Goal: Information Seeking & Learning: Learn about a topic

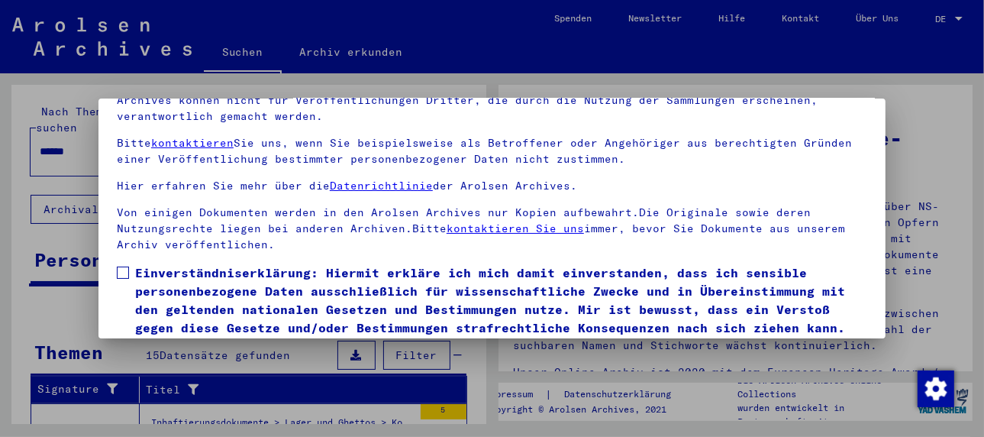
scroll to position [120, 0]
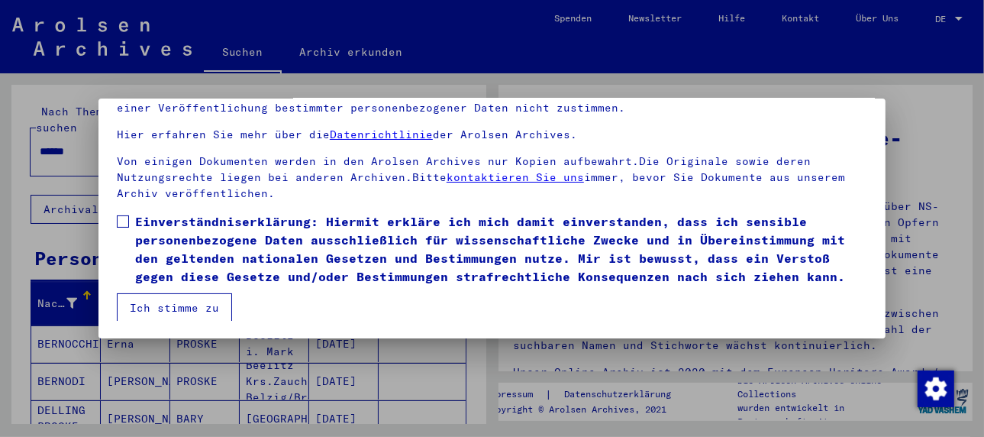
click at [128, 224] on span at bounding box center [123, 221] width 12 height 12
click at [176, 307] on button "Ich stimme zu" at bounding box center [174, 307] width 115 height 29
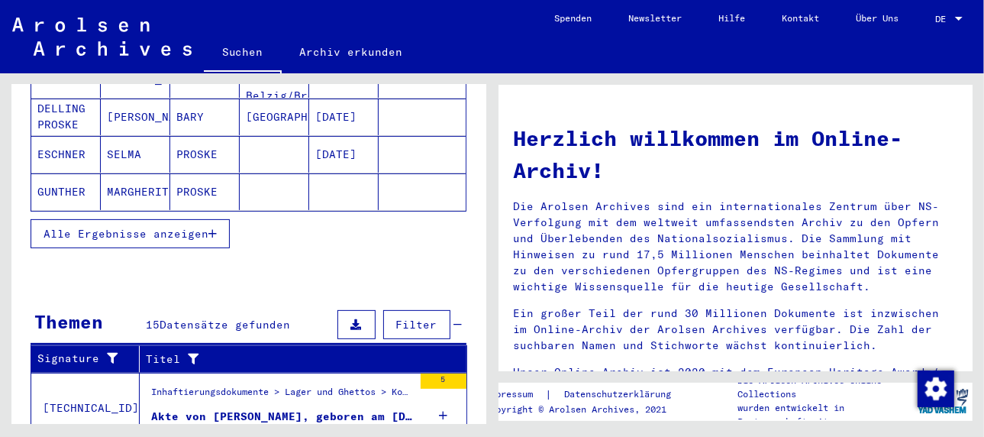
scroll to position [305, 0]
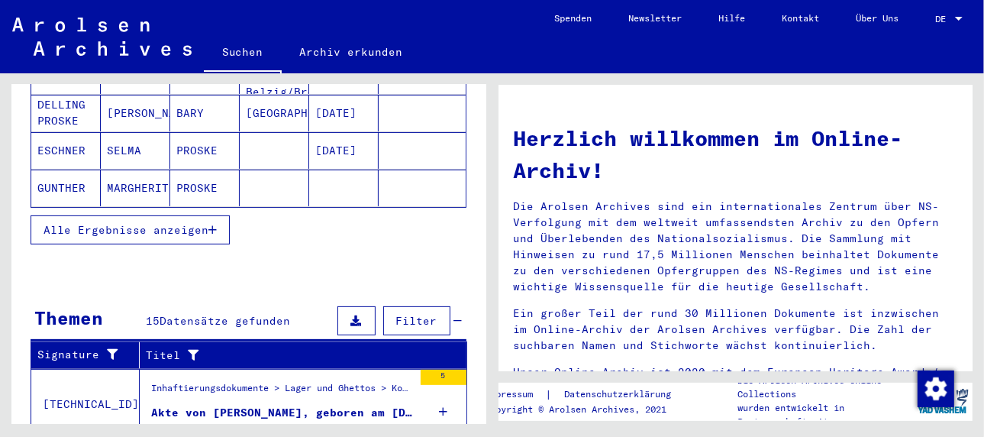
click at [215, 225] on icon "button" at bounding box center [212, 230] width 8 height 11
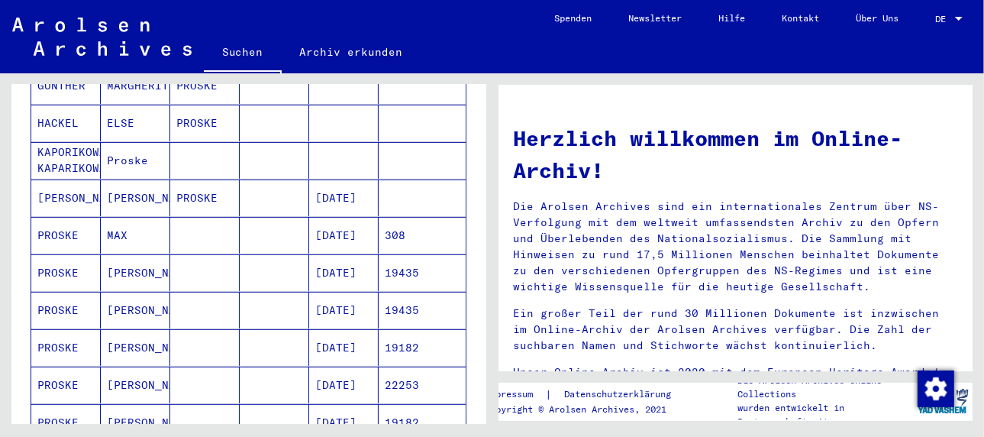
scroll to position [382, 0]
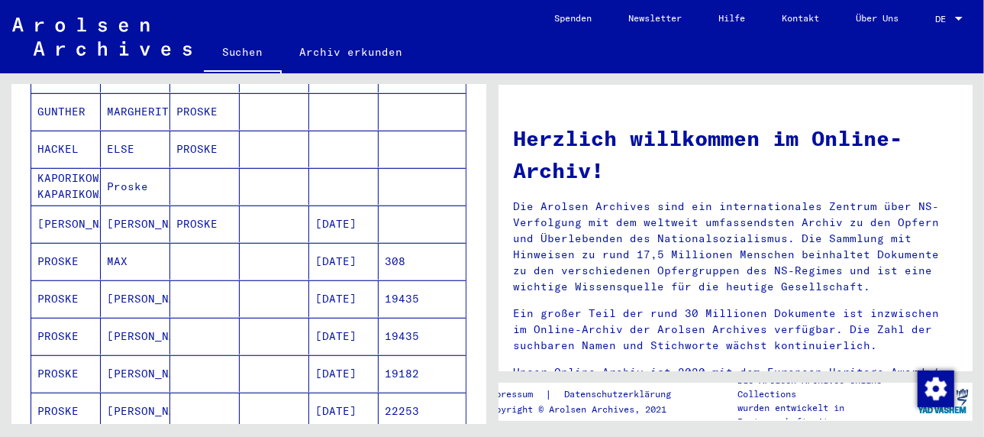
click at [134, 318] on mat-cell "[PERSON_NAME]" at bounding box center [135, 336] width 69 height 37
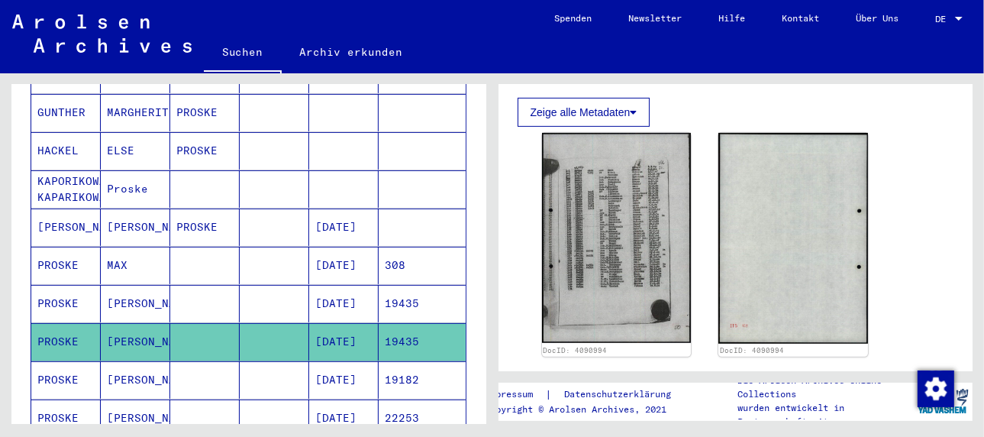
scroll to position [458, 0]
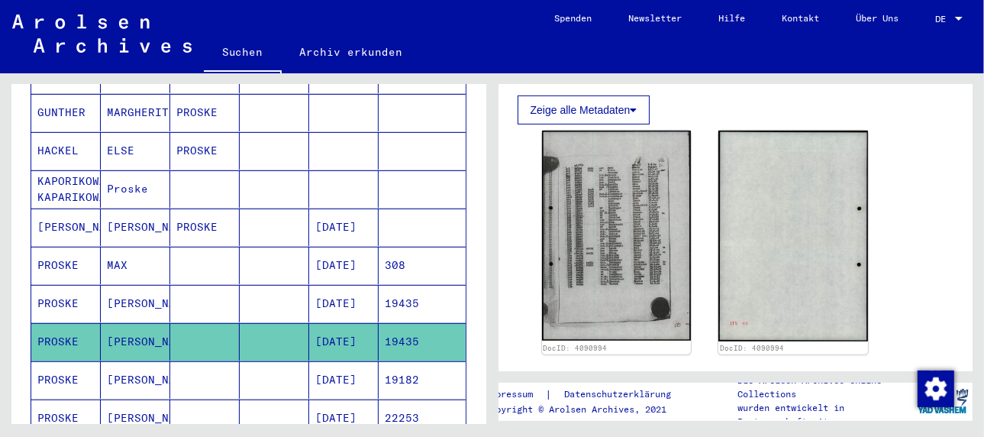
click at [142, 361] on mat-cell "[PERSON_NAME]" at bounding box center [135, 379] width 69 height 37
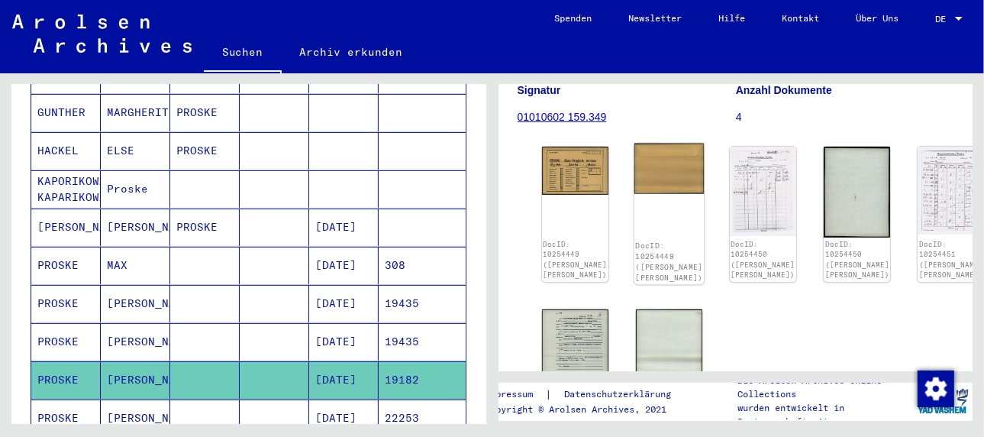
scroll to position [229, 0]
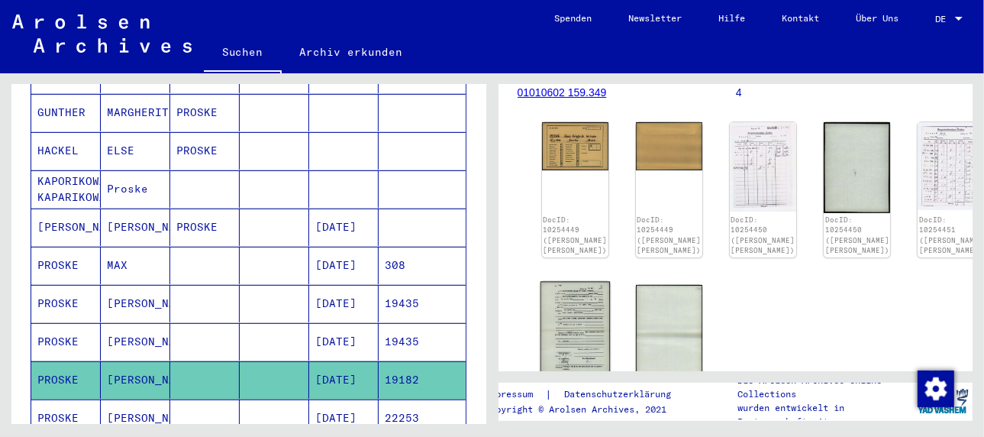
click at [565, 292] on img at bounding box center [575, 330] width 70 height 98
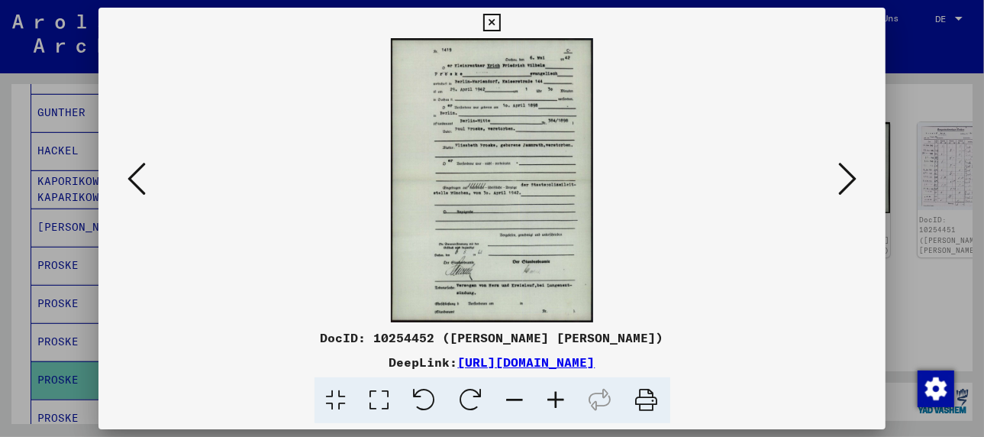
click at [553, 398] on icon at bounding box center [556, 400] width 41 height 47
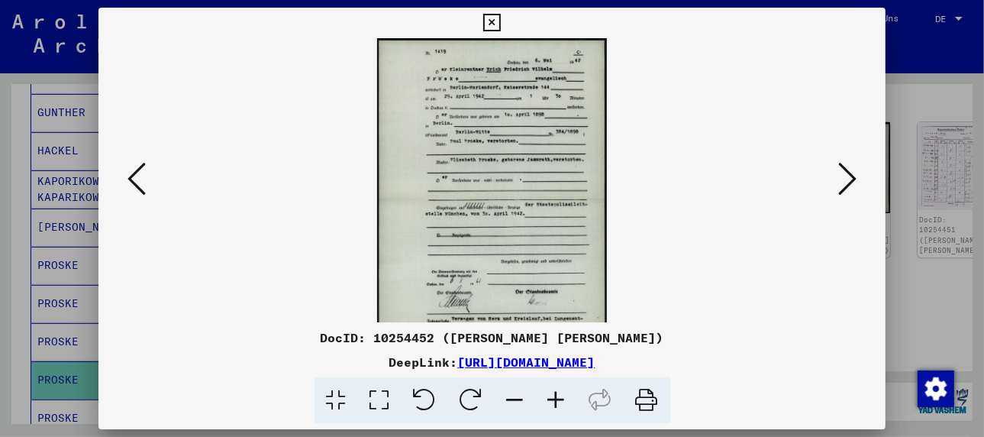
click at [553, 398] on icon at bounding box center [556, 400] width 41 height 47
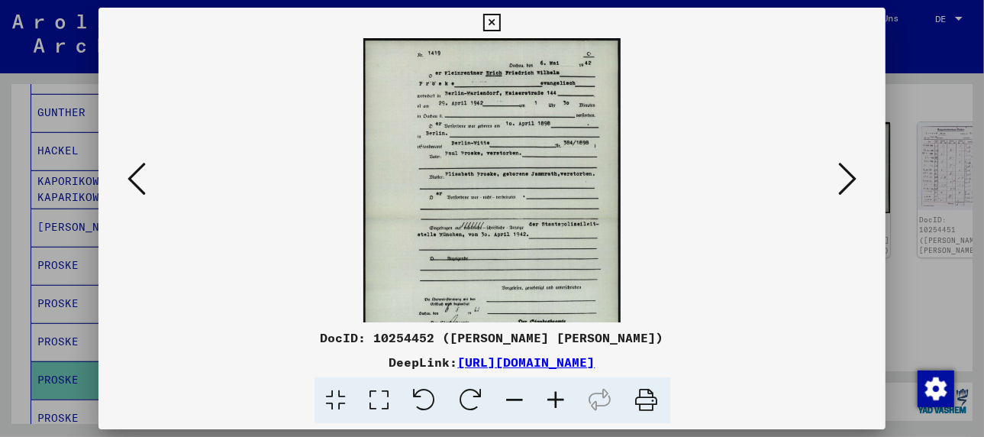
click at [553, 398] on icon at bounding box center [556, 400] width 41 height 47
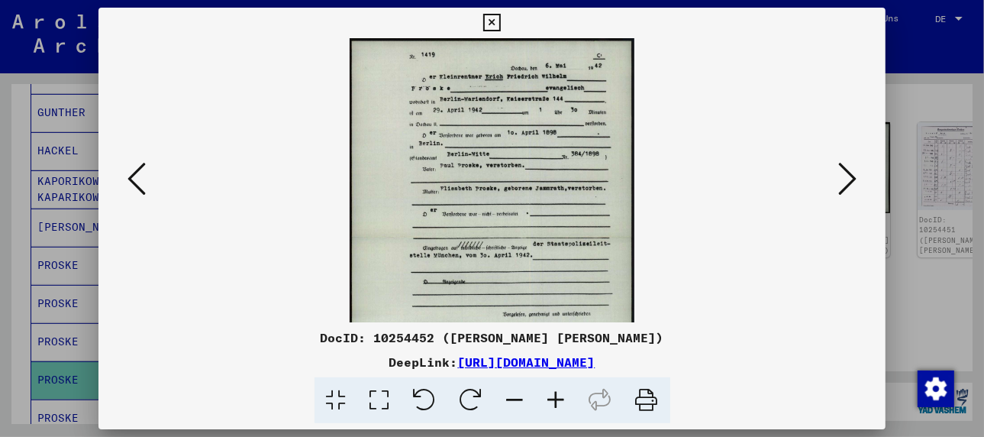
click at [553, 398] on icon at bounding box center [556, 400] width 41 height 47
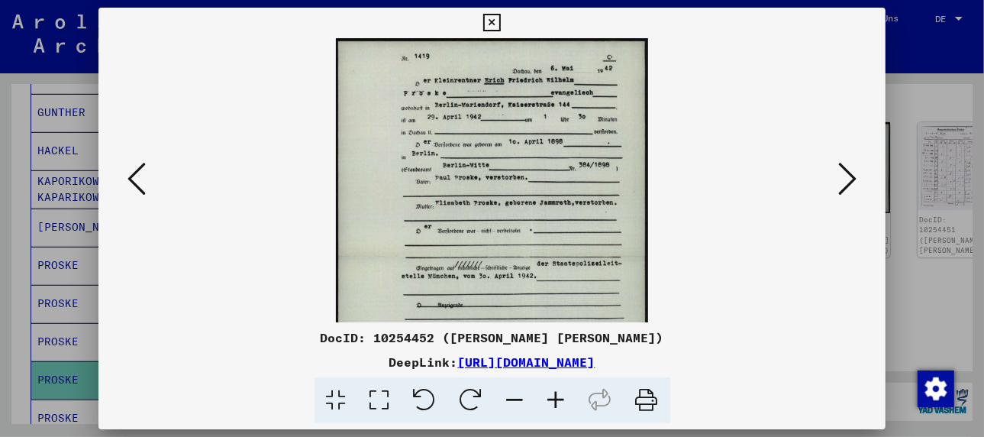
click at [553, 398] on icon at bounding box center [556, 400] width 41 height 47
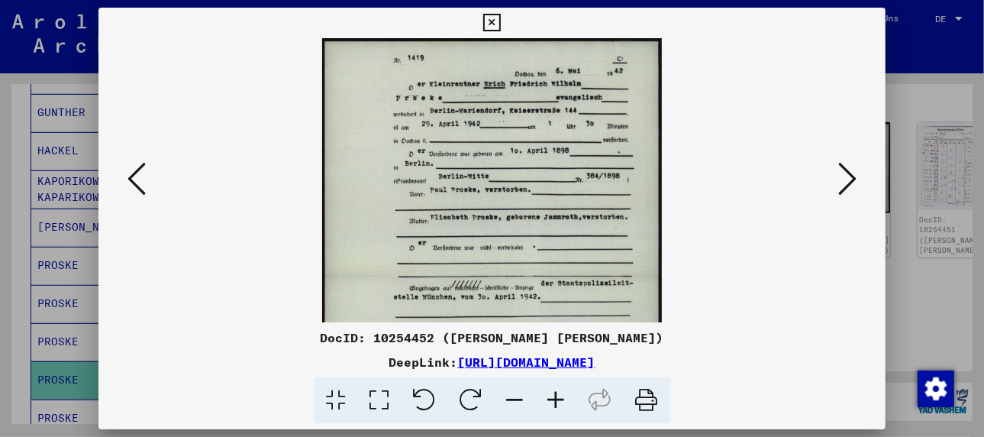
click at [553, 398] on icon at bounding box center [556, 400] width 41 height 47
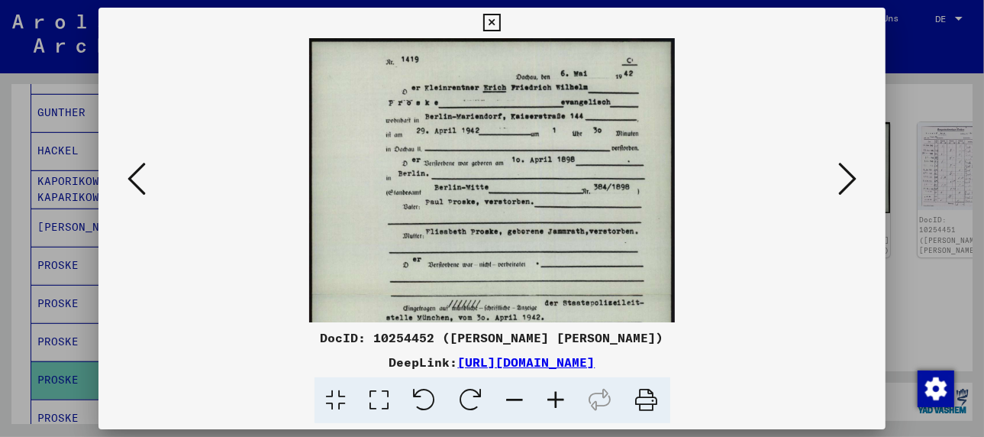
click at [553, 398] on icon at bounding box center [556, 400] width 41 height 47
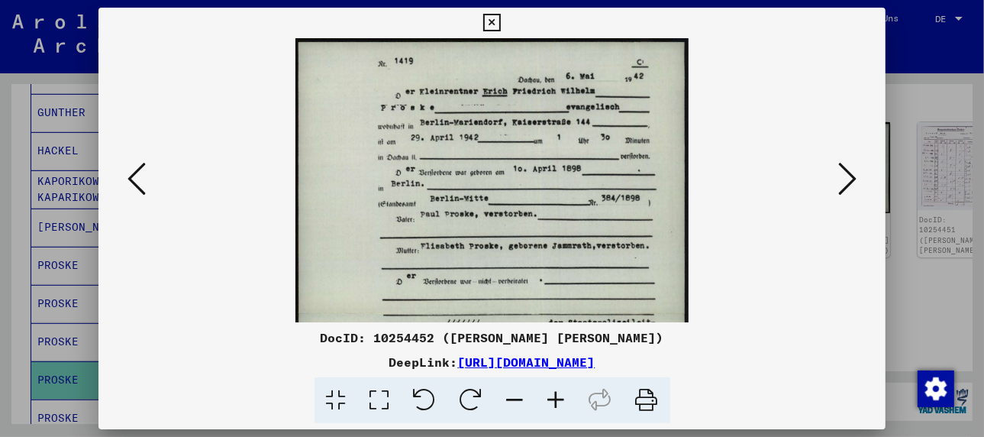
click at [553, 398] on icon at bounding box center [556, 400] width 41 height 47
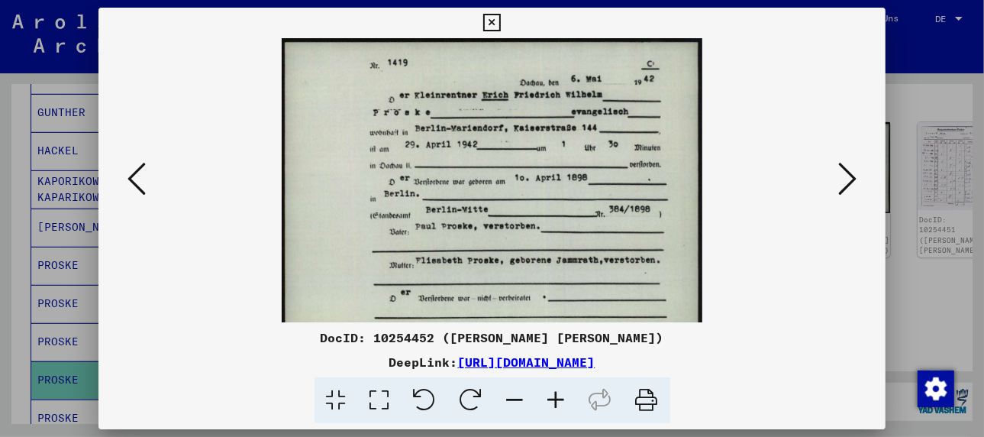
click at [553, 398] on icon at bounding box center [556, 400] width 41 height 47
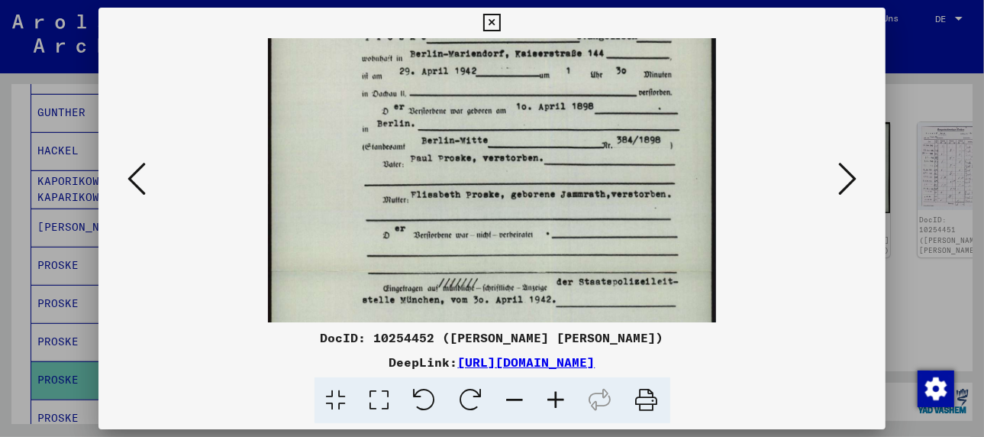
scroll to position [115, 0]
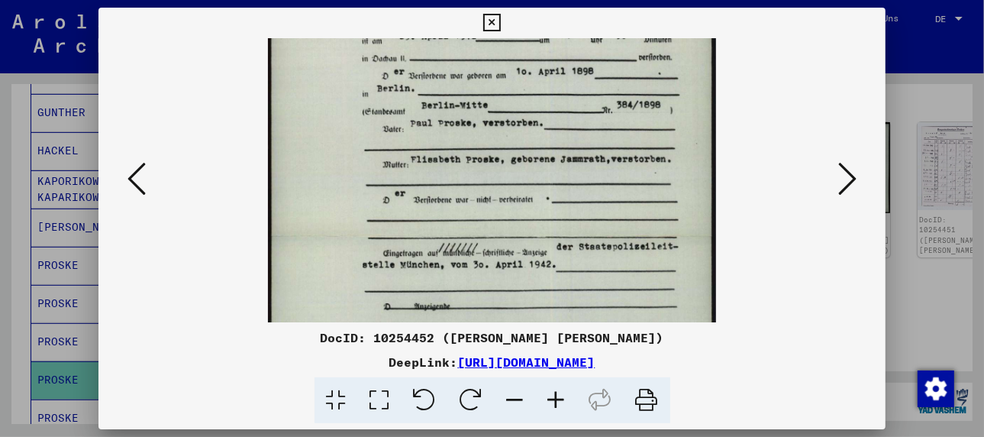
drag, startPoint x: 613, startPoint y: 248, endPoint x: 605, endPoint y: 130, distance: 118.7
click at [605, 130] on img at bounding box center [492, 237] width 448 height 628
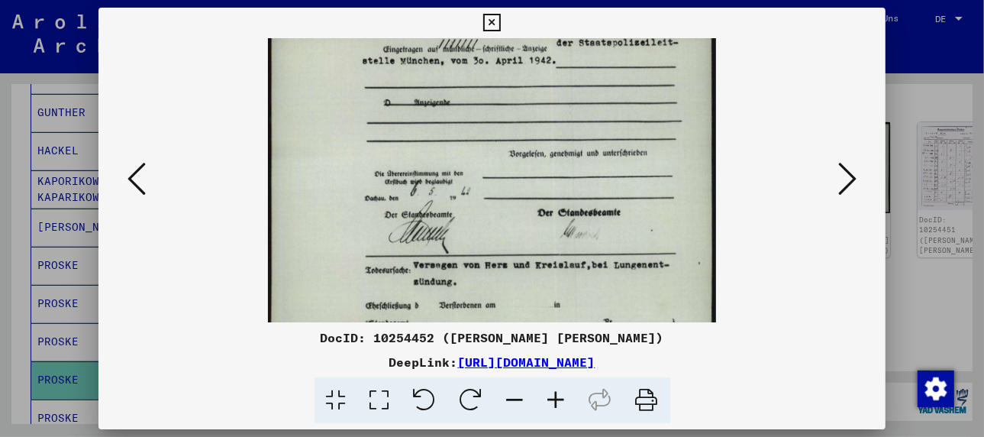
drag, startPoint x: 614, startPoint y: 272, endPoint x: 602, endPoint y: 61, distance: 211.1
click at [602, 61] on img at bounding box center [492, 33] width 448 height 628
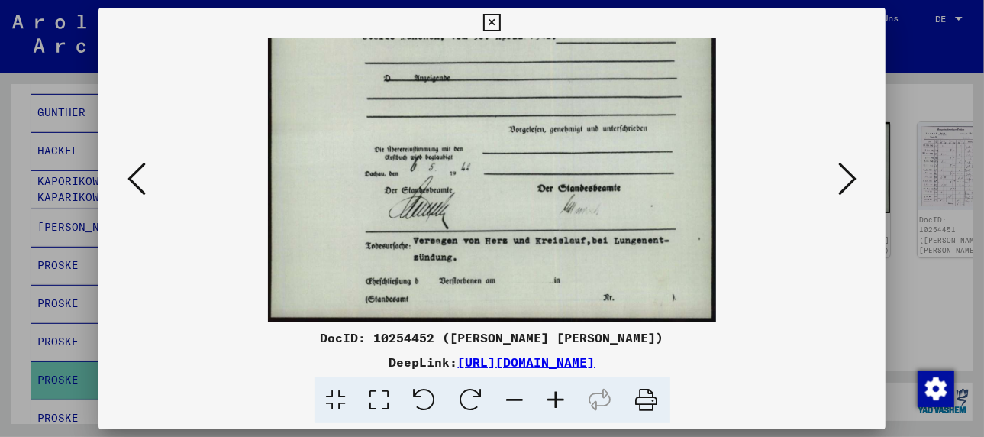
drag, startPoint x: 596, startPoint y: 237, endPoint x: 586, endPoint y: 143, distance: 94.5
click at [586, 143] on img at bounding box center [492, 9] width 448 height 628
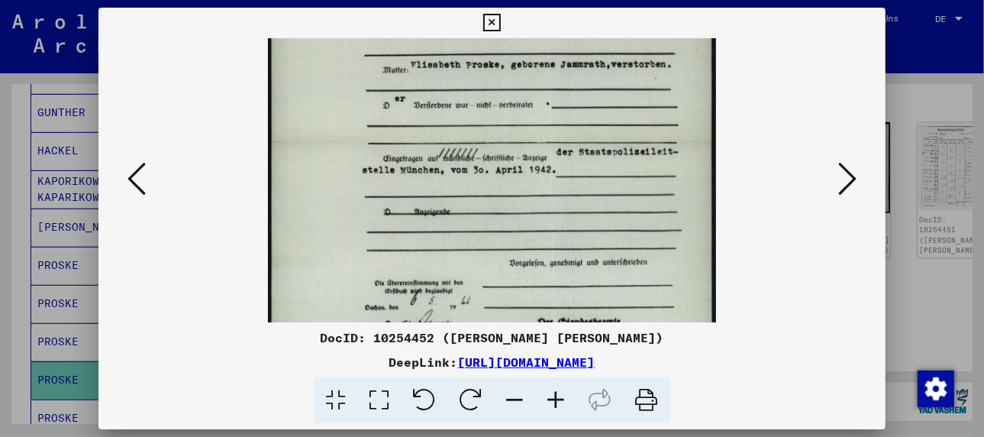
drag, startPoint x: 493, startPoint y: 121, endPoint x: 511, endPoint y: 348, distance: 228.2
click at [511, 348] on div "DocID: 10254452 ([PERSON_NAME] [PERSON_NAME]) DeepLink: [URL][DOMAIN_NAME]" at bounding box center [492, 216] width 787 height 416
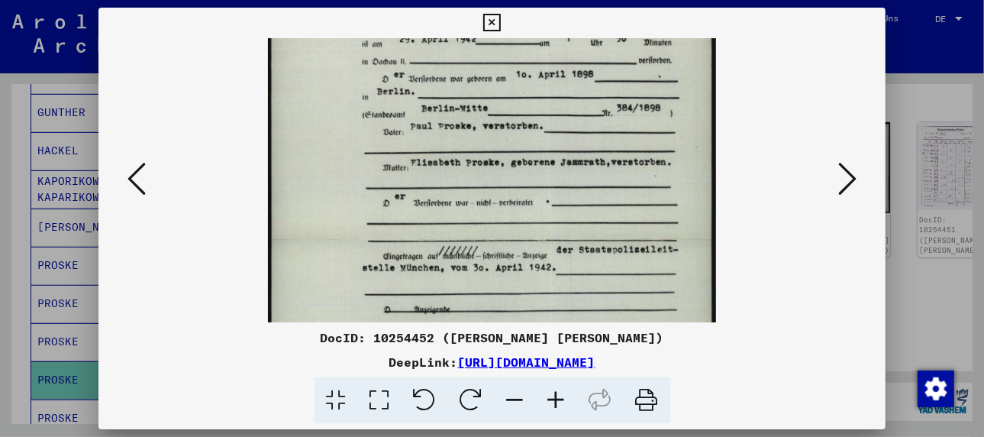
scroll to position [0, 0]
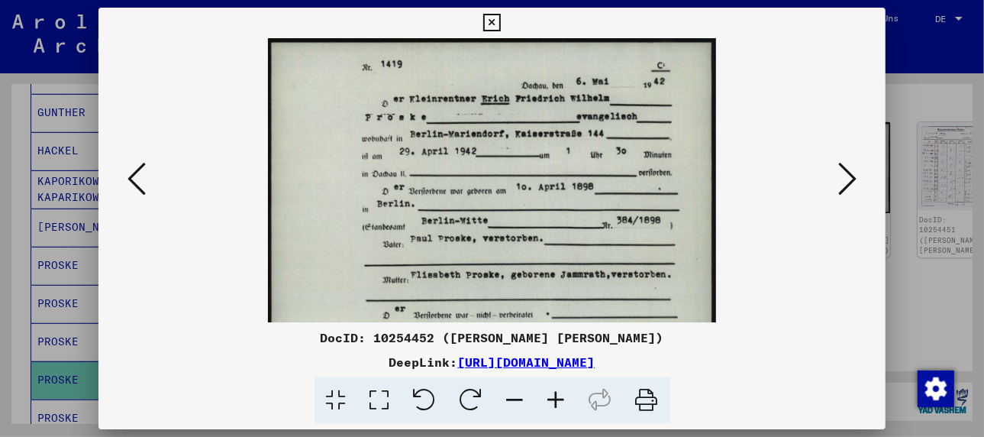
drag, startPoint x: 442, startPoint y: 254, endPoint x: 437, endPoint y: 369, distance: 114.7
click at [437, 369] on div "DocID: 10254452 ([PERSON_NAME] [PERSON_NAME]) DeepLink: [URL][DOMAIN_NAME]" at bounding box center [492, 216] width 787 height 416
click at [137, 173] on icon at bounding box center [137, 178] width 18 height 37
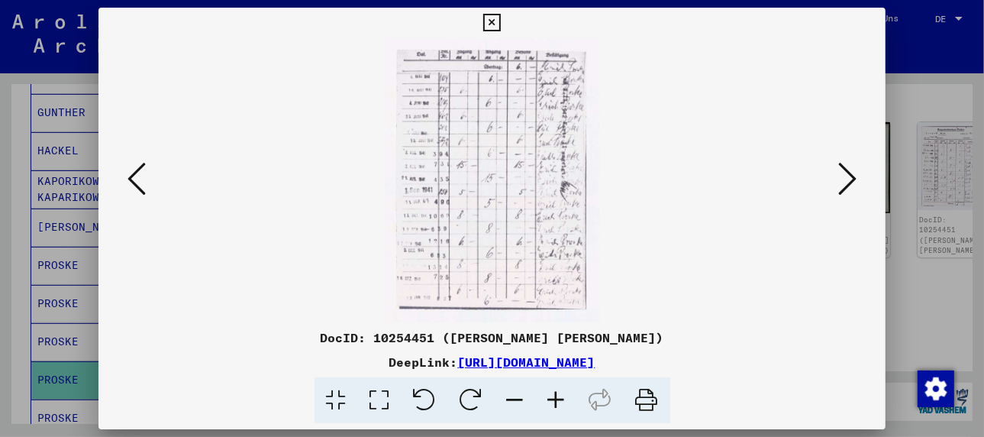
click at [134, 183] on icon at bounding box center [137, 178] width 18 height 37
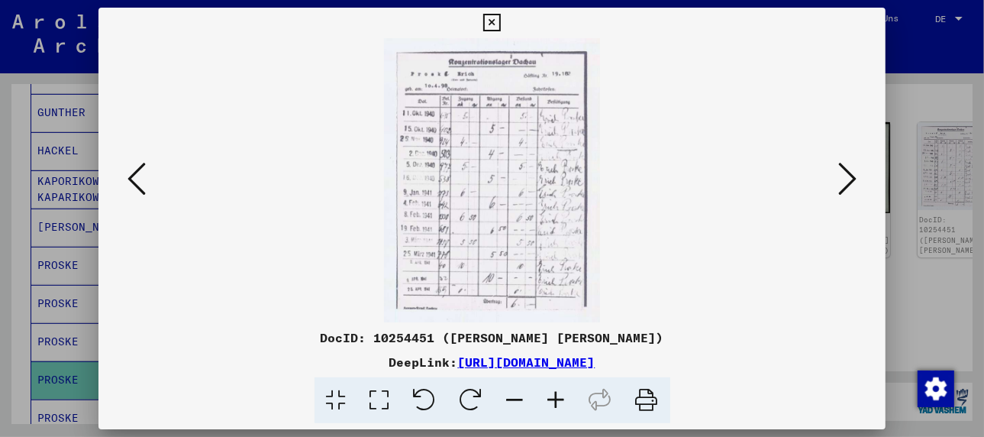
click at [134, 183] on icon at bounding box center [137, 178] width 18 height 37
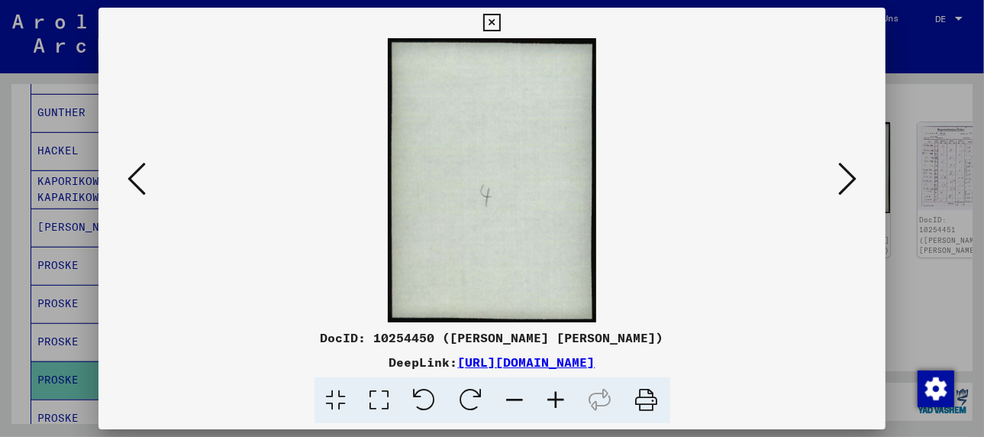
click at [134, 183] on icon at bounding box center [137, 178] width 18 height 37
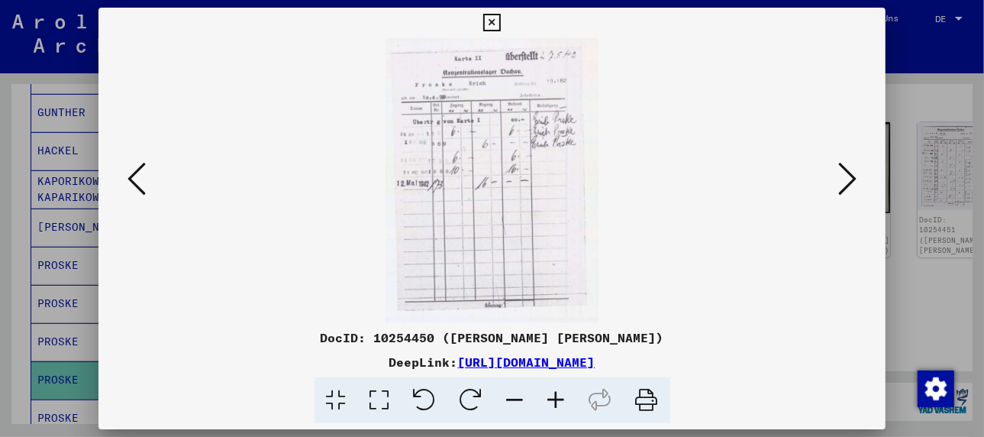
click at [846, 171] on icon at bounding box center [847, 178] width 18 height 37
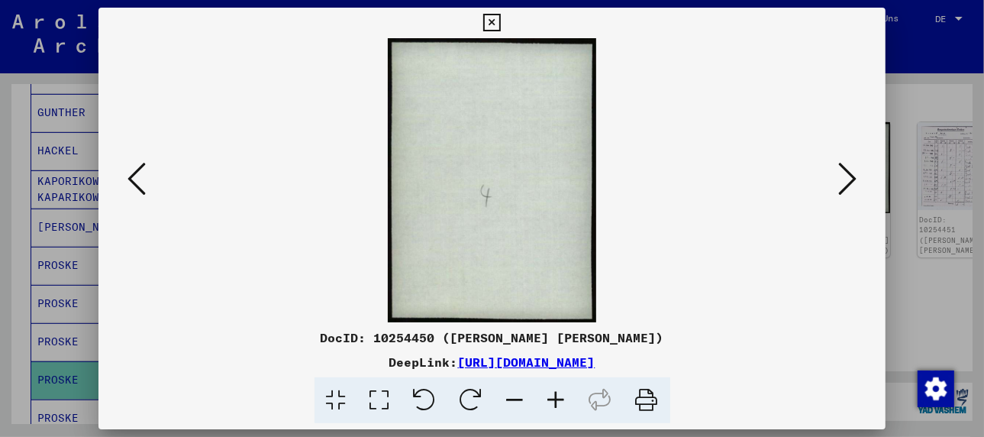
click at [846, 171] on icon at bounding box center [847, 178] width 18 height 37
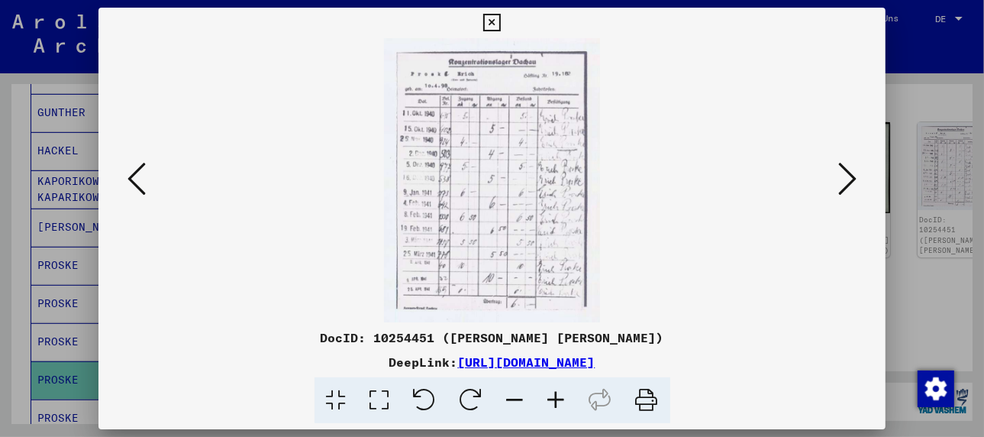
click at [846, 171] on icon at bounding box center [847, 178] width 18 height 37
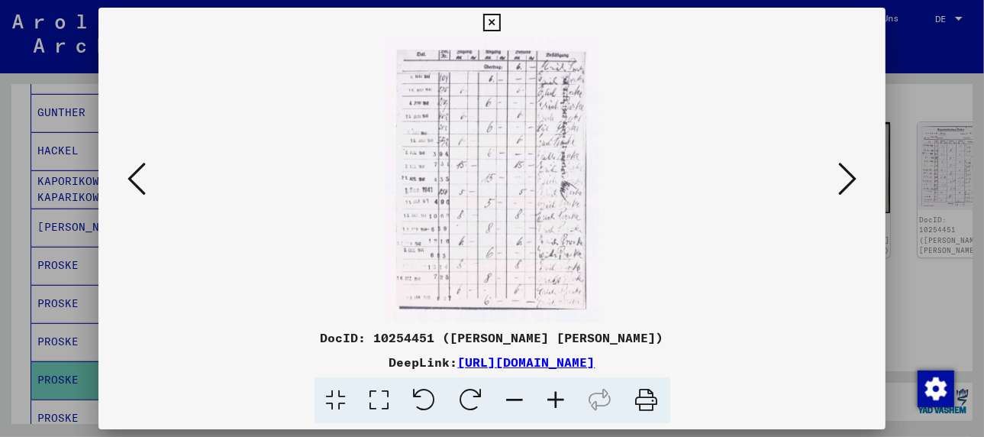
click at [846, 171] on icon at bounding box center [847, 178] width 18 height 37
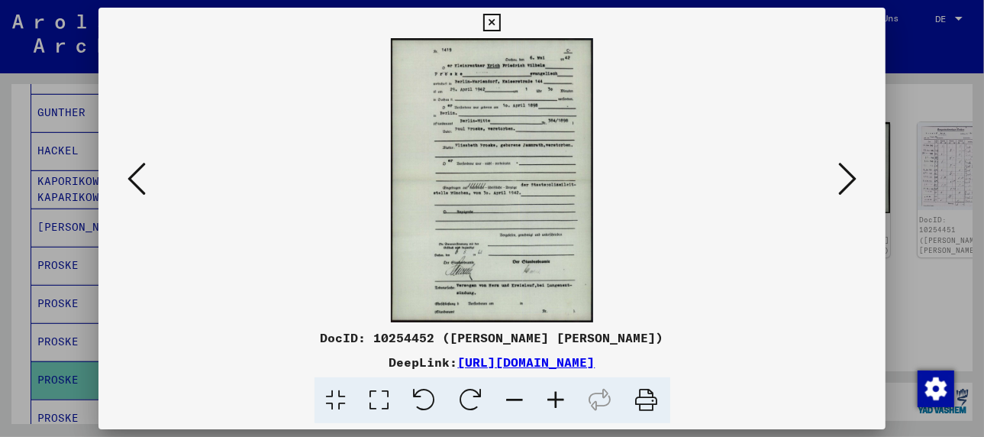
click at [137, 185] on icon at bounding box center [137, 178] width 18 height 37
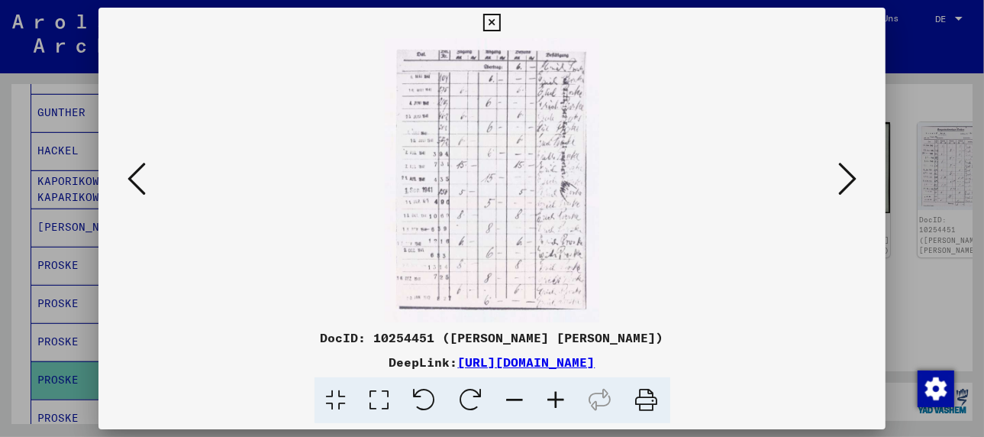
click at [137, 185] on icon at bounding box center [137, 178] width 18 height 37
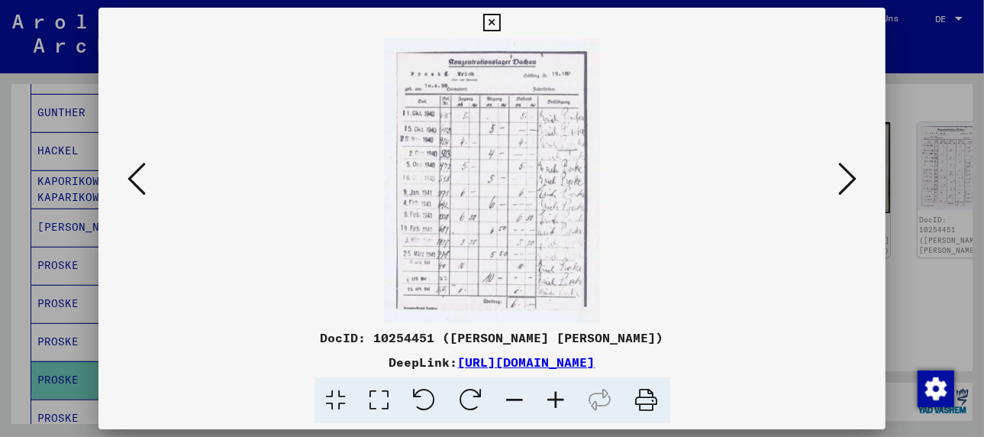
click at [137, 185] on icon at bounding box center [137, 178] width 18 height 37
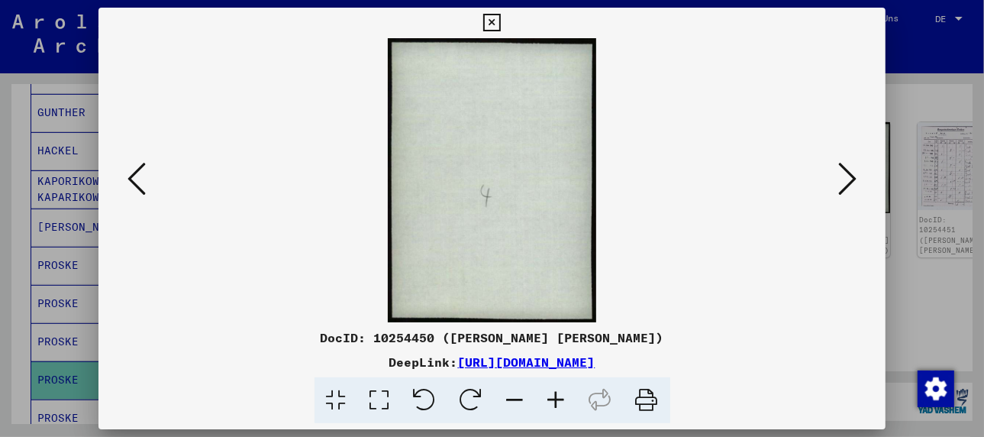
click at [137, 185] on icon at bounding box center [137, 178] width 18 height 37
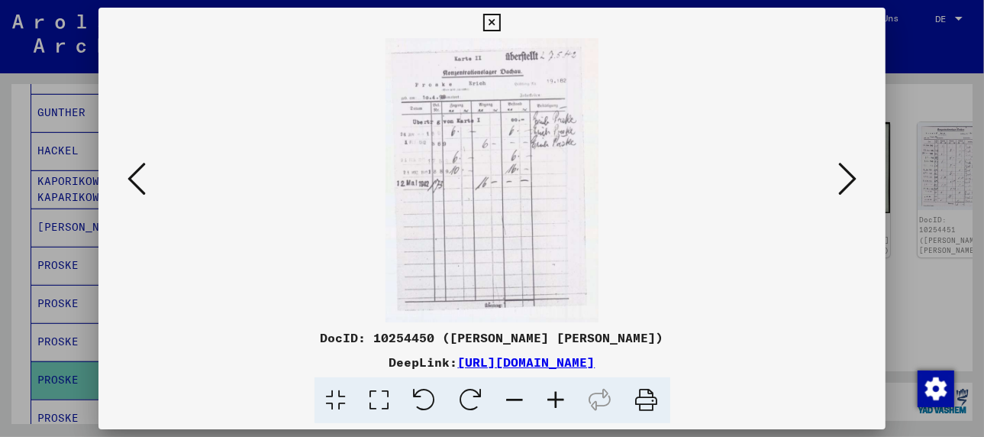
click at [137, 185] on icon at bounding box center [137, 178] width 18 height 37
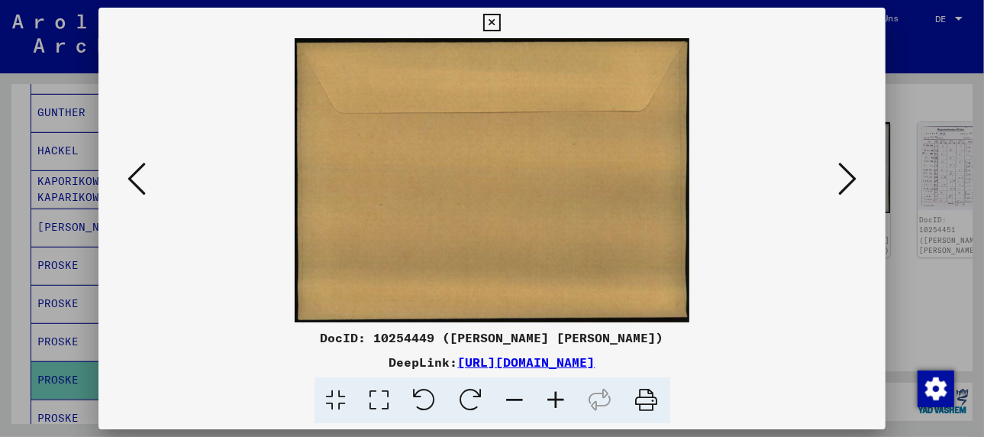
click at [137, 185] on icon at bounding box center [137, 178] width 18 height 37
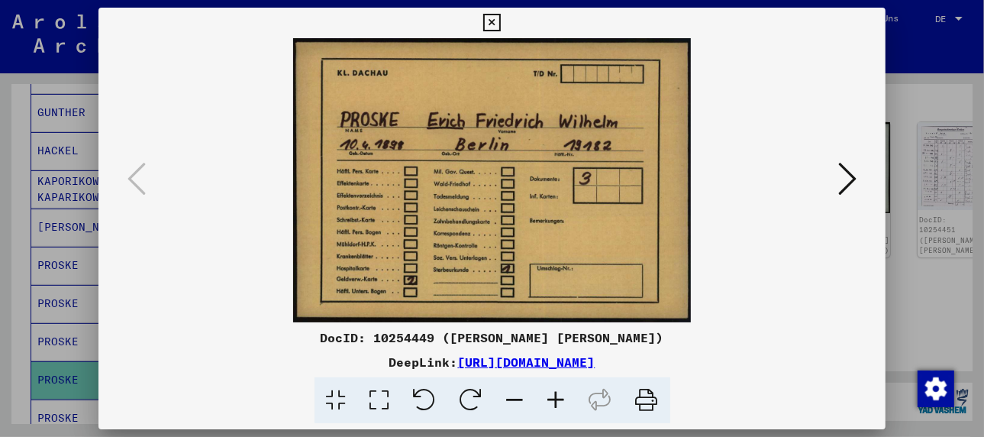
click at [52, 384] on div at bounding box center [492, 218] width 984 height 437
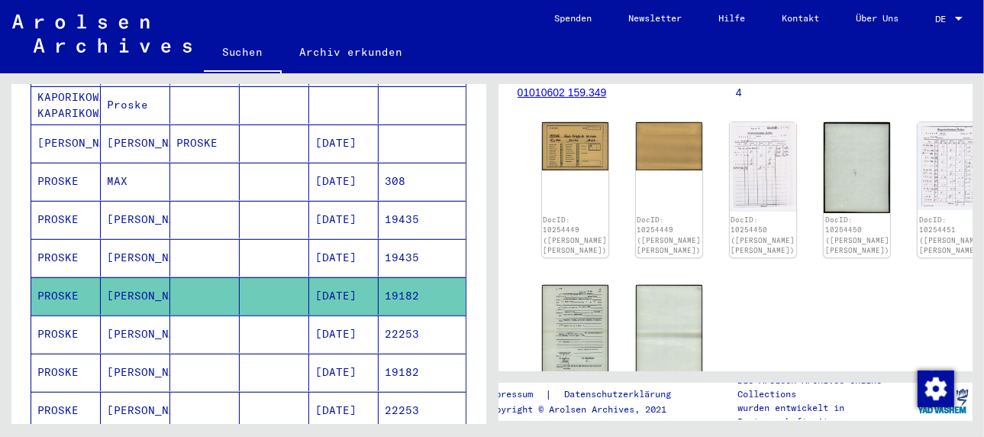
scroll to position [460, 0]
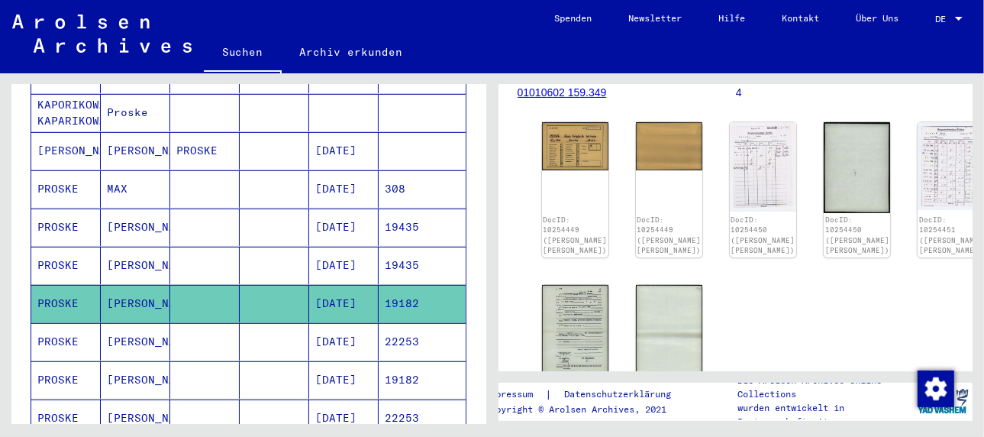
click at [118, 323] on mat-cell "[PERSON_NAME]" at bounding box center [135, 341] width 69 height 37
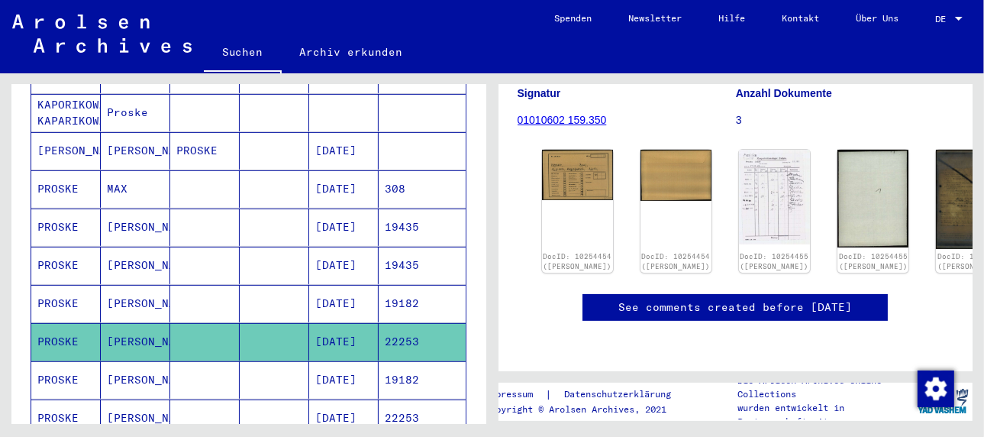
scroll to position [229, 0]
click at [553, 147] on img at bounding box center [577, 173] width 75 height 53
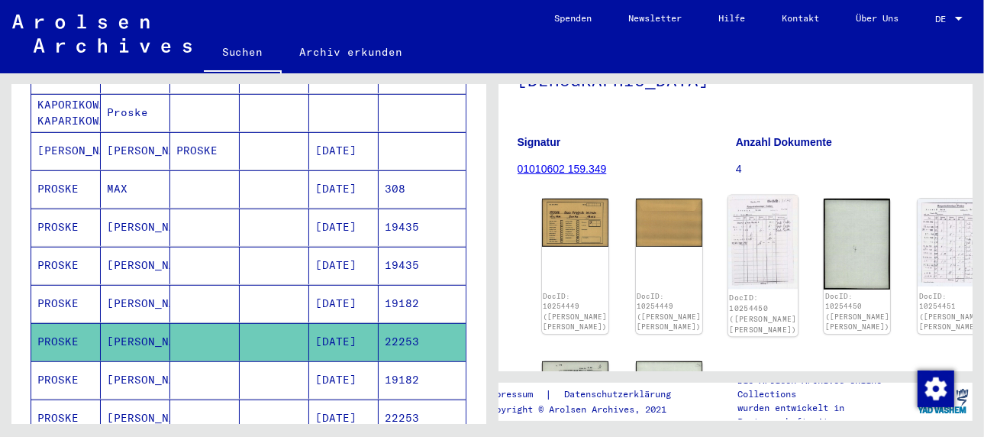
scroll to position [229, 0]
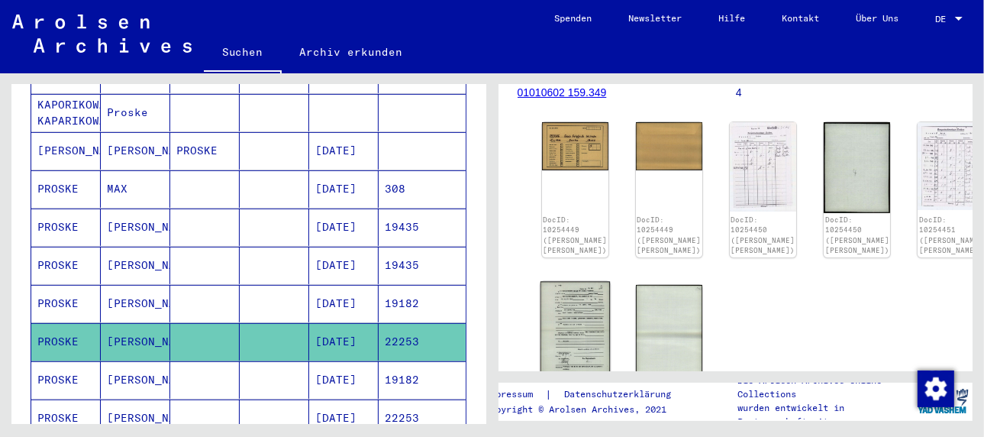
click at [562, 300] on img at bounding box center [575, 330] width 70 height 98
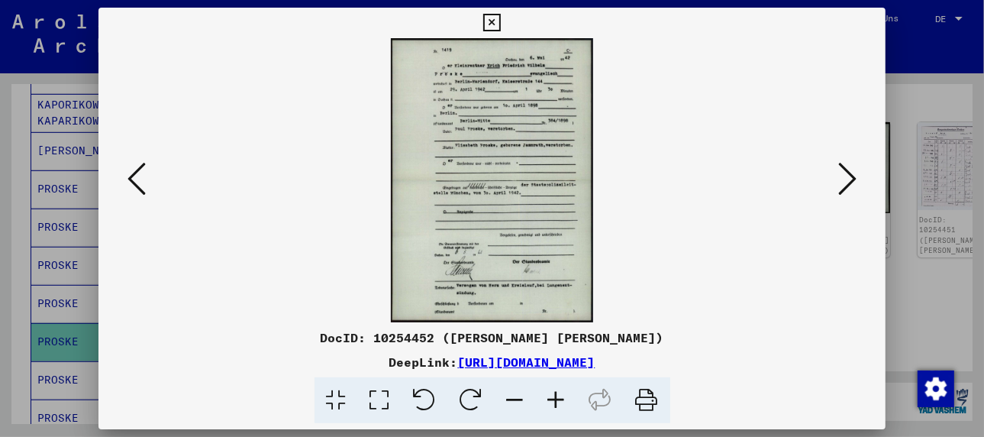
click at [68, 357] on div at bounding box center [492, 218] width 984 height 437
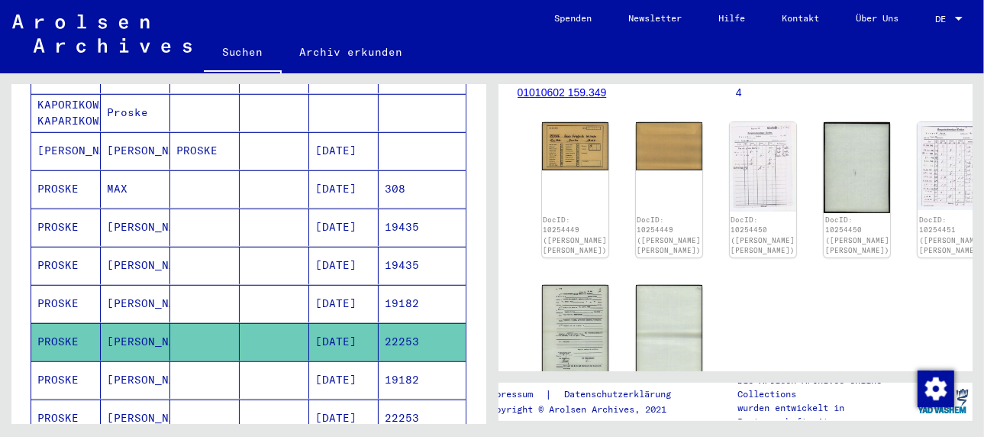
click at [117, 361] on mat-cell "[PERSON_NAME]" at bounding box center [135, 379] width 69 height 37
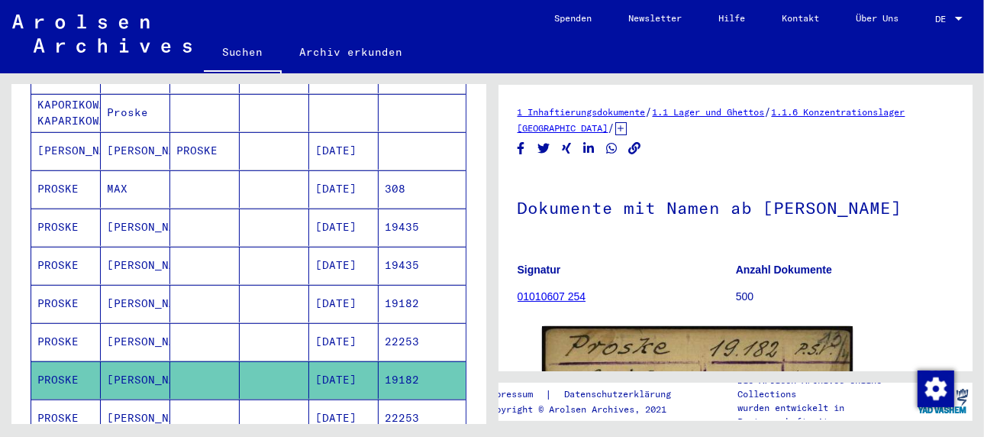
click at [124, 323] on mat-cell "[PERSON_NAME]" at bounding box center [135, 341] width 69 height 37
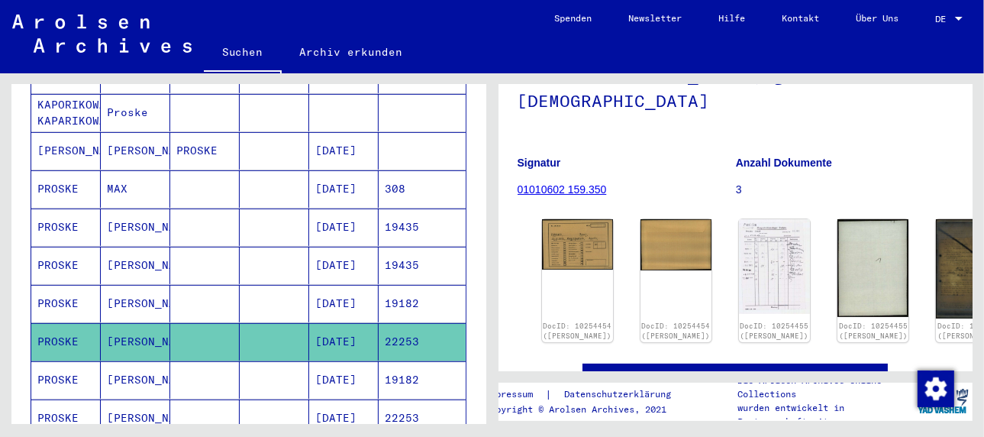
scroll to position [153, 0]
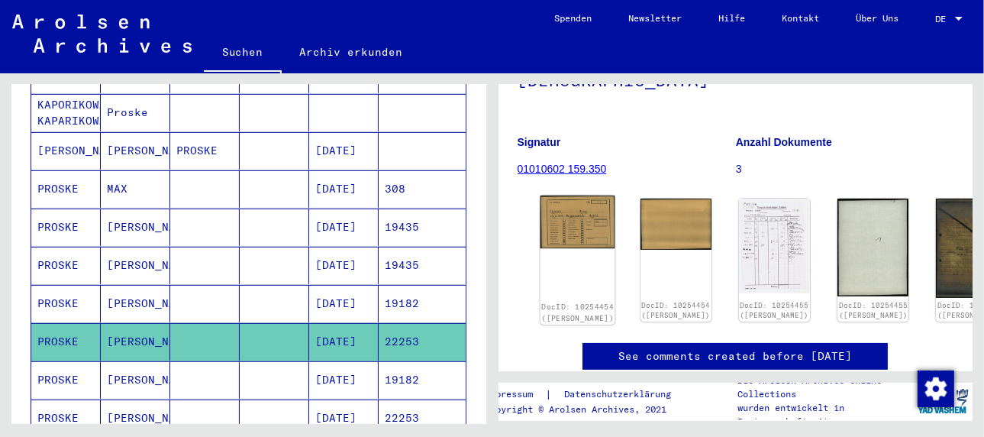
click at [561, 212] on img at bounding box center [577, 221] width 75 height 53
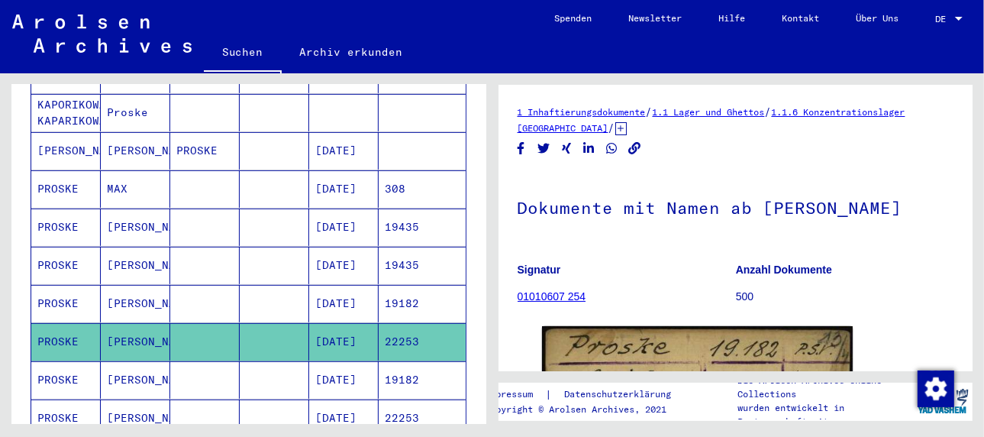
click at [124, 361] on mat-cell "[PERSON_NAME]" at bounding box center [135, 379] width 69 height 37
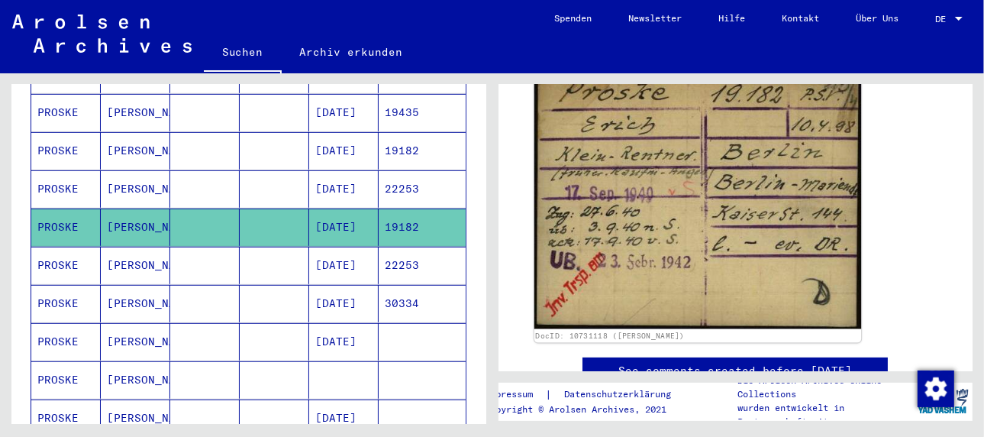
scroll to position [305, 0]
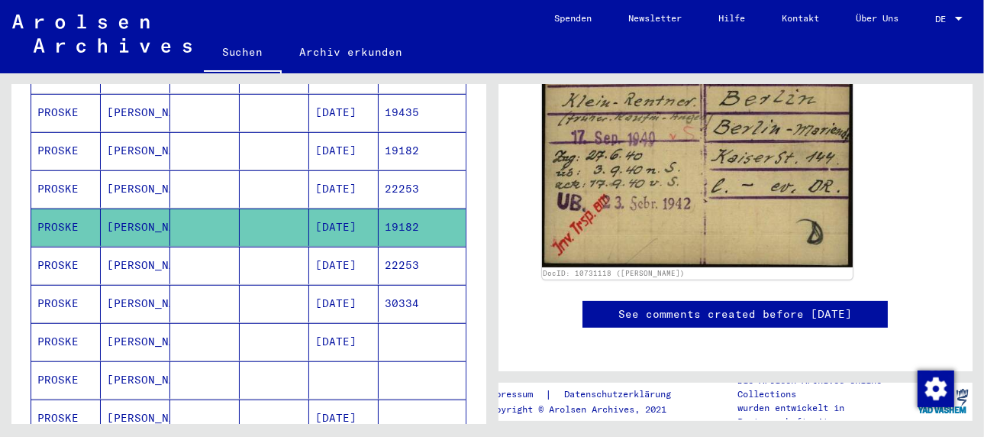
click at [123, 247] on mat-cell "[PERSON_NAME]" at bounding box center [135, 265] width 69 height 37
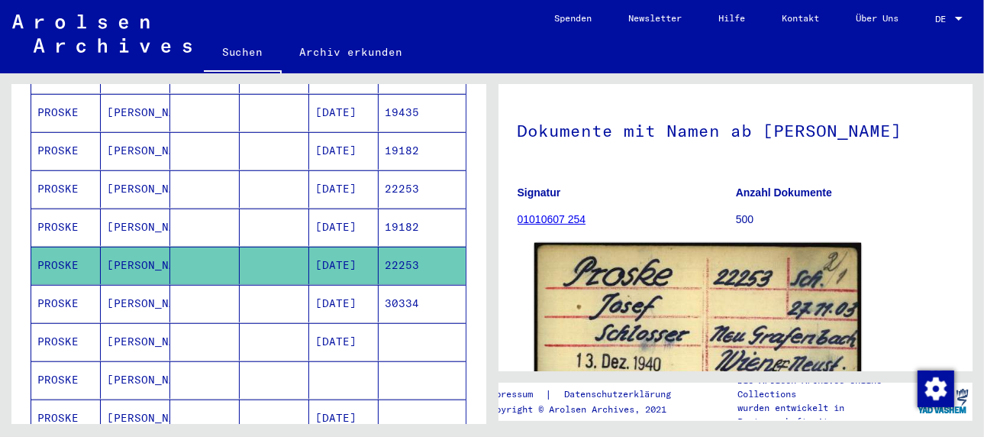
scroll to position [76, 0]
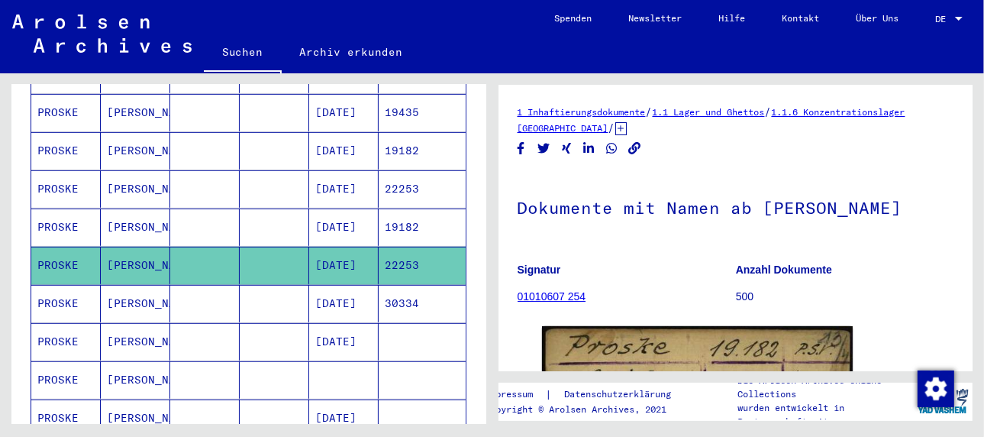
click at [124, 285] on mat-cell "[PERSON_NAME]" at bounding box center [135, 303] width 69 height 37
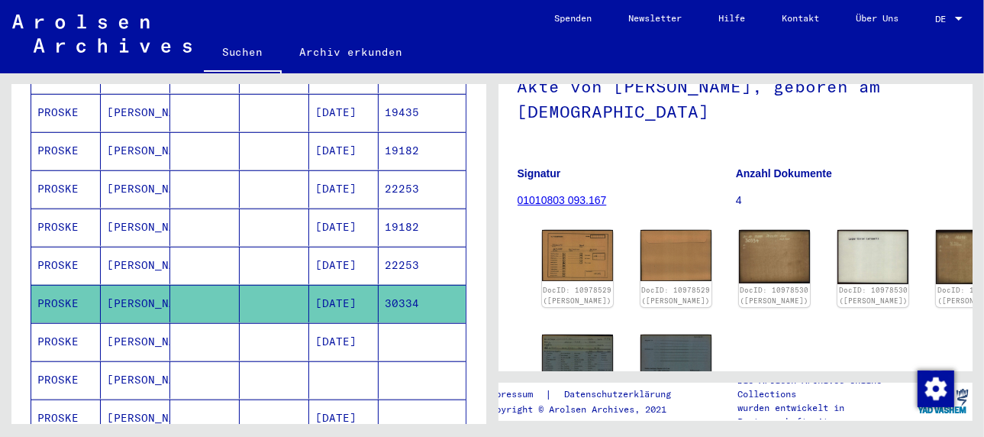
scroll to position [153, 0]
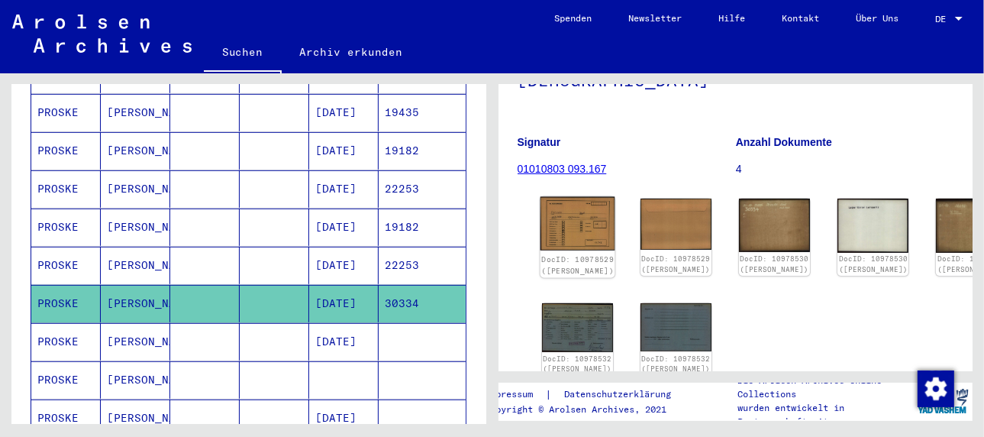
click at [557, 212] on img at bounding box center [577, 224] width 75 height 54
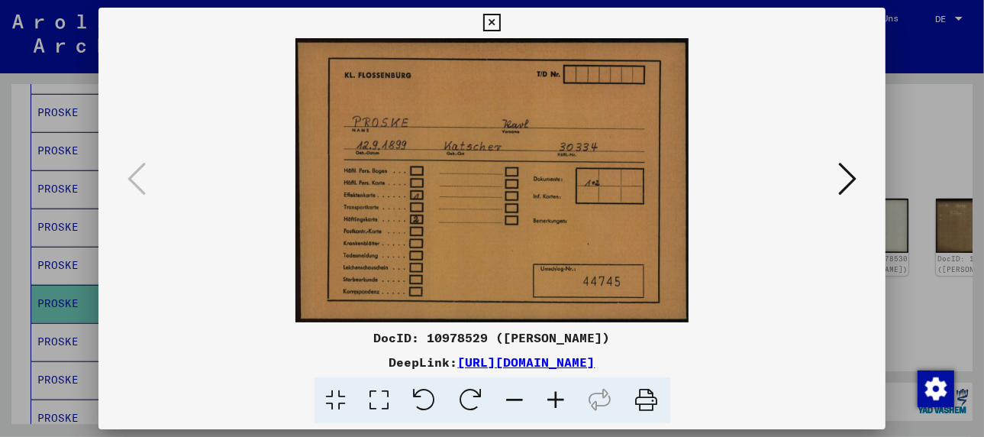
click at [854, 173] on icon at bounding box center [847, 178] width 18 height 37
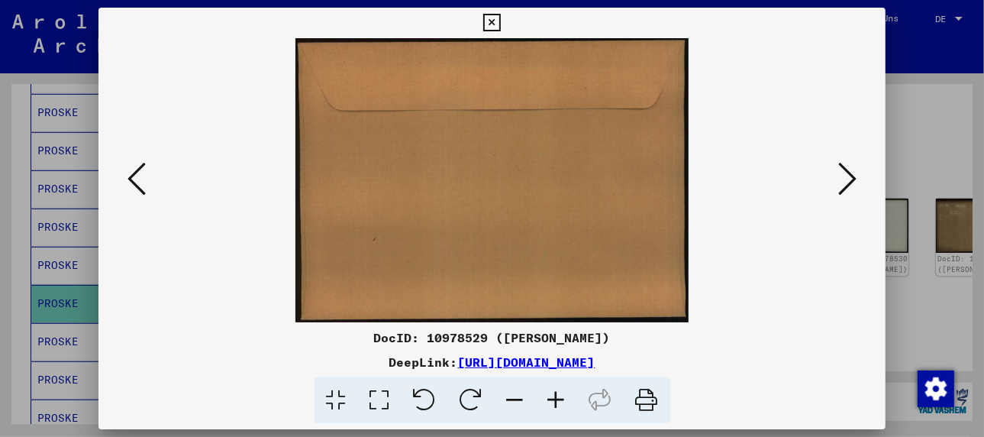
click at [854, 173] on icon at bounding box center [847, 178] width 18 height 37
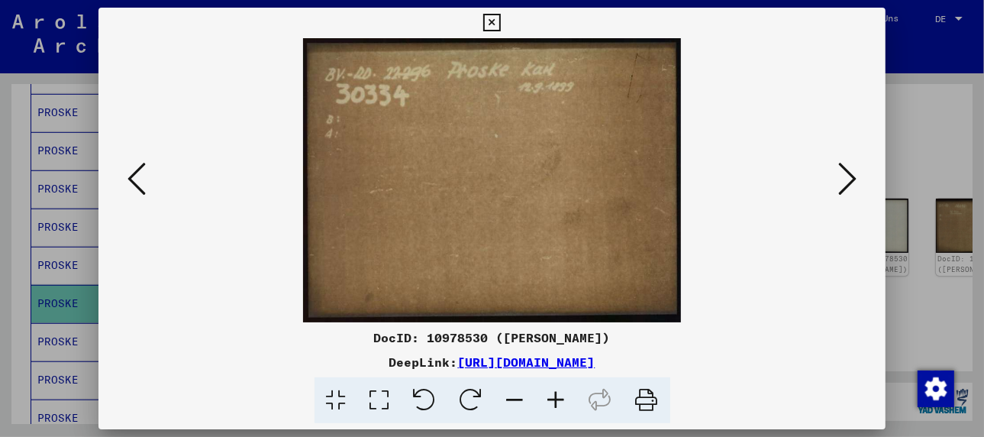
click at [854, 173] on icon at bounding box center [847, 178] width 18 height 37
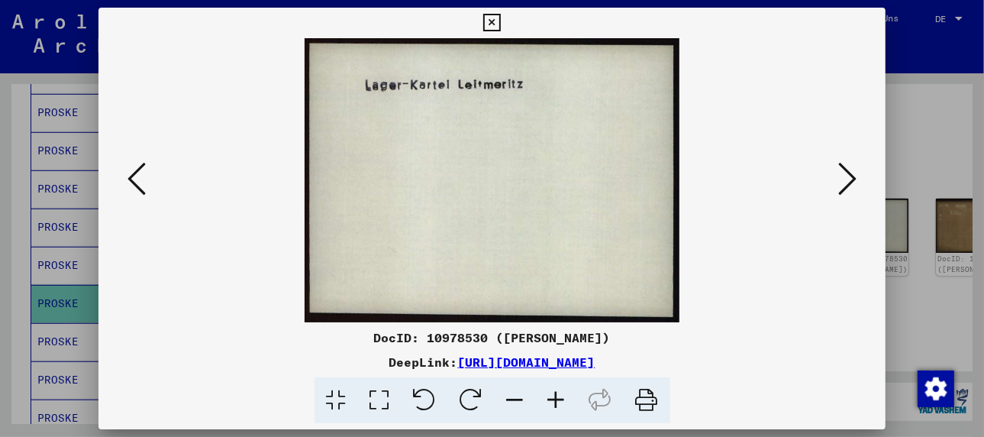
click at [854, 173] on icon at bounding box center [847, 178] width 18 height 37
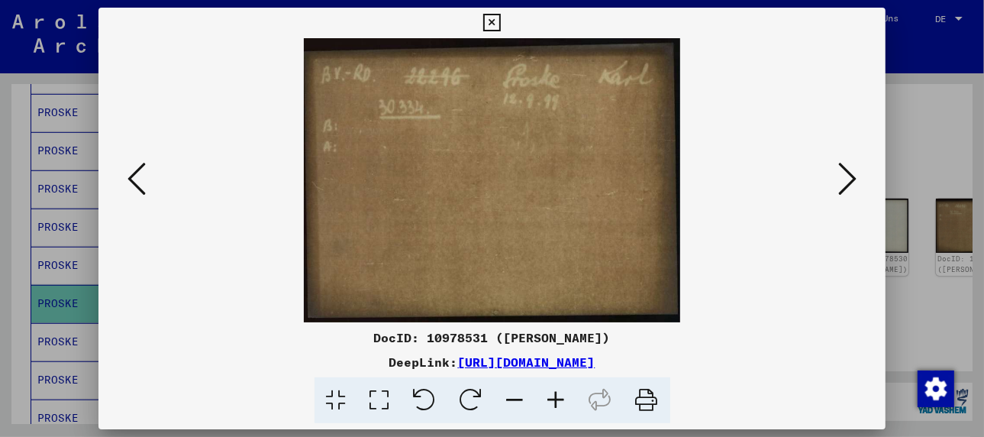
click at [854, 173] on icon at bounding box center [847, 178] width 18 height 37
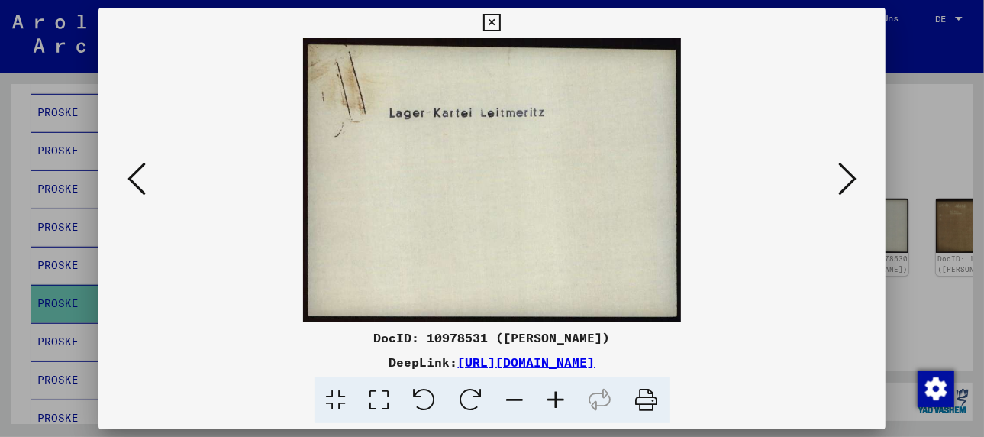
click at [854, 173] on icon at bounding box center [847, 178] width 18 height 37
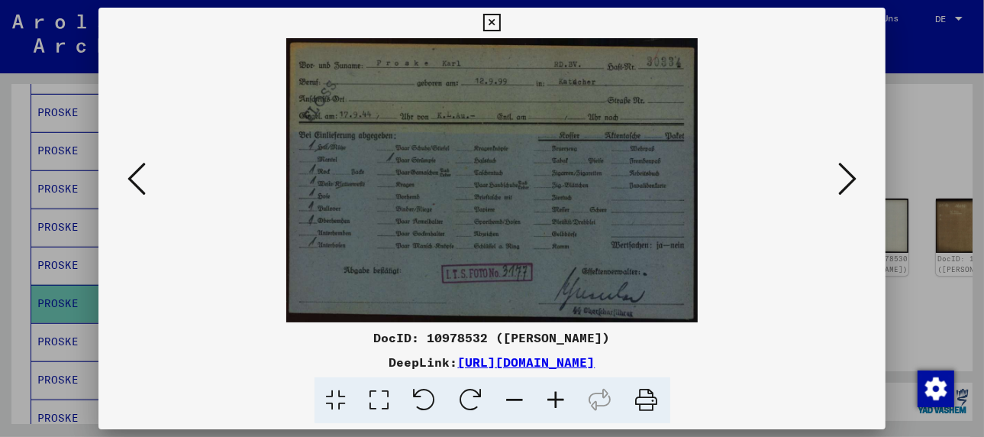
click at [559, 396] on icon at bounding box center [556, 400] width 41 height 47
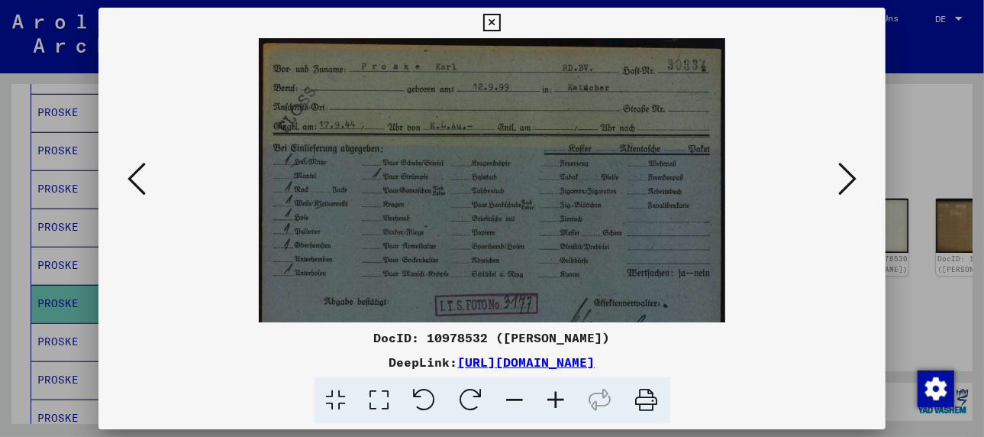
click at [559, 396] on icon at bounding box center [556, 400] width 41 height 47
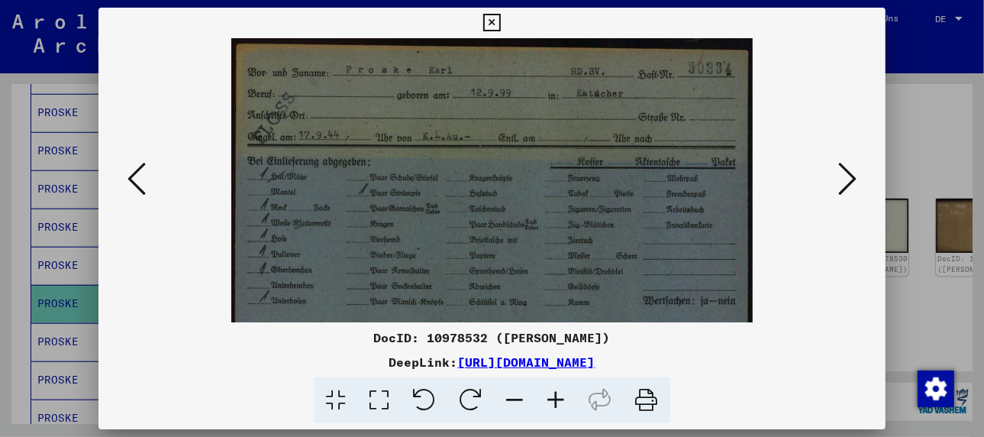
click at [559, 396] on icon at bounding box center [556, 400] width 41 height 47
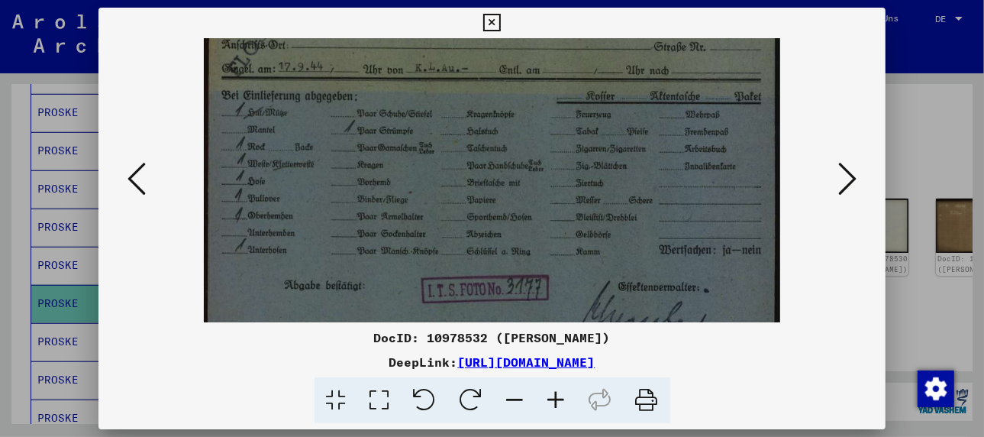
scroll to position [79, 0]
drag, startPoint x: 453, startPoint y: 258, endPoint x: 468, endPoint y: 176, distance: 83.9
click at [468, 176] on img at bounding box center [492, 158] width 577 height 399
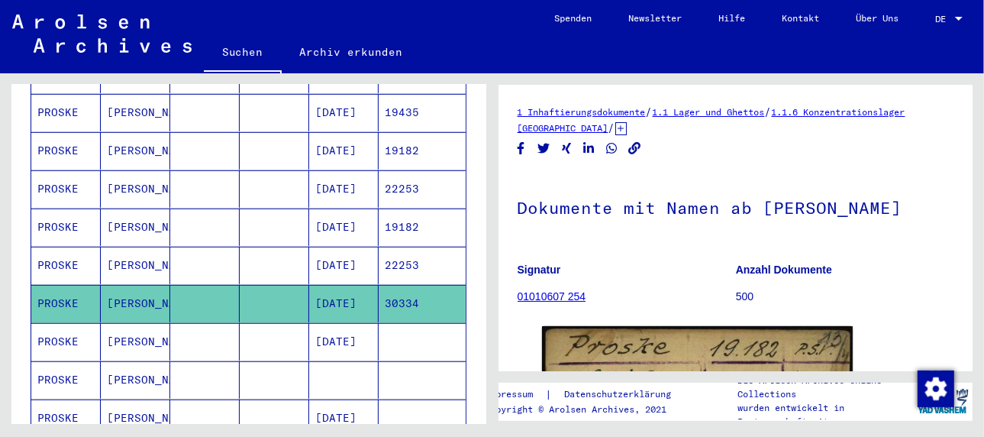
click at [118, 323] on mat-cell "[PERSON_NAME]" at bounding box center [135, 341] width 69 height 37
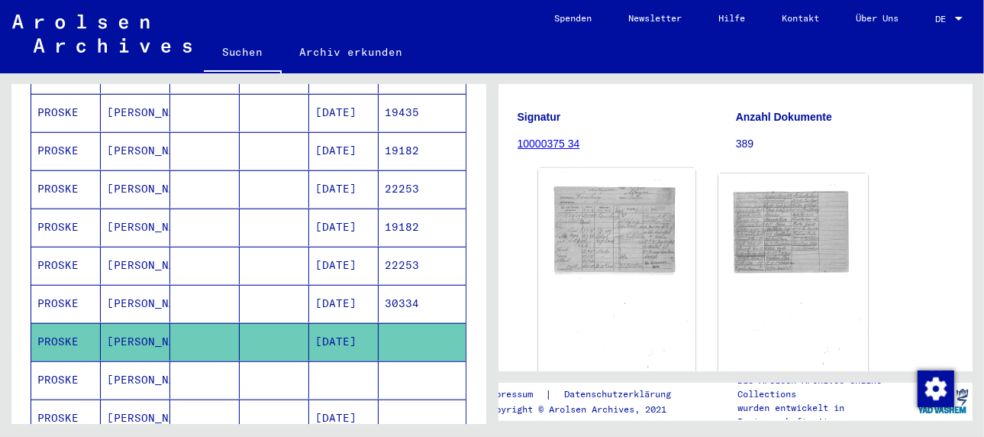
scroll to position [153, 0]
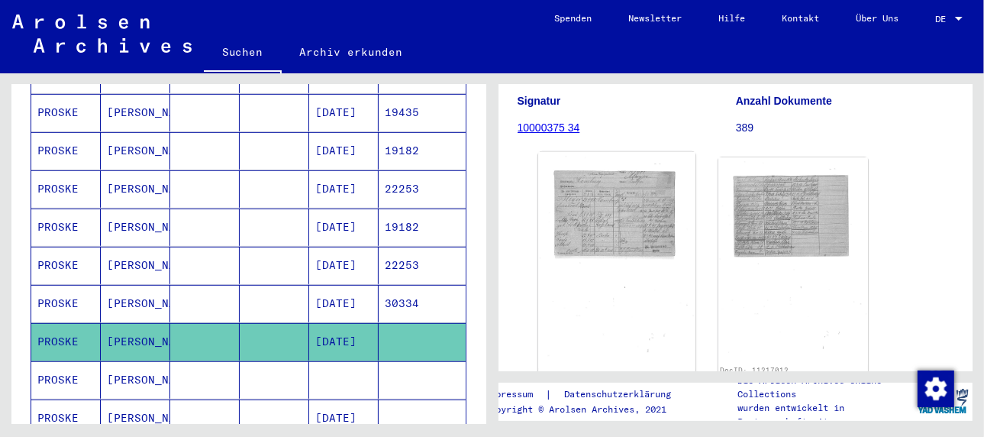
click at [603, 244] on img at bounding box center [616, 260] width 157 height 217
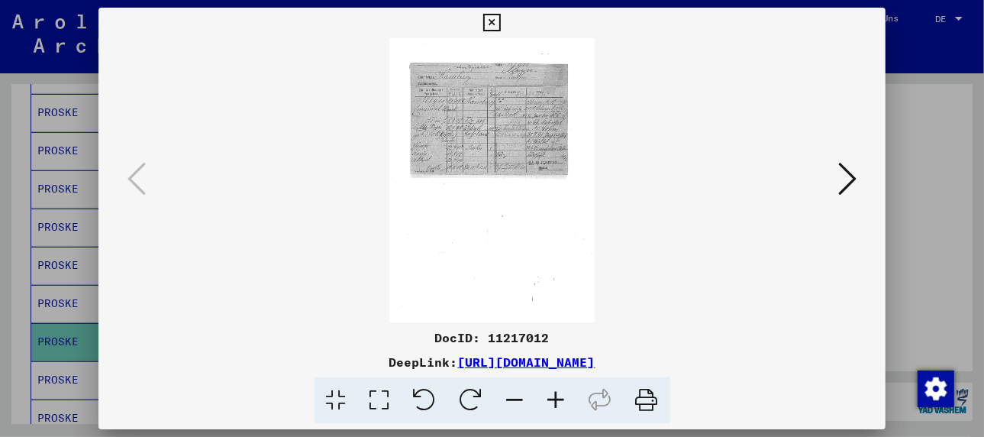
click at [553, 395] on icon at bounding box center [556, 400] width 41 height 47
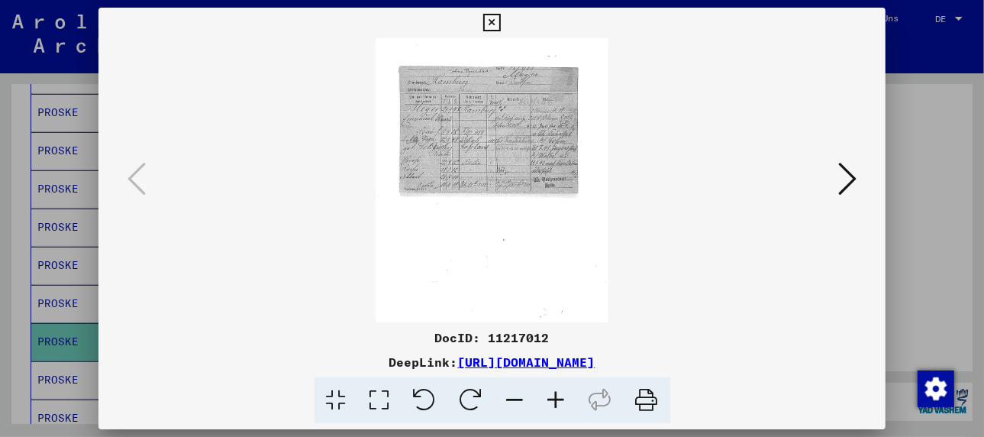
click at [554, 395] on icon at bounding box center [556, 400] width 41 height 47
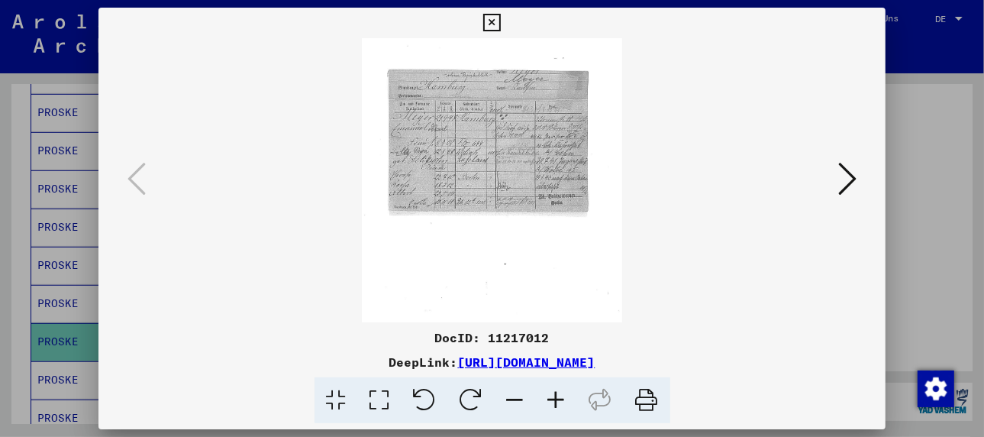
click at [554, 395] on icon at bounding box center [556, 400] width 41 height 47
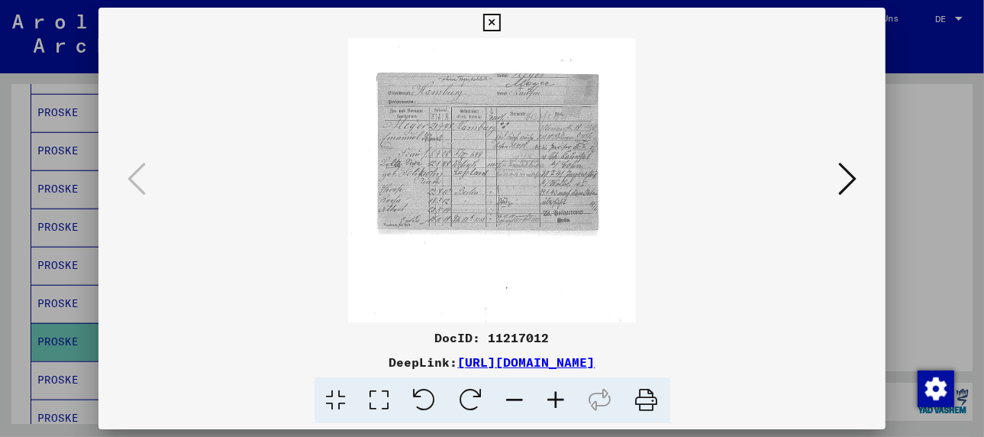
click at [554, 395] on icon at bounding box center [556, 400] width 41 height 47
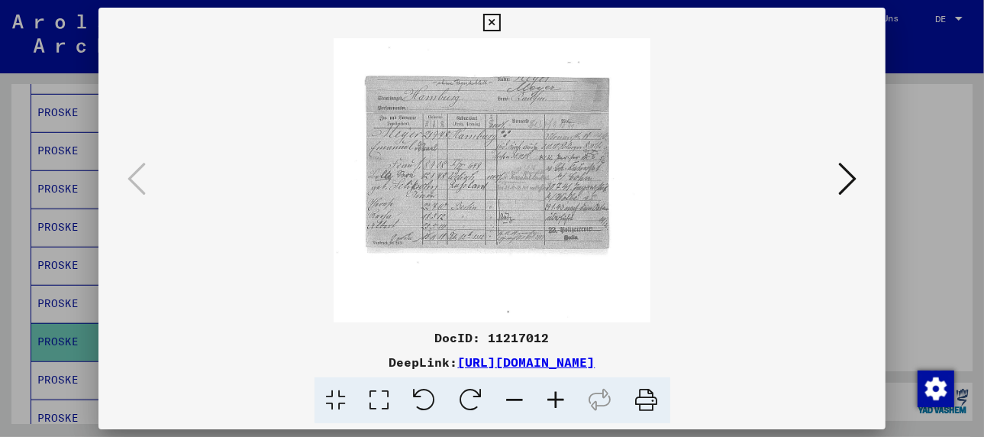
click at [554, 395] on icon at bounding box center [556, 400] width 41 height 47
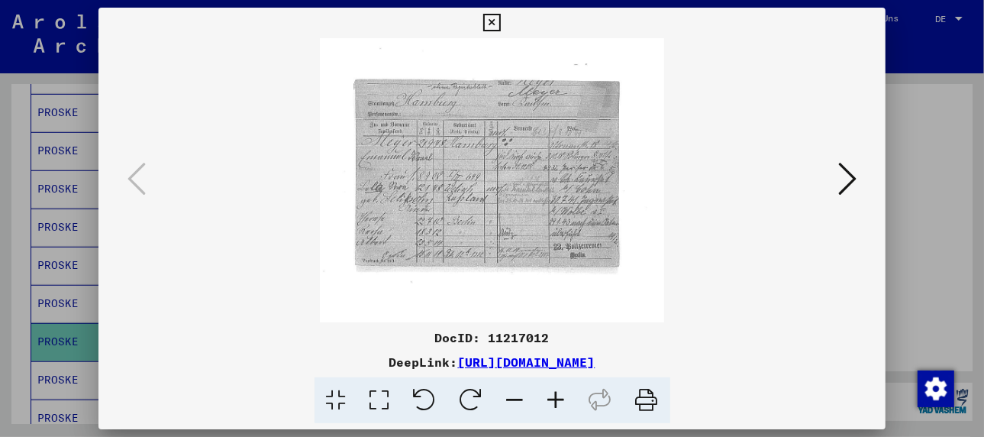
click at [554, 395] on icon at bounding box center [556, 400] width 41 height 47
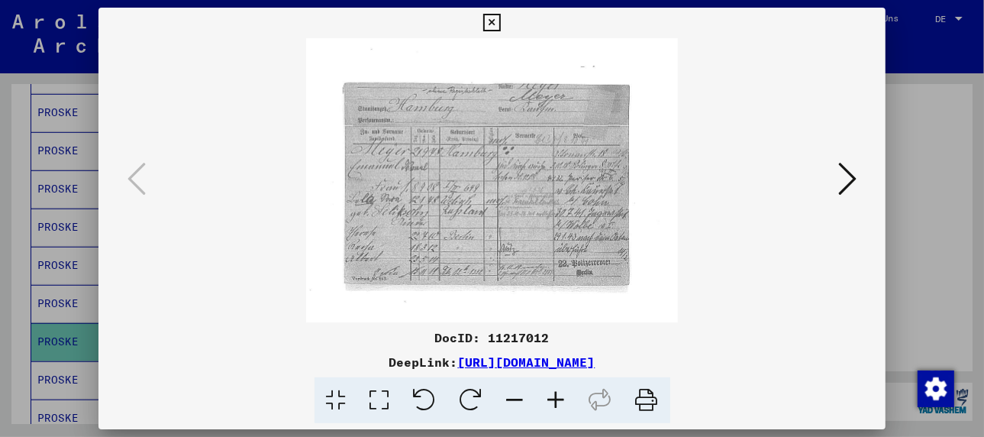
click at [554, 395] on icon at bounding box center [556, 400] width 41 height 47
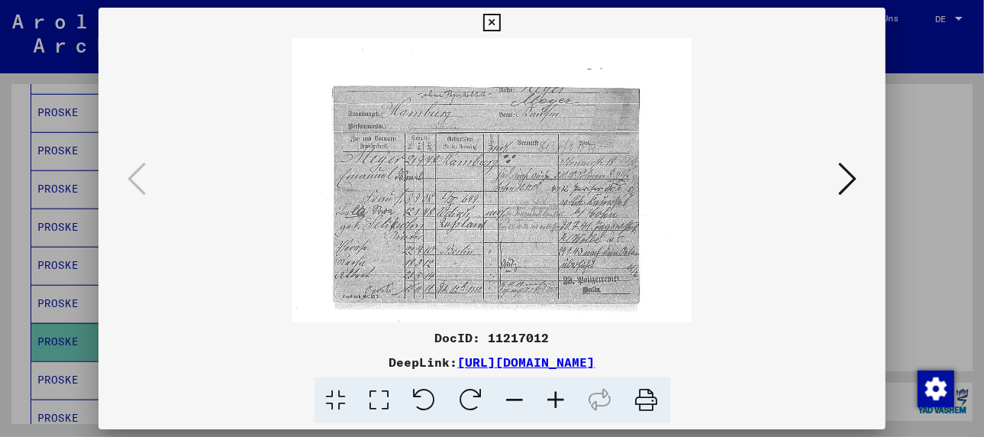
click at [554, 395] on icon at bounding box center [556, 400] width 41 height 47
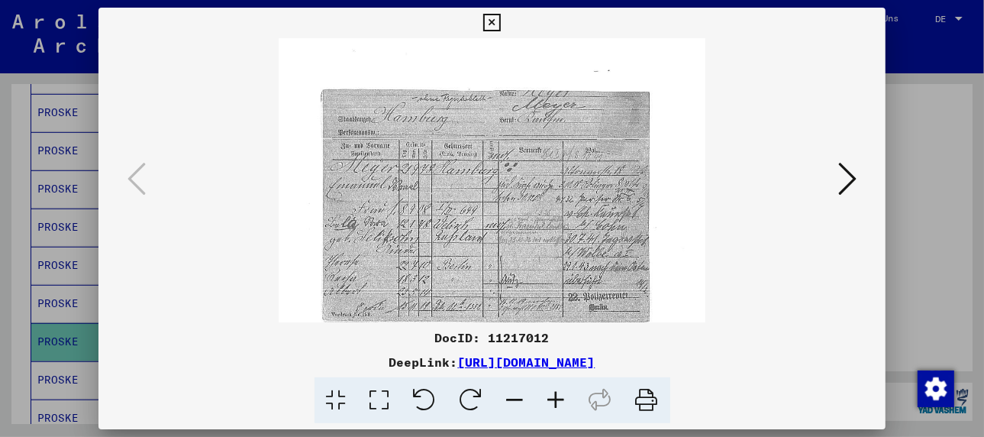
click at [843, 186] on icon at bounding box center [847, 178] width 18 height 37
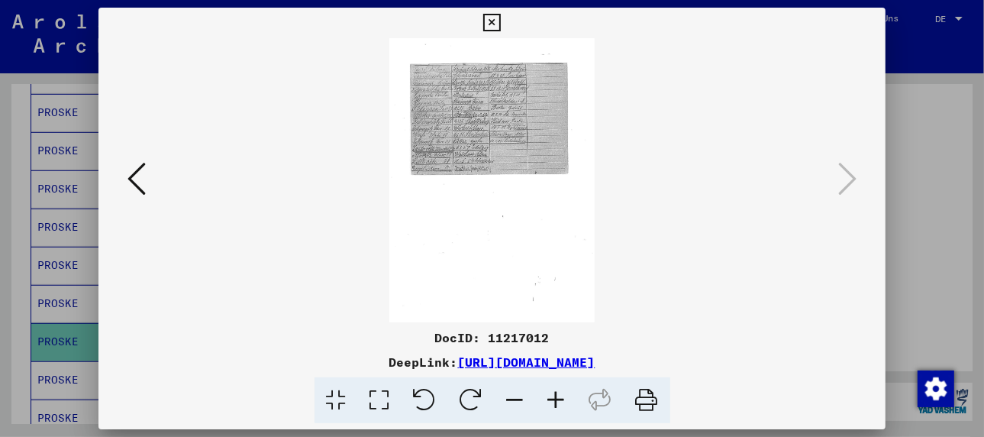
click at [564, 399] on icon at bounding box center [556, 400] width 41 height 47
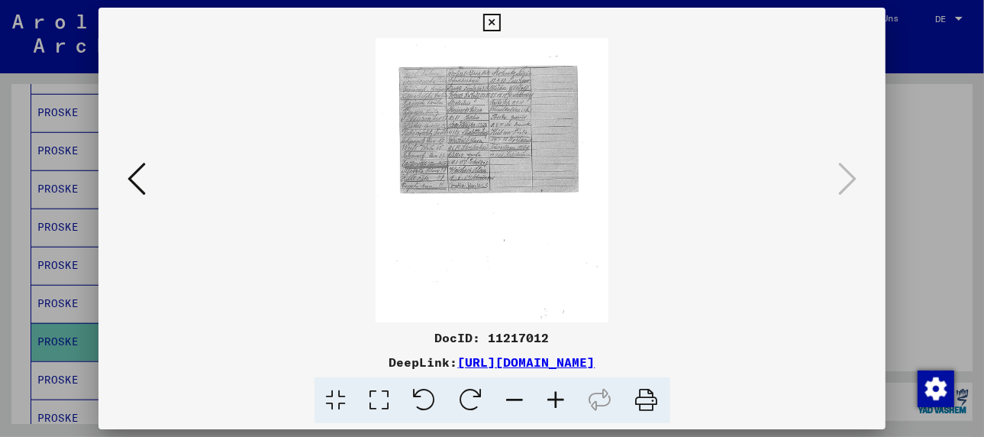
click at [564, 399] on icon at bounding box center [556, 400] width 41 height 47
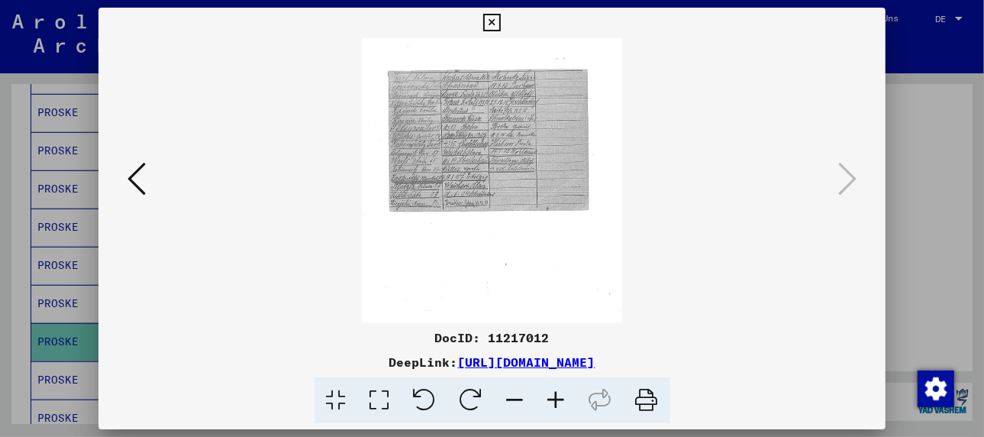
click at [564, 399] on icon at bounding box center [556, 400] width 41 height 47
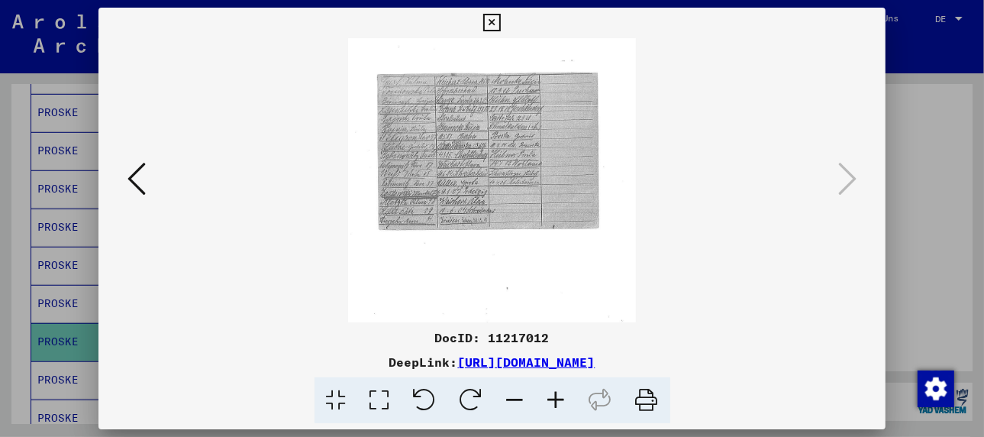
click at [564, 399] on icon at bounding box center [556, 400] width 41 height 47
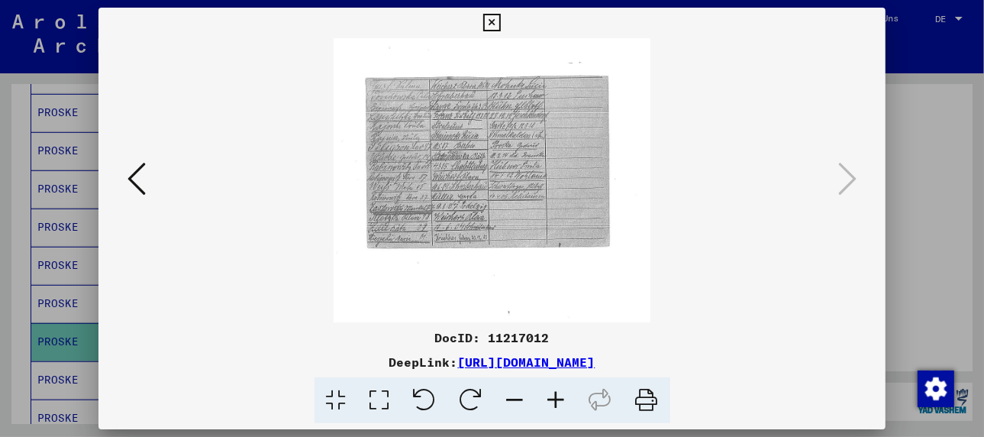
click at [564, 399] on icon at bounding box center [556, 400] width 41 height 47
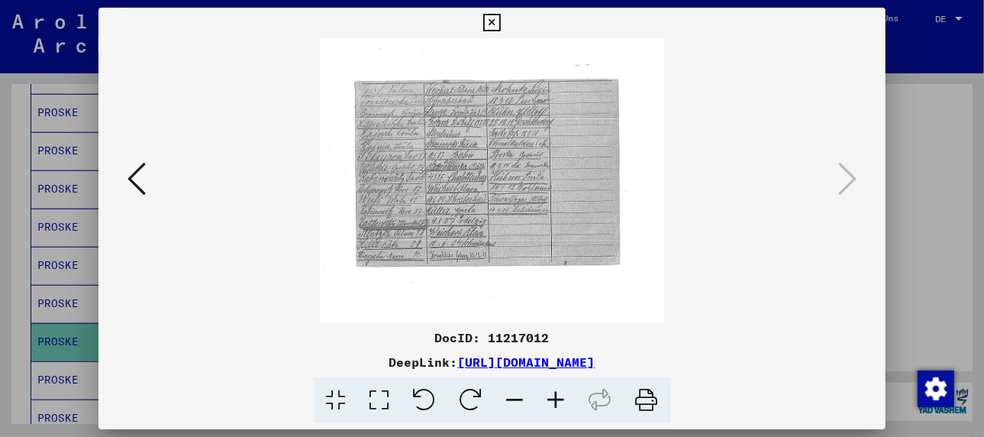
click at [564, 399] on icon at bounding box center [556, 400] width 41 height 47
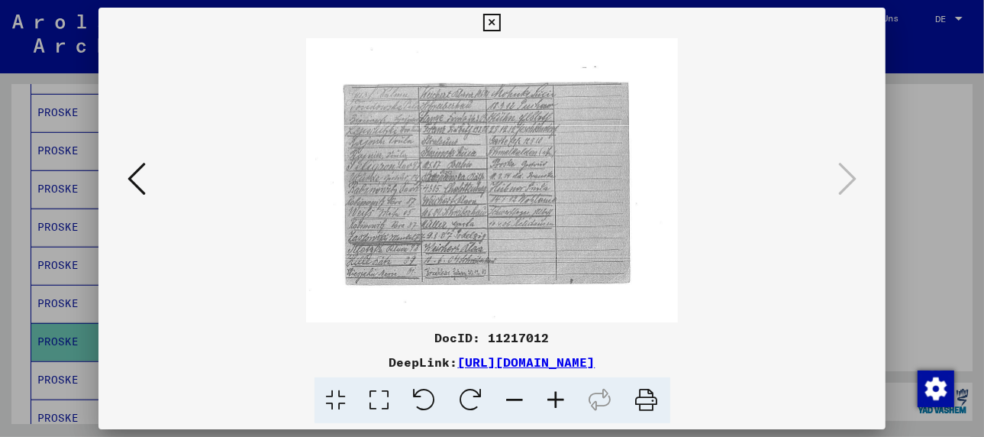
click at [564, 399] on icon at bounding box center [556, 400] width 41 height 47
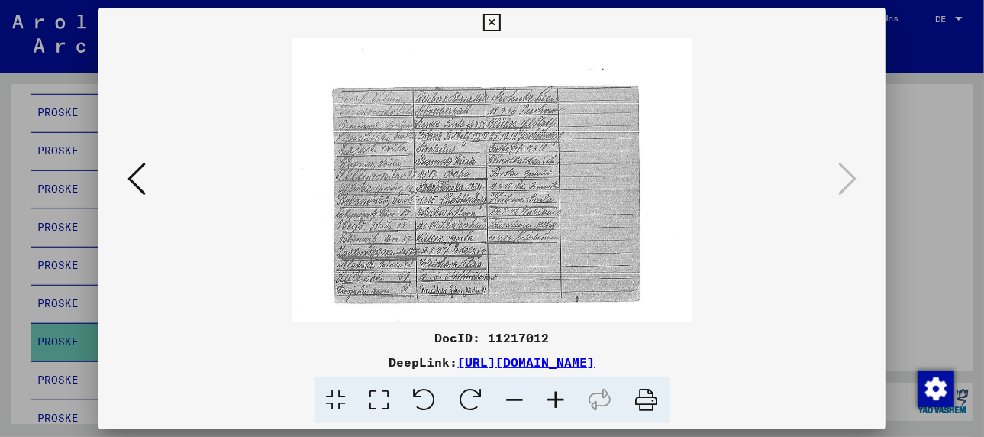
click at [564, 399] on icon at bounding box center [556, 400] width 41 height 47
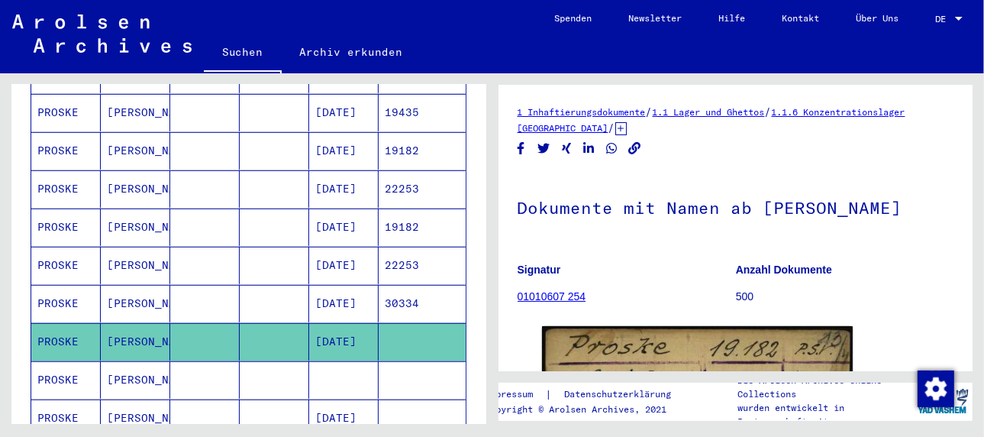
click at [127, 361] on mat-cell "[PERSON_NAME]" at bounding box center [135, 379] width 69 height 37
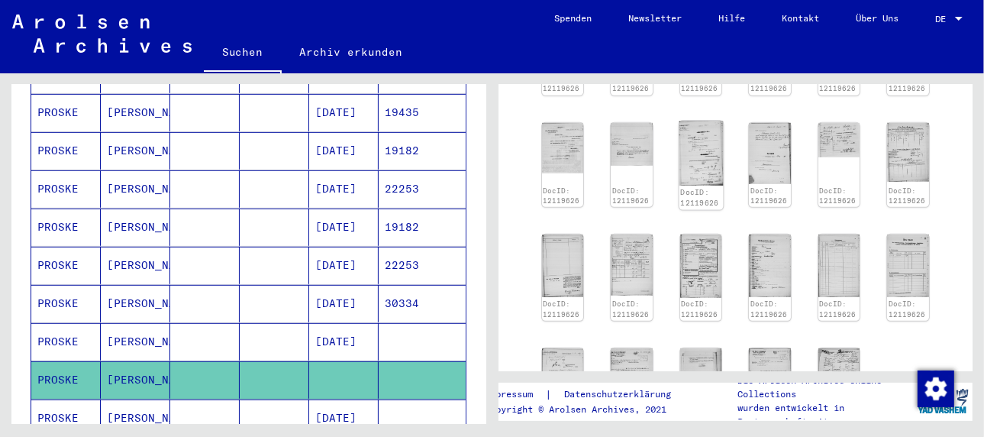
scroll to position [764, 0]
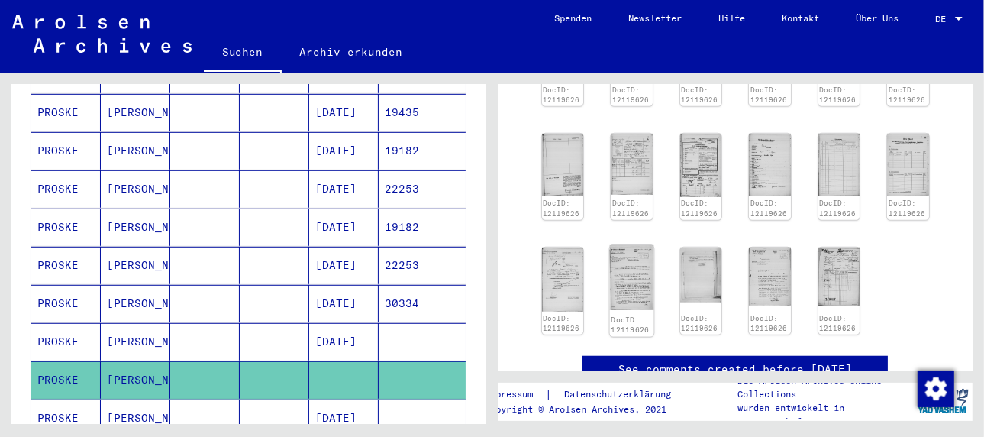
click at [618, 273] on img at bounding box center [632, 277] width 44 height 65
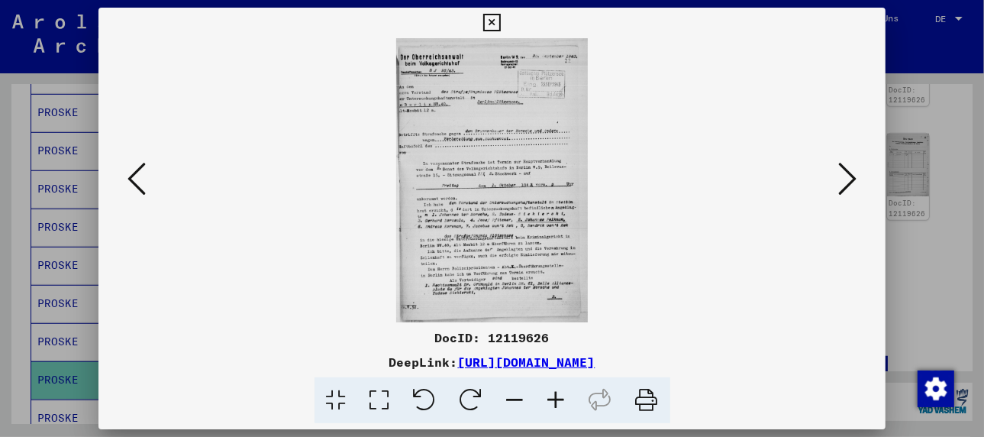
click at [556, 400] on icon at bounding box center [556, 400] width 41 height 47
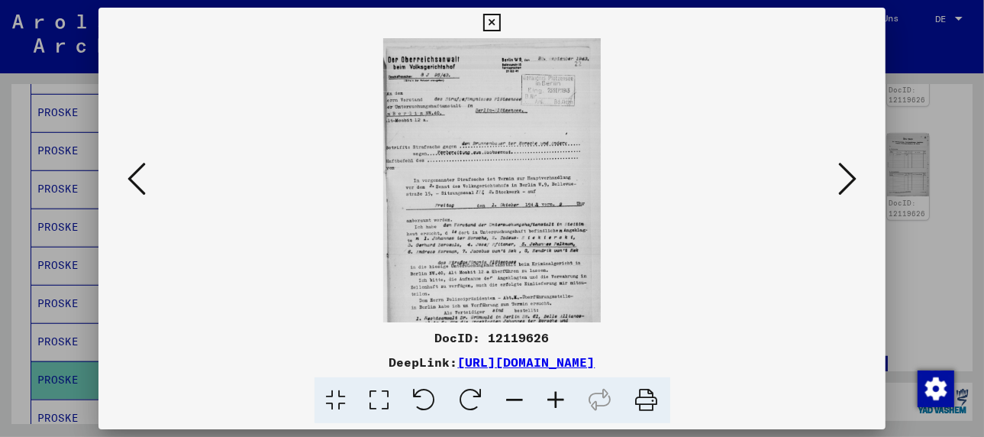
click at [556, 400] on icon at bounding box center [556, 400] width 41 height 47
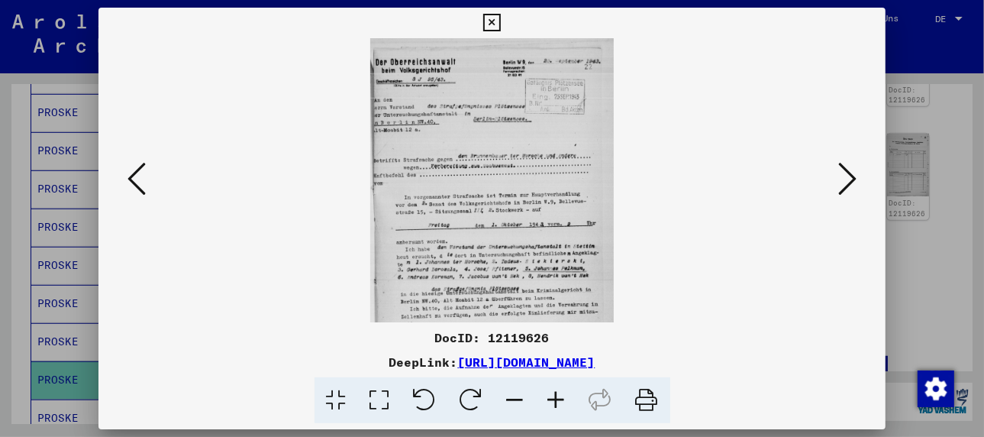
click at [556, 400] on icon at bounding box center [556, 400] width 41 height 47
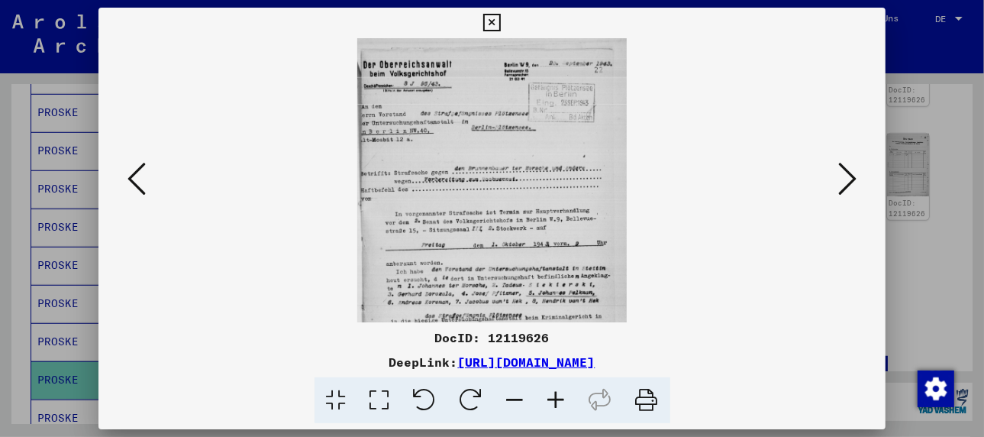
click at [556, 400] on icon at bounding box center [556, 400] width 41 height 47
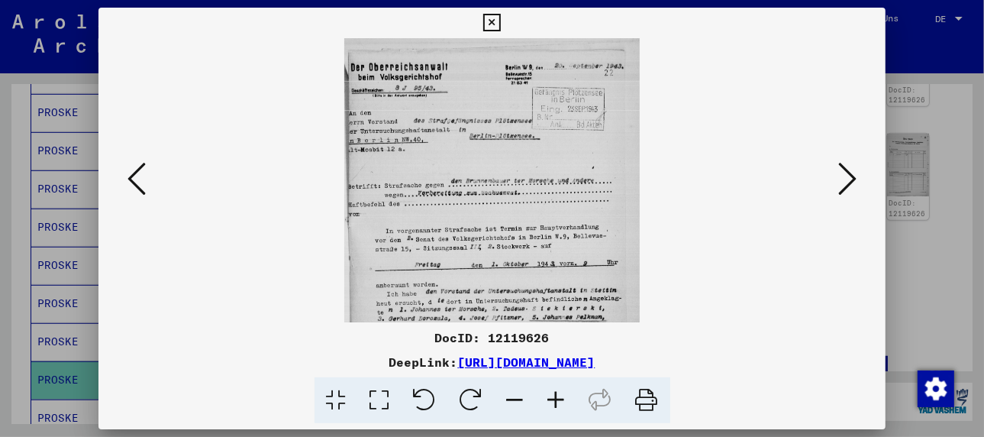
click at [556, 400] on icon at bounding box center [556, 400] width 41 height 47
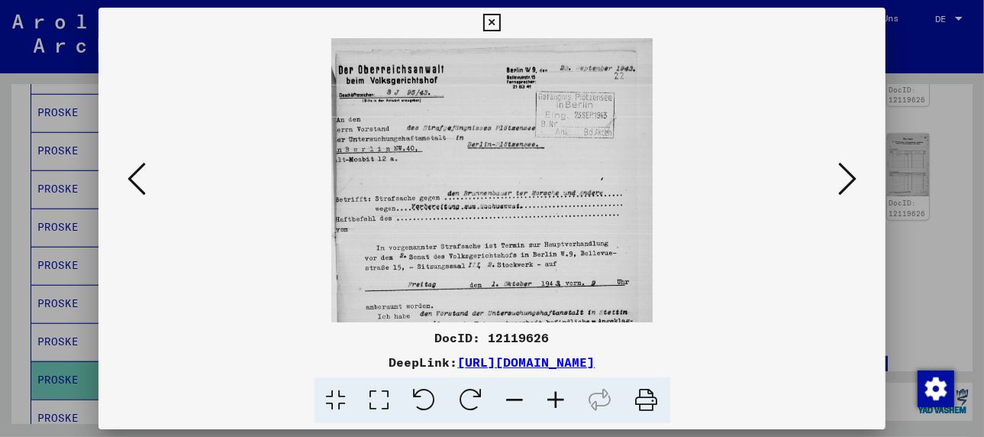
click at [556, 400] on icon at bounding box center [556, 400] width 41 height 47
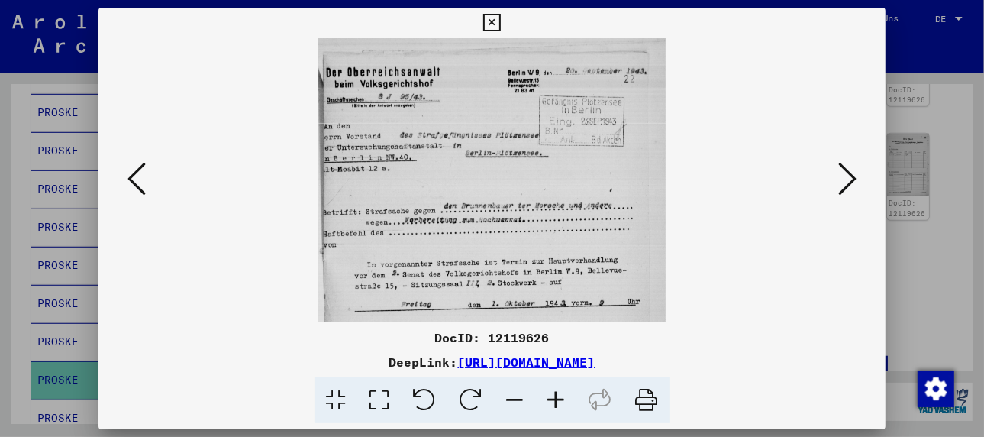
click at [556, 400] on icon at bounding box center [556, 400] width 41 height 47
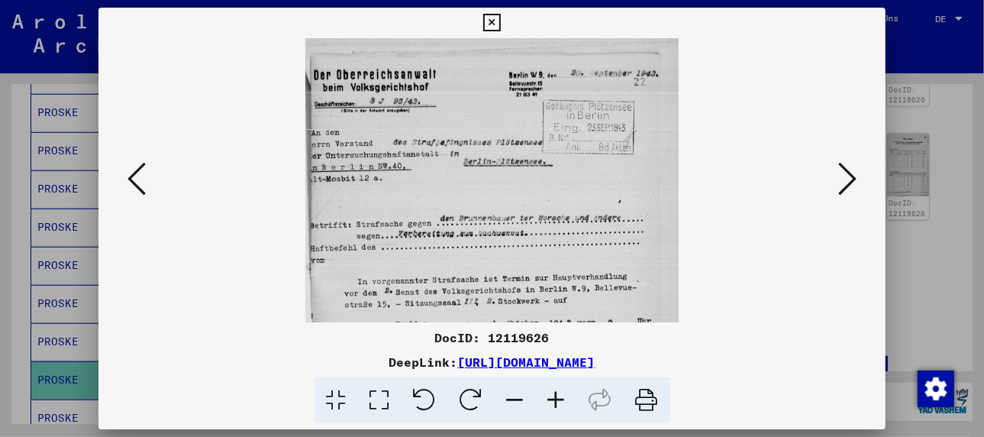
click at [556, 400] on icon at bounding box center [556, 400] width 41 height 47
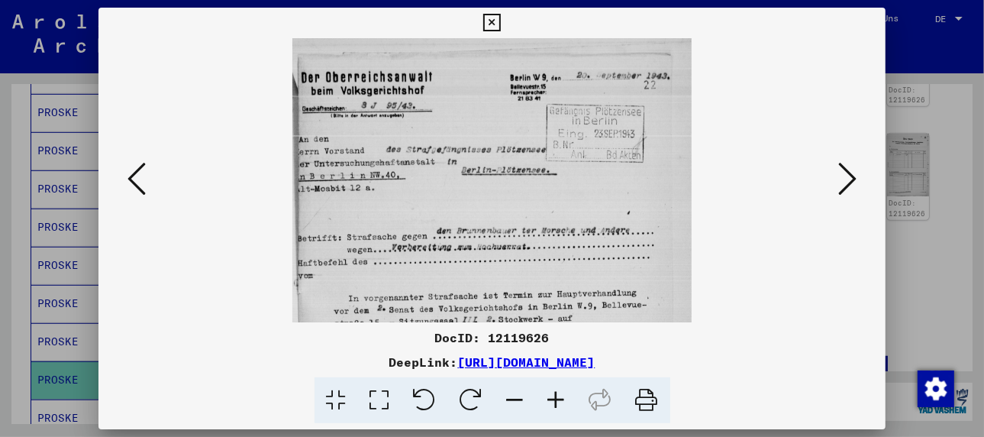
click at [556, 400] on icon at bounding box center [556, 400] width 41 height 47
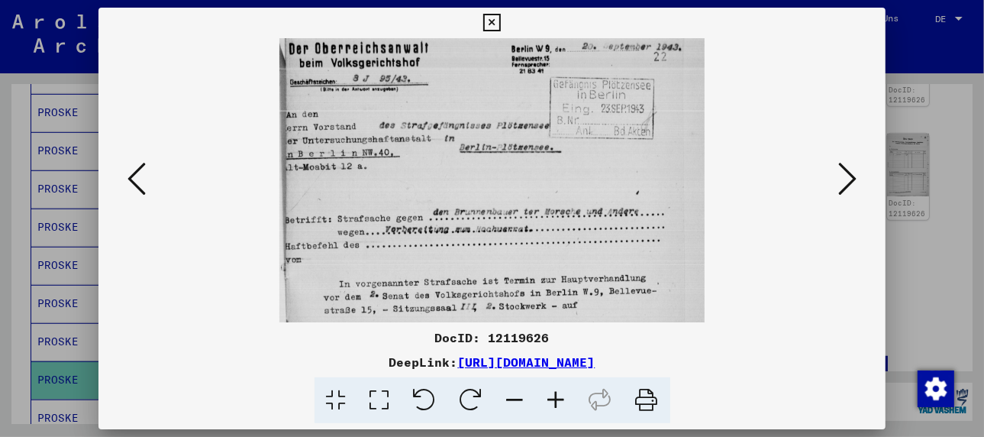
scroll to position [74, 0]
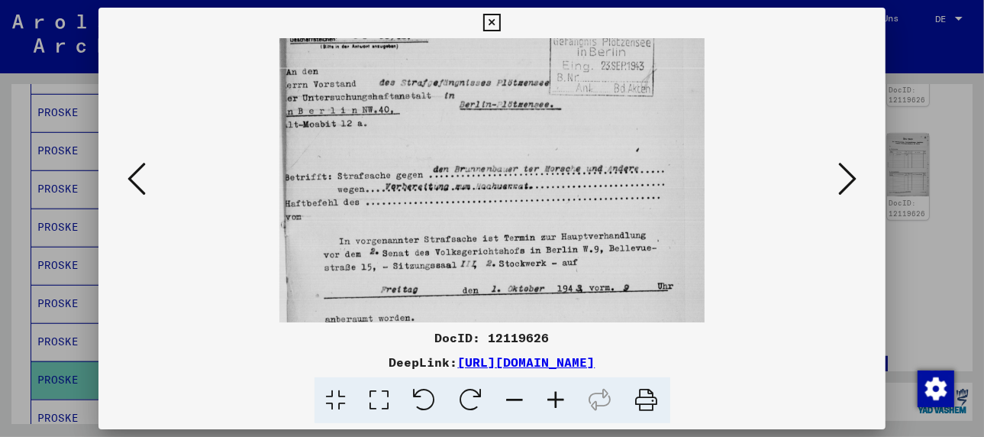
drag, startPoint x: 498, startPoint y: 225, endPoint x: 520, endPoint y: 147, distance: 81.7
click at [520, 147] on img at bounding box center [491, 278] width 425 height 628
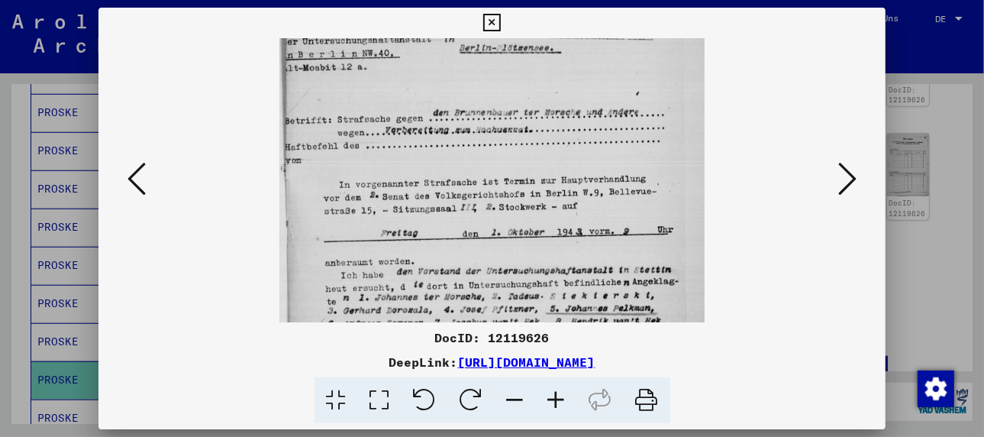
scroll to position [138, 0]
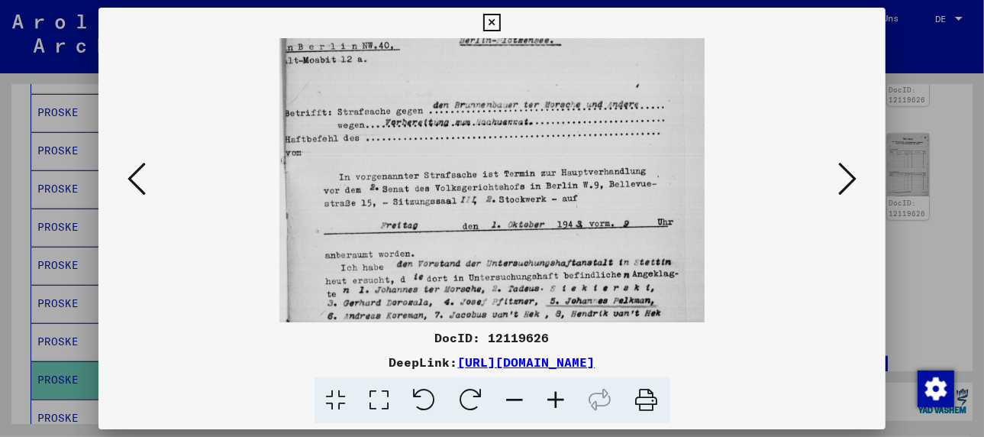
drag, startPoint x: 458, startPoint y: 209, endPoint x: 467, endPoint y: 141, distance: 68.6
click at [467, 141] on img at bounding box center [491, 214] width 425 height 628
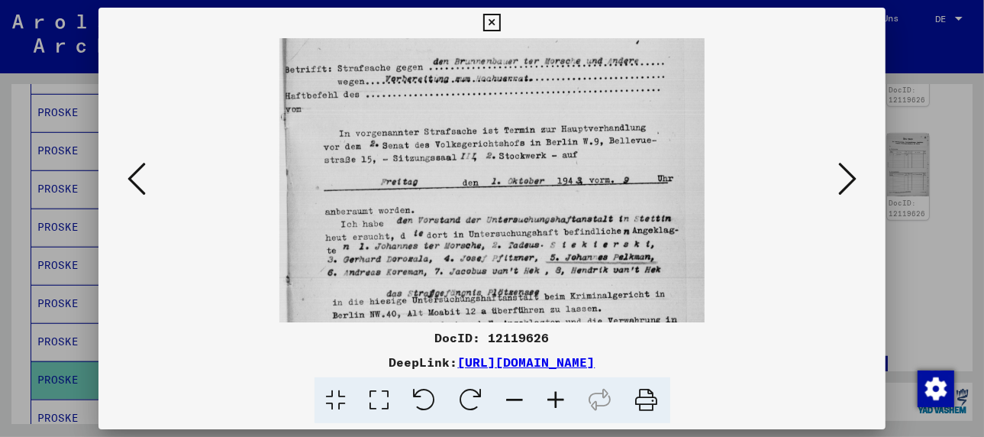
scroll to position [219, 0]
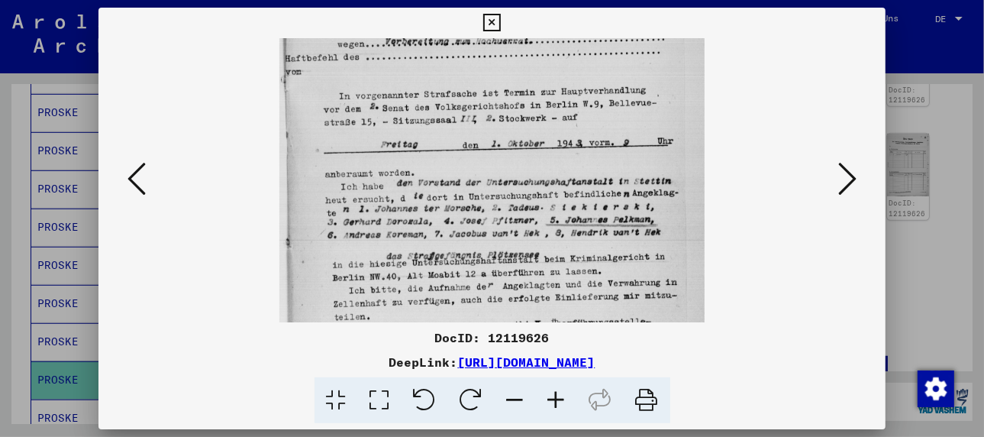
drag, startPoint x: 451, startPoint y: 239, endPoint x: 454, endPoint y: 155, distance: 84.1
click at [454, 155] on img at bounding box center [491, 133] width 425 height 628
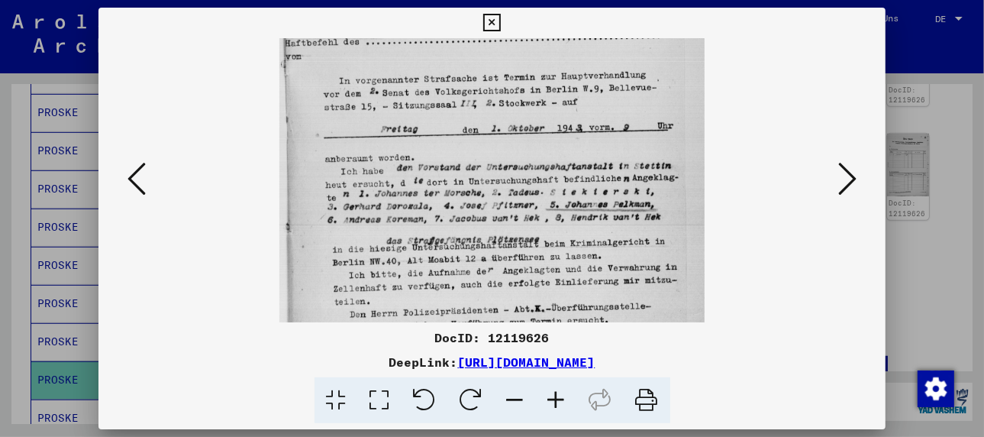
scroll to position [236, 0]
drag, startPoint x: 464, startPoint y: 234, endPoint x: 467, endPoint y: 214, distance: 20.8
click at [467, 214] on img at bounding box center [491, 116] width 425 height 628
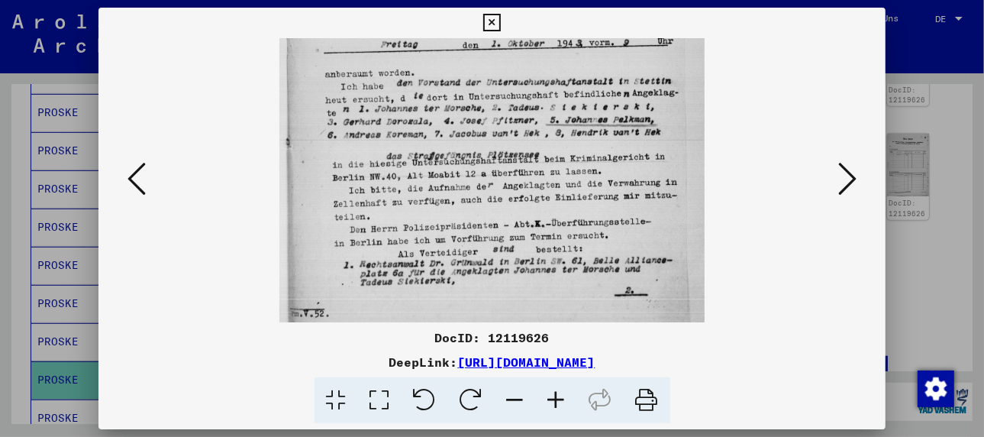
scroll to position [324, 0]
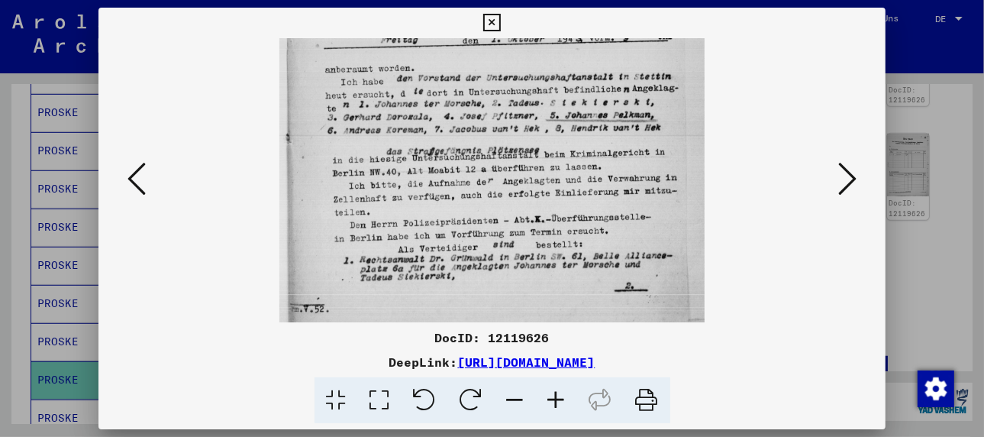
drag, startPoint x: 525, startPoint y: 217, endPoint x: 525, endPoint y: 124, distance: 92.4
click at [525, 124] on img at bounding box center [491, 28] width 425 height 628
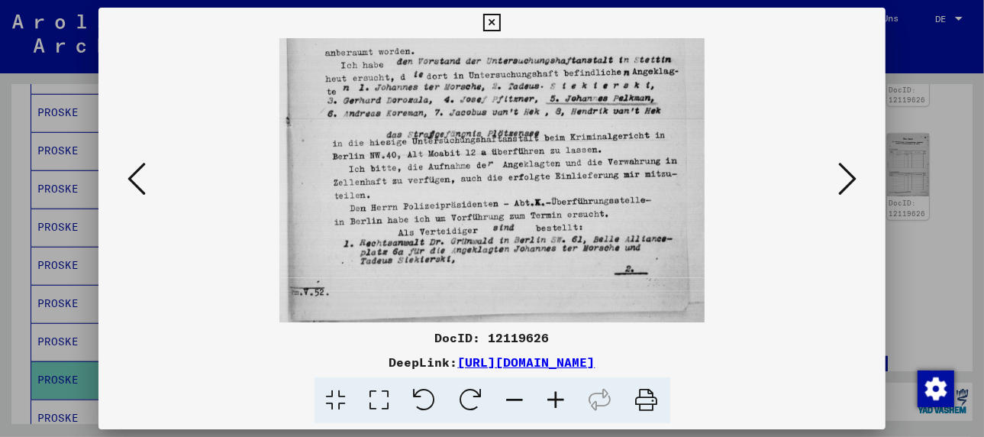
scroll to position [344, 0]
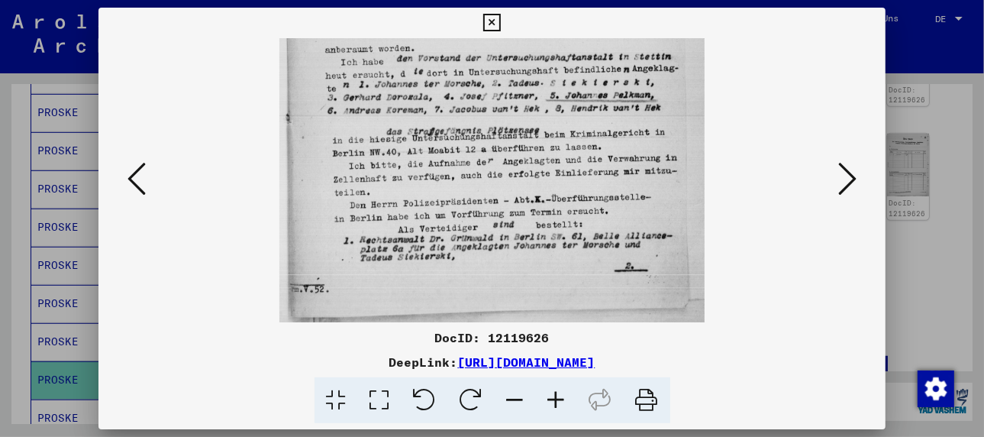
drag, startPoint x: 437, startPoint y: 207, endPoint x: 438, endPoint y: 179, distance: 28.3
click at [438, 179] on img at bounding box center [491, 9] width 425 height 628
drag, startPoint x: 503, startPoint y: 269, endPoint x: 505, endPoint y: 256, distance: 13.1
click at [505, 256] on img at bounding box center [491, 9] width 425 height 628
click at [141, 186] on icon at bounding box center [137, 178] width 18 height 37
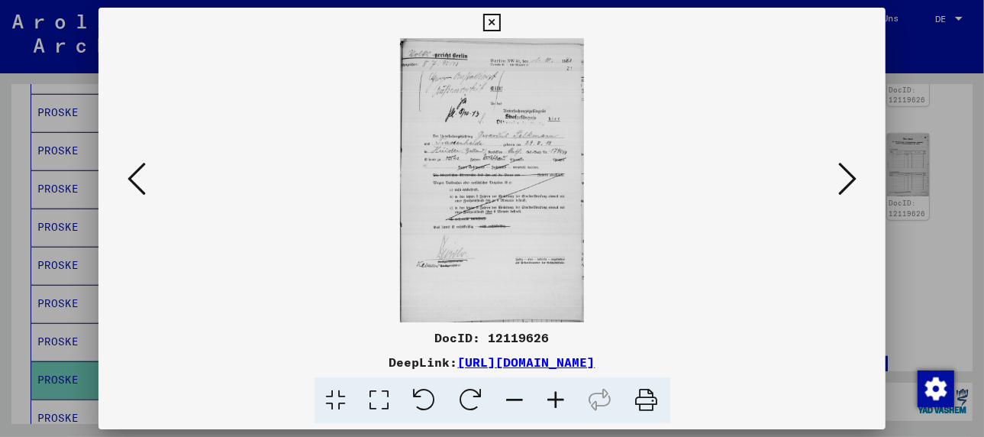
scroll to position [0, 0]
click at [560, 399] on icon at bounding box center [556, 400] width 41 height 47
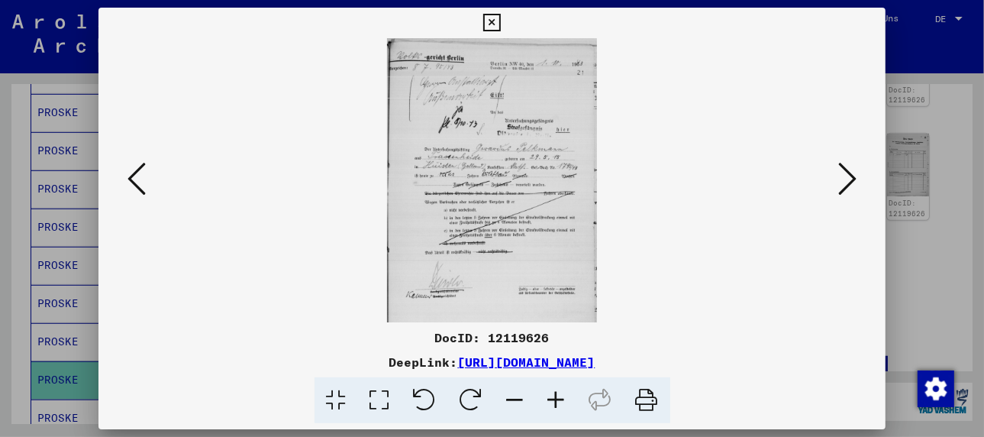
click at [559, 399] on icon at bounding box center [556, 400] width 41 height 47
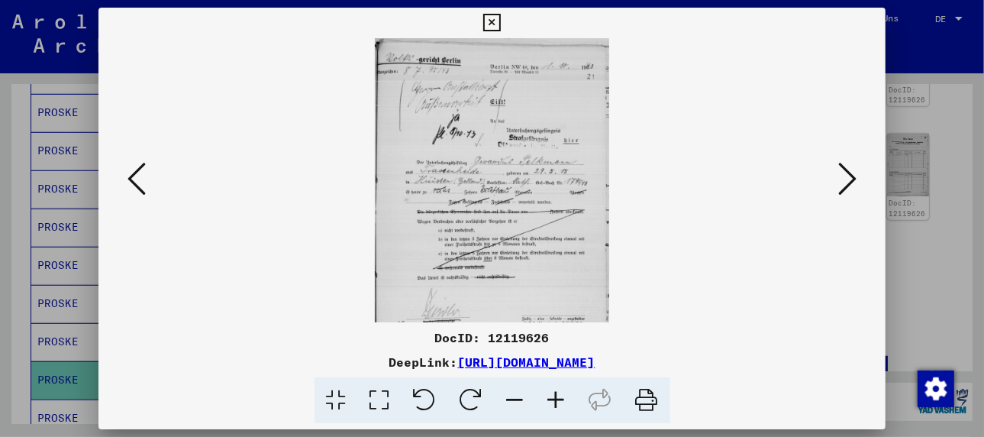
click at [559, 399] on icon at bounding box center [556, 400] width 41 height 47
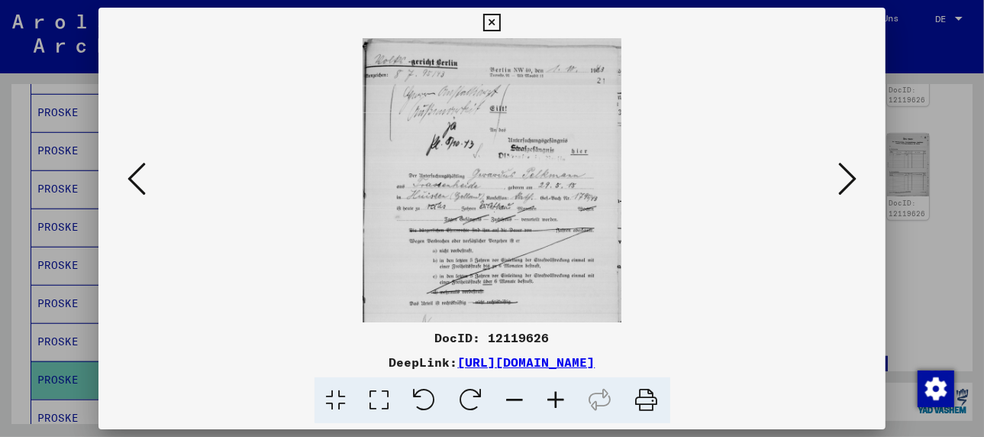
click at [559, 399] on icon at bounding box center [556, 400] width 41 height 47
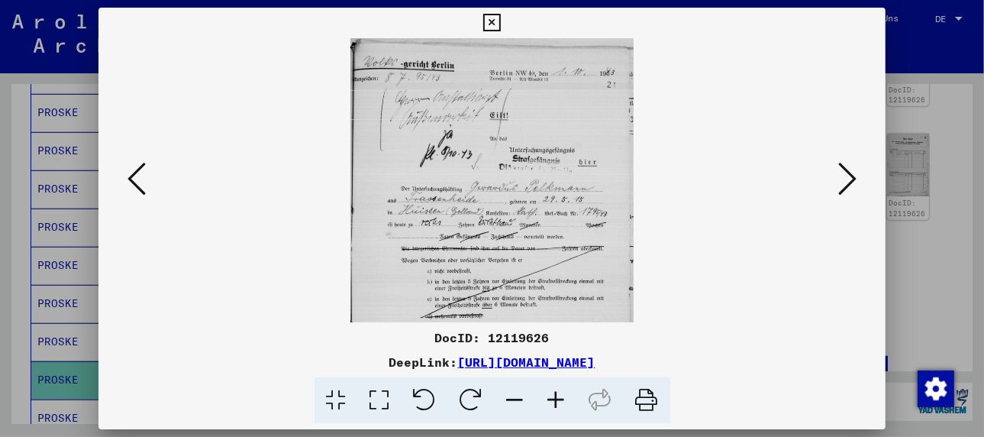
click at [559, 399] on icon at bounding box center [556, 400] width 41 height 47
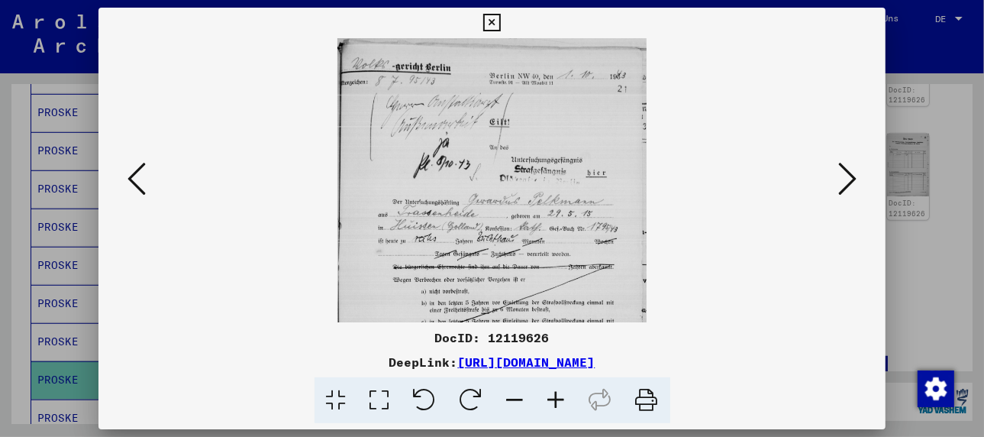
click at [559, 399] on icon at bounding box center [556, 400] width 41 height 47
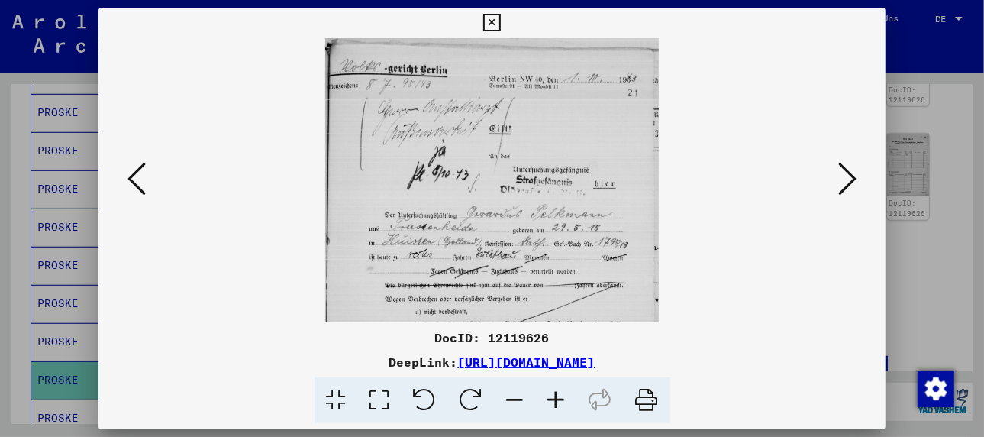
click at [559, 399] on icon at bounding box center [556, 400] width 41 height 47
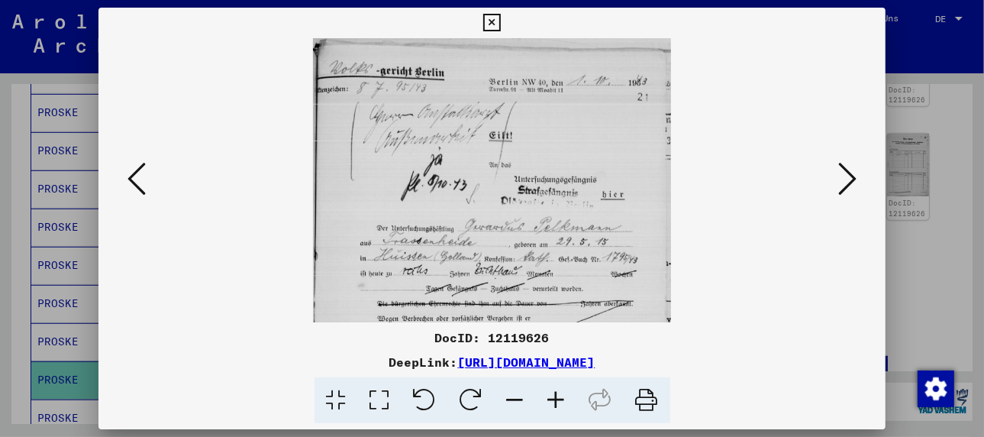
click at [559, 399] on icon at bounding box center [556, 400] width 41 height 47
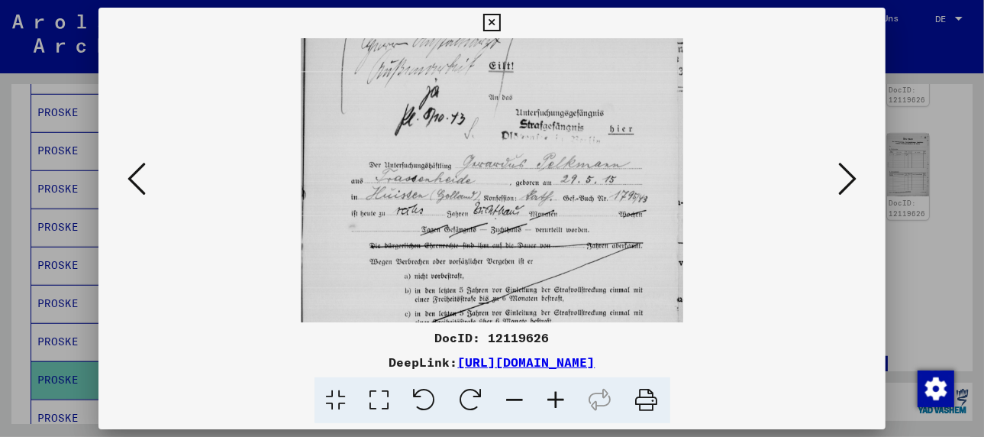
scroll to position [78, 0]
drag, startPoint x: 497, startPoint y: 290, endPoint x: 495, endPoint y: 209, distance: 81.0
click at [495, 209] on img at bounding box center [492, 255] width 383 height 590
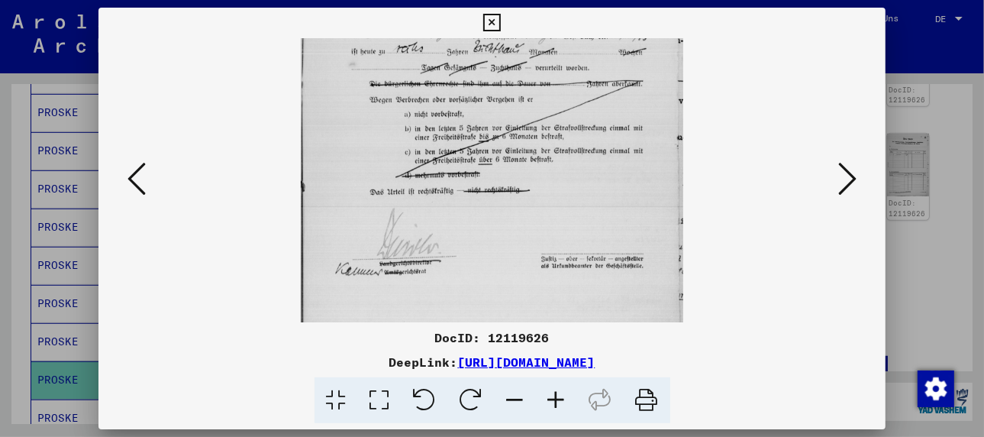
scroll to position [251, 0]
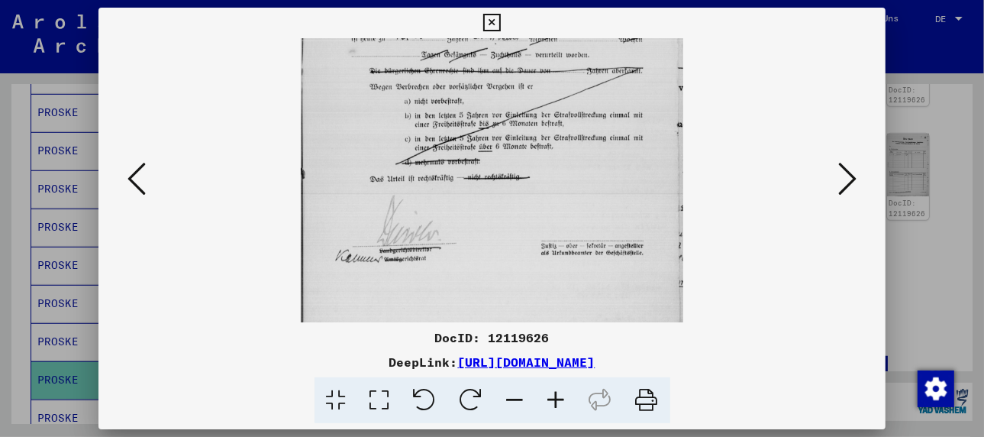
drag, startPoint x: 577, startPoint y: 283, endPoint x: 565, endPoint y: 106, distance: 177.5
click at [565, 106] on img at bounding box center [492, 82] width 383 height 590
click at [134, 180] on icon at bounding box center [137, 178] width 18 height 37
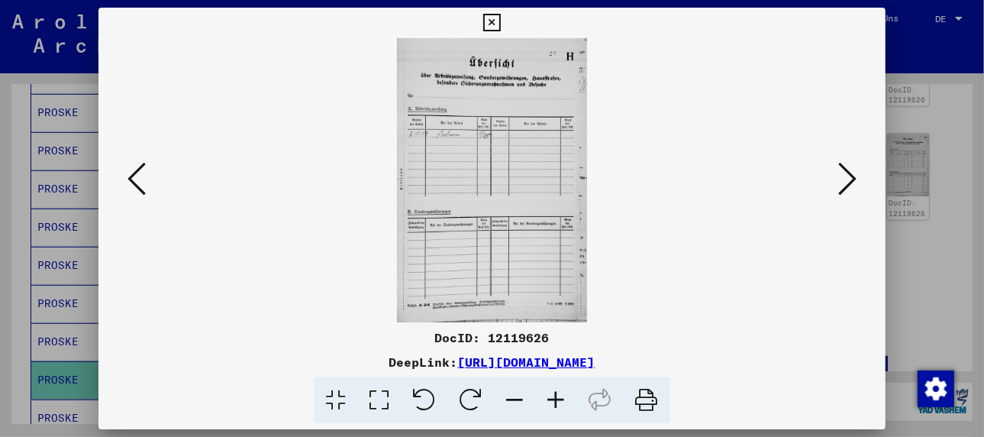
click at [143, 192] on icon at bounding box center [137, 178] width 18 height 37
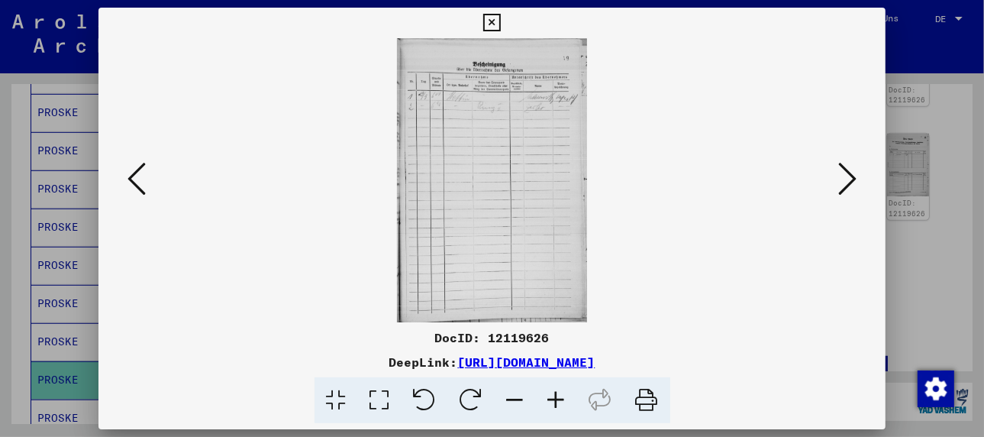
click at [143, 192] on icon at bounding box center [137, 178] width 18 height 37
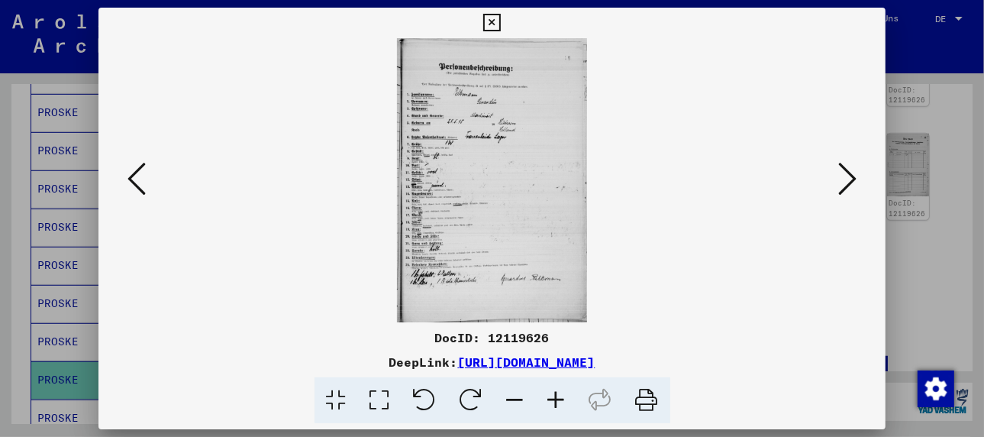
click at [551, 395] on icon at bounding box center [556, 400] width 41 height 47
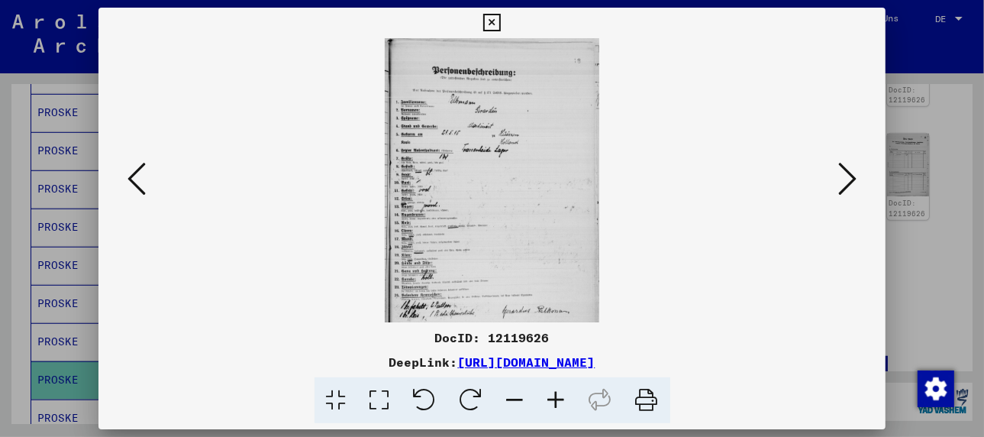
click at [551, 395] on icon at bounding box center [556, 400] width 41 height 47
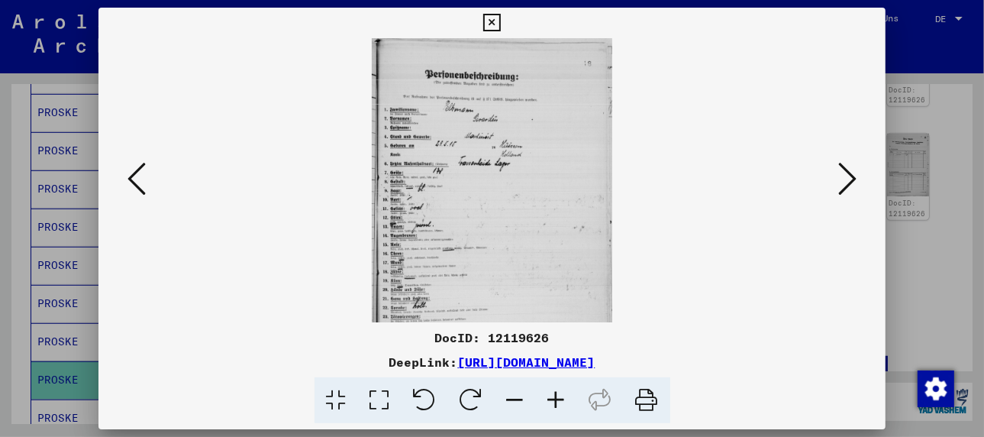
click at [551, 395] on icon at bounding box center [556, 400] width 41 height 47
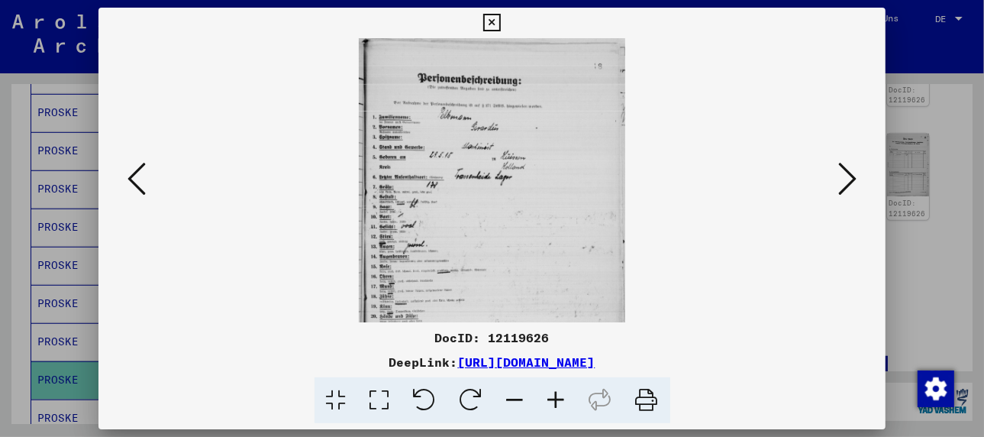
click at [551, 395] on icon at bounding box center [556, 400] width 41 height 47
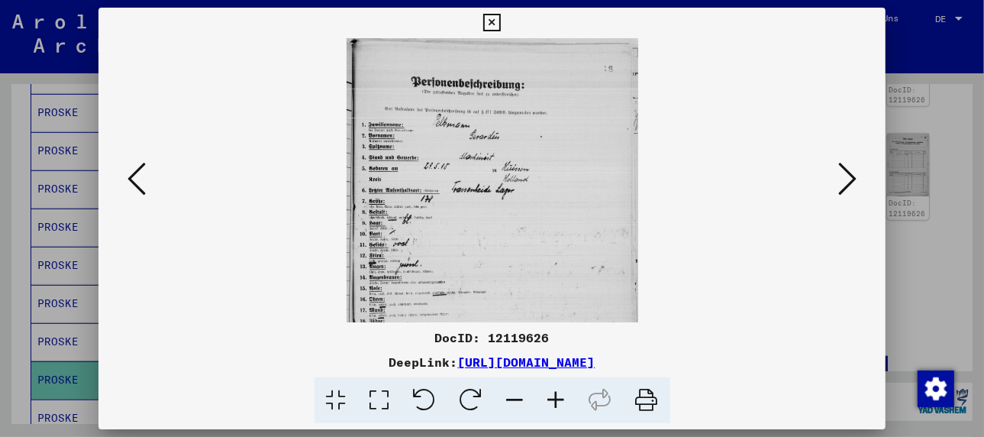
click at [551, 395] on icon at bounding box center [556, 400] width 41 height 47
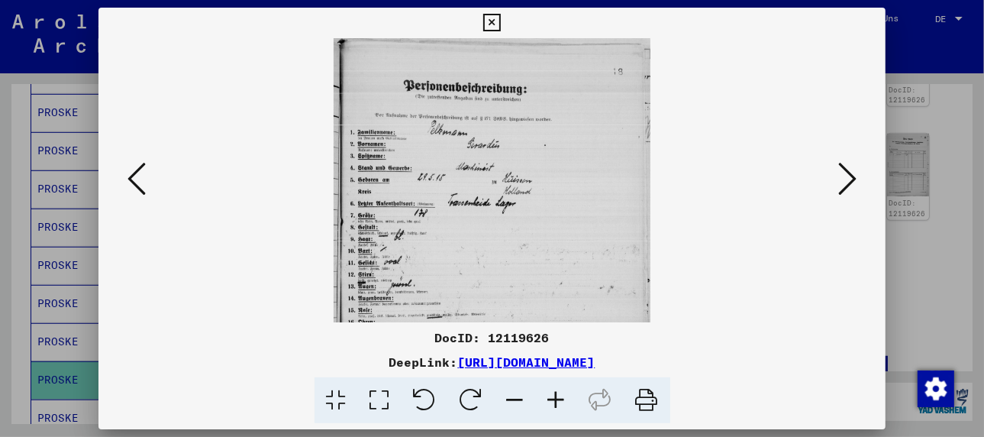
click at [551, 395] on icon at bounding box center [556, 400] width 41 height 47
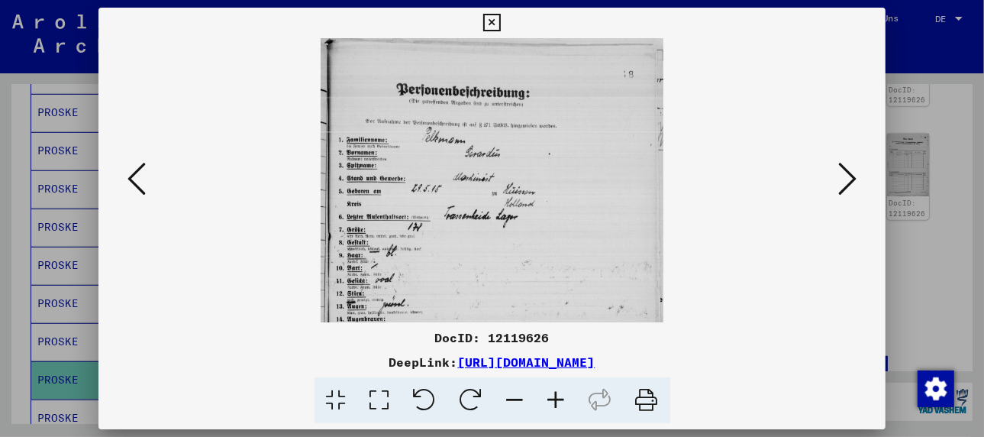
click at [551, 395] on icon at bounding box center [556, 400] width 41 height 47
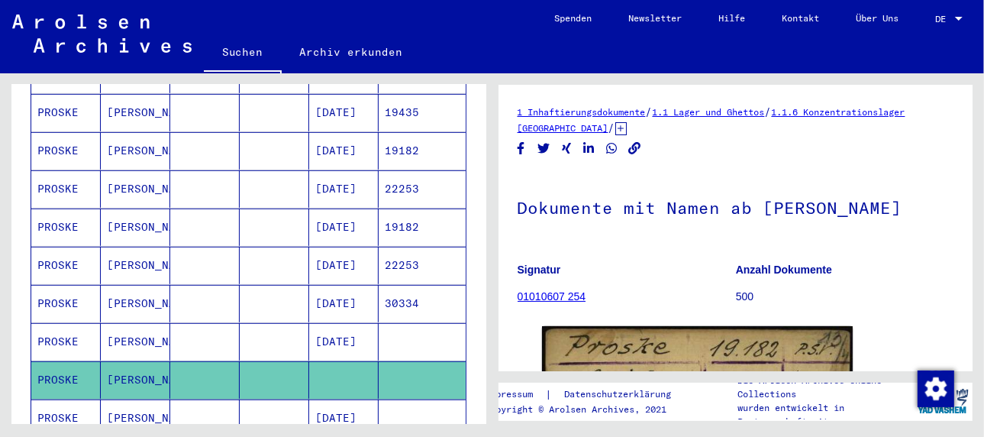
click at [120, 399] on mat-cell "[PERSON_NAME]" at bounding box center [135, 417] width 69 height 37
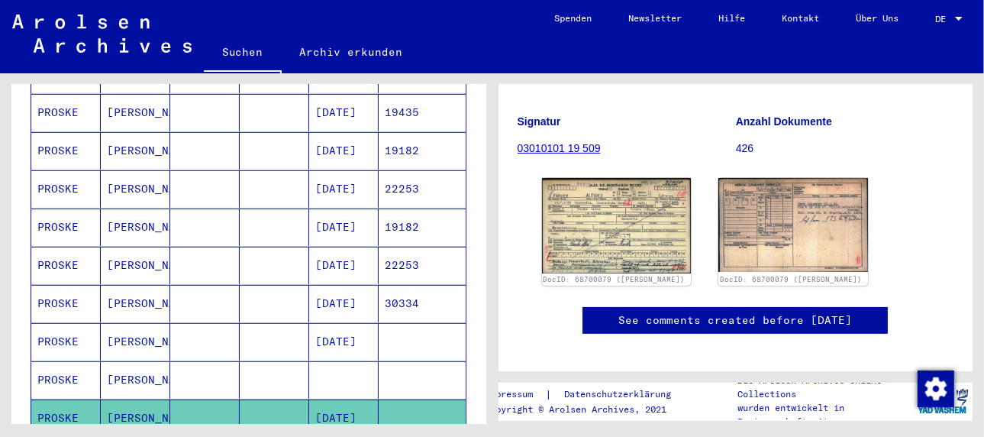
scroll to position [229, 0]
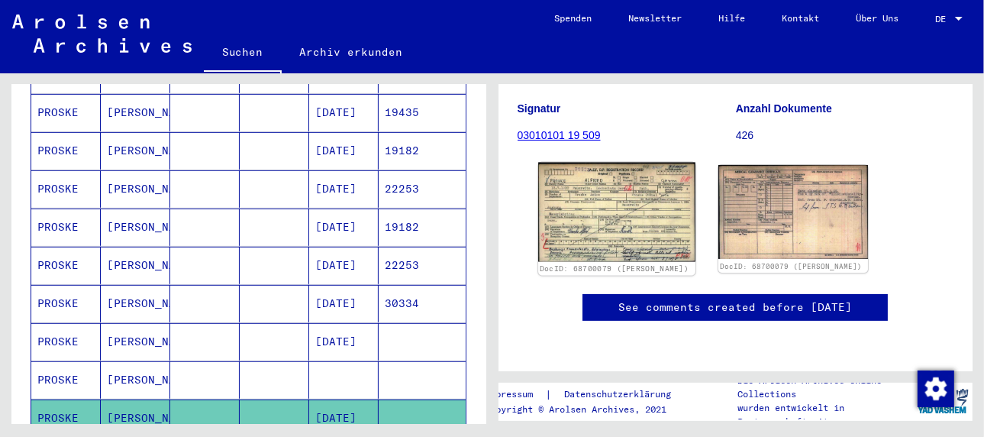
click at [614, 196] on img at bounding box center [616, 213] width 157 height 100
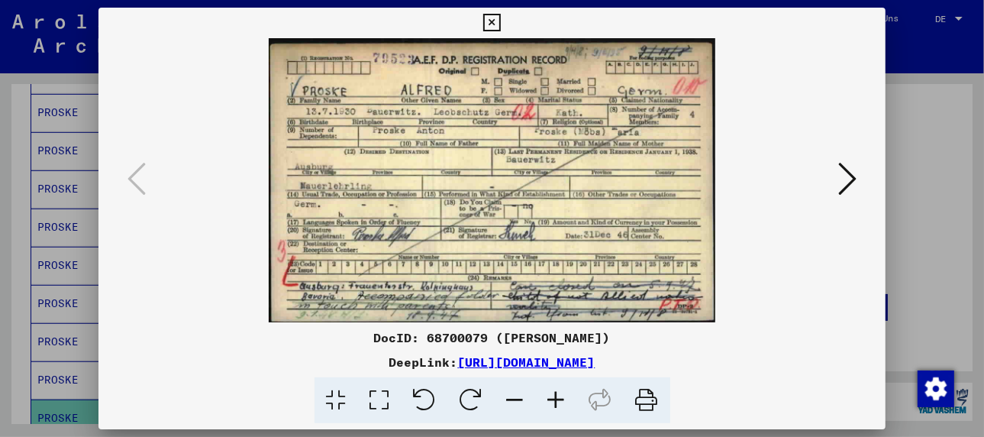
click at [854, 170] on icon at bounding box center [847, 178] width 18 height 37
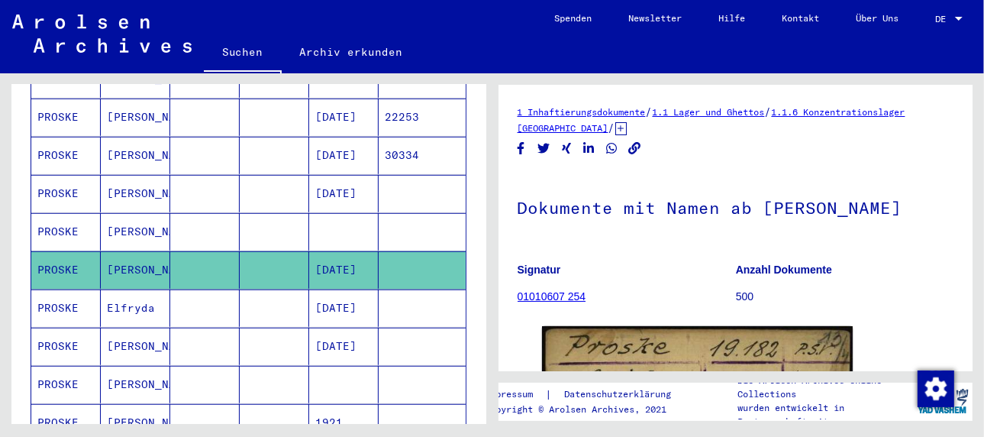
scroll to position [766, 0]
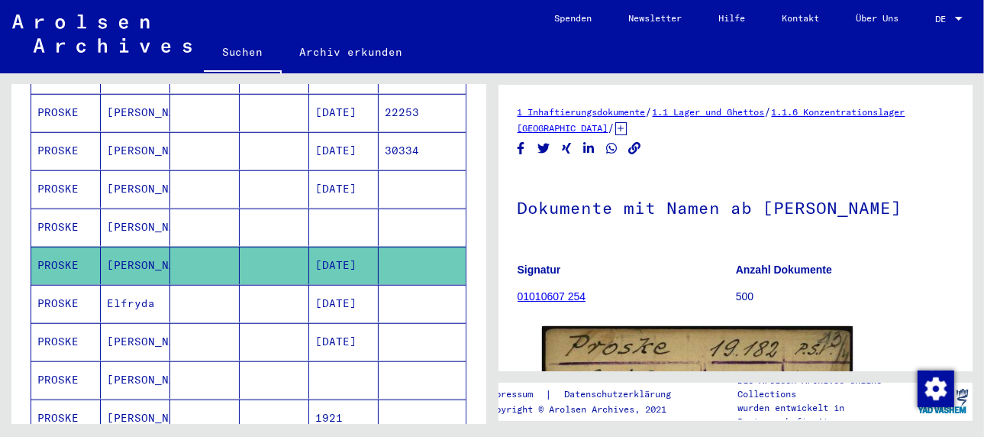
click at [112, 285] on mat-cell "Elfryda" at bounding box center [135, 303] width 69 height 37
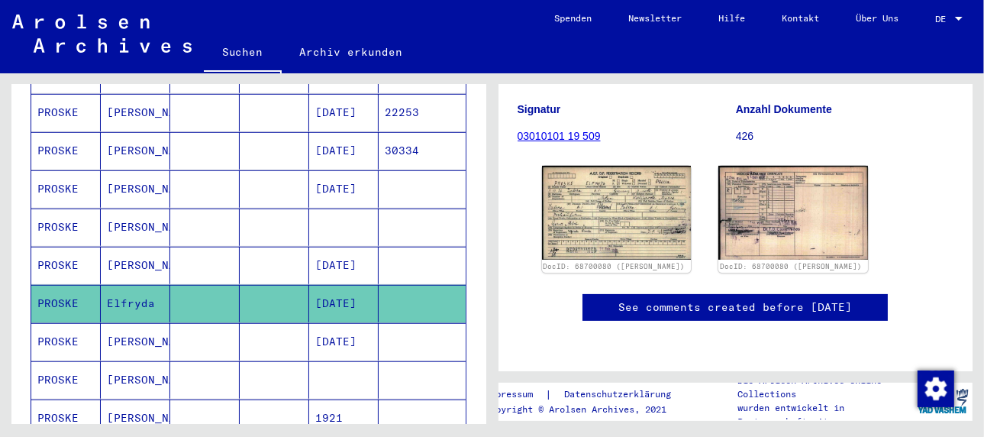
scroll to position [229, 0]
click at [629, 185] on img at bounding box center [616, 212] width 157 height 99
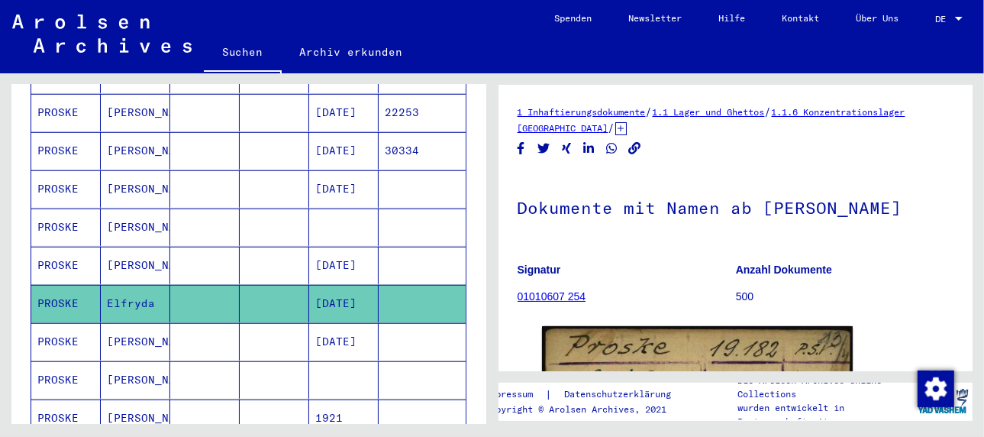
click at [123, 323] on mat-cell "[PERSON_NAME]" at bounding box center [135, 341] width 69 height 37
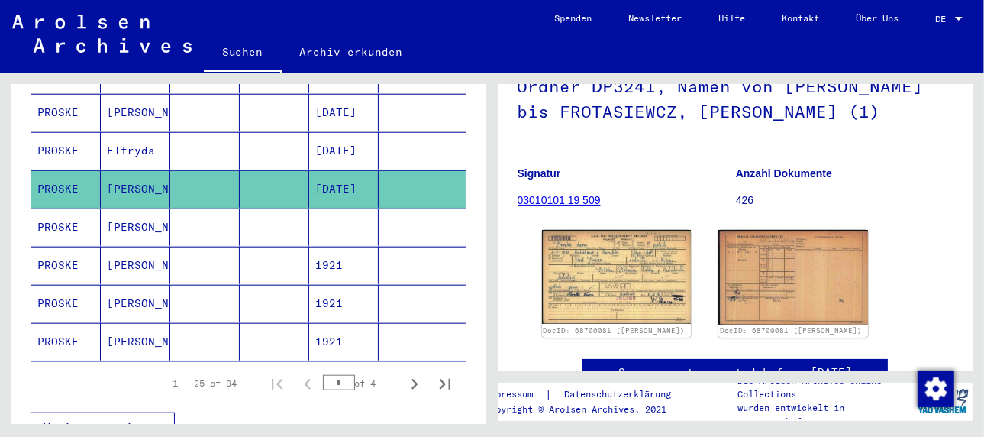
scroll to position [153, 0]
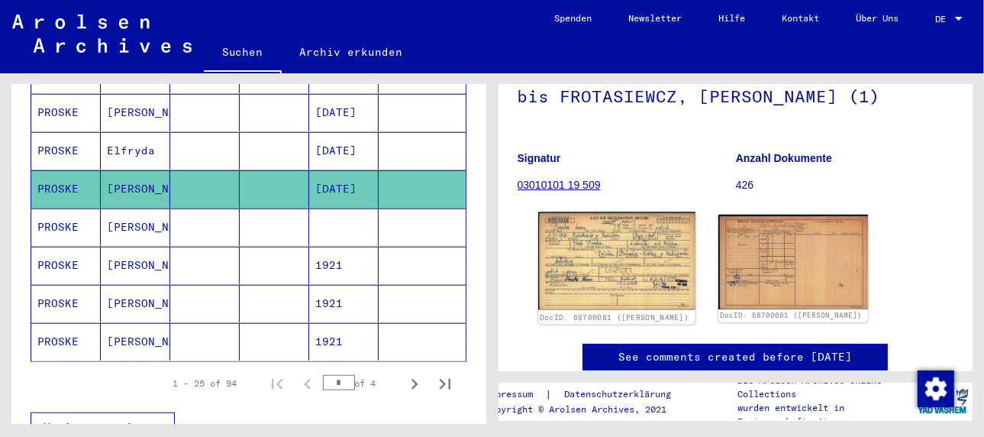
click at [635, 250] on img at bounding box center [616, 261] width 157 height 98
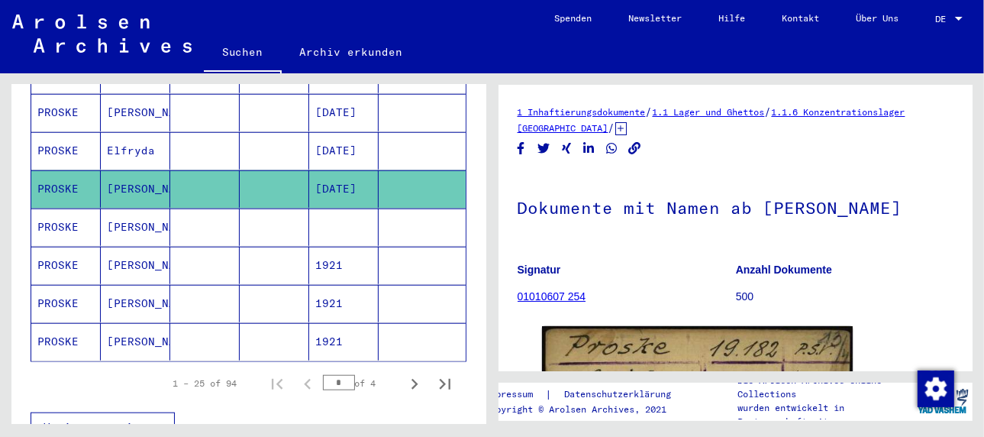
click at [120, 208] on mat-cell "[PERSON_NAME]" at bounding box center [135, 226] width 69 height 37
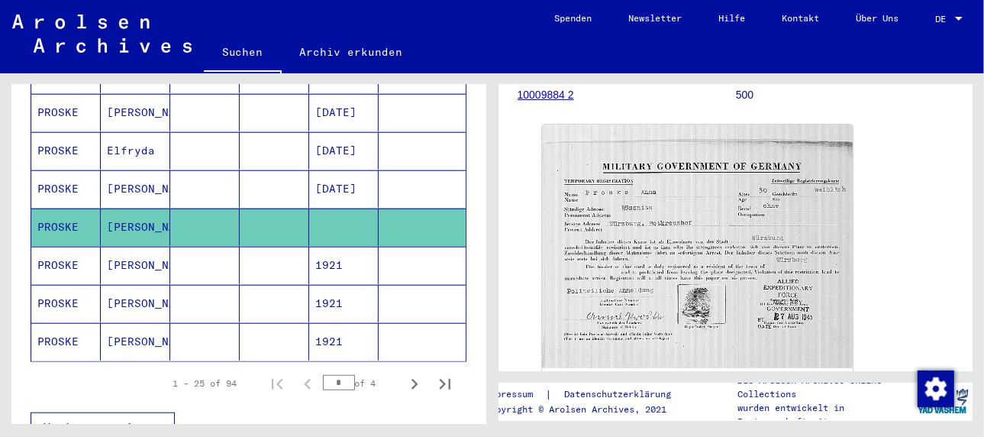
scroll to position [229, 0]
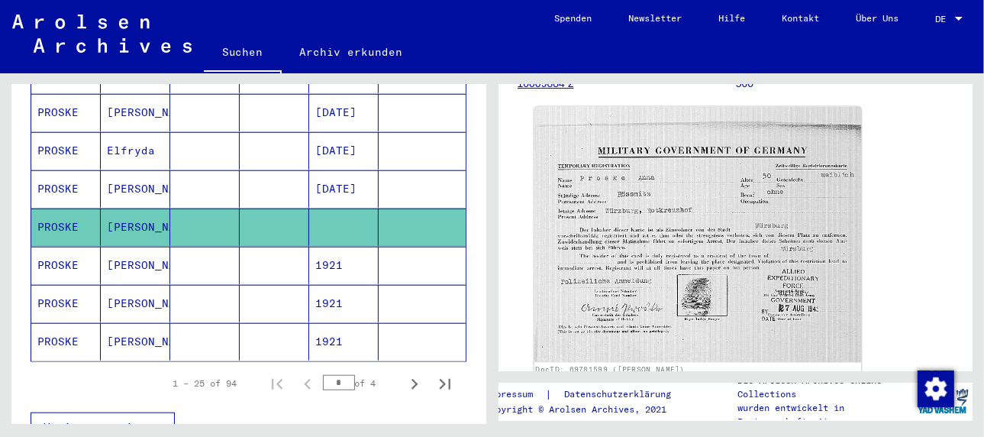
click at [682, 253] on img at bounding box center [697, 235] width 327 height 256
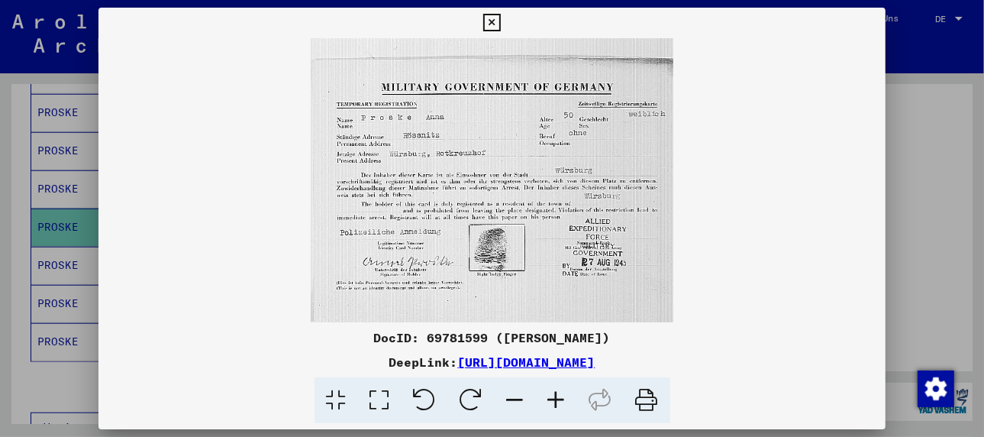
click at [561, 396] on icon at bounding box center [556, 400] width 41 height 47
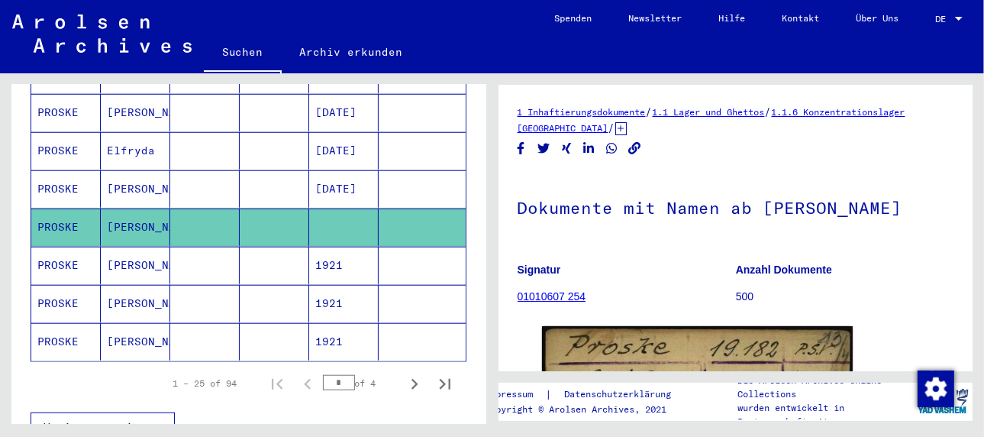
click at [121, 247] on mat-cell "[PERSON_NAME]" at bounding box center [135, 265] width 69 height 37
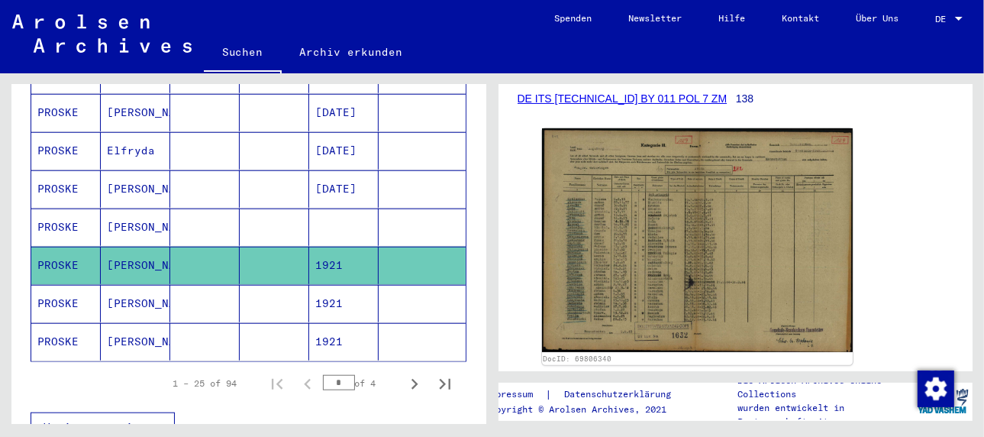
scroll to position [305, 0]
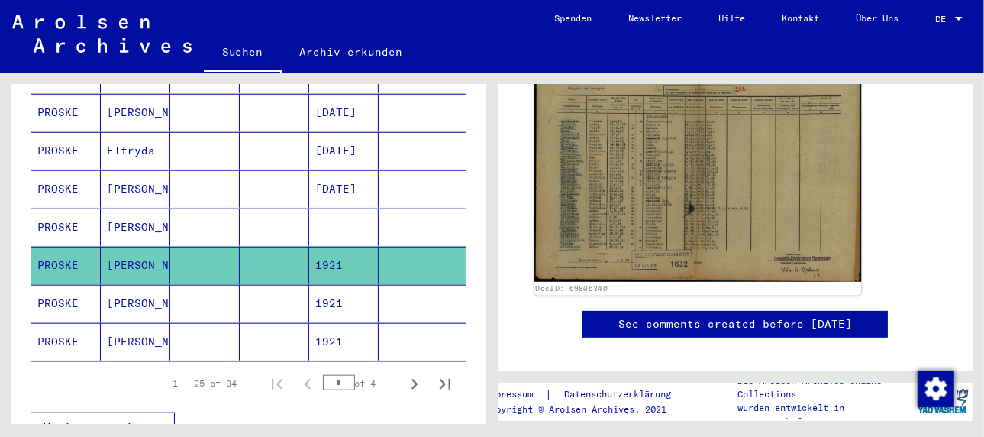
click at [674, 192] on img at bounding box center [697, 164] width 327 height 235
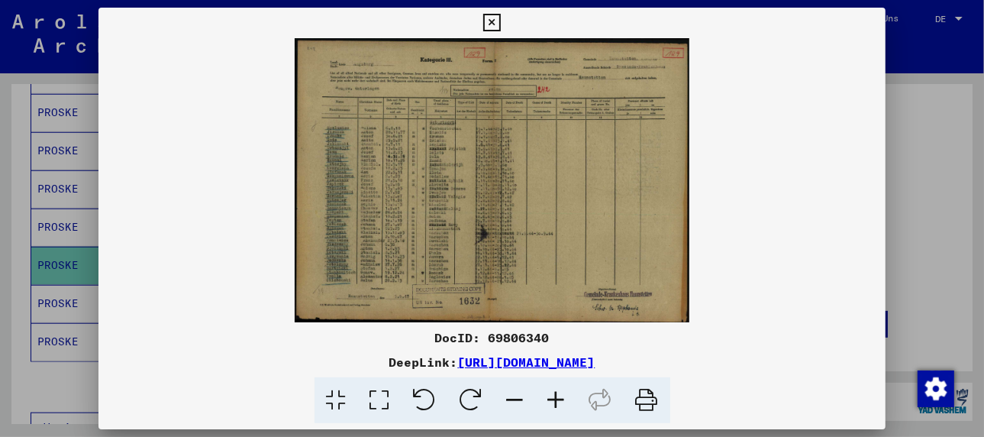
click at [550, 394] on icon at bounding box center [556, 400] width 41 height 47
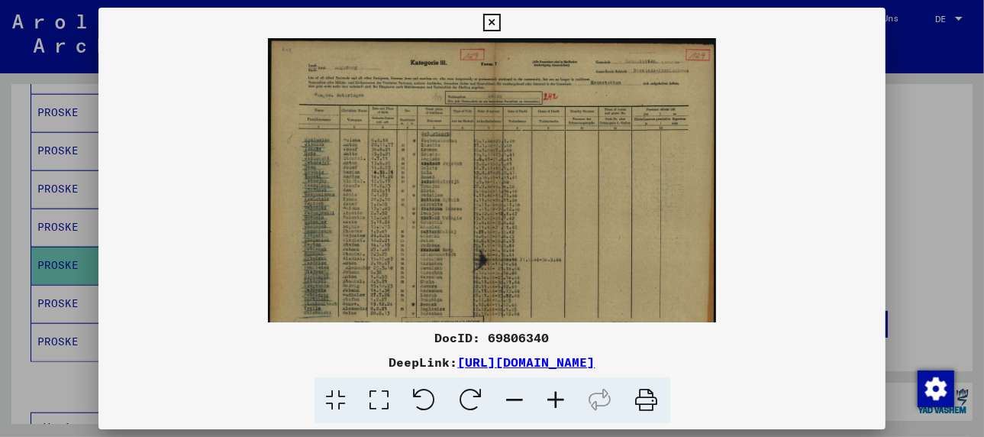
click at [550, 393] on icon at bounding box center [556, 400] width 41 height 47
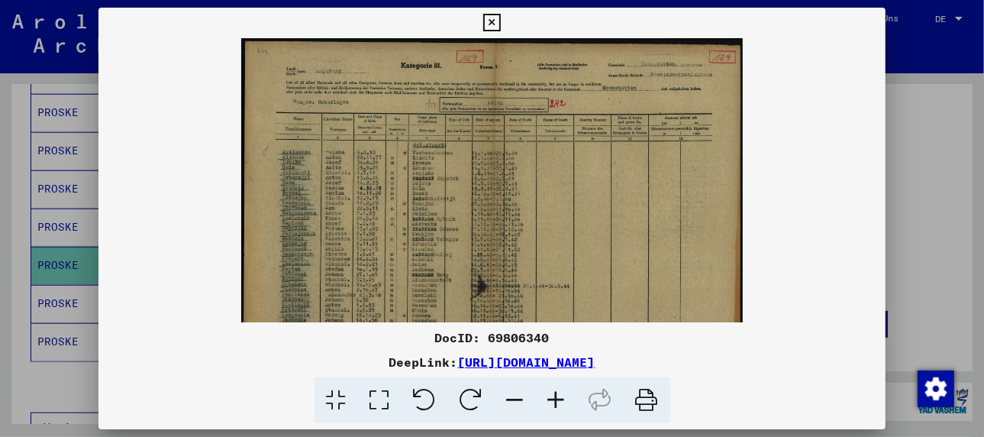
click at [550, 393] on icon at bounding box center [556, 400] width 41 height 47
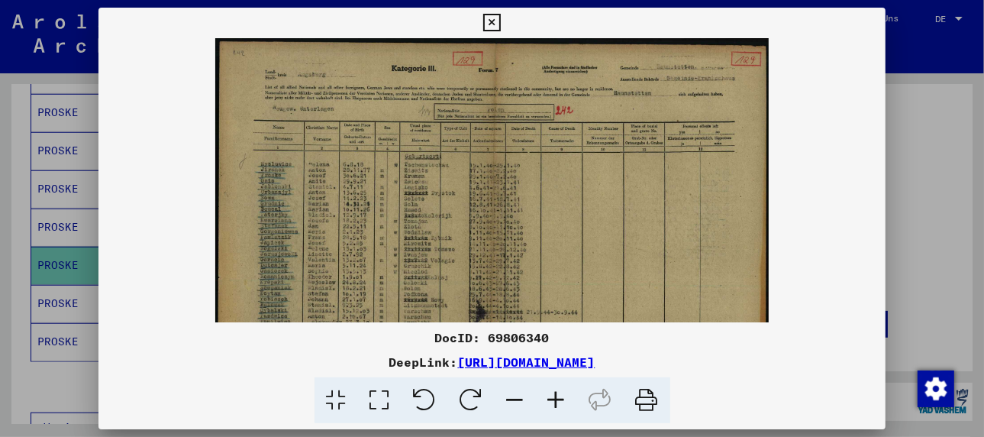
click at [550, 393] on icon at bounding box center [556, 400] width 41 height 47
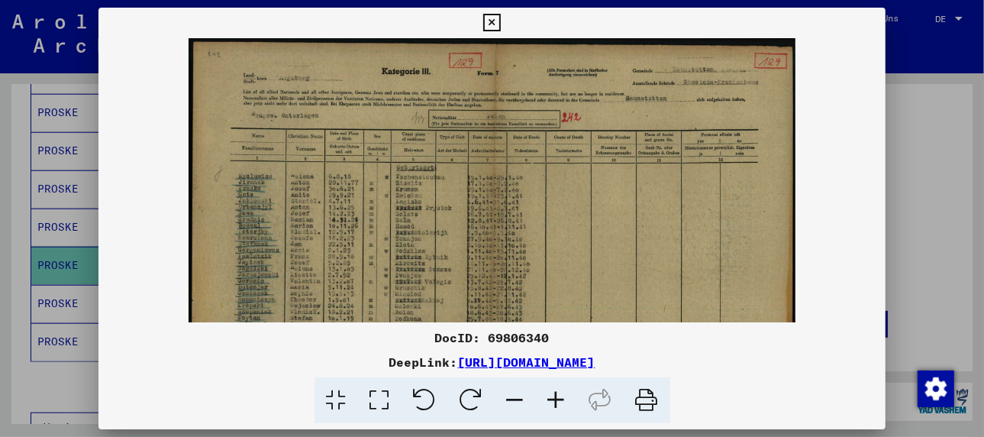
click at [550, 393] on icon at bounding box center [556, 400] width 41 height 47
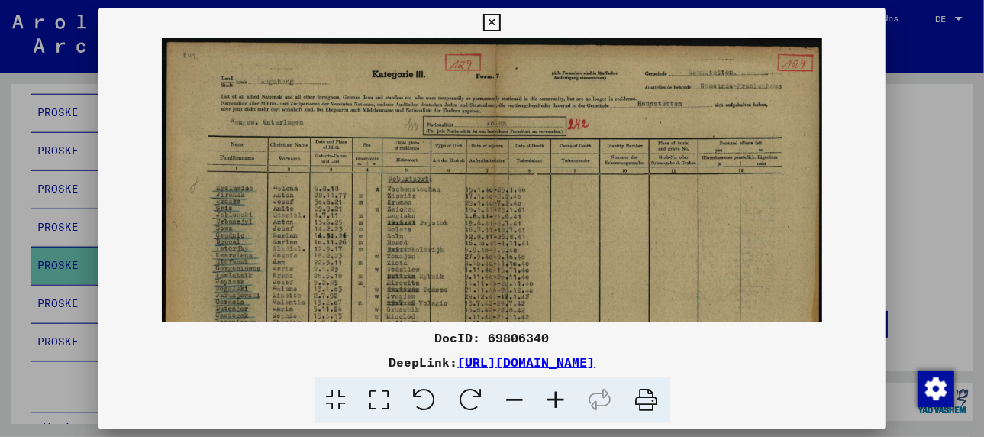
click at [550, 393] on icon at bounding box center [556, 400] width 41 height 47
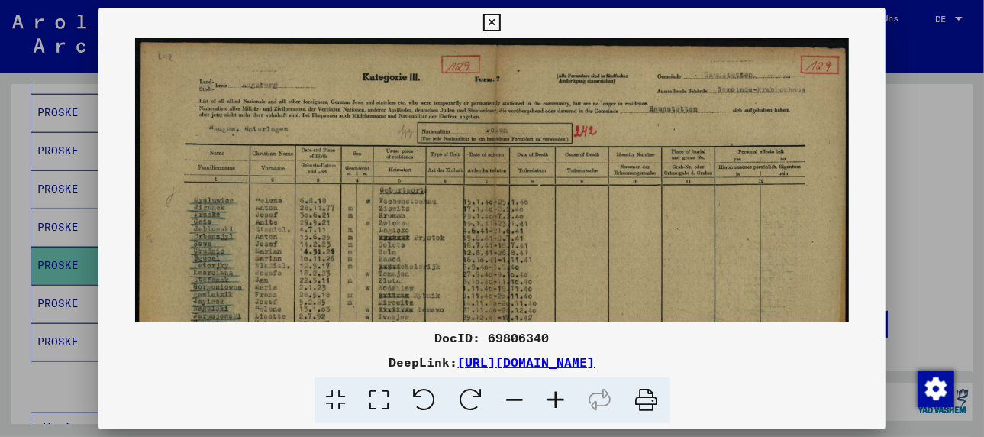
click at [550, 393] on icon at bounding box center [556, 400] width 41 height 47
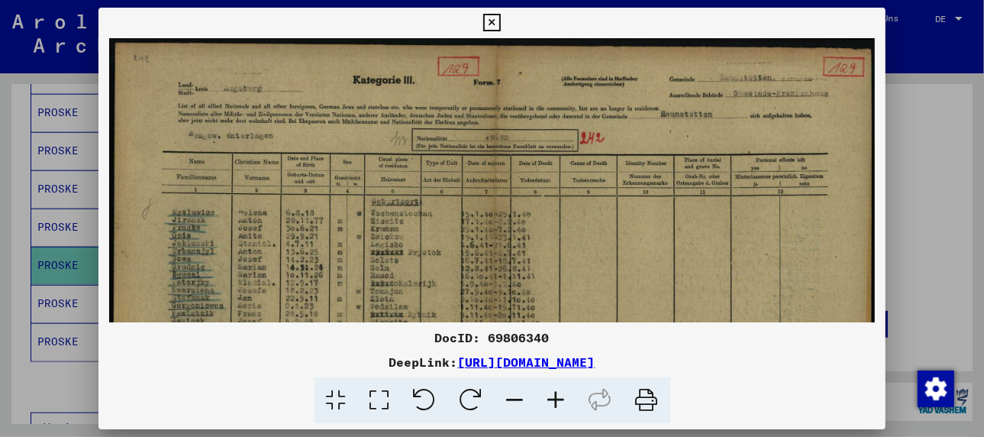
click at [550, 393] on icon at bounding box center [556, 400] width 41 height 47
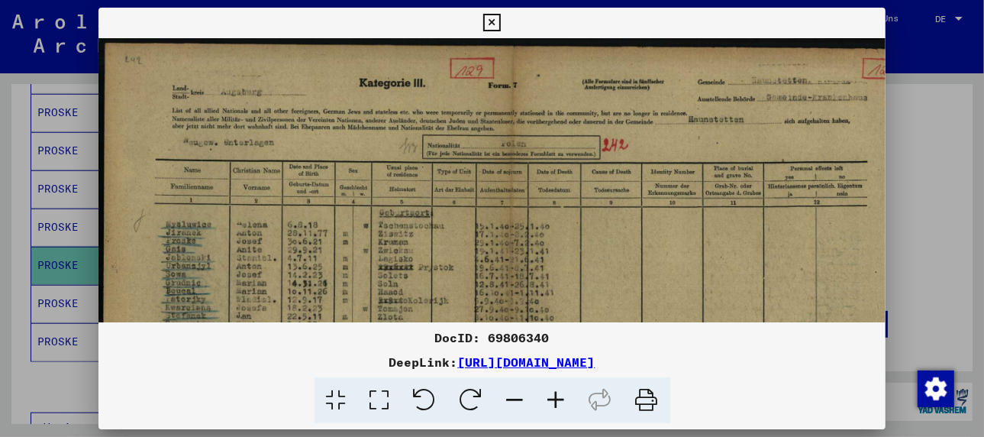
click at [550, 393] on icon at bounding box center [556, 400] width 41 height 47
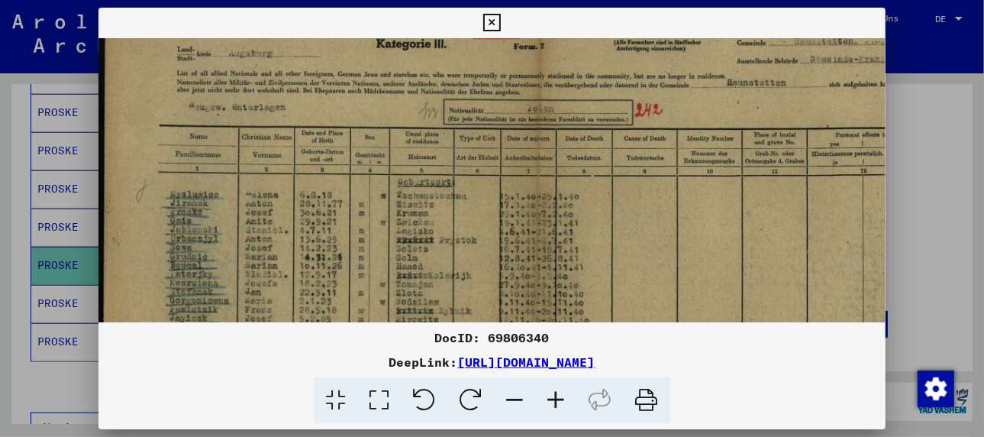
scroll to position [43, 0]
drag, startPoint x: 339, startPoint y: 272, endPoint x: 347, endPoint y: 228, distance: 44.9
click at [347, 228] on img at bounding box center [535, 309] width 873 height 628
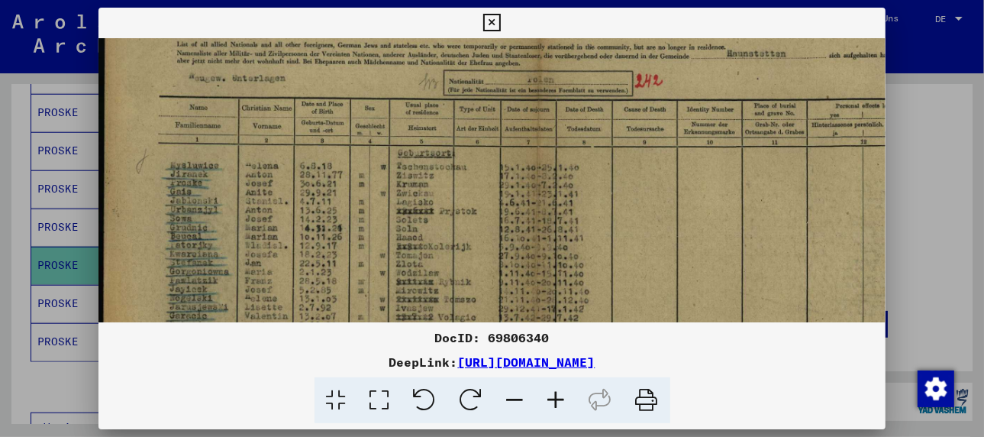
scroll to position [87, 0]
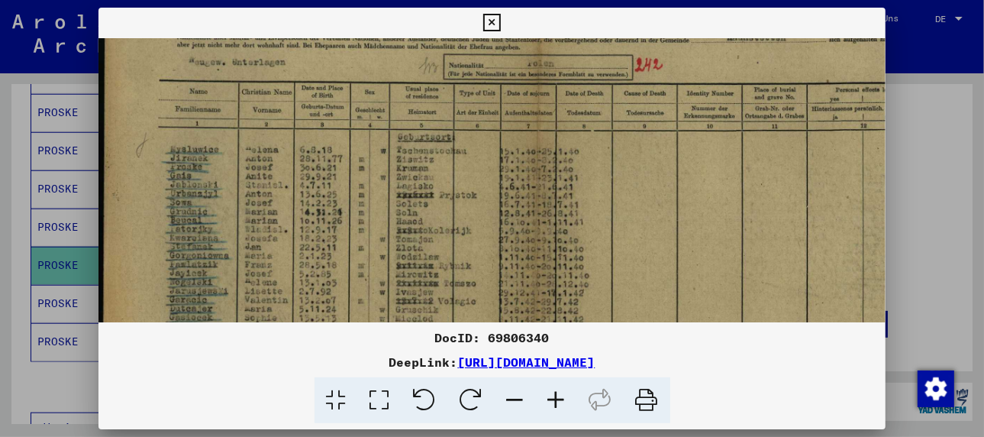
drag, startPoint x: 460, startPoint y: 276, endPoint x: 484, endPoint y: 231, distance: 50.6
click at [484, 231] on img at bounding box center [535, 265] width 873 height 628
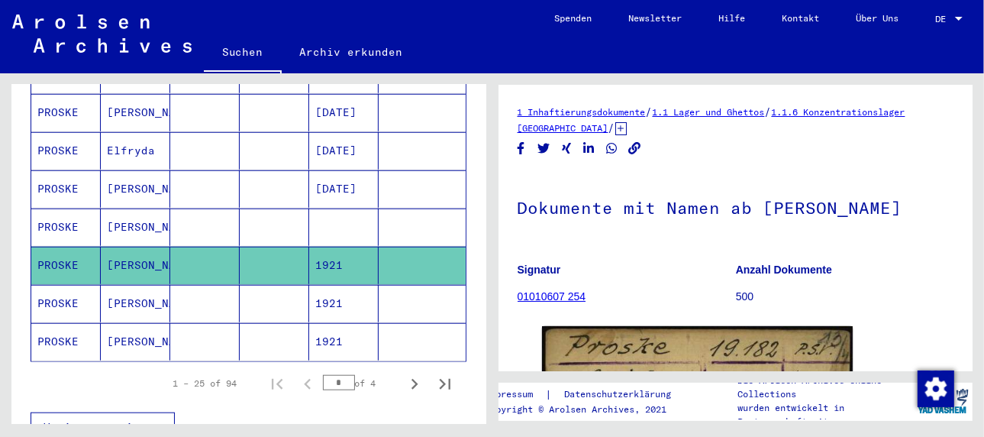
click at [123, 285] on mat-cell "[PERSON_NAME]" at bounding box center [135, 303] width 69 height 37
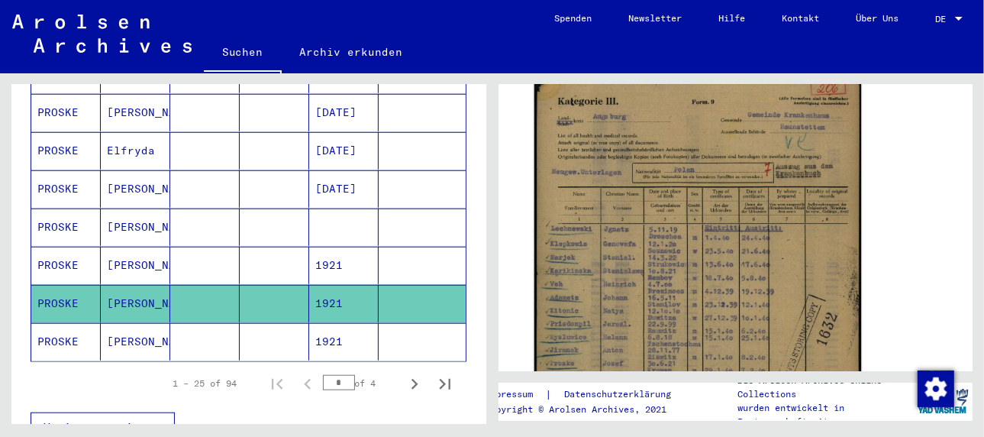
click at [704, 155] on img at bounding box center [697, 300] width 327 height 469
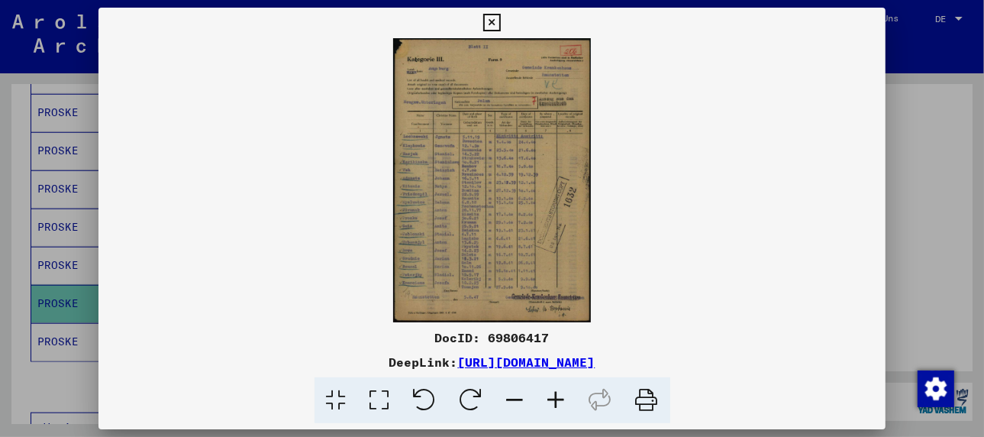
click at [557, 400] on icon at bounding box center [556, 400] width 41 height 47
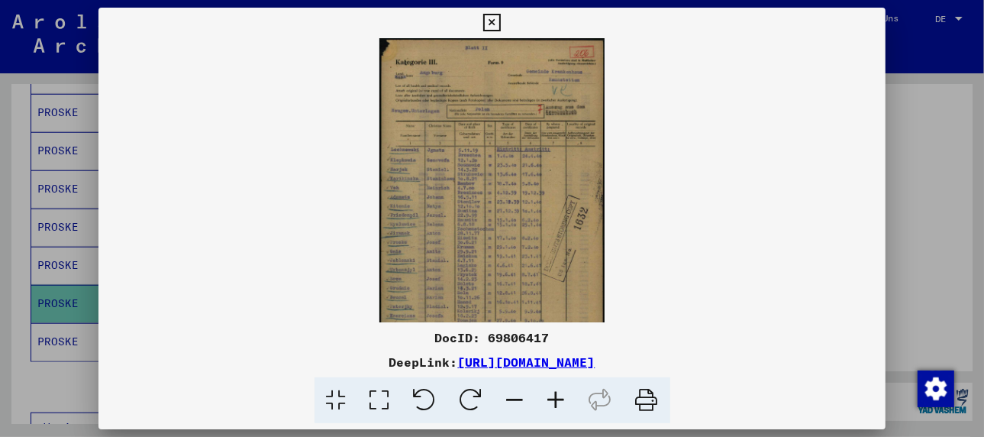
click at [557, 400] on icon at bounding box center [556, 400] width 41 height 47
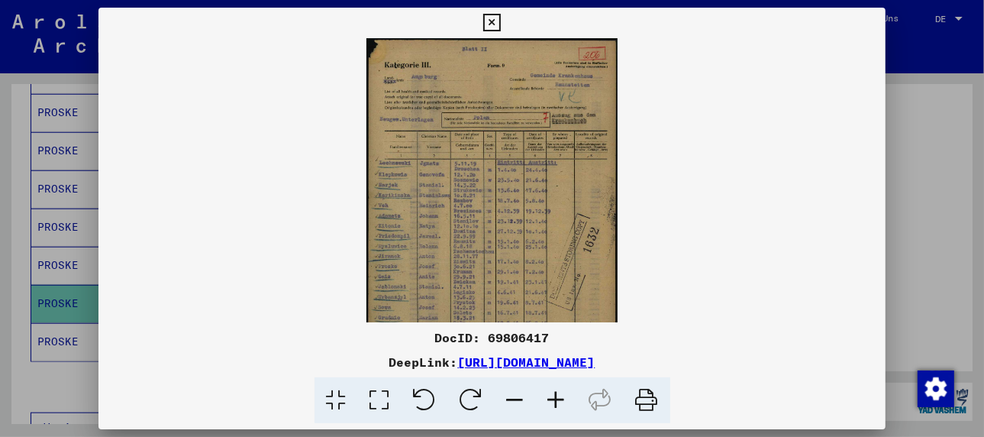
click at [557, 400] on icon at bounding box center [556, 400] width 41 height 47
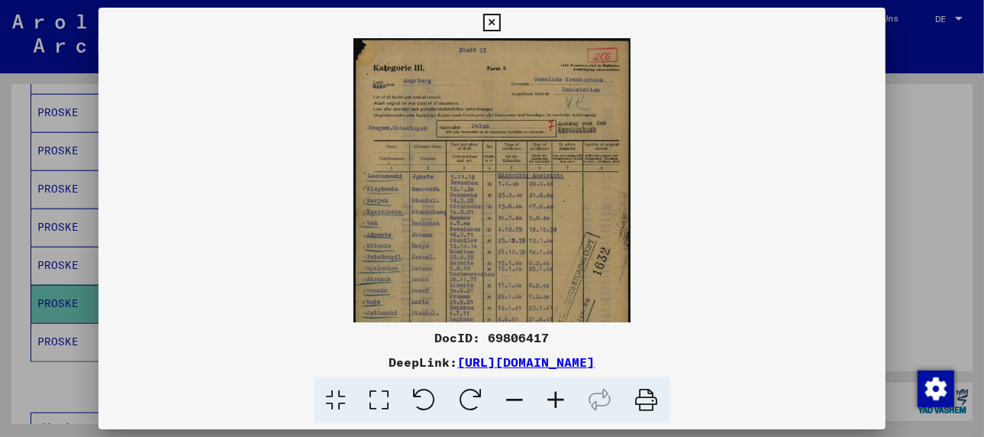
click at [557, 400] on icon at bounding box center [556, 400] width 41 height 47
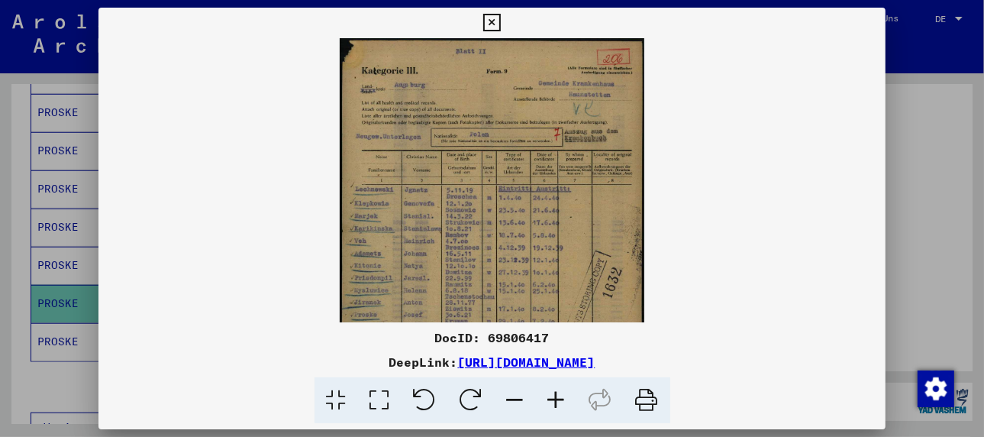
click at [557, 400] on icon at bounding box center [556, 400] width 41 height 47
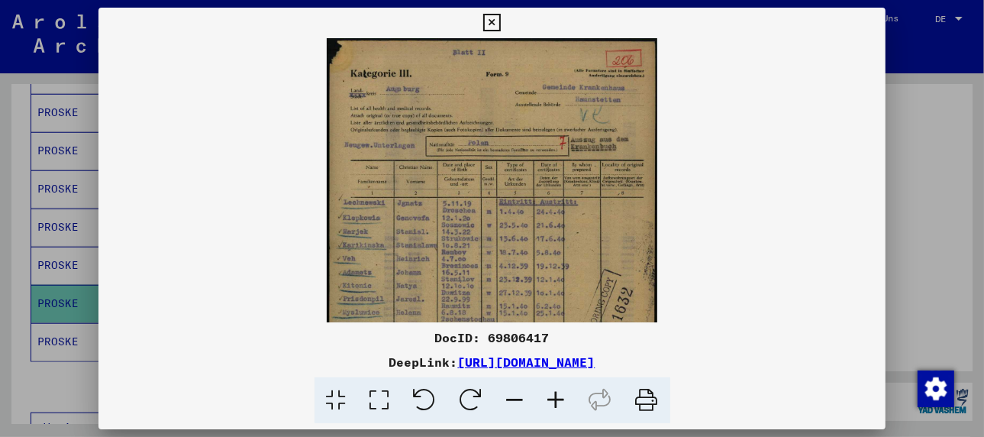
click at [557, 400] on icon at bounding box center [556, 400] width 41 height 47
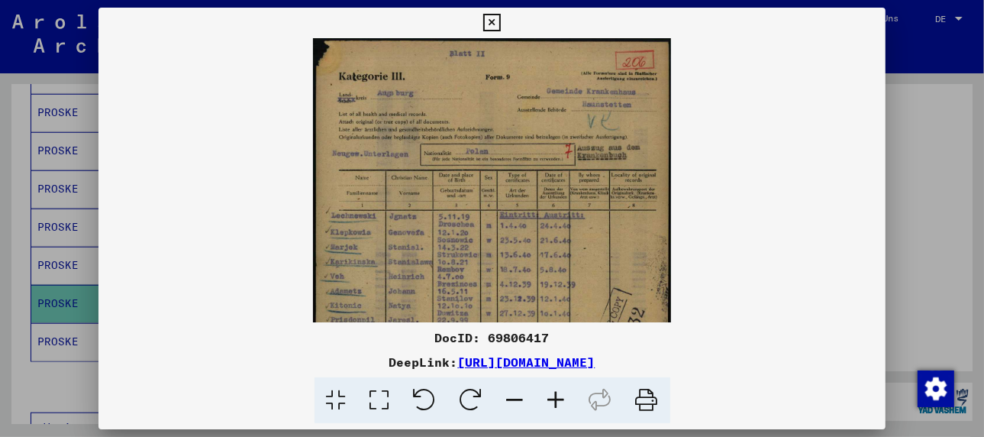
click at [557, 400] on icon at bounding box center [556, 400] width 41 height 47
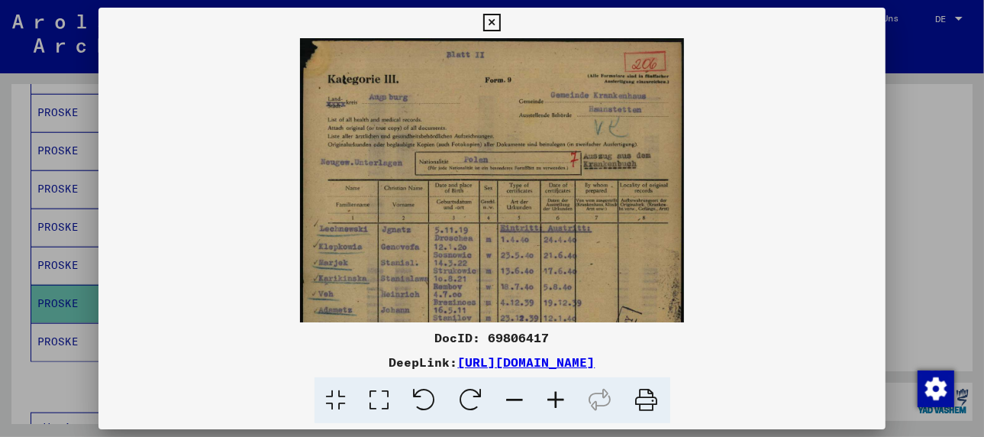
click at [557, 400] on icon at bounding box center [556, 400] width 41 height 47
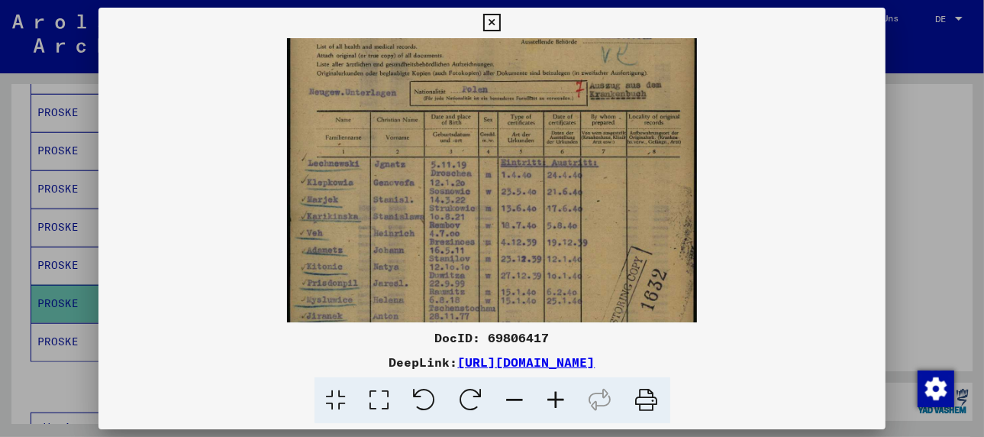
scroll to position [79, 0]
drag, startPoint x: 495, startPoint y: 260, endPoint x: 506, endPoint y: 176, distance: 84.8
click at [506, 176] on img at bounding box center [492, 254] width 411 height 590
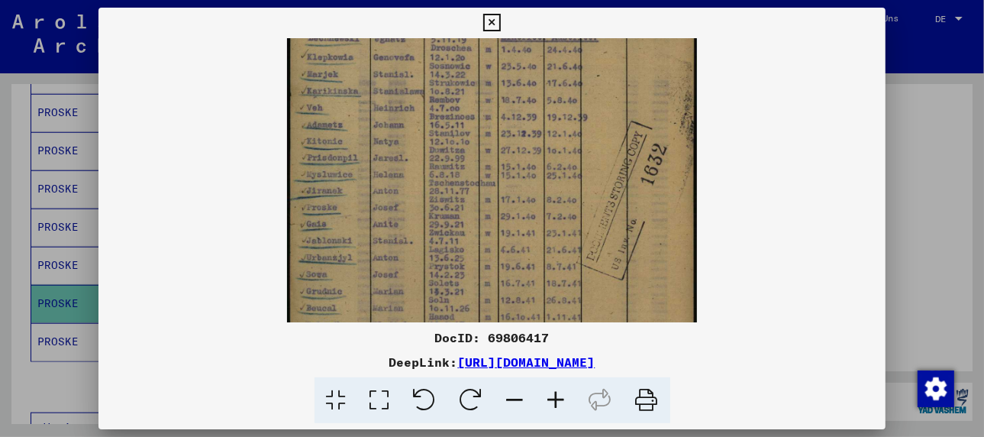
scroll to position [206, 0]
drag, startPoint x: 526, startPoint y: 269, endPoint x: 542, endPoint y: 136, distance: 133.8
click at [542, 136] on img at bounding box center [492, 127] width 411 height 590
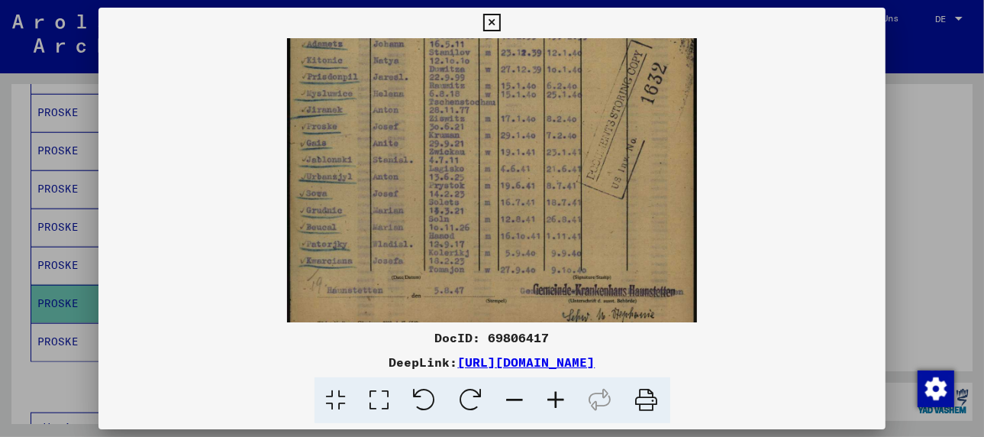
scroll to position [305, 0]
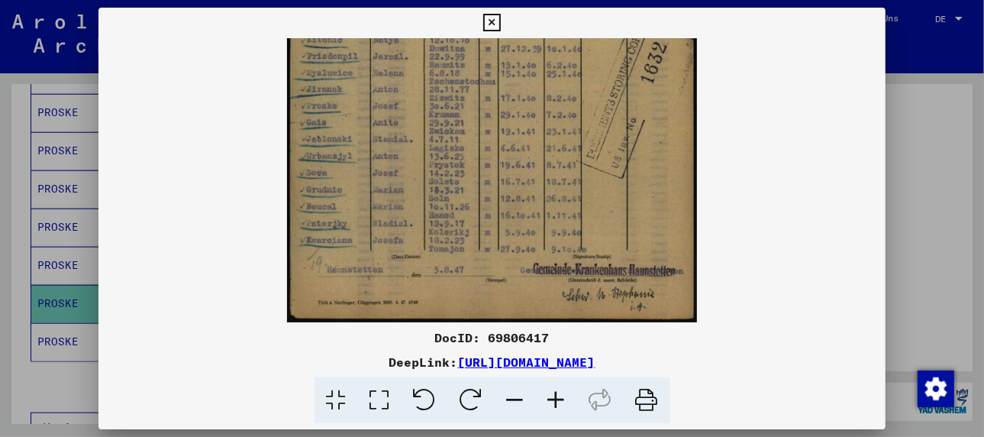
drag, startPoint x: 535, startPoint y: 265, endPoint x: 548, endPoint y: 152, distance: 113.9
click at [548, 152] on img at bounding box center [492, 28] width 411 height 590
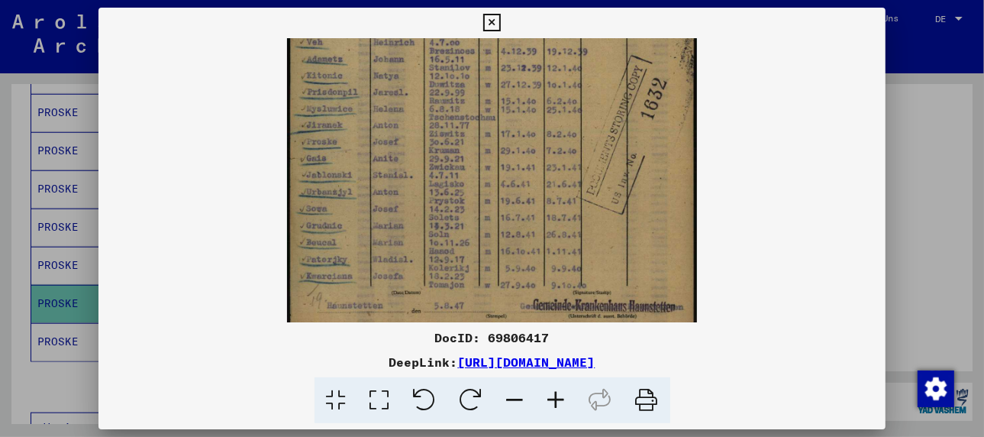
scroll to position [248, 0]
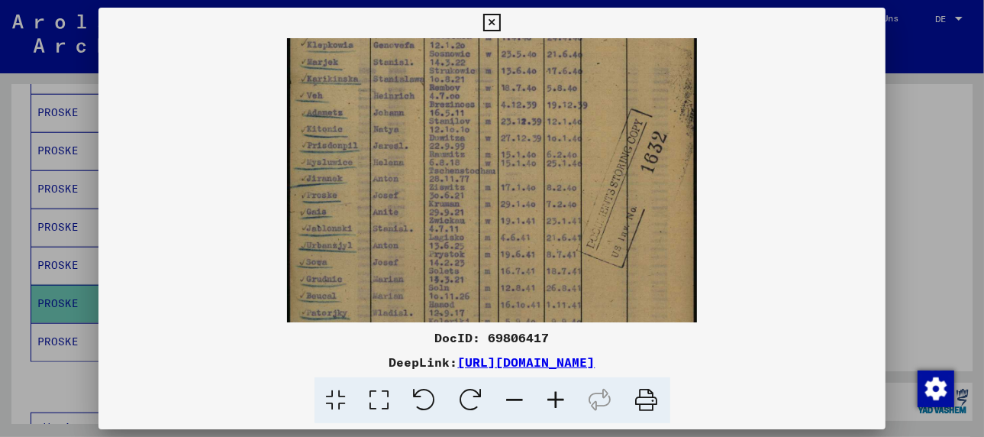
drag, startPoint x: 522, startPoint y: 166, endPoint x: 541, endPoint y: 260, distance: 96.6
click at [541, 260] on img at bounding box center [492, 117] width 411 height 590
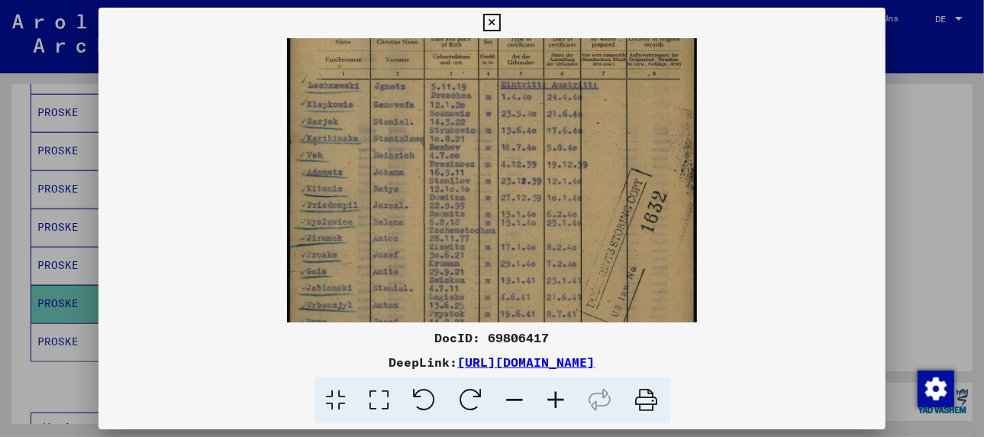
scroll to position [154, 0]
drag, startPoint x: 473, startPoint y: 157, endPoint x: 489, endPoint y: 221, distance: 66.9
click at [489, 221] on img at bounding box center [492, 179] width 411 height 590
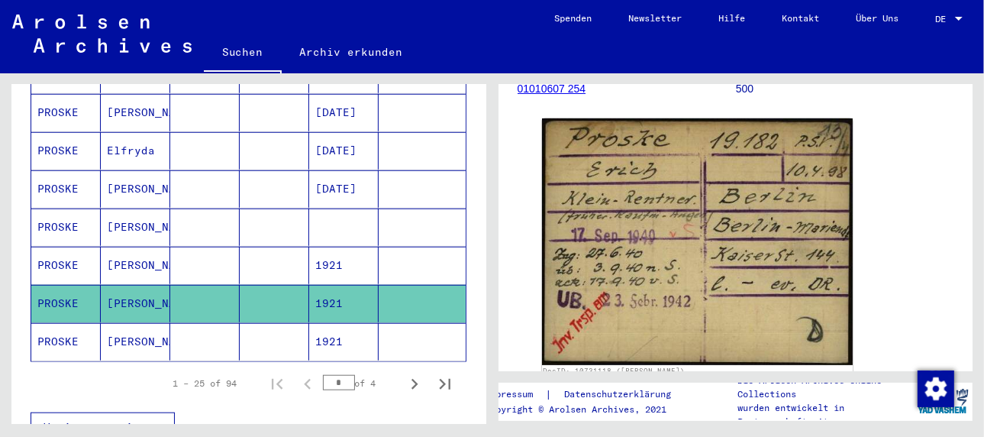
scroll to position [229, 0]
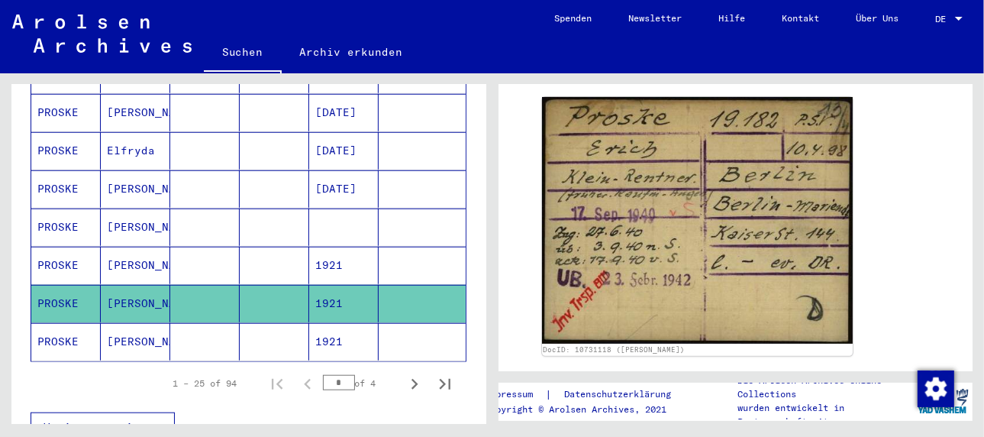
click at [112, 323] on mat-cell "[PERSON_NAME]" at bounding box center [135, 341] width 69 height 37
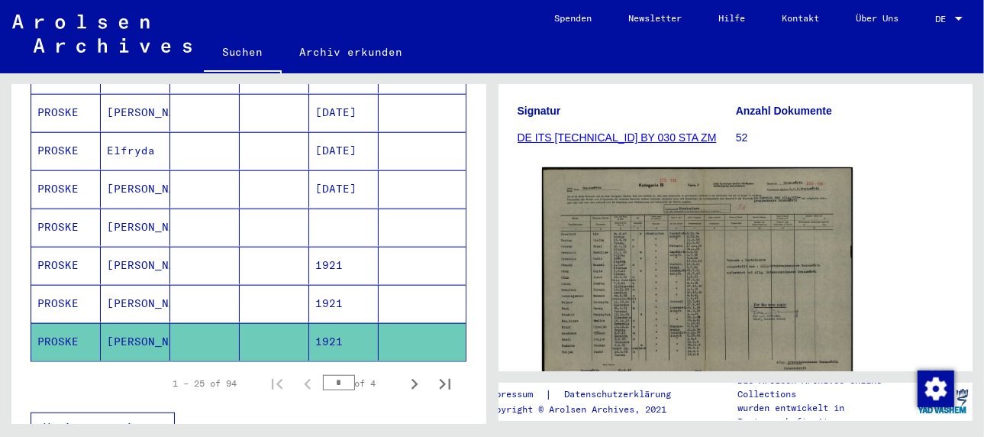
scroll to position [229, 0]
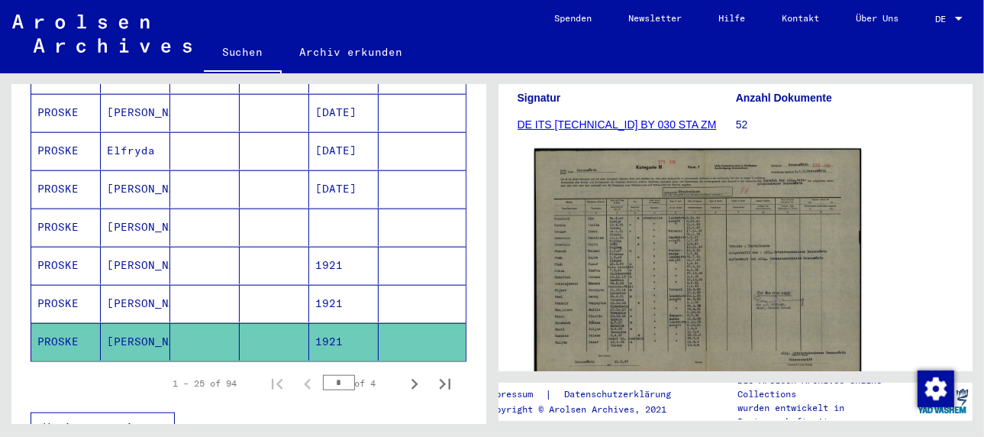
click at [664, 274] on img at bounding box center [697, 264] width 327 height 231
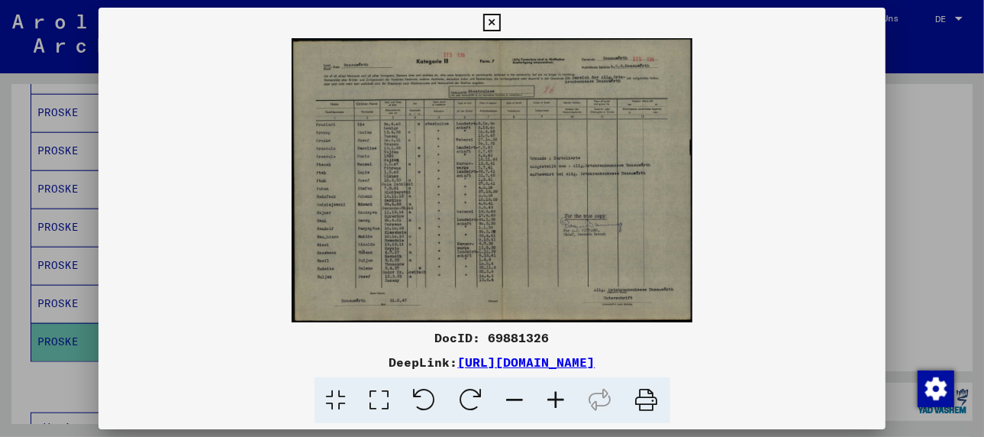
click at [553, 394] on icon at bounding box center [556, 400] width 41 height 47
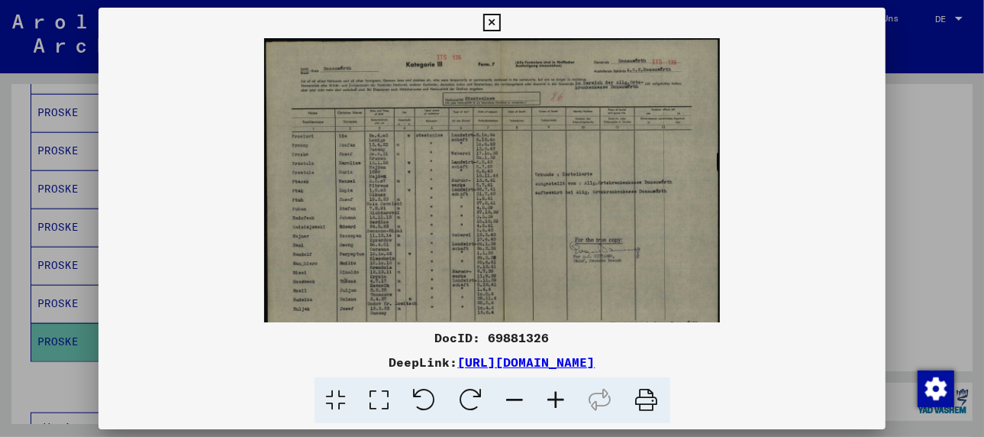
click at [553, 394] on icon at bounding box center [556, 400] width 41 height 47
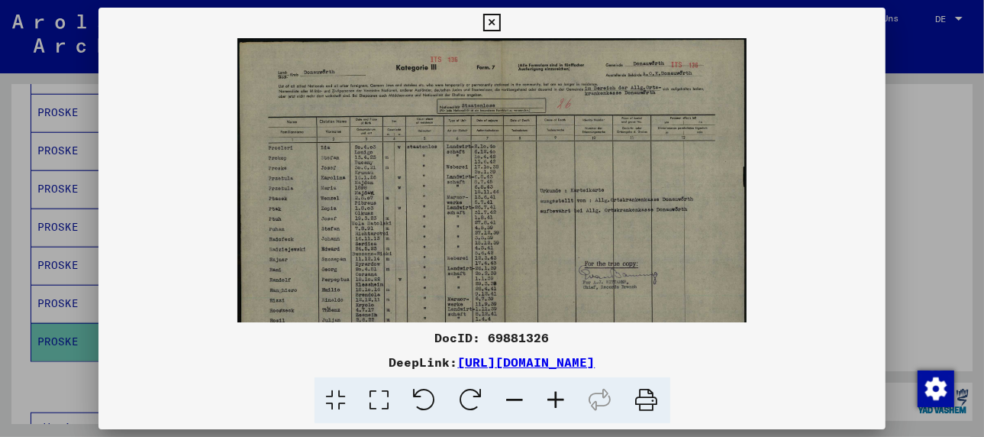
click at [553, 394] on icon at bounding box center [556, 400] width 41 height 47
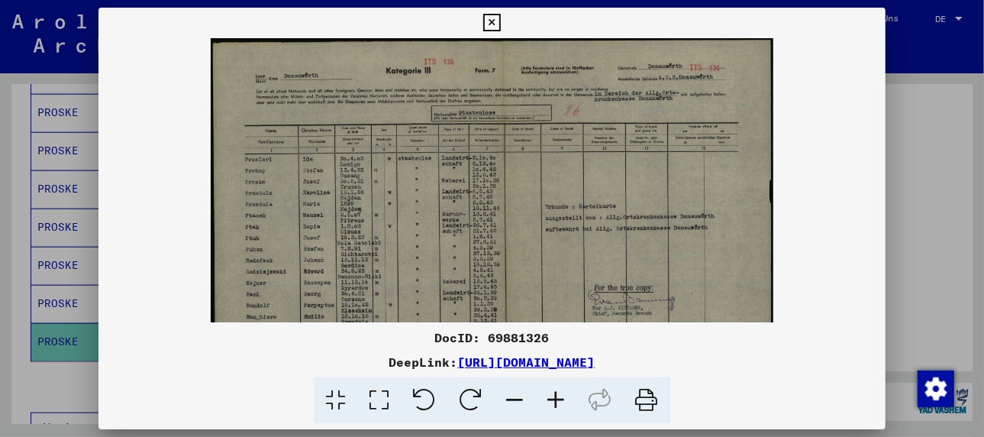
click at [553, 394] on icon at bounding box center [556, 400] width 41 height 47
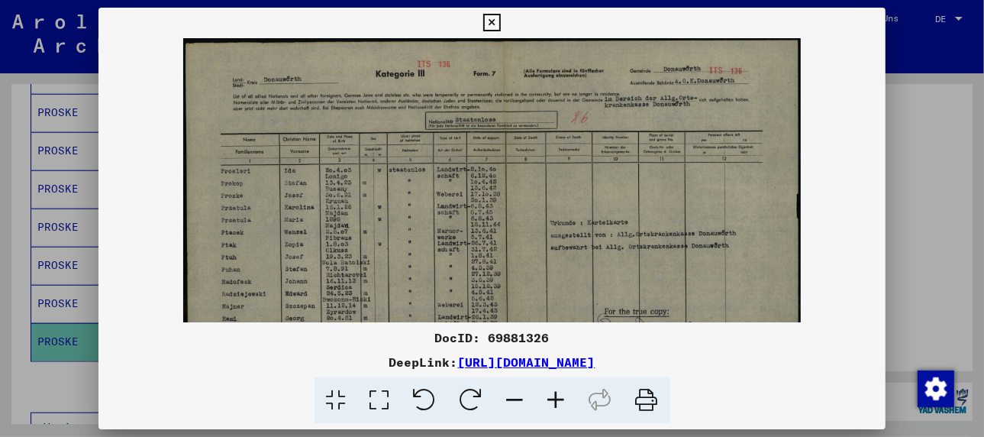
click at [553, 394] on icon at bounding box center [556, 400] width 41 height 47
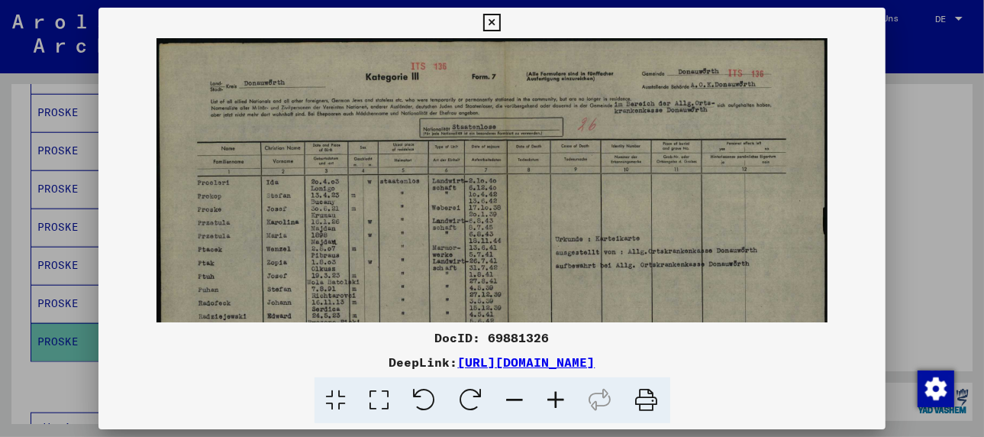
click at [553, 394] on icon at bounding box center [556, 400] width 41 height 47
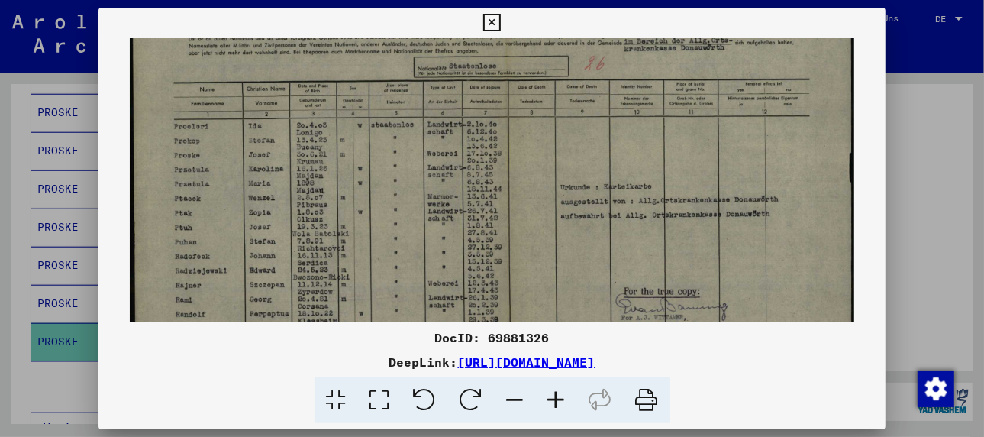
drag, startPoint x: 534, startPoint y: 267, endPoint x: 531, endPoint y: 194, distance: 73.4
click at [531, 194] on img at bounding box center [492, 226] width 725 height 513
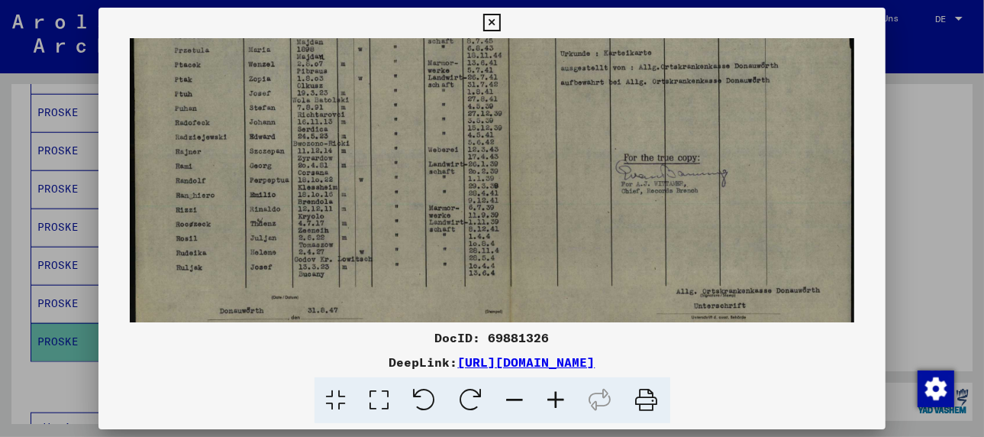
drag, startPoint x: 534, startPoint y: 273, endPoint x: 541, endPoint y: 138, distance: 135.4
click at [541, 138] on img at bounding box center [492, 93] width 725 height 513
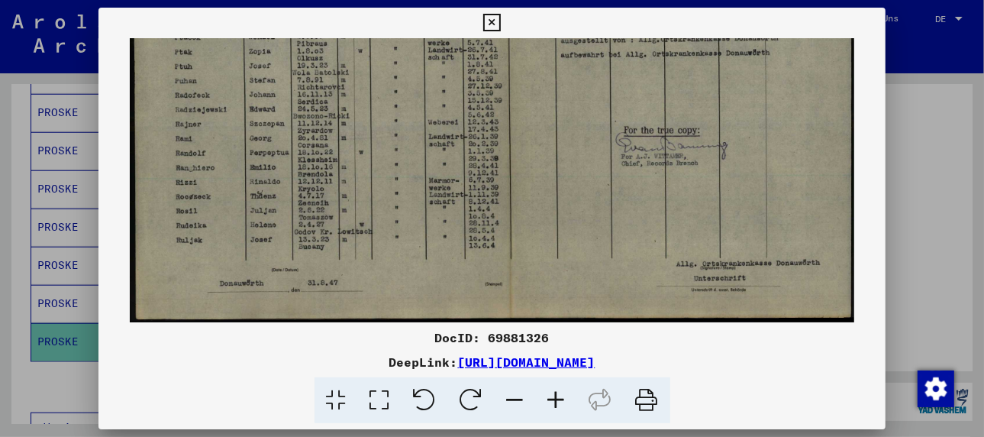
drag, startPoint x: 544, startPoint y: 236, endPoint x: 542, endPoint y: 175, distance: 61.1
click at [542, 175] on img at bounding box center [492, 65] width 725 height 513
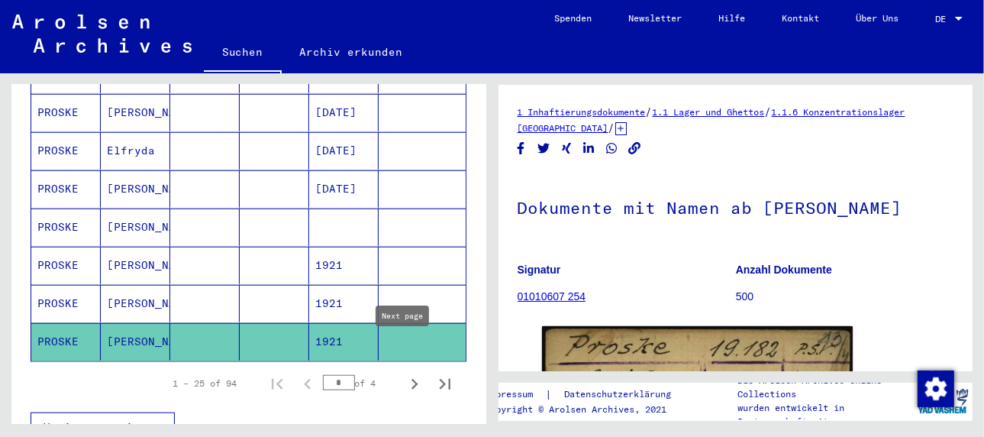
click at [412, 379] on icon "Next page" at bounding box center [415, 384] width 7 height 11
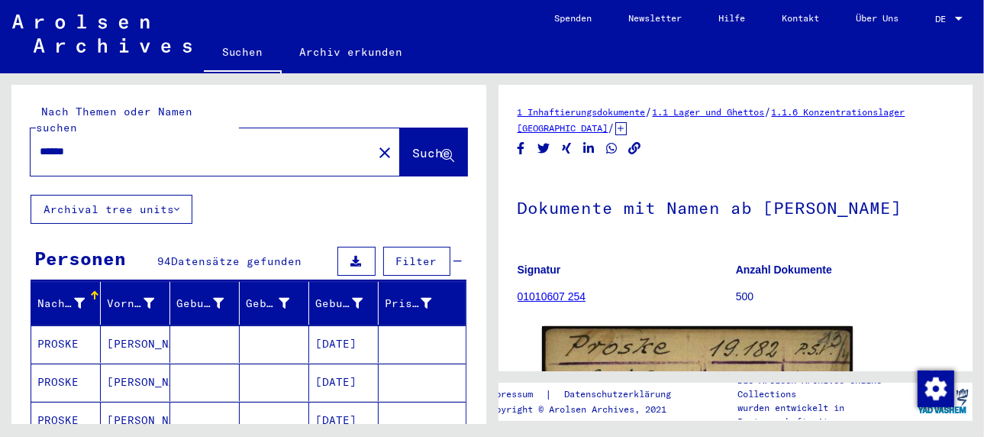
click at [138, 327] on mat-cell "[PERSON_NAME]" at bounding box center [135, 343] width 69 height 37
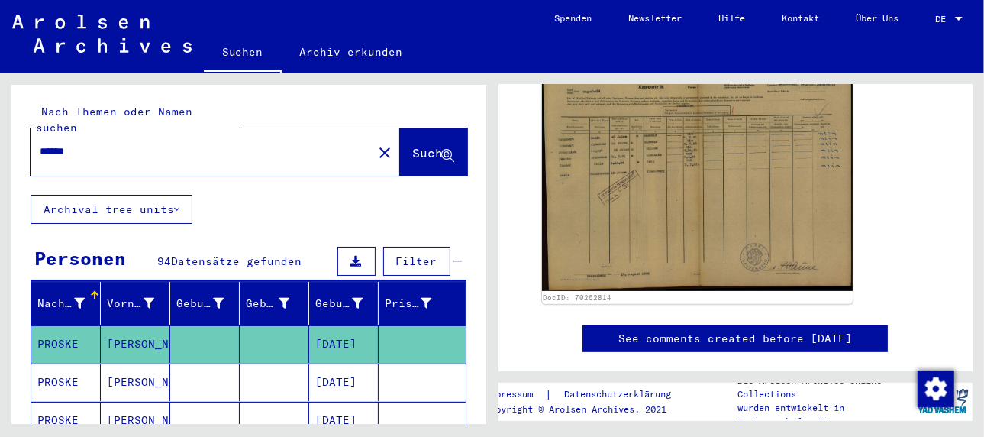
scroll to position [305, 0]
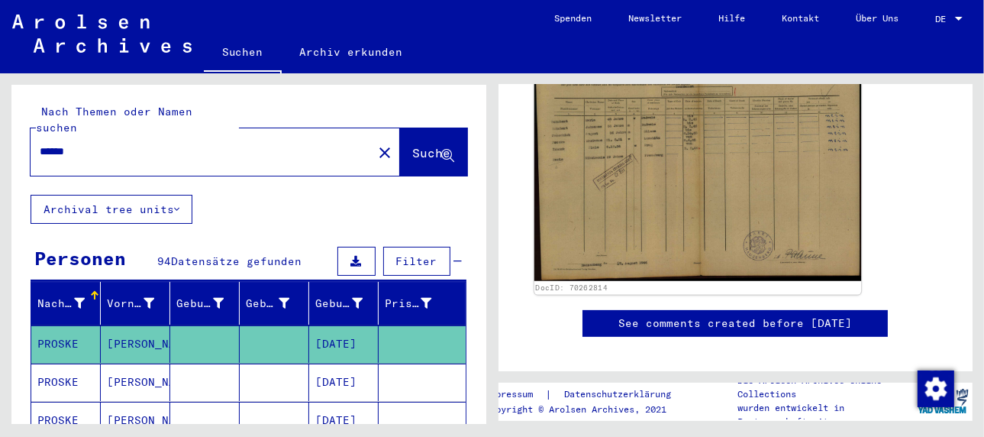
click at [656, 193] on img at bounding box center [697, 164] width 327 height 234
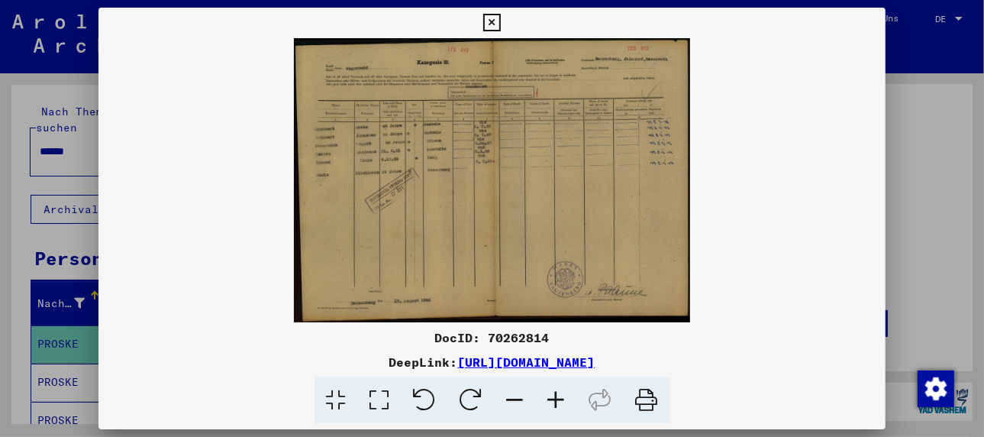
click at [554, 398] on icon at bounding box center [556, 400] width 41 height 47
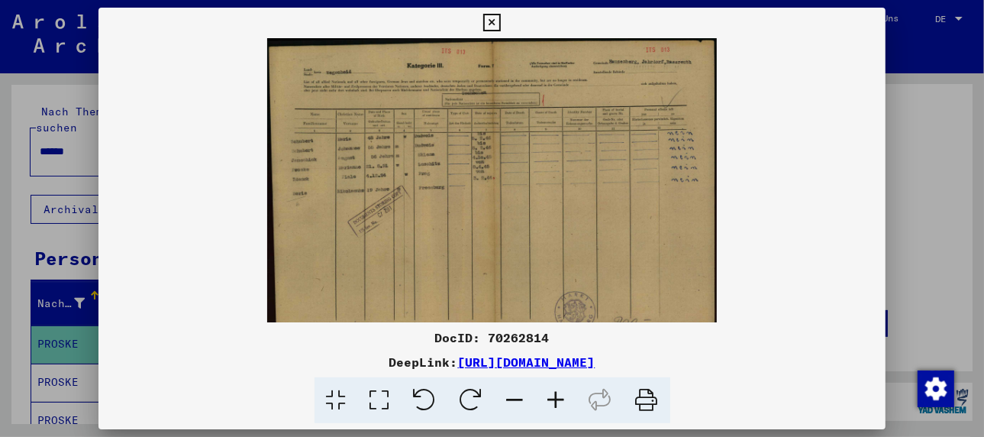
click at [554, 398] on icon at bounding box center [556, 400] width 41 height 47
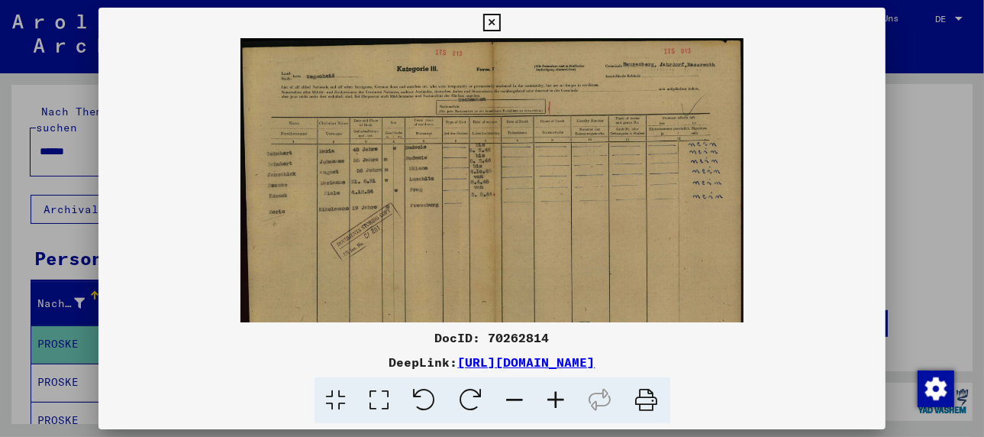
click at [554, 398] on icon at bounding box center [556, 400] width 41 height 47
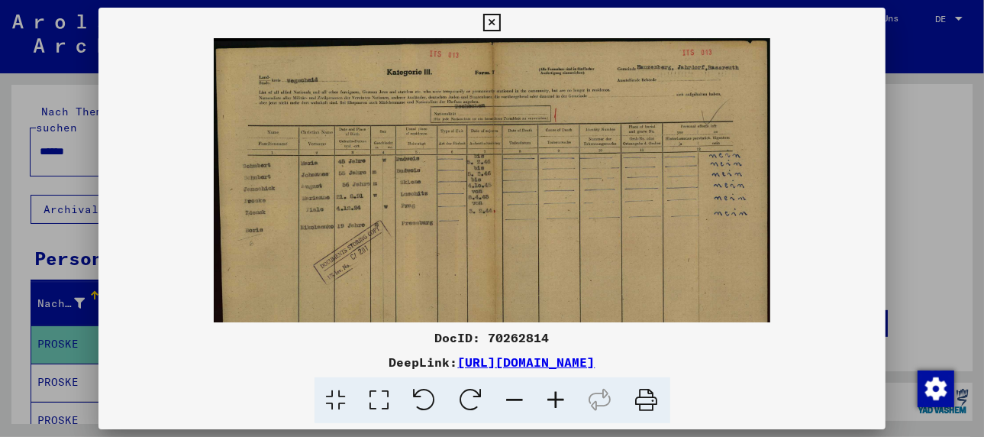
click at [554, 398] on icon at bounding box center [556, 400] width 41 height 47
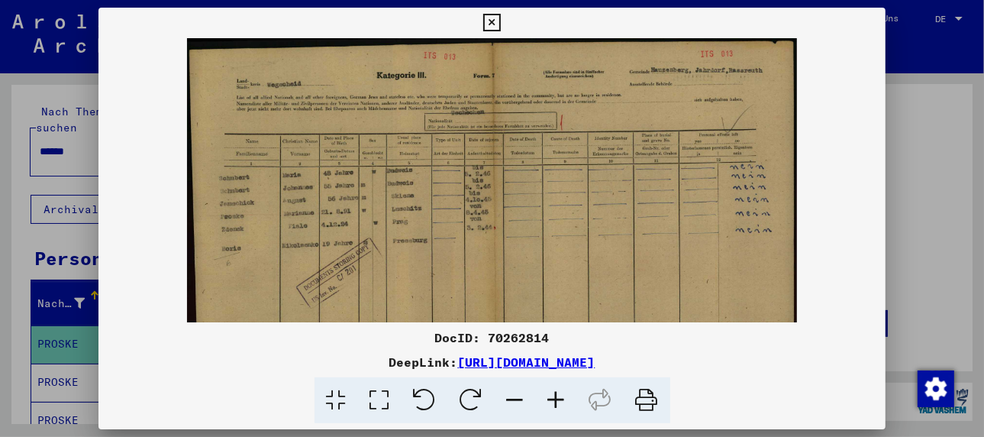
click at [554, 398] on icon at bounding box center [556, 400] width 41 height 47
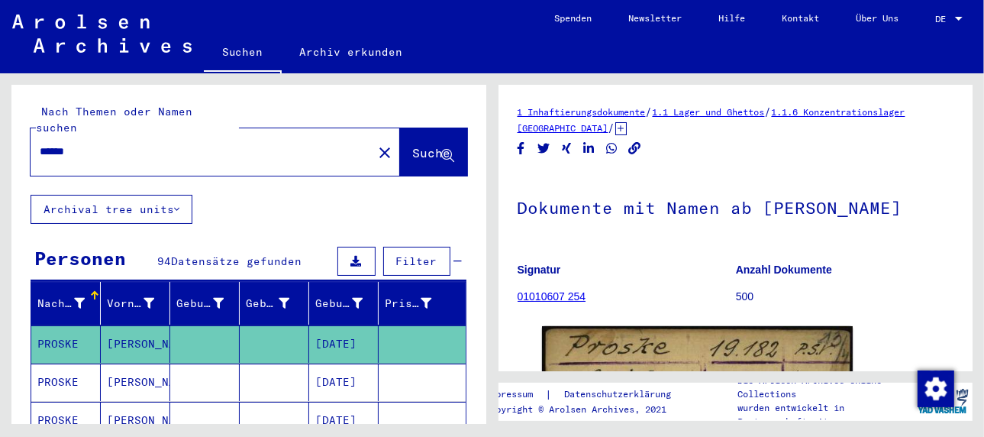
click at [139, 363] on mat-cell "[PERSON_NAME]" at bounding box center [135, 381] width 69 height 37
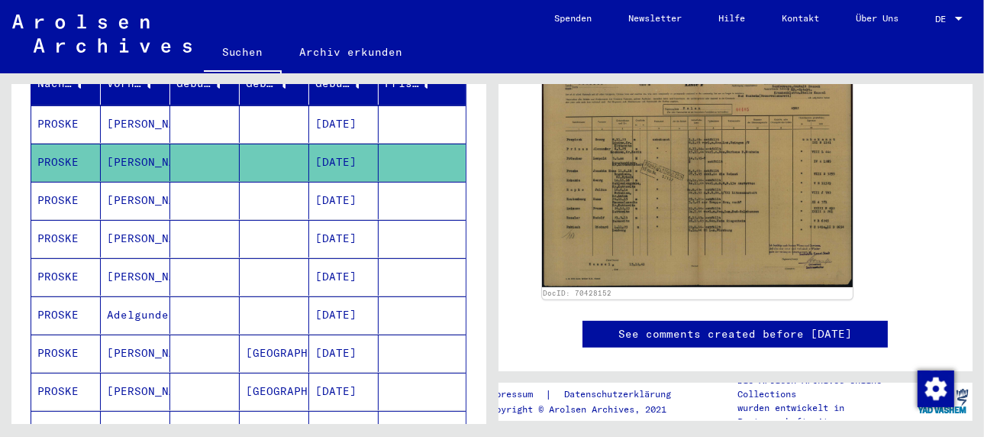
scroll to position [229, 0]
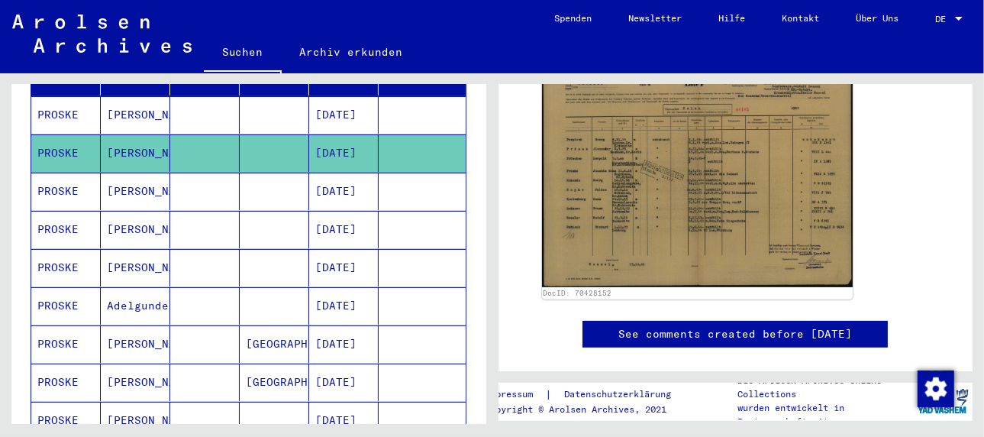
click at [123, 173] on mat-cell "[PERSON_NAME]" at bounding box center [135, 191] width 69 height 37
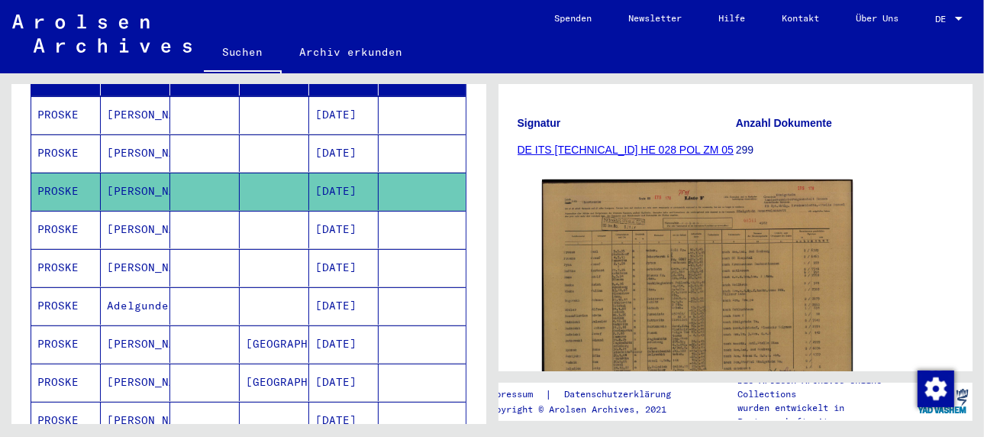
click at [115, 211] on mat-cell "[PERSON_NAME]" at bounding box center [135, 229] width 69 height 37
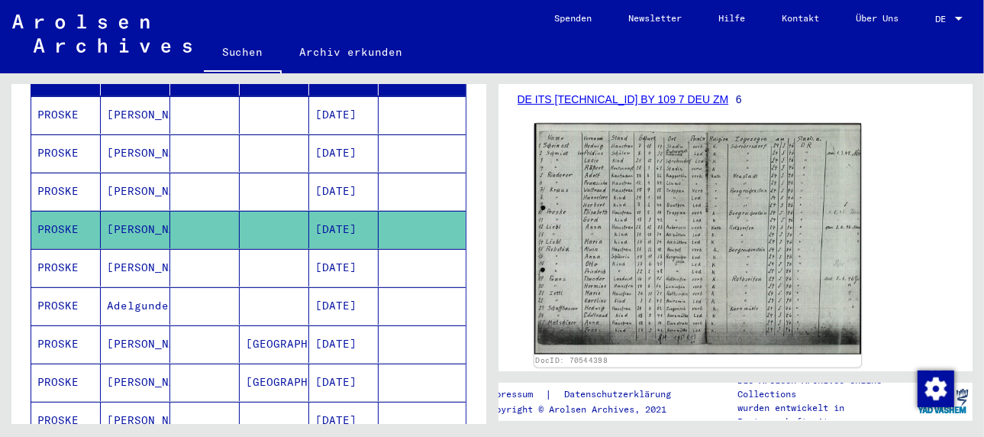
click at [654, 253] on img at bounding box center [697, 239] width 327 height 231
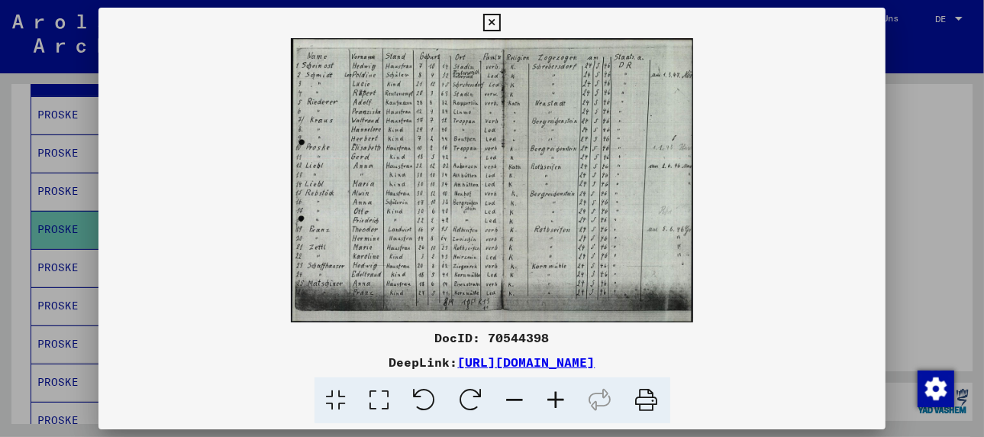
click at [555, 396] on icon at bounding box center [556, 400] width 41 height 47
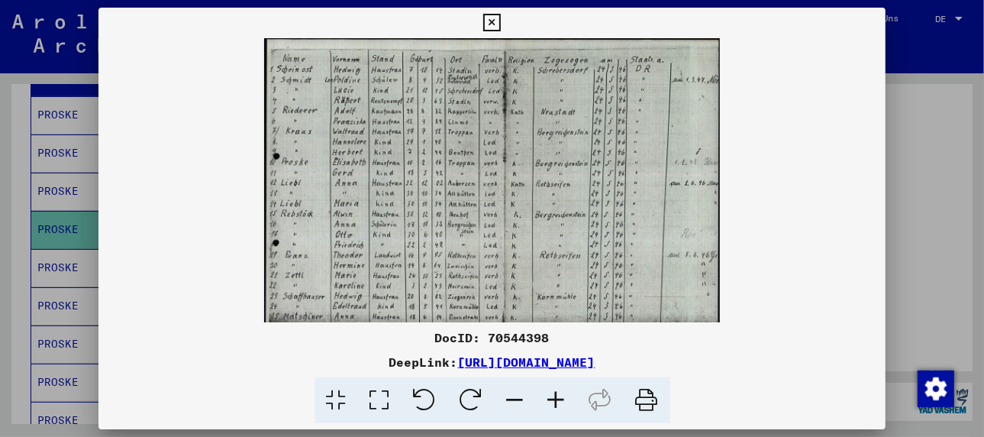
click at [555, 396] on icon at bounding box center [556, 400] width 41 height 47
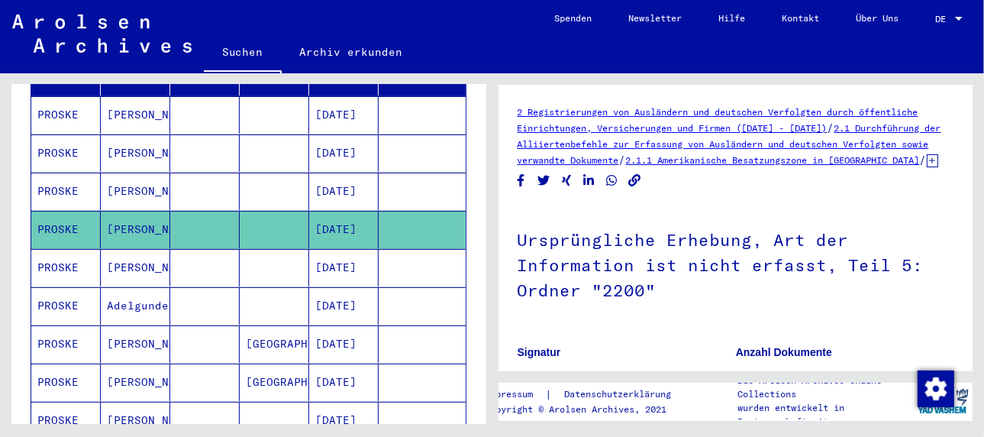
click at [124, 249] on mat-cell "[PERSON_NAME]" at bounding box center [135, 267] width 69 height 37
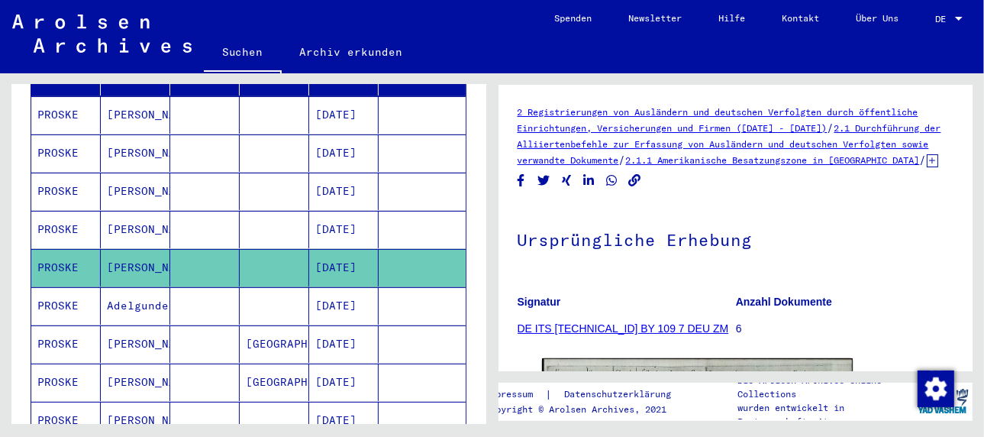
scroll to position [229, 0]
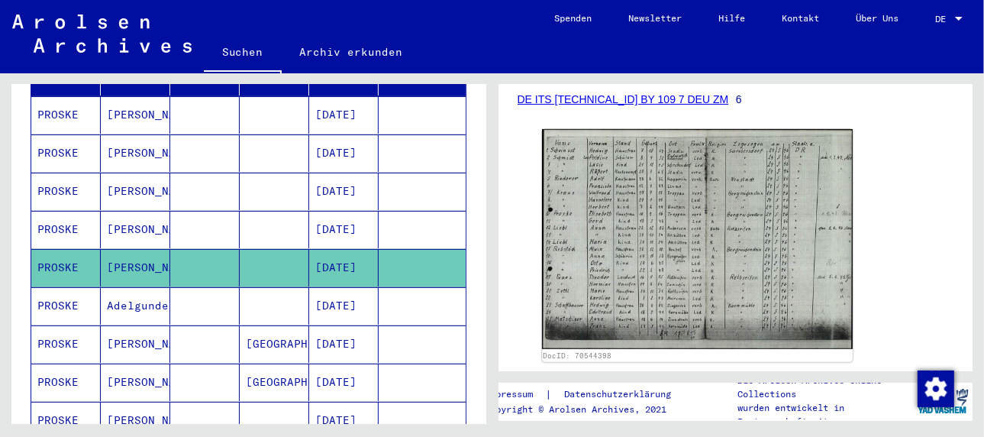
click at [138, 287] on mat-cell "Adelgunde" at bounding box center [135, 305] width 69 height 37
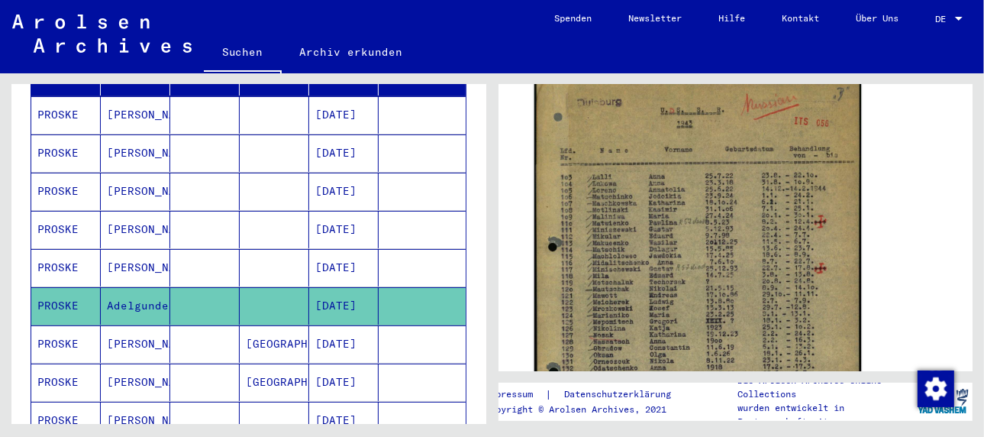
scroll to position [382, 0]
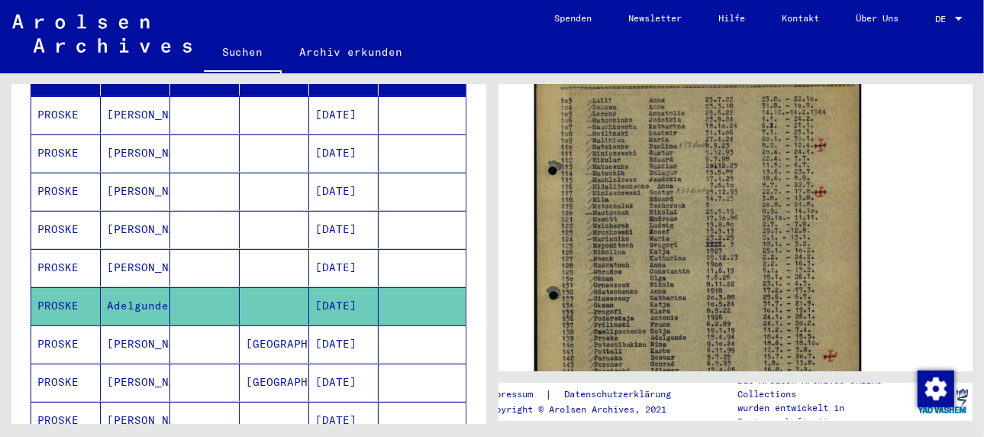
click at [665, 204] on img at bounding box center [697, 234] width 327 height 464
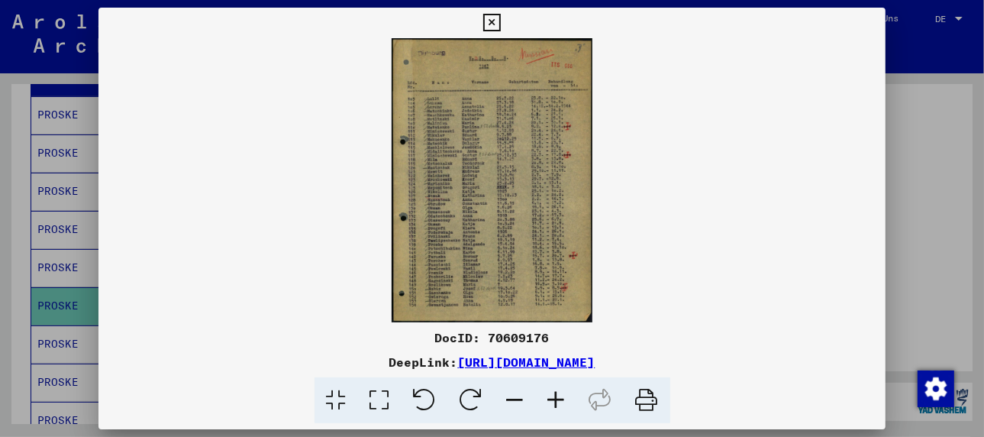
click at [553, 395] on icon at bounding box center [556, 400] width 41 height 47
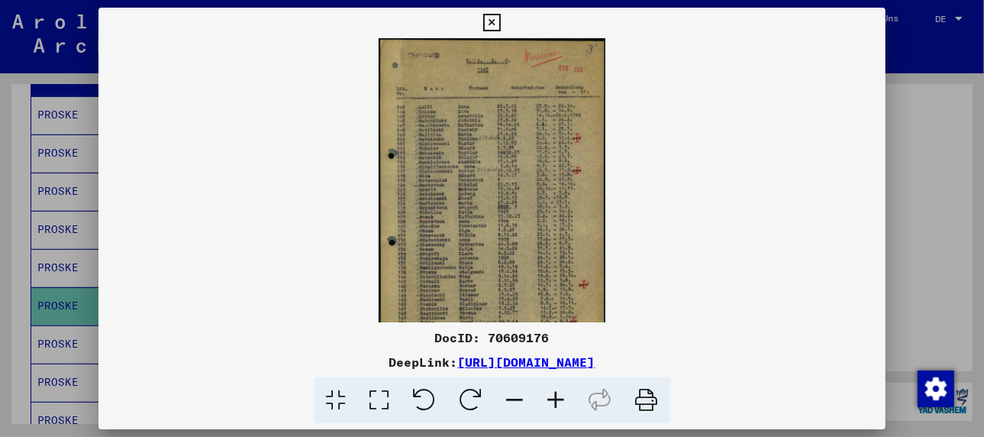
click at [553, 395] on icon at bounding box center [556, 400] width 41 height 47
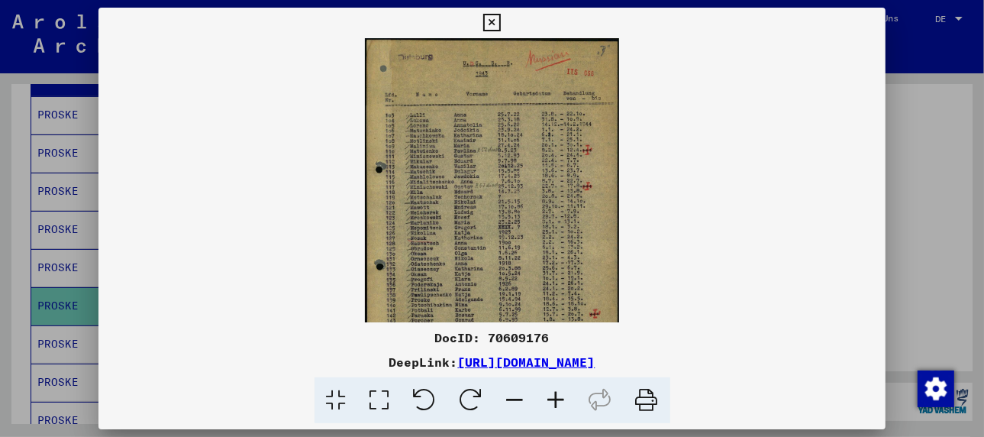
click at [553, 395] on icon at bounding box center [556, 400] width 41 height 47
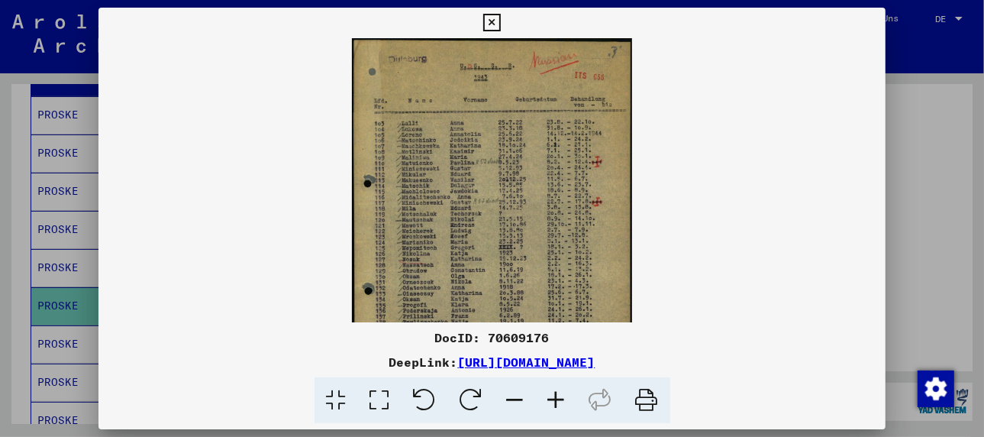
click at [553, 395] on icon at bounding box center [556, 400] width 41 height 47
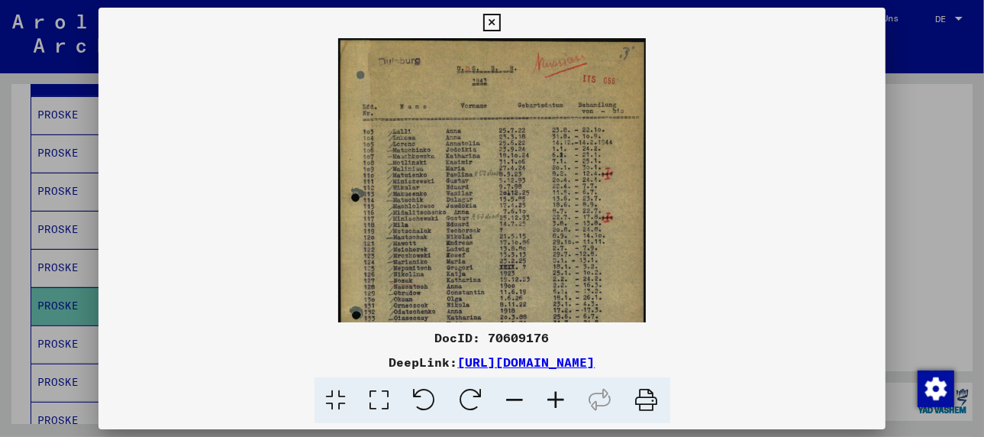
click at [553, 395] on icon at bounding box center [556, 400] width 41 height 47
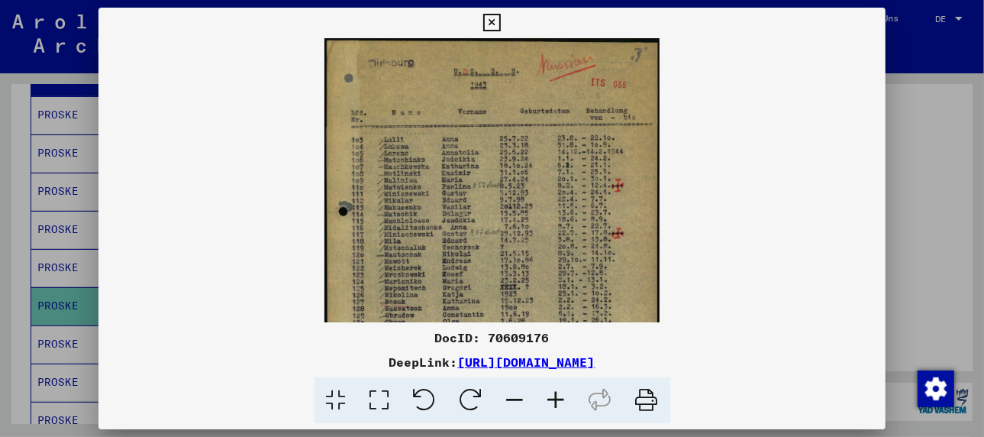
click at [553, 395] on icon at bounding box center [556, 400] width 41 height 47
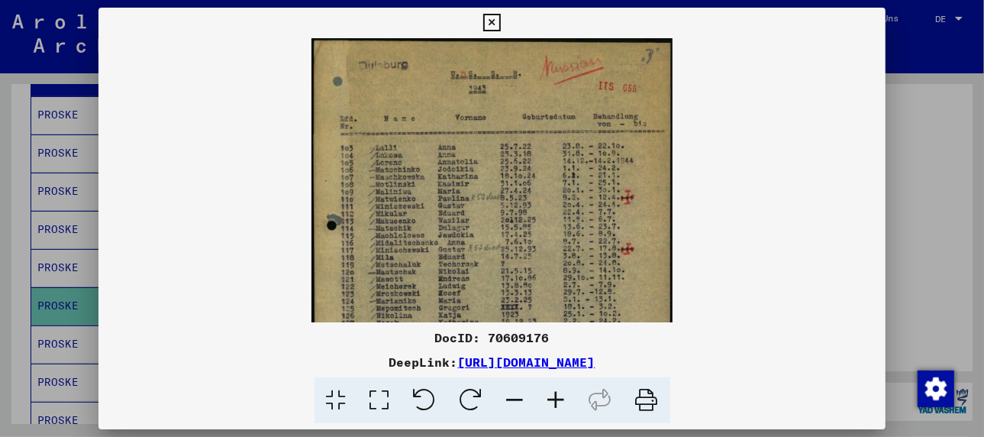
click at [553, 395] on icon at bounding box center [556, 400] width 41 height 47
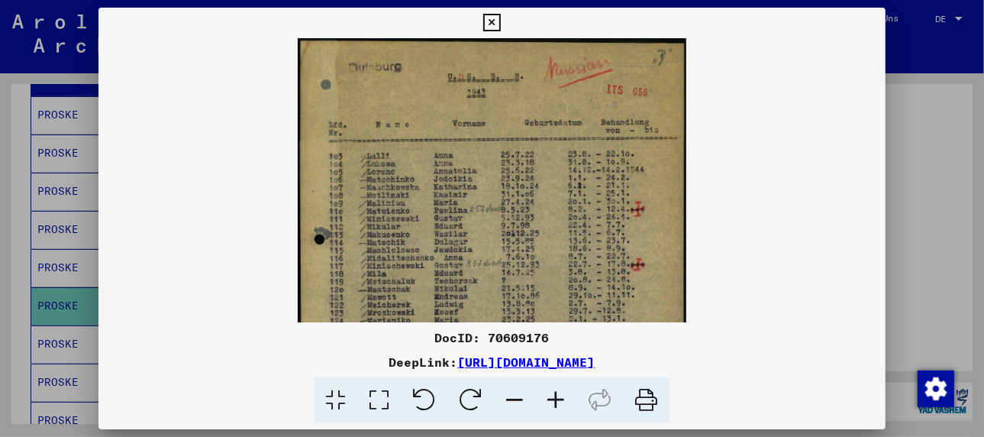
click at [553, 395] on icon at bounding box center [556, 400] width 41 height 47
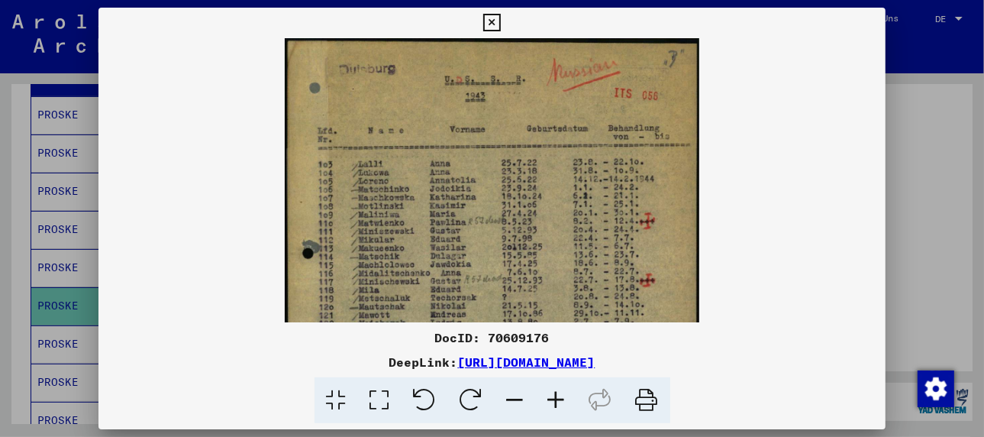
click at [553, 395] on icon at bounding box center [556, 400] width 41 height 47
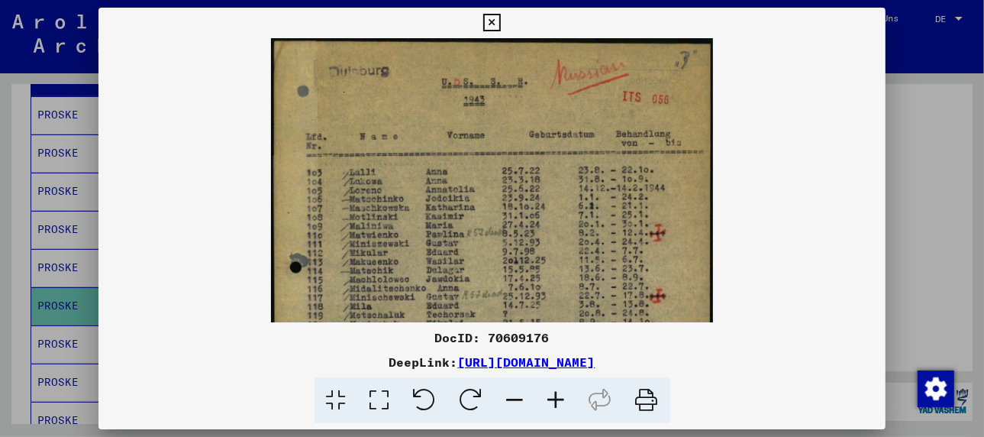
click at [553, 395] on icon at bounding box center [556, 400] width 41 height 47
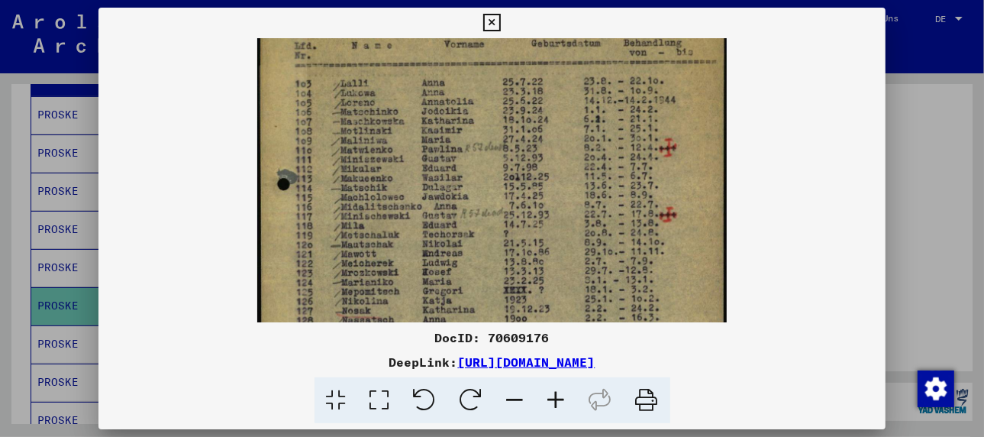
drag, startPoint x: 458, startPoint y: 266, endPoint x: 471, endPoint y: 166, distance: 100.1
click at [471, 166] on img at bounding box center [491, 274] width 469 height 666
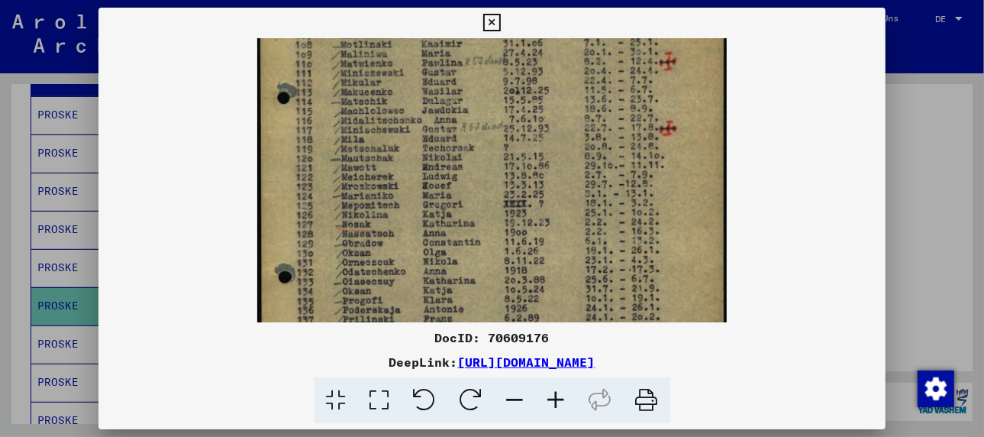
drag, startPoint x: 480, startPoint y: 258, endPoint x: 477, endPoint y: 170, distance: 87.9
click at [477, 170] on img at bounding box center [491, 188] width 469 height 666
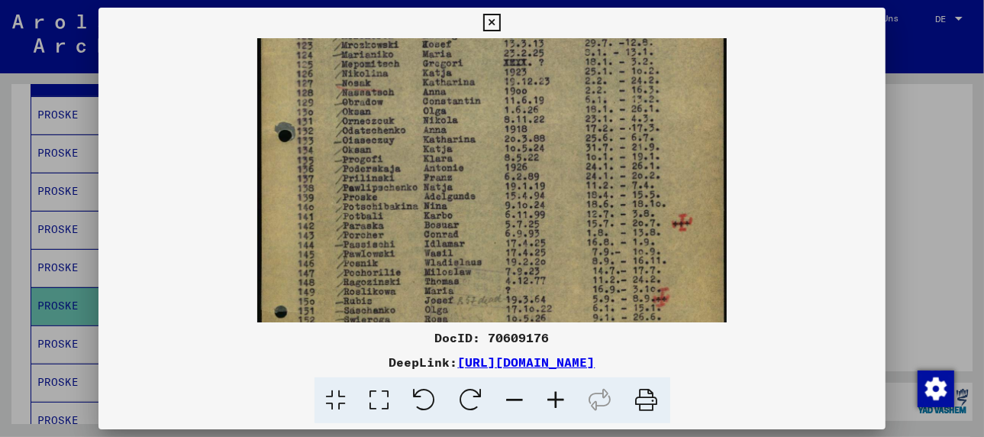
scroll to position [332, 0]
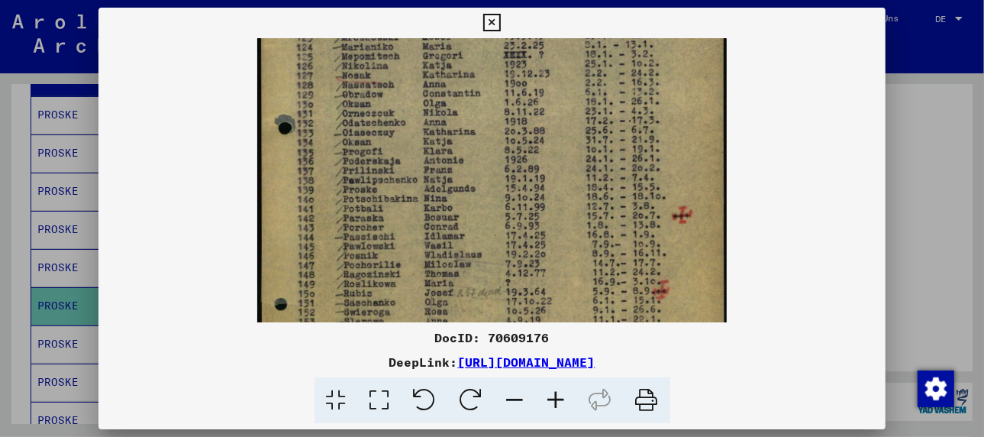
drag, startPoint x: 468, startPoint y: 255, endPoint x: 463, endPoint y: 105, distance: 149.8
click at [463, 105] on img at bounding box center [491, 39] width 469 height 666
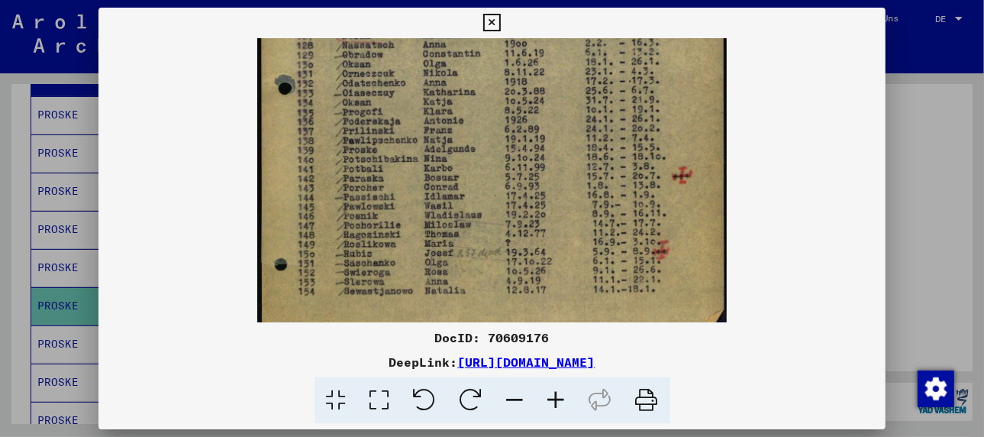
scroll to position [382, 0]
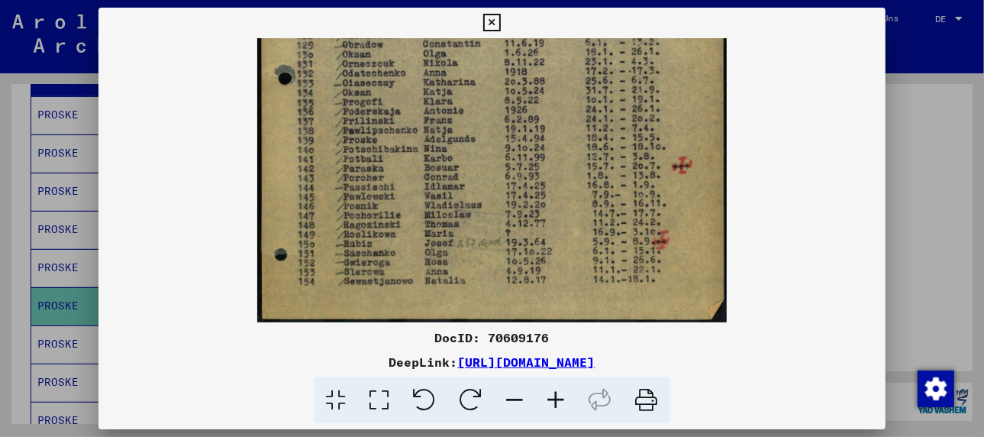
drag, startPoint x: 442, startPoint y: 271, endPoint x: 443, endPoint y: 204, distance: 67.2
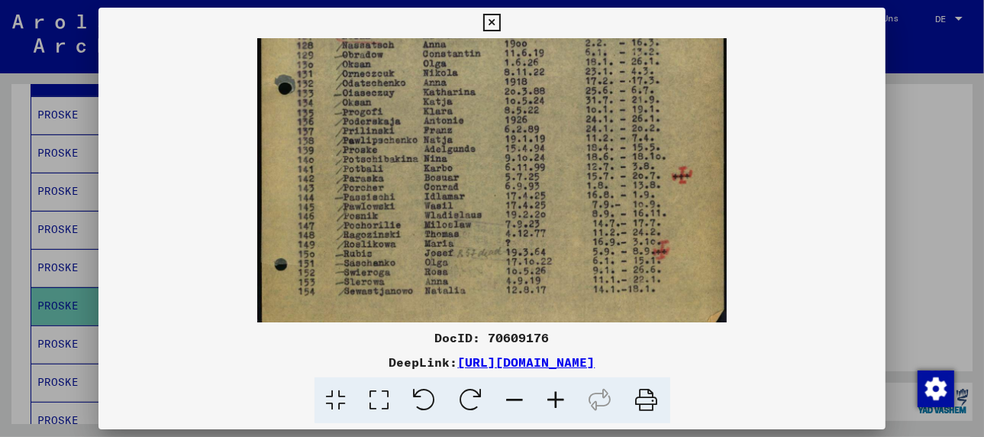
scroll to position [362, 0]
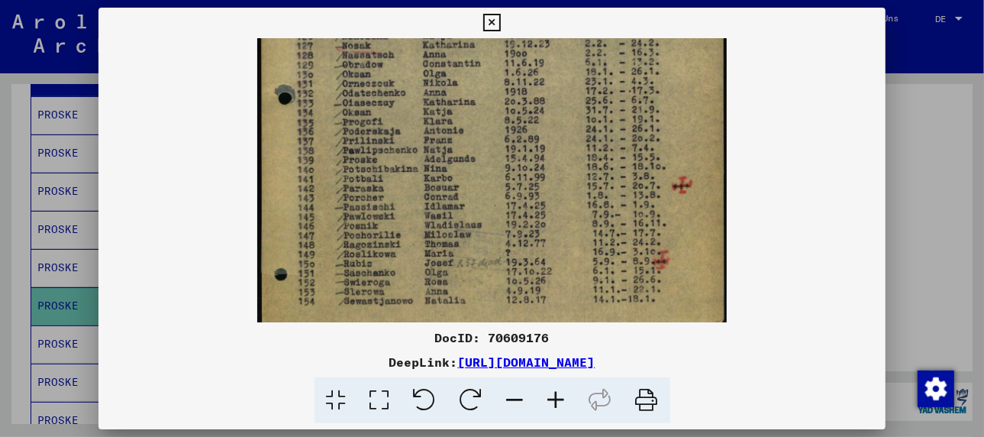
drag, startPoint x: 420, startPoint y: 185, endPoint x: 420, endPoint y: 205, distance: 20.6
click at [420, 205] on img at bounding box center [491, 9] width 469 height 666
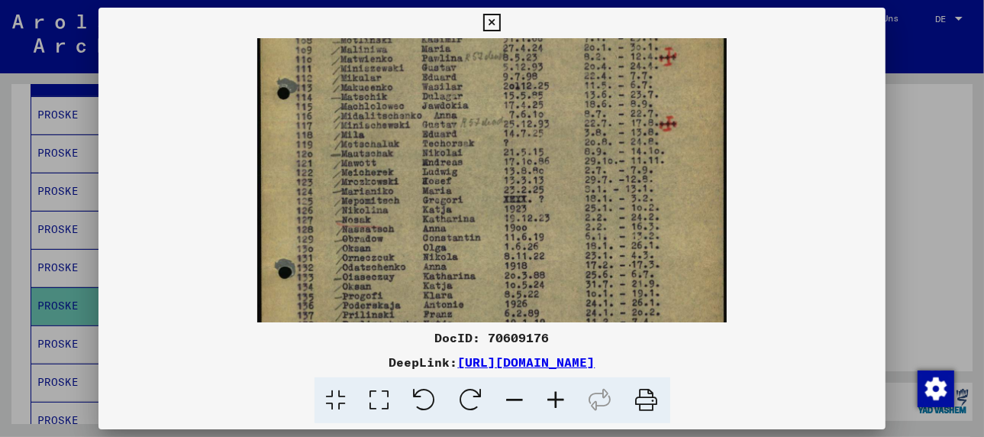
drag, startPoint x: 572, startPoint y: 147, endPoint x: 594, endPoint y: 328, distance: 182.3
click at [594, 328] on div "DocID: 70609176 DeepLink: [URL][DOMAIN_NAME]" at bounding box center [492, 216] width 787 height 416
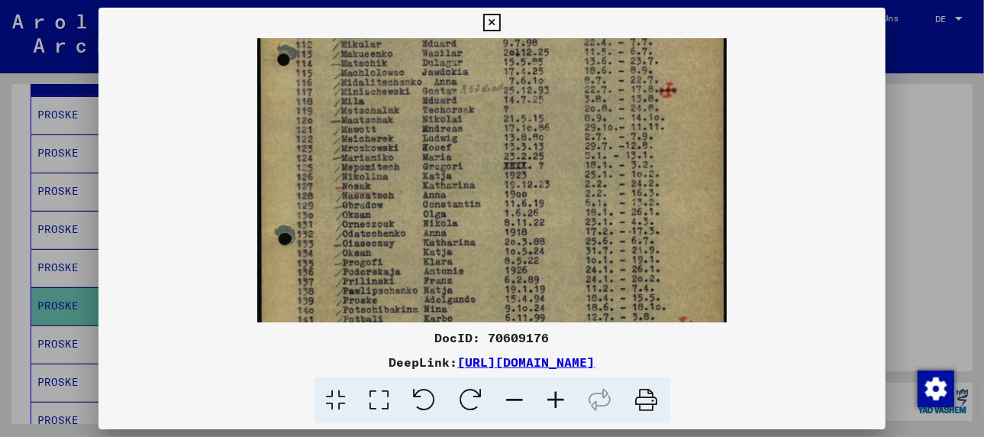
scroll to position [265, 0]
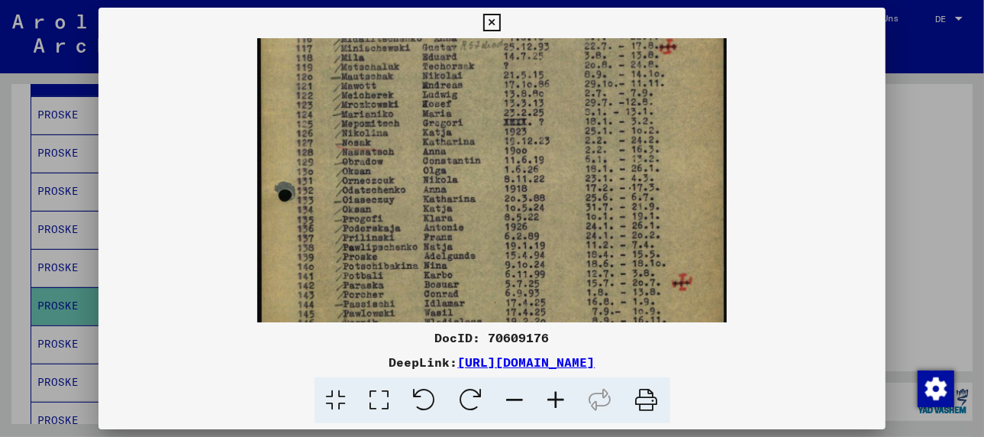
drag, startPoint x: 556, startPoint y: 115, endPoint x: 620, endPoint y: 26, distance: 109.4
click at [620, 26] on div "DocID: 70609176 DeepLink: [URL][DOMAIN_NAME]" at bounding box center [492, 216] width 787 height 416
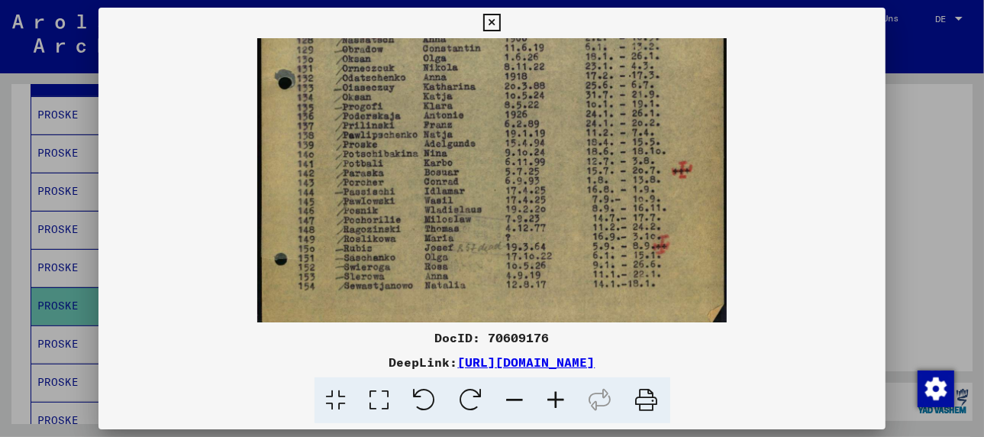
scroll to position [382, 0]
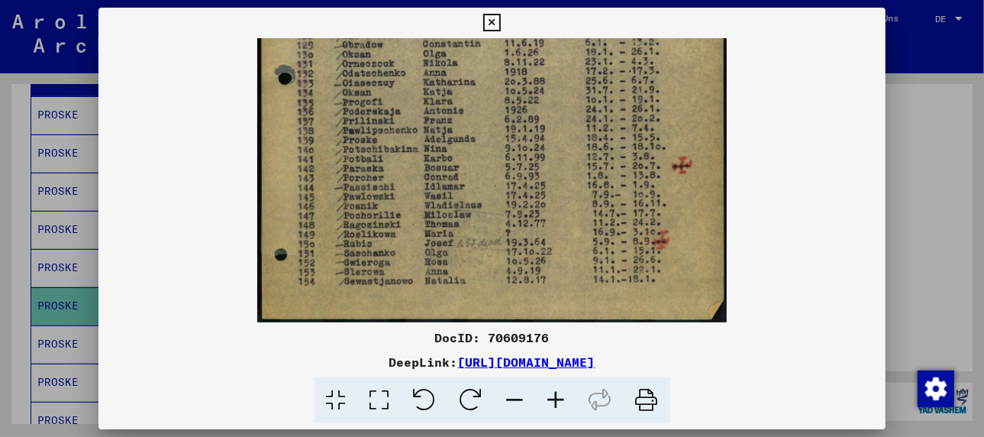
drag, startPoint x: 557, startPoint y: 241, endPoint x: 571, endPoint y: 127, distance: 115.4
click at [69, 321] on div at bounding box center [492, 218] width 984 height 437
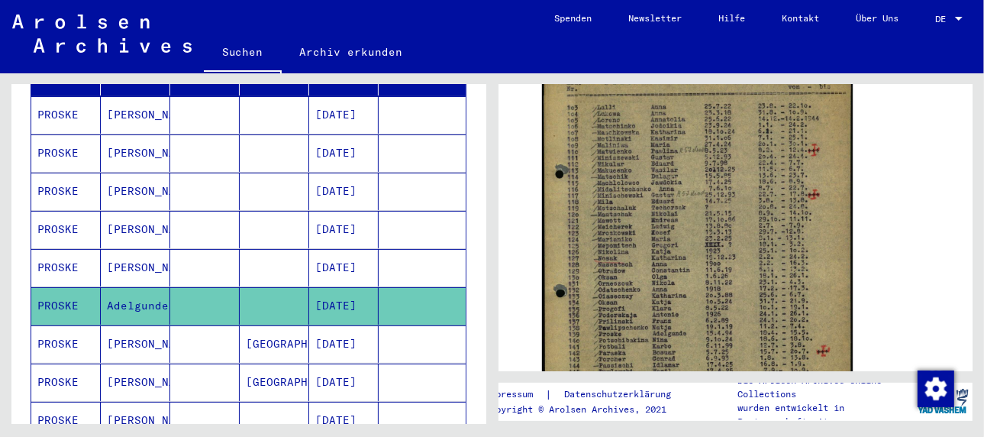
click at [134, 325] on mat-cell "[PERSON_NAME]" at bounding box center [135, 343] width 69 height 37
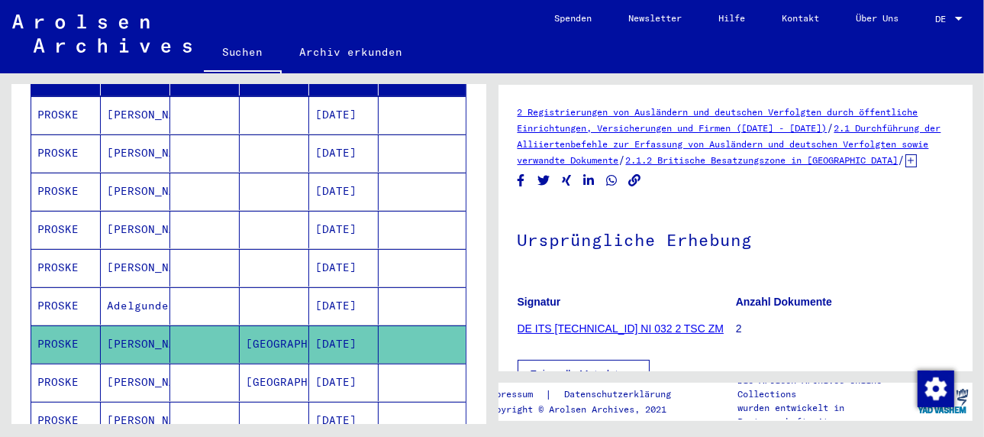
scroll to position [229, 0]
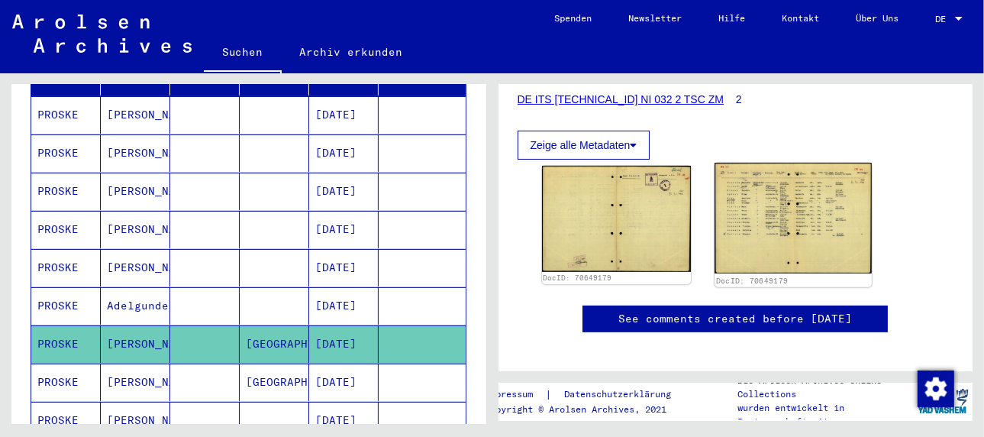
click at [745, 226] on img at bounding box center [793, 218] width 157 height 111
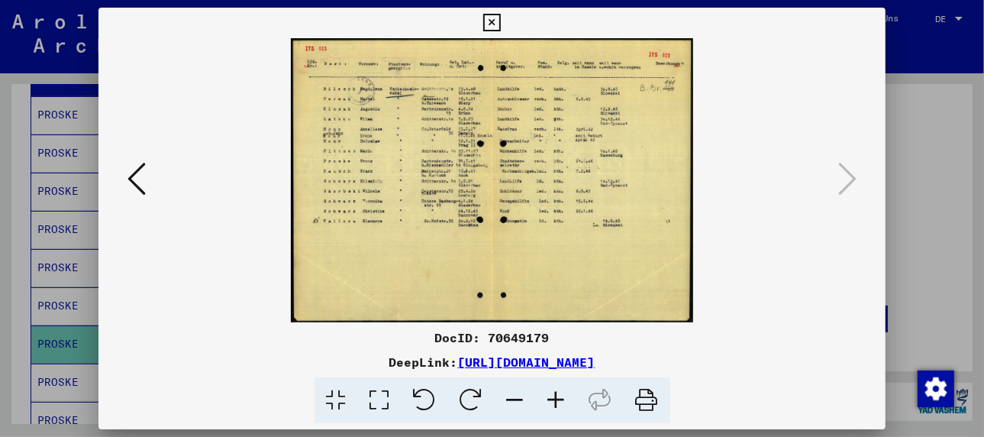
click at [561, 401] on icon at bounding box center [556, 400] width 41 height 47
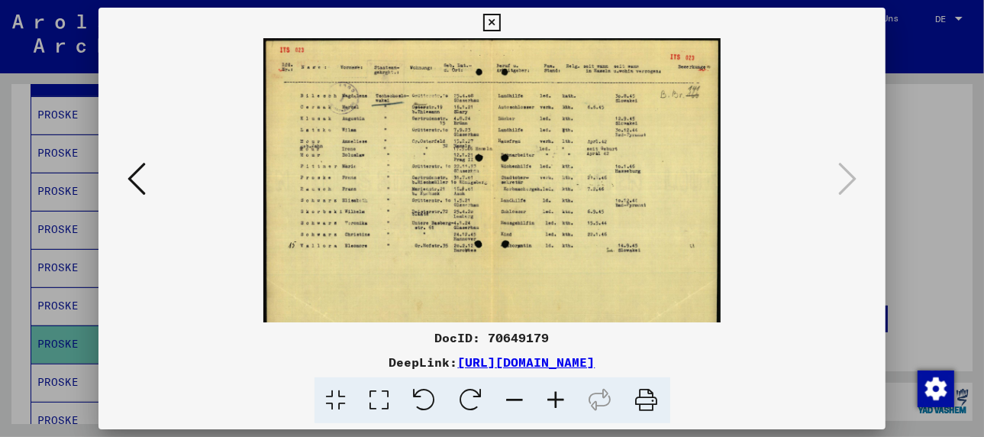
click at [561, 401] on icon at bounding box center [556, 400] width 41 height 47
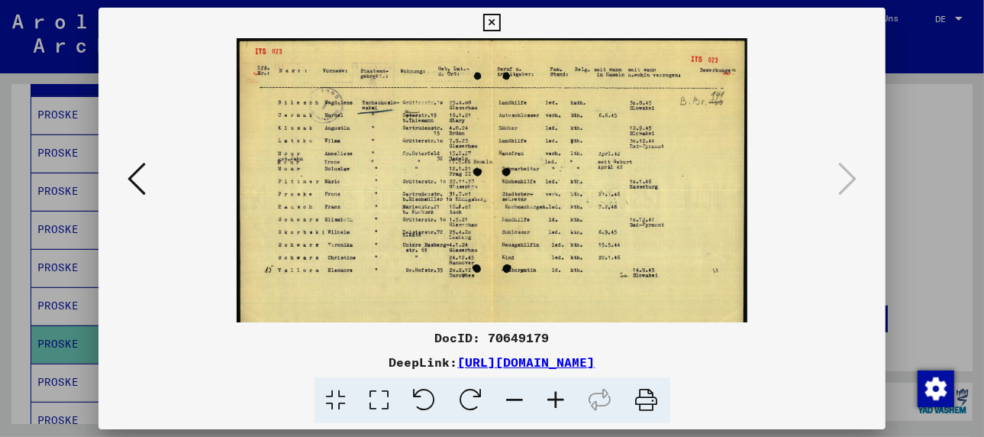
click at [561, 401] on icon at bounding box center [556, 400] width 41 height 47
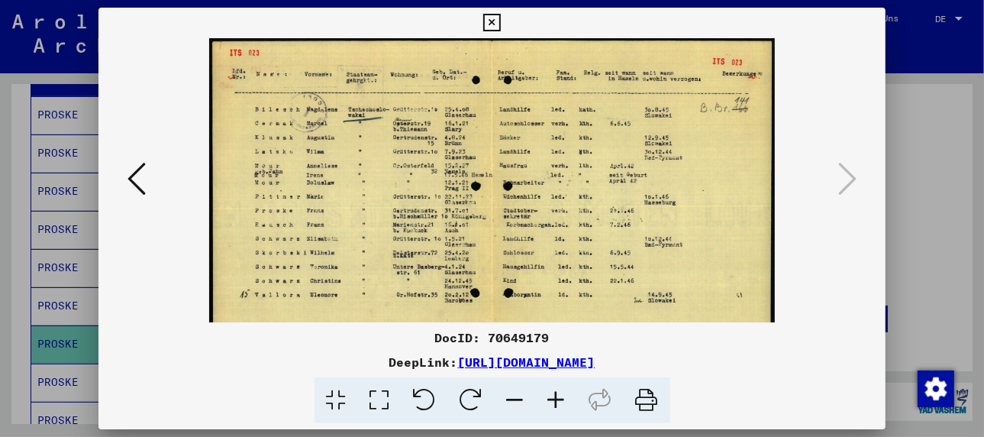
click at [561, 401] on icon at bounding box center [556, 400] width 41 height 47
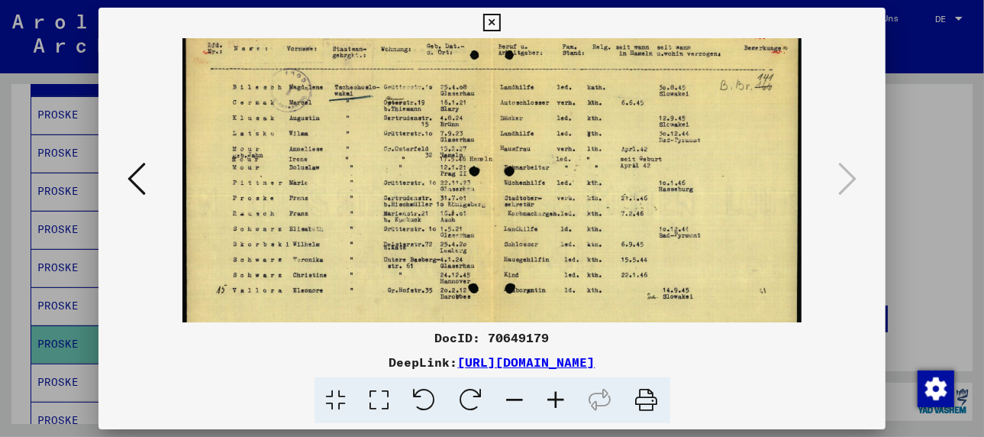
scroll to position [30, 0]
drag, startPoint x: 380, startPoint y: 271, endPoint x: 376, endPoint y: 239, distance: 32.2
click at [376, 239] on img at bounding box center [493, 226] width 620 height 437
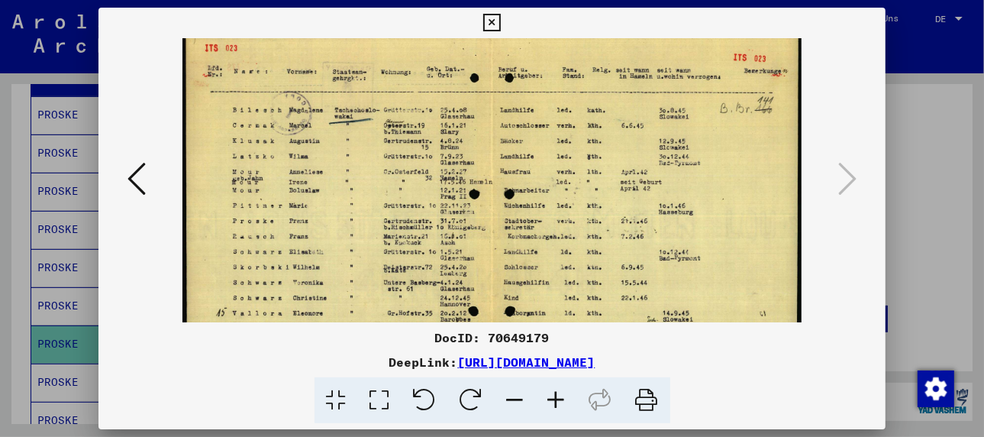
scroll to position [0, 0]
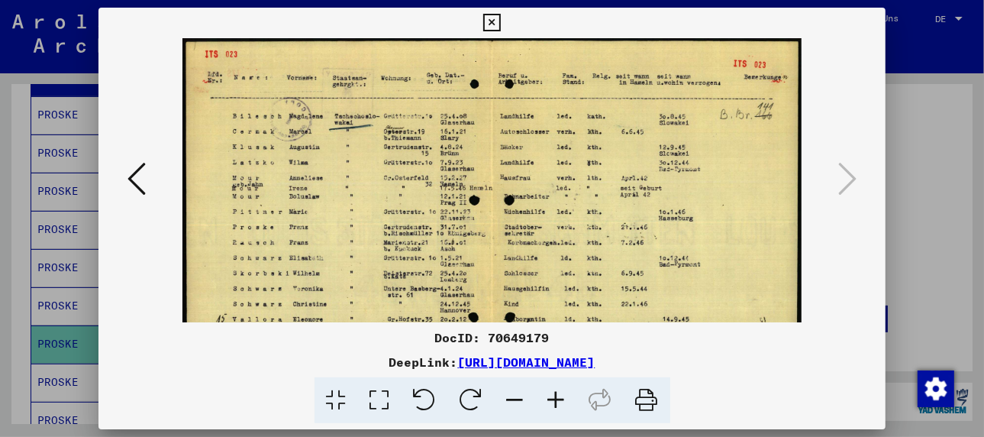
drag, startPoint x: 370, startPoint y: 211, endPoint x: 381, endPoint y: 277, distance: 67.3
click at [381, 277] on img at bounding box center [493, 256] width 620 height 437
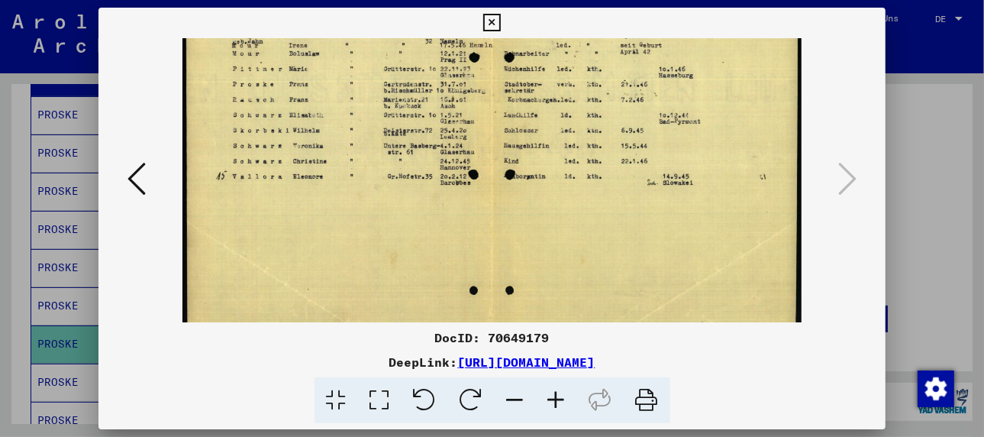
scroll to position [153, 0]
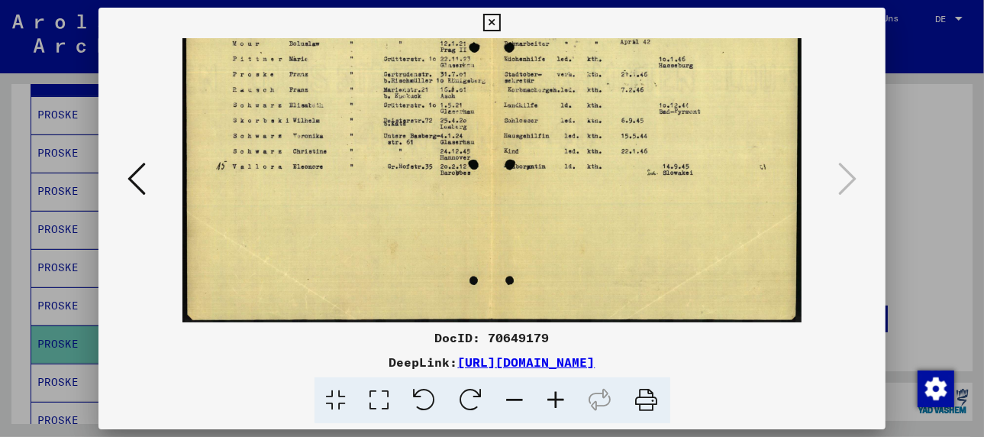
drag, startPoint x: 203, startPoint y: 208, endPoint x: 233, endPoint y: 18, distance: 193.2
click at [233, 18] on div "DocID: 70649179 DeepLink: [URL][DOMAIN_NAME]" at bounding box center [492, 216] width 787 height 416
click at [73, 355] on div at bounding box center [492, 218] width 984 height 437
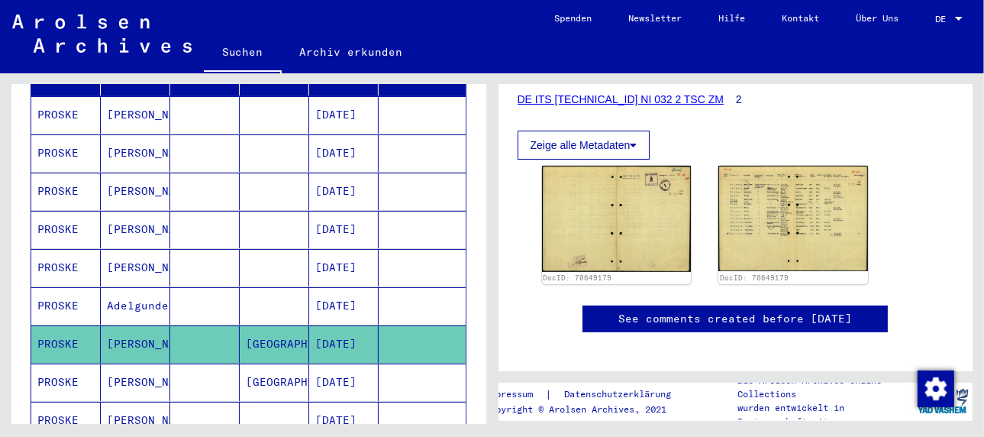
click at [241, 363] on mat-cell "[GEOGRAPHIC_DATA]" at bounding box center [274, 381] width 69 height 37
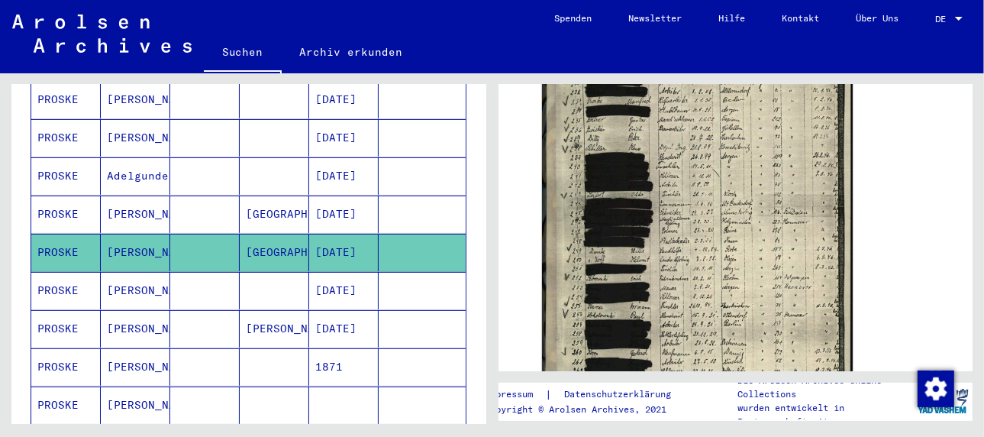
scroll to position [382, 0]
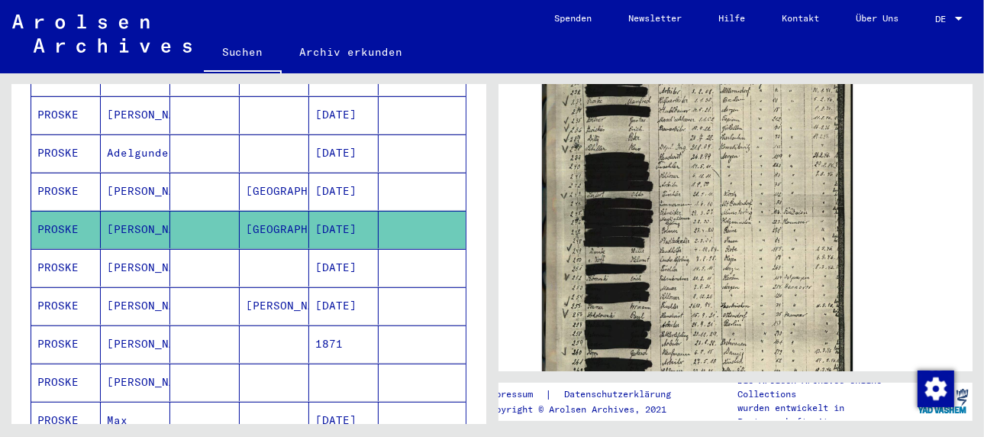
click at [117, 249] on mat-cell "[PERSON_NAME]" at bounding box center [135, 267] width 69 height 37
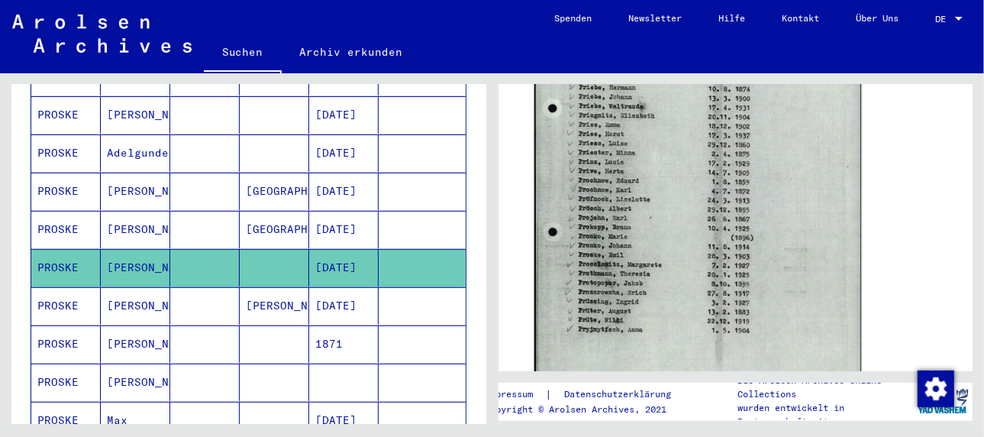
scroll to position [687, 0]
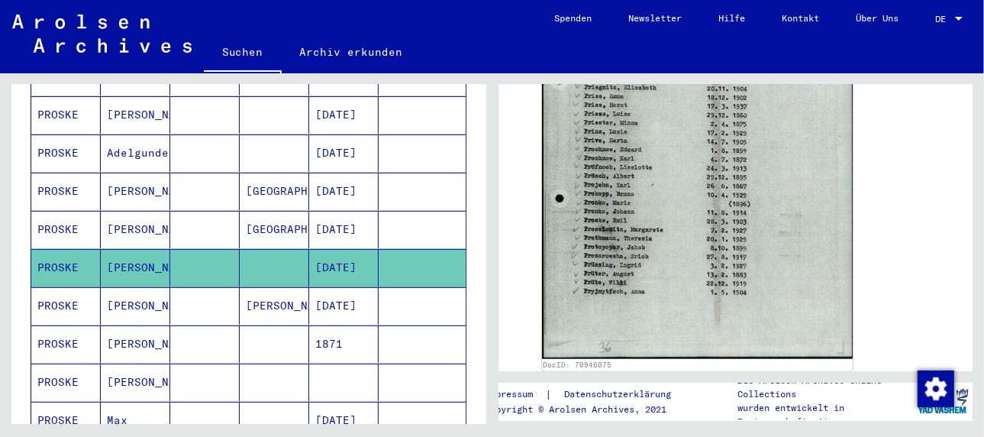
click at [137, 287] on mat-cell "[PERSON_NAME]" at bounding box center [135, 305] width 69 height 37
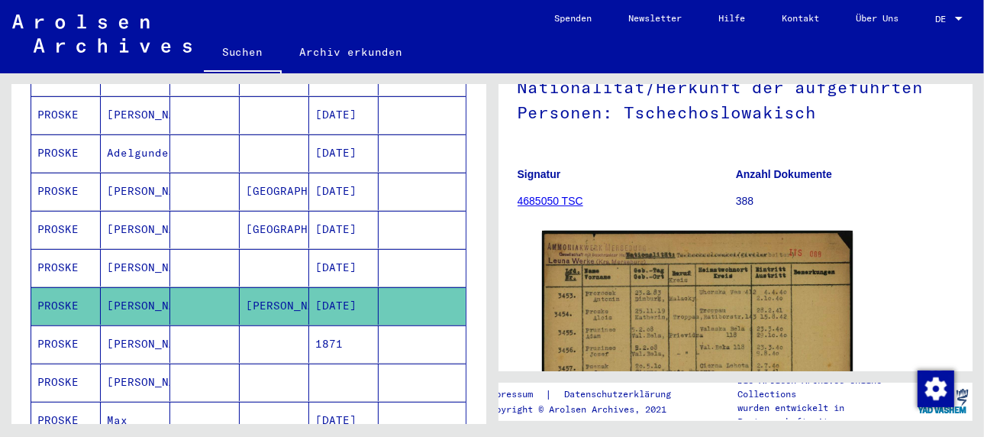
scroll to position [305, 0]
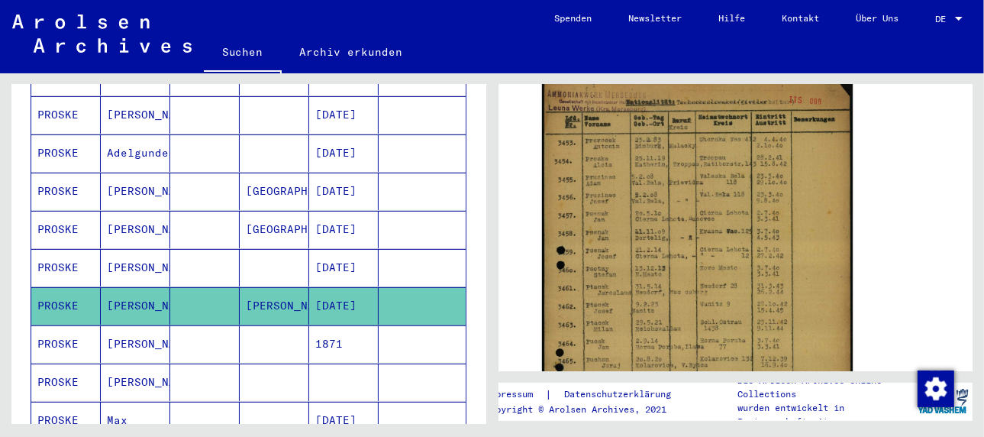
click at [654, 287] on img at bounding box center [698, 297] width 312 height 438
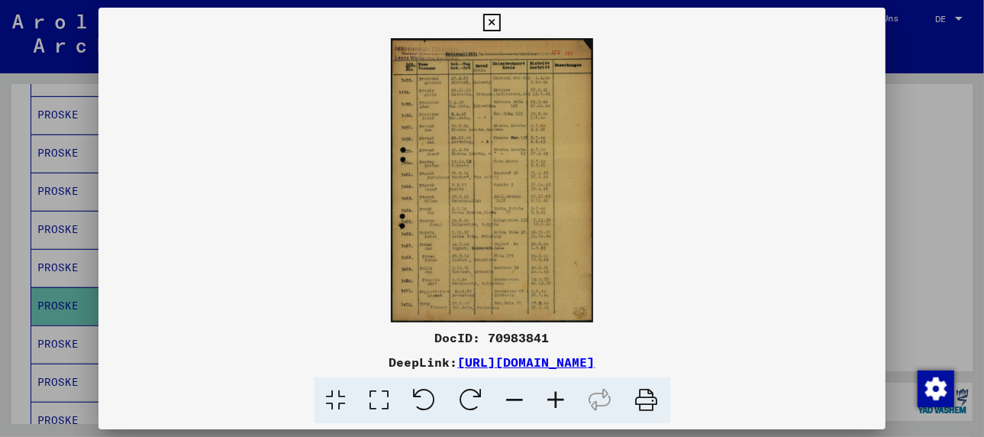
click at [561, 399] on icon at bounding box center [556, 400] width 41 height 47
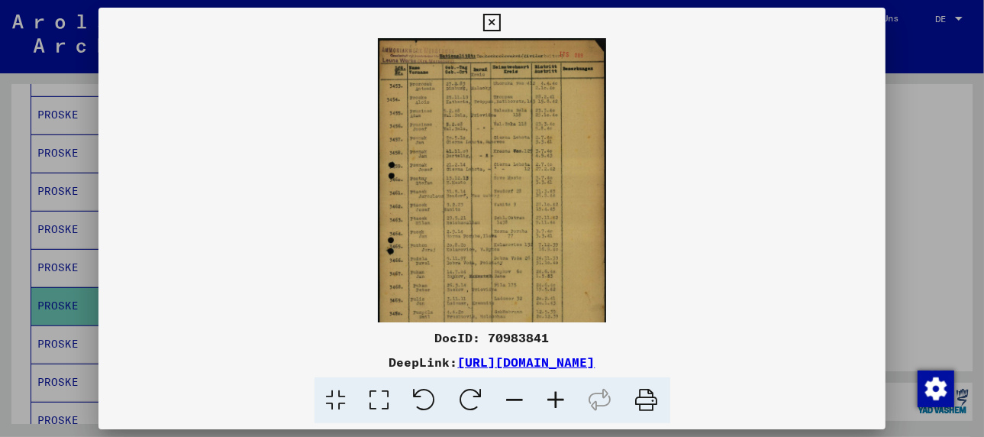
click at [561, 399] on icon at bounding box center [556, 400] width 41 height 47
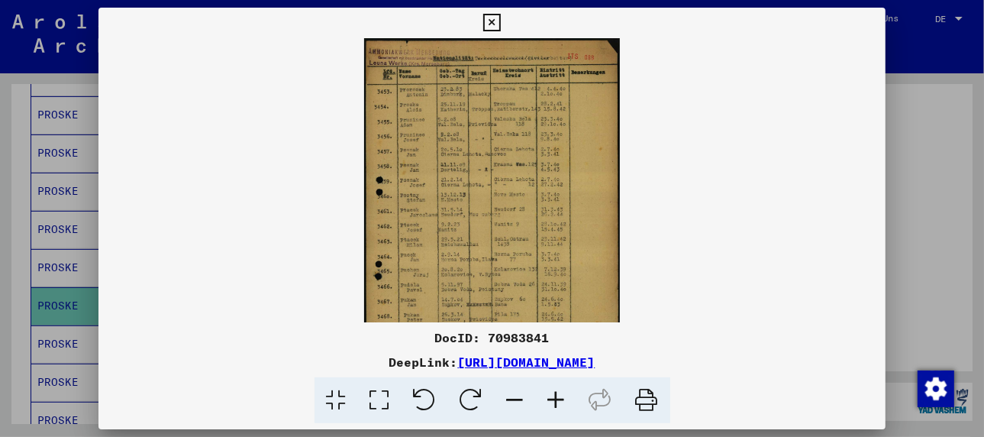
click at [561, 399] on icon at bounding box center [556, 400] width 41 height 47
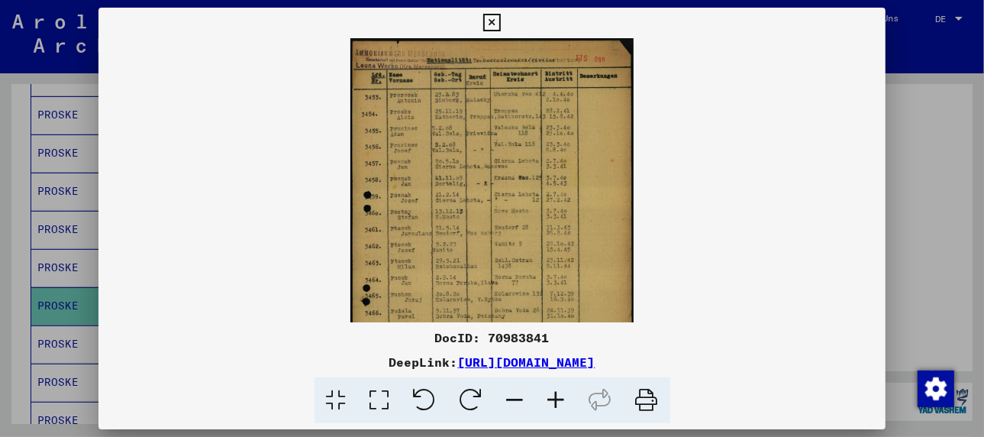
click at [561, 399] on icon at bounding box center [556, 400] width 41 height 47
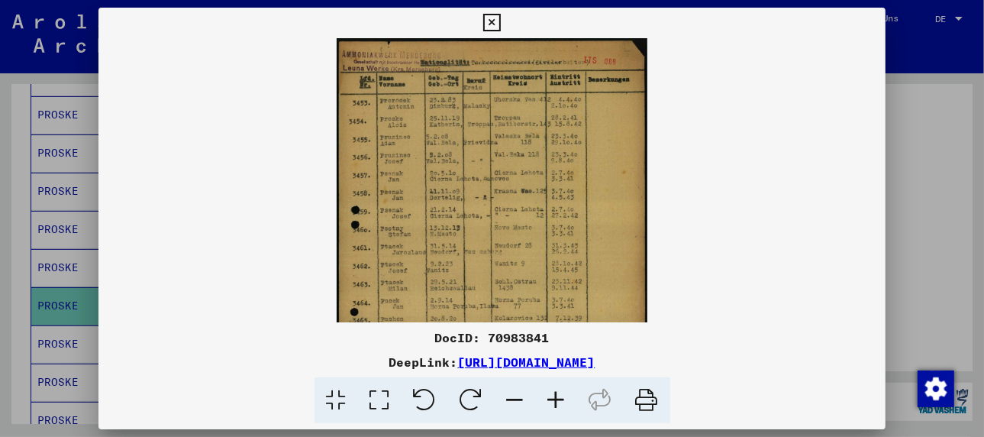
click at [561, 399] on icon at bounding box center [556, 400] width 41 height 47
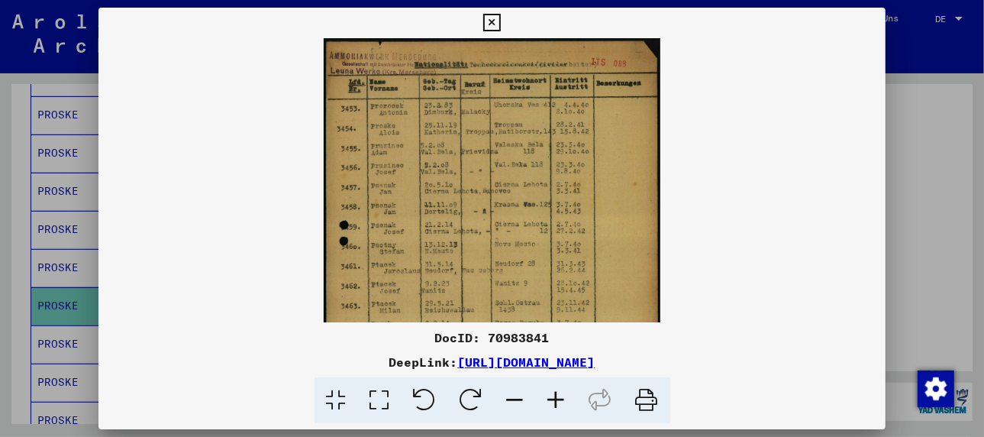
click at [561, 399] on icon at bounding box center [556, 400] width 41 height 47
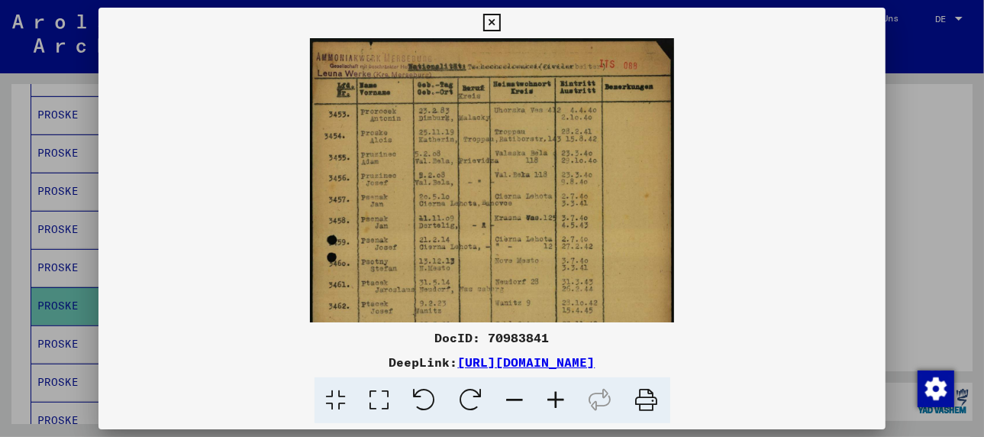
click at [561, 399] on icon at bounding box center [556, 400] width 41 height 47
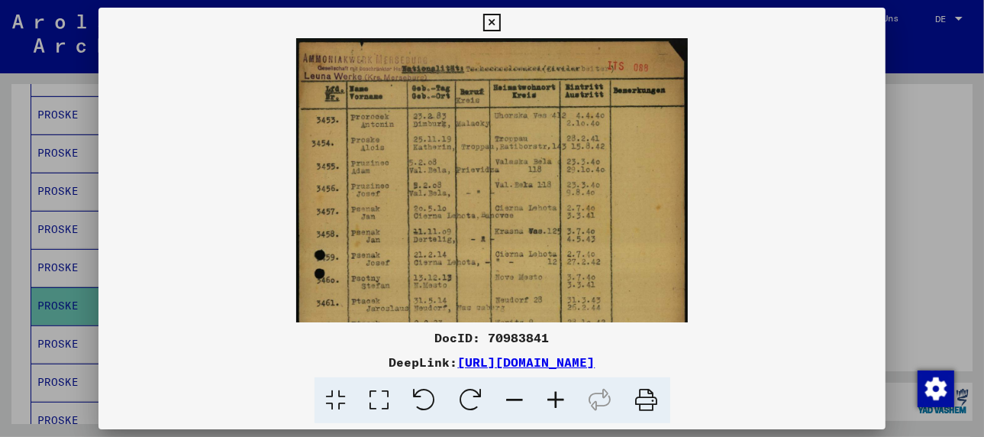
click at [561, 399] on icon at bounding box center [556, 400] width 41 height 47
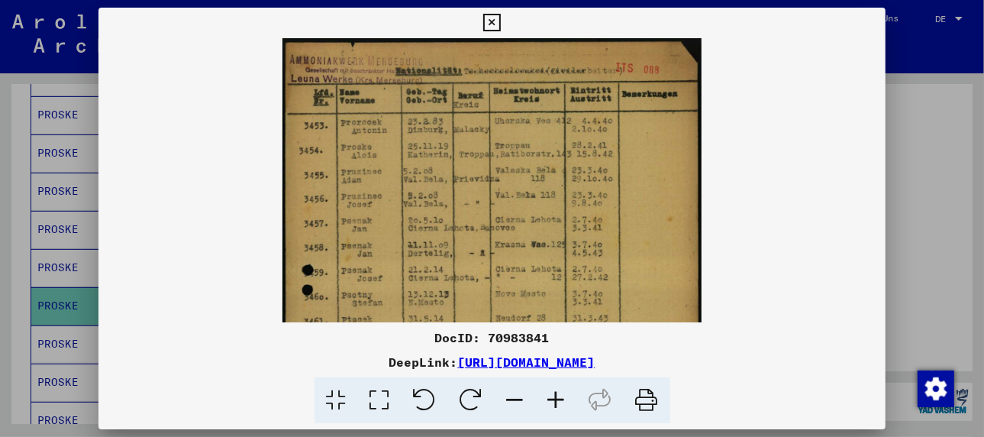
click at [561, 399] on icon at bounding box center [556, 400] width 41 height 47
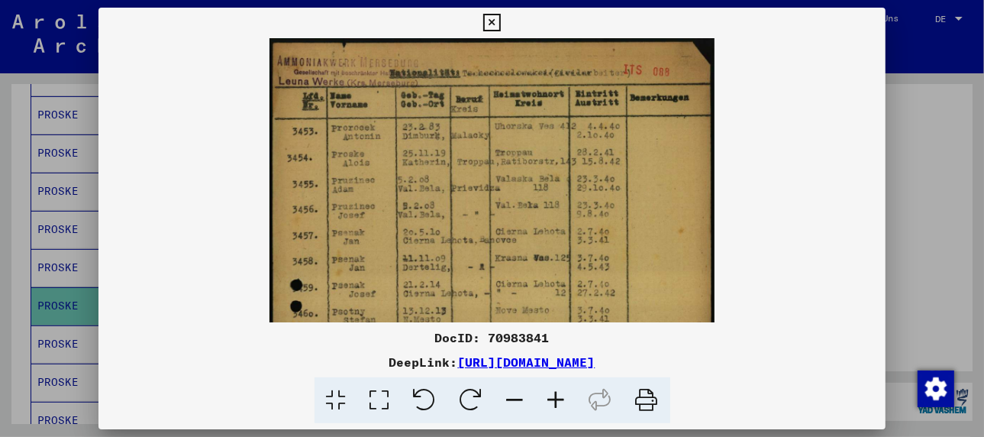
click at [561, 399] on icon at bounding box center [556, 400] width 41 height 47
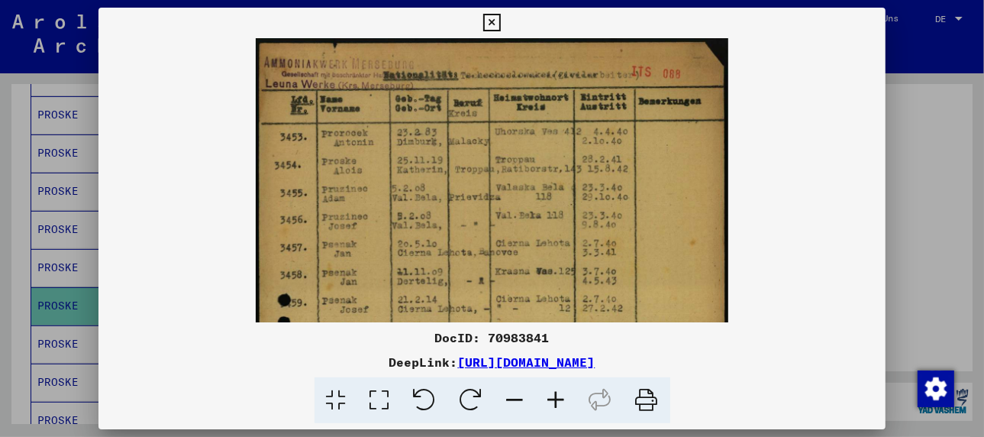
click at [561, 399] on icon at bounding box center [556, 400] width 41 height 47
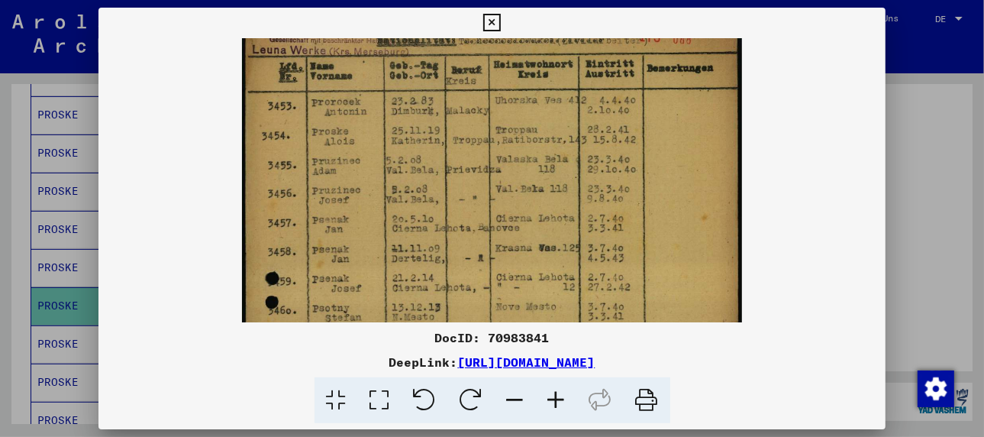
scroll to position [38, 0]
drag, startPoint x: 476, startPoint y: 256, endPoint x: 486, endPoint y: 213, distance: 43.9
click at [486, 213] on img at bounding box center [492, 352] width 500 height 704
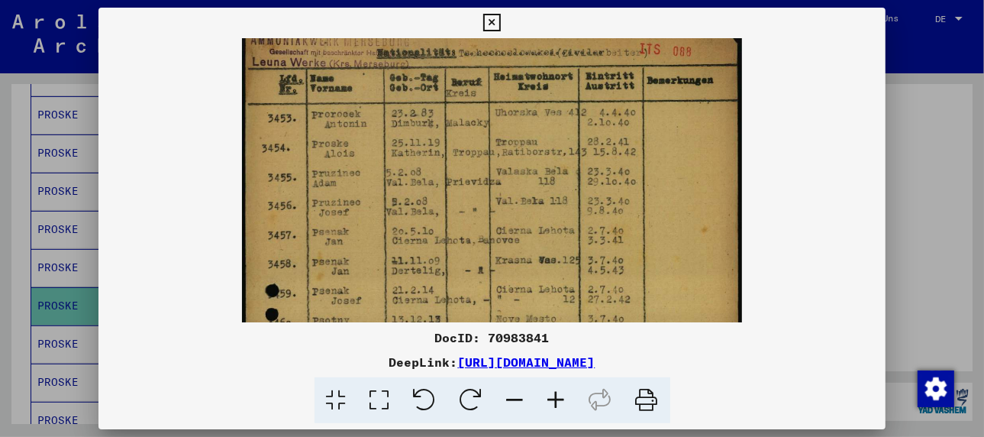
scroll to position [0, 0]
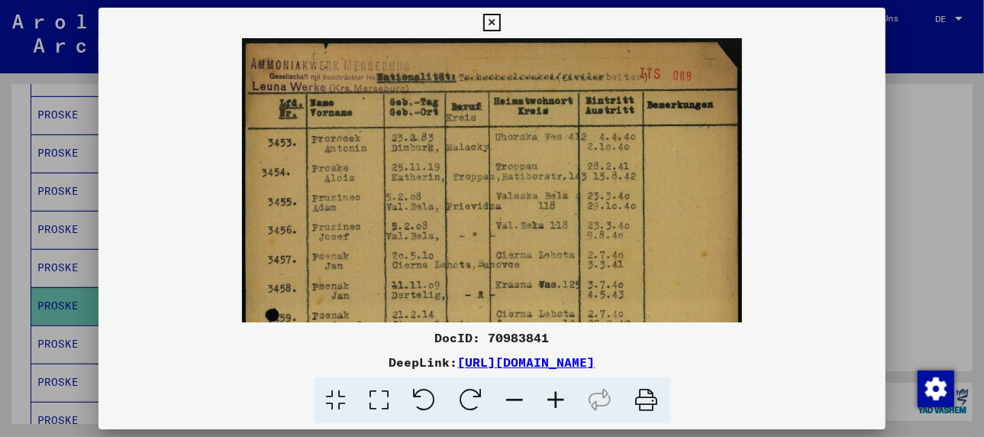
drag, startPoint x: 347, startPoint y: 157, endPoint x: 360, endPoint y: 205, distance: 49.6
click at [360, 205] on img at bounding box center [492, 390] width 500 height 704
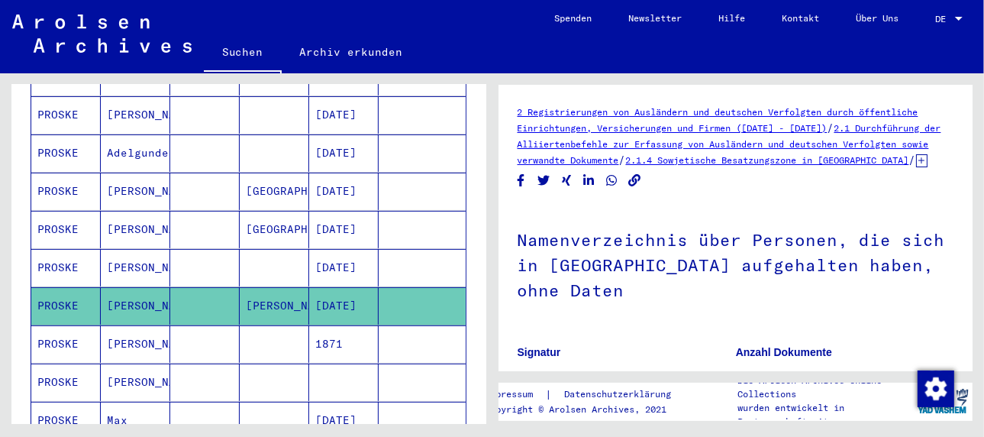
click at [121, 325] on mat-cell "[PERSON_NAME]" at bounding box center [135, 343] width 69 height 37
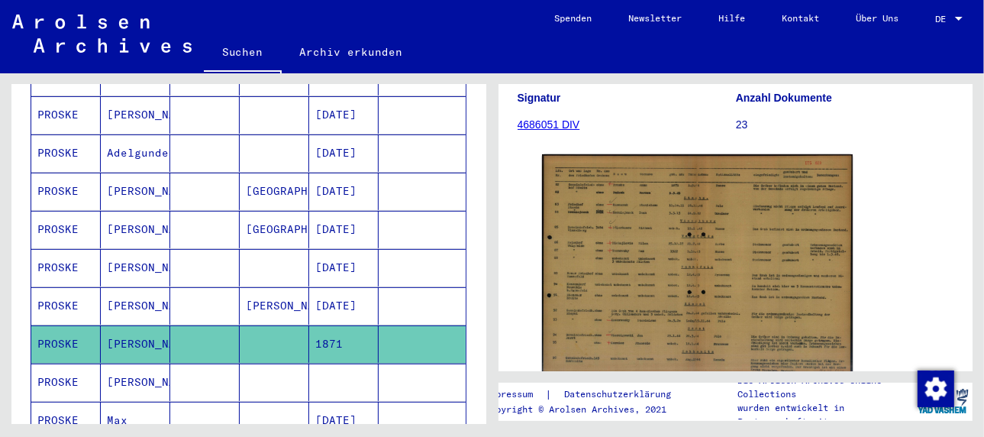
scroll to position [305, 0]
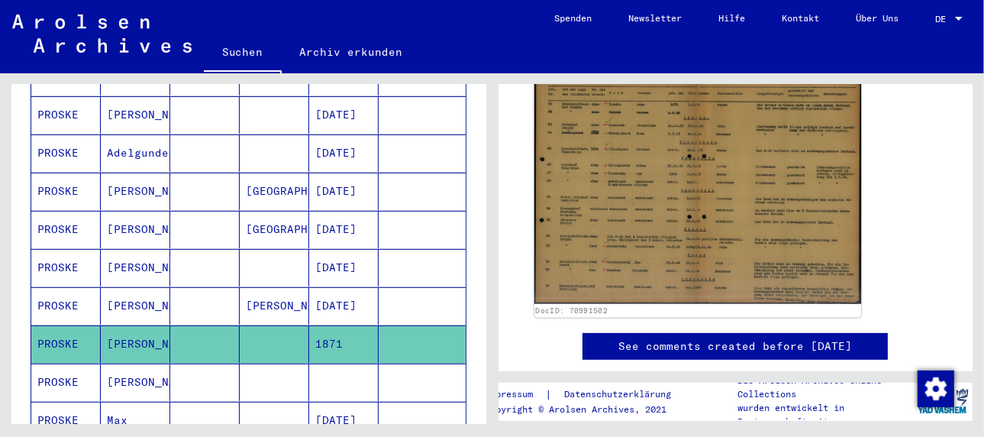
click at [661, 221] on img at bounding box center [697, 189] width 327 height 232
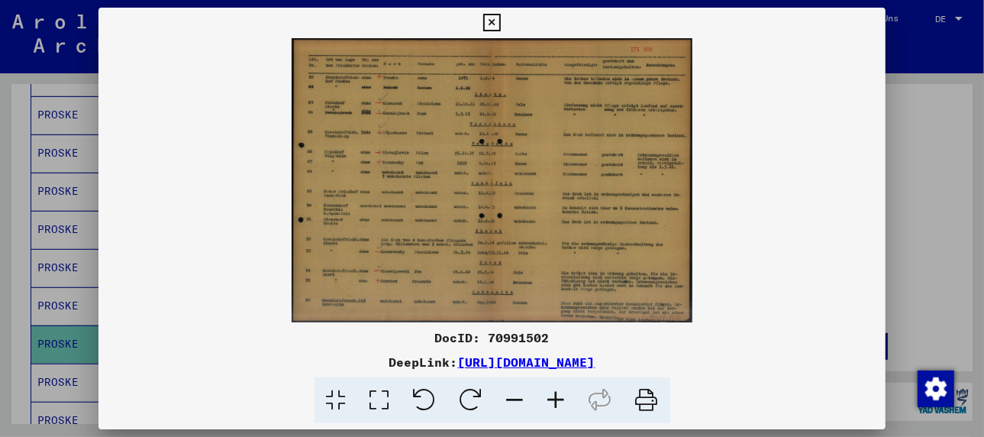
click at [560, 399] on icon at bounding box center [556, 400] width 41 height 47
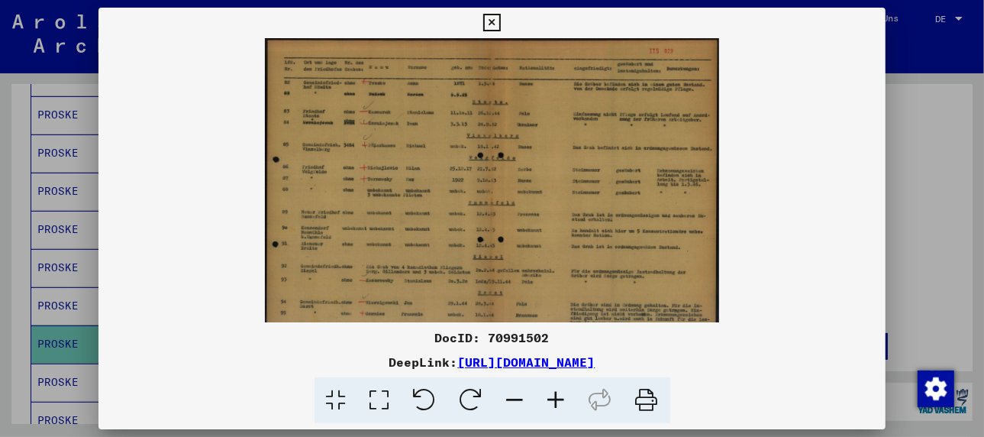
click at [560, 399] on icon at bounding box center [556, 400] width 41 height 47
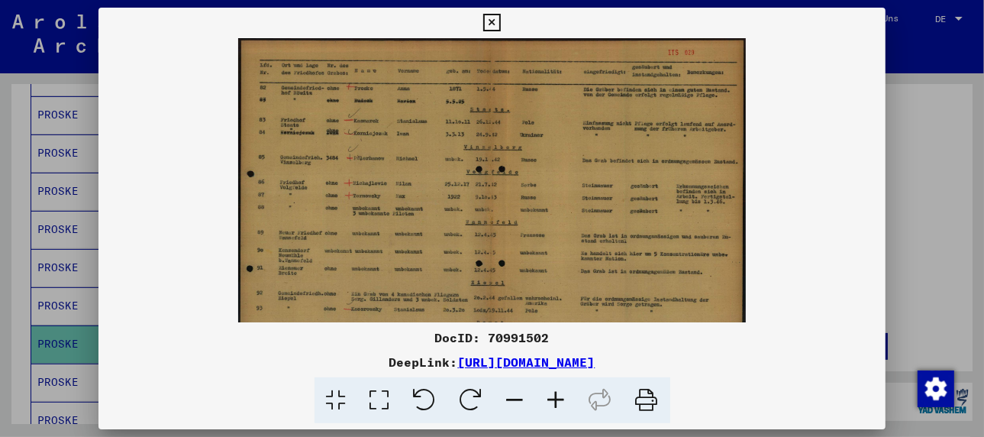
click at [560, 399] on icon at bounding box center [556, 400] width 41 height 47
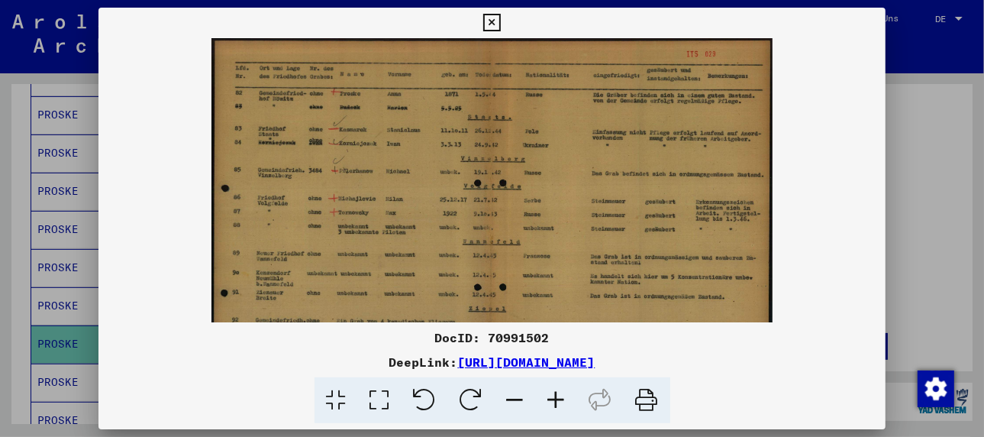
click at [560, 399] on icon at bounding box center [556, 400] width 41 height 47
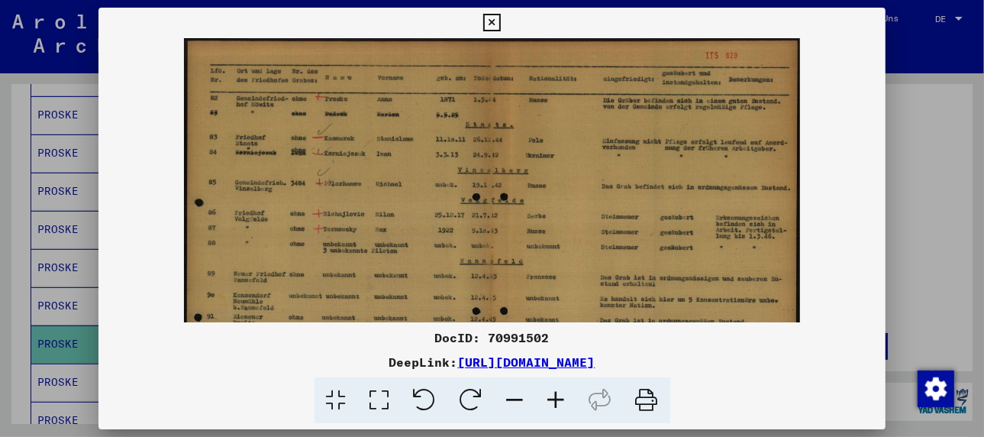
click at [560, 399] on icon at bounding box center [556, 400] width 41 height 47
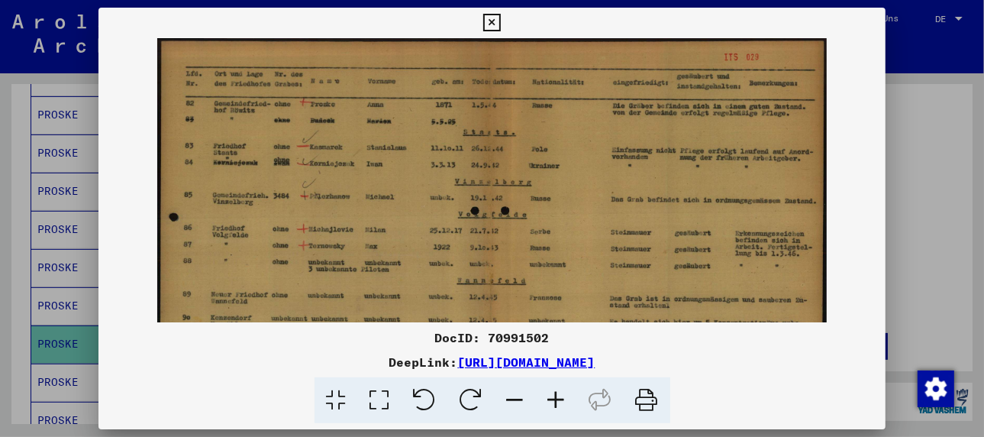
click at [560, 399] on icon at bounding box center [556, 400] width 41 height 47
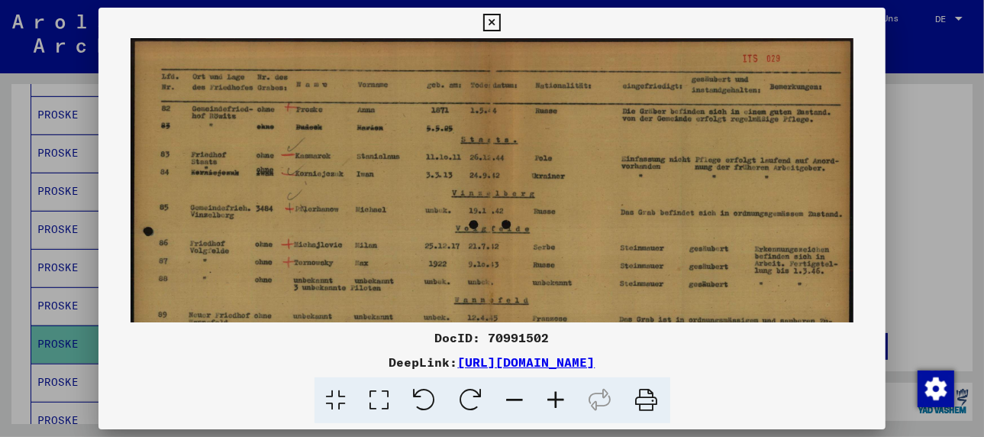
click at [560, 399] on icon at bounding box center [556, 400] width 41 height 47
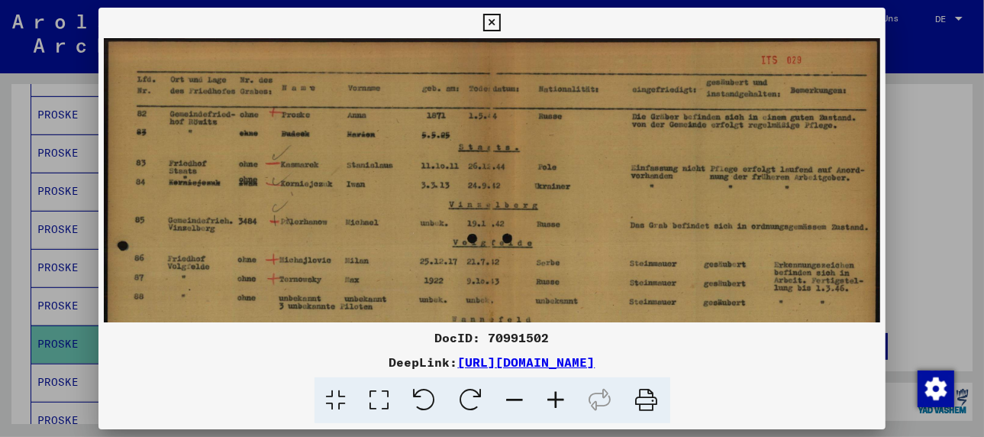
click at [560, 399] on icon at bounding box center [556, 400] width 41 height 47
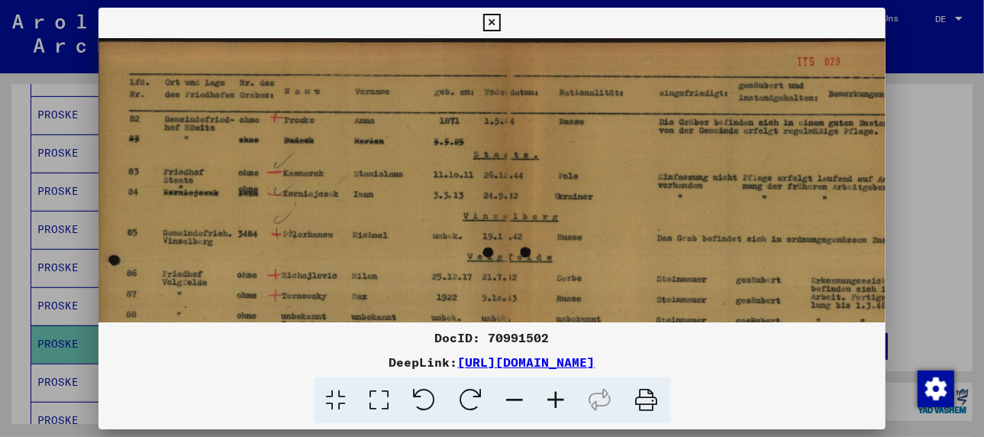
scroll to position [0, 44]
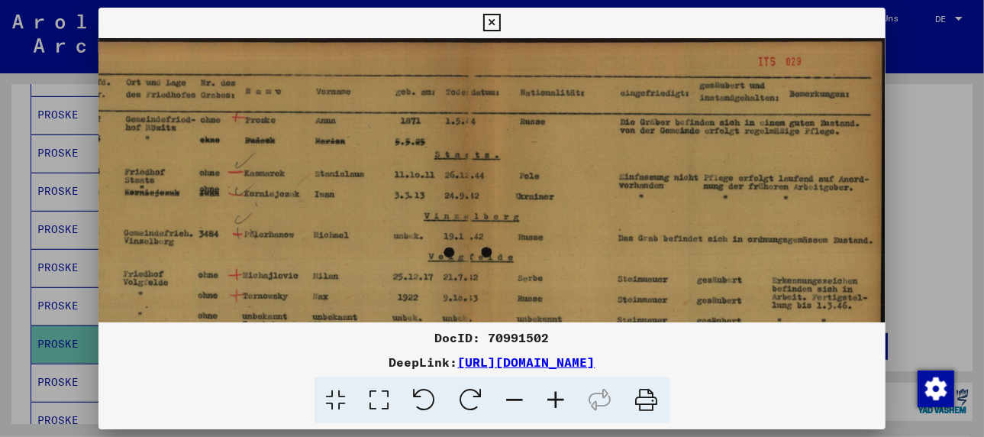
drag, startPoint x: 422, startPoint y: 129, endPoint x: 322, endPoint y: 147, distance: 101.0
click at [322, 147] on img at bounding box center [470, 333] width 831 height 590
drag, startPoint x: 591, startPoint y: 130, endPoint x: 571, endPoint y: 141, distance: 22.9
click at [571, 141] on img at bounding box center [470, 333] width 831 height 590
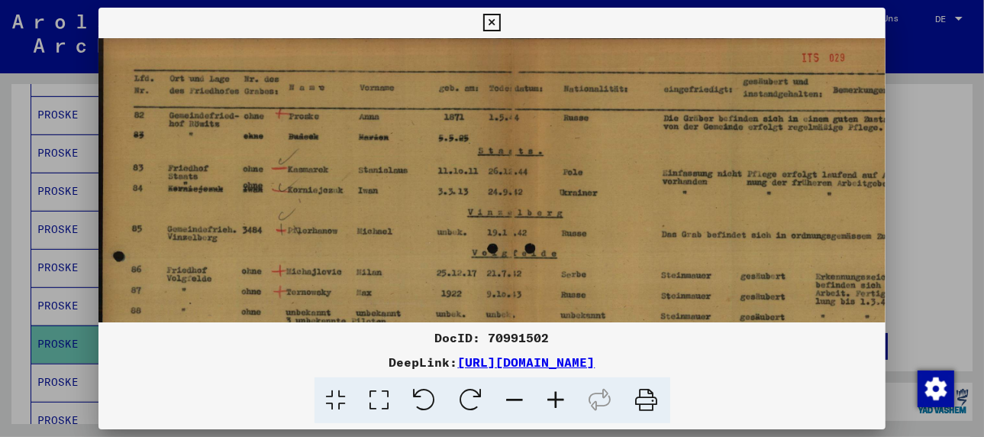
scroll to position [3, 0]
drag, startPoint x: 520, startPoint y: 146, endPoint x: 623, endPoint y: 142, distance: 103.2
click at [623, 142] on img at bounding box center [514, 330] width 831 height 590
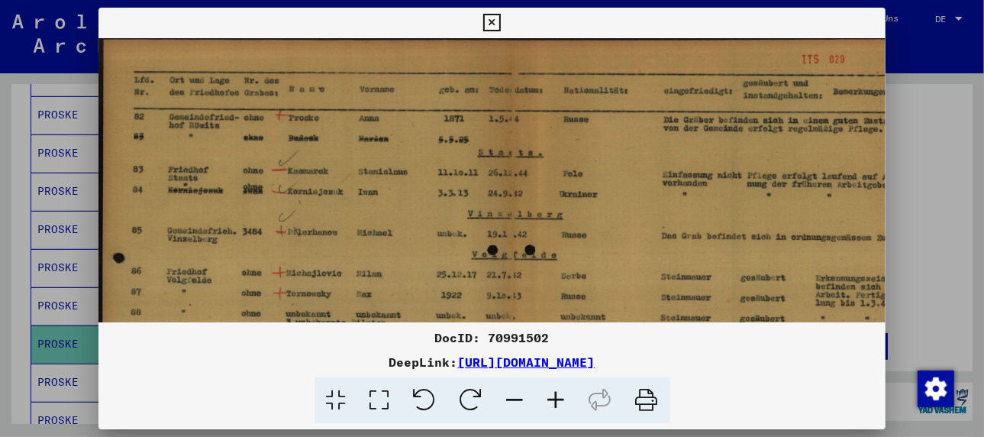
scroll to position [2, 0]
drag, startPoint x: 204, startPoint y: 132, endPoint x: 227, endPoint y: 134, distance: 23.0
click at [227, 134] on img at bounding box center [514, 332] width 831 height 590
click at [60, 356] on div at bounding box center [492, 218] width 984 height 437
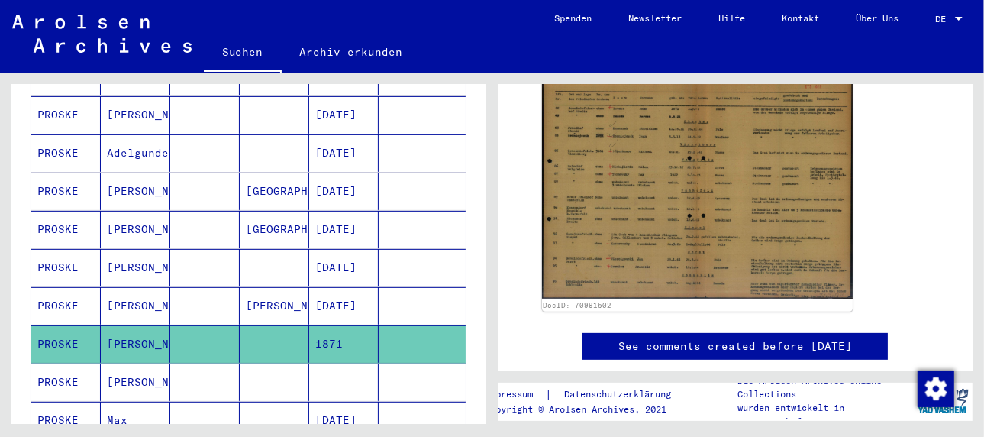
click at [60, 356] on icon at bounding box center [63, 375] width 38 height 61
click at [144, 363] on mat-cell "[PERSON_NAME]" at bounding box center [135, 381] width 69 height 37
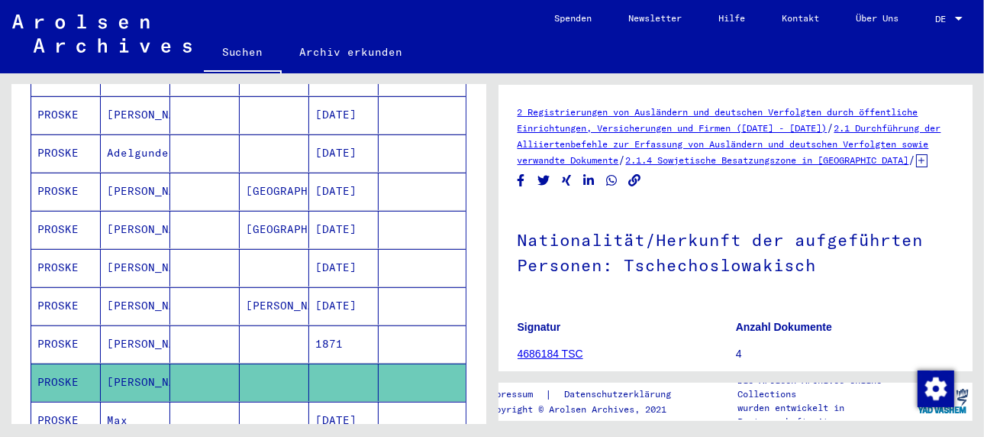
scroll to position [215, 0]
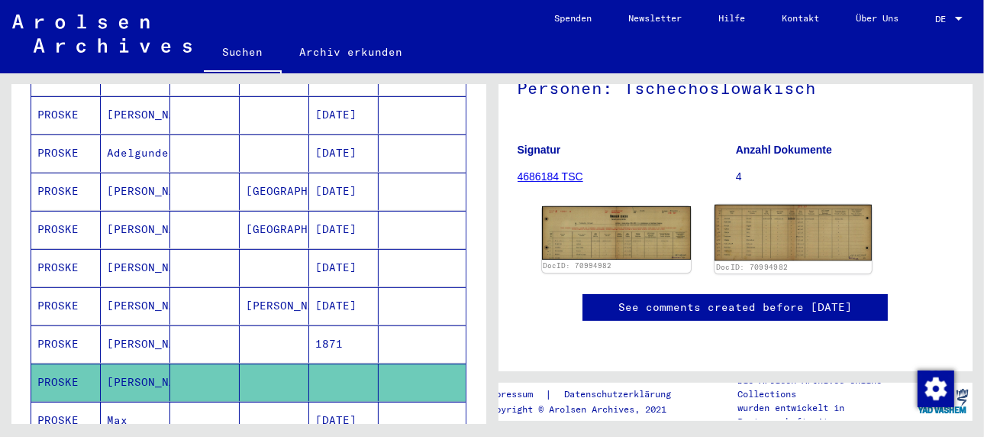
click at [738, 205] on img at bounding box center [793, 233] width 157 height 56
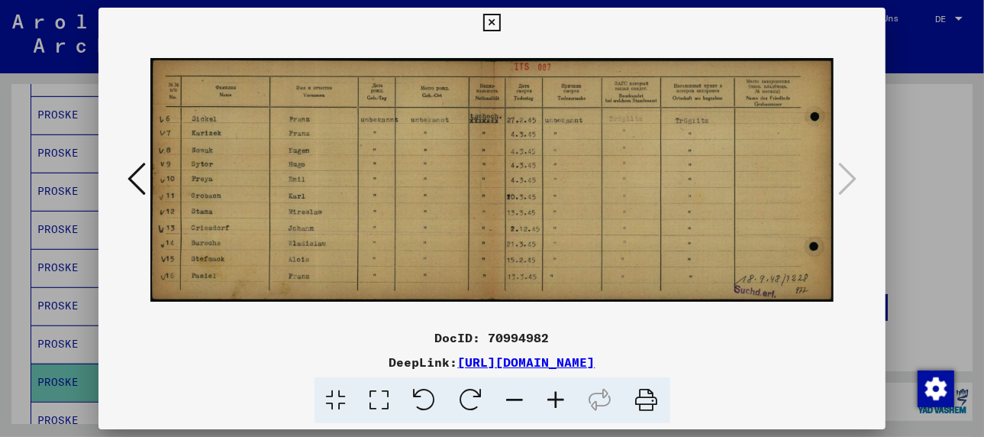
click at [131, 180] on icon at bounding box center [137, 178] width 18 height 37
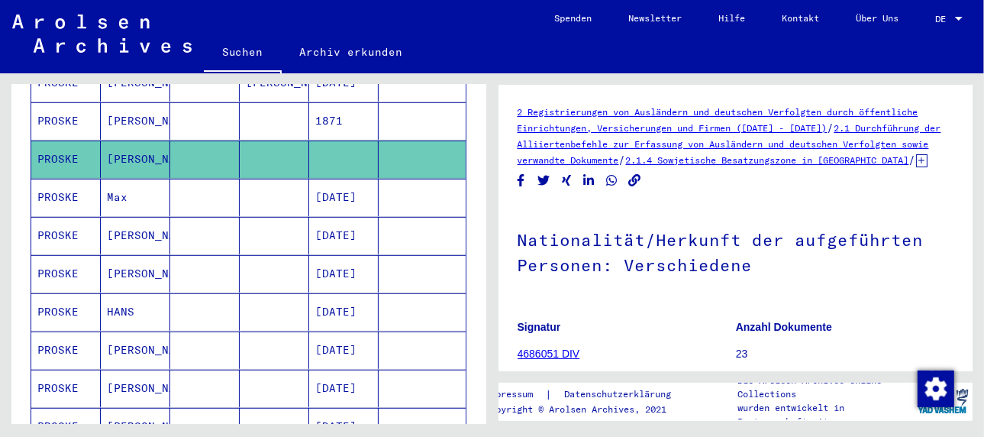
scroll to position [611, 0]
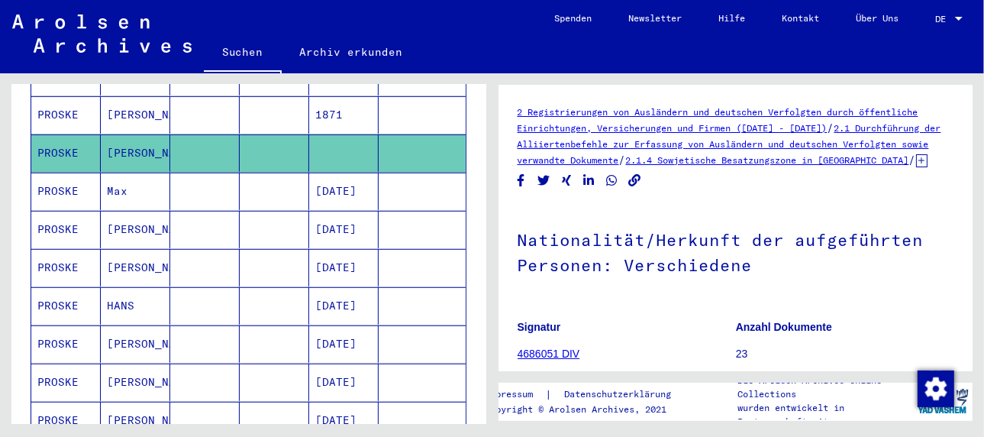
click at [122, 173] on mat-cell "Max" at bounding box center [135, 191] width 69 height 37
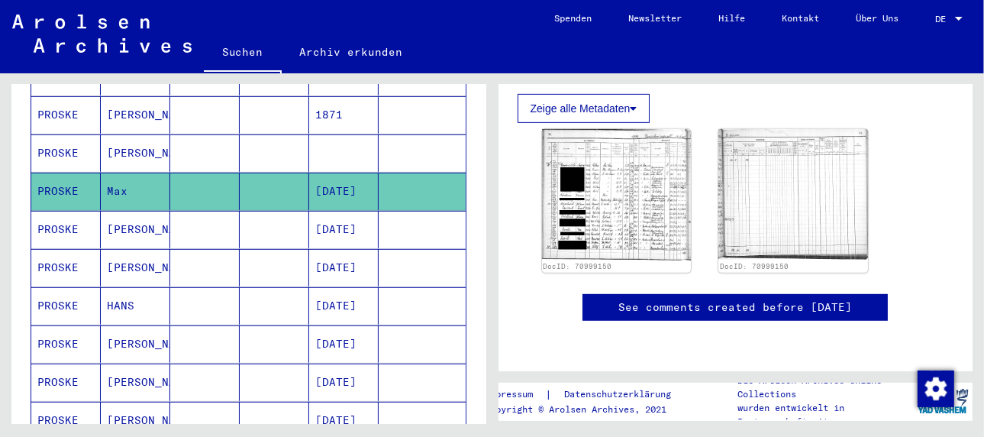
scroll to position [584, 0]
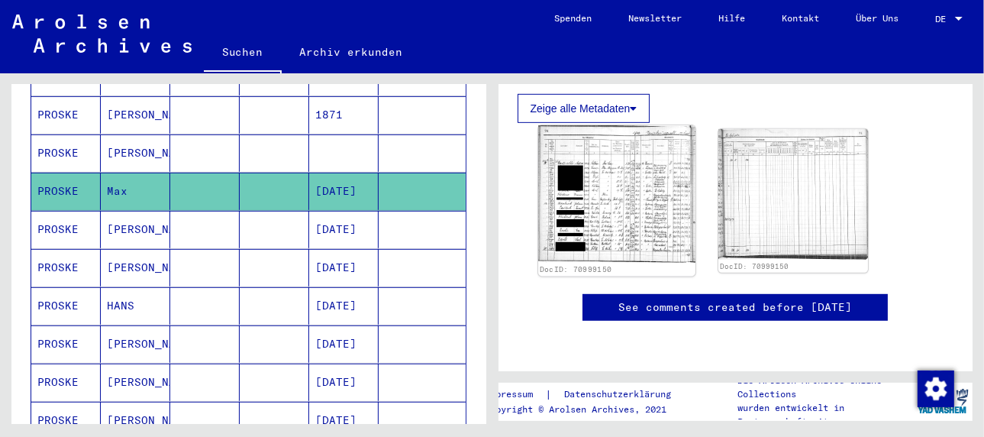
click at [623, 185] on img at bounding box center [616, 194] width 157 height 137
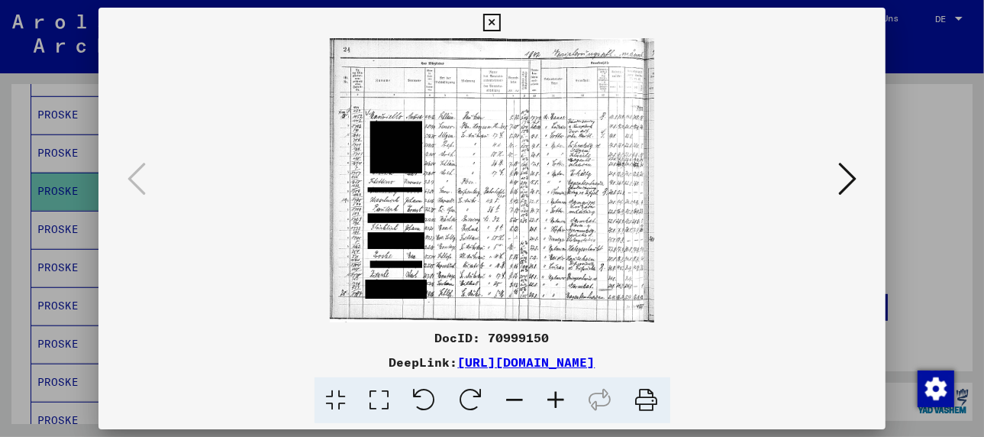
click at [554, 396] on icon at bounding box center [556, 400] width 41 height 47
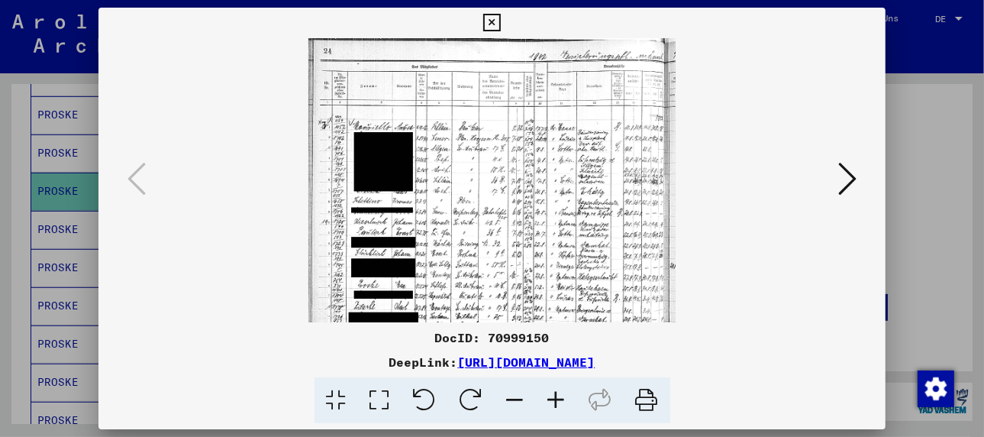
click at [554, 396] on icon at bounding box center [556, 400] width 41 height 47
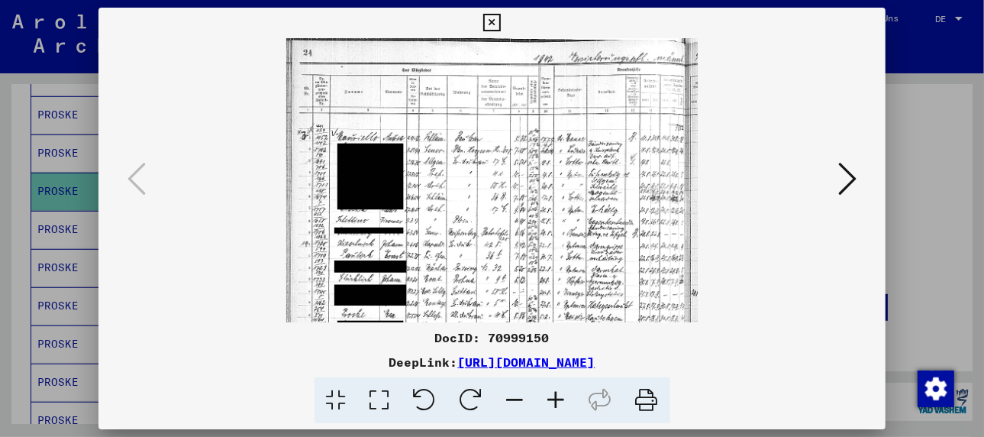
click at [554, 396] on icon at bounding box center [556, 400] width 41 height 47
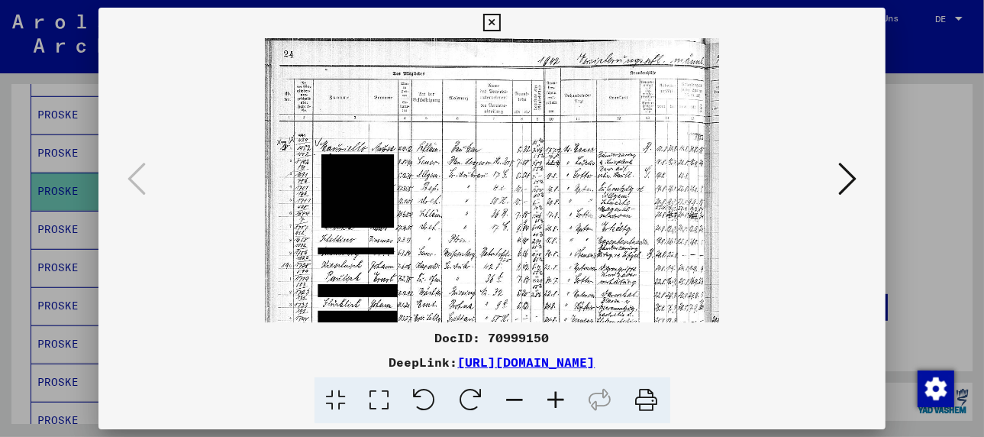
click at [554, 396] on icon at bounding box center [556, 400] width 41 height 47
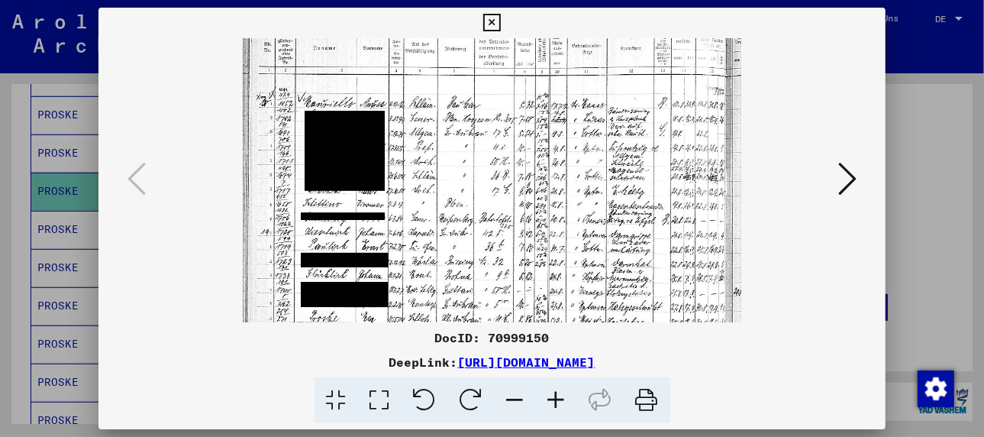
scroll to position [76, 0]
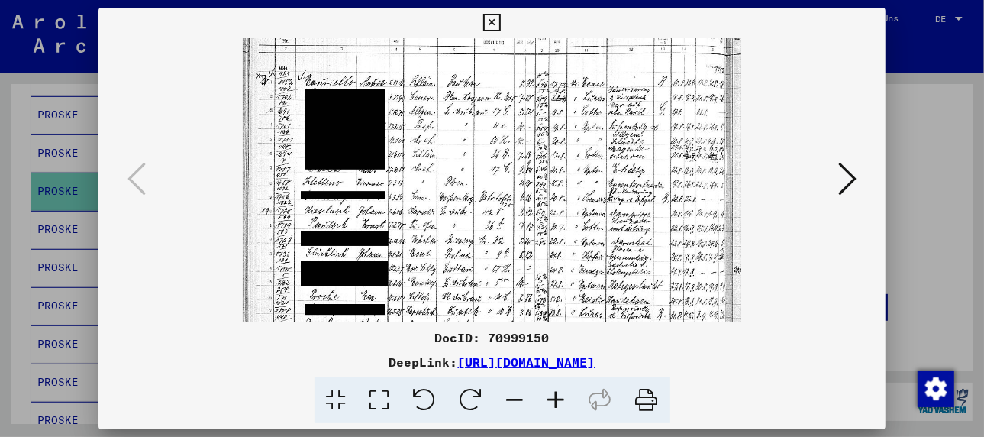
drag, startPoint x: 484, startPoint y: 289, endPoint x: 490, endPoint y: 208, distance: 81.2
click at [490, 208] on img at bounding box center [492, 180] width 499 height 437
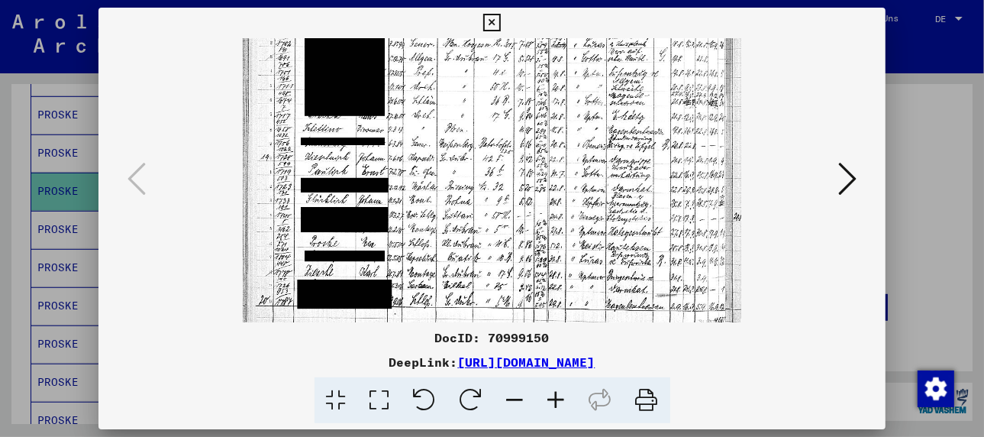
scroll to position [140, 0]
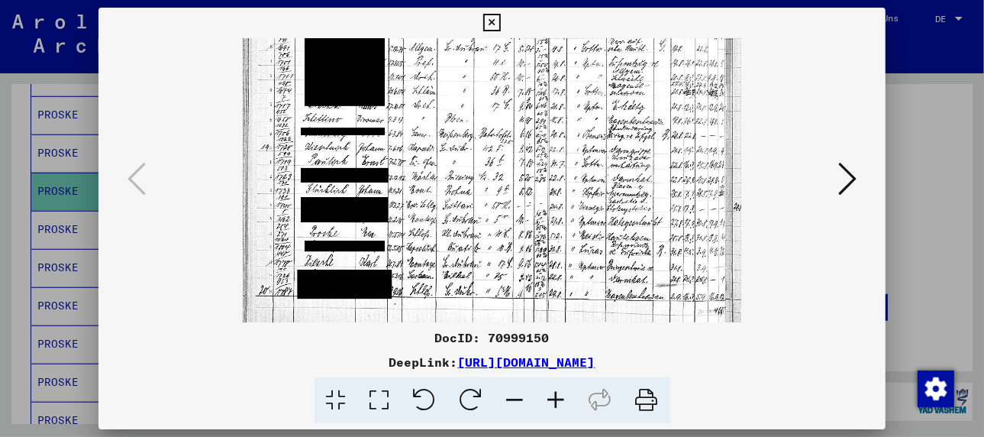
drag, startPoint x: 457, startPoint y: 279, endPoint x: 459, endPoint y: 212, distance: 68.0
click at [459, 212] on img at bounding box center [492, 116] width 499 height 437
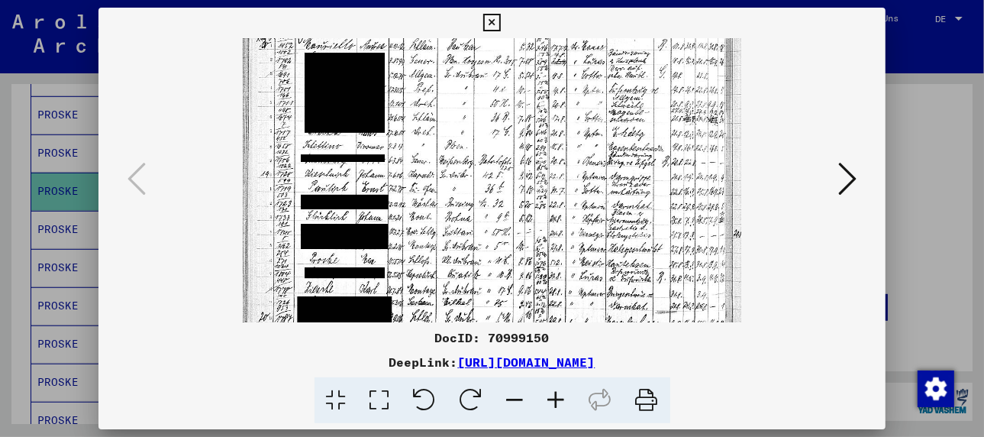
drag, startPoint x: 593, startPoint y: 237, endPoint x: 607, endPoint y: 254, distance: 22.2
click at [607, 255] on img at bounding box center [492, 143] width 499 height 437
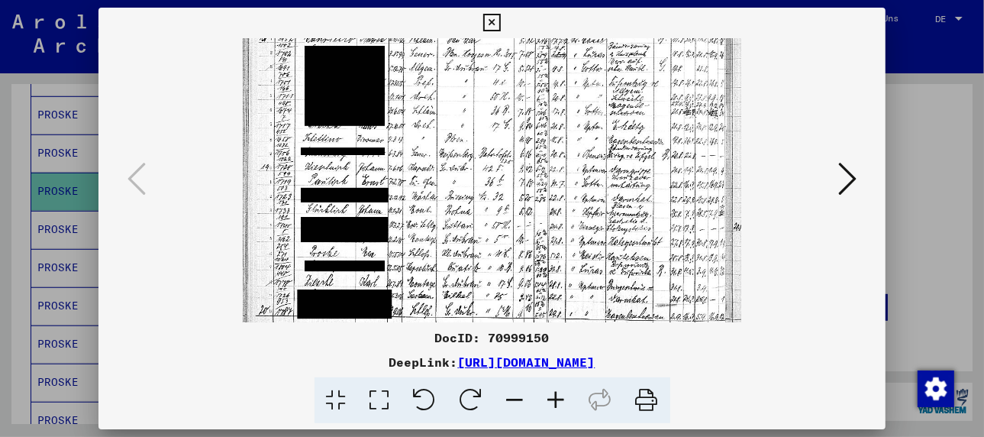
click at [848, 178] on icon at bounding box center [847, 178] width 18 height 37
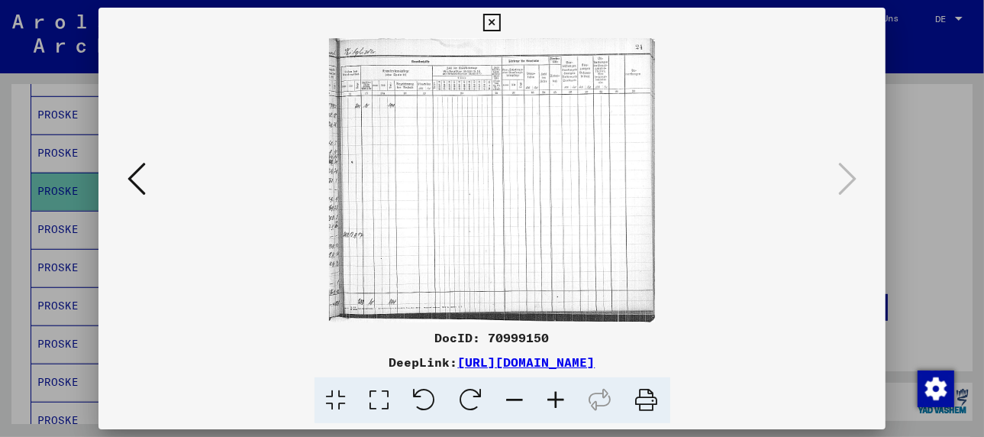
scroll to position [0, 0]
click at [137, 184] on icon at bounding box center [137, 178] width 18 height 37
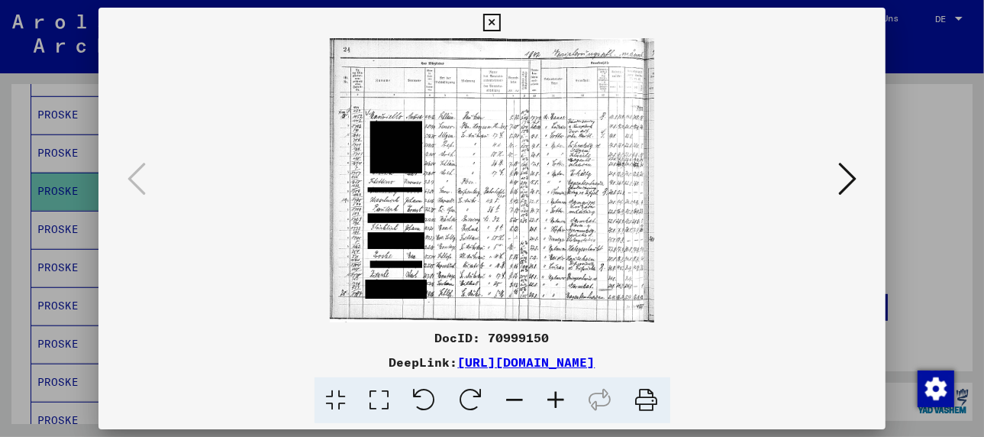
click at [50, 202] on div at bounding box center [492, 218] width 984 height 437
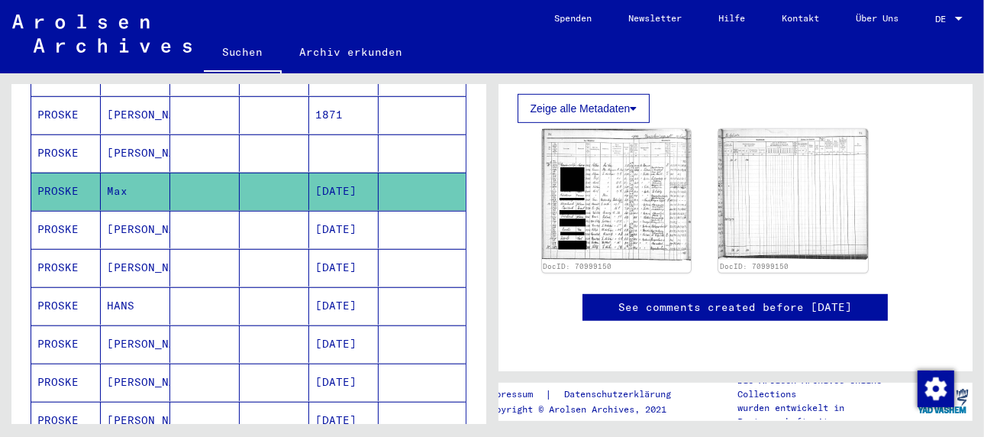
click at [50, 211] on mat-cell "PROSKE" at bounding box center [65, 229] width 69 height 37
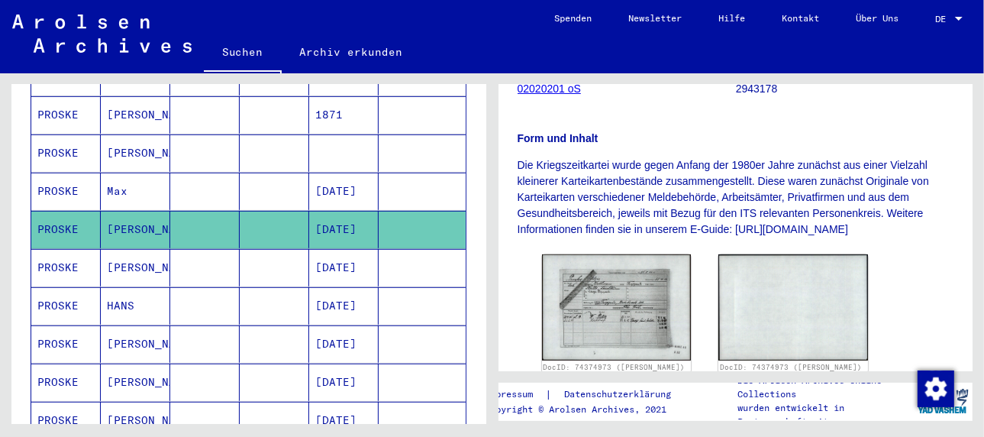
scroll to position [305, 0]
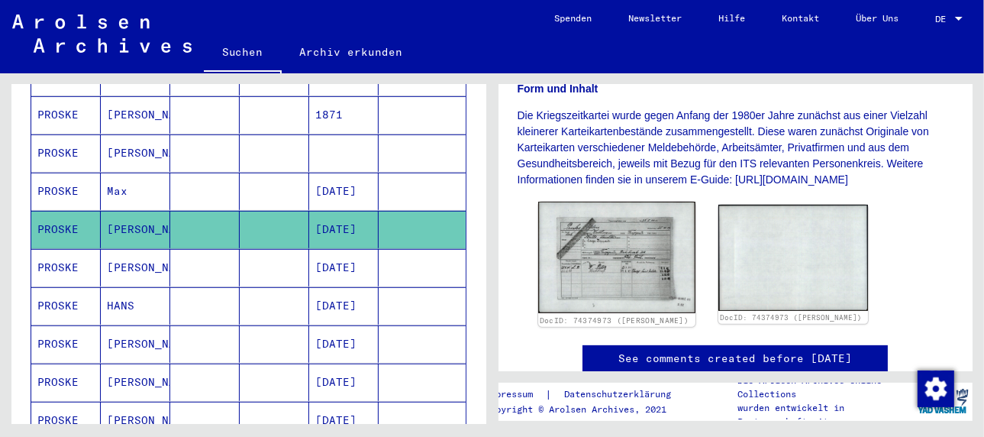
click at [627, 257] on img at bounding box center [616, 257] width 157 height 111
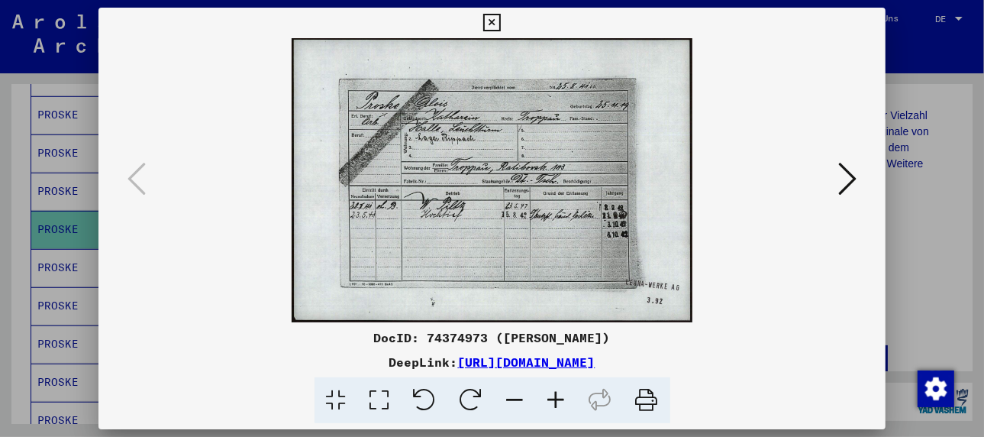
drag, startPoint x: 458, startPoint y: 14, endPoint x: 472, endPoint y: 257, distance: 243.2
click at [472, 257] on img at bounding box center [491, 180] width 683 height 284
click at [564, 398] on icon at bounding box center [556, 400] width 41 height 47
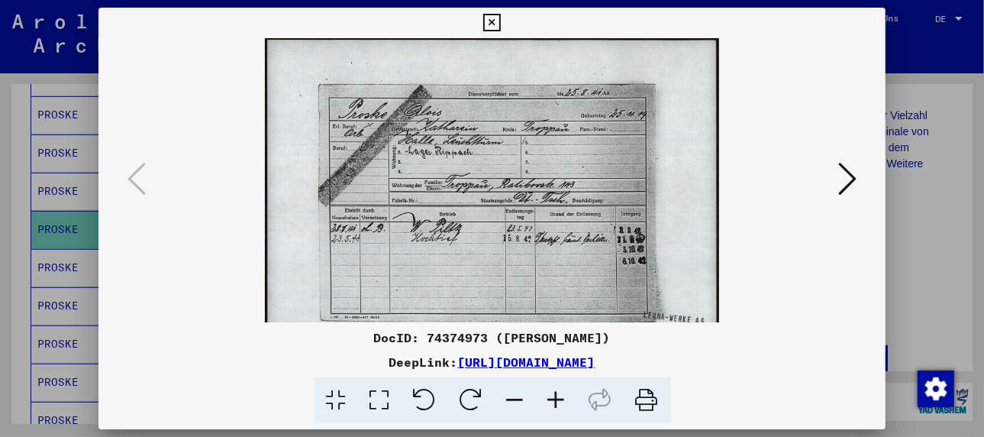
click at [564, 398] on icon at bounding box center [556, 400] width 41 height 47
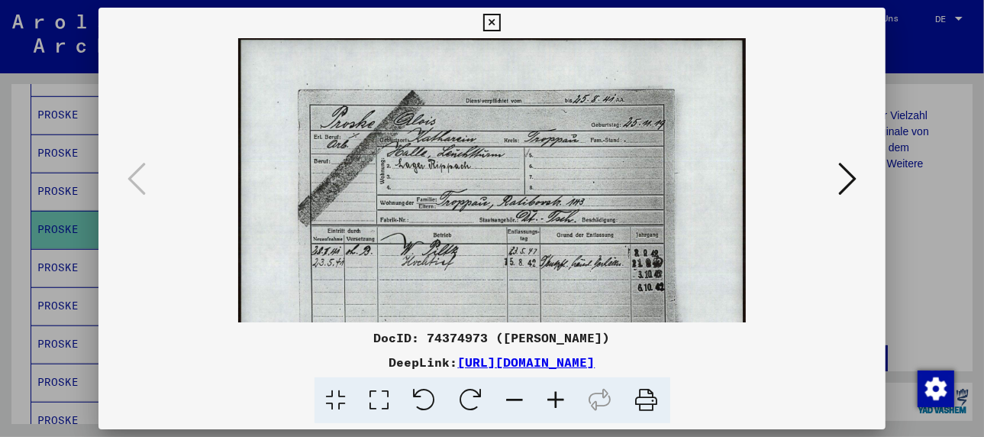
click at [564, 398] on icon at bounding box center [556, 400] width 41 height 47
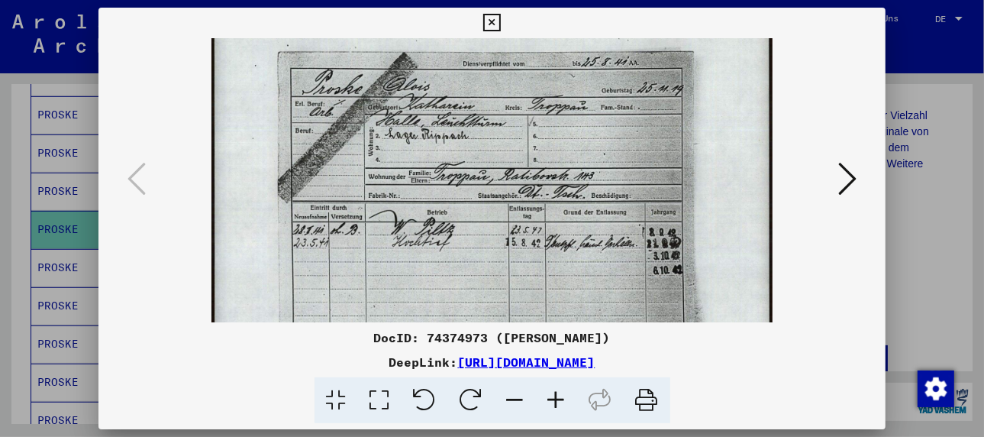
scroll to position [44, 0]
drag, startPoint x: 496, startPoint y: 263, endPoint x: 506, endPoint y: 213, distance: 51.2
click at [506, 213] on img at bounding box center [493, 193] width 562 height 399
click at [56, 241] on div at bounding box center [492, 218] width 984 height 437
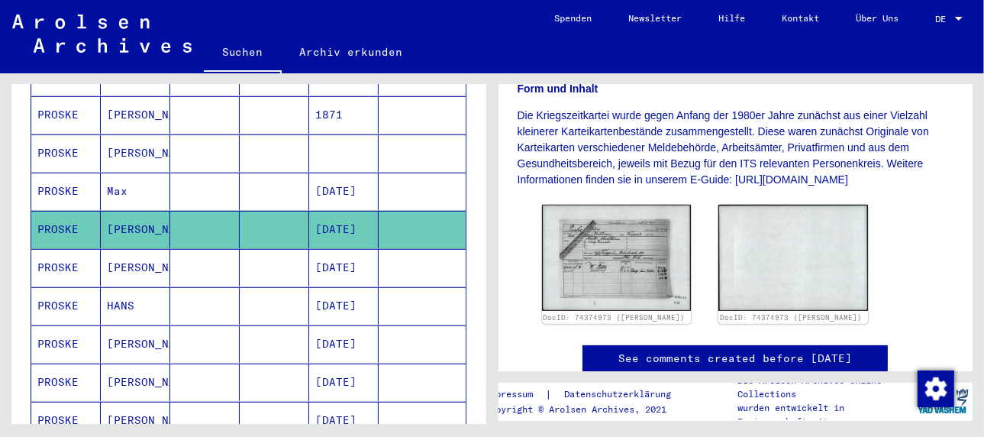
click at [129, 249] on mat-cell "[PERSON_NAME]" at bounding box center [135, 267] width 69 height 37
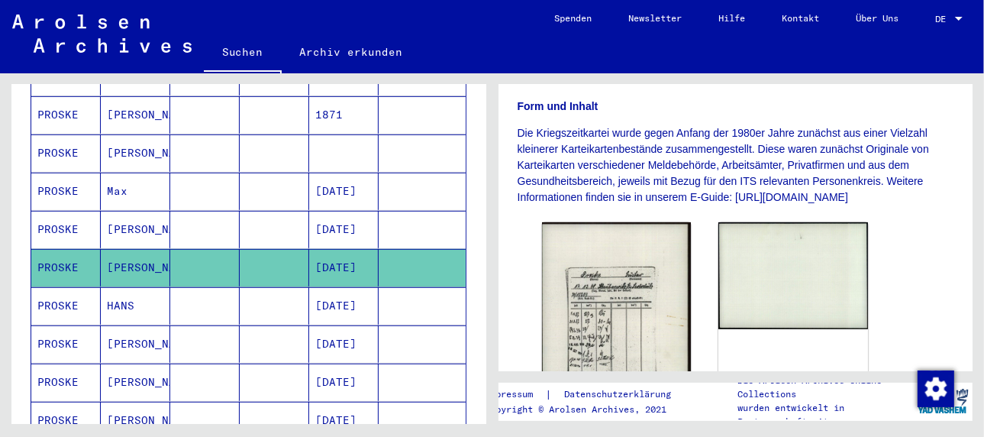
scroll to position [305, 0]
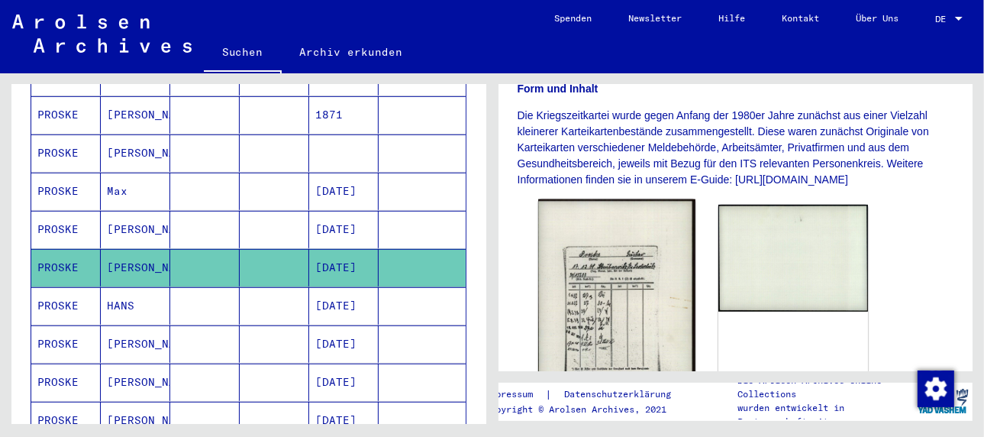
click at [615, 279] on img at bounding box center [616, 308] width 157 height 219
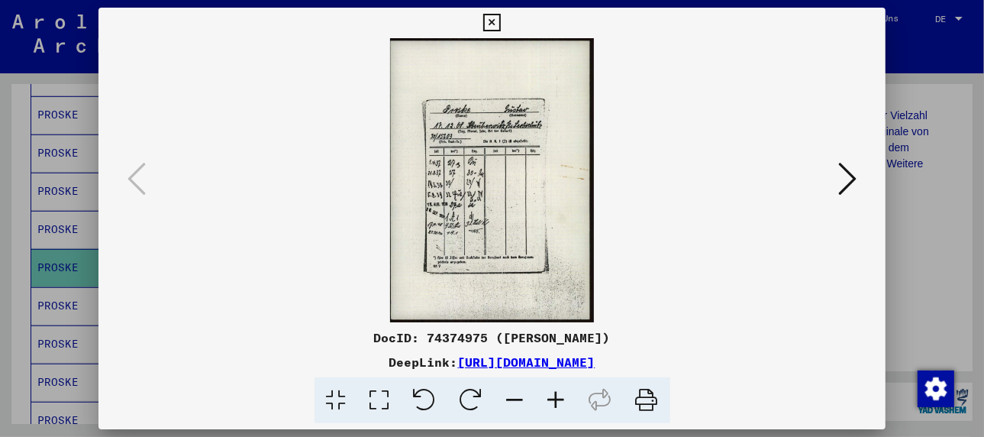
click at [557, 399] on icon at bounding box center [556, 400] width 41 height 47
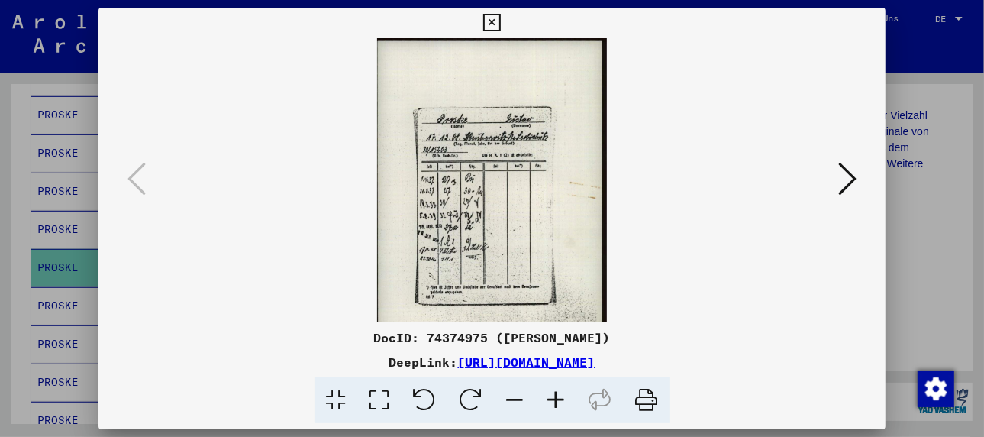
click at [557, 399] on icon at bounding box center [556, 400] width 41 height 47
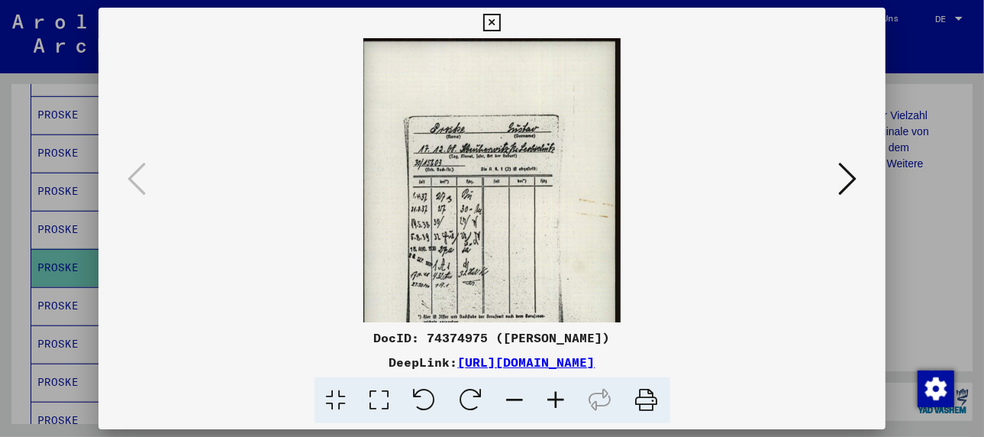
click at [557, 397] on icon at bounding box center [556, 400] width 41 height 47
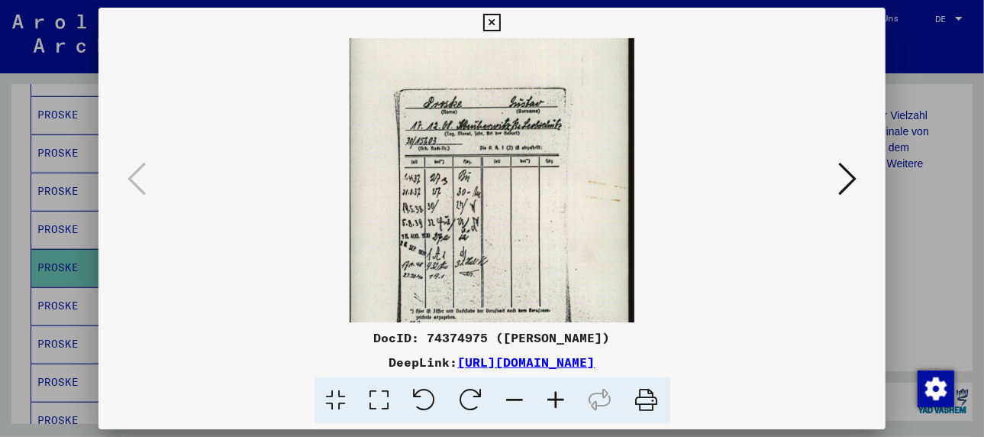
scroll to position [57, 0]
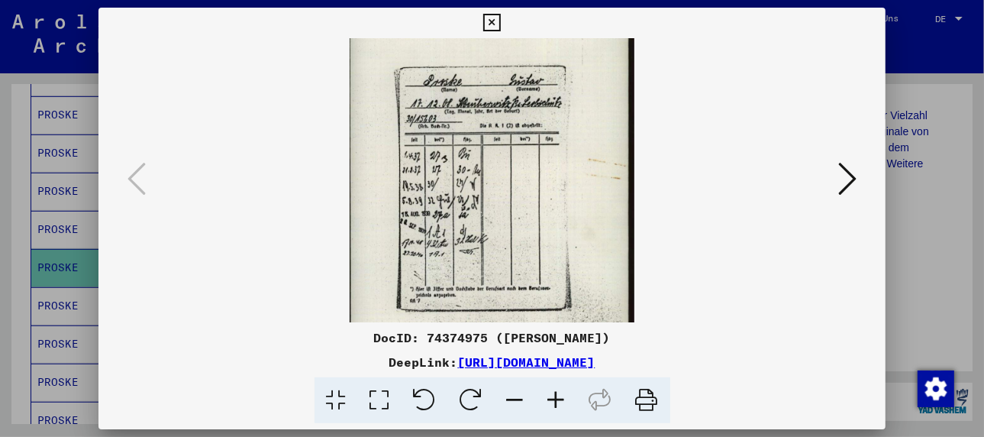
drag, startPoint x: 535, startPoint y: 260, endPoint x: 535, endPoint y: 200, distance: 59.6
click at [535, 200] on img at bounding box center [492, 180] width 285 height 399
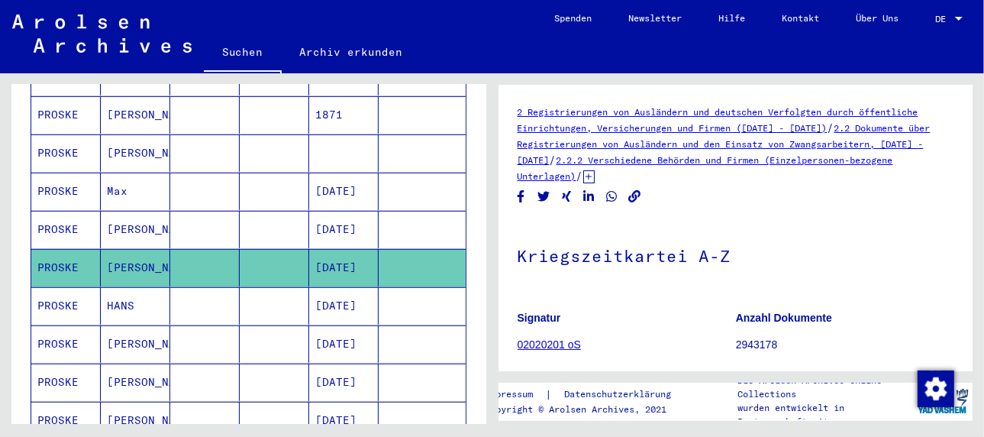
click at [126, 287] on mat-cell "HANS" at bounding box center [135, 305] width 69 height 37
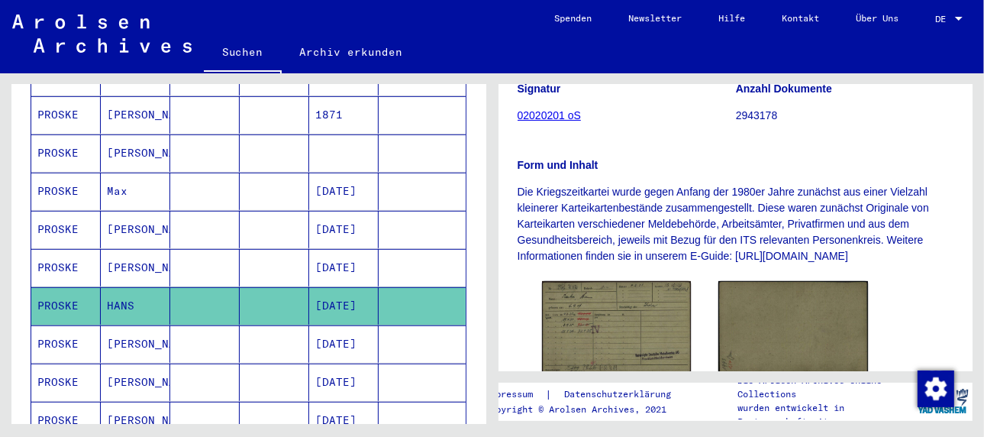
scroll to position [305, 0]
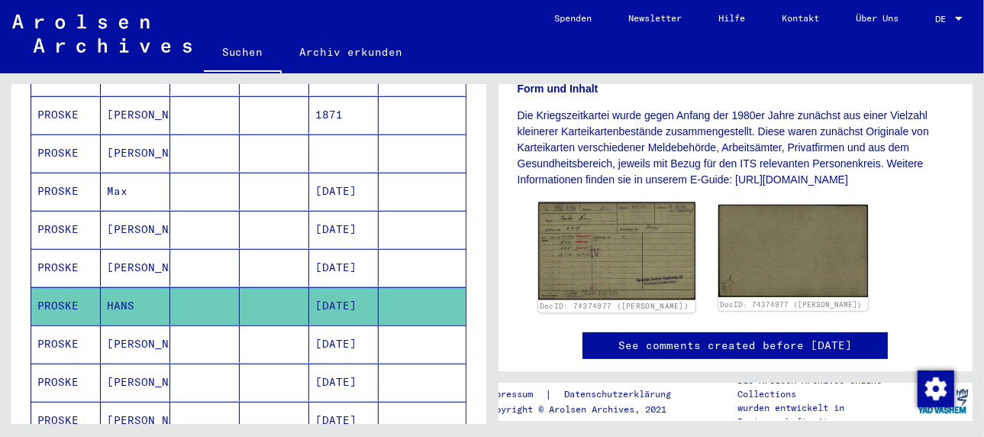
click at [595, 245] on img at bounding box center [616, 251] width 157 height 98
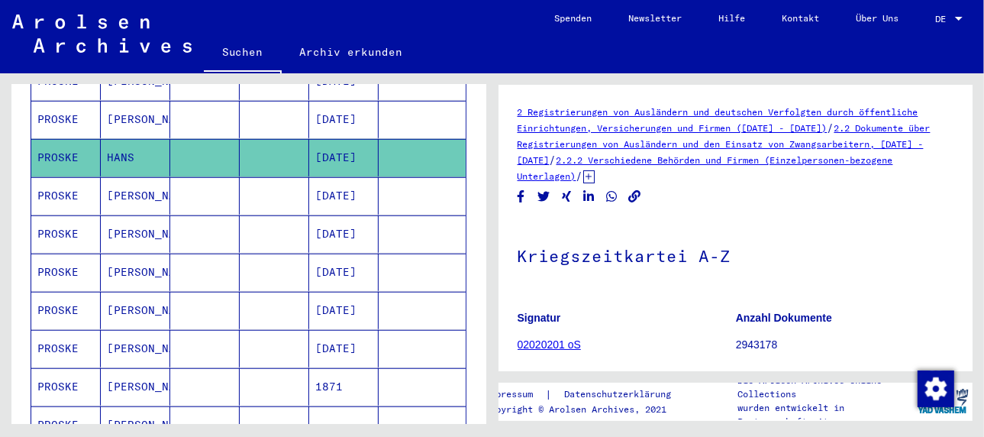
scroll to position [764, 0]
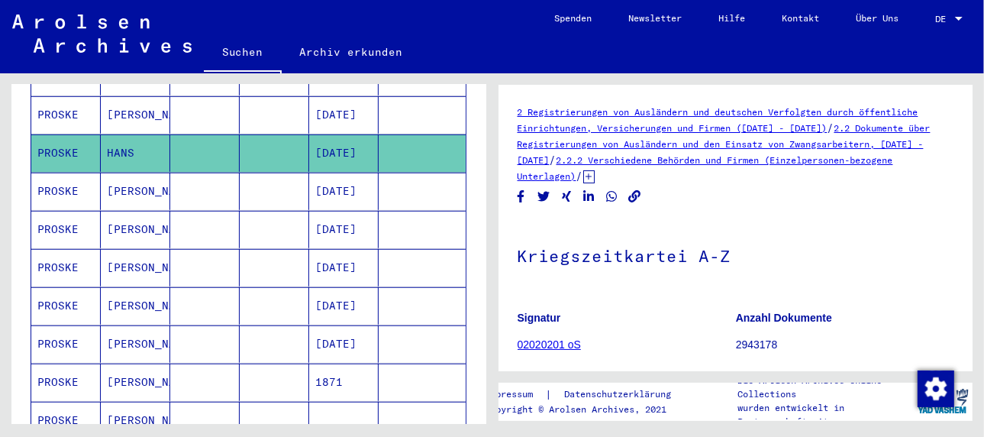
click at [118, 173] on mat-cell "[PERSON_NAME]" at bounding box center [135, 191] width 69 height 37
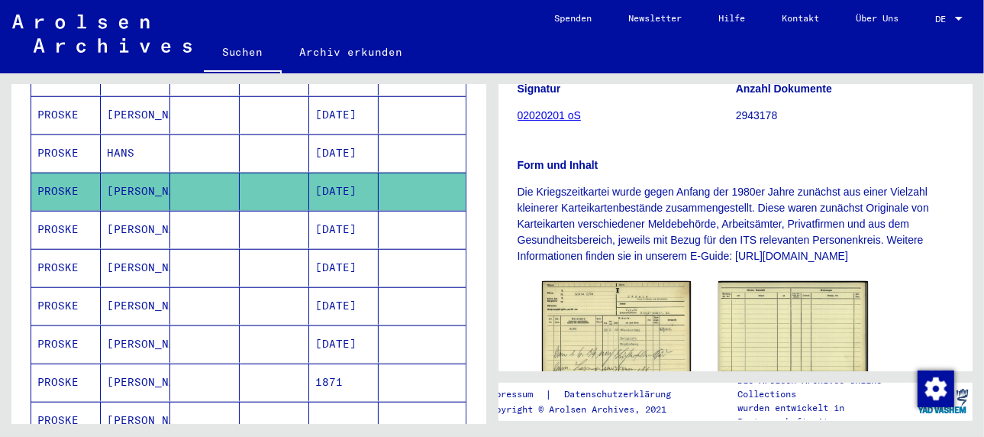
scroll to position [305, 0]
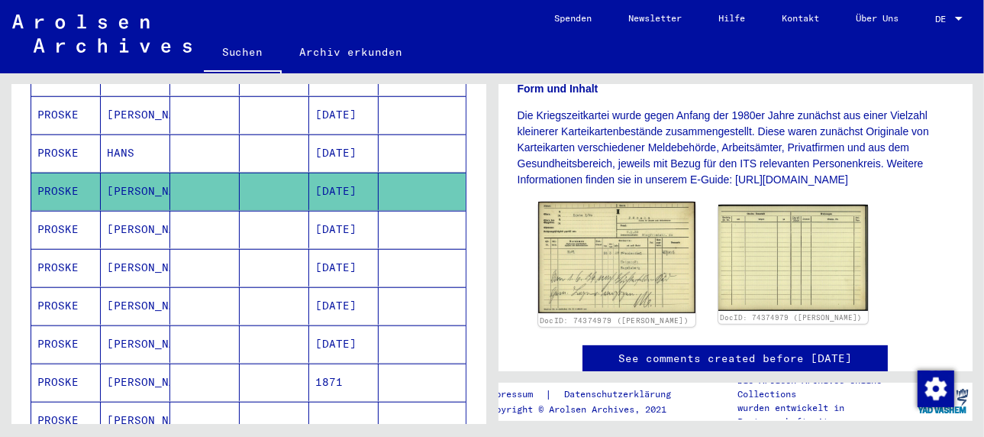
click at [615, 259] on img at bounding box center [616, 257] width 157 height 111
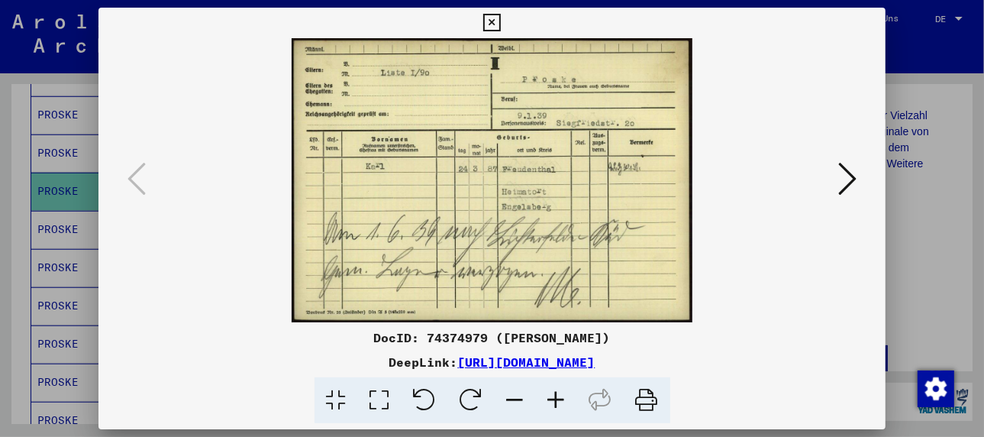
click at [57, 195] on div at bounding box center [492, 218] width 984 height 437
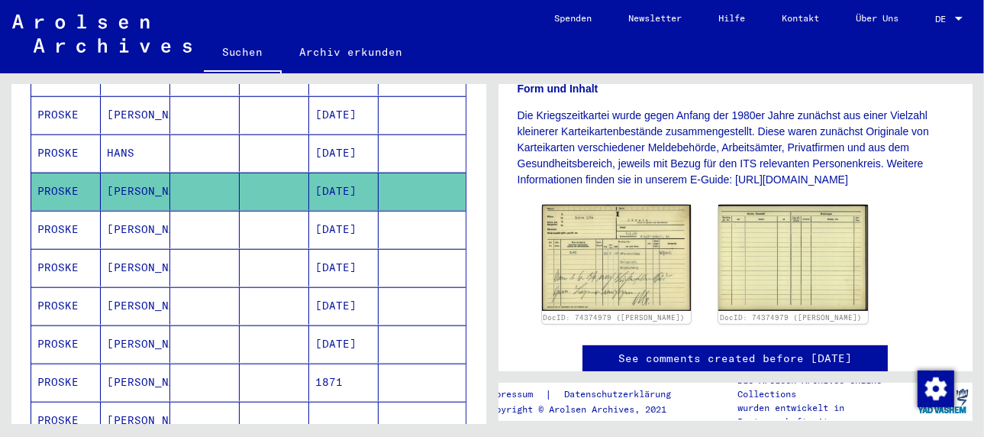
click at [123, 211] on mat-cell "[PERSON_NAME]" at bounding box center [135, 229] width 69 height 37
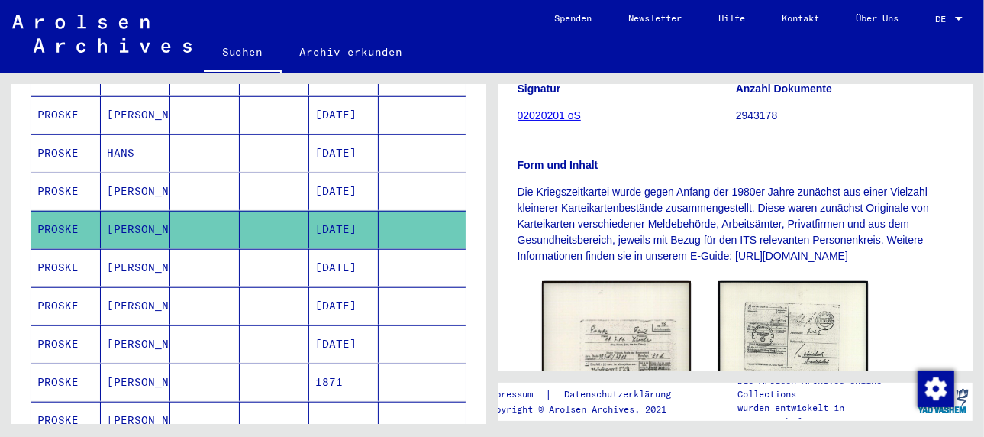
scroll to position [305, 0]
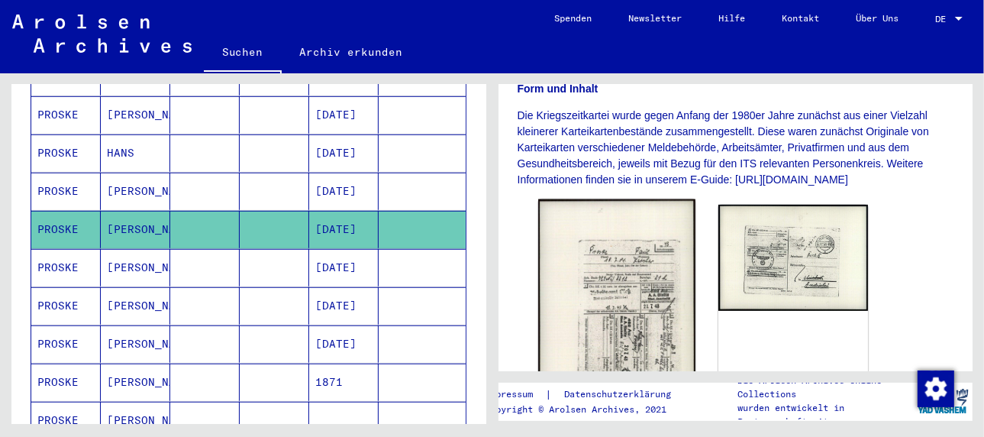
click at [624, 263] on img at bounding box center [616, 309] width 157 height 221
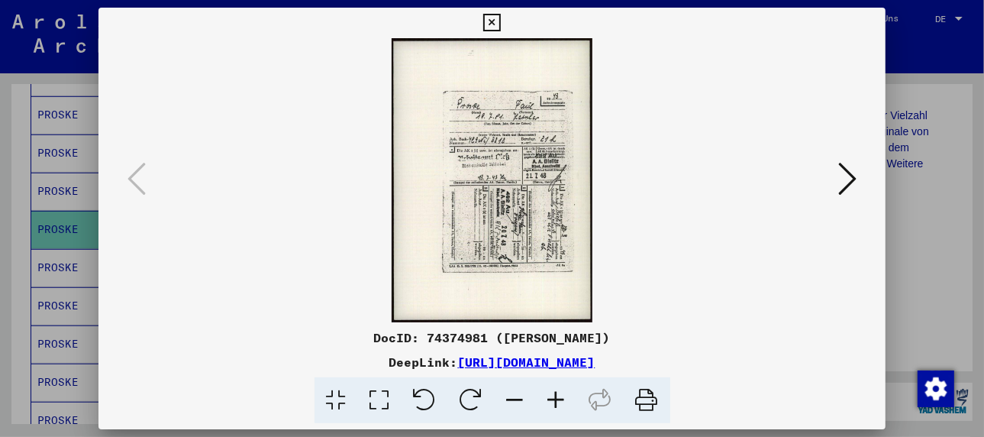
click at [848, 176] on icon at bounding box center [847, 178] width 18 height 37
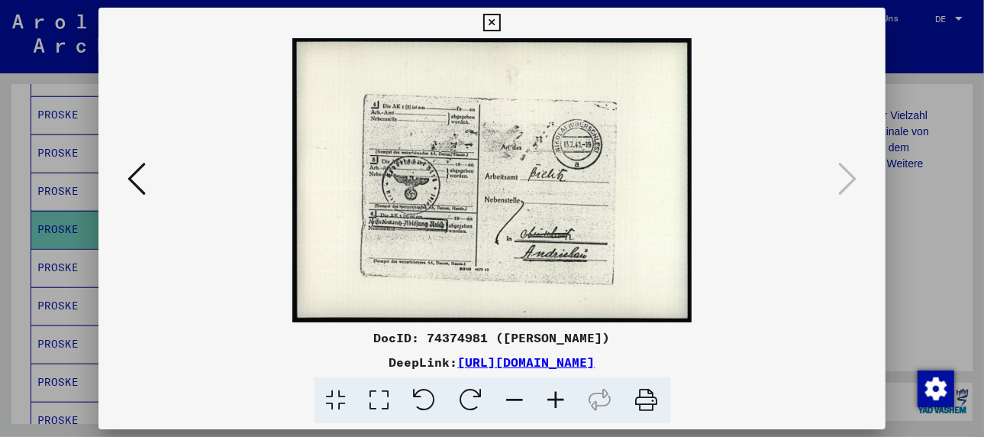
click at [60, 241] on div at bounding box center [492, 218] width 984 height 437
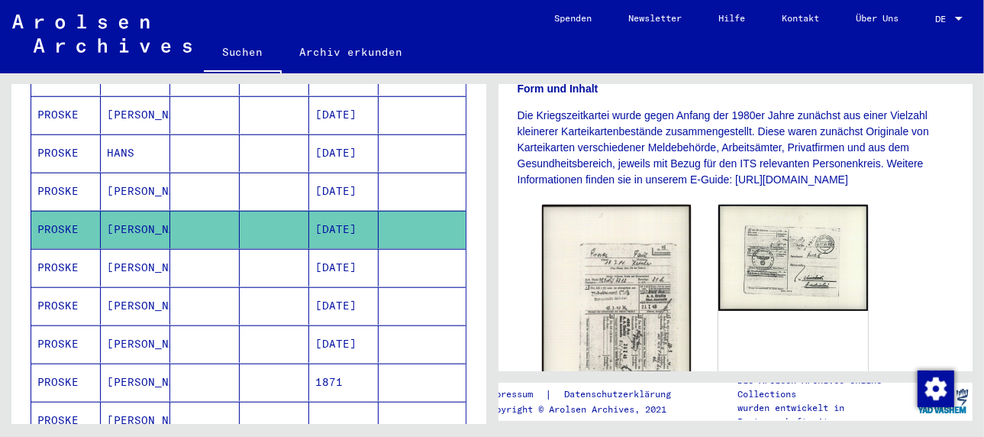
click at [121, 249] on mat-cell "[PERSON_NAME]" at bounding box center [135, 267] width 69 height 37
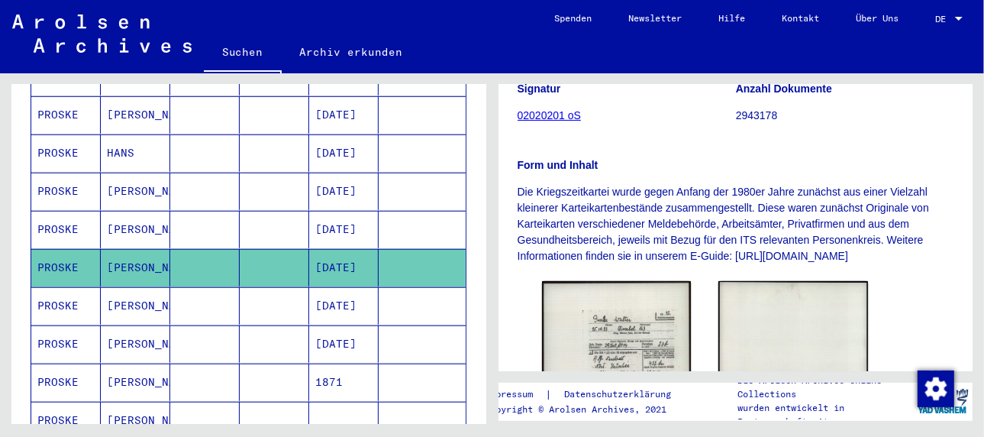
scroll to position [382, 0]
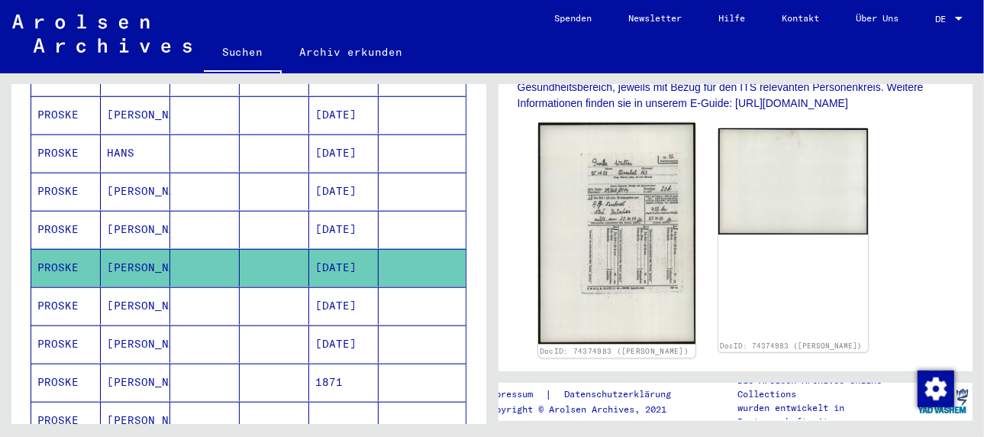
click at [629, 209] on img at bounding box center [616, 233] width 157 height 221
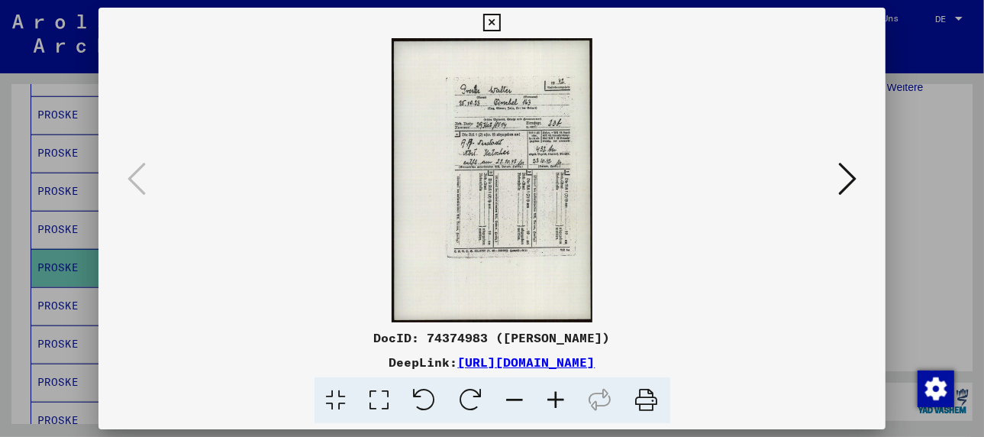
click at [63, 275] on div at bounding box center [492, 218] width 984 height 437
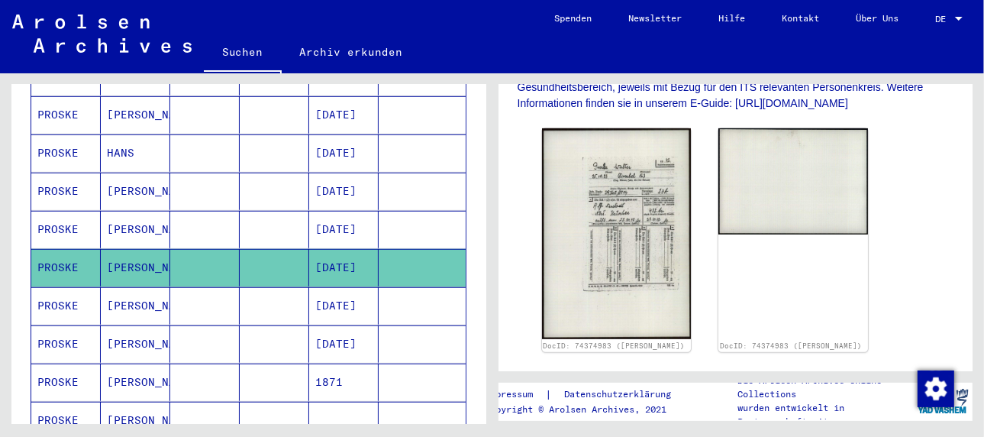
click at [138, 287] on mat-cell "[PERSON_NAME]" at bounding box center [135, 305] width 69 height 37
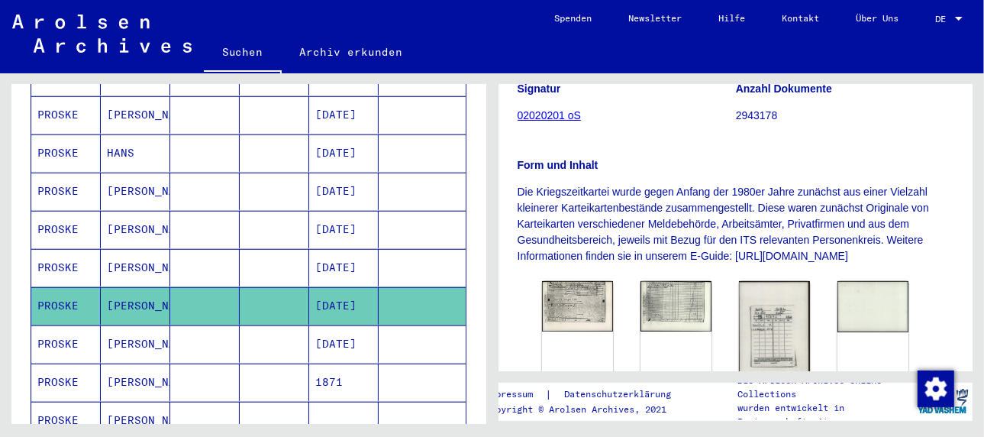
scroll to position [382, 0]
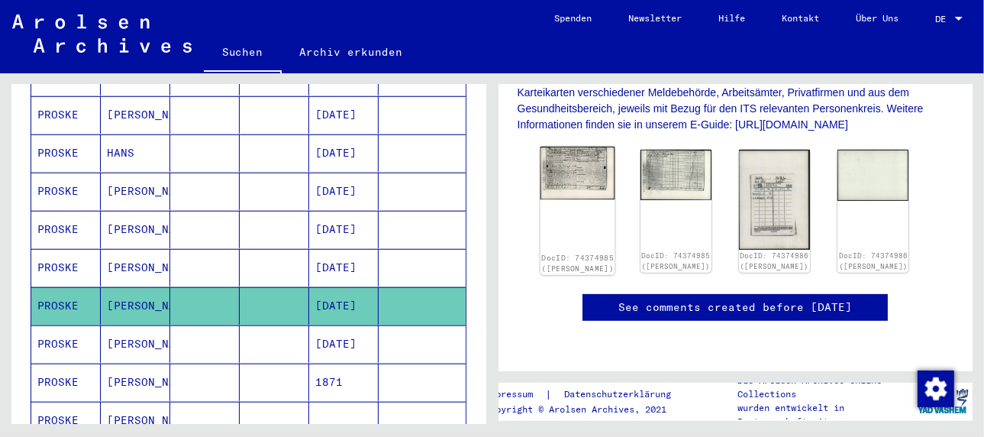
click at [575, 150] on img at bounding box center [577, 173] width 75 height 53
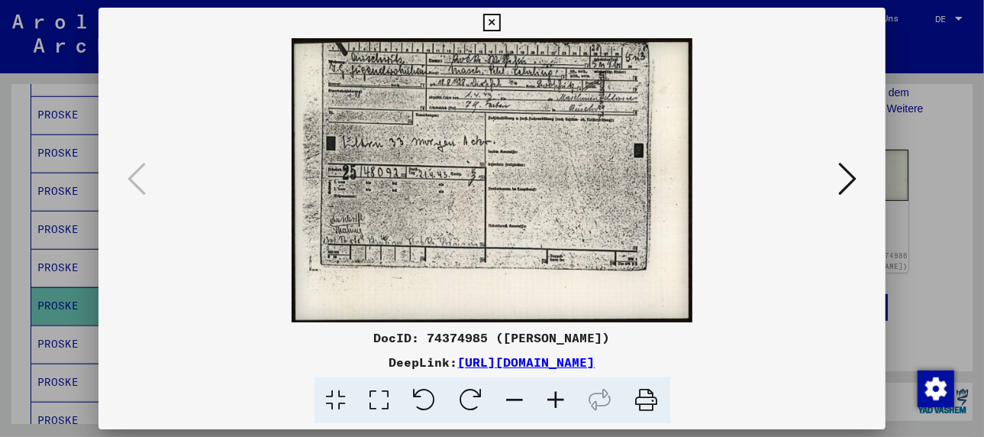
click at [559, 396] on icon at bounding box center [556, 400] width 41 height 47
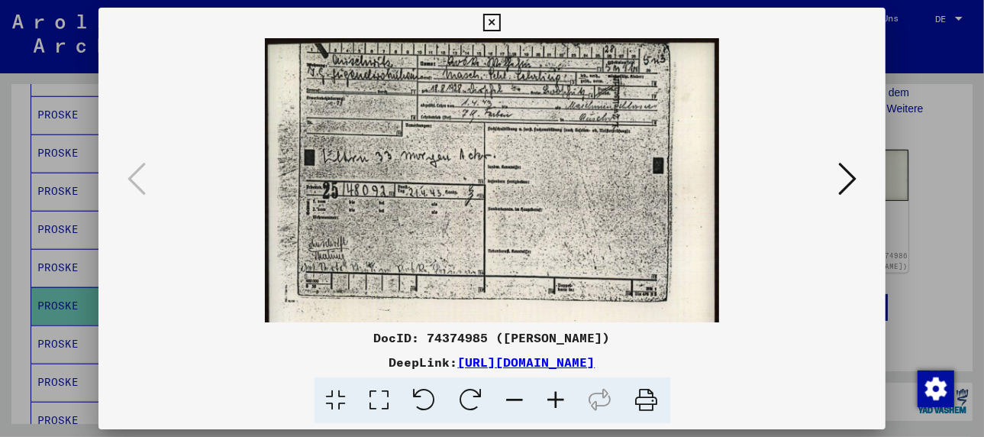
click at [559, 396] on icon at bounding box center [556, 400] width 41 height 47
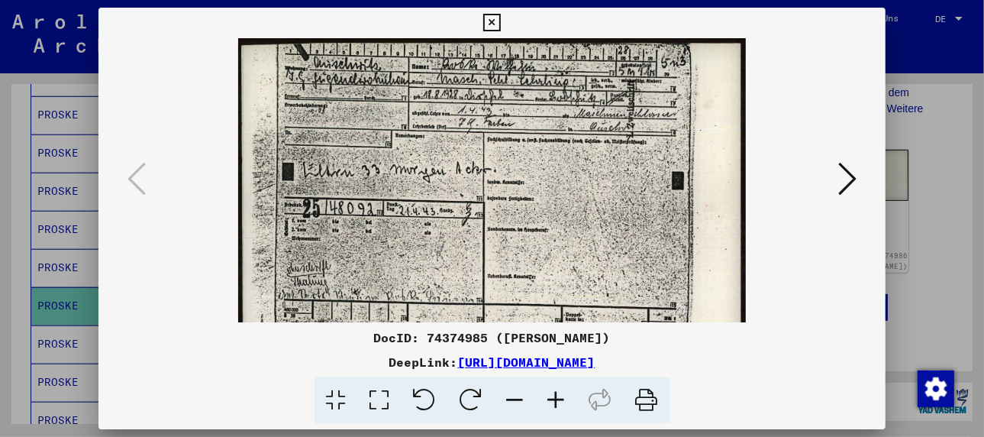
click at [559, 396] on icon at bounding box center [556, 400] width 41 height 47
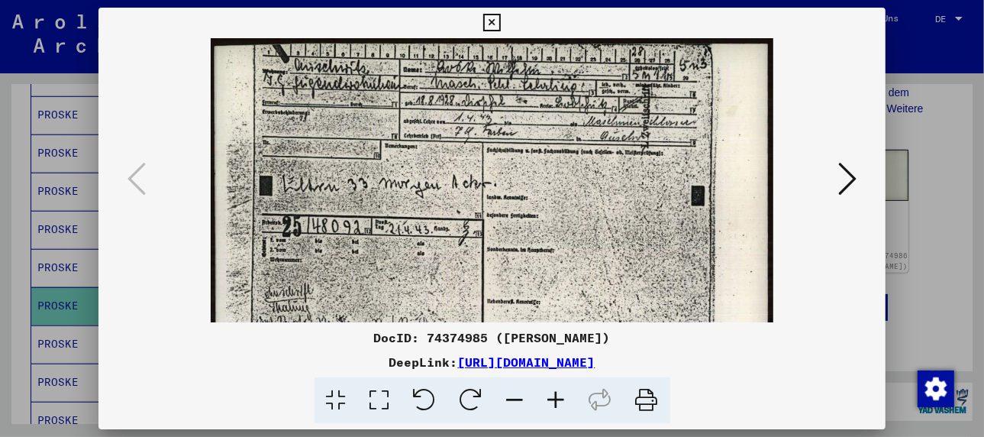
click at [559, 396] on icon at bounding box center [556, 400] width 41 height 47
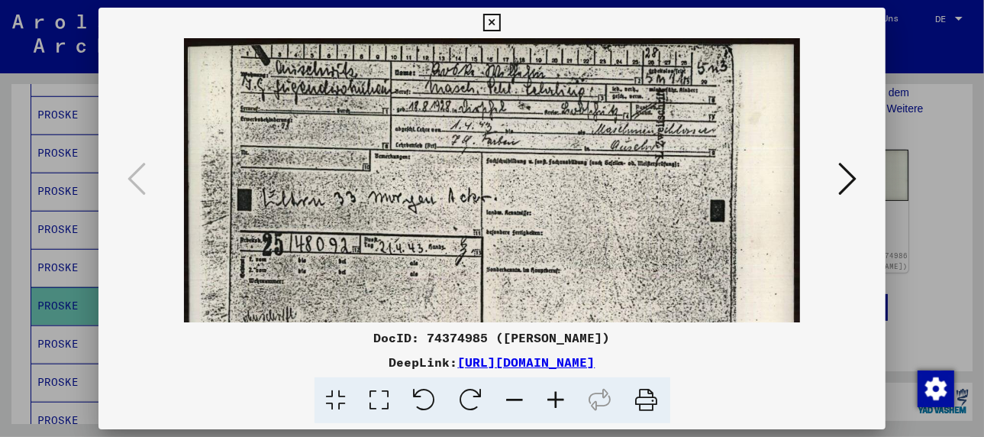
click at [559, 396] on icon at bounding box center [556, 400] width 41 height 47
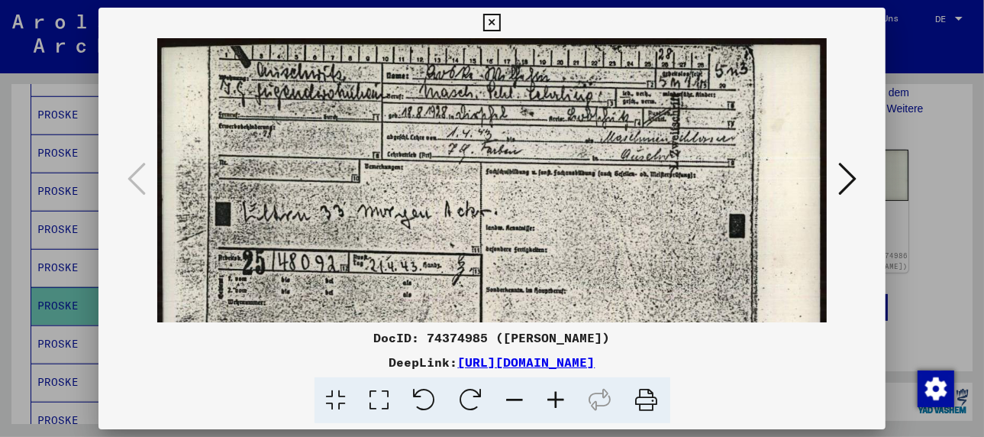
click at [559, 396] on icon at bounding box center [556, 400] width 41 height 47
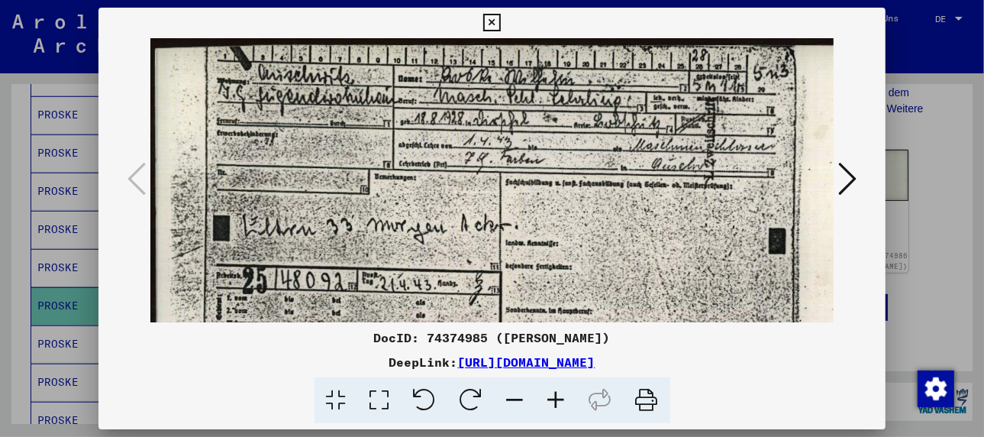
drag, startPoint x: 391, startPoint y: 200, endPoint x: 394, endPoint y: 214, distance: 14.1
click at [394, 214] on img at bounding box center [512, 294] width 724 height 513
drag, startPoint x: 419, startPoint y: 205, endPoint x: 425, endPoint y: 219, distance: 15.5
click at [425, 219] on img at bounding box center [512, 294] width 724 height 513
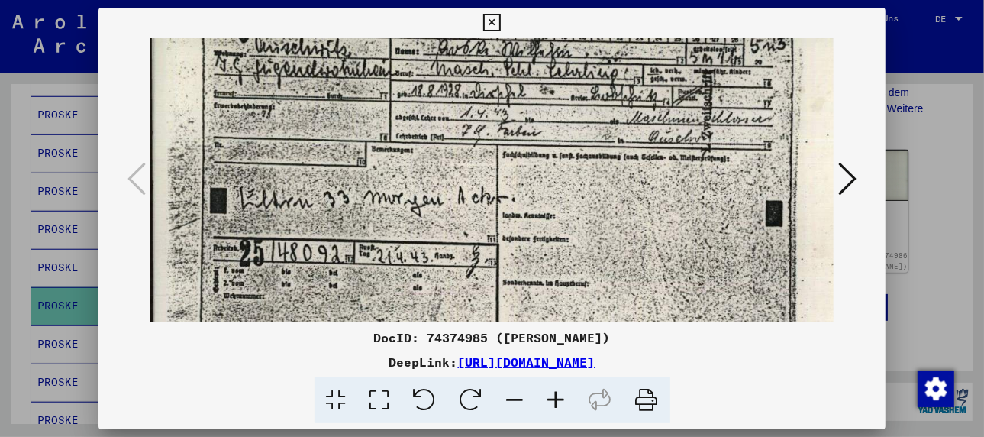
scroll to position [31, 3]
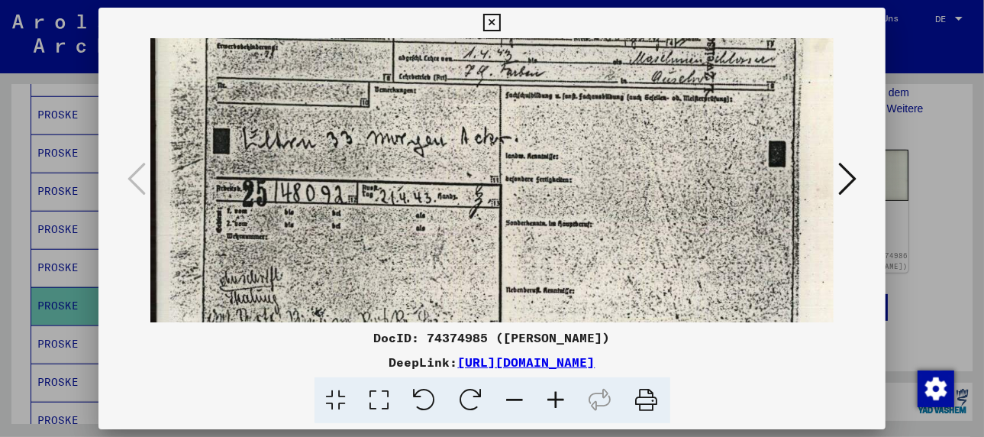
drag, startPoint x: 435, startPoint y: 247, endPoint x: 459, endPoint y: 147, distance: 102.2
click at [459, 147] on img at bounding box center [512, 207] width 724 height 513
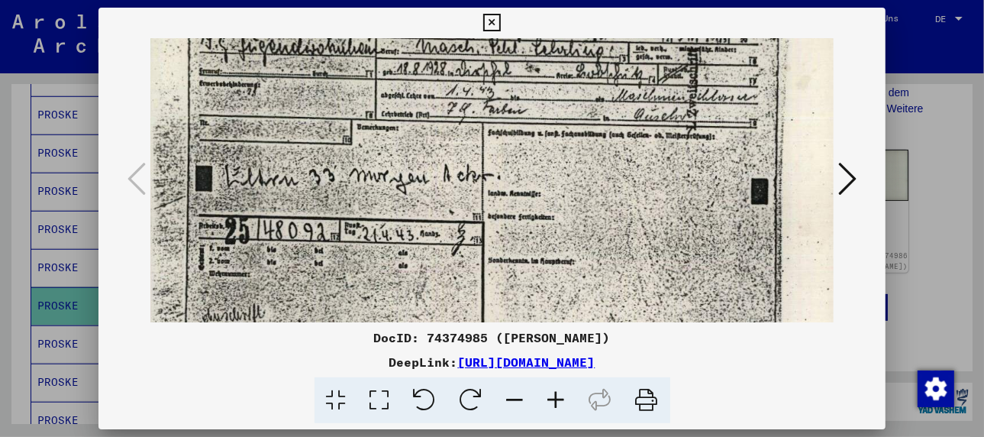
scroll to position [11, 31]
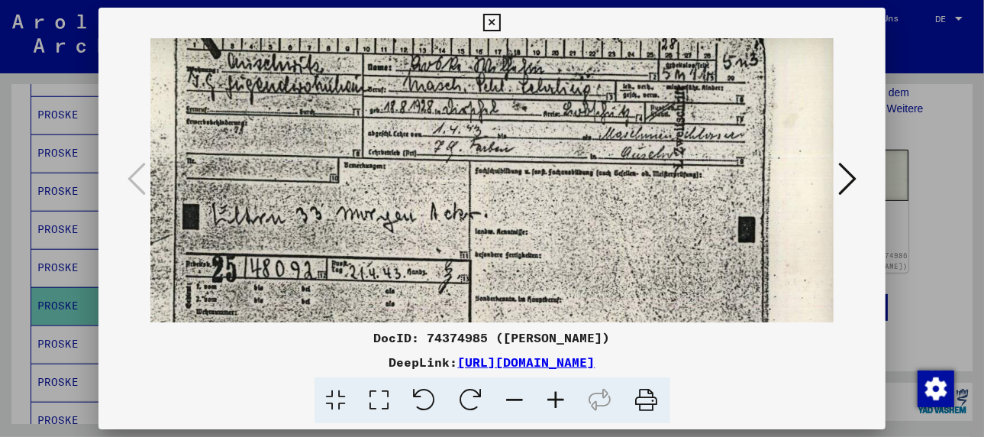
drag, startPoint x: 417, startPoint y: 236, endPoint x: 399, endPoint y: 309, distance: 74.8
click at [399, 309] on img at bounding box center [482, 283] width 724 height 513
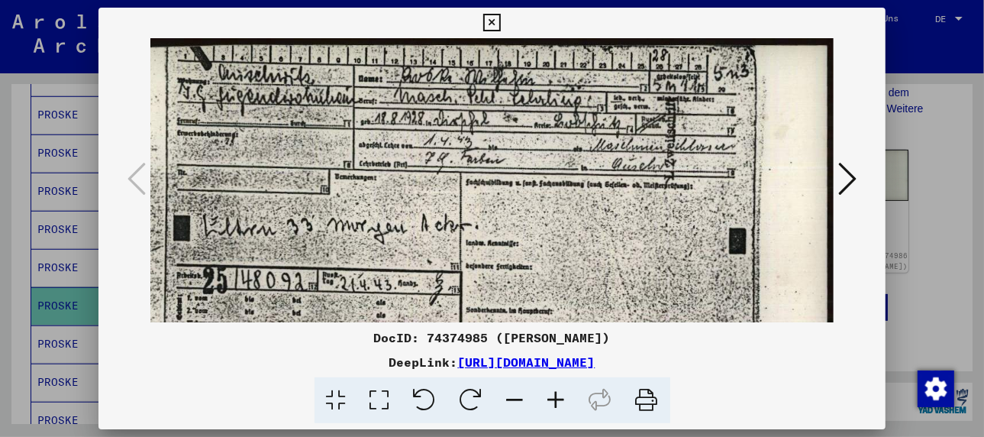
drag, startPoint x: 586, startPoint y: 221, endPoint x: 551, endPoint y: 287, distance: 75.5
click at [551, 287] on img at bounding box center [473, 294] width 724 height 513
drag, startPoint x: 417, startPoint y: 133, endPoint x: 417, endPoint y: 169, distance: 35.9
click at [417, 169] on img at bounding box center [473, 294] width 724 height 513
click at [54, 314] on div at bounding box center [492, 218] width 984 height 437
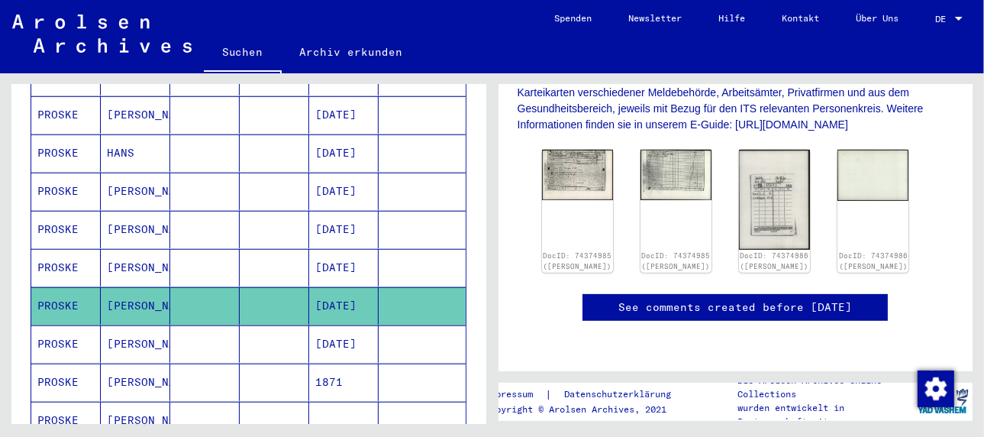
click at [113, 325] on mat-cell "[PERSON_NAME]" at bounding box center [135, 343] width 69 height 37
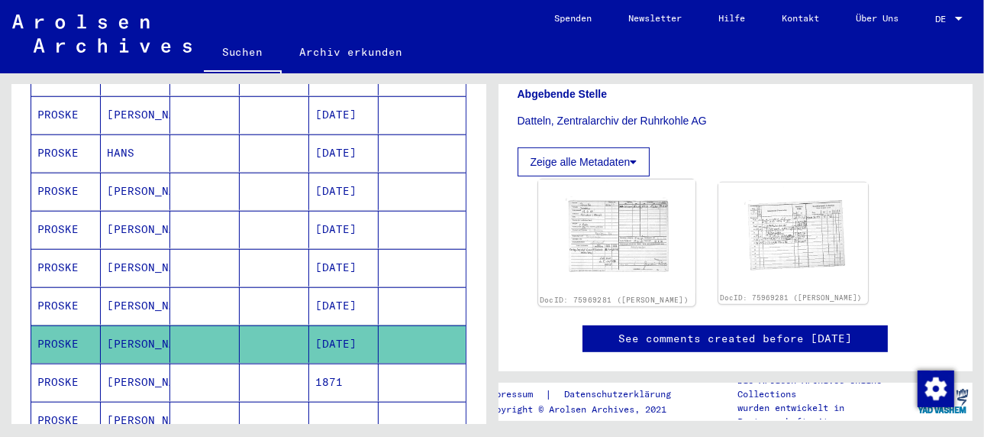
scroll to position [458, 0]
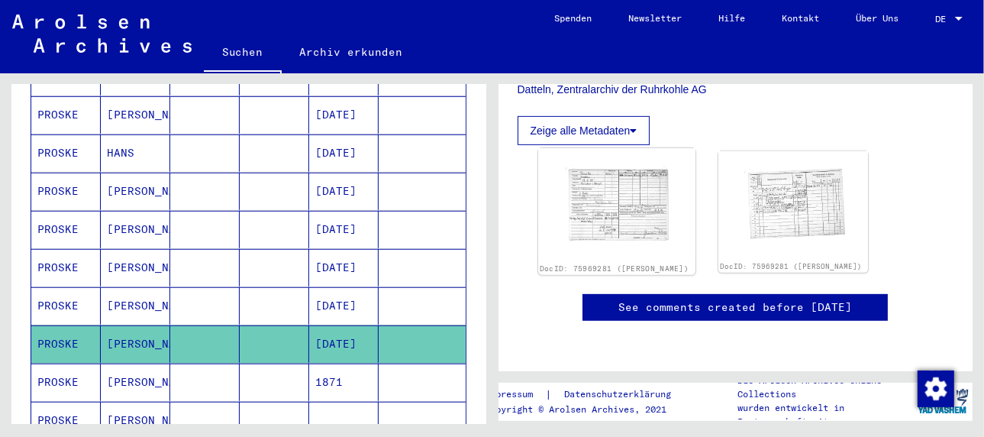
click at [626, 188] on img at bounding box center [616, 205] width 157 height 114
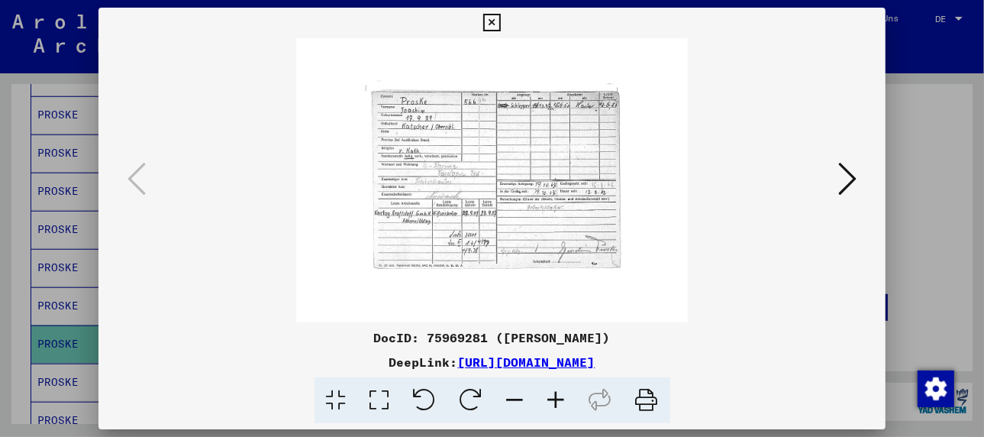
click at [561, 401] on icon at bounding box center [556, 400] width 41 height 47
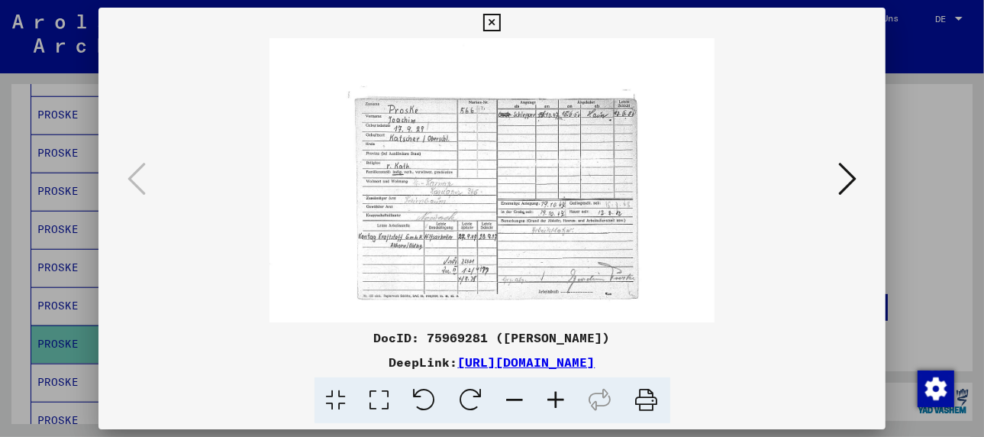
click at [561, 401] on icon at bounding box center [556, 400] width 41 height 47
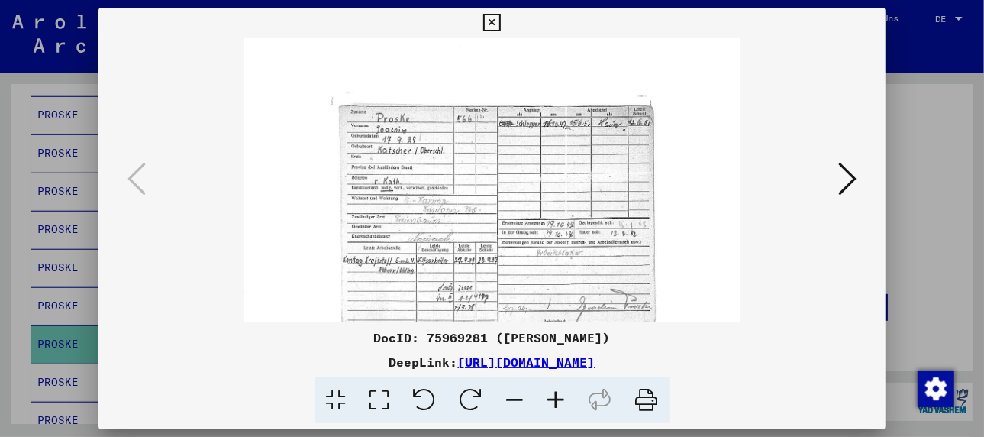
click at [561, 401] on icon at bounding box center [556, 400] width 41 height 47
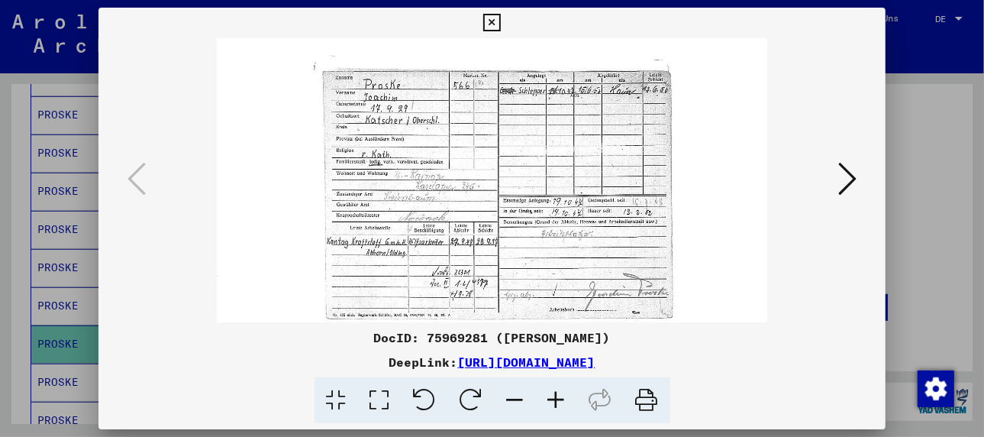
scroll to position [50, 0]
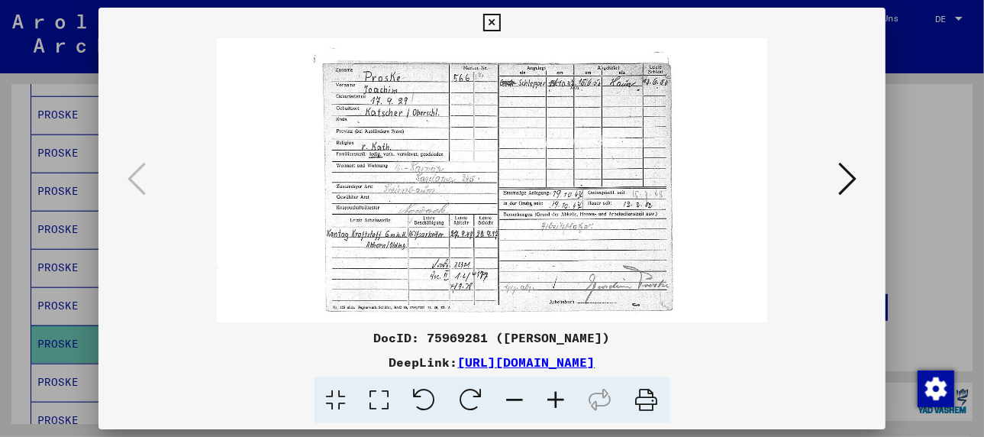
drag, startPoint x: 489, startPoint y: 273, endPoint x: 480, endPoint y: 215, distance: 58.8
click at [480, 215] on img at bounding box center [492, 188] width 551 height 399
click at [57, 355] on div at bounding box center [492, 218] width 984 height 437
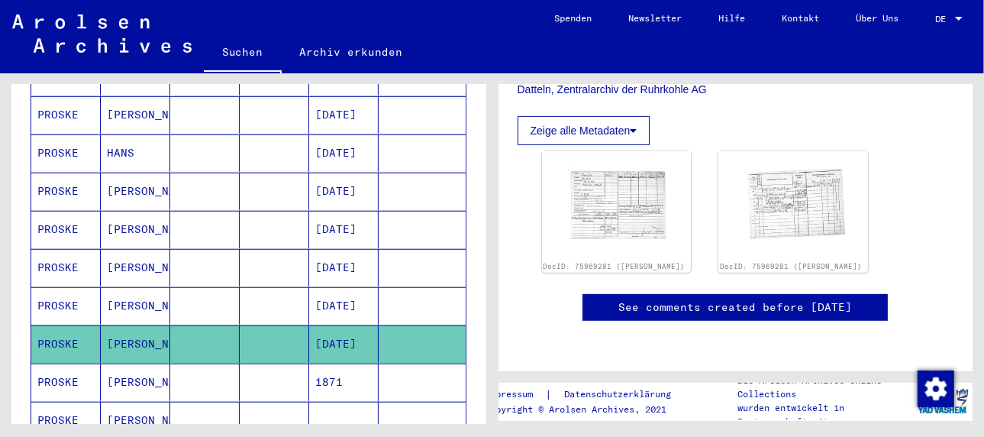
click at [123, 363] on mat-cell "[PERSON_NAME]" at bounding box center [135, 381] width 69 height 37
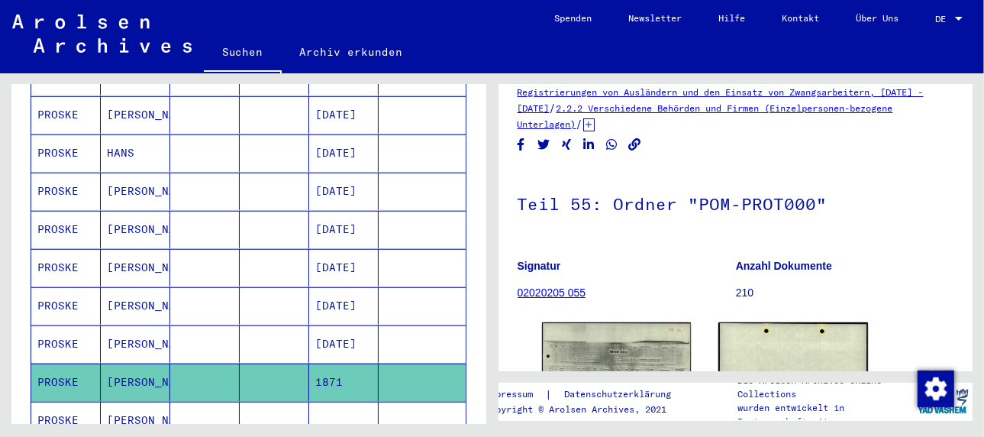
scroll to position [229, 0]
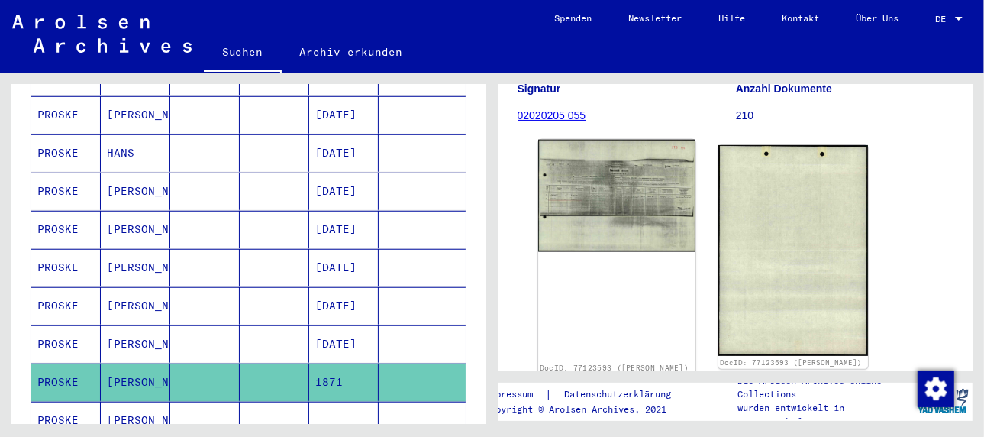
click at [591, 183] on img at bounding box center [616, 196] width 157 height 112
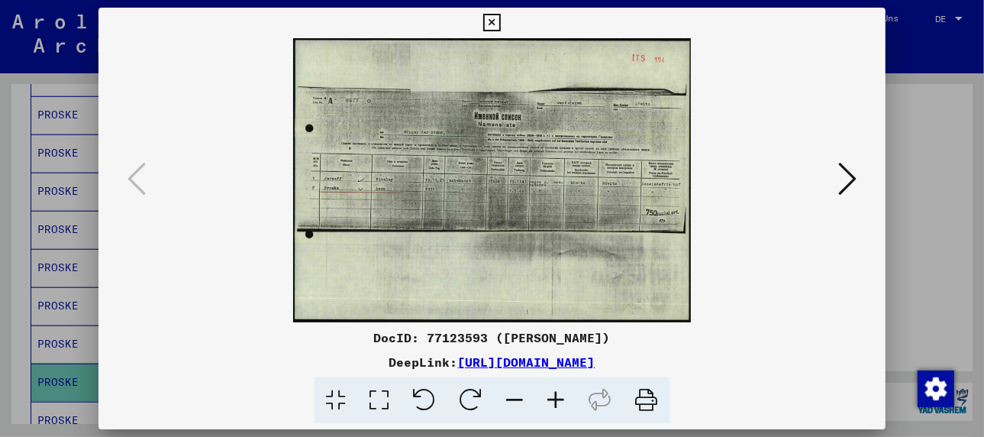
click at [553, 399] on icon at bounding box center [556, 400] width 41 height 47
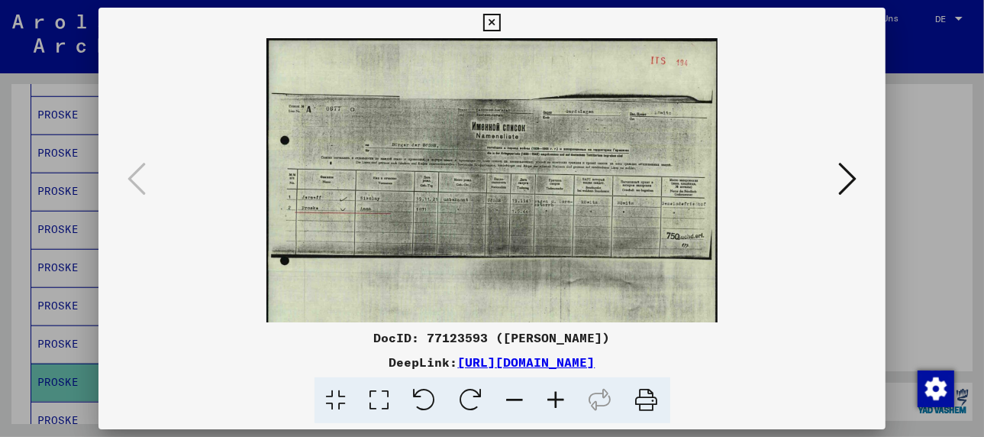
click at [553, 399] on icon at bounding box center [556, 400] width 41 height 47
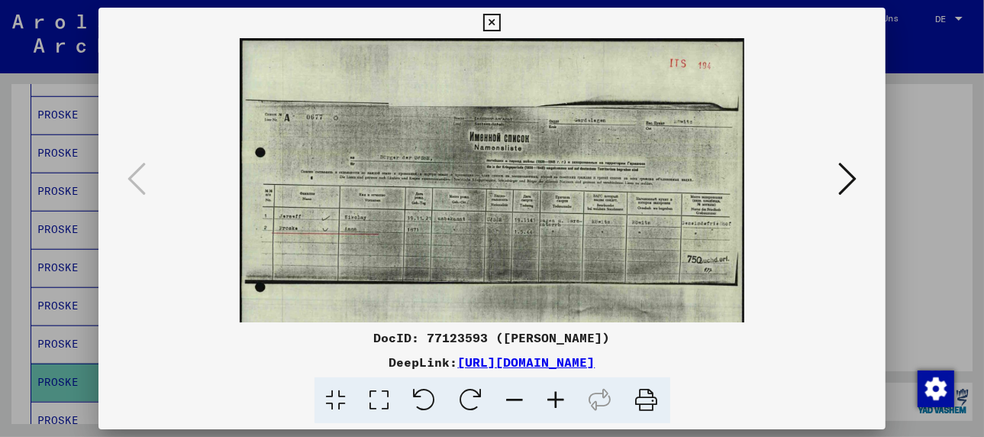
click at [553, 399] on icon at bounding box center [556, 400] width 41 height 47
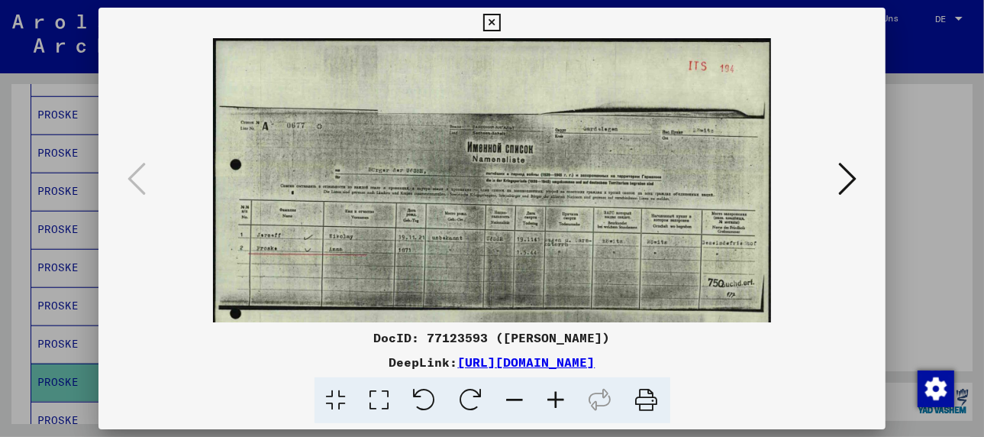
click at [553, 399] on icon at bounding box center [556, 400] width 41 height 47
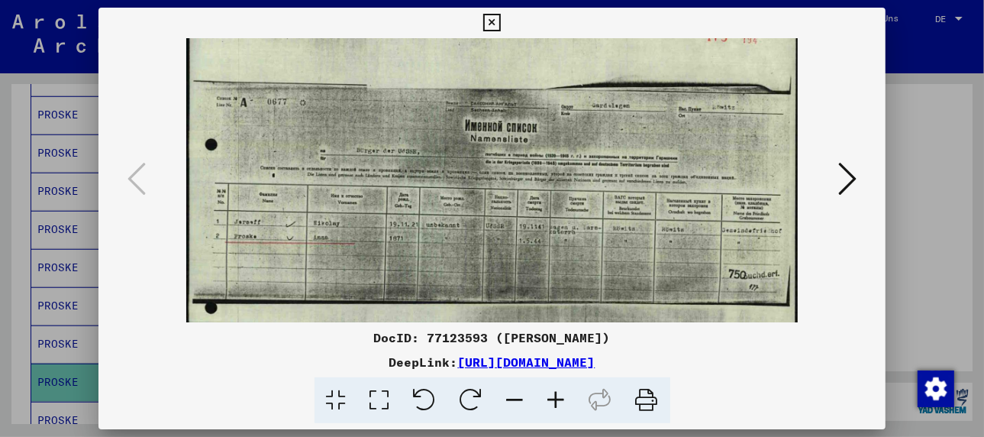
scroll to position [33, 0]
drag, startPoint x: 502, startPoint y: 294, endPoint x: 480, endPoint y: 259, distance: 41.5
click at [480, 259] on img at bounding box center [491, 223] width 611 height 437
click at [62, 392] on div at bounding box center [492, 218] width 984 height 437
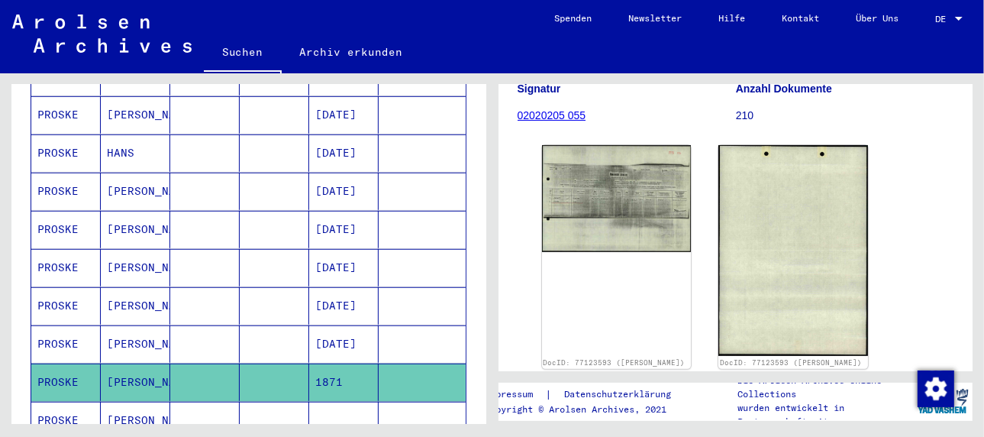
click at [108, 402] on mat-cell "[PERSON_NAME]" at bounding box center [135, 420] width 69 height 37
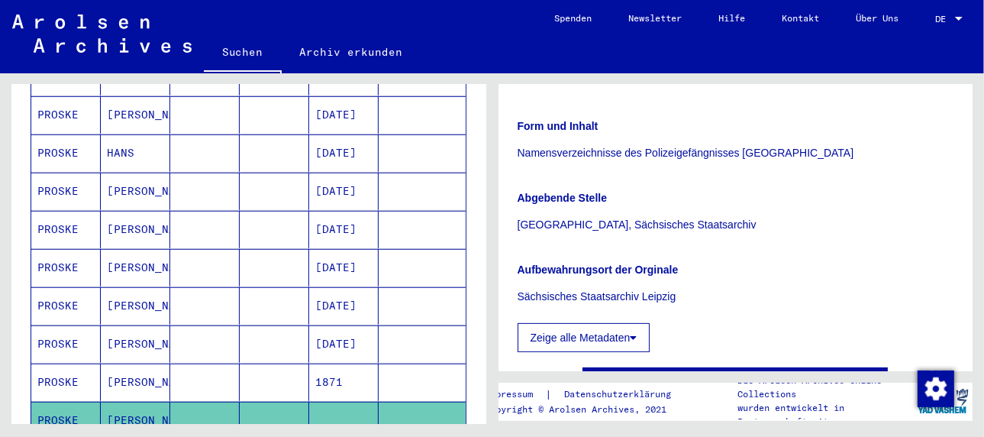
scroll to position [305, 0]
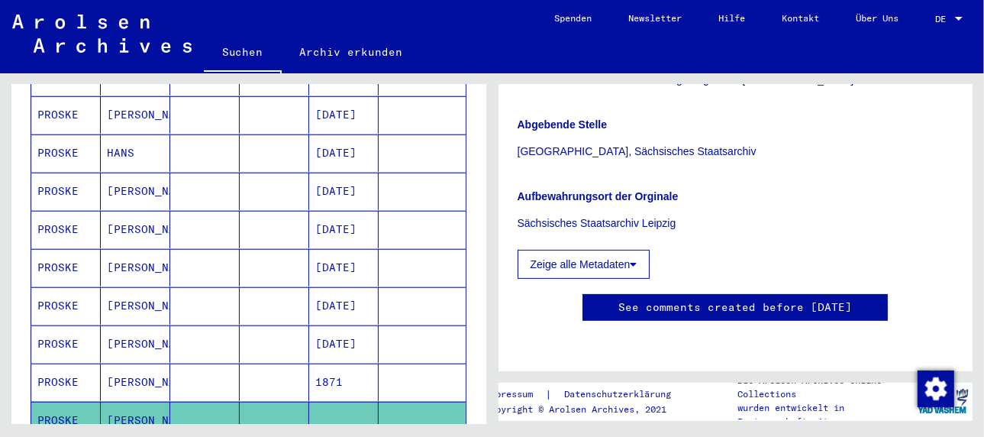
click at [125, 402] on mat-cell "[PERSON_NAME]" at bounding box center [135, 420] width 69 height 37
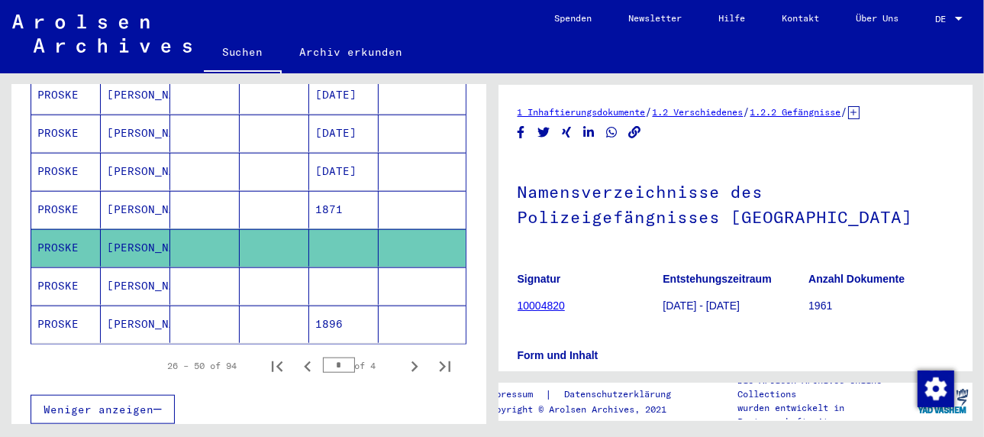
scroll to position [993, 0]
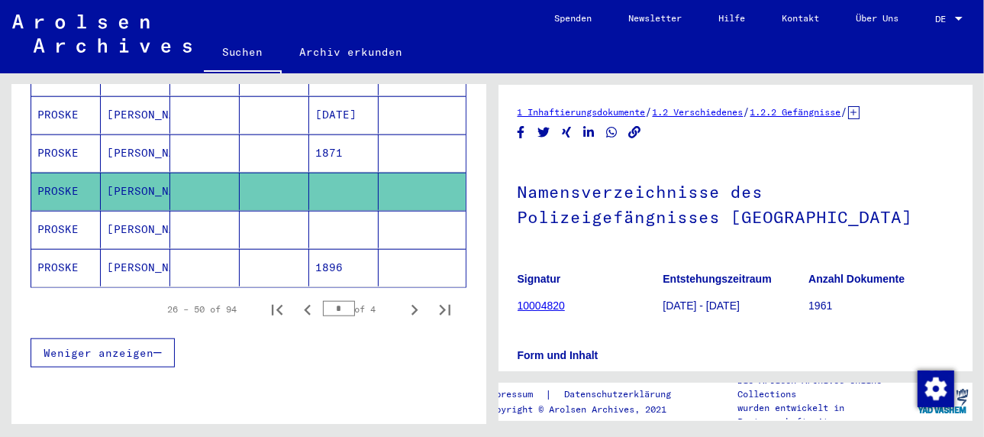
click at [129, 211] on mat-cell "[PERSON_NAME]" at bounding box center [135, 229] width 69 height 37
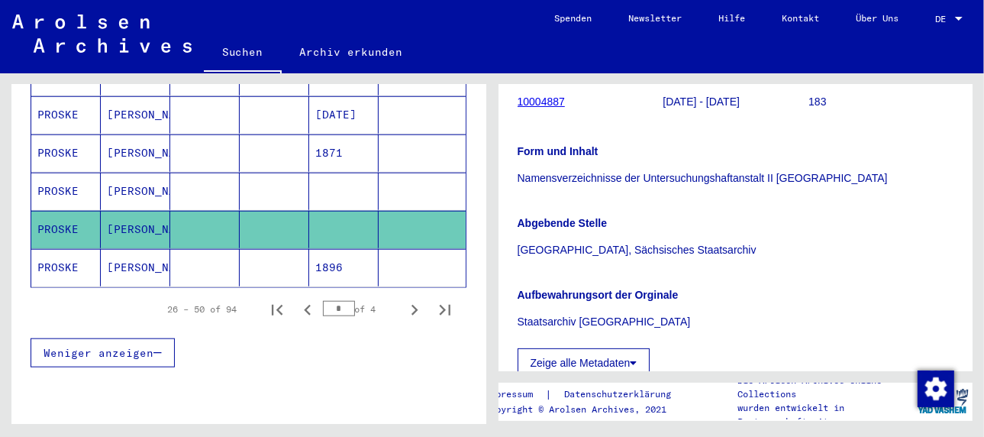
scroll to position [327, 0]
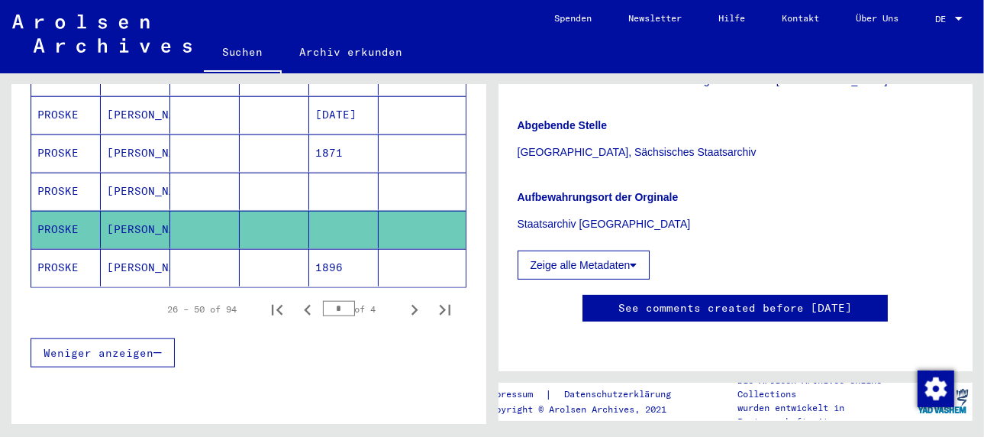
click at [141, 249] on mat-cell "[PERSON_NAME]" at bounding box center [135, 267] width 69 height 37
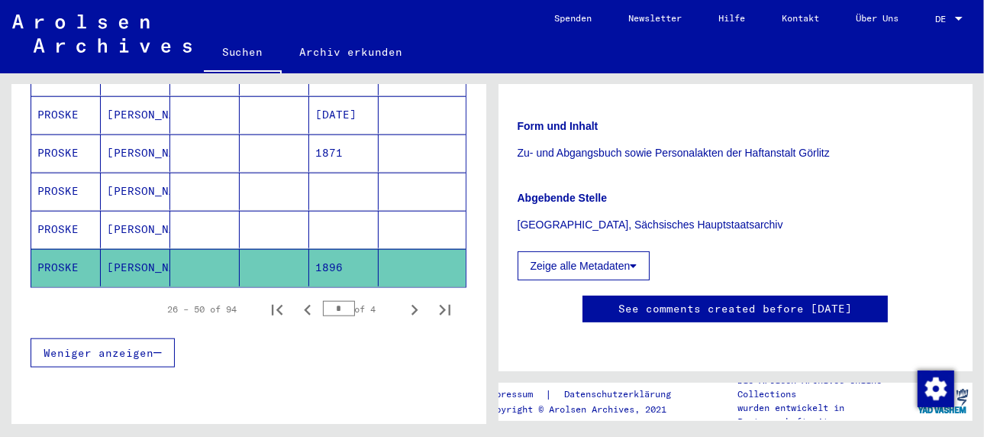
scroll to position [254, 0]
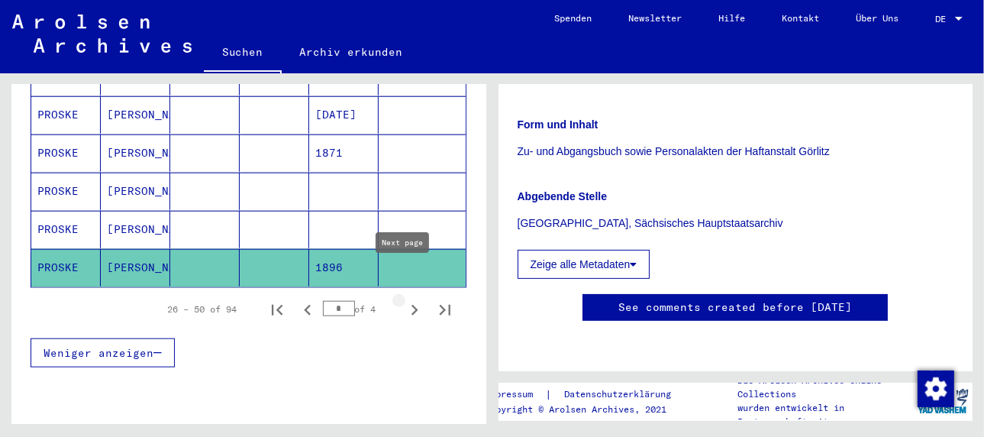
click at [405, 299] on icon "Next page" at bounding box center [414, 309] width 21 height 21
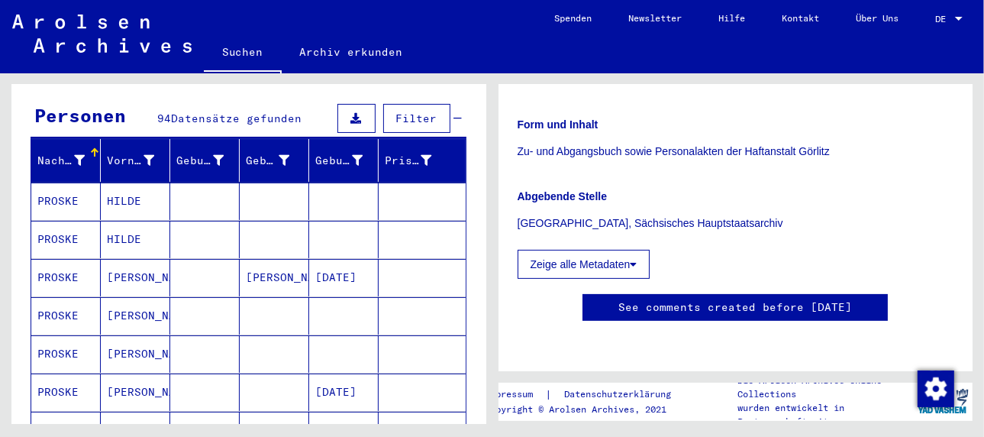
scroll to position [153, 0]
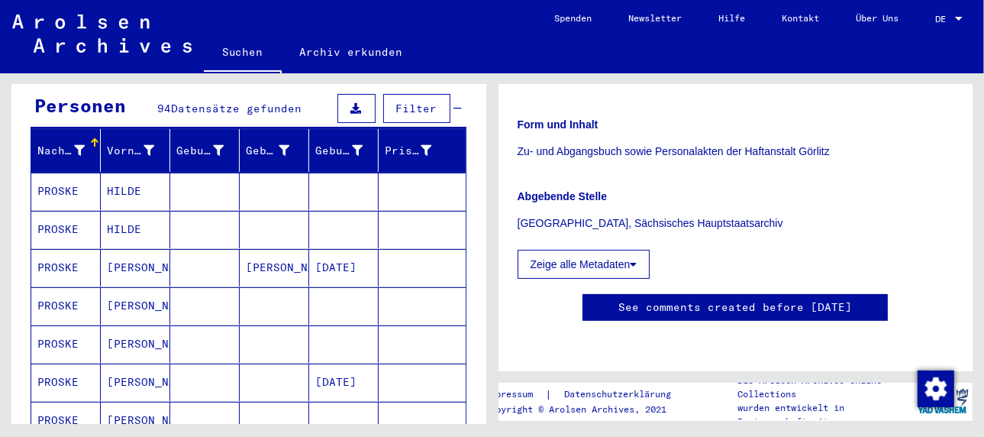
click at [116, 173] on mat-cell "HILDE" at bounding box center [135, 191] width 69 height 37
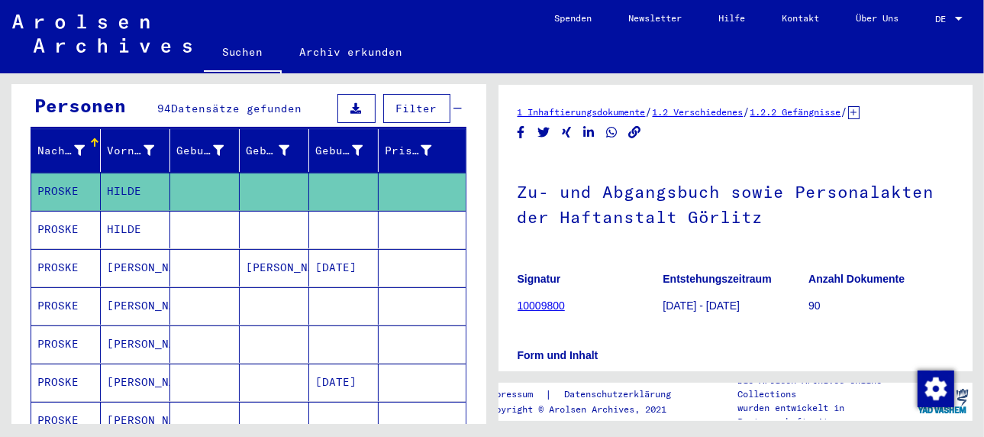
scroll to position [254, 0]
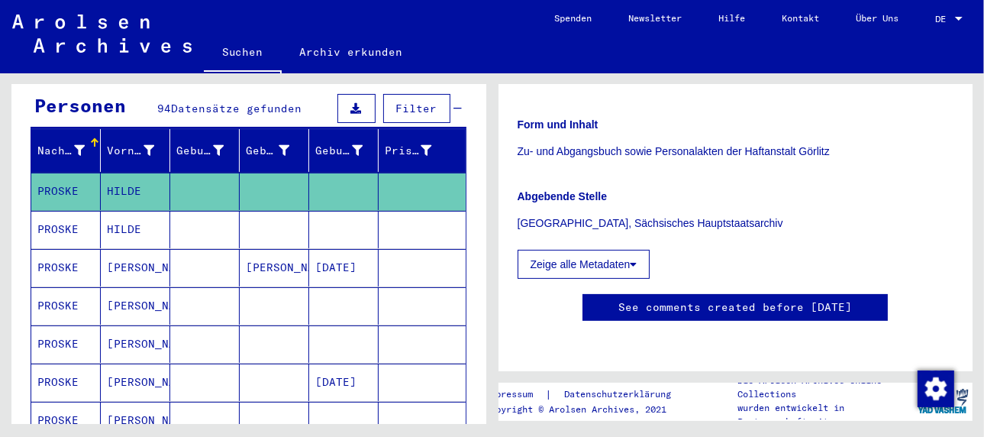
click at [108, 211] on mat-cell "HILDE" at bounding box center [135, 229] width 69 height 37
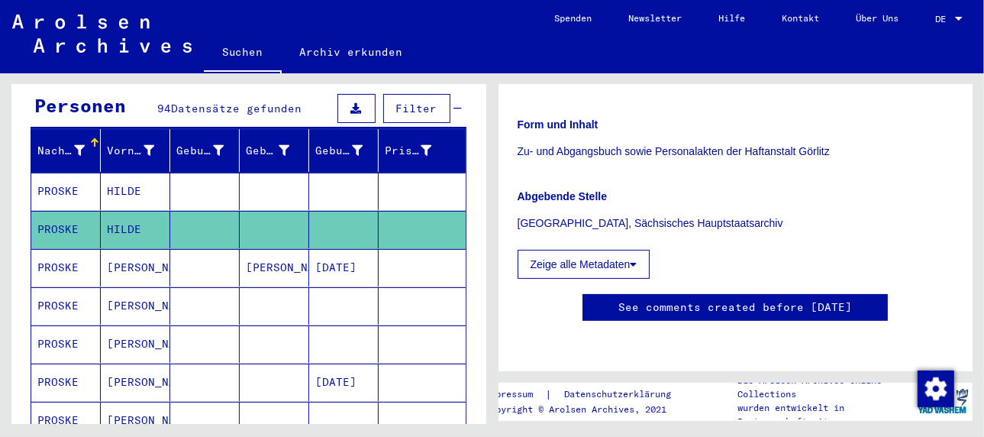
scroll to position [254, 0]
click at [137, 249] on mat-cell "[PERSON_NAME]" at bounding box center [135, 267] width 69 height 37
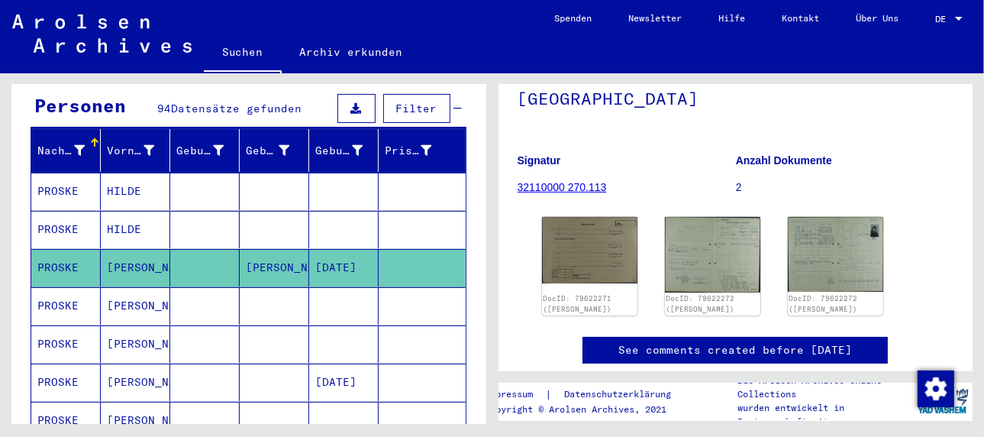
scroll to position [215, 0]
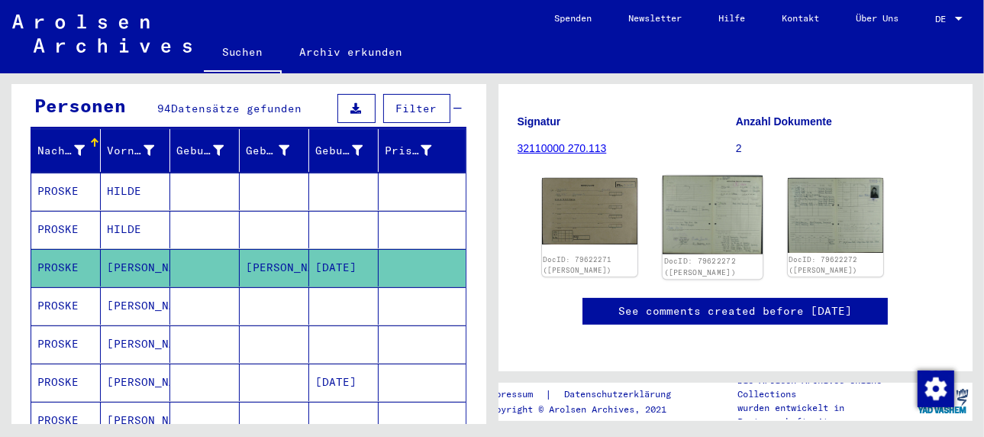
click at [713, 190] on img at bounding box center [713, 215] width 100 height 79
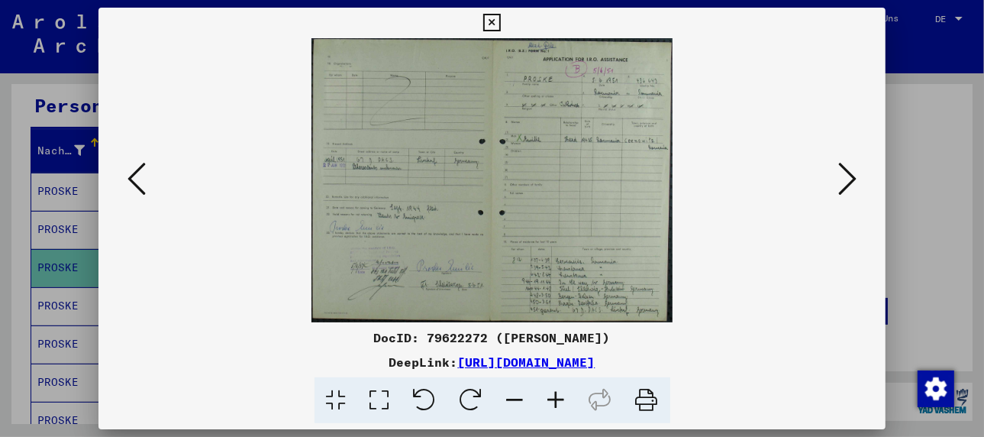
click at [554, 398] on icon at bounding box center [556, 400] width 41 height 47
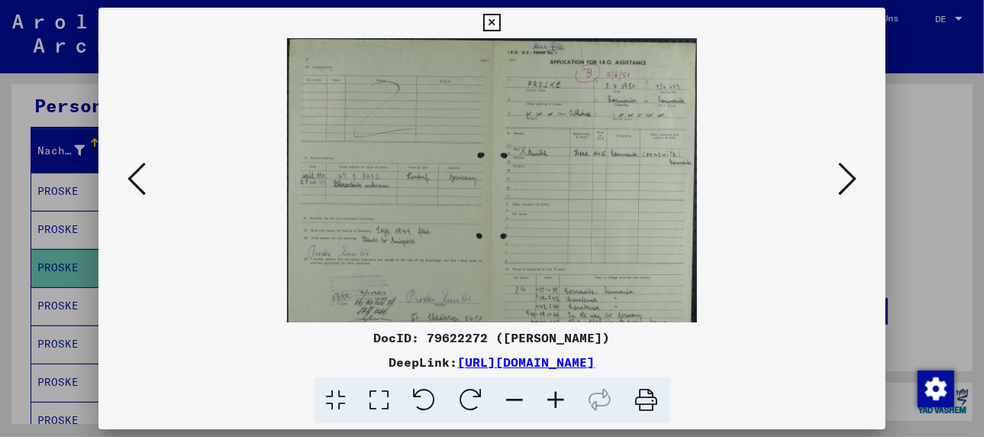
click at [554, 398] on icon at bounding box center [556, 400] width 41 height 47
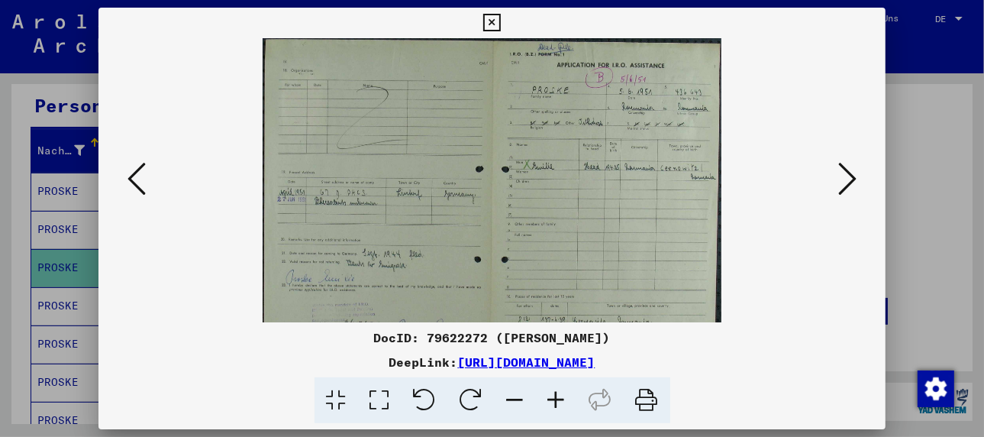
click at [554, 398] on icon at bounding box center [556, 400] width 41 height 47
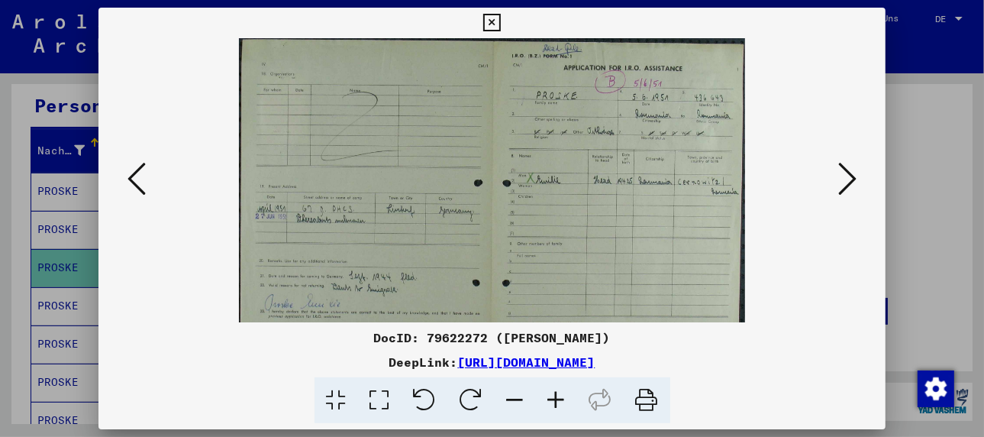
click at [554, 398] on icon at bounding box center [556, 400] width 41 height 47
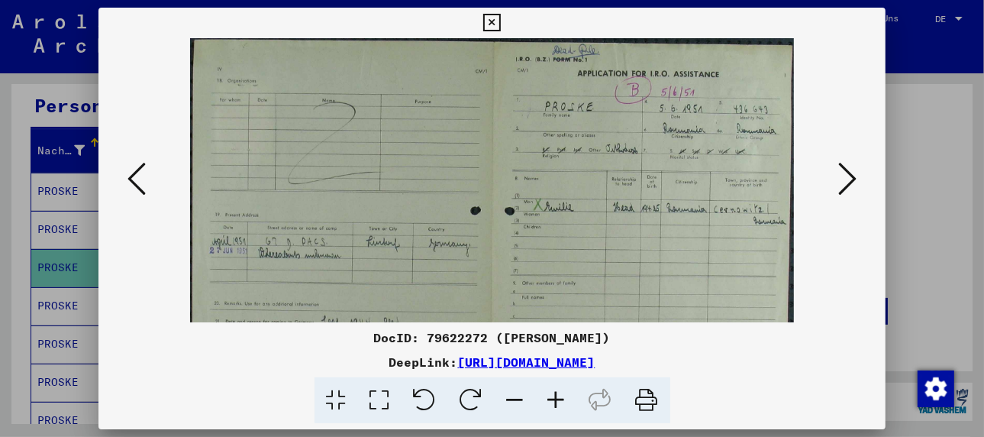
click at [554, 398] on icon at bounding box center [556, 400] width 41 height 47
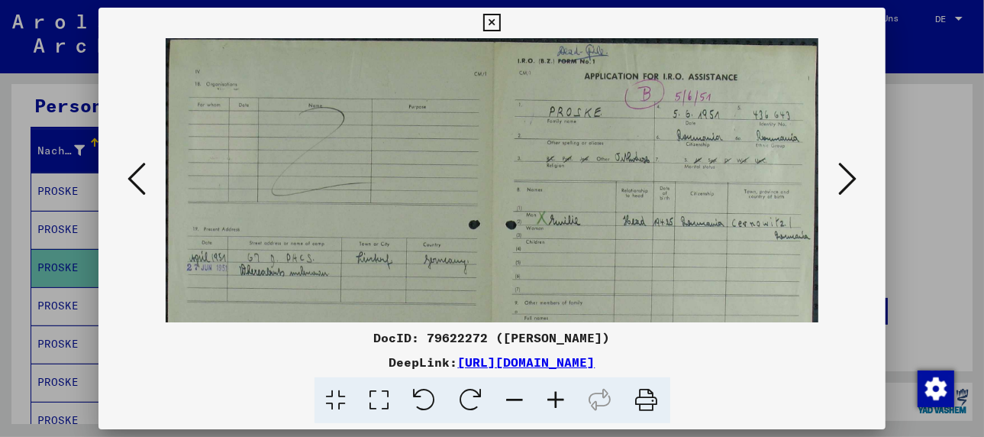
click at [554, 398] on icon at bounding box center [556, 400] width 41 height 47
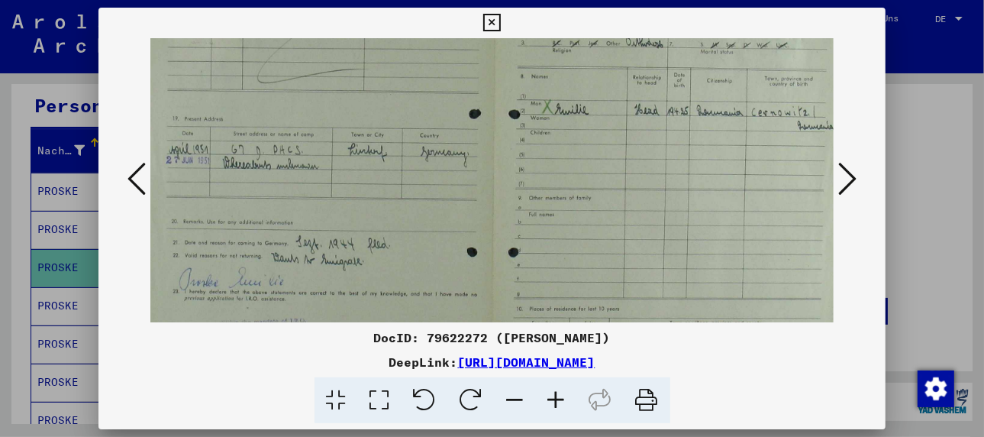
scroll to position [128, 6]
drag, startPoint x: 473, startPoint y: 244, endPoint x: 463, endPoint y: 105, distance: 139.3
click at [463, 105] on img at bounding box center [494, 186] width 701 height 551
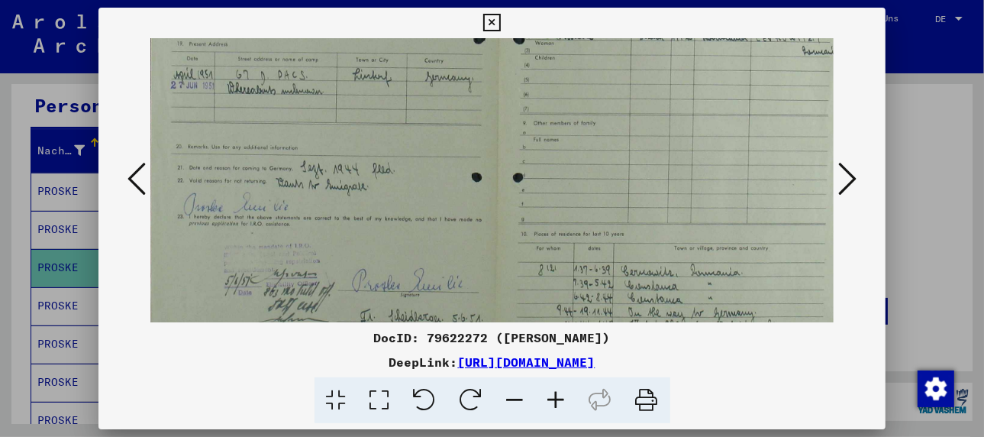
scroll to position [202, 2]
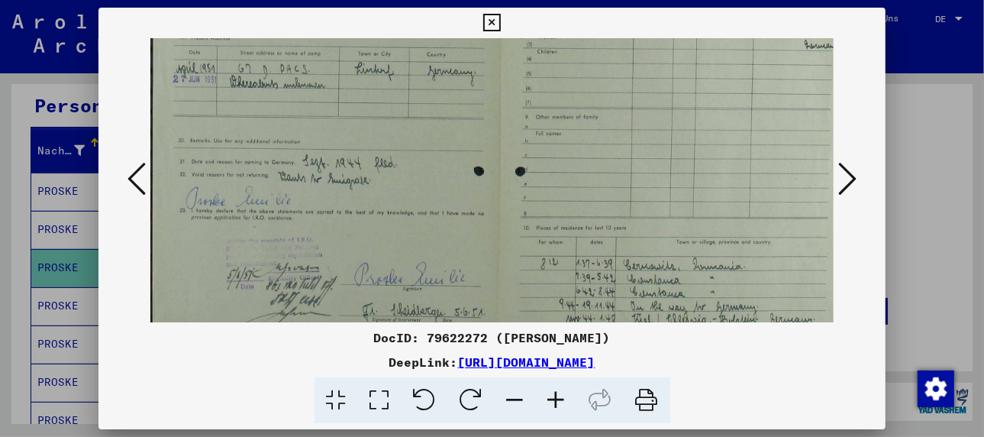
drag, startPoint x: 456, startPoint y: 183, endPoint x: 464, endPoint y: 99, distance: 84.4
click at [464, 99] on img at bounding box center [500, 108] width 701 height 551
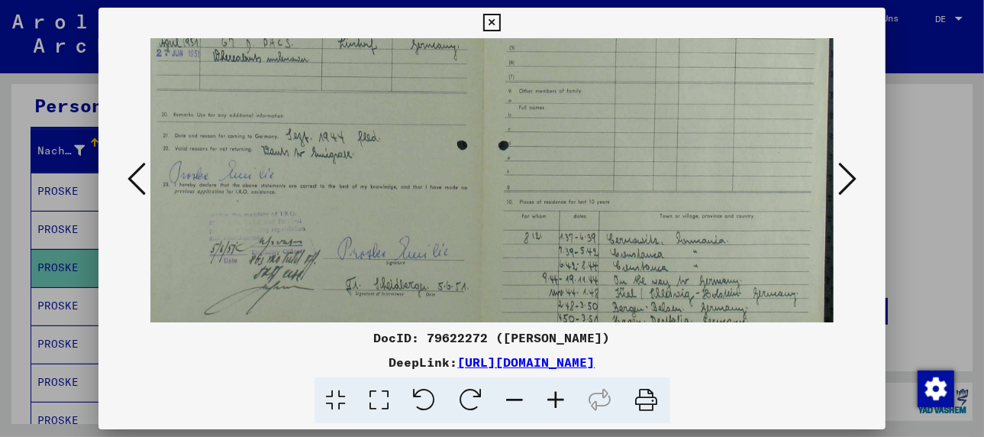
scroll to position [231, 17]
drag, startPoint x: 426, startPoint y: 226, endPoint x: 318, endPoint y: 199, distance: 111.1
click at [318, 199] on img at bounding box center [484, 83] width 701 height 551
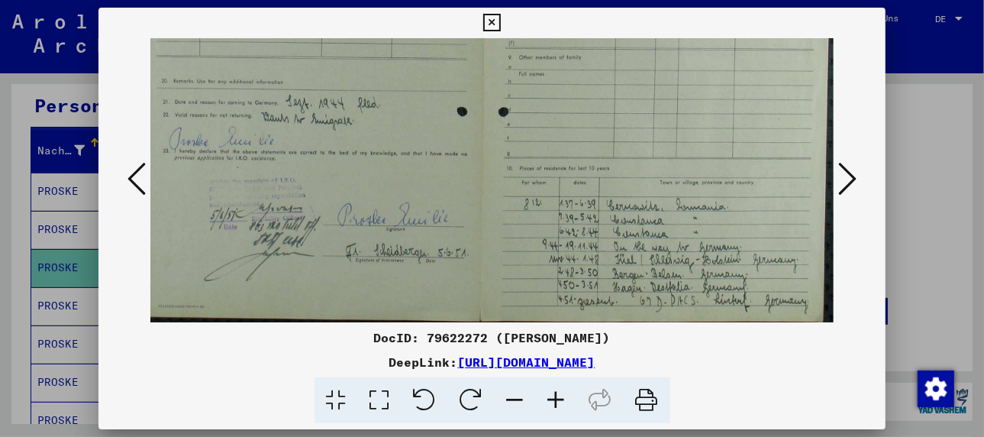
scroll to position [267, 17]
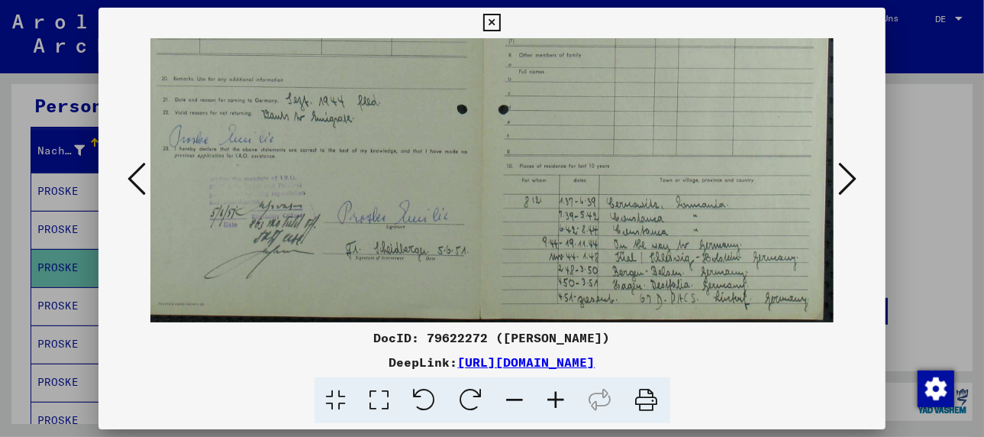
drag, startPoint x: 536, startPoint y: 241, endPoint x: 518, endPoint y: 184, distance: 59.4
click at [518, 184] on img at bounding box center [484, 46] width 701 height 551
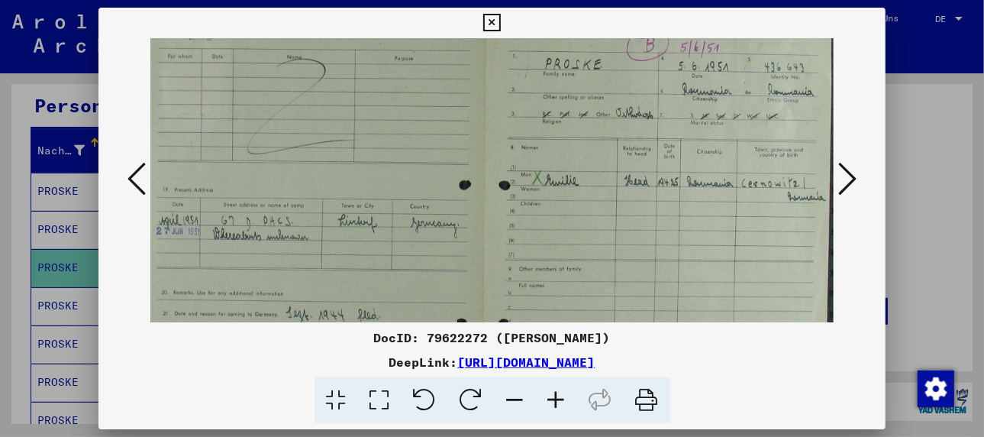
drag, startPoint x: 554, startPoint y: 229, endPoint x: 545, endPoint y: 370, distance: 141.5
click at [539, 392] on div "DocID: 79622272 ([PERSON_NAME]) DeepLink: [URL][DOMAIN_NAME]" at bounding box center [492, 216] width 787 height 416
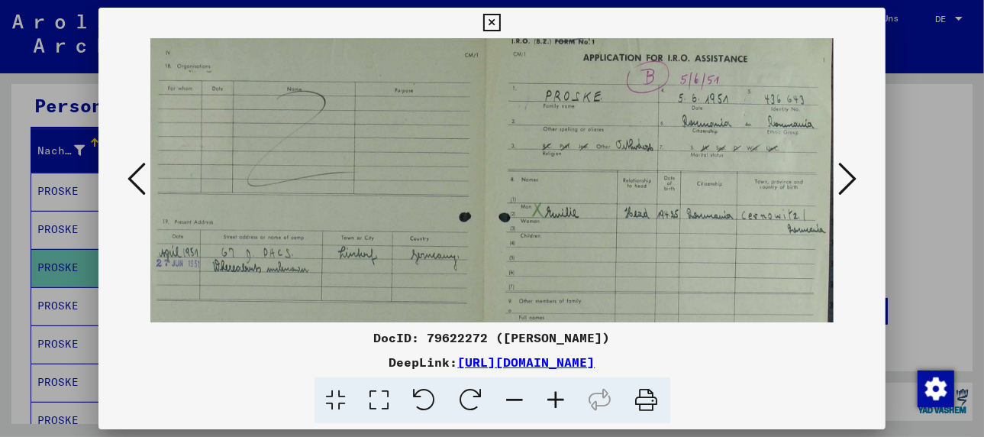
scroll to position [0, 17]
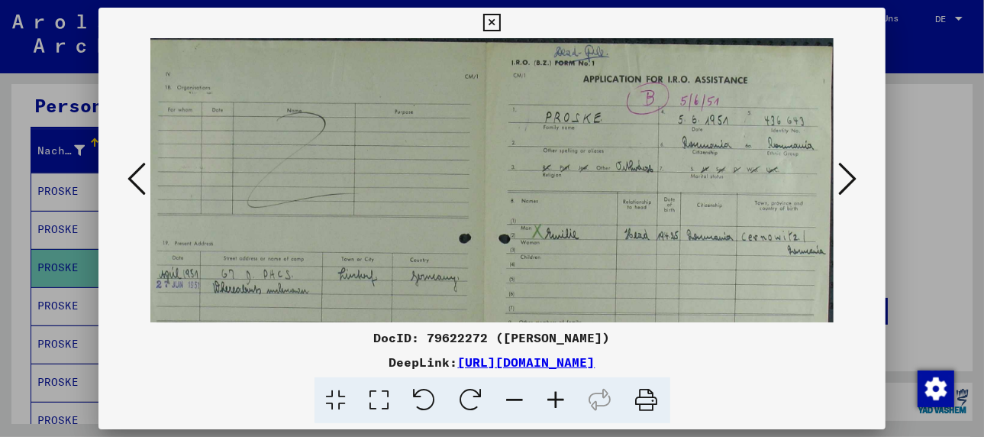
drag, startPoint x: 556, startPoint y: 305, endPoint x: 539, endPoint y: 376, distance: 73.7
click at [539, 376] on div "DocID: 79622272 ([PERSON_NAME]) DeepLink: [URL][DOMAIN_NAME]" at bounding box center [492, 216] width 787 height 416
click at [851, 172] on icon at bounding box center [847, 178] width 18 height 37
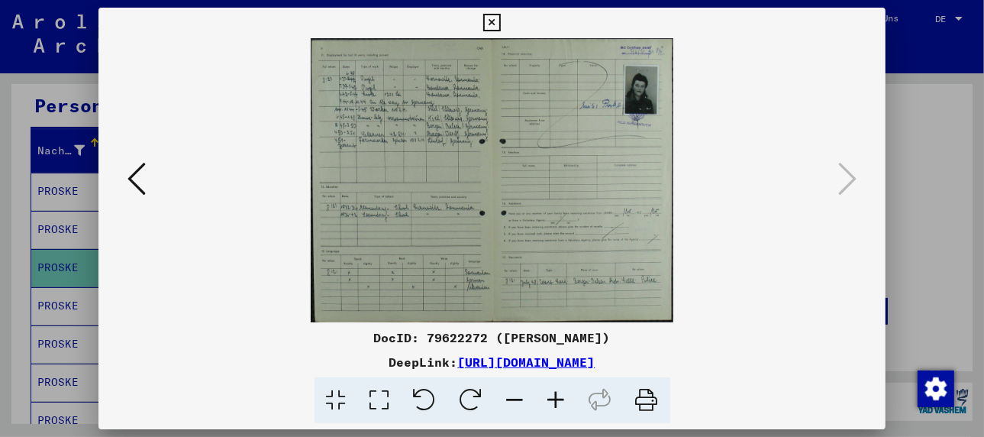
click at [554, 398] on icon at bounding box center [556, 400] width 41 height 47
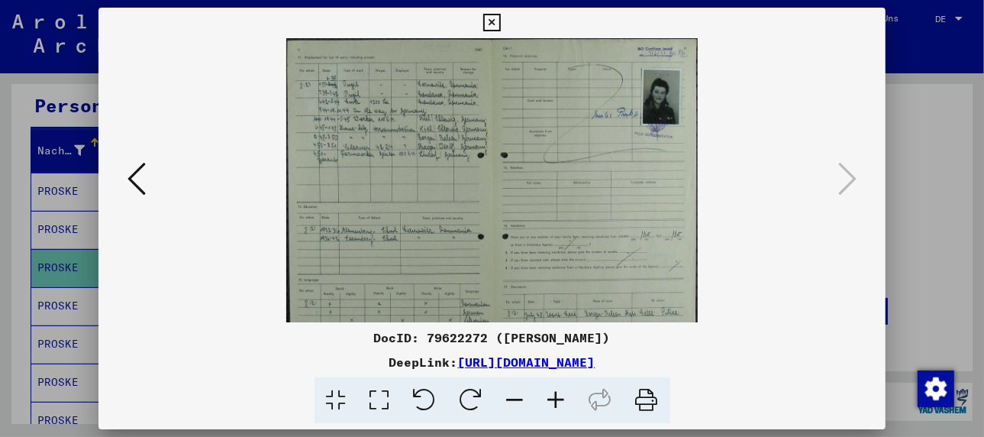
click at [554, 398] on icon at bounding box center [556, 400] width 41 height 47
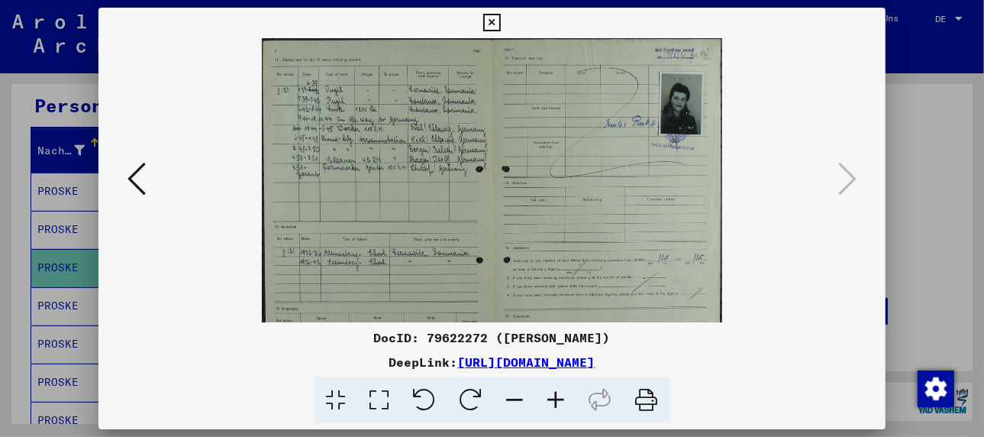
click at [554, 398] on icon at bounding box center [556, 400] width 41 height 47
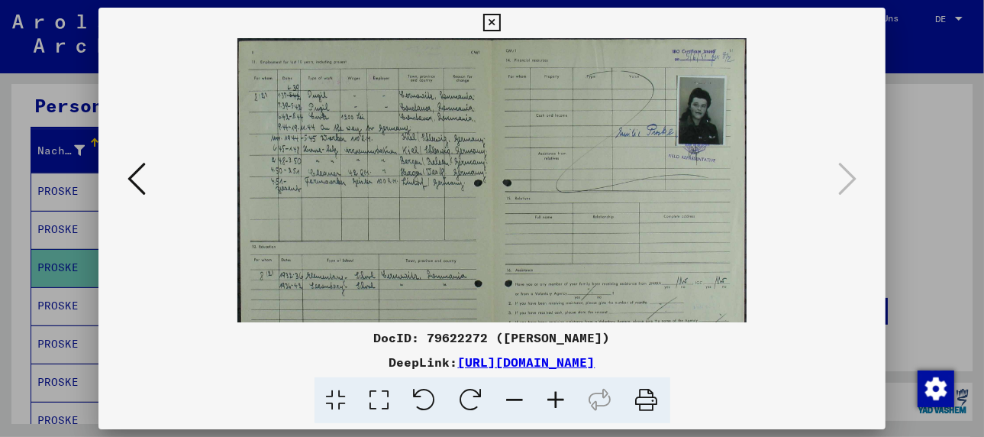
click at [554, 398] on icon at bounding box center [556, 400] width 41 height 47
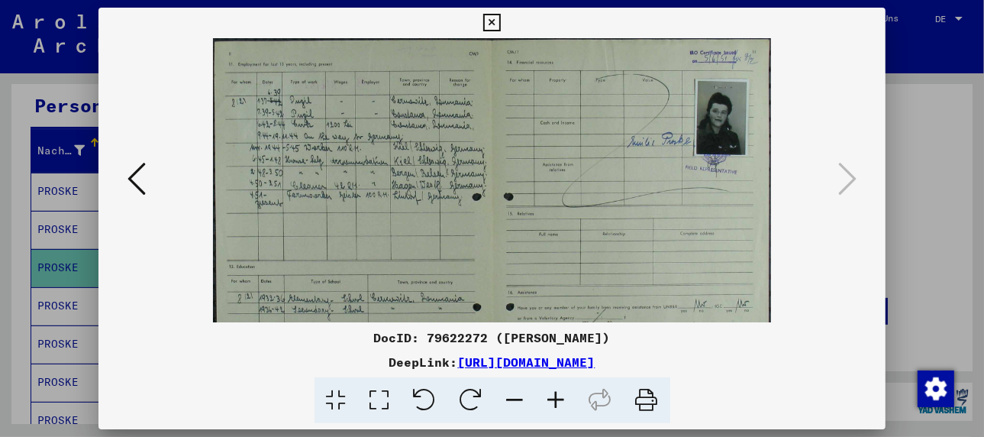
click at [554, 398] on icon at bounding box center [556, 400] width 41 height 47
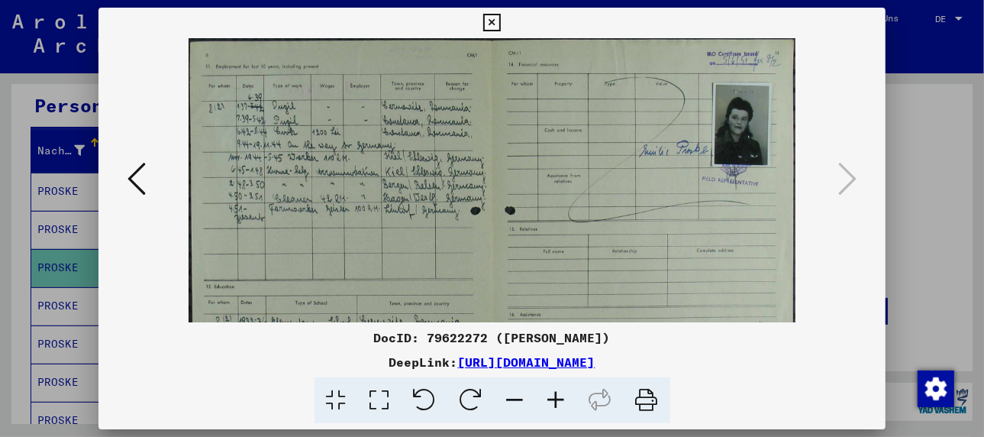
click at [554, 398] on icon at bounding box center [556, 400] width 41 height 47
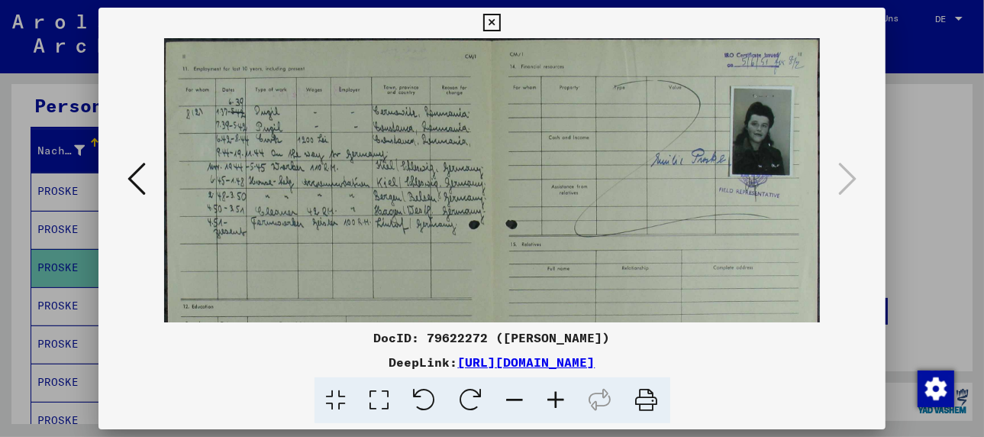
click at [554, 398] on icon at bounding box center [556, 400] width 41 height 47
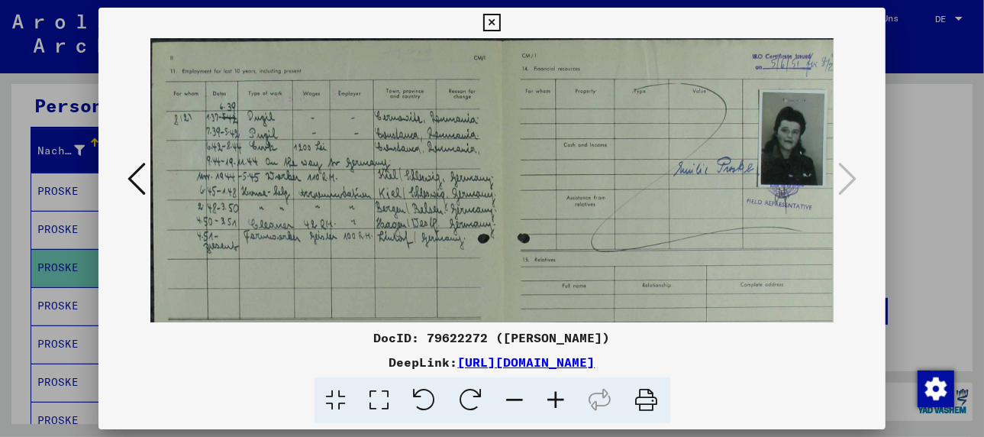
click at [554, 398] on icon at bounding box center [556, 400] width 41 height 47
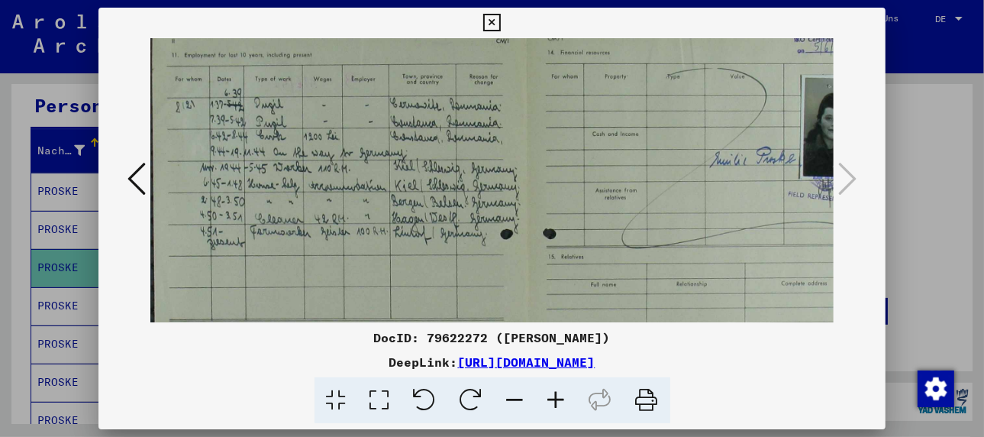
scroll to position [19, 0]
drag, startPoint x: 699, startPoint y: 222, endPoint x: 793, endPoint y: 220, distance: 94.0
click at [793, 220] on img at bounding box center [527, 314] width 754 height 590
click at [58, 281] on div at bounding box center [492, 218] width 984 height 437
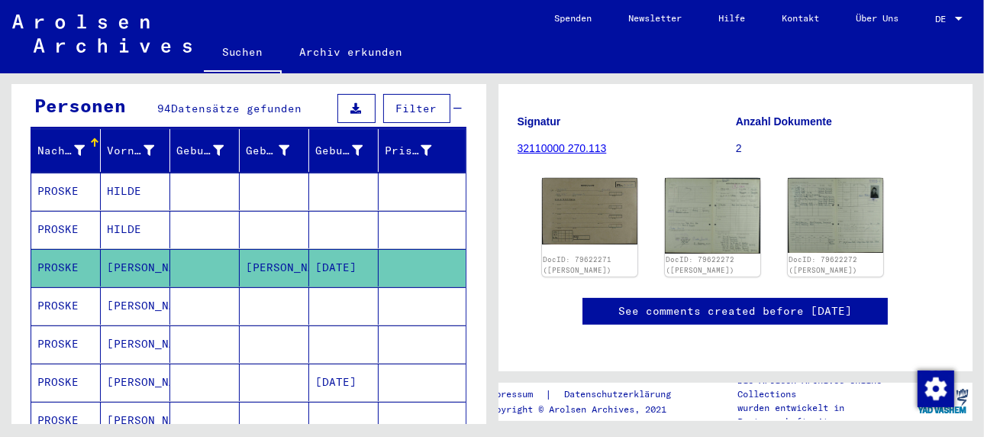
click at [108, 287] on mat-cell "[PERSON_NAME]" at bounding box center [135, 305] width 69 height 37
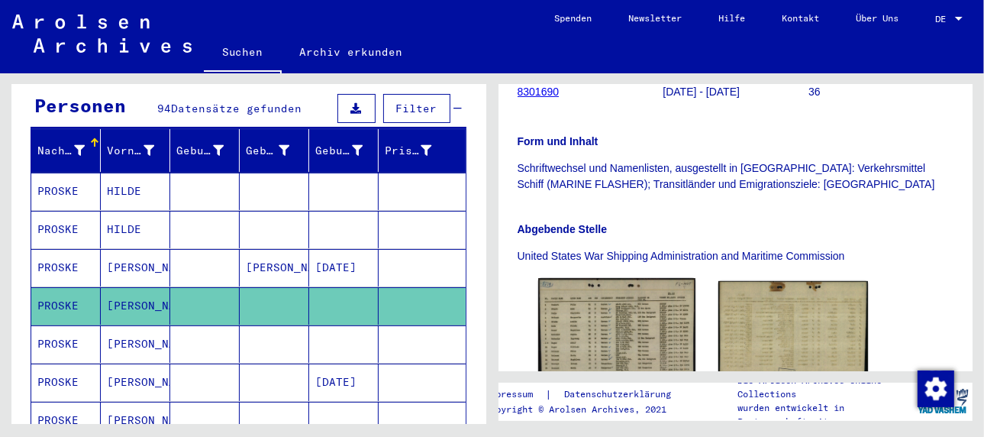
scroll to position [382, 0]
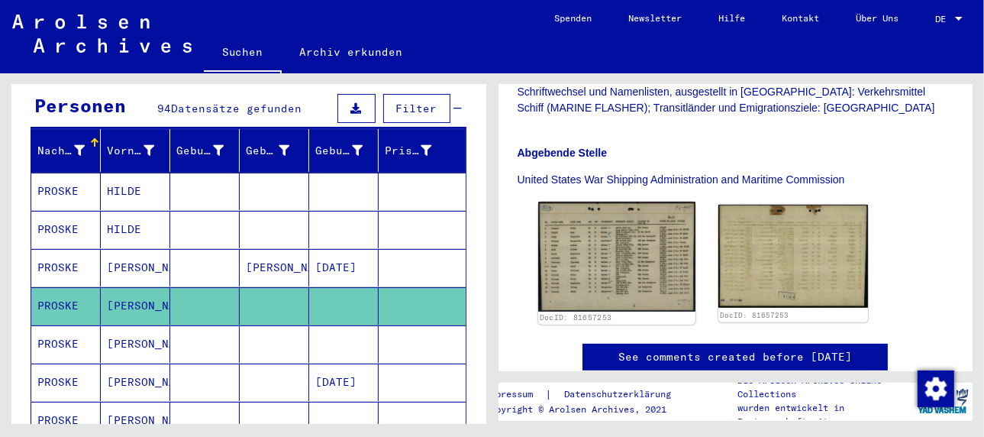
click at [629, 240] on img at bounding box center [616, 256] width 157 height 109
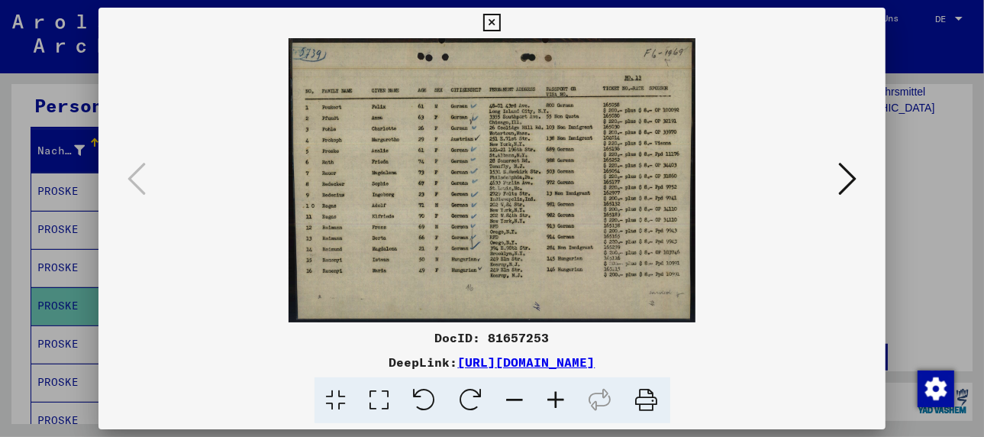
click at [554, 396] on icon at bounding box center [556, 400] width 41 height 47
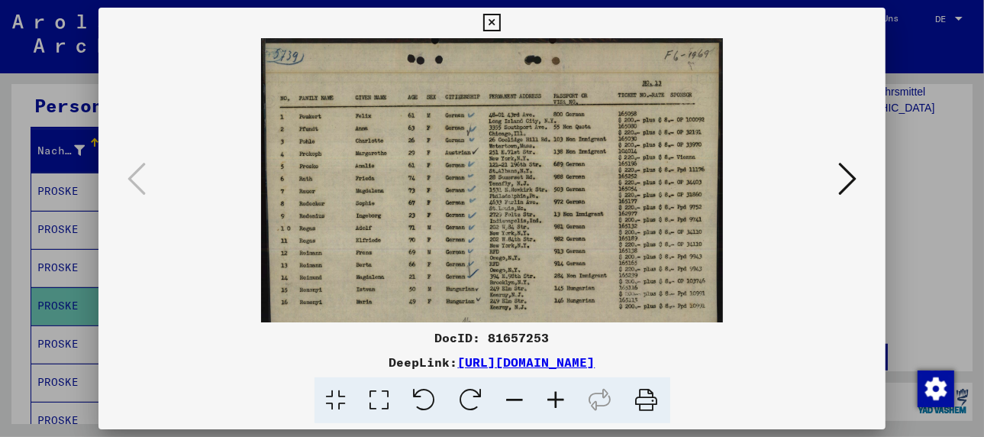
click at [554, 396] on icon at bounding box center [556, 400] width 41 height 47
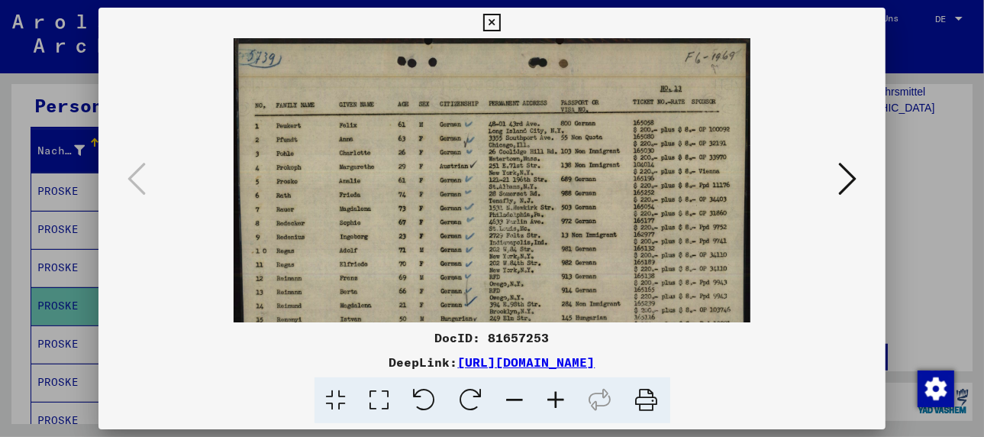
click at [554, 396] on icon at bounding box center [556, 400] width 41 height 47
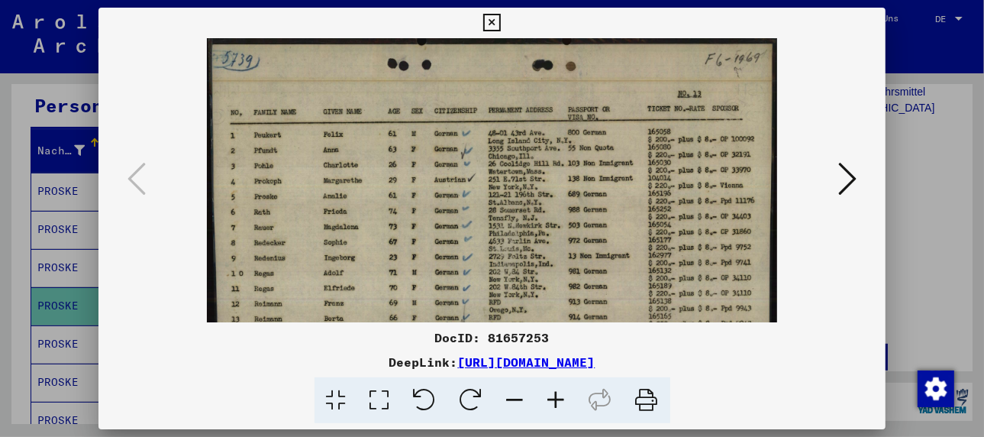
click at [554, 396] on icon at bounding box center [556, 400] width 41 height 47
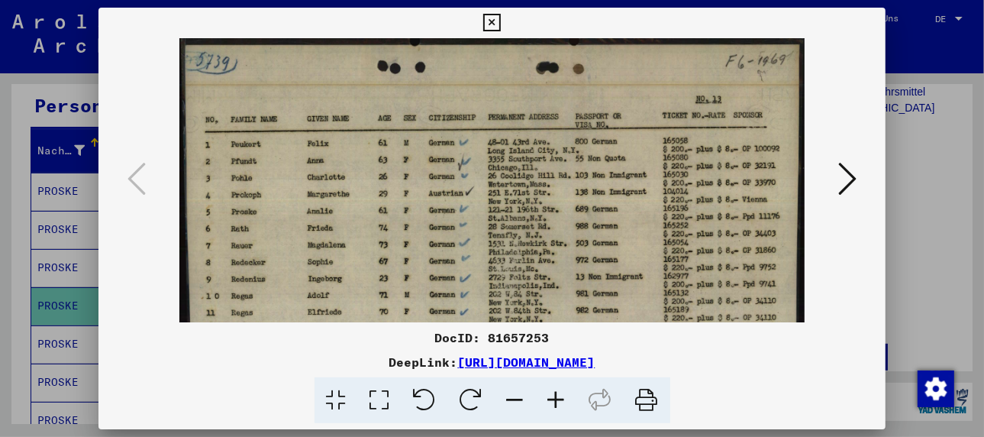
click at [554, 396] on icon at bounding box center [556, 400] width 41 height 47
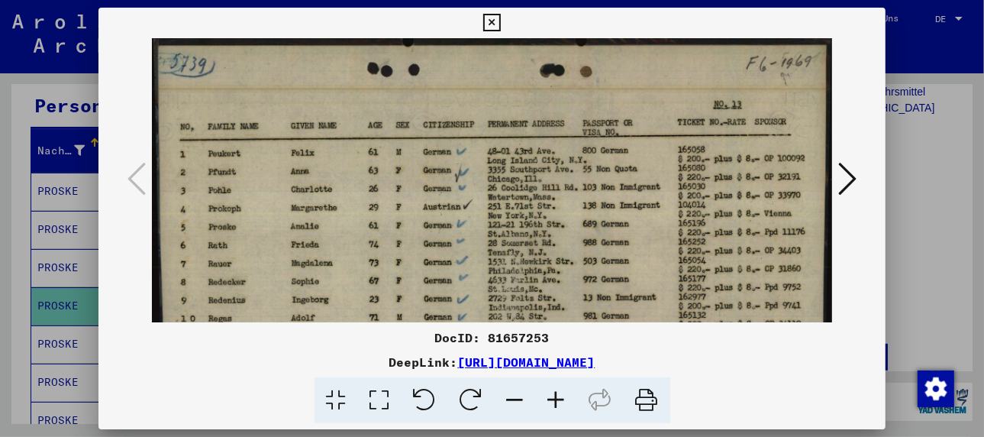
click at [554, 396] on icon at bounding box center [556, 400] width 41 height 47
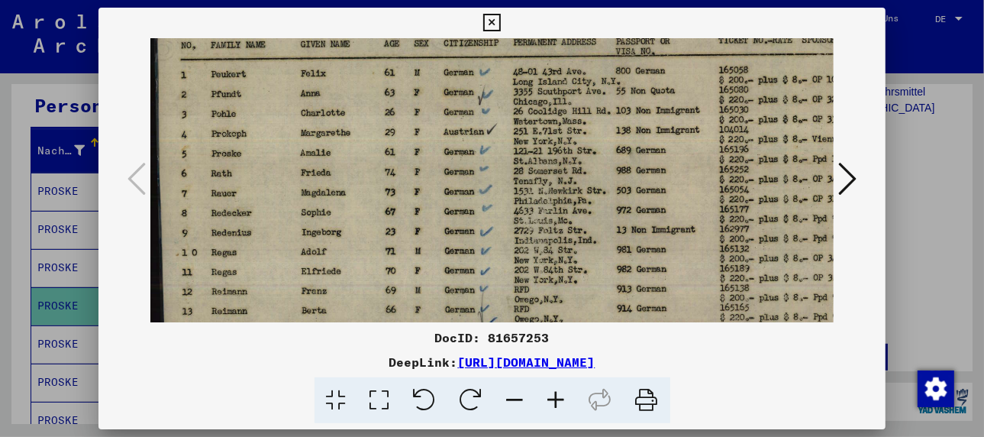
scroll to position [92, 0]
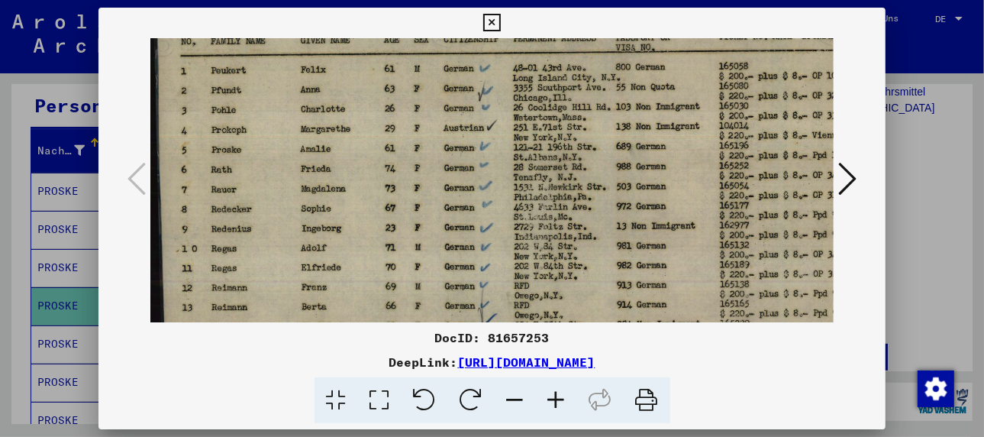
drag, startPoint x: 586, startPoint y: 281, endPoint x: 669, endPoint y: 180, distance: 130.7
click at [669, 180] on img at bounding box center [517, 202] width 735 height 513
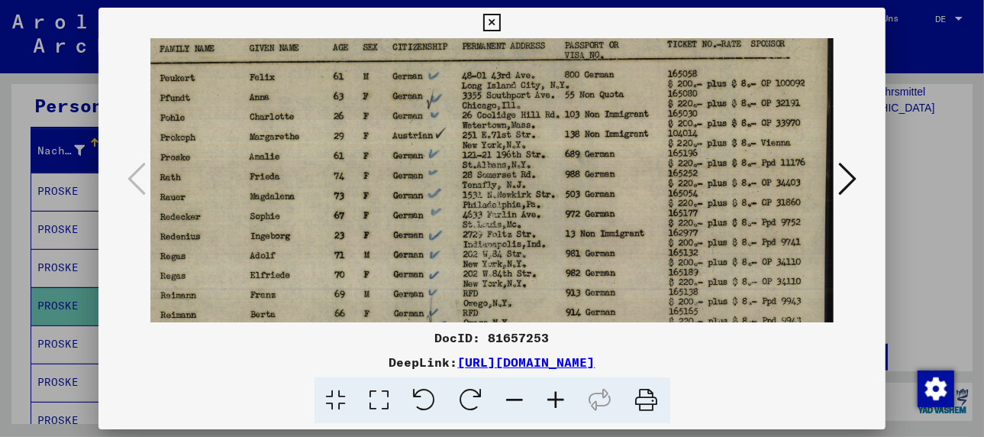
drag, startPoint x: 608, startPoint y: 157, endPoint x: 514, endPoint y: 167, distance: 94.5
click at [514, 167] on img at bounding box center [466, 209] width 735 height 513
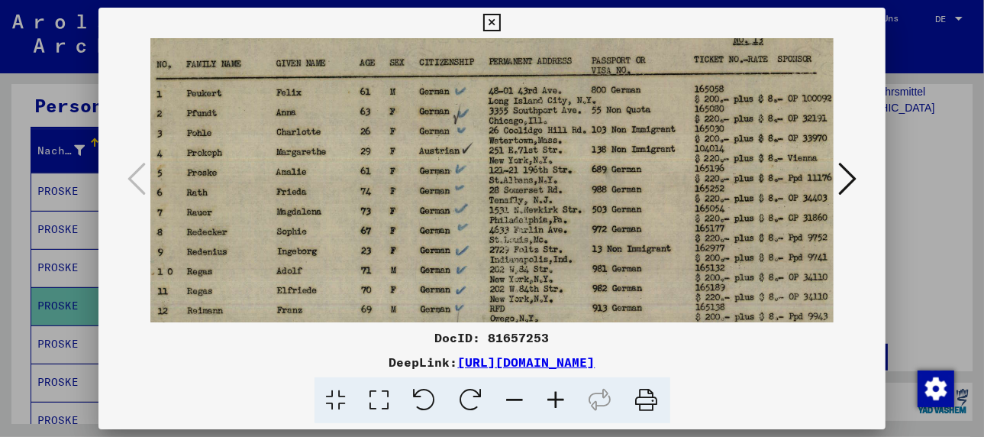
scroll to position [18, 12]
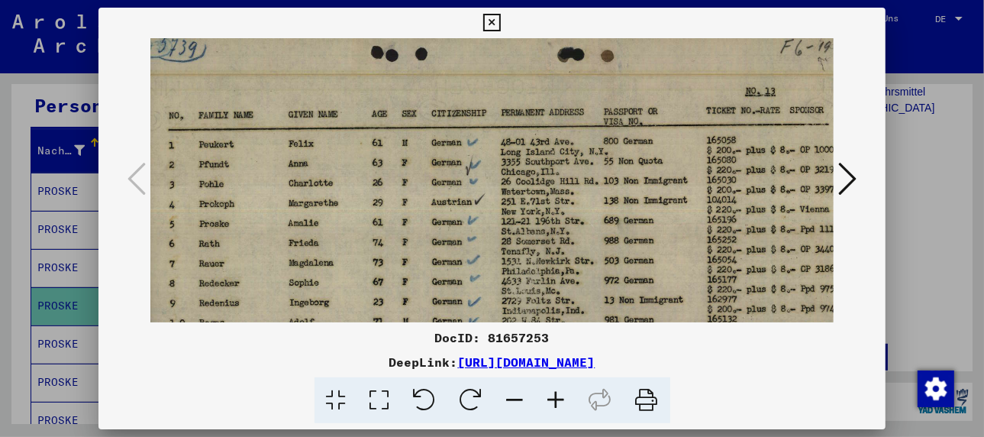
drag, startPoint x: 564, startPoint y: 260, endPoint x: 597, endPoint y: 300, distance: 52.6
click at [597, 300] on img at bounding box center [505, 276] width 735 height 513
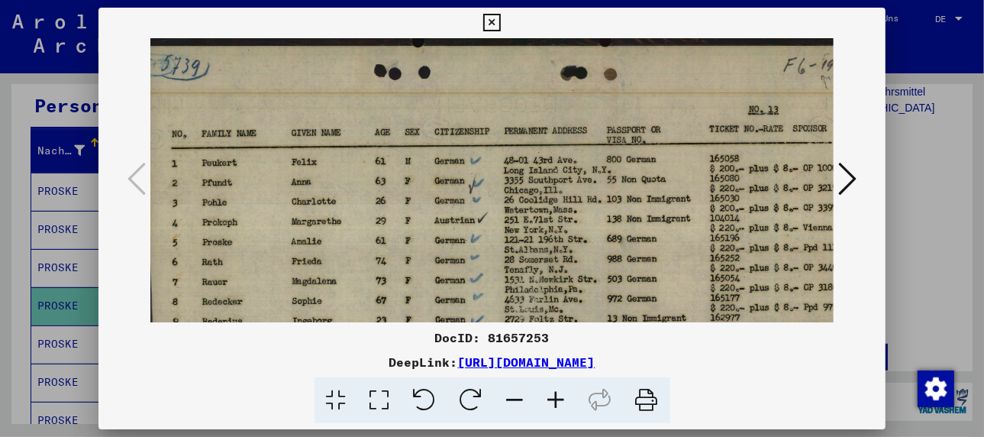
scroll to position [0, 2]
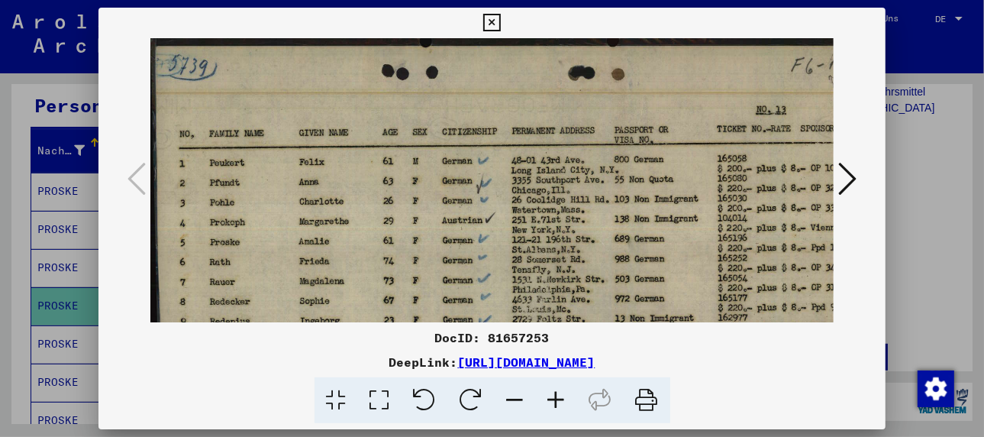
drag, startPoint x: 511, startPoint y: 147, endPoint x: 522, endPoint y: 278, distance: 131.0
click at [522, 278] on img at bounding box center [516, 294] width 735 height 513
click at [62, 321] on div at bounding box center [492, 218] width 984 height 437
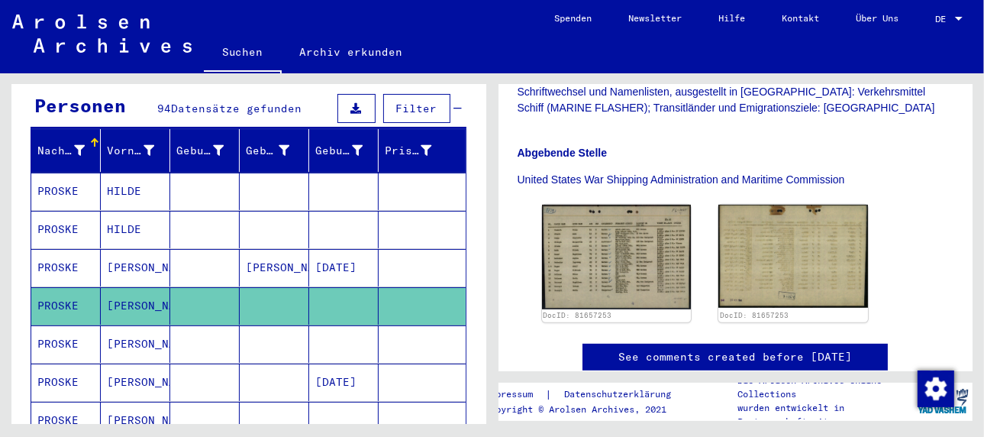
click at [130, 325] on mat-cell "[PERSON_NAME]" at bounding box center [135, 343] width 69 height 37
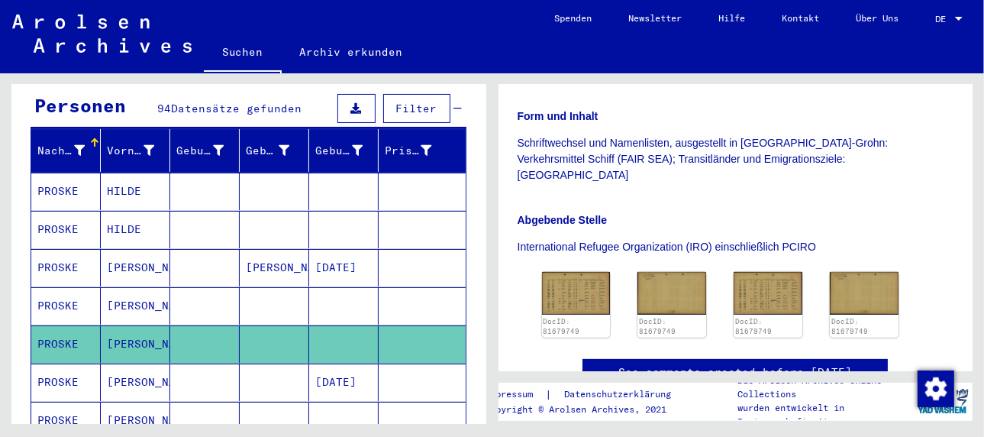
scroll to position [382, 0]
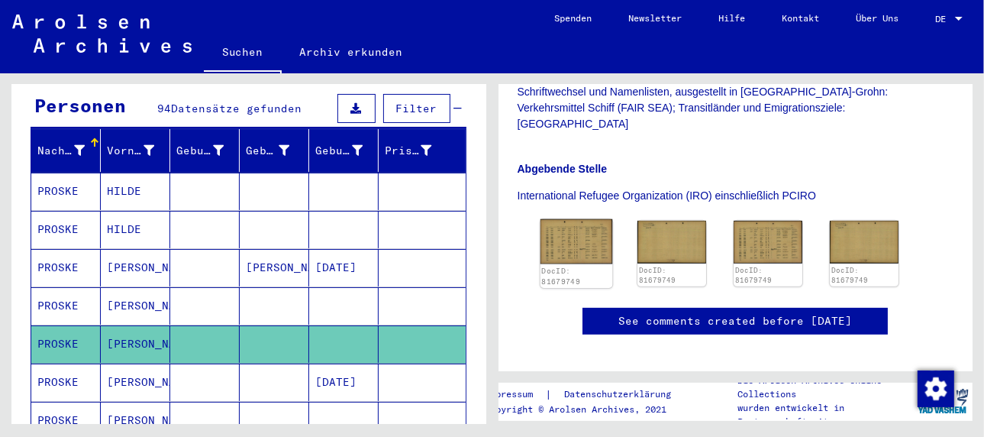
click at [550, 233] on img at bounding box center [576, 241] width 72 height 45
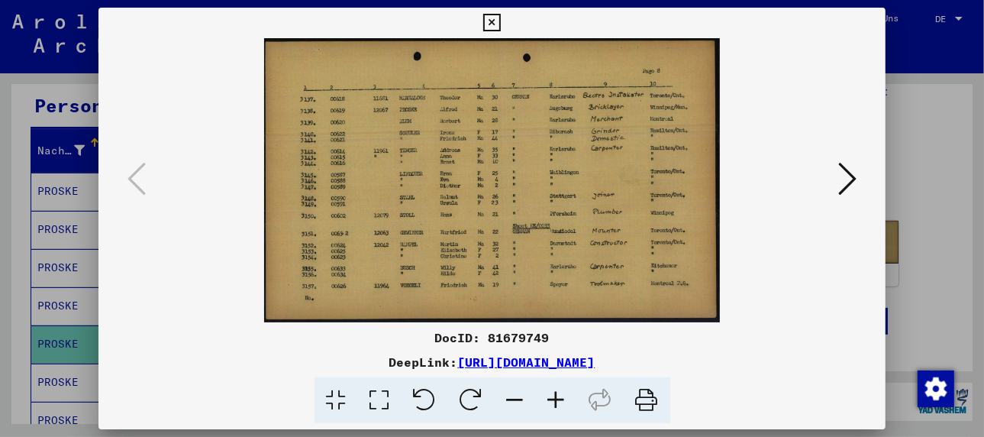
click at [557, 396] on icon at bounding box center [556, 400] width 41 height 47
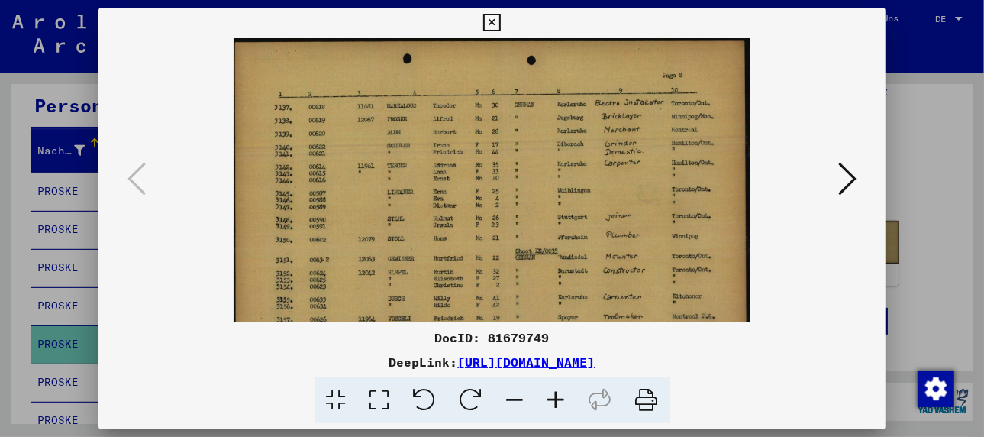
click at [557, 396] on icon at bounding box center [556, 400] width 41 height 47
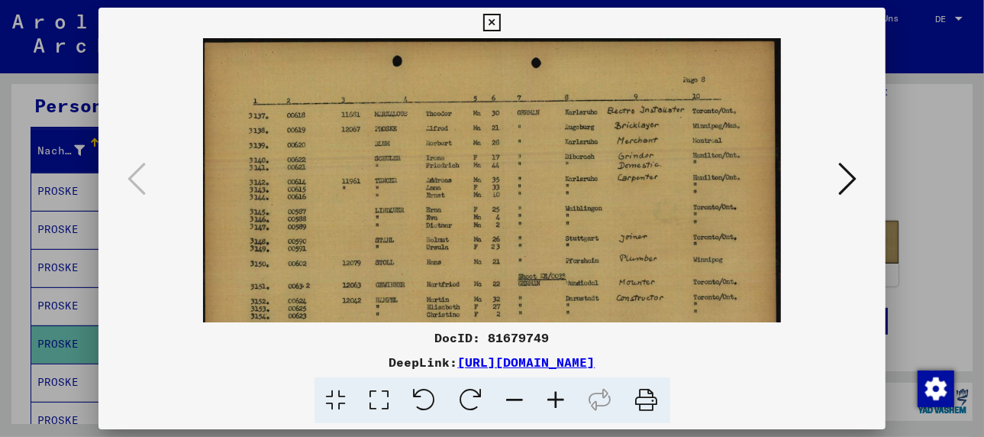
click at [559, 396] on icon at bounding box center [556, 400] width 41 height 47
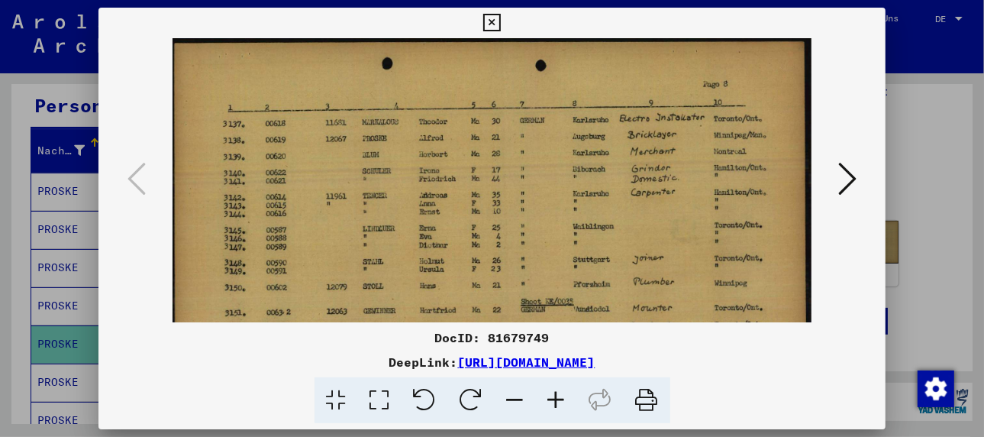
click at [849, 183] on icon at bounding box center [847, 178] width 18 height 37
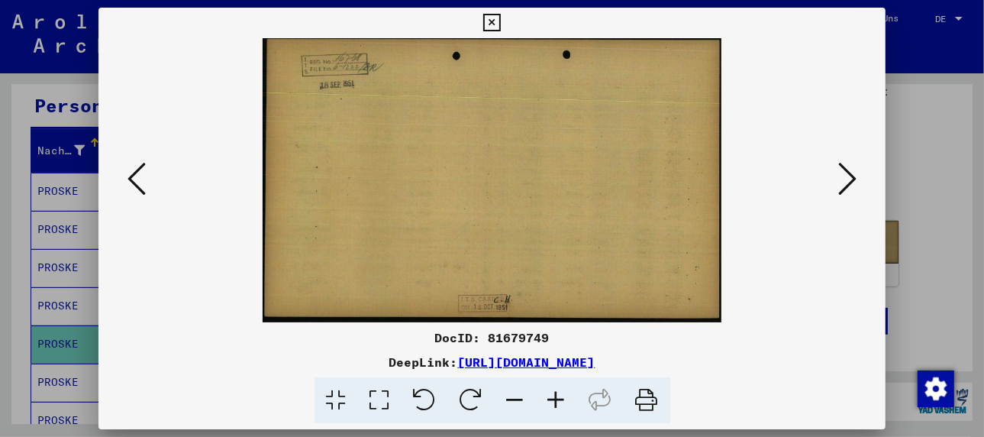
click at [849, 183] on icon at bounding box center [847, 178] width 18 height 37
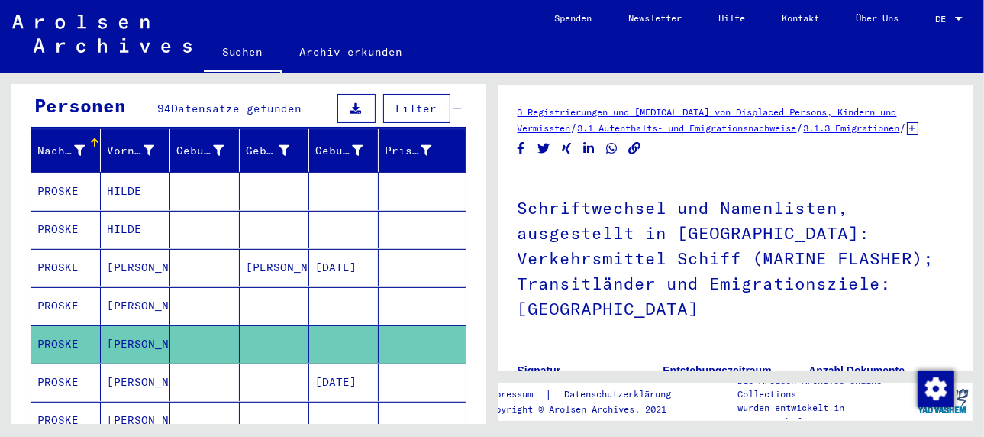
click at [118, 363] on mat-cell "[PERSON_NAME]" at bounding box center [135, 381] width 69 height 37
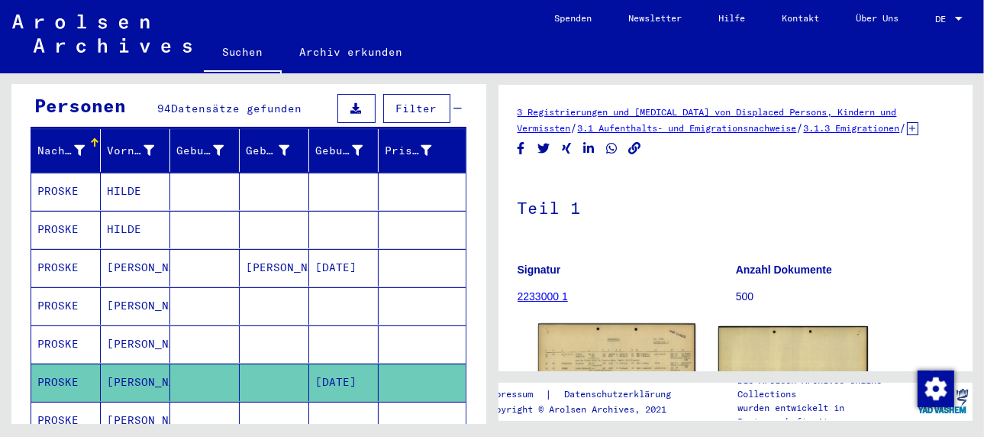
scroll to position [153, 0]
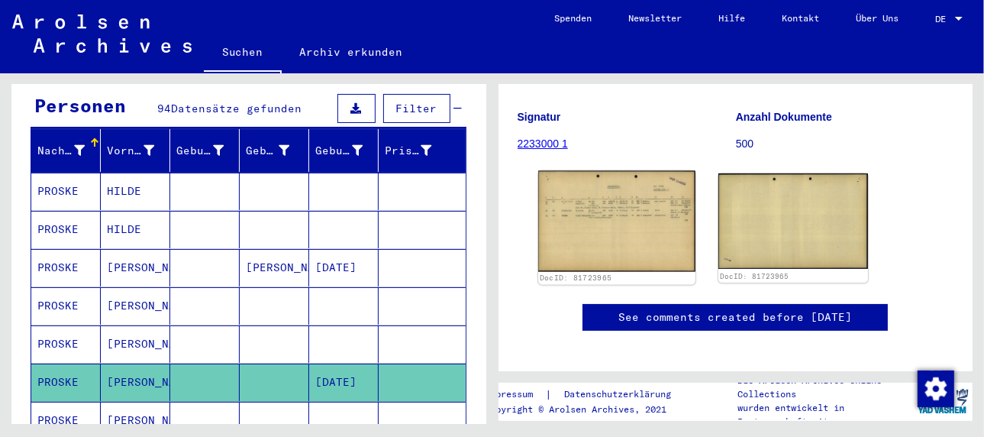
click at [621, 197] on img at bounding box center [616, 221] width 157 height 101
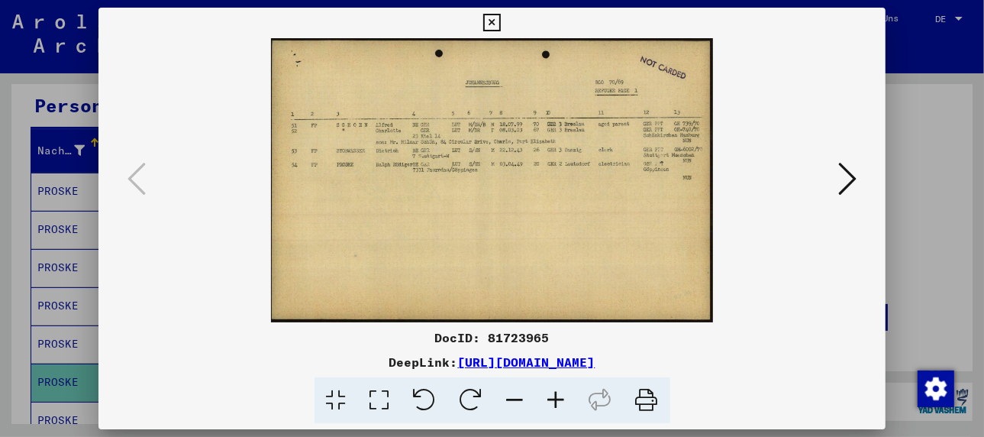
click at [552, 399] on icon at bounding box center [556, 400] width 41 height 47
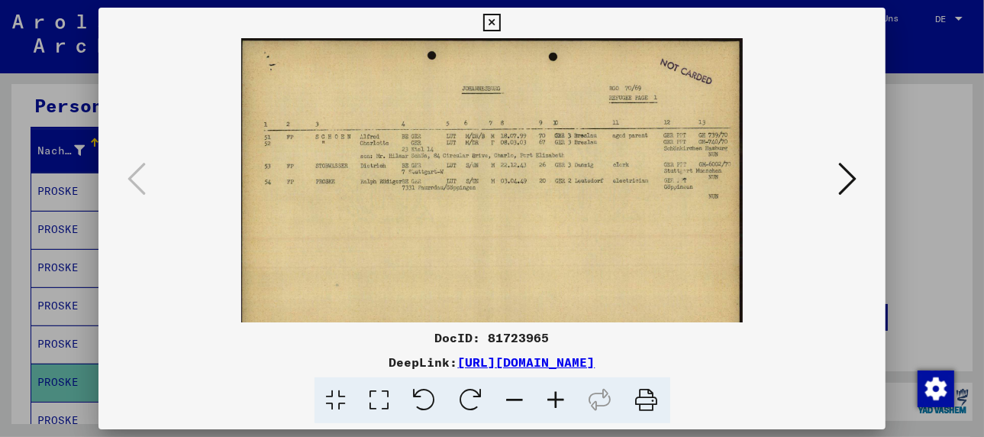
click at [552, 399] on icon at bounding box center [556, 400] width 41 height 47
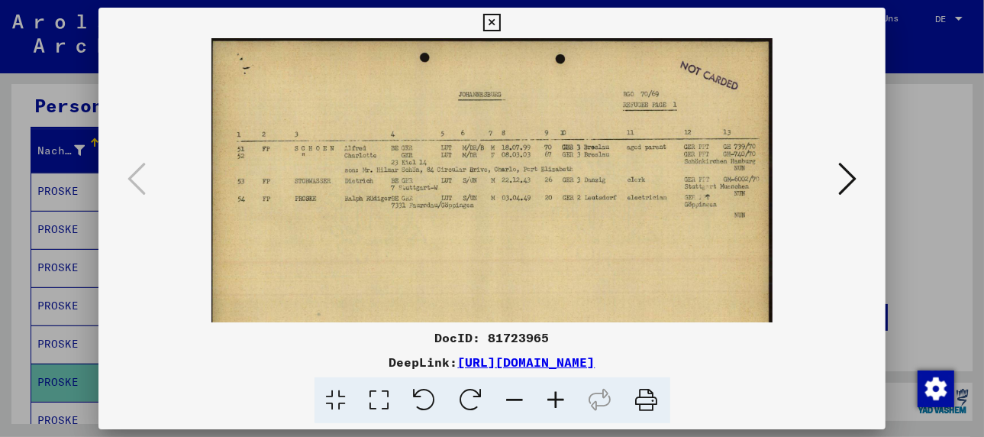
click at [552, 399] on icon at bounding box center [556, 400] width 41 height 47
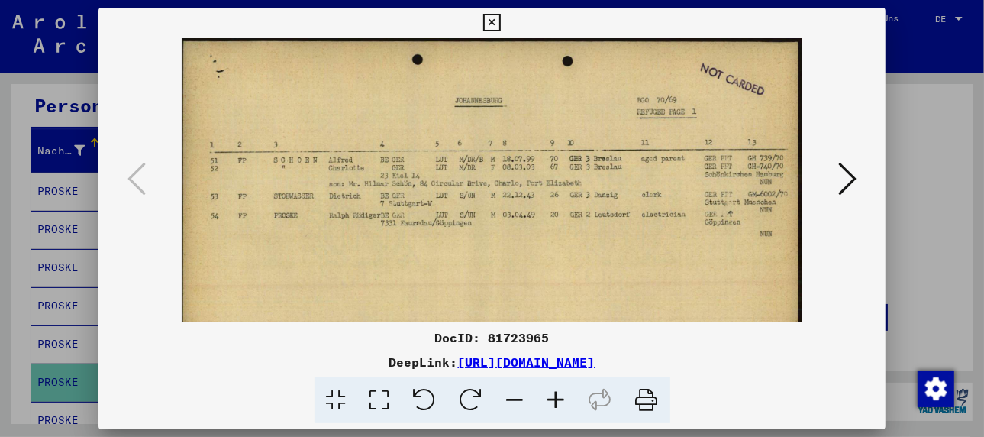
click at [552, 399] on icon at bounding box center [556, 400] width 41 height 47
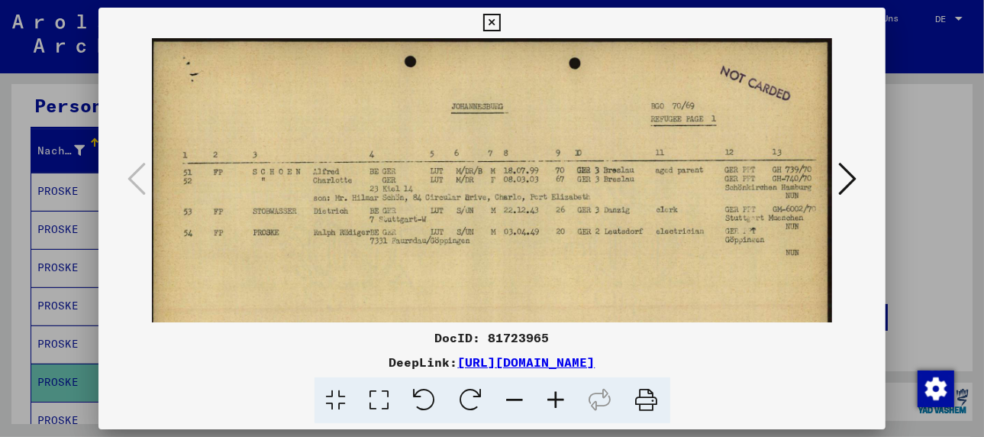
click at [552, 399] on icon at bounding box center [556, 400] width 41 height 47
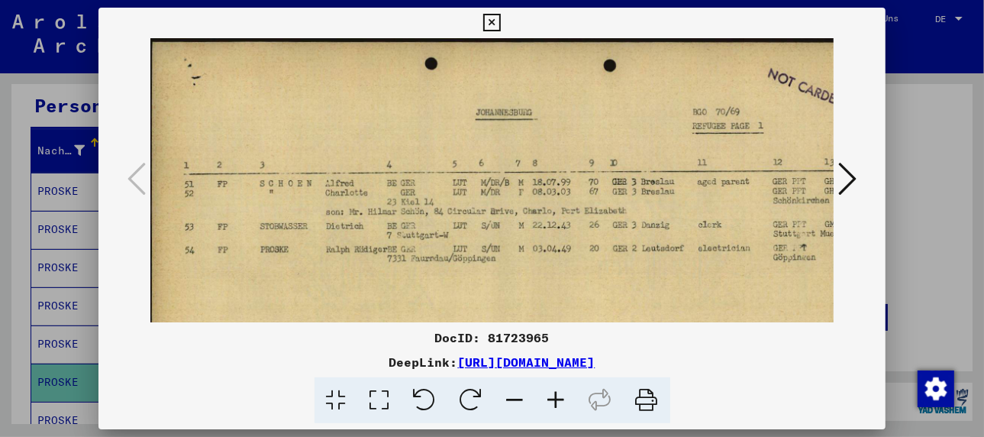
click at [552, 399] on icon at bounding box center [556, 400] width 41 height 47
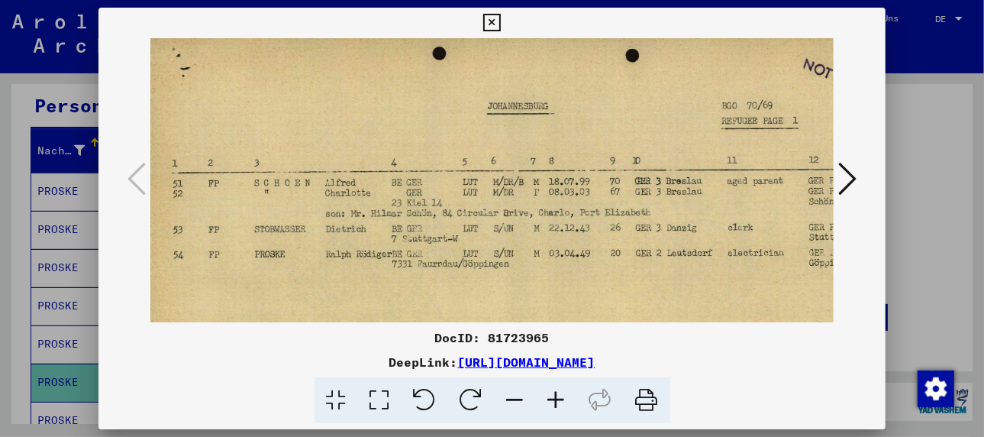
scroll to position [19, 16]
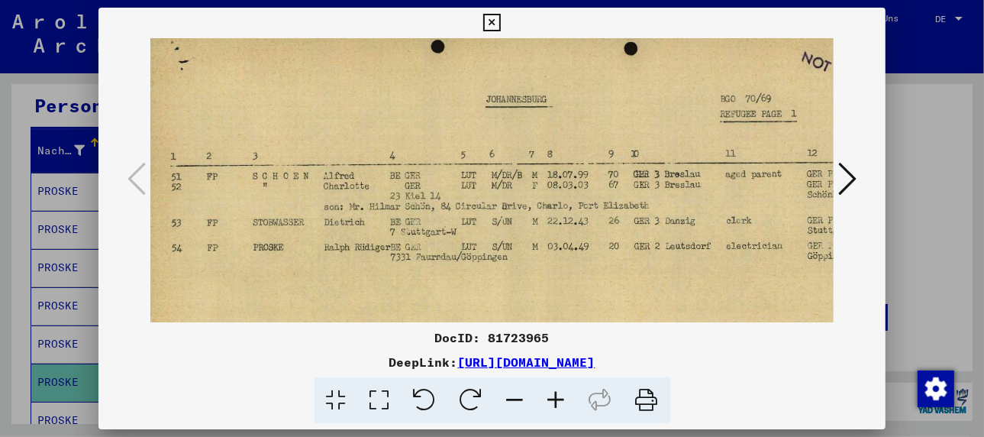
drag, startPoint x: 390, startPoint y: 291, endPoint x: 370, endPoint y: 267, distance: 31.5
click at [370, 267] on img at bounding box center [533, 275] width 799 height 513
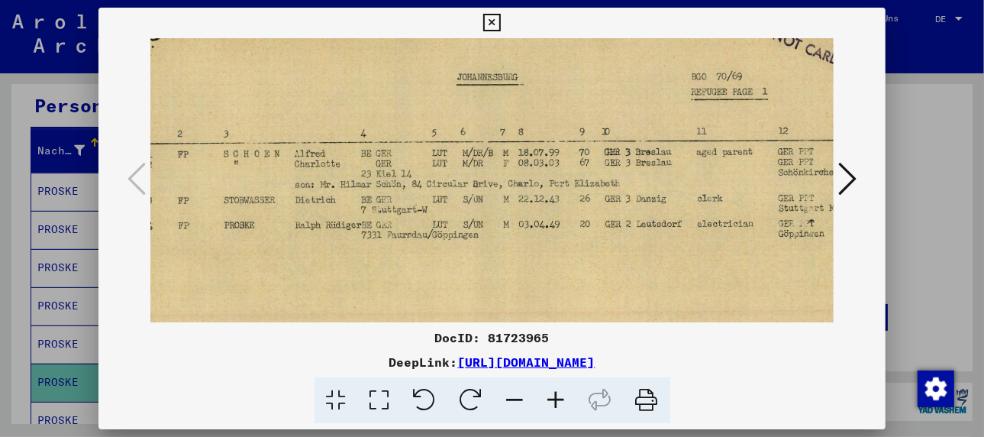
scroll to position [41, 45]
drag, startPoint x: 475, startPoint y: 280, endPoint x: 441, endPoint y: 250, distance: 45.5
click at [441, 250] on img at bounding box center [504, 253] width 799 height 513
click at [63, 390] on div at bounding box center [492, 218] width 984 height 437
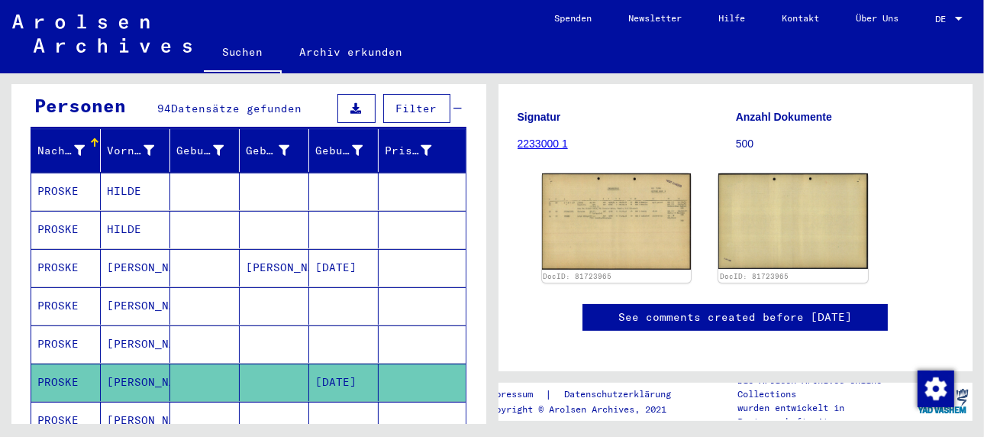
click at [135, 402] on mat-cell "[PERSON_NAME]" at bounding box center [135, 420] width 69 height 37
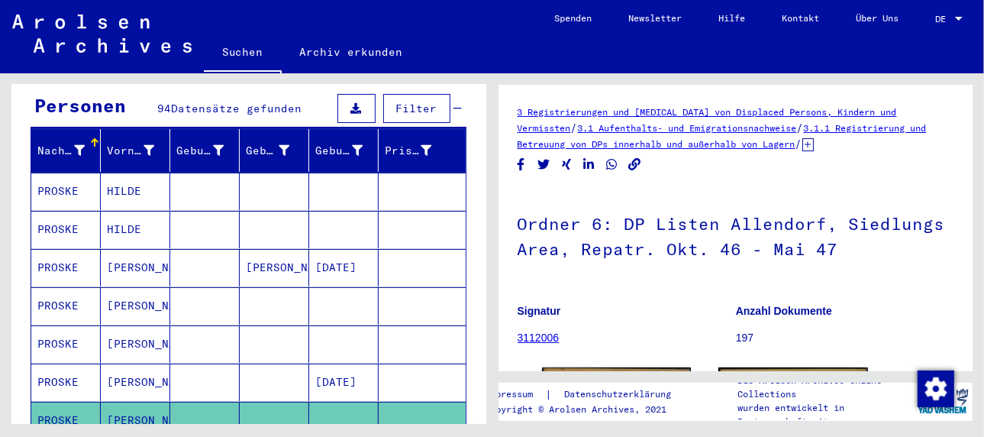
scroll to position [229, 0]
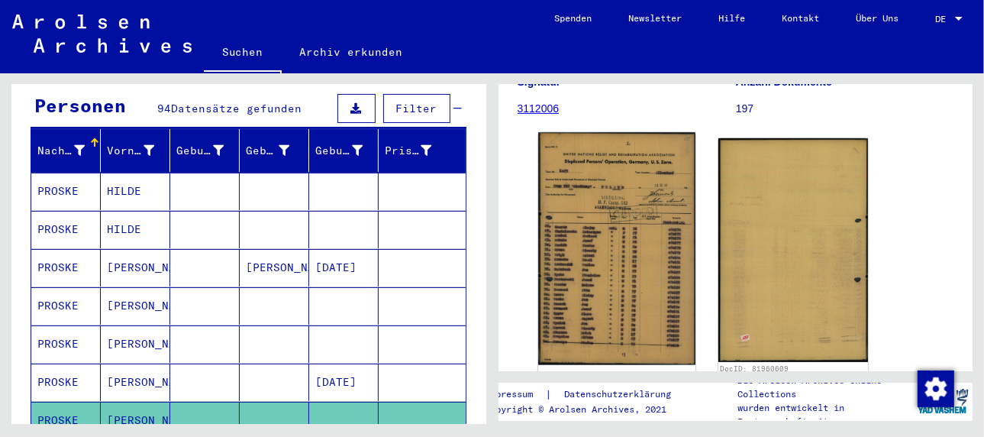
click at [624, 227] on img at bounding box center [616, 248] width 157 height 233
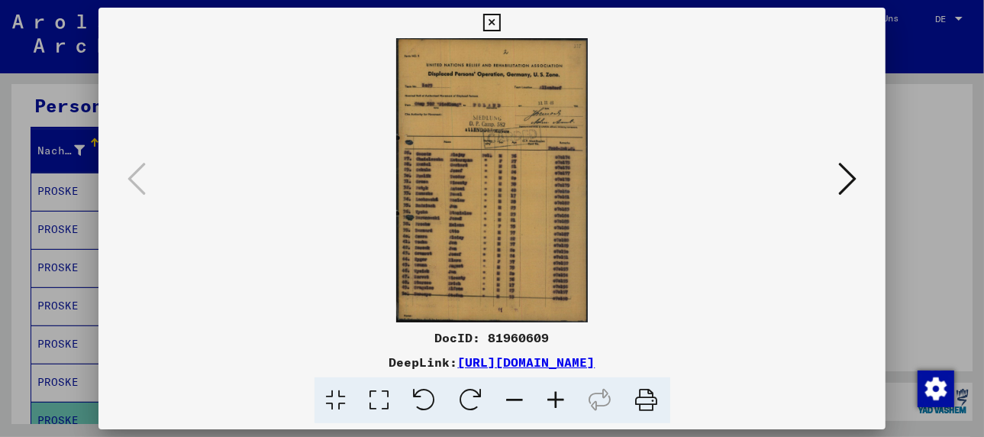
click at [559, 395] on icon at bounding box center [556, 400] width 41 height 47
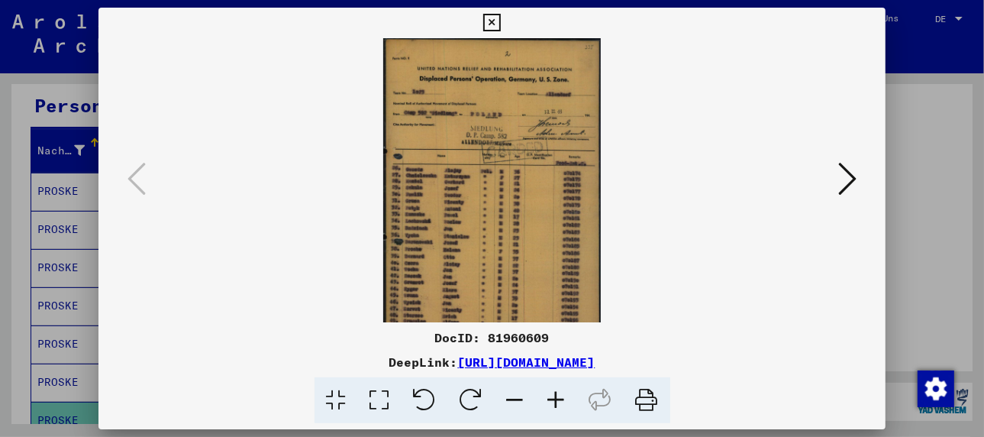
click at [557, 393] on icon at bounding box center [556, 400] width 41 height 47
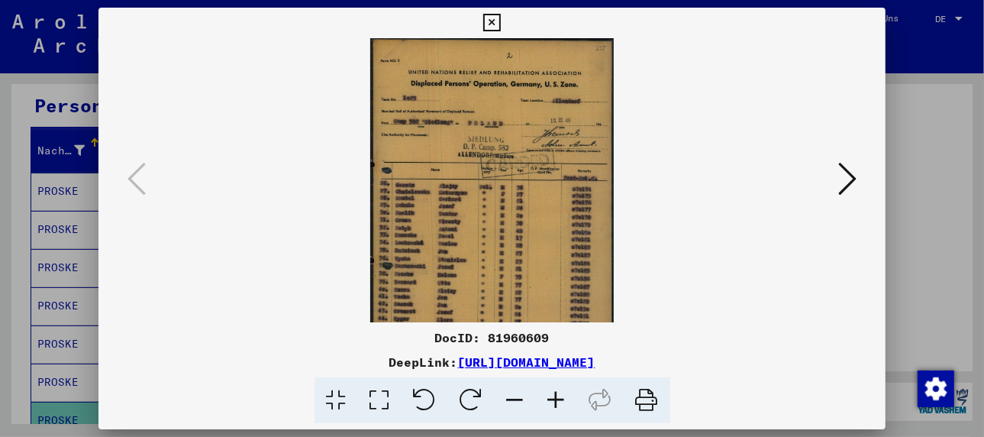
click at [557, 393] on icon at bounding box center [556, 400] width 41 height 47
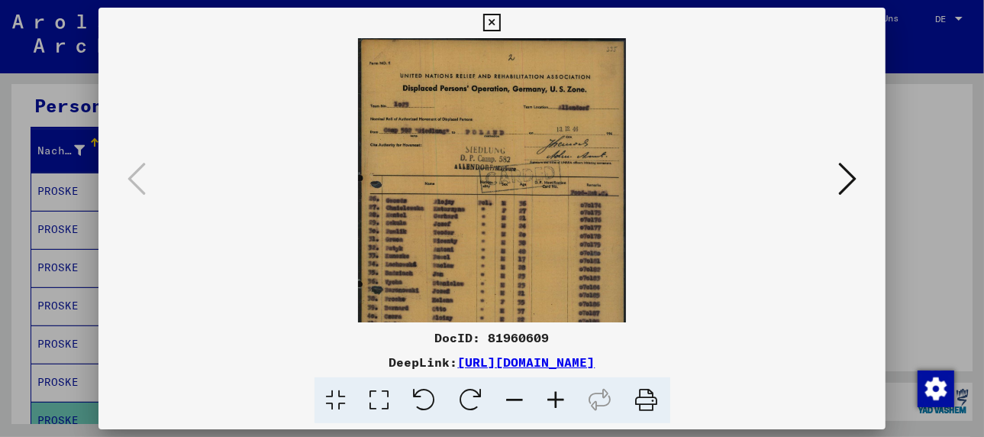
click at [557, 393] on icon at bounding box center [556, 400] width 41 height 47
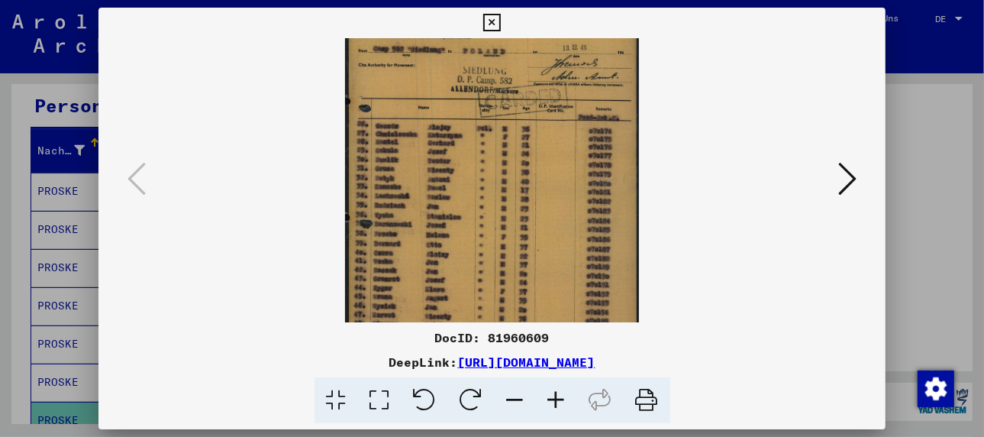
drag, startPoint x: 514, startPoint y: 272, endPoint x: 530, endPoint y: 174, distance: 99.1
click at [530, 174] on img at bounding box center [492, 166] width 295 height 437
click at [59, 401] on div at bounding box center [492, 218] width 984 height 437
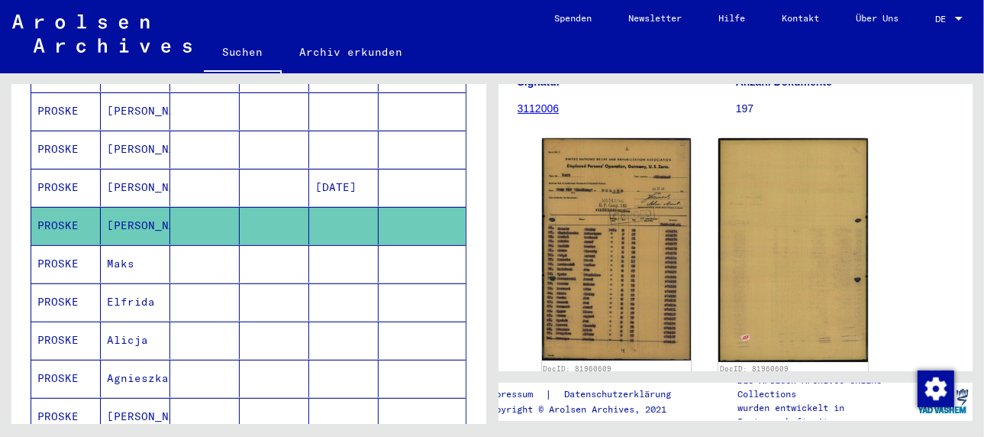
scroll to position [382, 0]
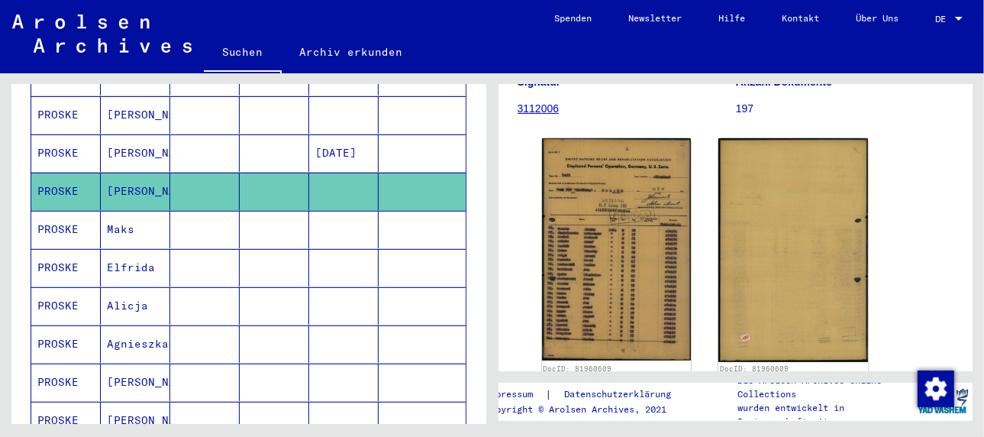
click at [78, 211] on mat-cell "PROSKE" at bounding box center [65, 229] width 69 height 37
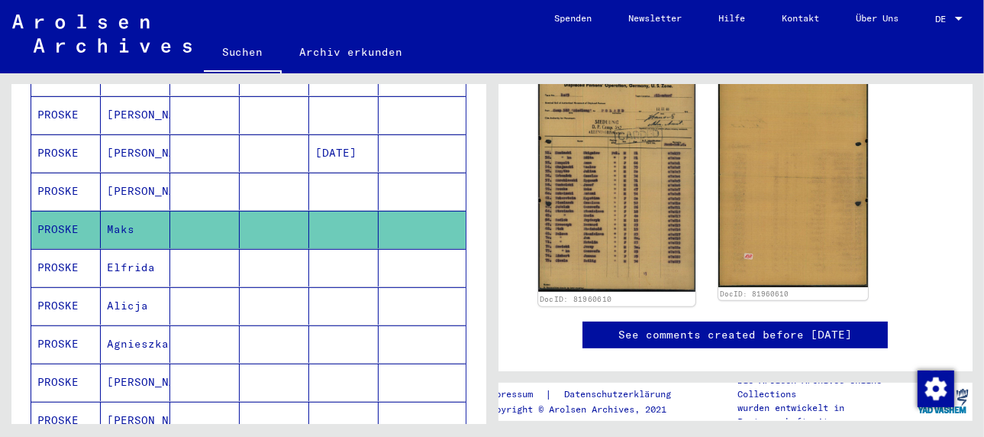
scroll to position [229, 0]
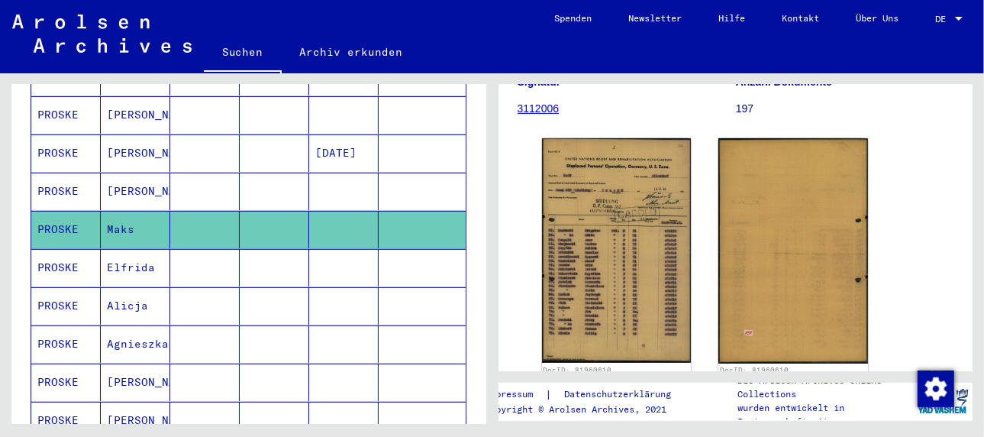
click at [123, 249] on mat-cell "Elfrida" at bounding box center [135, 267] width 69 height 37
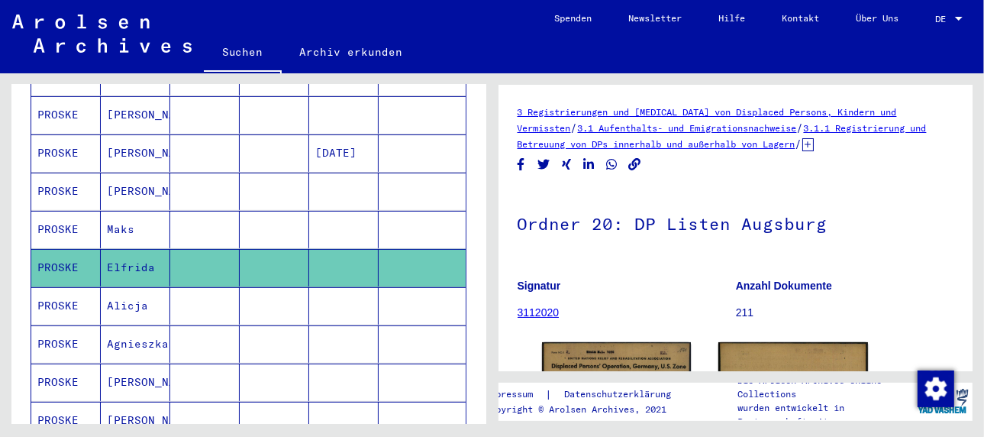
scroll to position [153, 0]
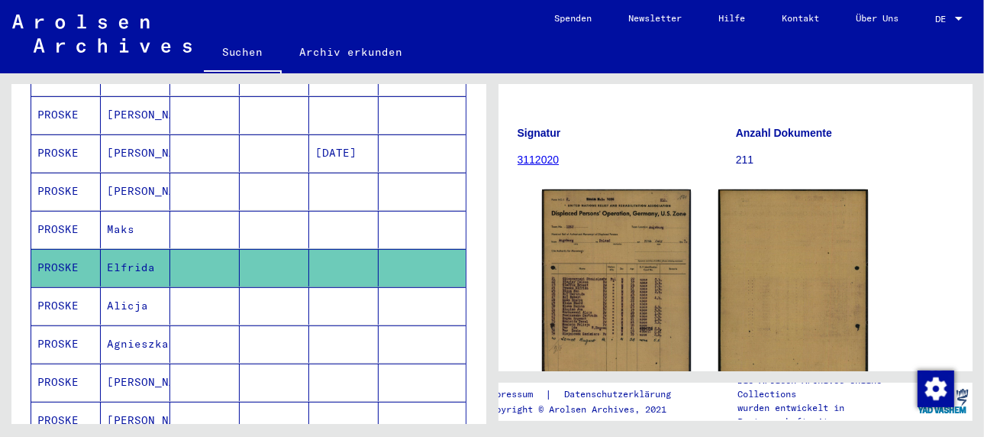
click at [121, 287] on mat-cell "Alicja" at bounding box center [135, 305] width 69 height 37
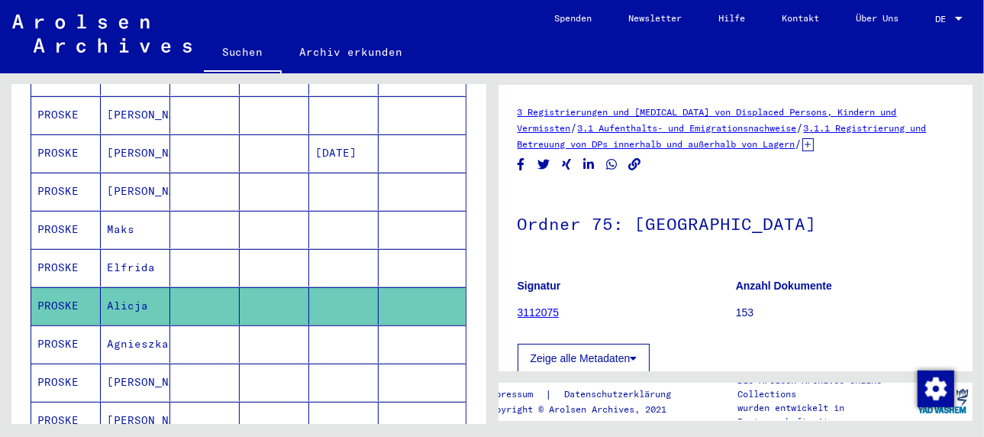
scroll to position [153, 0]
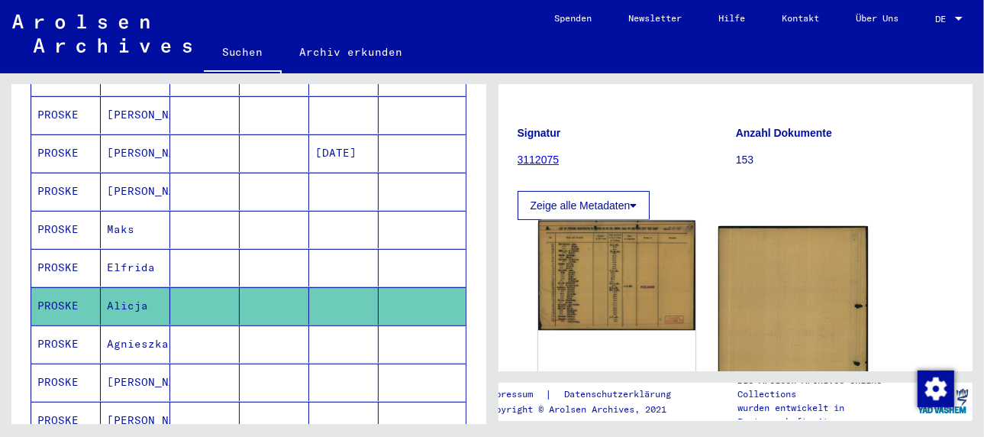
click at [585, 269] on img at bounding box center [616, 276] width 157 height 110
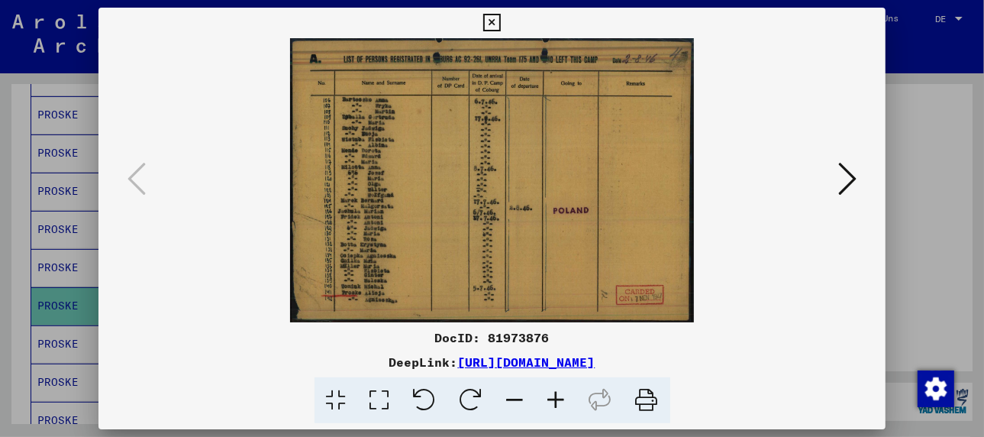
click at [67, 319] on div at bounding box center [492, 218] width 984 height 437
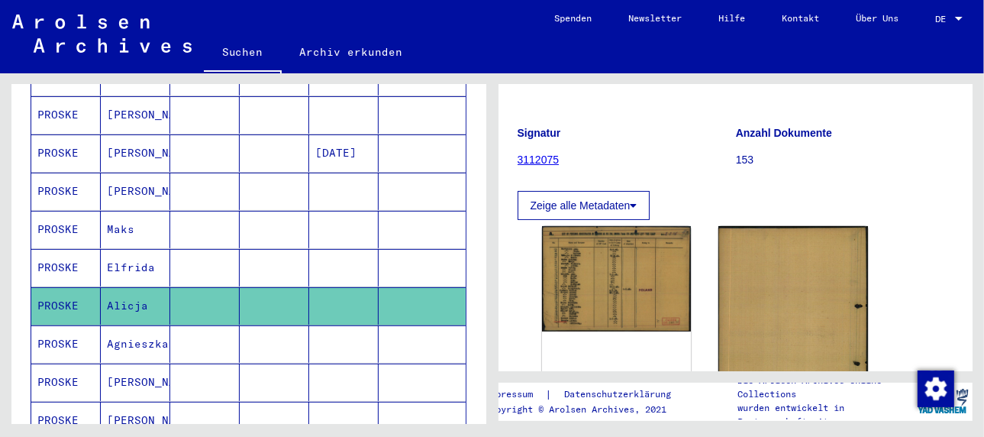
click at [144, 325] on mat-cell "Agnieszkaa" at bounding box center [135, 343] width 69 height 37
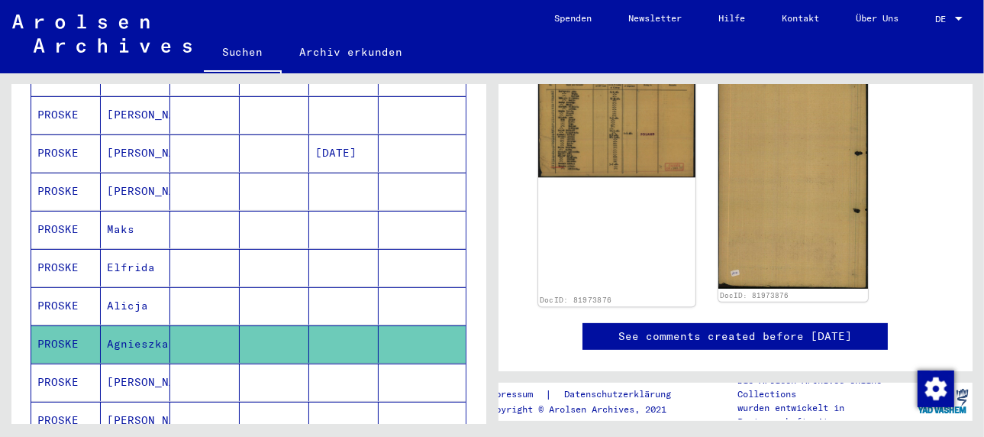
scroll to position [229, 0]
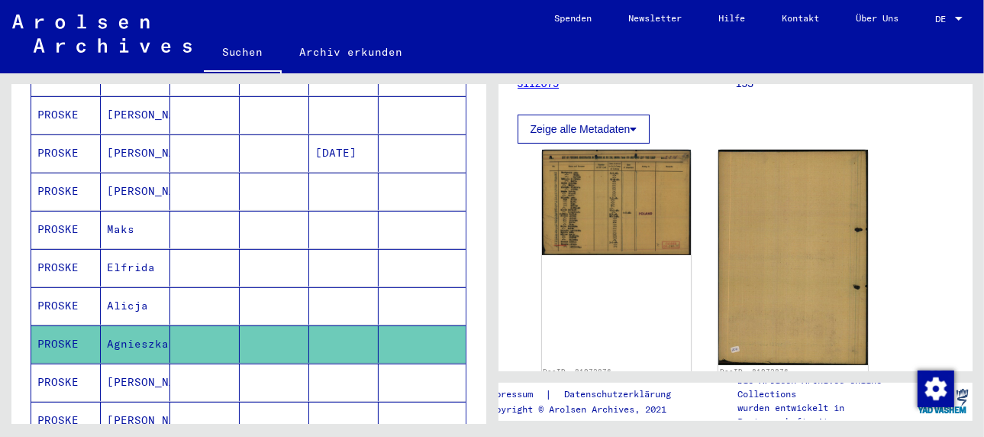
click at [126, 363] on mat-cell "[PERSON_NAME]" at bounding box center [135, 381] width 69 height 37
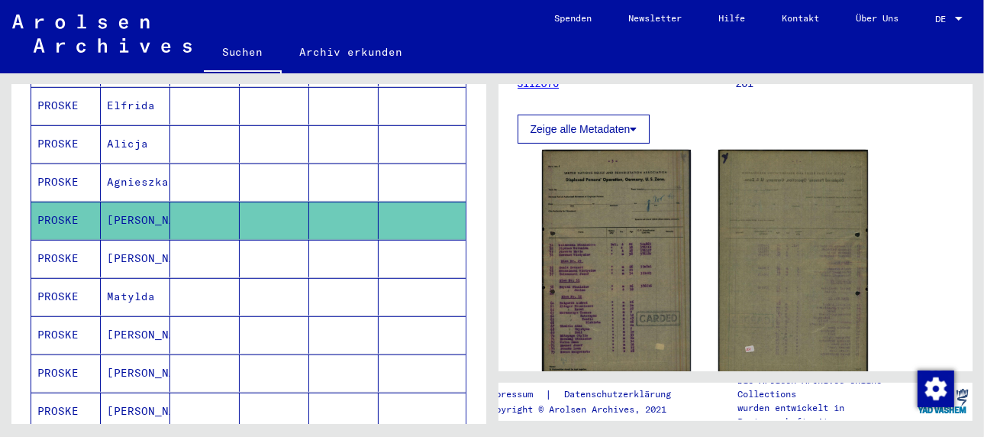
scroll to position [611, 0]
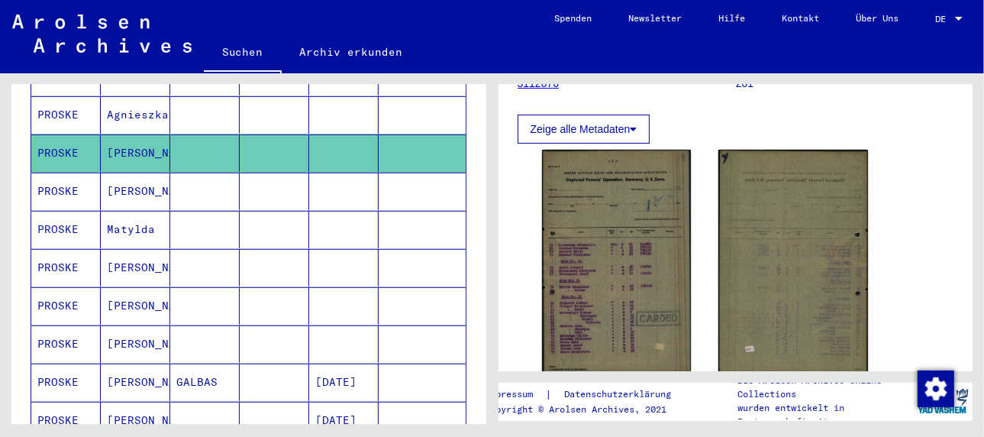
click at [118, 173] on mat-cell "[PERSON_NAME]" at bounding box center [135, 191] width 69 height 37
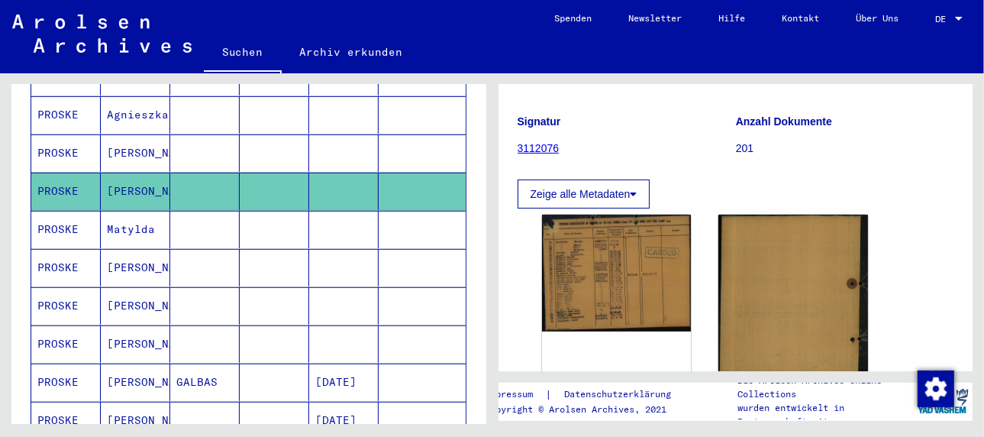
scroll to position [229, 0]
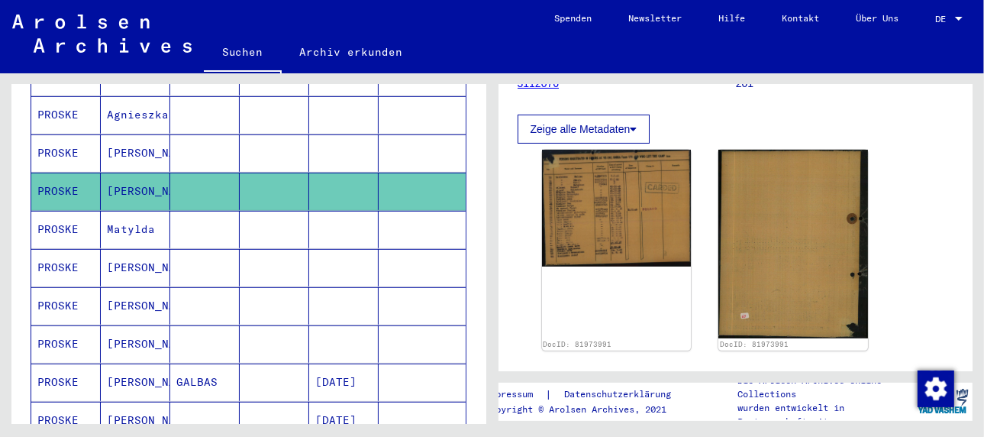
click at [116, 211] on mat-cell "Matylda" at bounding box center [135, 229] width 69 height 37
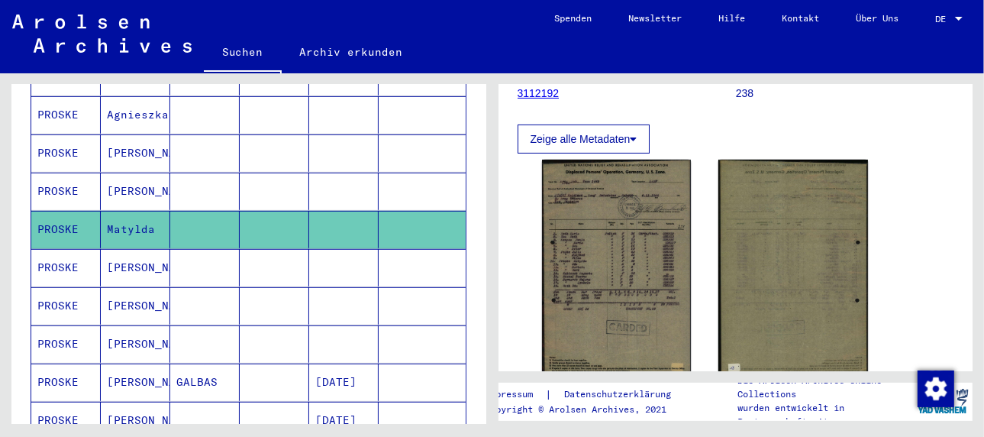
scroll to position [229, 0]
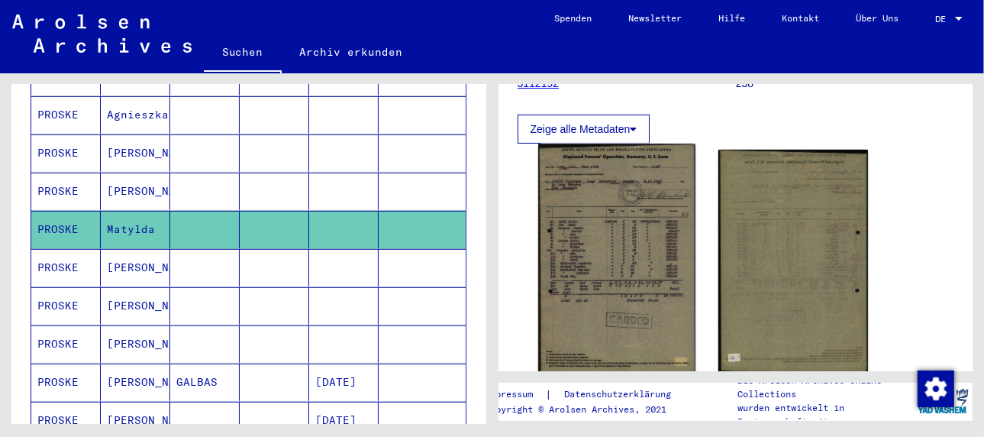
click at [646, 259] on img at bounding box center [616, 261] width 157 height 235
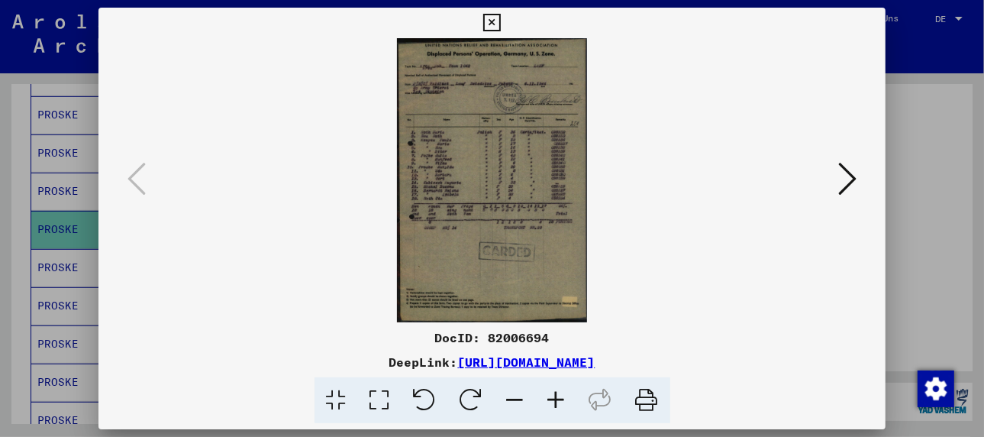
click at [555, 395] on icon at bounding box center [556, 400] width 41 height 47
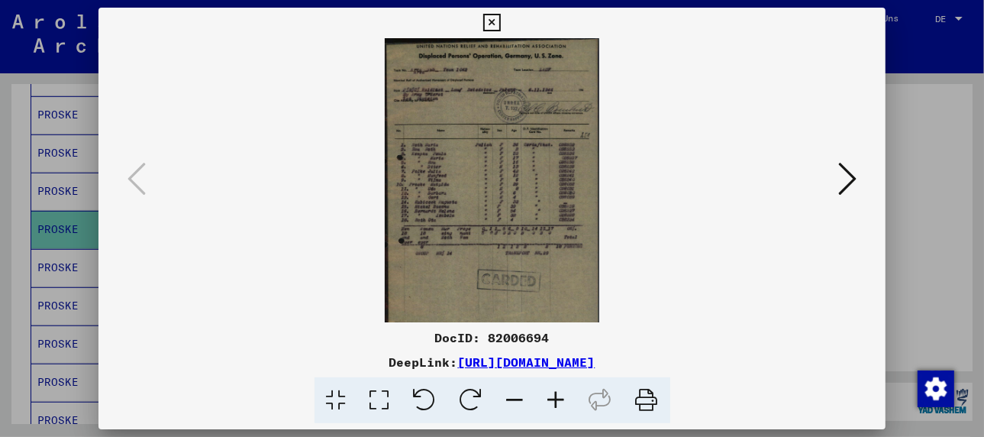
click at [555, 395] on icon at bounding box center [556, 400] width 41 height 47
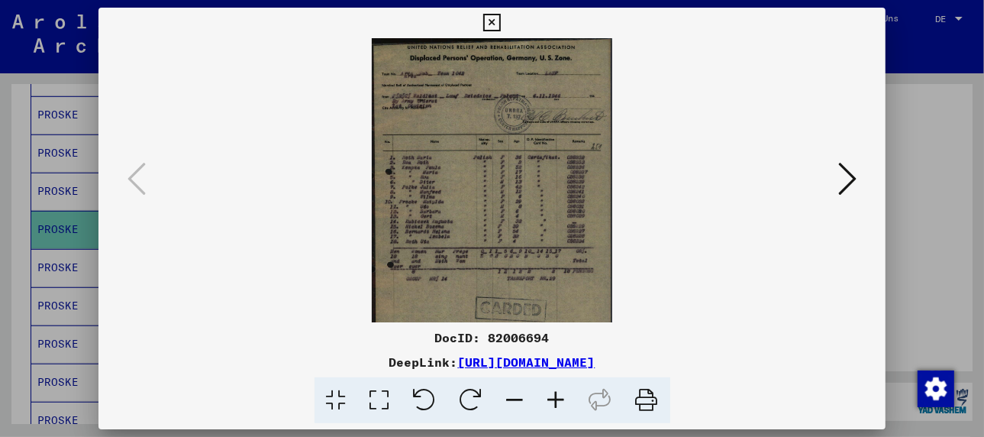
click at [555, 395] on icon at bounding box center [556, 400] width 41 height 47
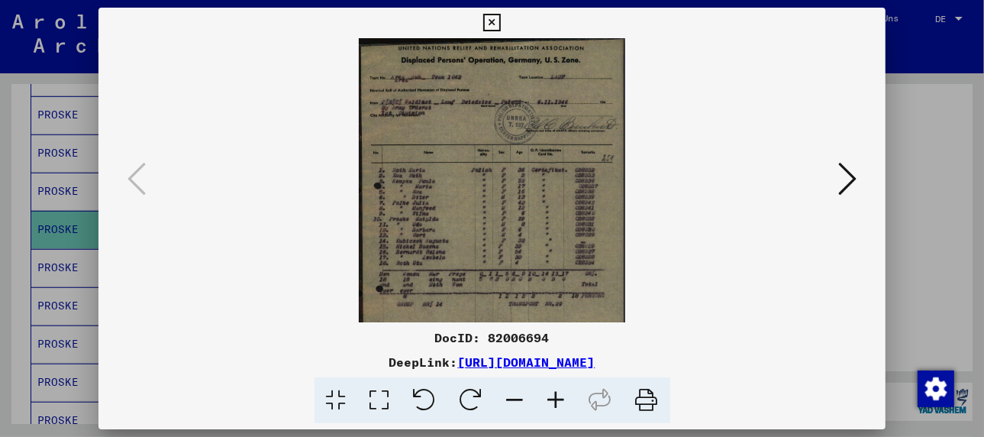
click at [555, 395] on icon at bounding box center [556, 400] width 41 height 47
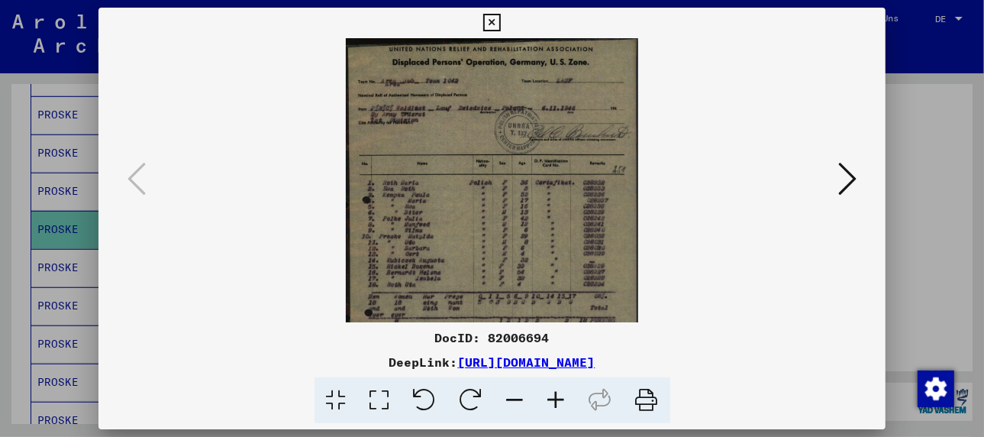
click at [555, 395] on icon at bounding box center [556, 400] width 41 height 47
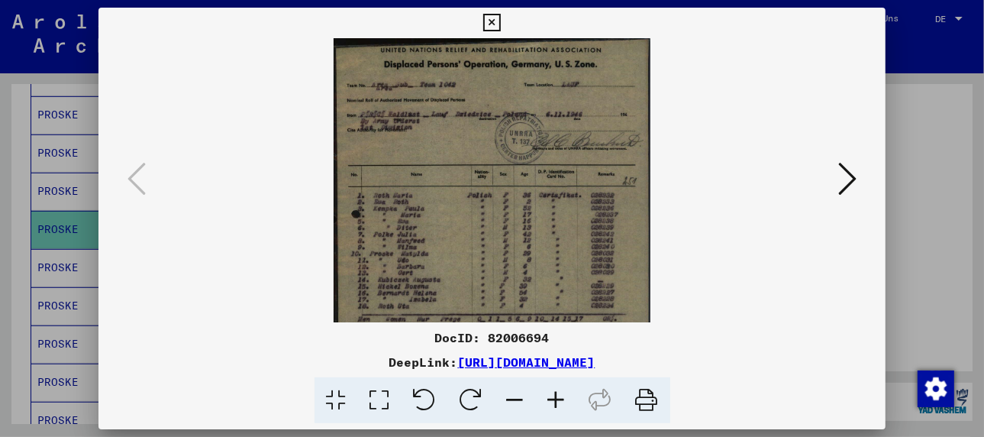
click at [555, 395] on icon at bounding box center [556, 400] width 41 height 47
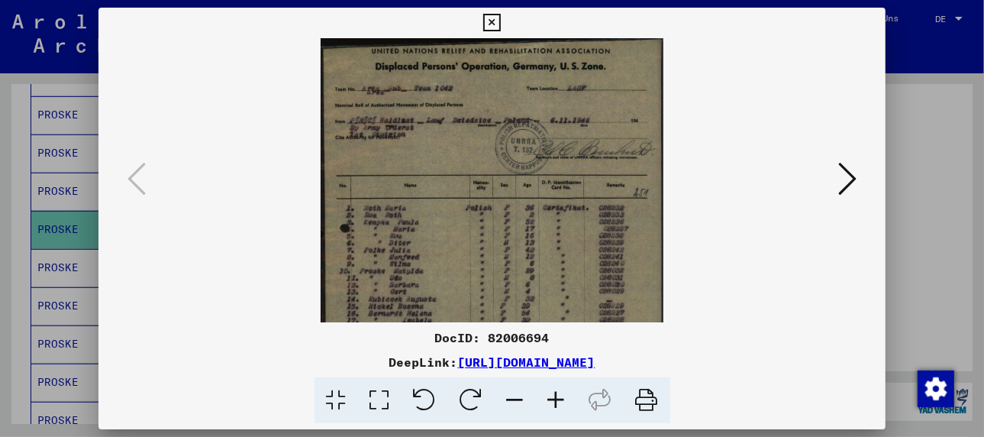
click at [555, 395] on icon at bounding box center [556, 400] width 41 height 47
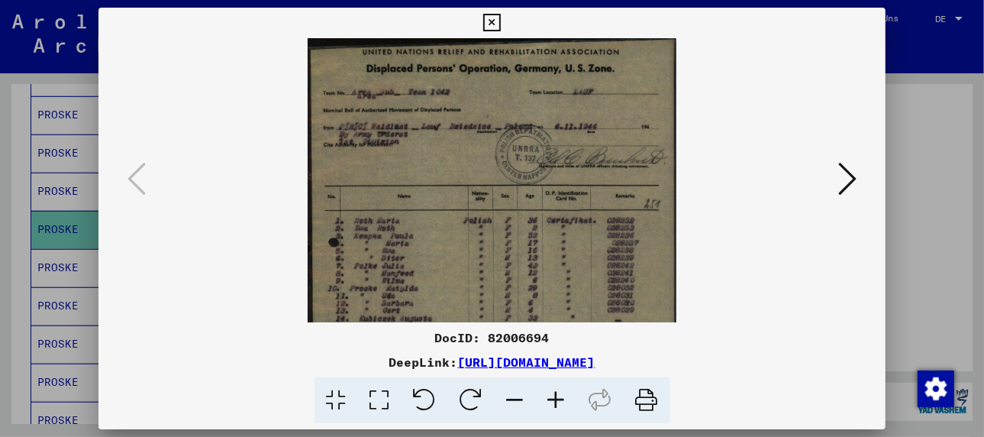
click at [555, 395] on icon at bounding box center [556, 400] width 41 height 47
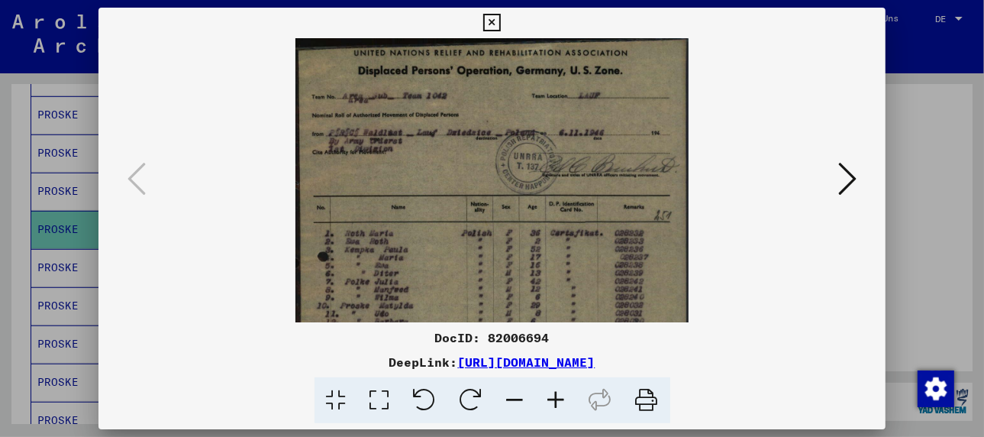
click at [555, 395] on icon at bounding box center [556, 400] width 41 height 47
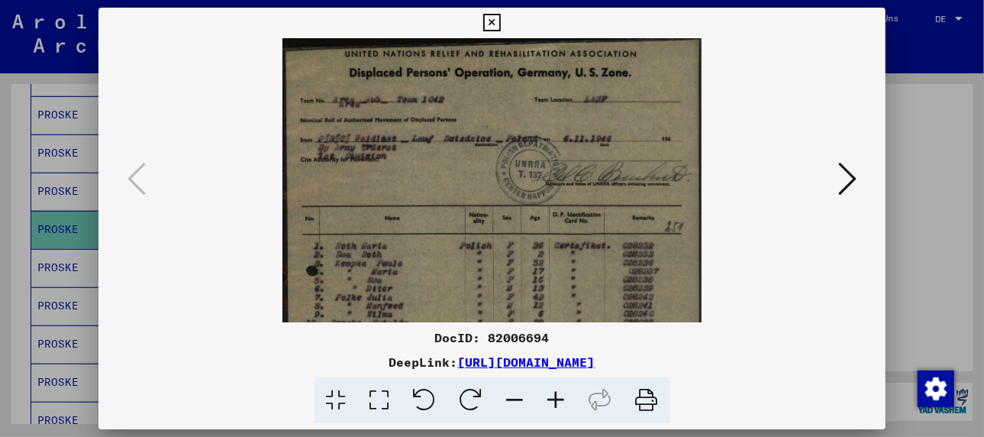
click at [555, 395] on icon at bounding box center [556, 400] width 41 height 47
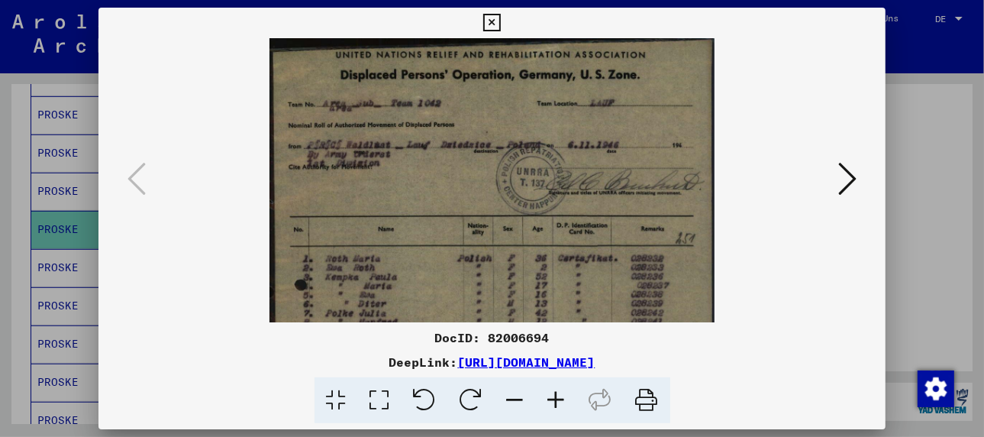
click at [555, 395] on icon at bounding box center [556, 400] width 41 height 47
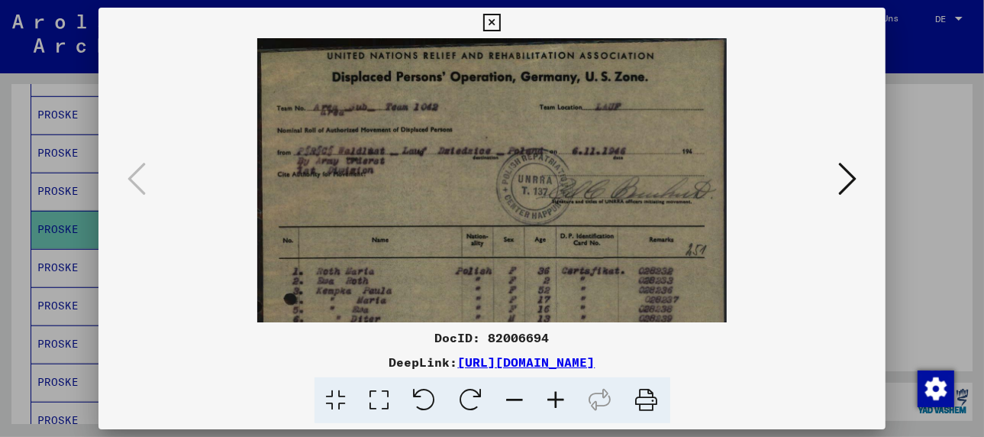
click at [555, 395] on icon at bounding box center [556, 400] width 41 height 47
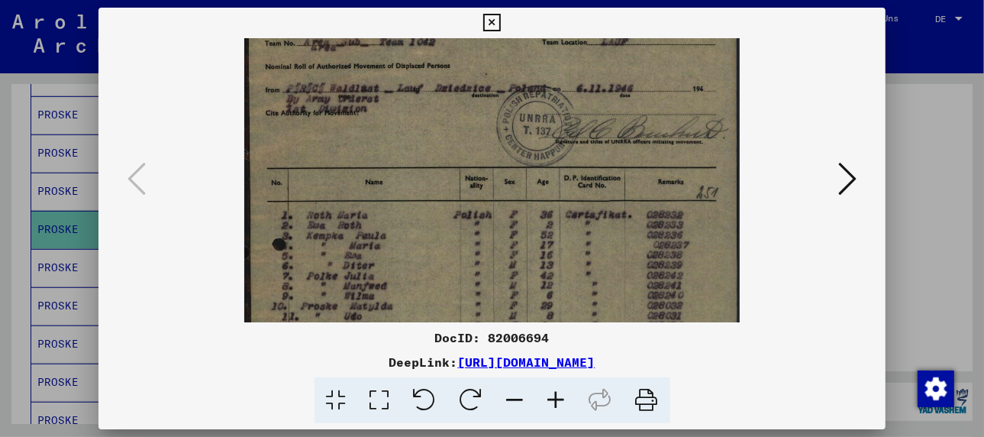
drag, startPoint x: 593, startPoint y: 292, endPoint x: 599, endPoint y: 219, distance: 73.6
click at [599, 219] on img at bounding box center [492, 340] width 496 height 742
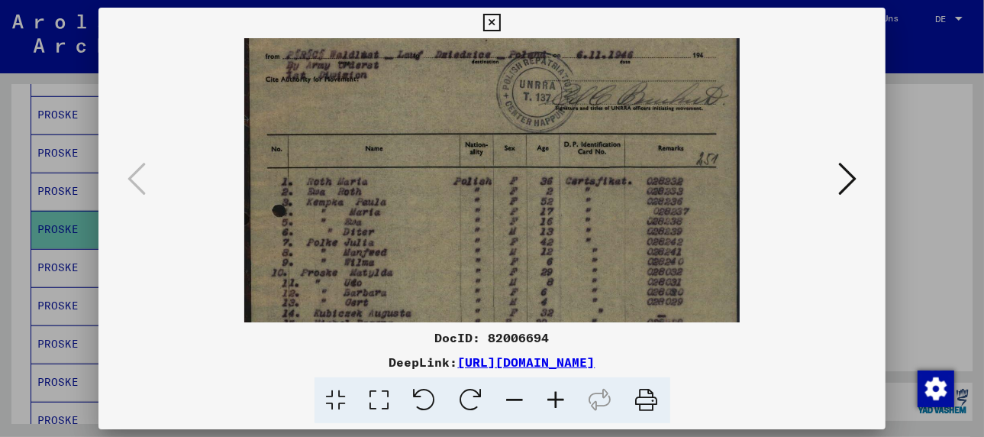
scroll to position [114, 0]
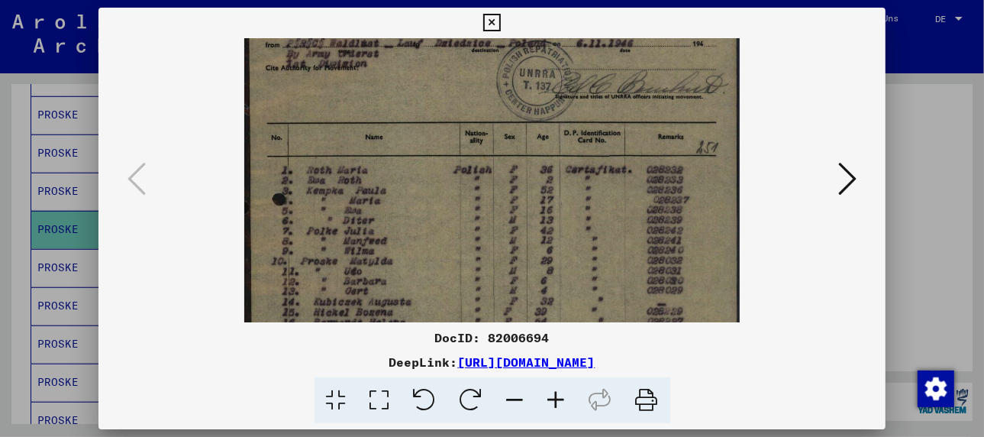
drag, startPoint x: 497, startPoint y: 273, endPoint x: 502, endPoint y: 233, distance: 40.0
click at [502, 233] on img at bounding box center [492, 295] width 496 height 742
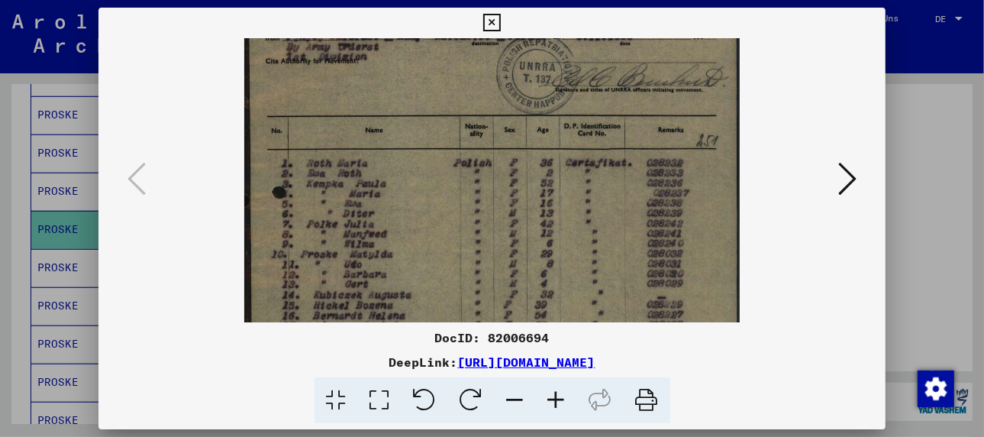
scroll to position [125, 0]
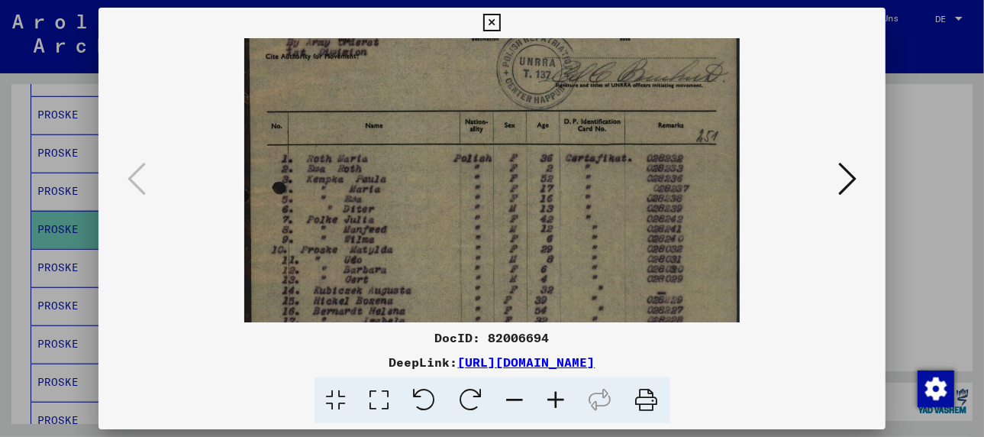
drag, startPoint x: 470, startPoint y: 279, endPoint x: 469, endPoint y: 263, distance: 16.1
click at [469, 263] on img at bounding box center [492, 284] width 496 height 742
click at [50, 240] on div at bounding box center [492, 218] width 984 height 437
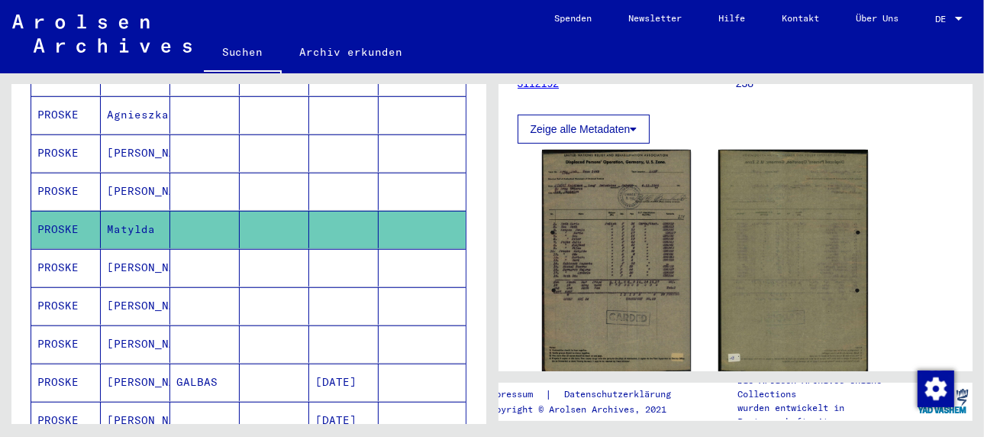
click at [118, 249] on mat-cell "[PERSON_NAME]" at bounding box center [135, 267] width 69 height 37
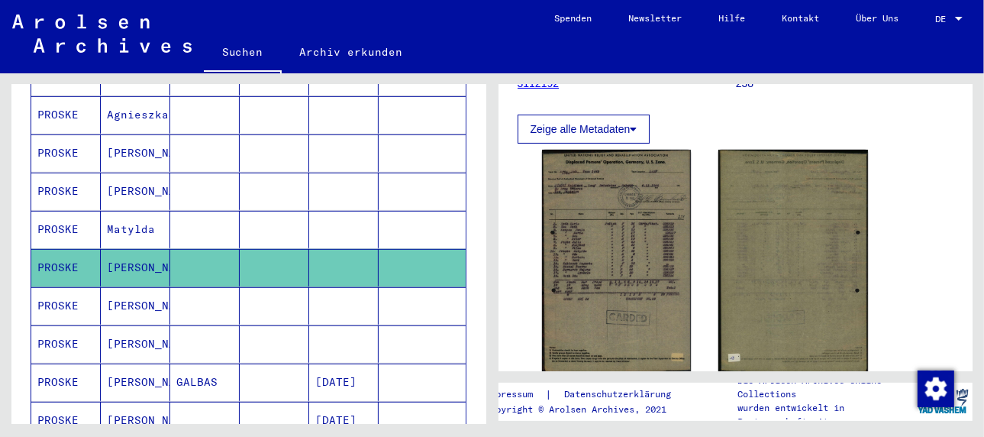
click at [134, 249] on mat-cell "[PERSON_NAME]" at bounding box center [135, 267] width 69 height 37
click at [131, 287] on mat-cell "[PERSON_NAME]" at bounding box center [135, 305] width 69 height 37
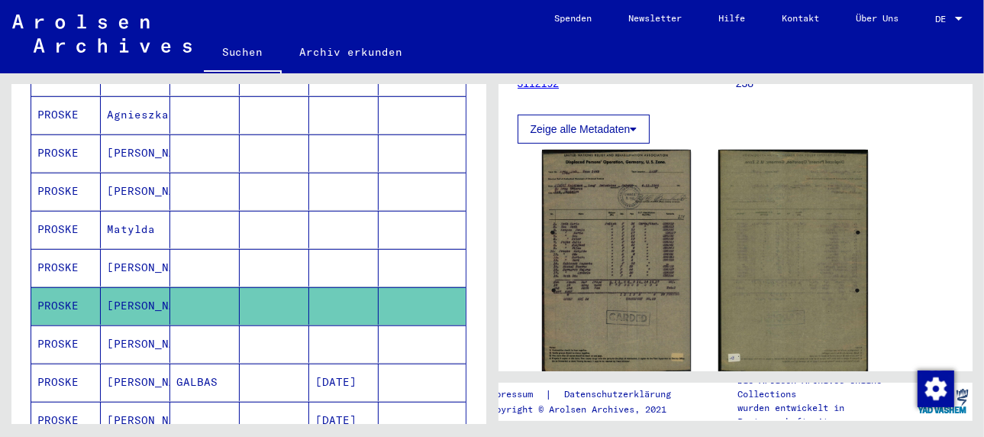
click at [131, 287] on mat-cell "[PERSON_NAME]" at bounding box center [135, 305] width 69 height 37
click at [128, 325] on mat-cell "[PERSON_NAME]" at bounding box center [135, 343] width 69 height 37
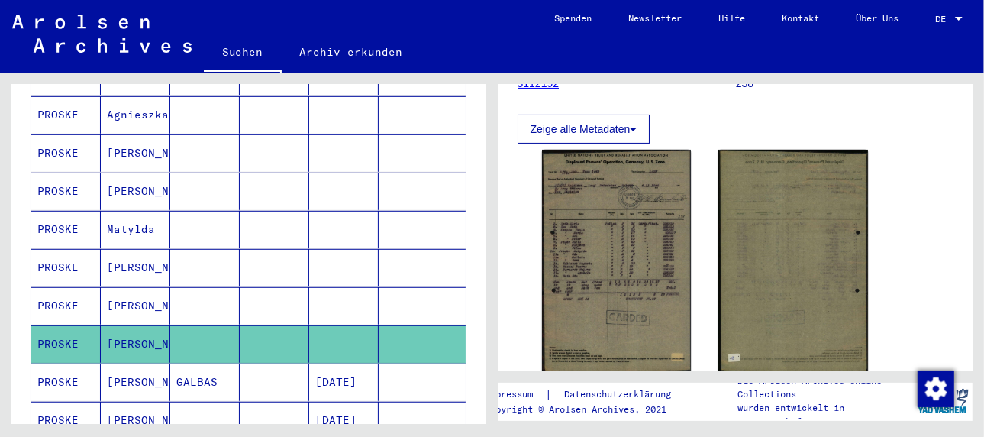
click at [128, 325] on mat-cell "[PERSON_NAME]" at bounding box center [135, 343] width 69 height 37
click at [146, 363] on mat-cell "[PERSON_NAME]" at bounding box center [135, 381] width 69 height 37
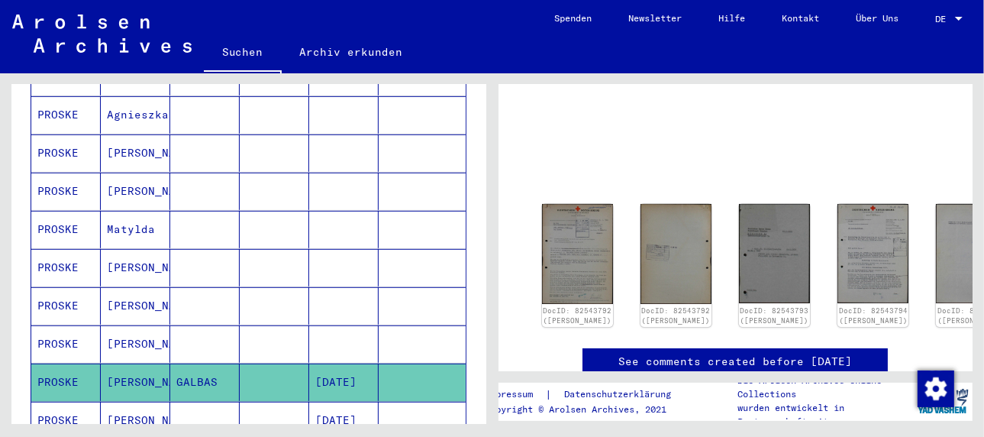
scroll to position [135, 0]
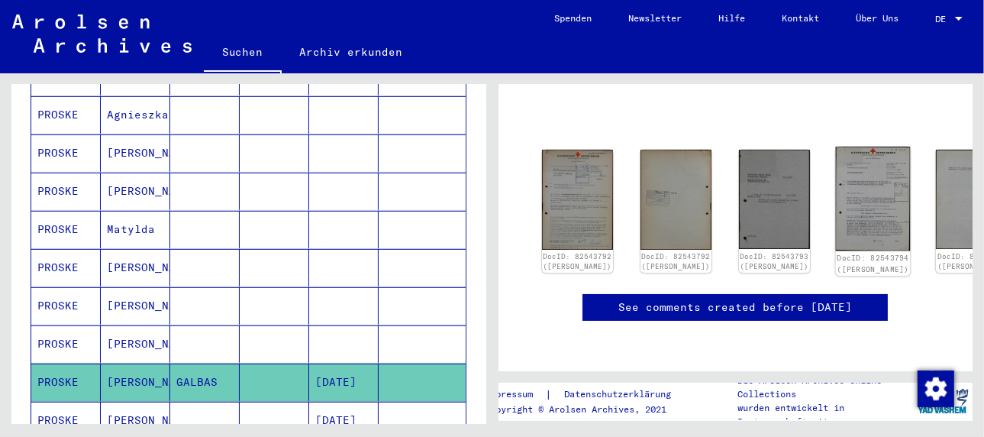
click at [836, 176] on img at bounding box center [873, 199] width 75 height 105
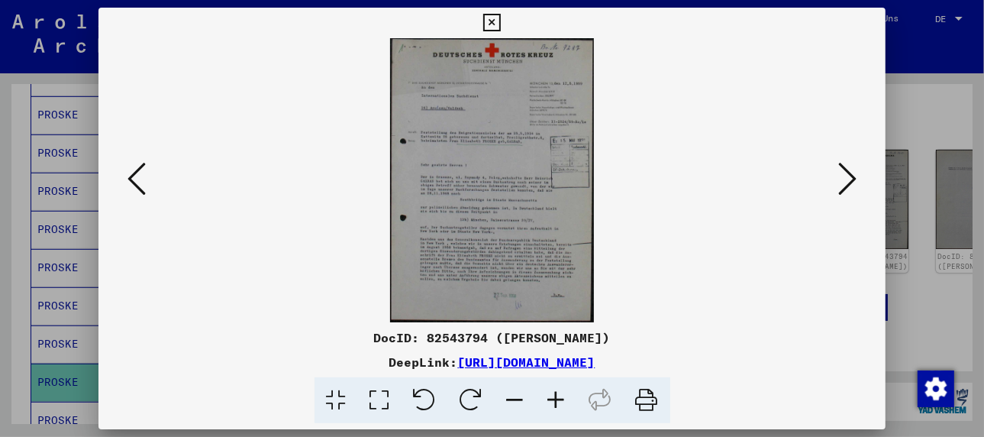
click at [558, 397] on icon at bounding box center [556, 400] width 41 height 47
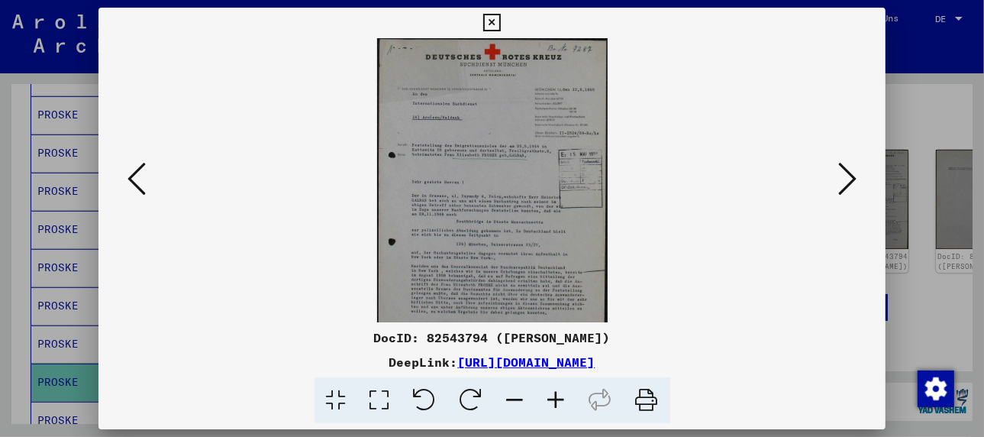
click at [558, 397] on icon at bounding box center [556, 400] width 41 height 47
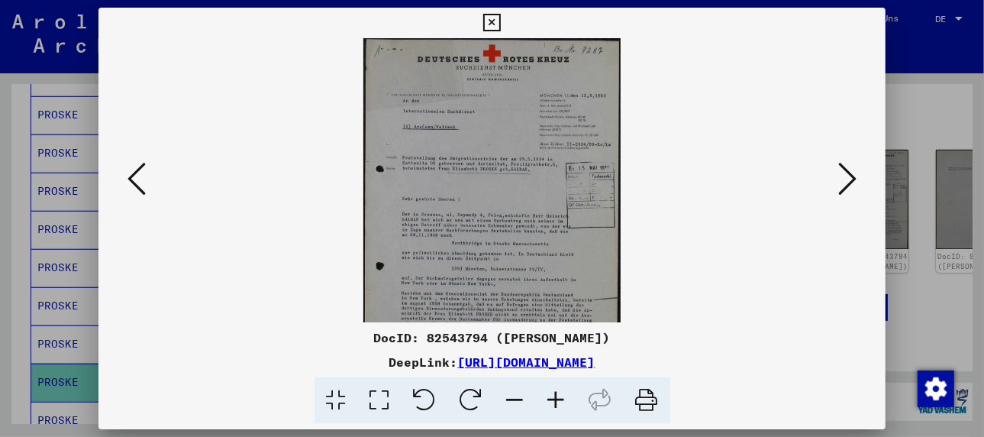
click at [558, 397] on icon at bounding box center [556, 400] width 41 height 47
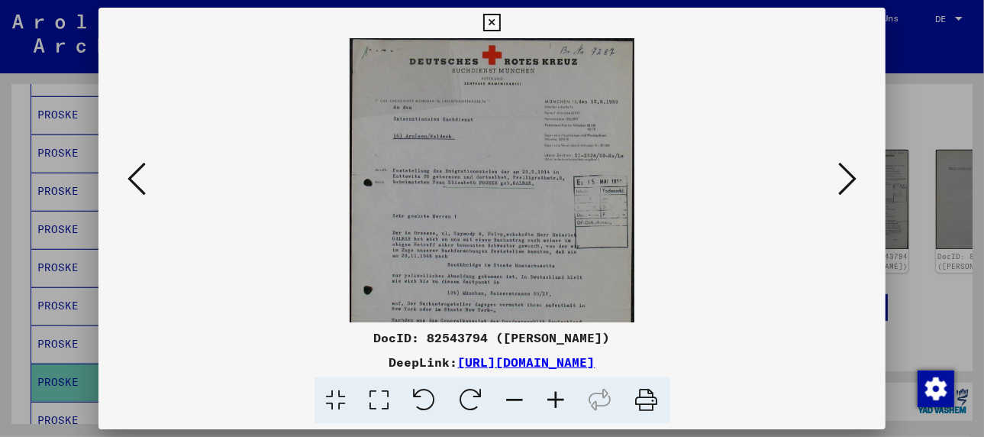
click at [558, 397] on icon at bounding box center [556, 400] width 41 height 47
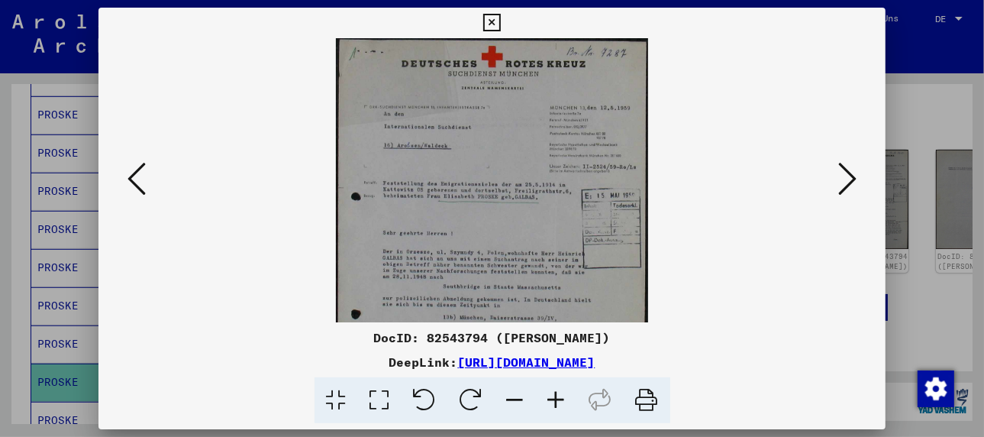
click at [558, 397] on icon at bounding box center [556, 400] width 41 height 47
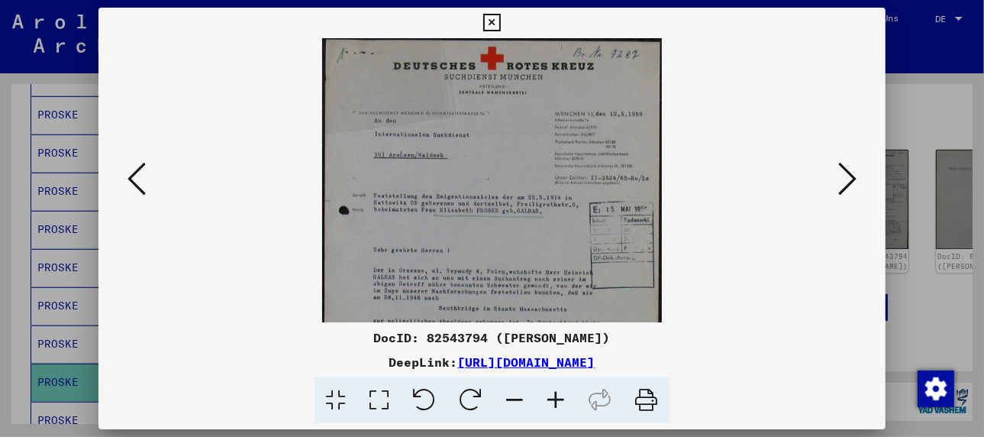
click at [558, 397] on icon at bounding box center [556, 400] width 41 height 47
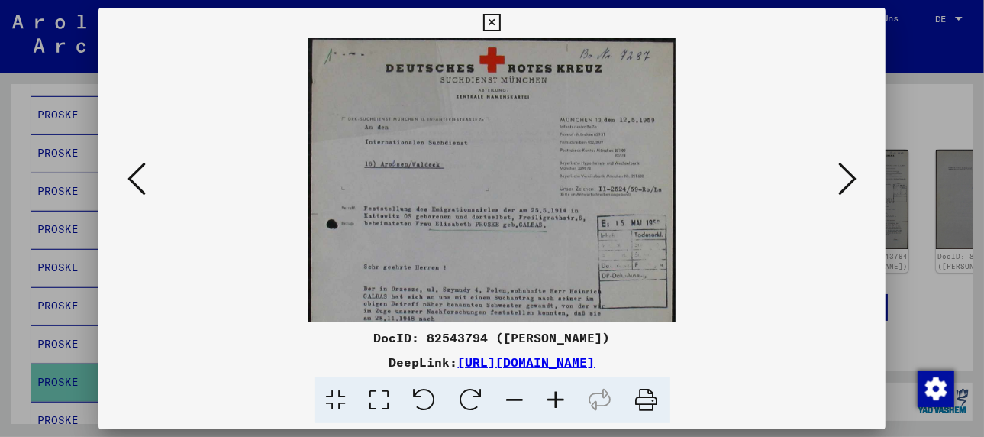
click at [558, 397] on icon at bounding box center [556, 400] width 41 height 47
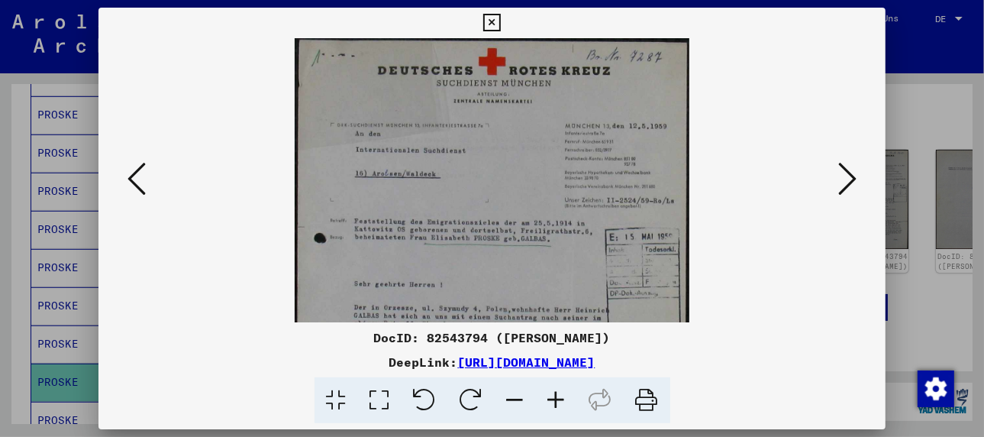
click at [558, 397] on icon at bounding box center [556, 400] width 41 height 47
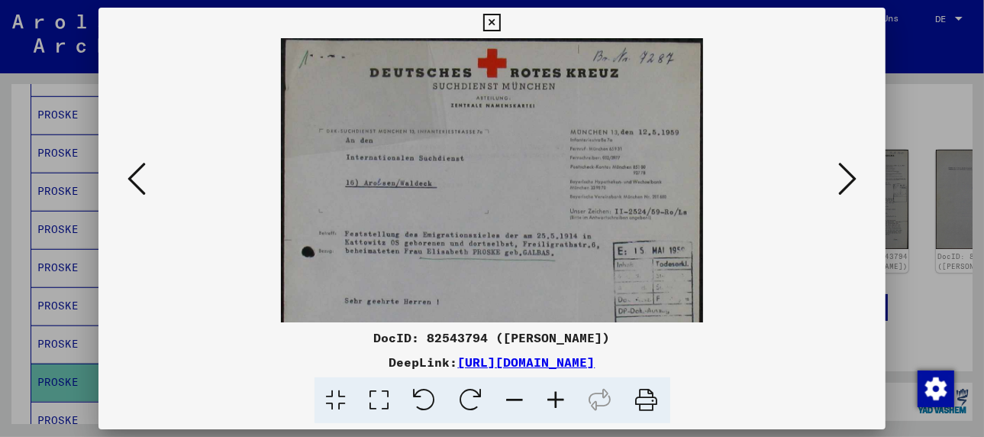
click at [558, 397] on icon at bounding box center [556, 400] width 41 height 47
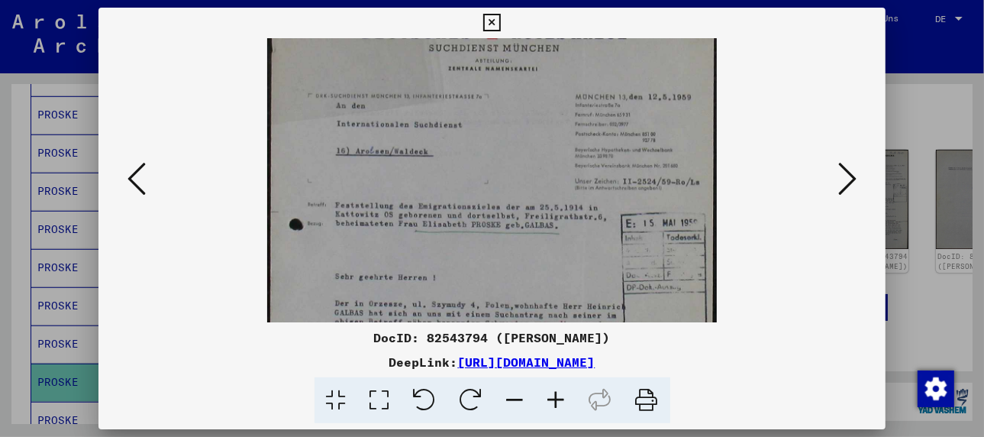
scroll to position [73, 0]
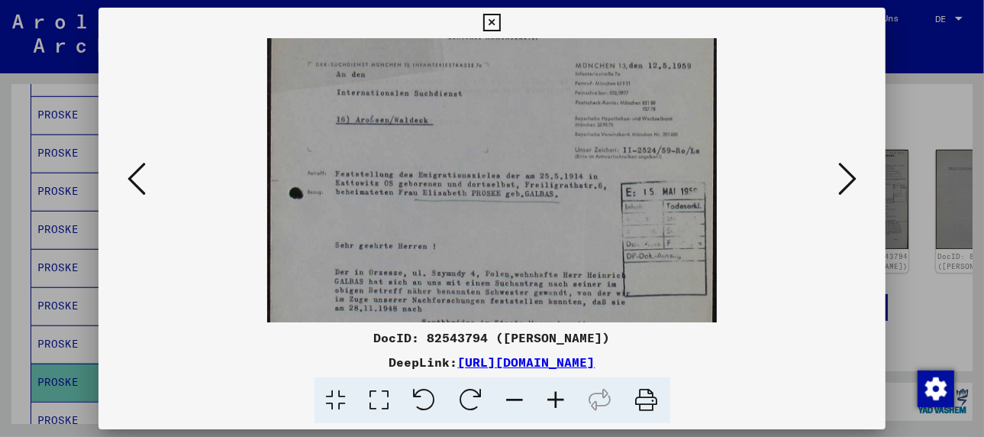
drag, startPoint x: 493, startPoint y: 283, endPoint x: 483, endPoint y: 208, distance: 75.5
click at [483, 208] on img at bounding box center [491, 280] width 449 height 628
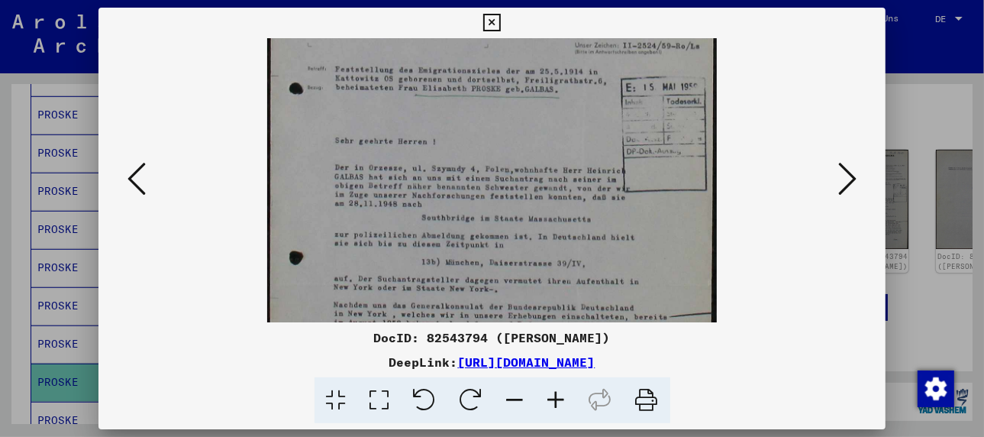
scroll to position [182, 0]
drag, startPoint x: 517, startPoint y: 239, endPoint x: 499, endPoint y: 127, distance: 113.6
click at [499, 127] on img at bounding box center [491, 170] width 449 height 628
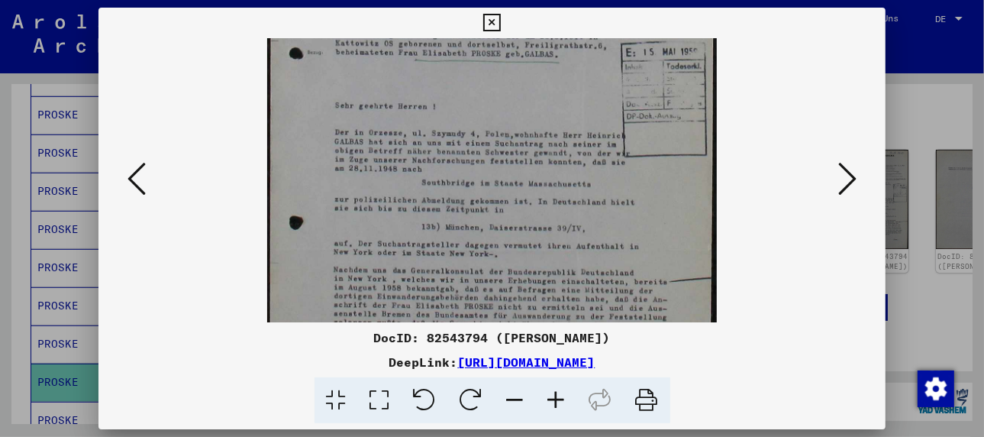
scroll to position [216, 0]
drag, startPoint x: 665, startPoint y: 241, endPoint x: 657, endPoint y: 209, distance: 32.2
click at [657, 209] on img at bounding box center [491, 136] width 449 height 628
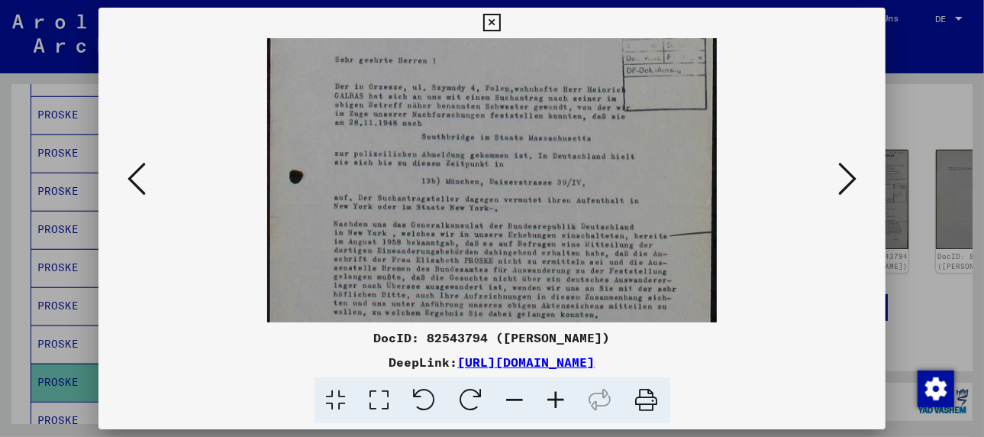
scroll to position [264, 0]
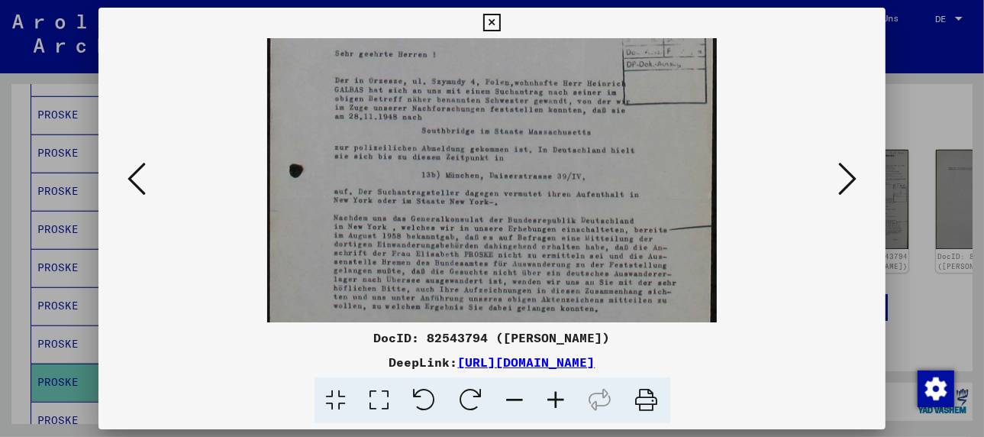
drag, startPoint x: 687, startPoint y: 252, endPoint x: 682, endPoint y: 200, distance: 52.1
click at [682, 200] on img at bounding box center [491, 88] width 449 height 628
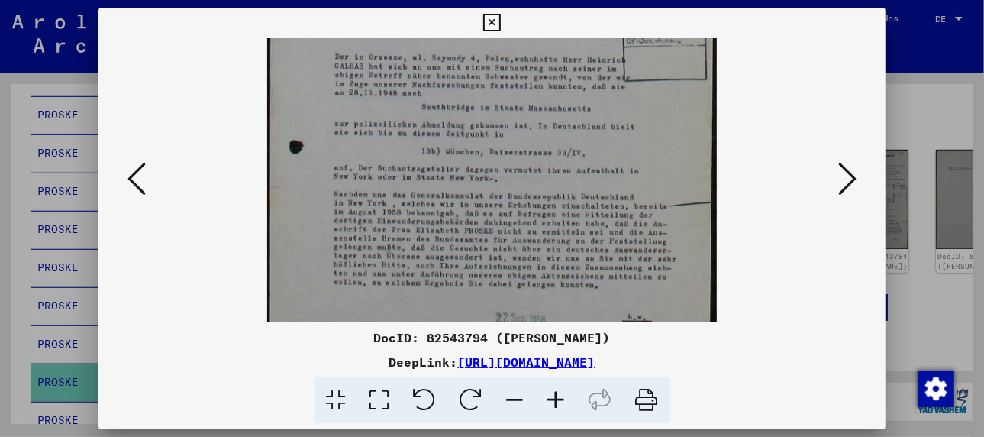
scroll to position [292, 0]
drag, startPoint x: 596, startPoint y: 270, endPoint x: 594, endPoint y: 239, distance: 30.6
click at [594, 239] on img at bounding box center [491, 60] width 449 height 628
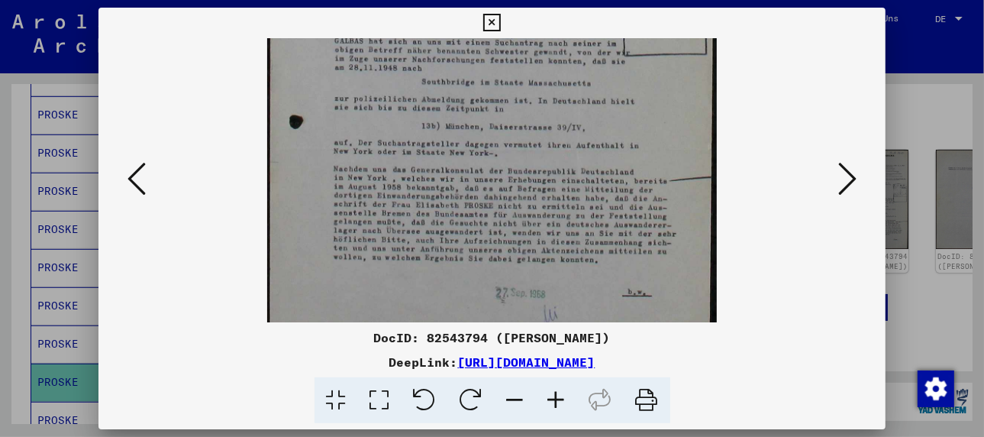
scroll to position [315, 0]
drag, startPoint x: 451, startPoint y: 296, endPoint x: 439, endPoint y: 272, distance: 26.6
click at [439, 272] on img at bounding box center [491, 38] width 449 height 628
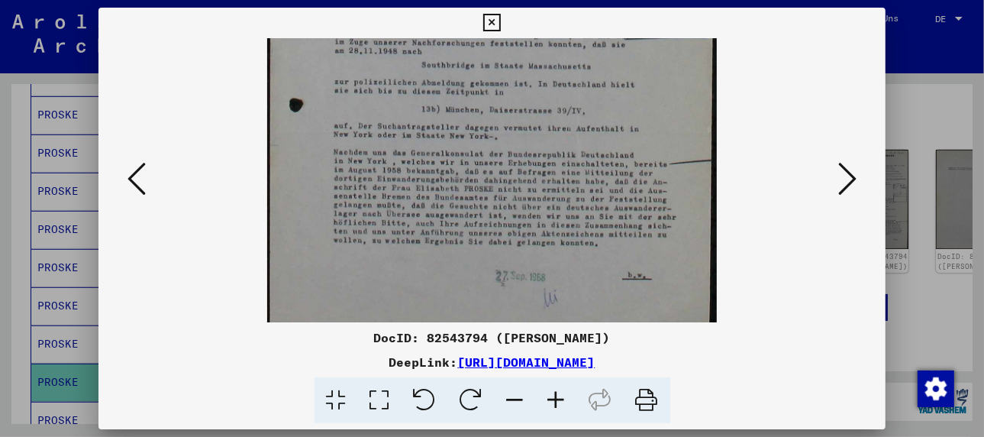
scroll to position [344, 0]
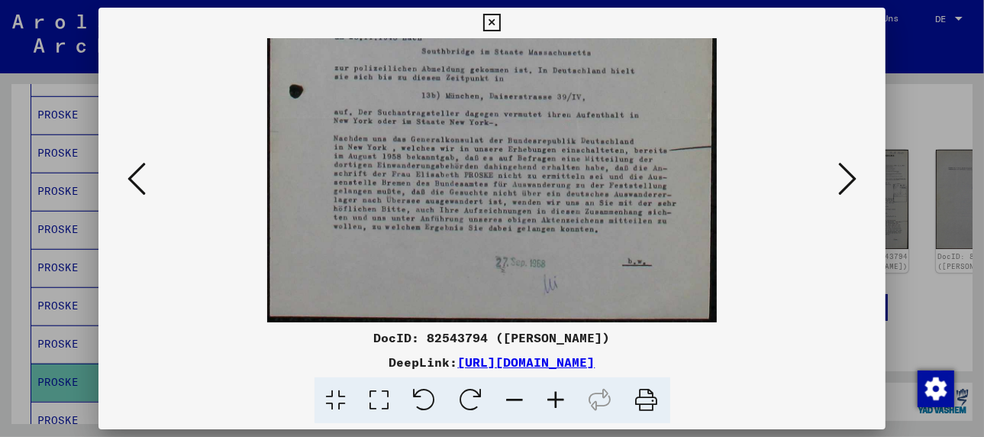
drag, startPoint x: 406, startPoint y: 289, endPoint x: 399, endPoint y: 252, distance: 38.2
click at [399, 252] on img at bounding box center [491, 9] width 449 height 628
click at [57, 353] on div at bounding box center [492, 218] width 984 height 437
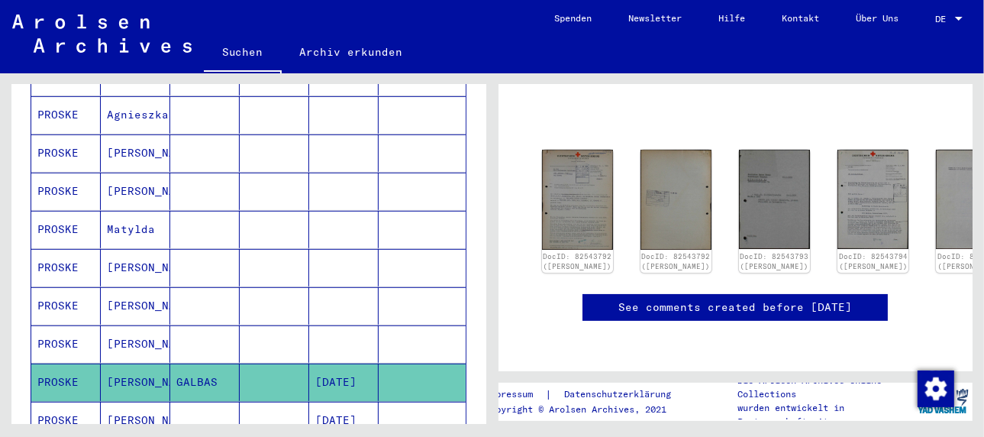
click at [81, 395] on icon at bounding box center [63, 375] width 38 height 61
click at [119, 402] on mat-cell "[PERSON_NAME]" at bounding box center [135, 420] width 69 height 37
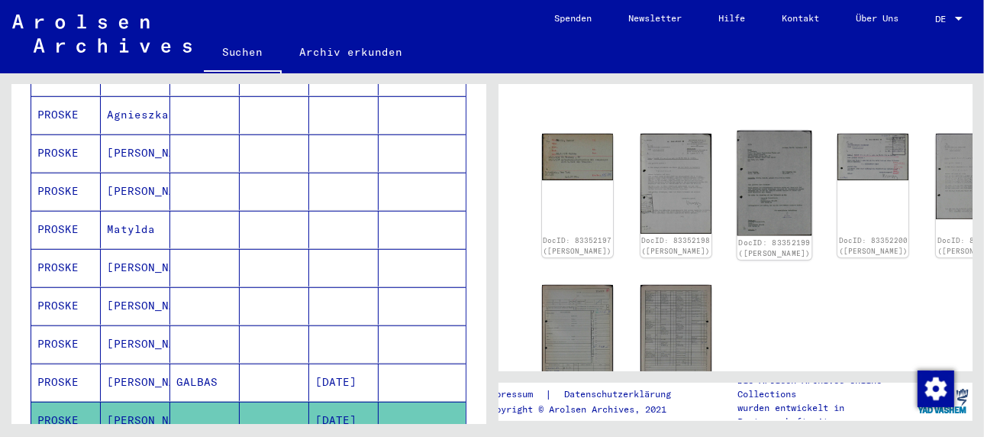
click at [738, 157] on img at bounding box center [775, 183] width 75 height 105
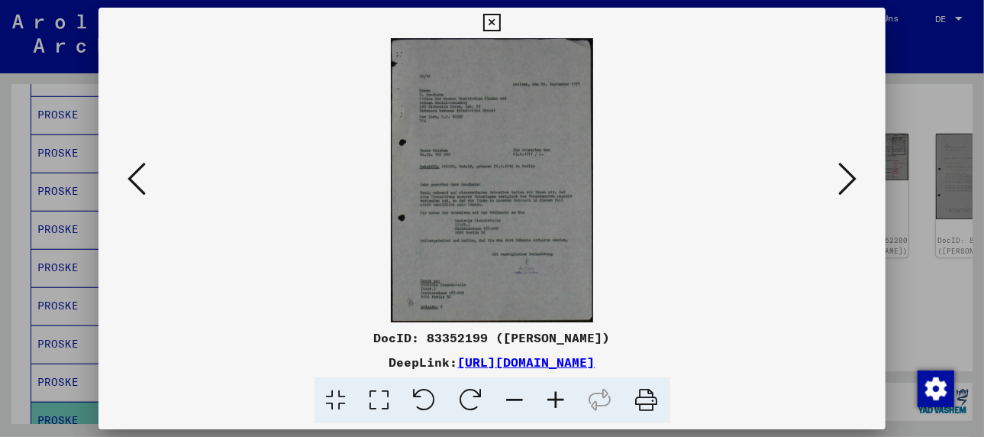
click at [551, 402] on icon at bounding box center [556, 400] width 41 height 47
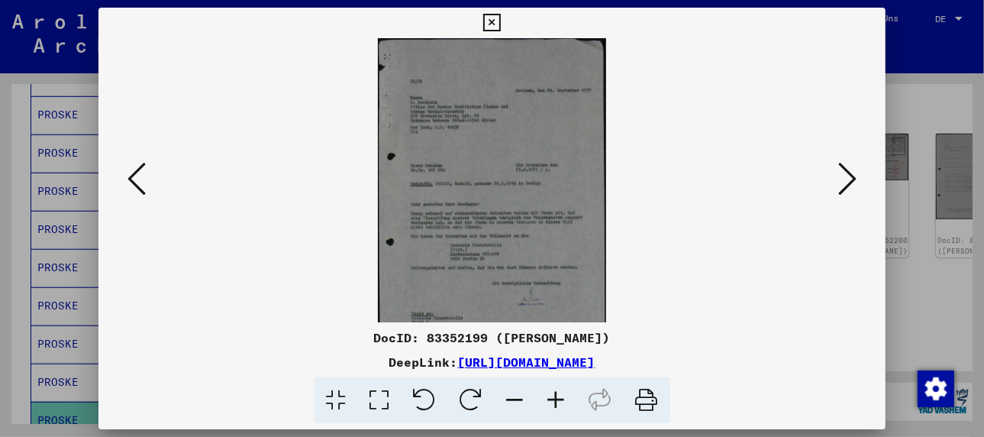
click at [551, 402] on icon at bounding box center [556, 400] width 41 height 47
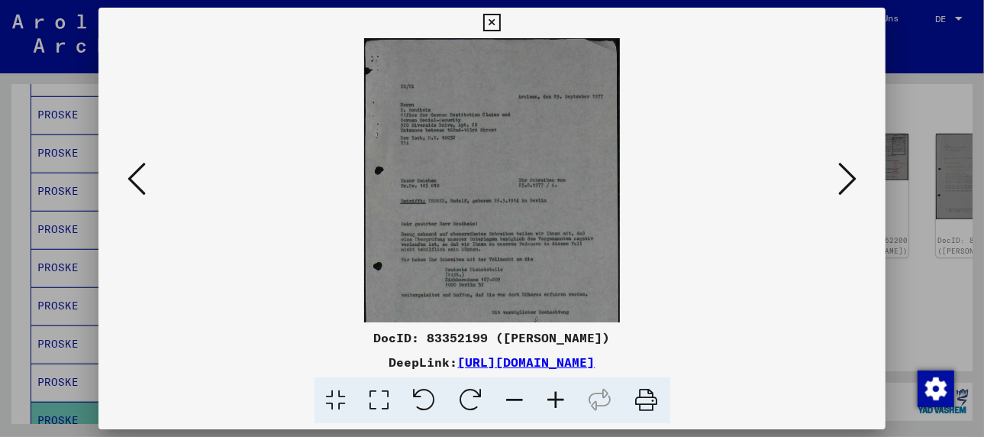
click at [551, 402] on icon at bounding box center [556, 400] width 41 height 47
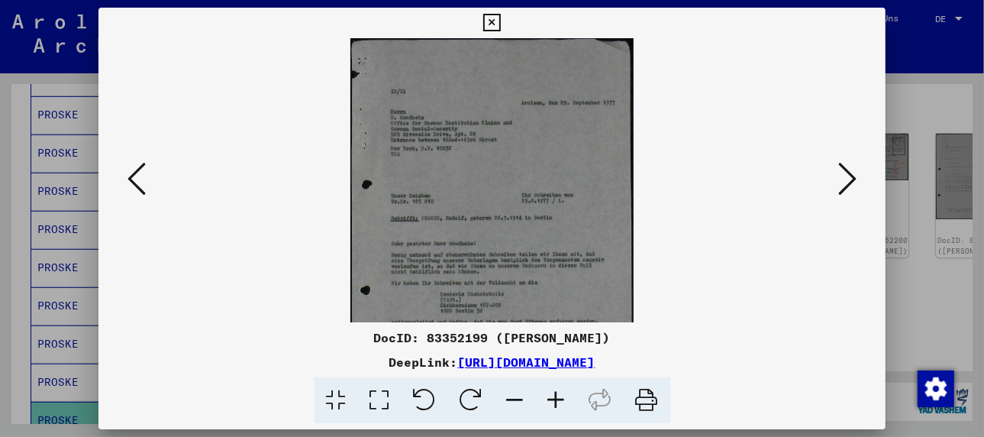
click at [551, 402] on icon at bounding box center [556, 400] width 41 height 47
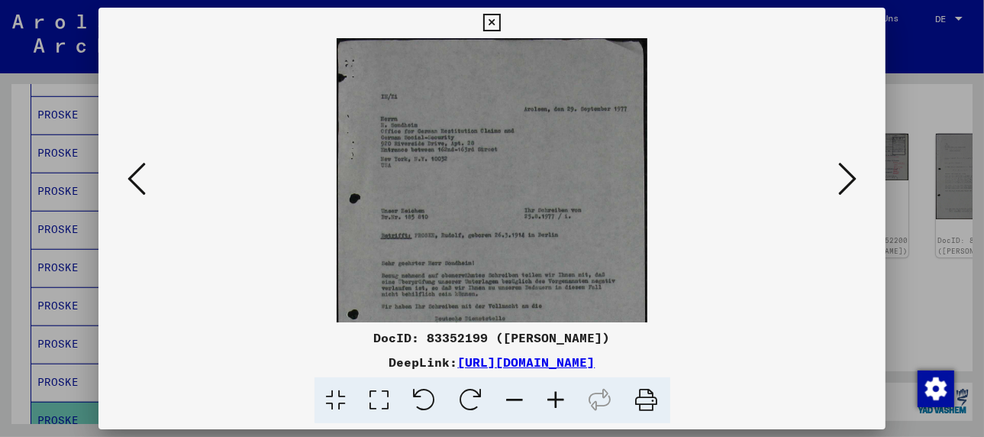
click at [551, 402] on icon at bounding box center [556, 400] width 41 height 47
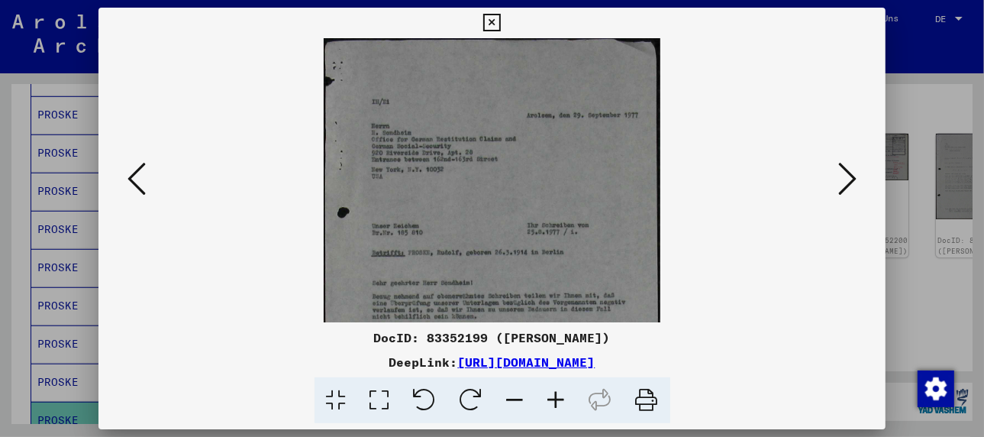
click at [551, 402] on icon at bounding box center [556, 400] width 41 height 47
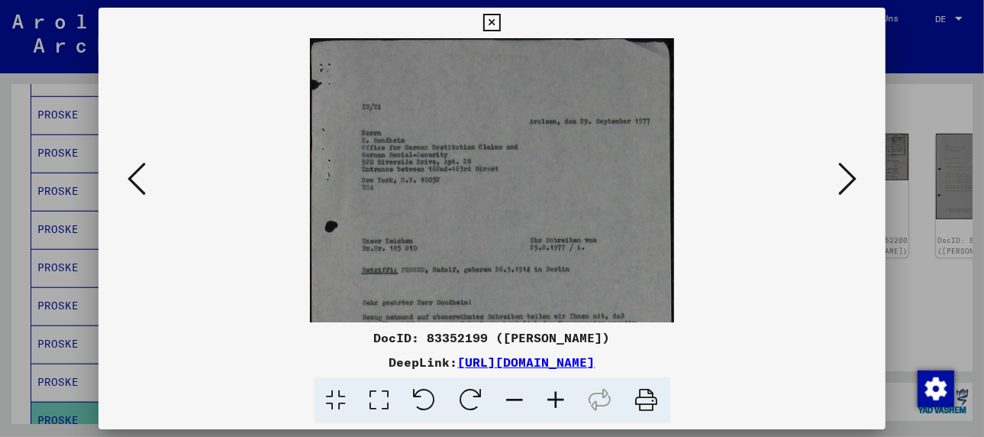
click at [551, 402] on icon at bounding box center [556, 400] width 41 height 47
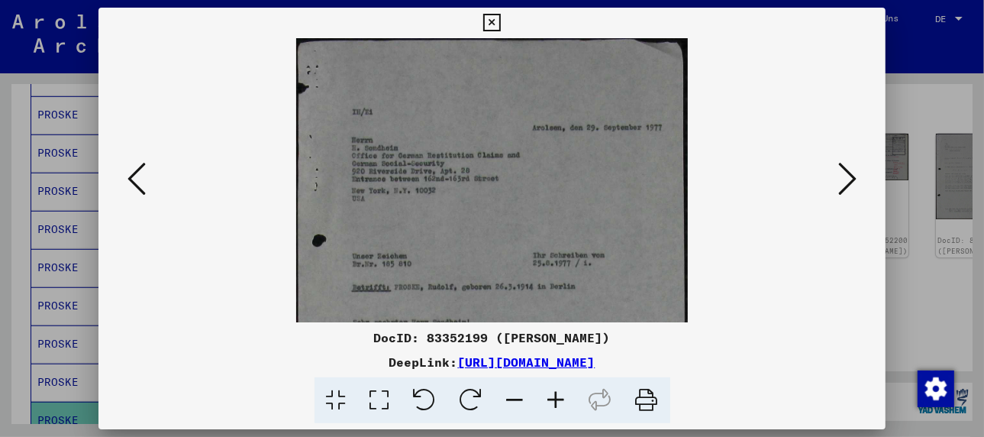
click at [551, 402] on icon at bounding box center [556, 400] width 41 height 47
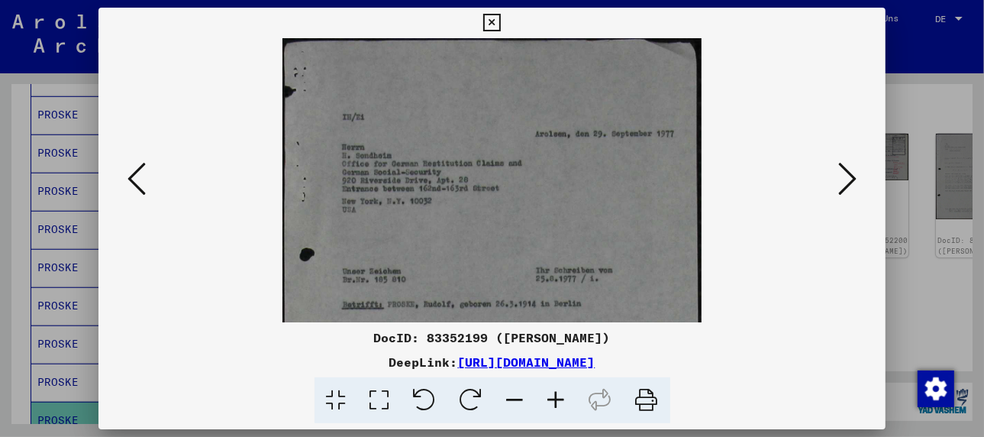
click at [551, 402] on icon at bounding box center [556, 400] width 41 height 47
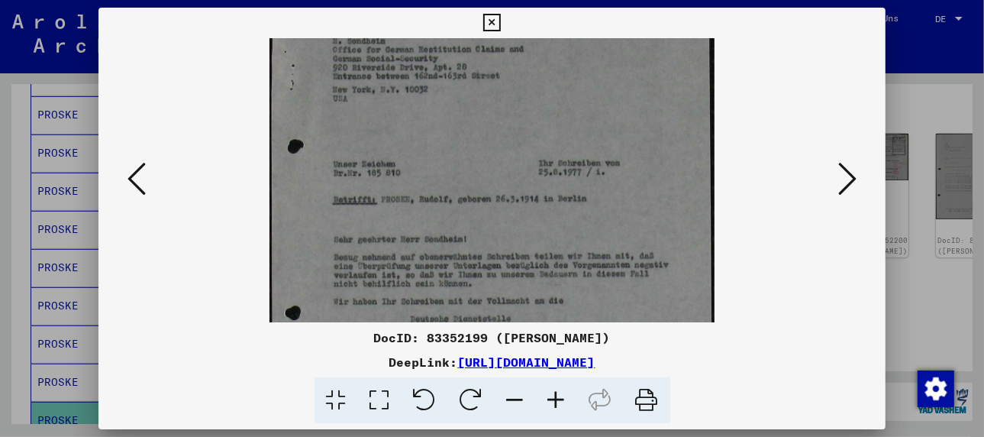
scroll to position [157, 0]
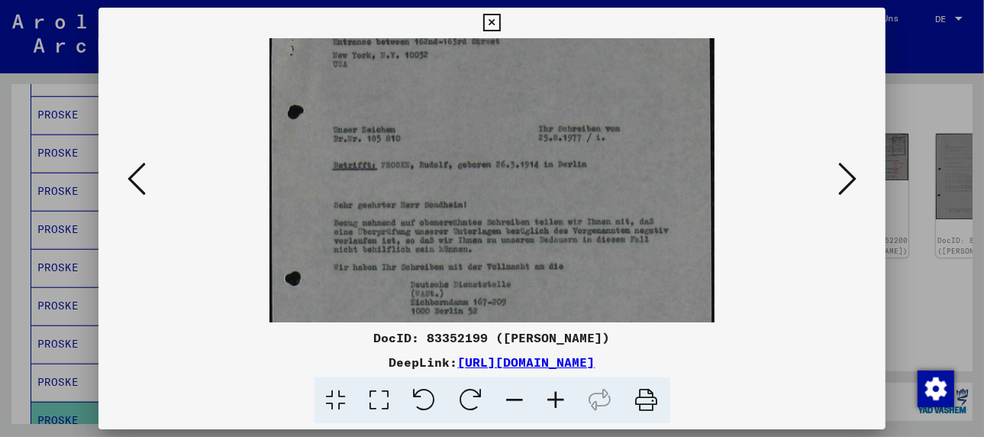
drag, startPoint x: 447, startPoint y: 217, endPoint x: 454, endPoint y: 121, distance: 96.5
click at [454, 121] on img at bounding box center [493, 196] width 446 height 628
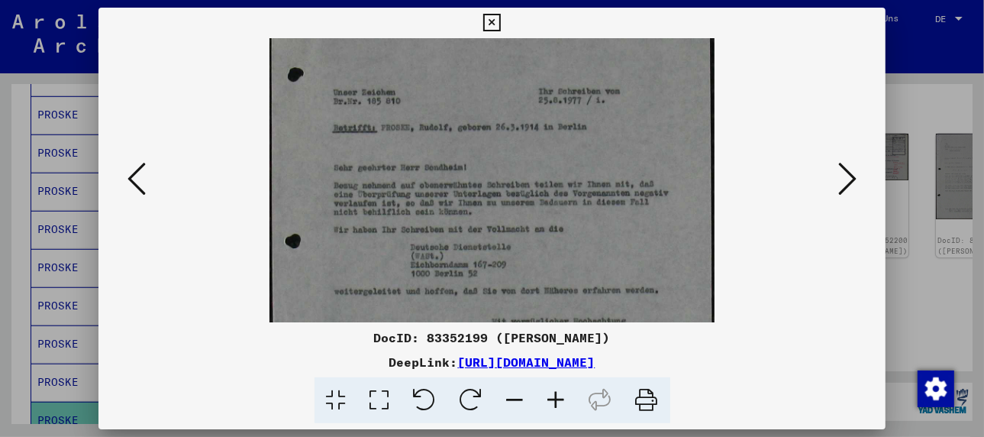
scroll to position [201, 0]
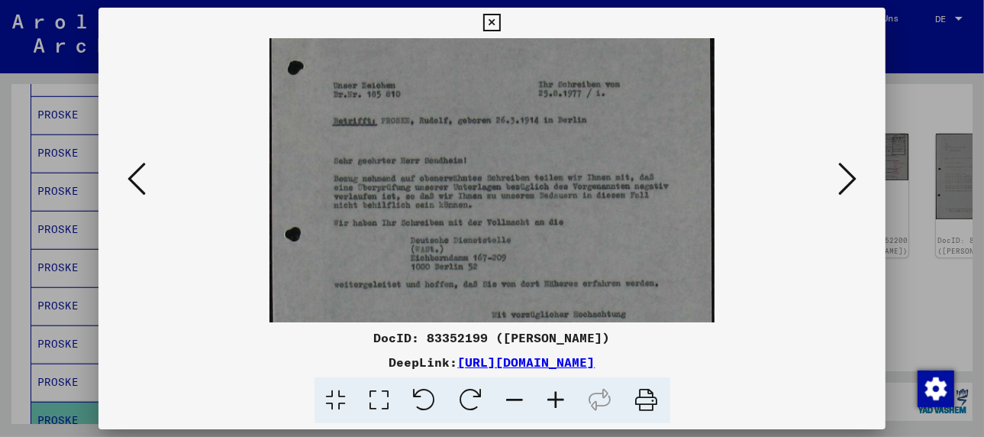
drag, startPoint x: 596, startPoint y: 278, endPoint x: 609, endPoint y: 230, distance: 49.8
click at [609, 230] on img at bounding box center [493, 151] width 446 height 628
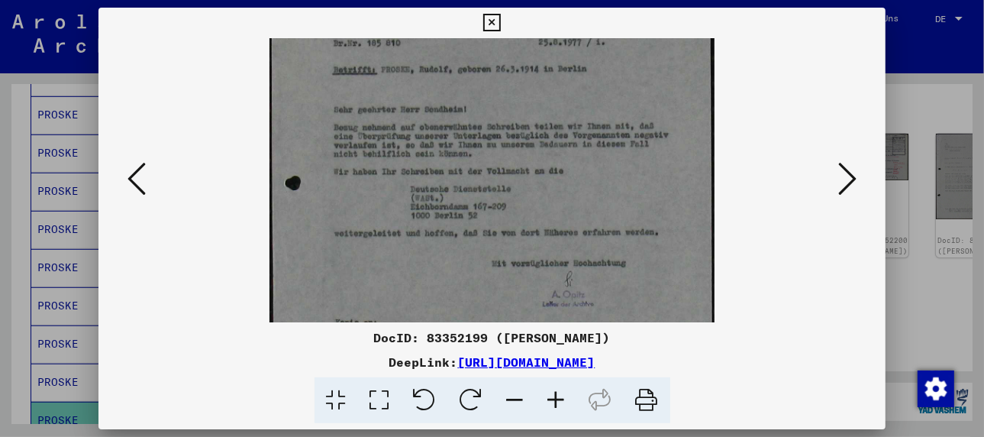
scroll to position [254, 0]
drag, startPoint x: 548, startPoint y: 252, endPoint x: 551, endPoint y: 195, distance: 56.6
click at [551, 195] on img at bounding box center [493, 98] width 446 height 628
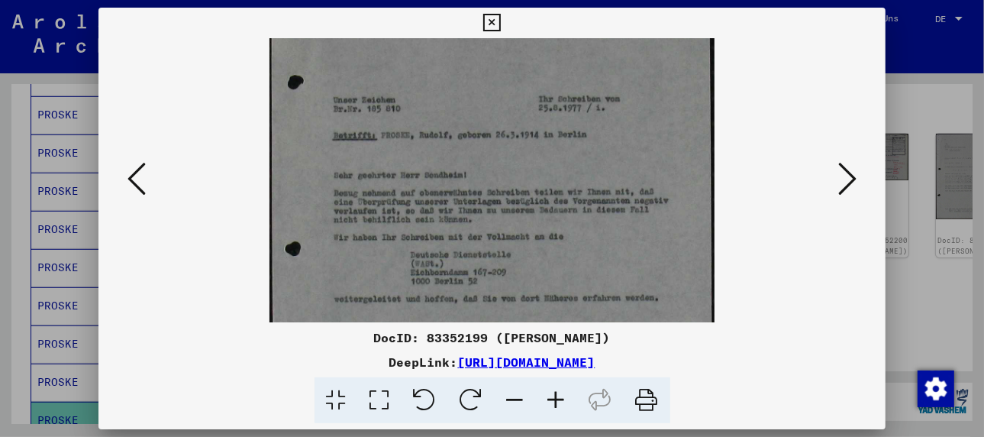
scroll to position [185, 0]
drag, startPoint x: 468, startPoint y: 286, endPoint x: 468, endPoint y: 323, distance: 37.4
click at [468, 323] on div "DocID: 83352199 ([PERSON_NAME]) DeepLink: [URL][DOMAIN_NAME]" at bounding box center [492, 216] width 787 height 416
click at [845, 183] on icon at bounding box center [847, 178] width 18 height 37
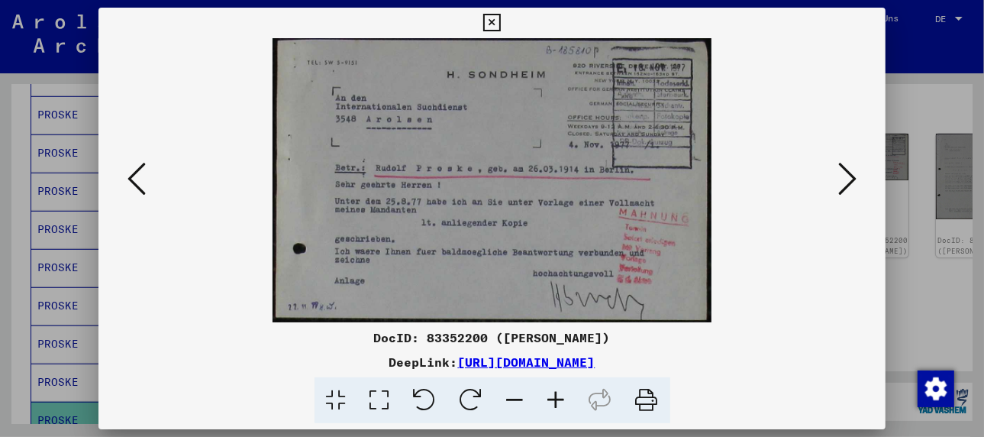
scroll to position [0, 0]
click at [850, 185] on icon at bounding box center [847, 178] width 18 height 37
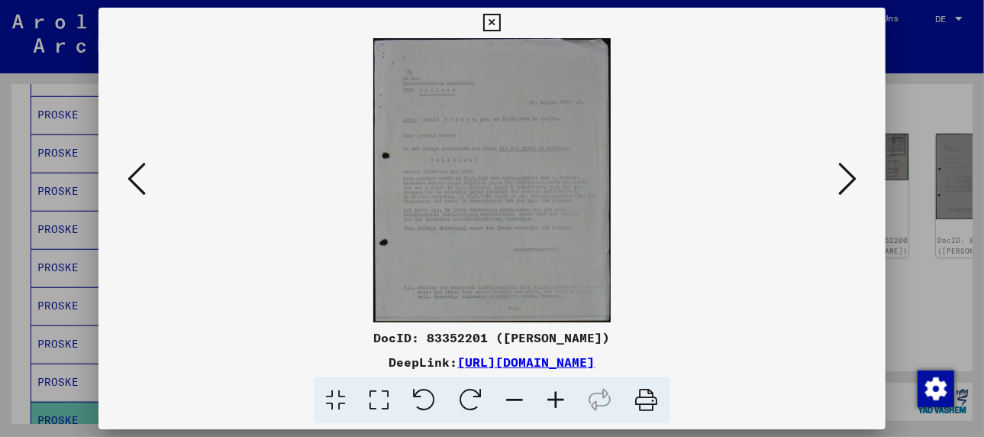
click at [850, 185] on icon at bounding box center [847, 178] width 18 height 37
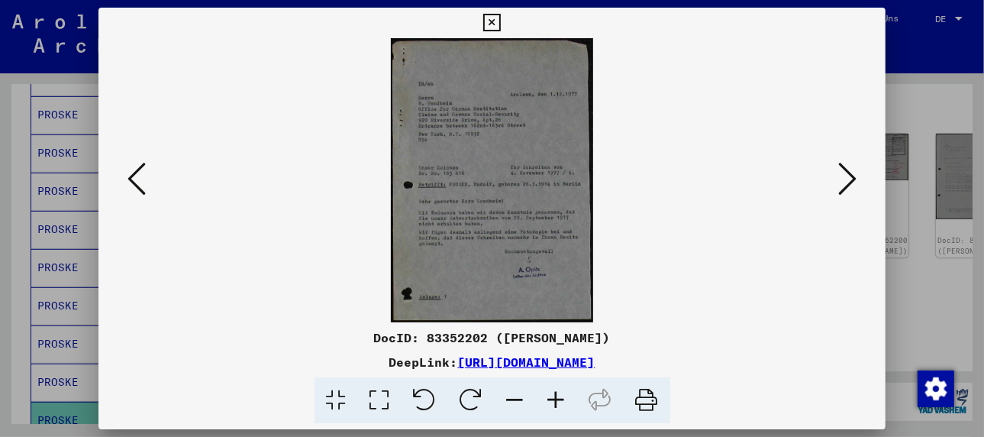
click at [850, 185] on icon at bounding box center [847, 178] width 18 height 37
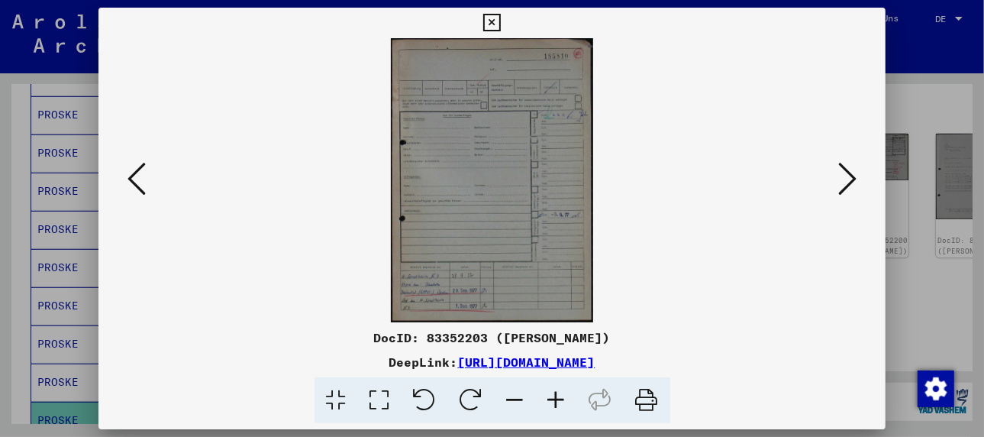
click at [850, 185] on icon at bounding box center [847, 178] width 18 height 37
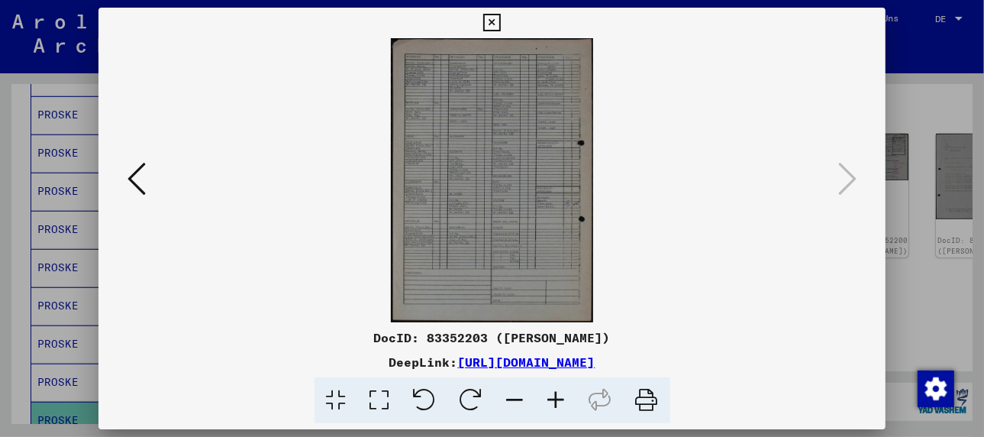
click at [59, 350] on div at bounding box center [492, 218] width 984 height 437
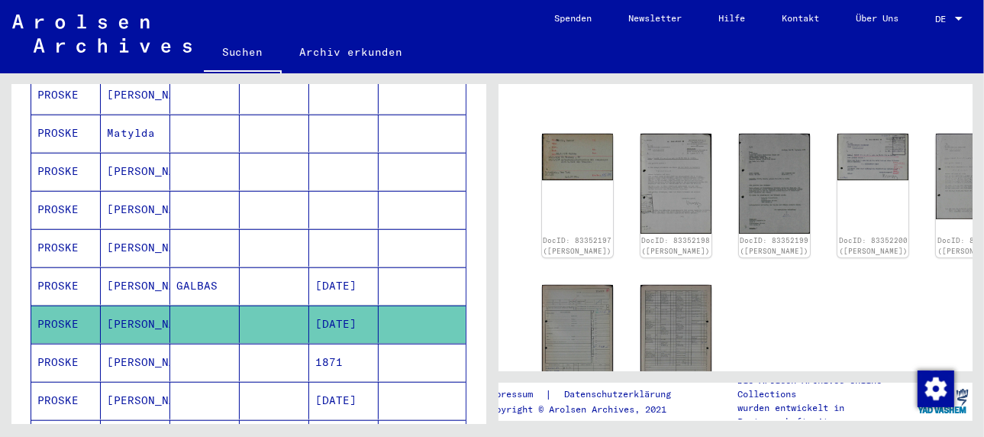
scroll to position [764, 0]
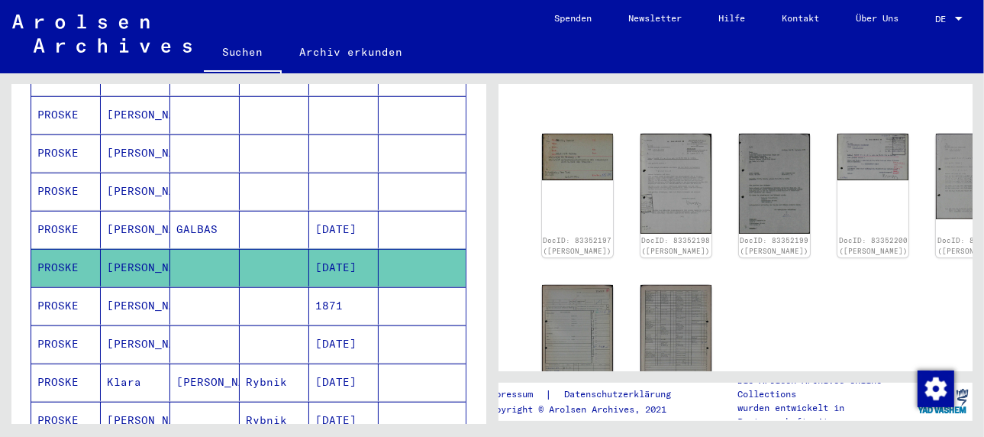
click at [61, 287] on mat-cell "PROSKE" at bounding box center [65, 305] width 69 height 37
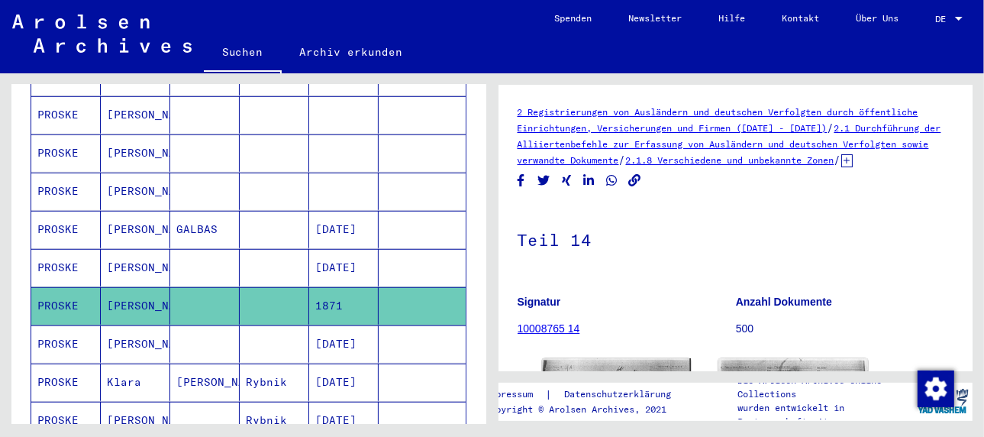
scroll to position [229, 0]
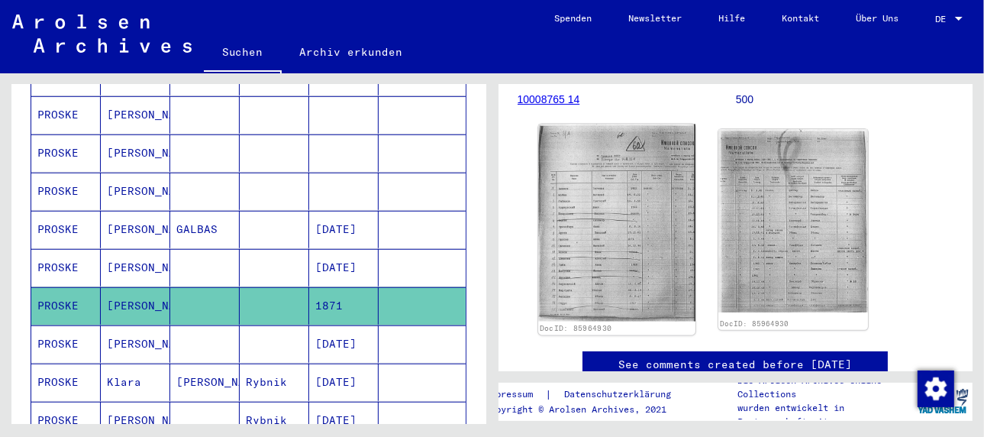
click at [628, 257] on img at bounding box center [616, 222] width 157 height 197
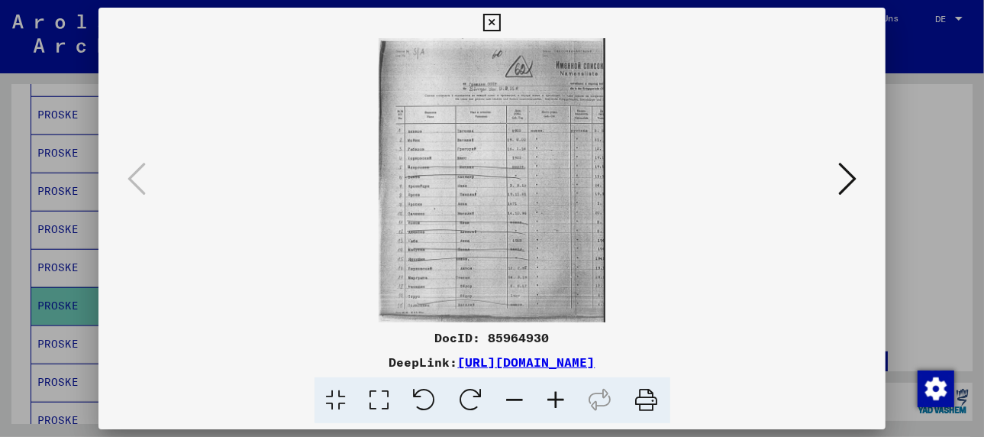
click at [563, 401] on icon at bounding box center [556, 400] width 41 height 47
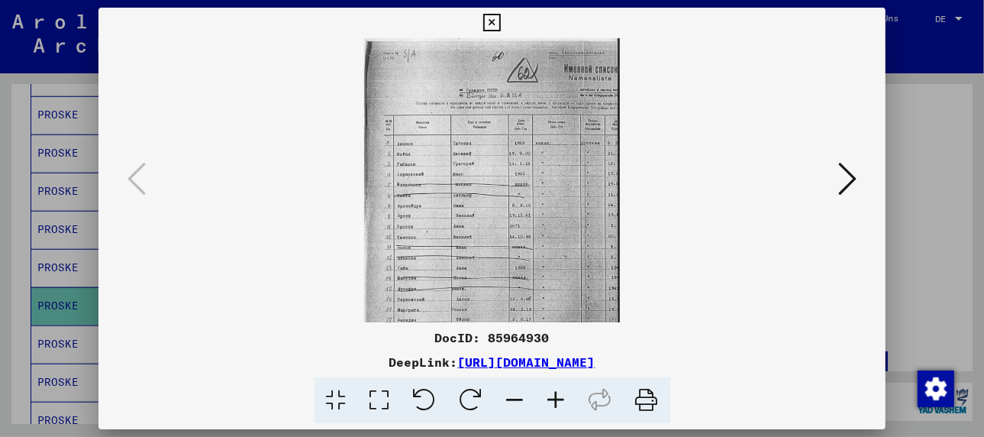
click at [563, 401] on icon at bounding box center [556, 400] width 41 height 47
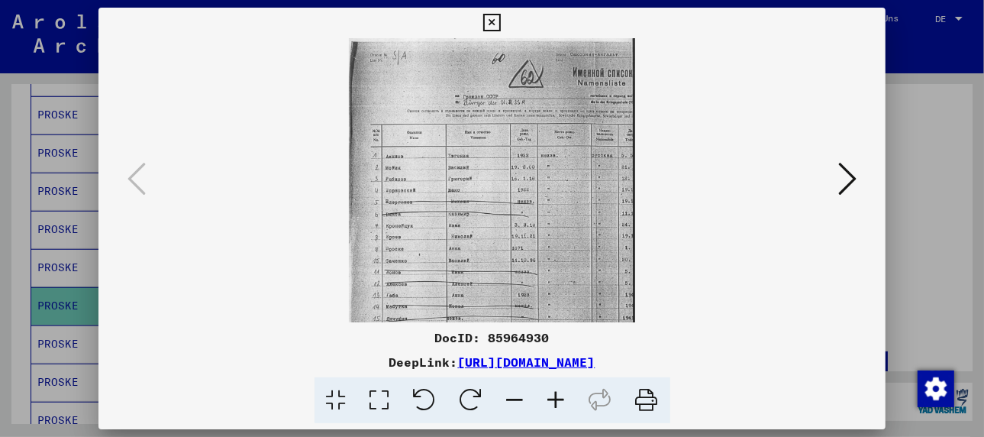
click at [563, 401] on icon at bounding box center [556, 400] width 41 height 47
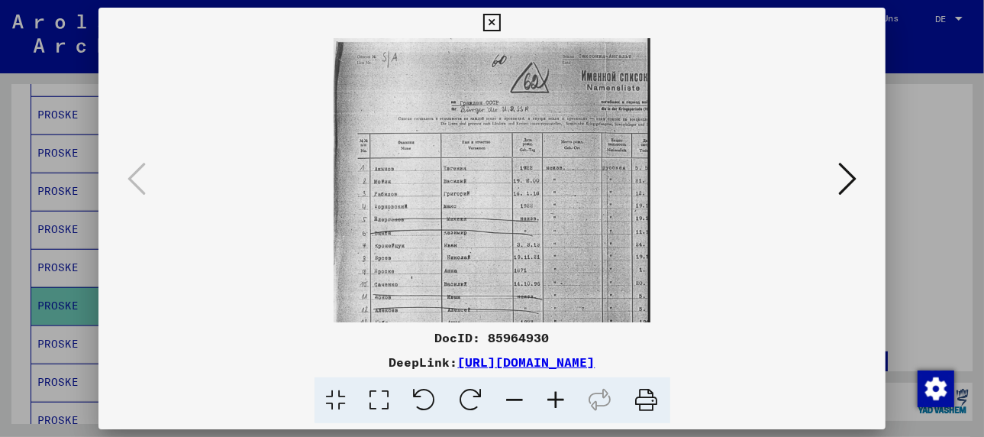
click at [563, 401] on icon at bounding box center [556, 400] width 41 height 47
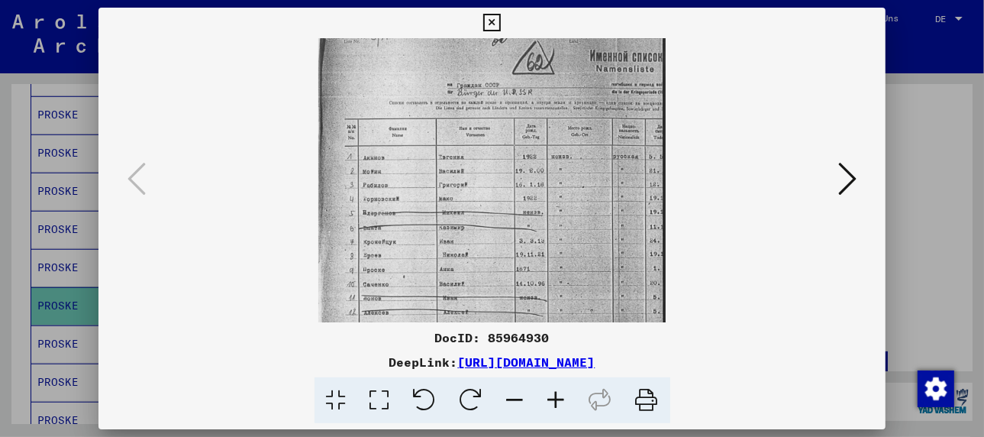
scroll to position [31, 0]
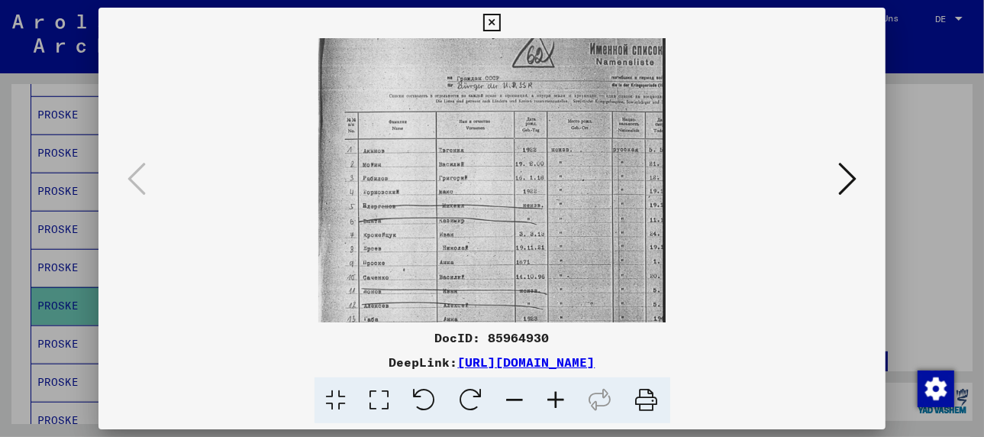
drag, startPoint x: 531, startPoint y: 270, endPoint x: 531, endPoint y: 246, distance: 24.4
click at [531, 246] on img at bounding box center [491, 226] width 347 height 437
drag, startPoint x: 562, startPoint y: 266, endPoint x: 482, endPoint y: 267, distance: 80.2
click at [482, 267] on img at bounding box center [491, 226] width 347 height 437
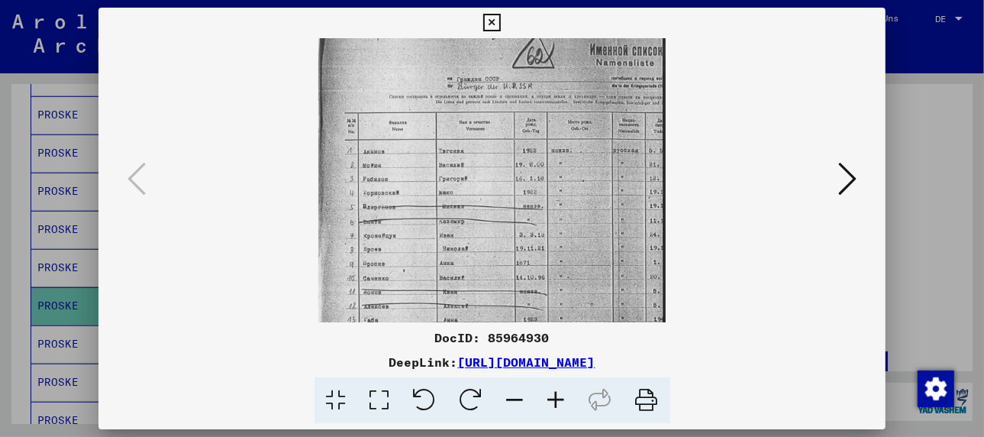
click at [851, 177] on icon at bounding box center [847, 178] width 18 height 37
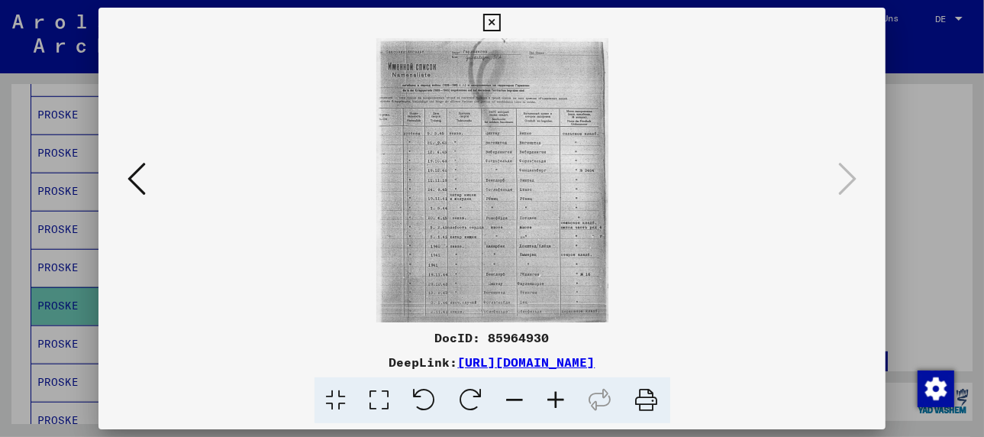
scroll to position [0, 0]
click at [559, 401] on icon at bounding box center [556, 400] width 41 height 47
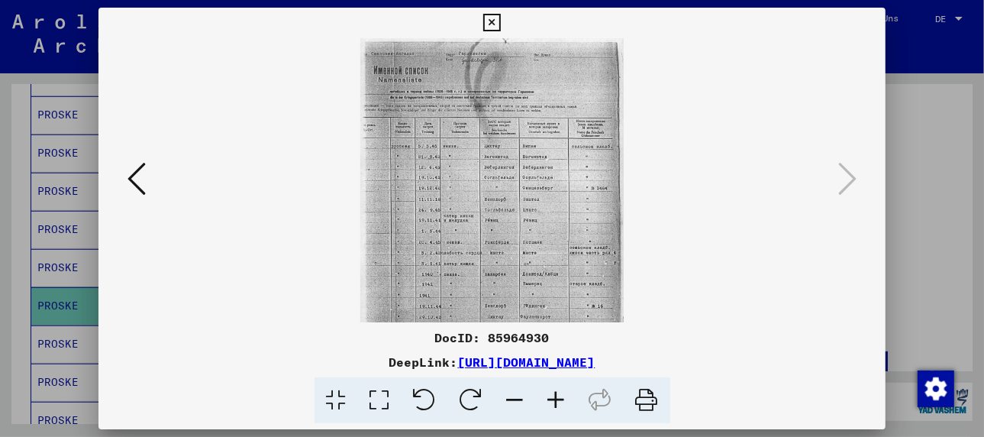
click at [559, 401] on icon at bounding box center [556, 400] width 41 height 47
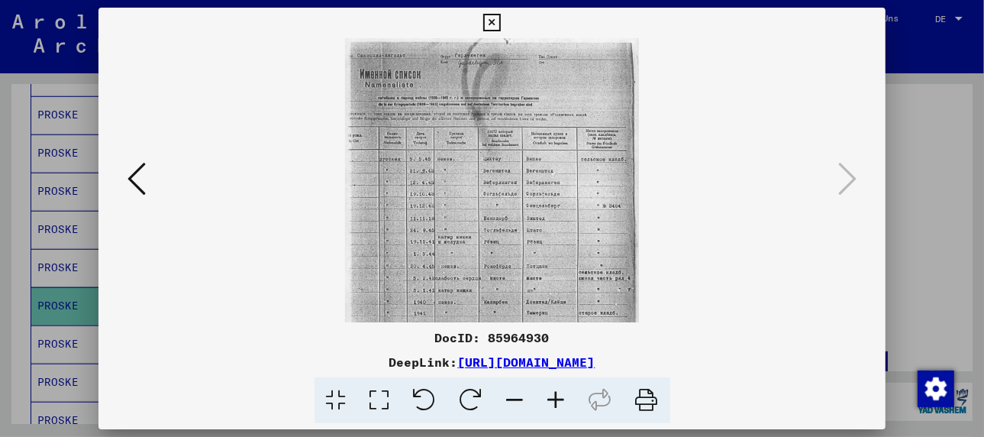
click at [558, 401] on icon at bounding box center [556, 400] width 41 height 47
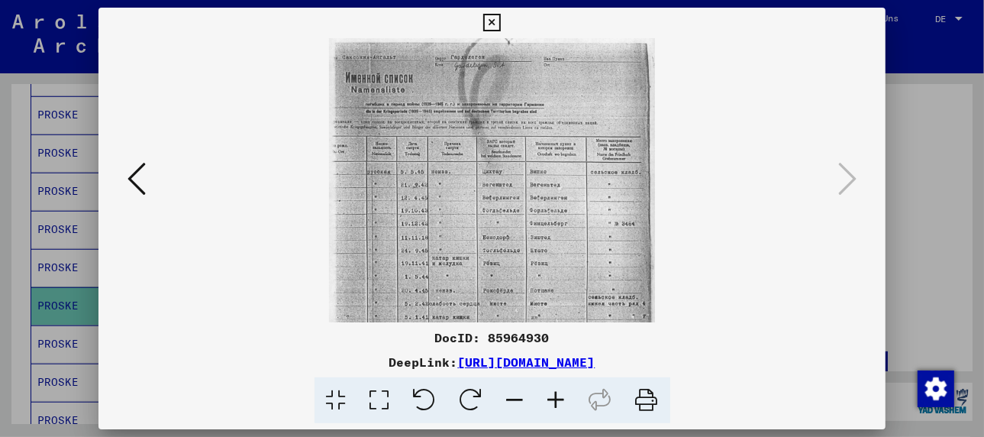
click at [558, 401] on icon at bounding box center [556, 400] width 41 height 47
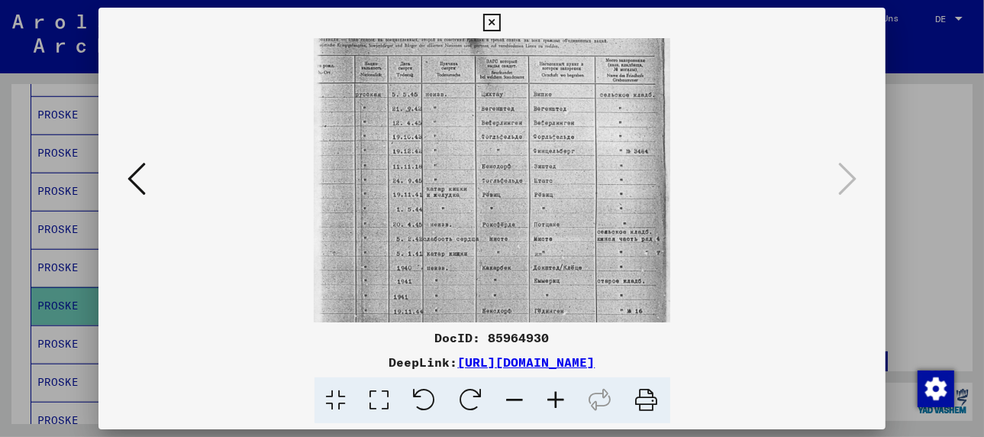
scroll to position [93, 0]
drag, startPoint x: 537, startPoint y: 266, endPoint x: 570, endPoint y: 169, distance: 102.4
click at [570, 169] on img at bounding box center [492, 163] width 357 height 437
click at [134, 180] on icon at bounding box center [137, 178] width 18 height 37
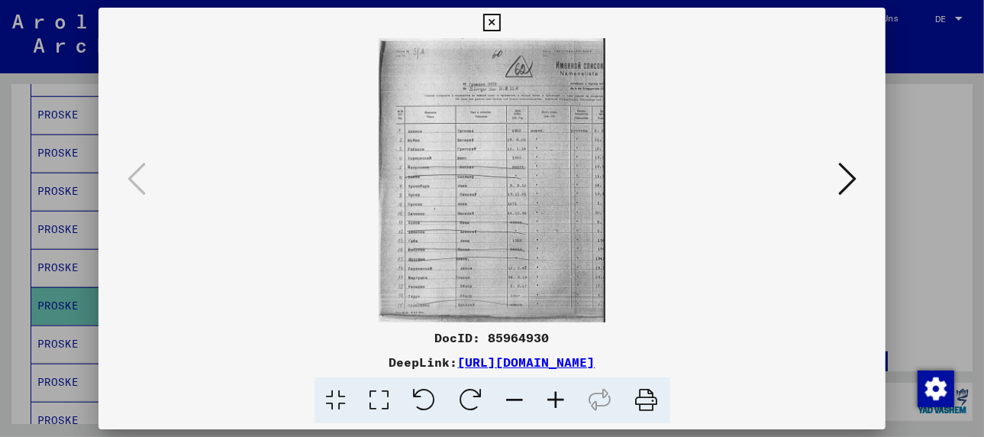
scroll to position [0, 0]
click at [846, 183] on icon at bounding box center [847, 178] width 18 height 37
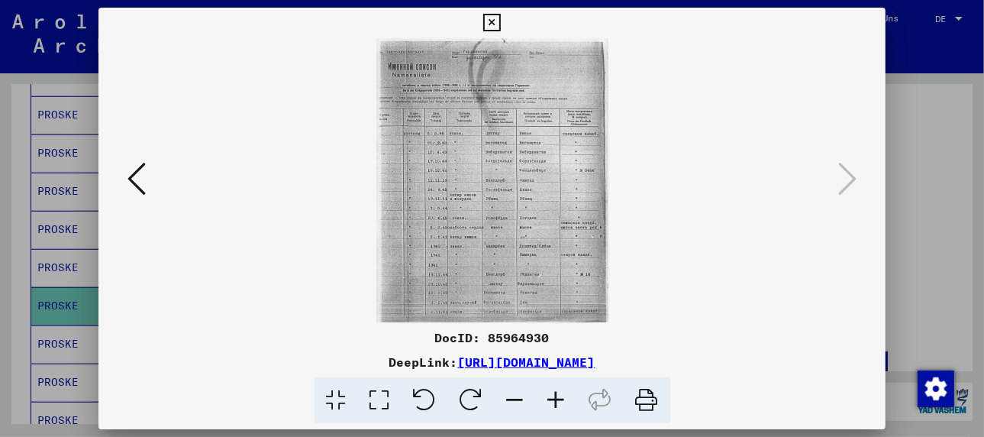
click at [431, 210] on img at bounding box center [492, 180] width 232 height 284
click at [554, 392] on icon at bounding box center [556, 400] width 41 height 47
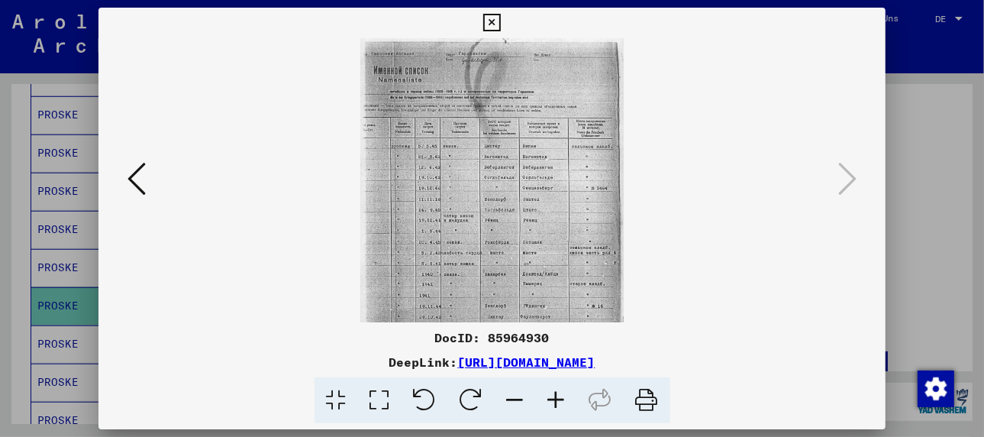
click at [554, 392] on icon at bounding box center [556, 400] width 41 height 47
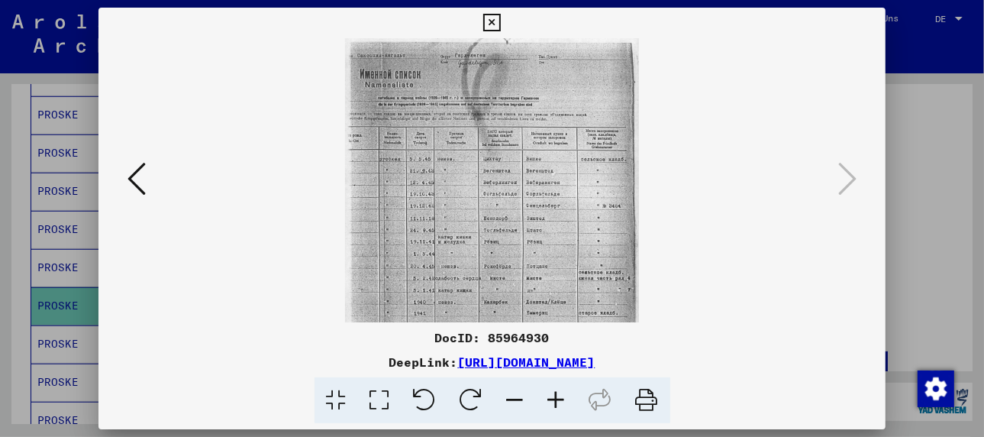
click at [554, 392] on icon at bounding box center [556, 400] width 41 height 47
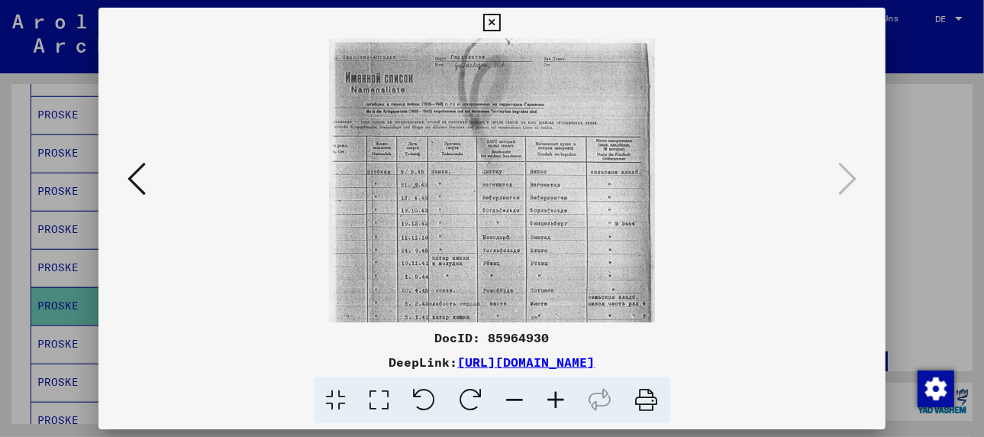
click at [554, 392] on icon at bounding box center [556, 400] width 41 height 47
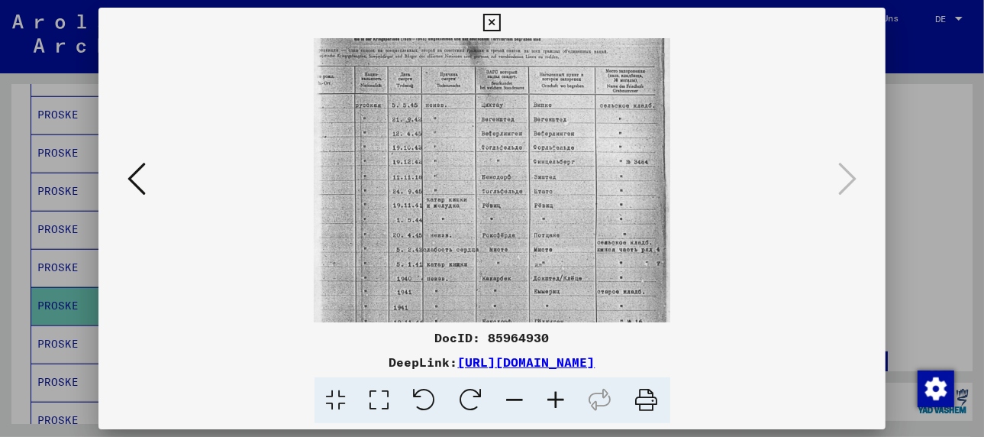
scroll to position [84, 0]
drag, startPoint x: 454, startPoint y: 272, endPoint x: 478, endPoint y: 185, distance: 90.2
click at [478, 185] on img at bounding box center [492, 172] width 357 height 437
click at [553, 401] on icon at bounding box center [556, 400] width 41 height 47
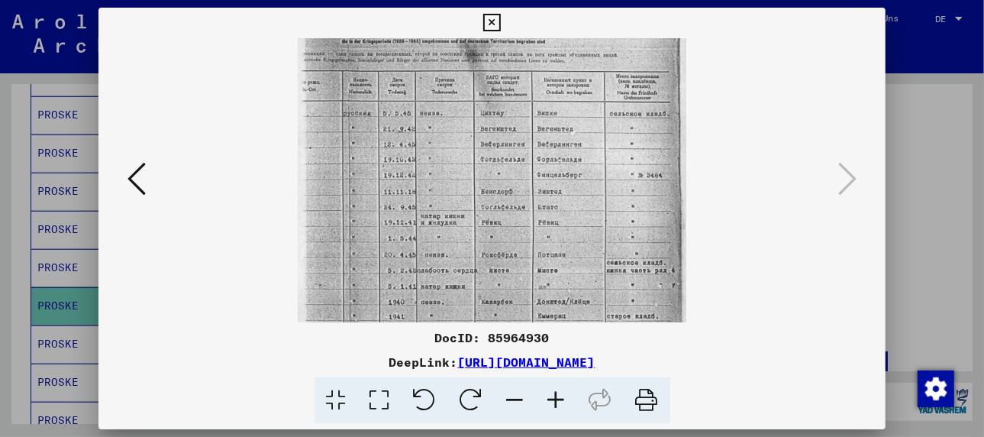
click at [553, 401] on icon at bounding box center [556, 400] width 41 height 47
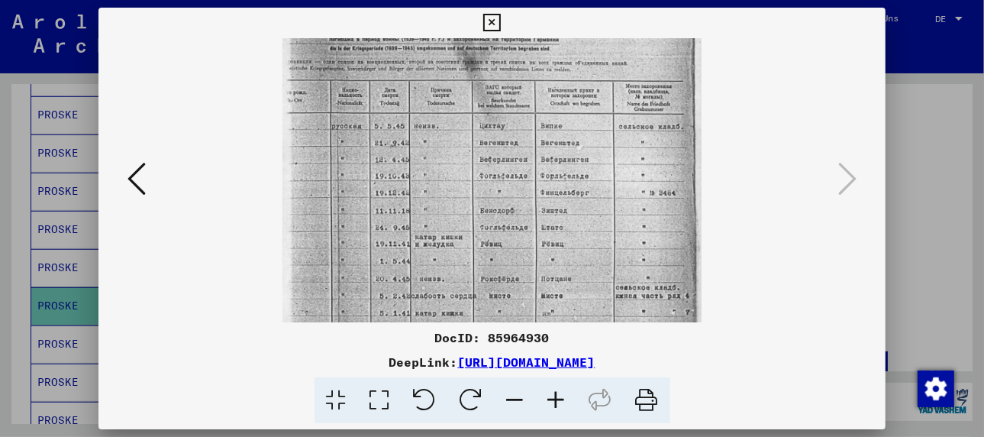
click at [553, 401] on icon at bounding box center [556, 400] width 41 height 47
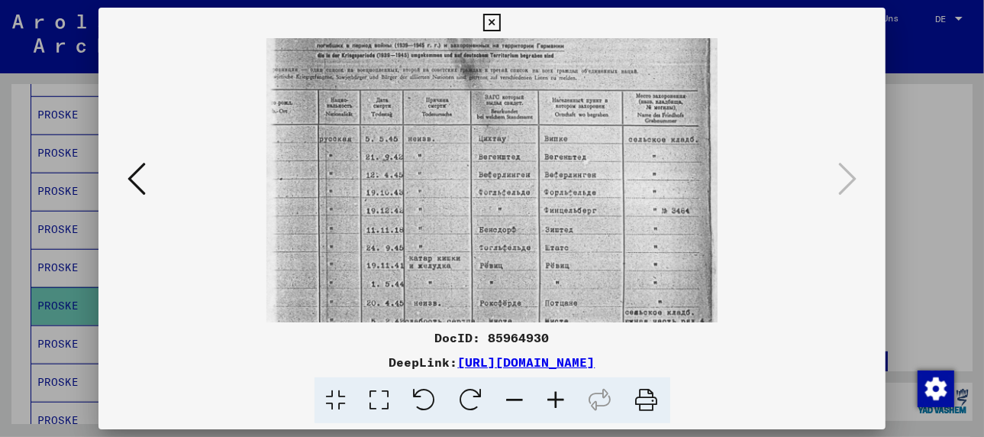
click at [553, 401] on icon at bounding box center [556, 400] width 41 height 47
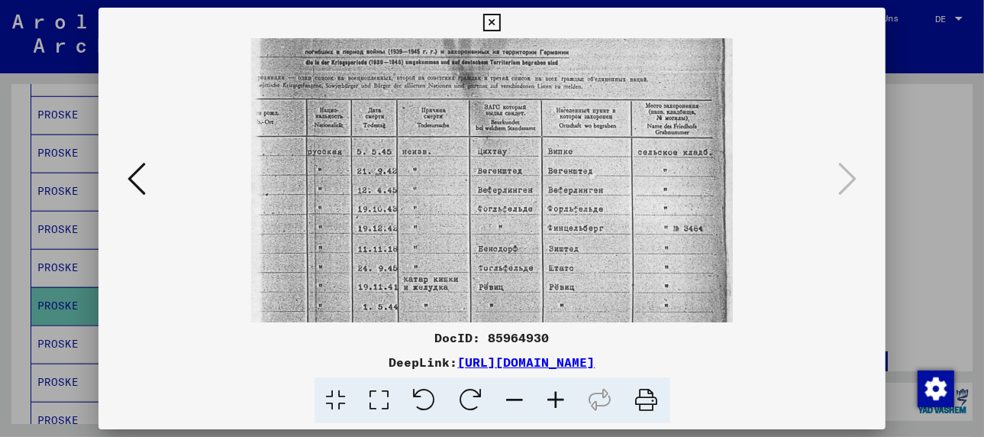
drag, startPoint x: 628, startPoint y: 335, endPoint x: 687, endPoint y: 318, distance: 61.4
click at [687, 318] on div "DocID: 85964930 DeepLink: [URL][DOMAIN_NAME]" at bounding box center [492, 216] width 787 height 416
click at [411, 341] on div "DocID: 85964930" at bounding box center [492, 337] width 787 height 18
click at [136, 178] on icon at bounding box center [137, 178] width 18 height 37
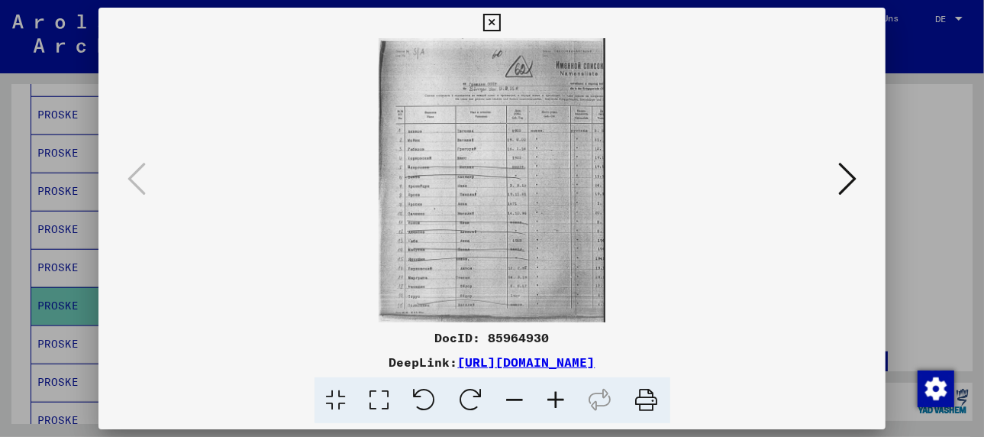
scroll to position [0, 0]
click at [553, 393] on icon at bounding box center [556, 400] width 41 height 47
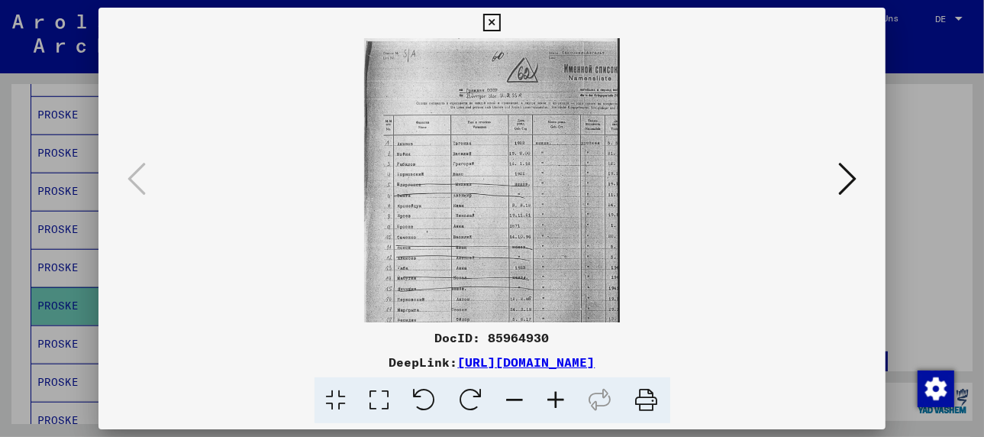
click at [553, 393] on icon at bounding box center [556, 400] width 41 height 47
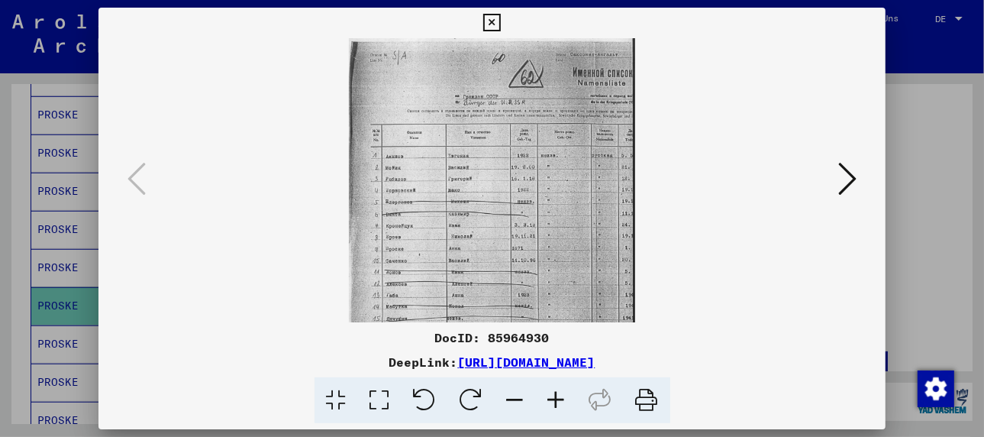
click at [553, 393] on icon at bounding box center [556, 400] width 41 height 47
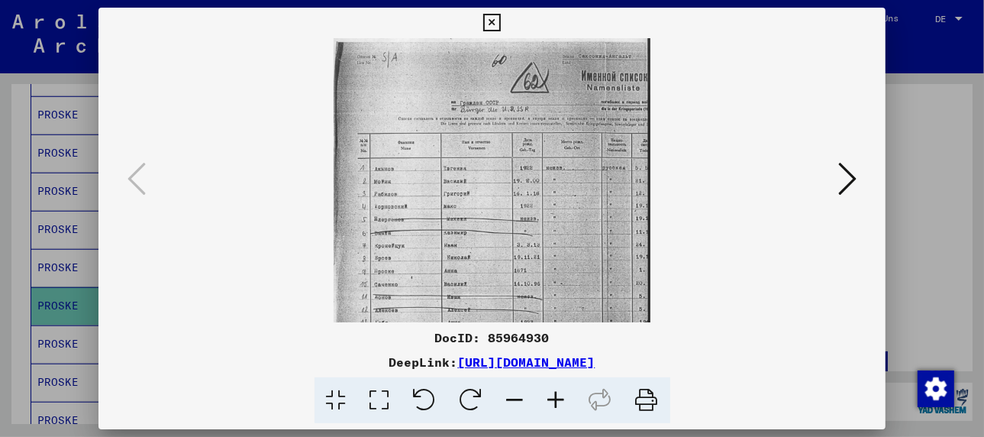
click at [553, 393] on icon at bounding box center [556, 400] width 41 height 47
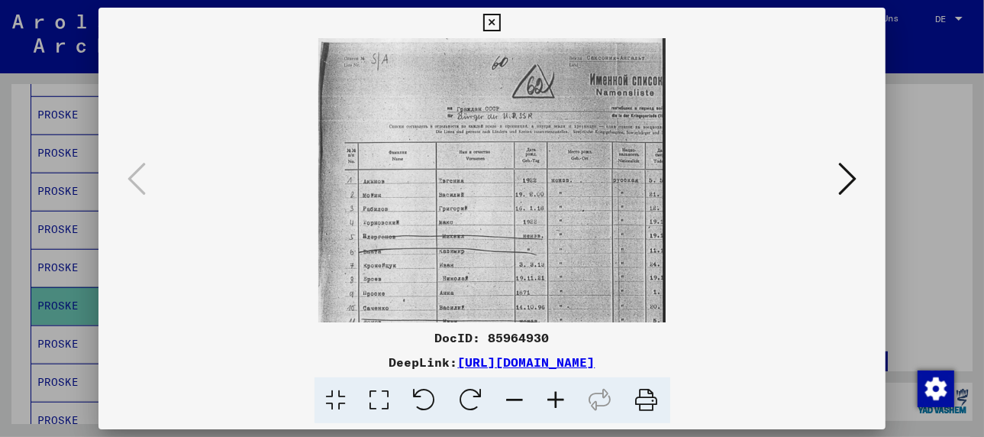
click at [553, 393] on icon at bounding box center [556, 400] width 41 height 47
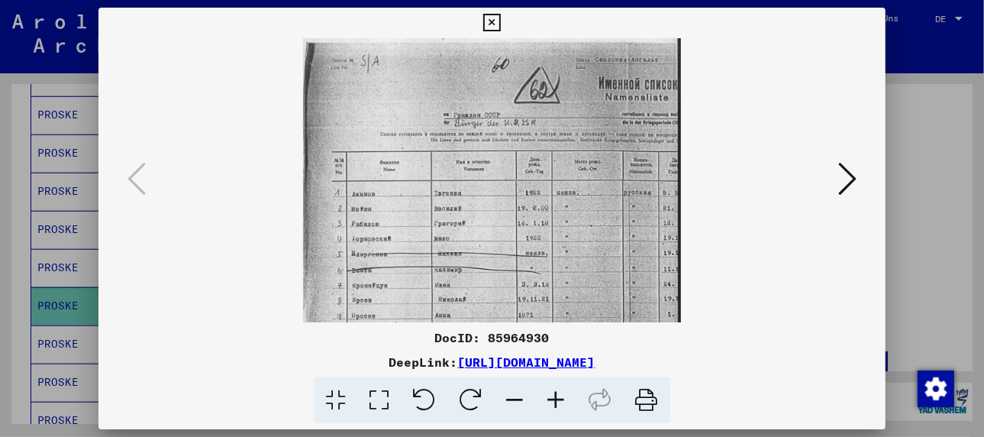
click at [553, 393] on icon at bounding box center [556, 400] width 41 height 47
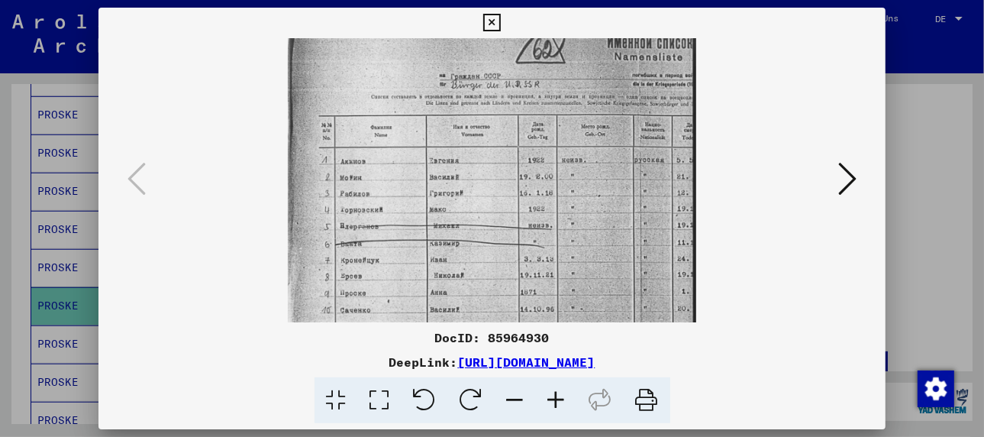
scroll to position [50, 0]
drag, startPoint x: 496, startPoint y: 291, endPoint x: 492, endPoint y: 254, distance: 37.7
click at [492, 254] on img at bounding box center [492, 245] width 409 height 513
click at [63, 317] on div at bounding box center [492, 218] width 984 height 437
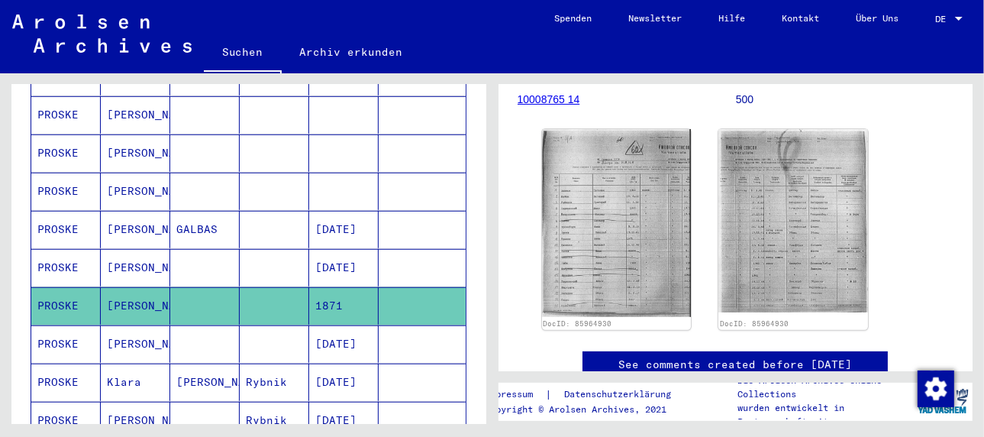
click at [129, 325] on mat-cell "[PERSON_NAME]" at bounding box center [135, 343] width 69 height 37
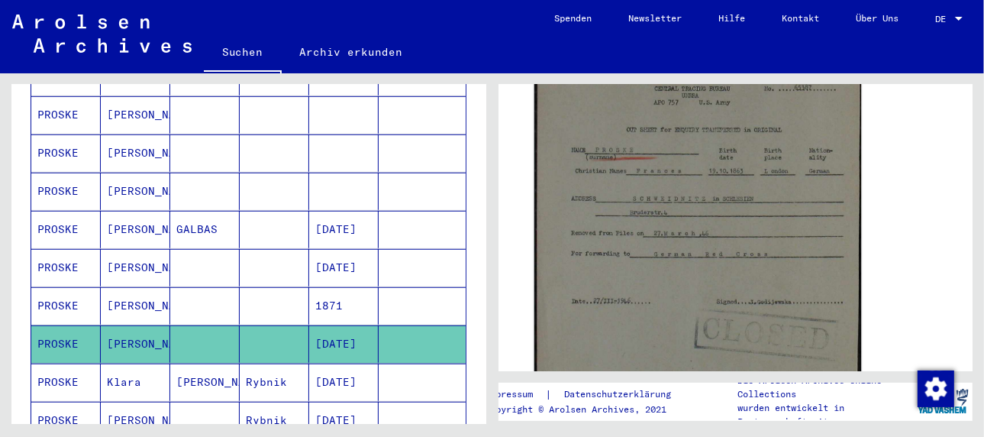
scroll to position [153, 0]
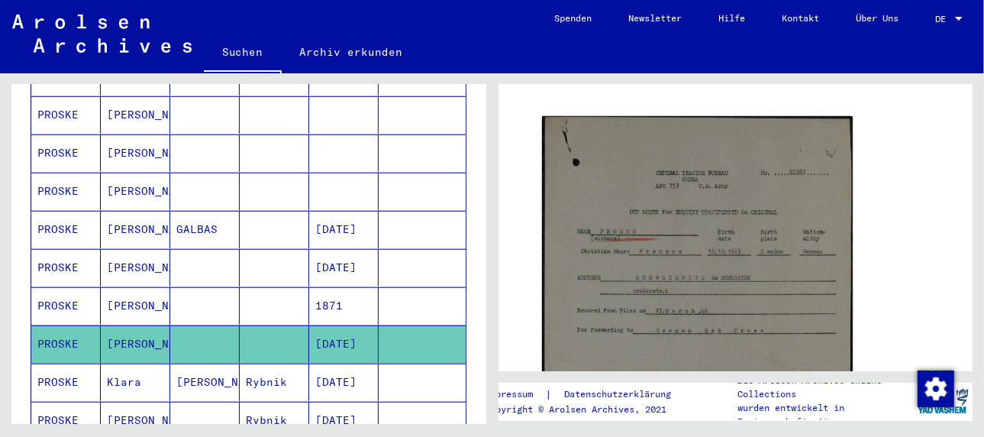
click at [192, 363] on mat-cell "[PERSON_NAME]" at bounding box center [204, 381] width 69 height 37
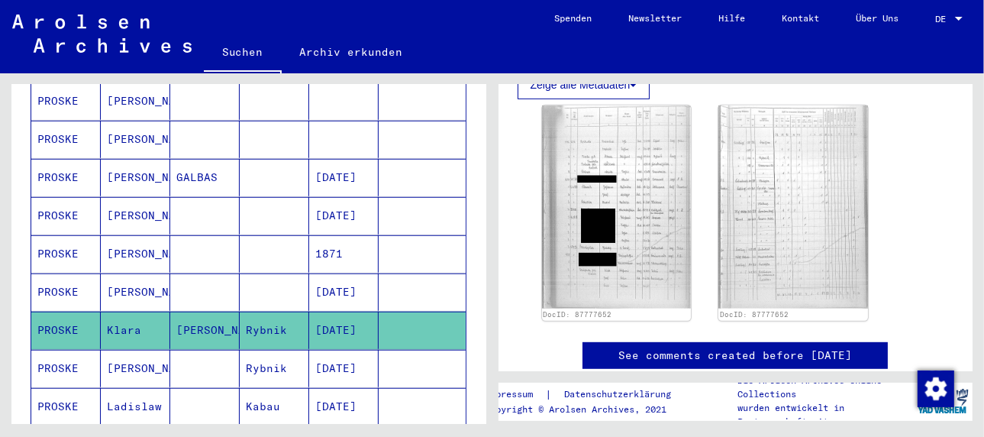
scroll to position [916, 0]
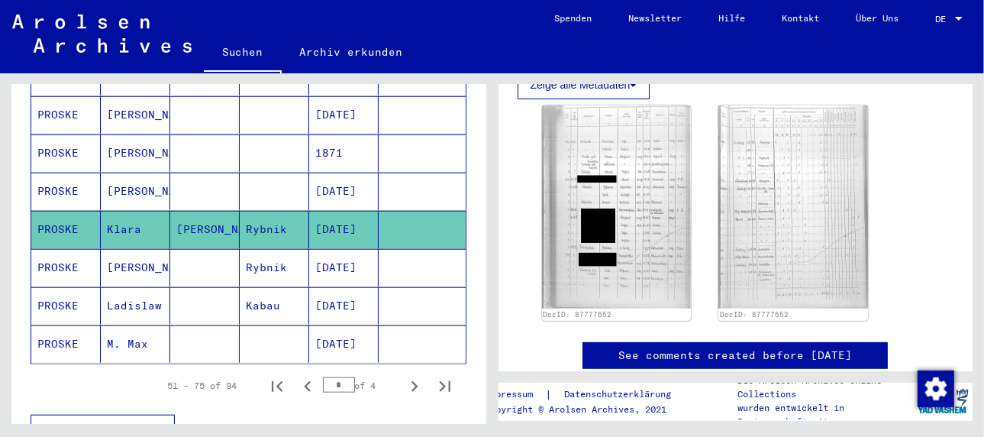
click at [122, 249] on mat-cell "[PERSON_NAME]" at bounding box center [135, 267] width 69 height 37
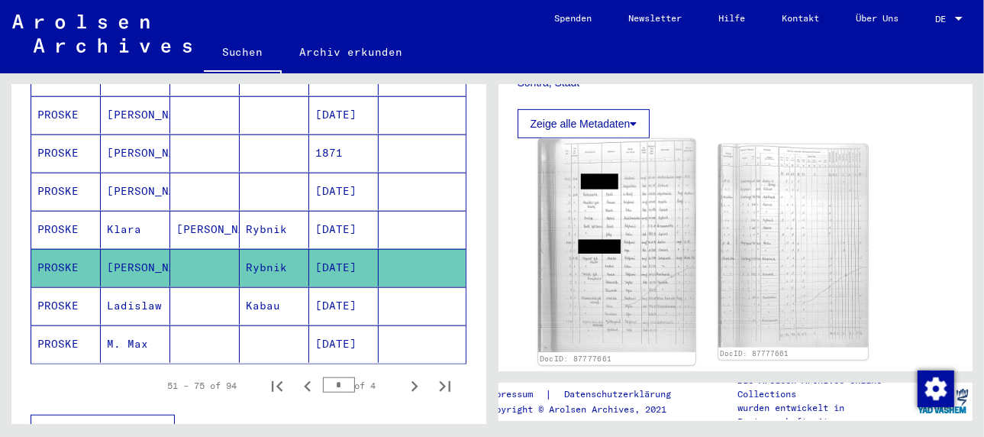
scroll to position [420, 0]
click at [619, 298] on img at bounding box center [616, 244] width 157 height 213
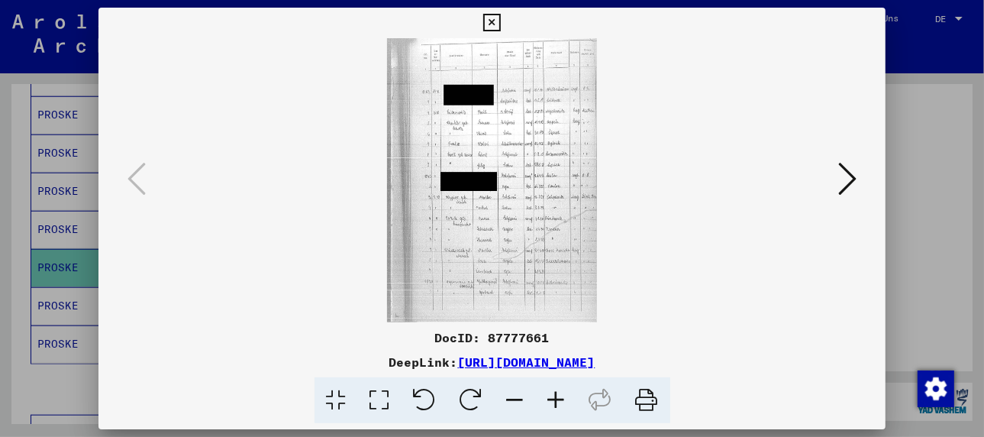
click at [551, 393] on icon at bounding box center [556, 400] width 41 height 47
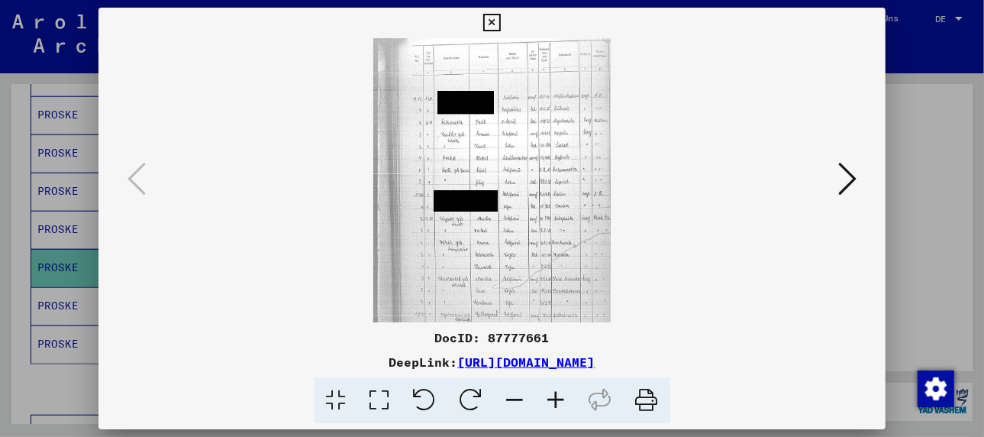
click at [551, 393] on icon at bounding box center [556, 400] width 41 height 47
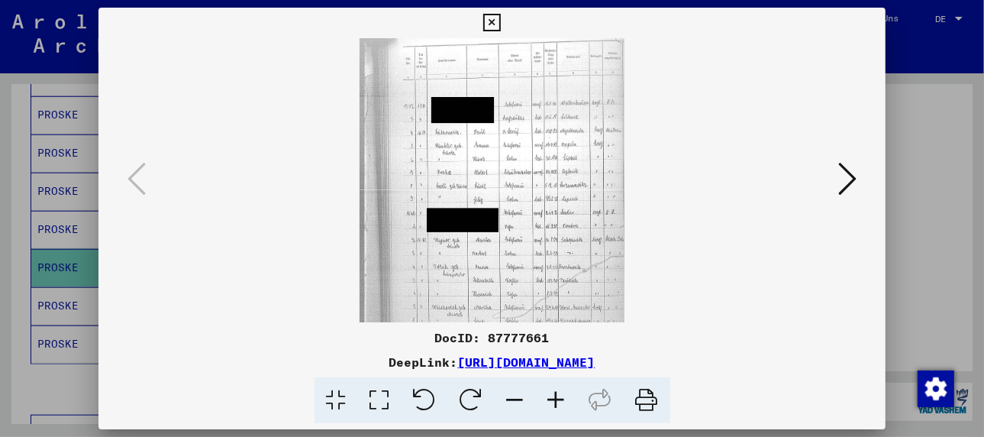
click at [551, 393] on icon at bounding box center [556, 400] width 41 height 47
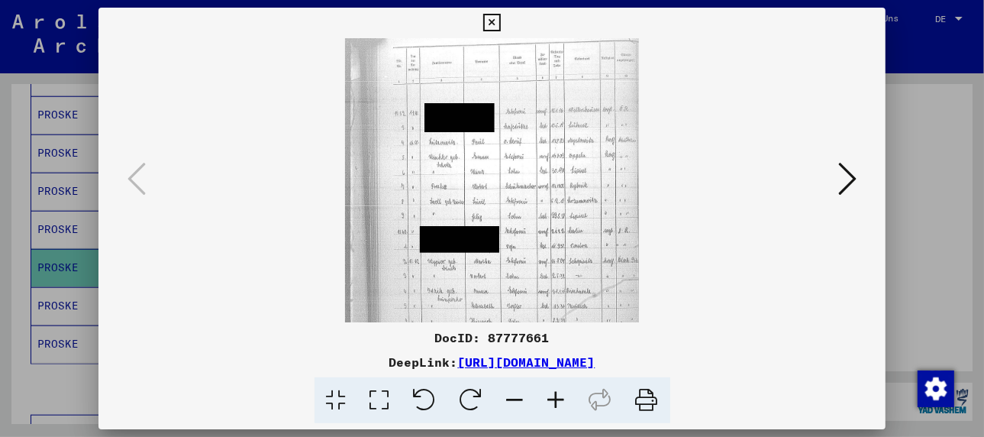
click at [551, 393] on icon at bounding box center [556, 400] width 41 height 47
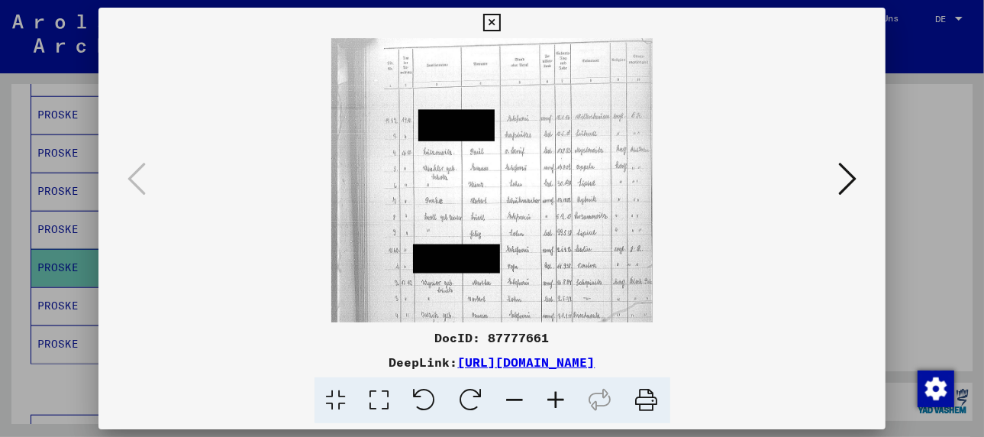
click at [551, 393] on icon at bounding box center [556, 400] width 41 height 47
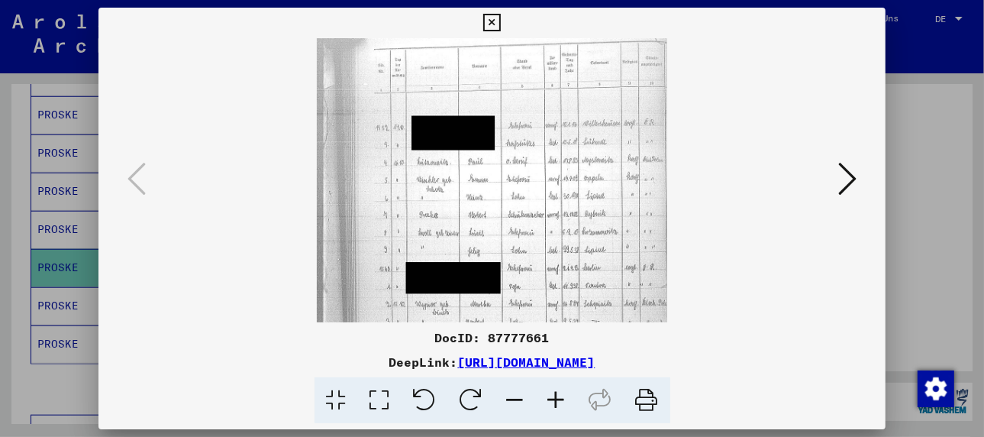
click at [551, 393] on icon at bounding box center [556, 400] width 41 height 47
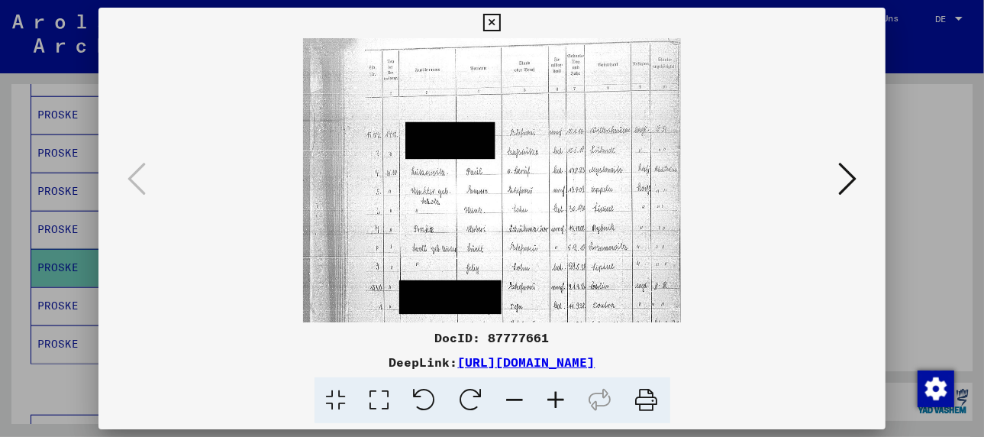
click at [551, 393] on icon at bounding box center [556, 400] width 41 height 47
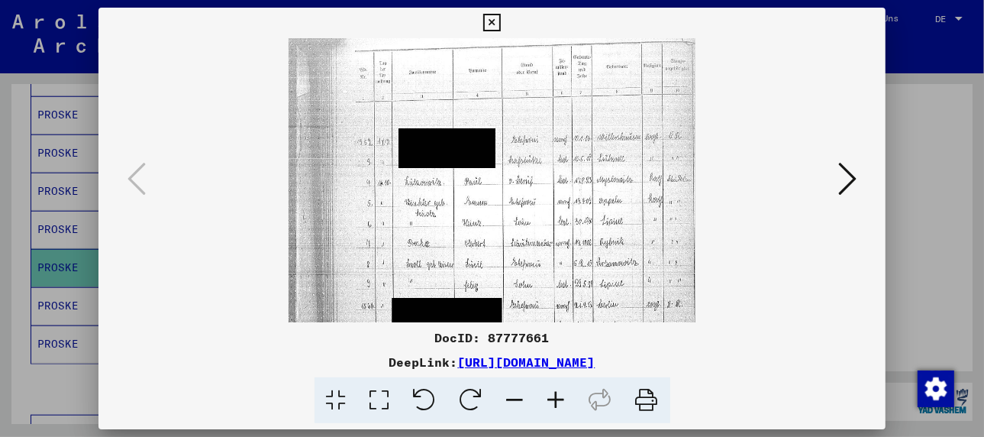
click at [551, 393] on icon at bounding box center [556, 400] width 41 height 47
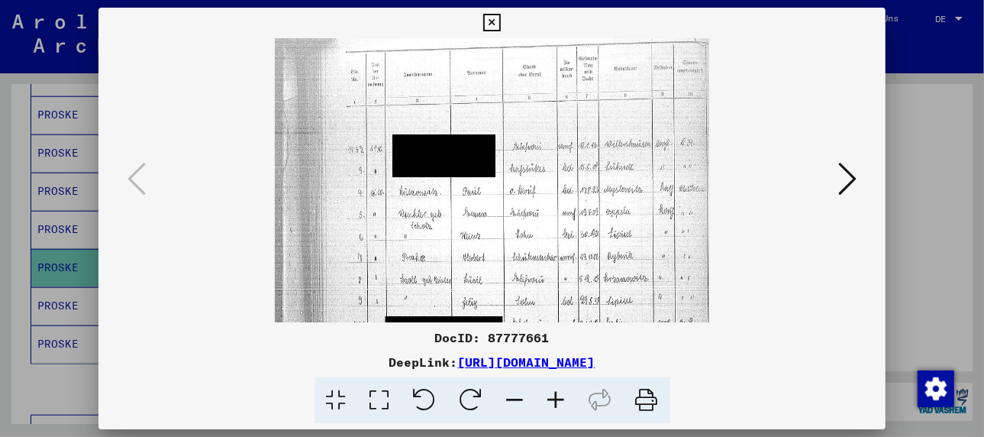
click at [551, 393] on icon at bounding box center [556, 400] width 41 height 47
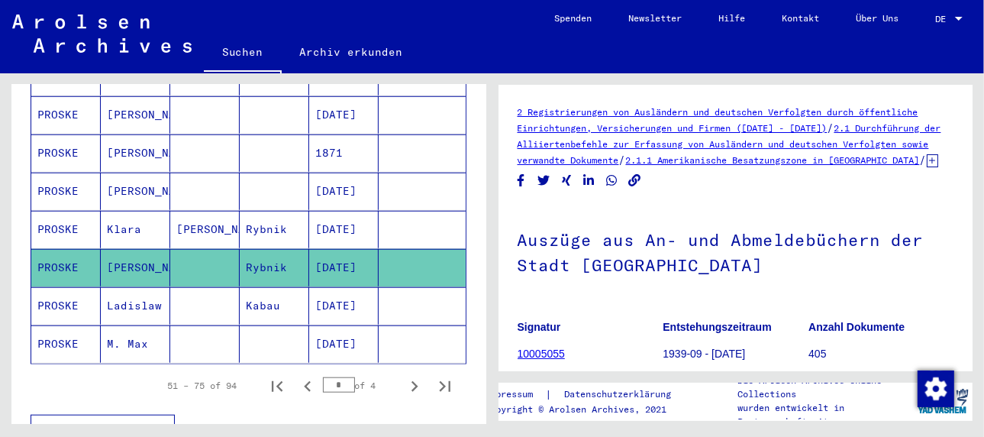
click at [143, 287] on mat-cell "Ladislaw" at bounding box center [135, 305] width 69 height 37
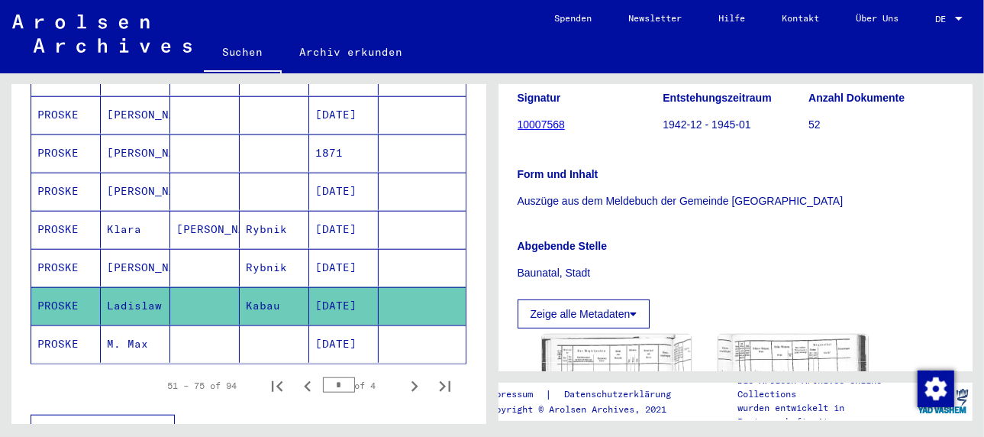
scroll to position [382, 0]
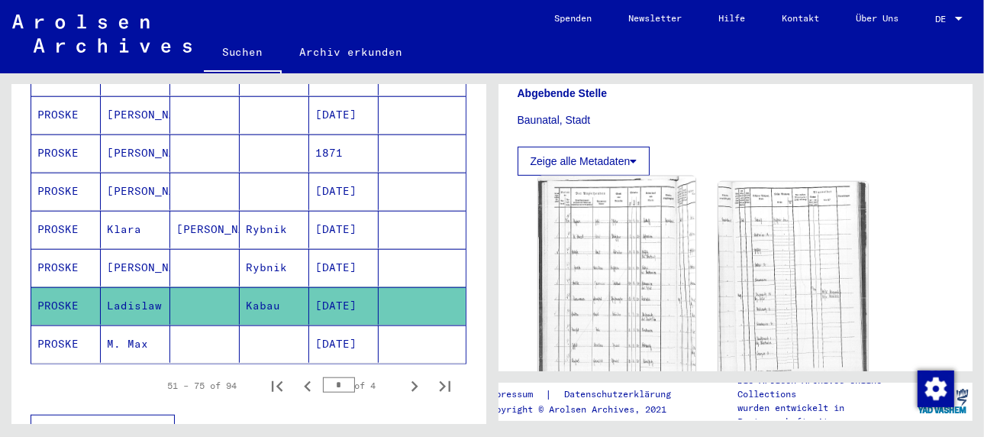
click at [598, 304] on img at bounding box center [616, 285] width 157 height 218
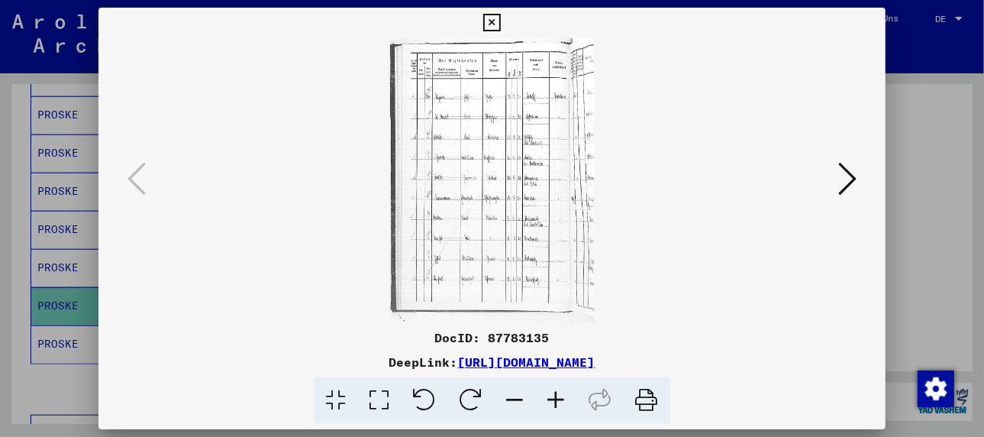
click at [557, 393] on icon at bounding box center [556, 400] width 41 height 47
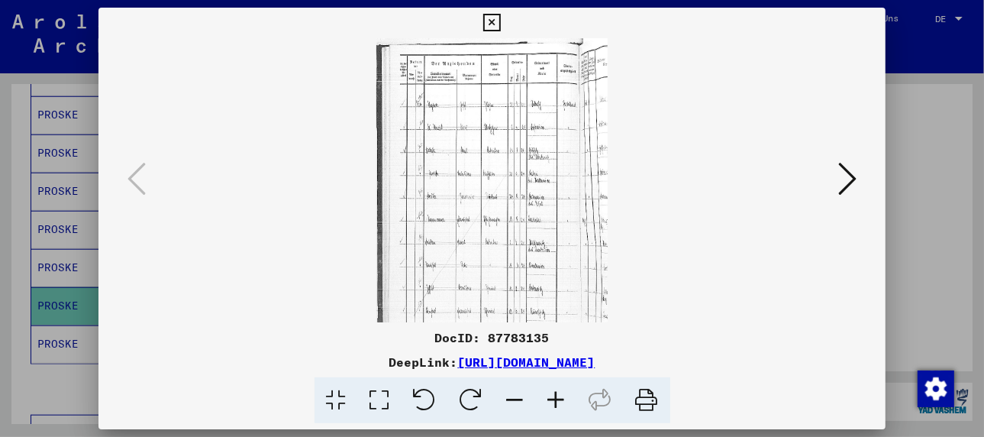
click at [557, 393] on icon at bounding box center [556, 400] width 41 height 47
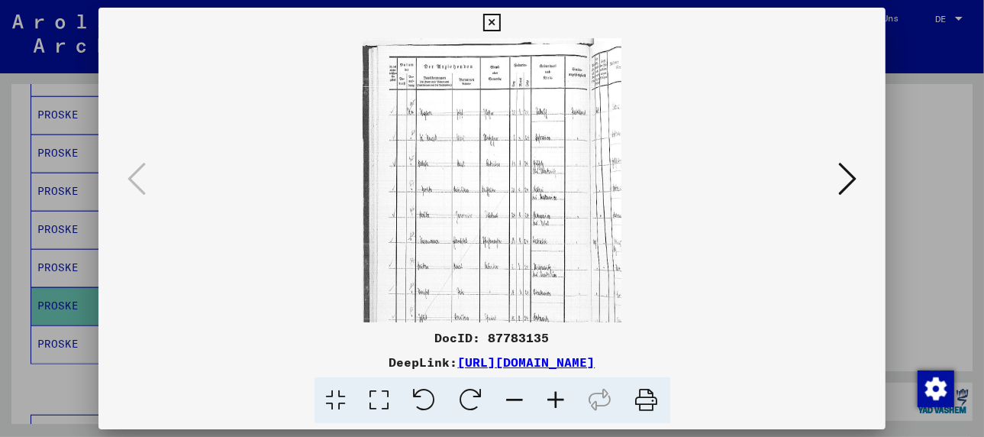
click at [557, 393] on icon at bounding box center [556, 400] width 41 height 47
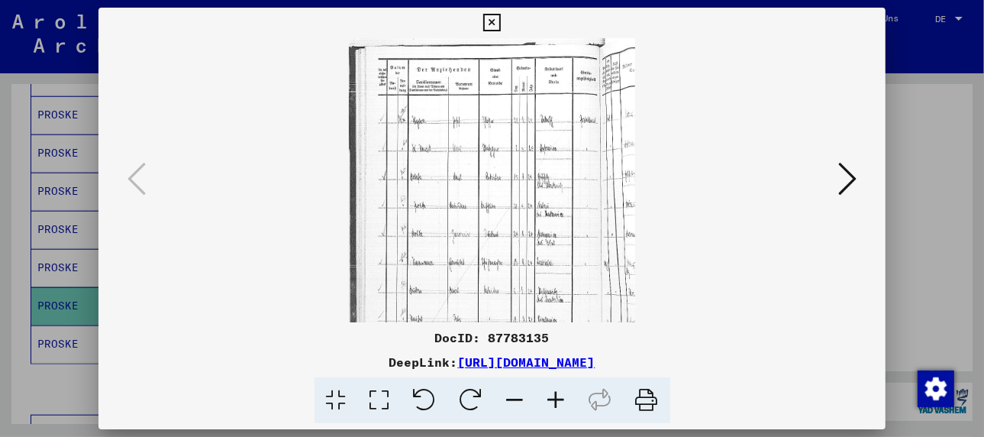
click at [557, 393] on icon at bounding box center [556, 400] width 41 height 47
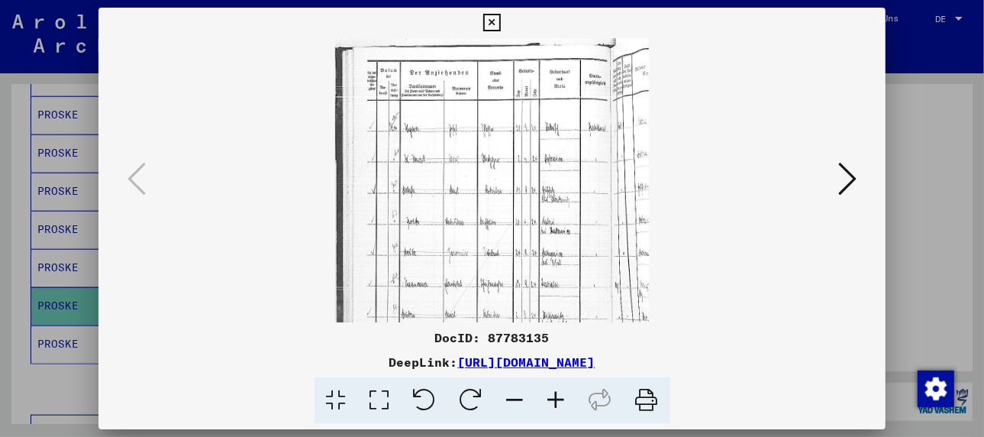
click at [557, 393] on icon at bounding box center [556, 400] width 41 height 47
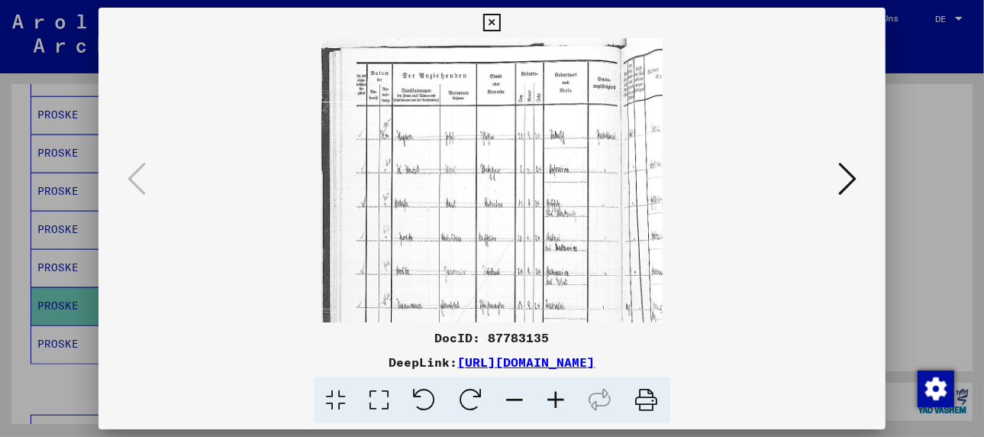
click at [557, 393] on icon at bounding box center [556, 400] width 41 height 47
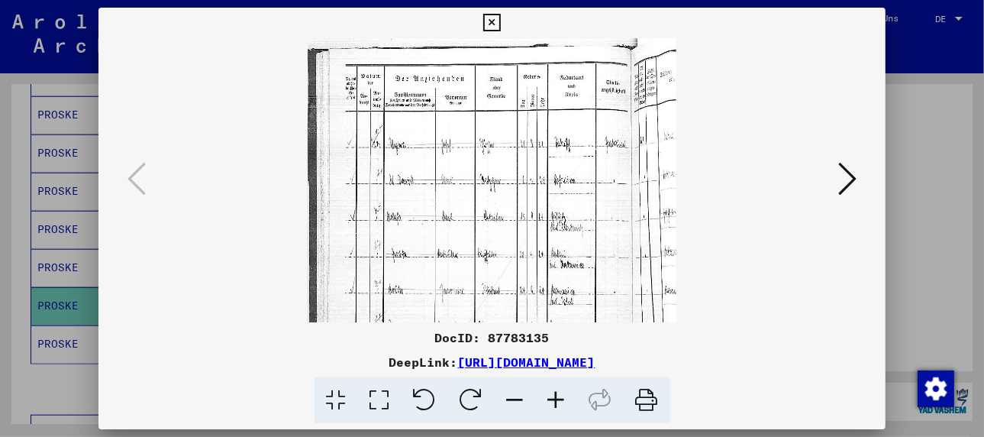
click at [557, 393] on icon at bounding box center [556, 400] width 41 height 47
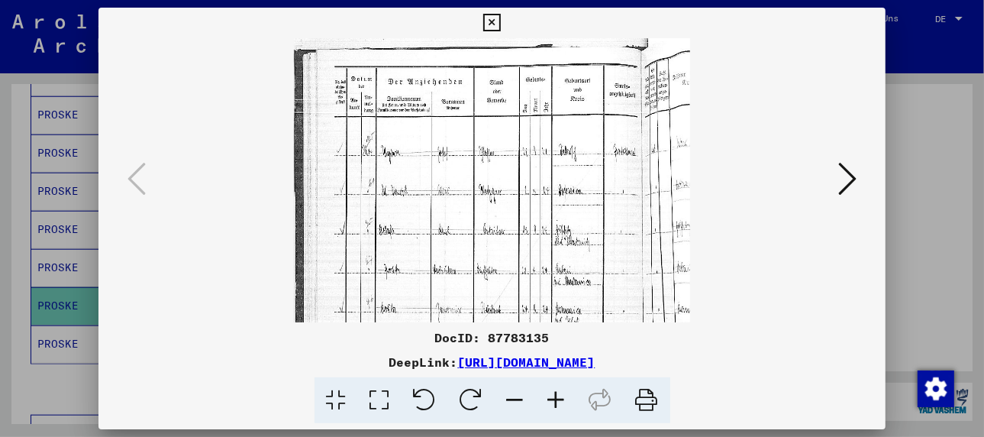
click at [557, 393] on icon at bounding box center [556, 400] width 41 height 47
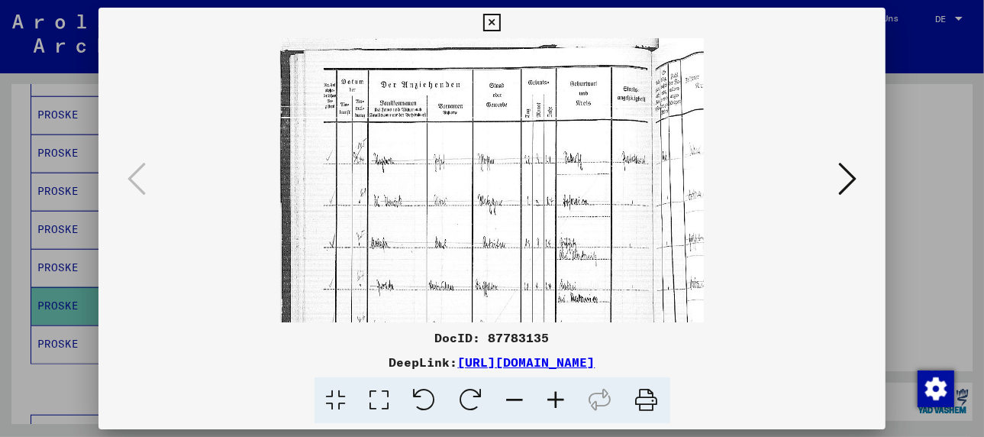
click at [557, 393] on icon at bounding box center [556, 400] width 41 height 47
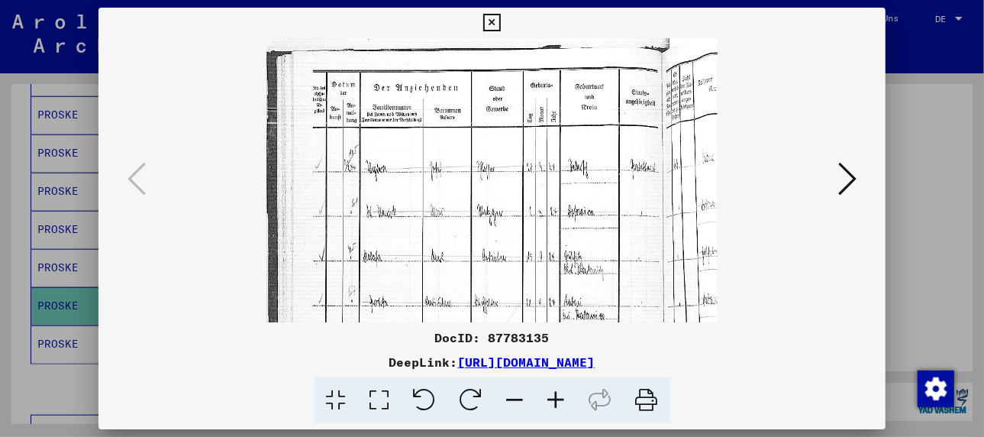
click at [557, 393] on icon at bounding box center [556, 400] width 41 height 47
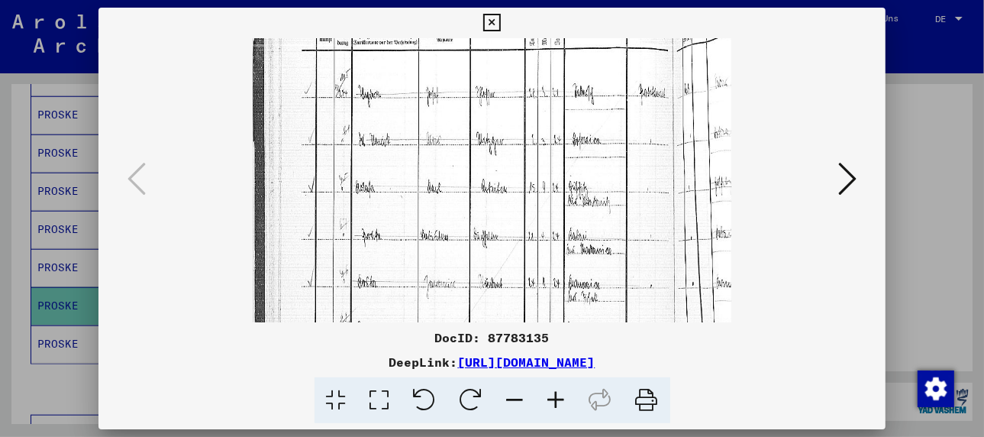
drag, startPoint x: 547, startPoint y: 290, endPoint x: 538, endPoint y: 201, distance: 89.8
click at [538, 201] on img at bounding box center [492, 289] width 479 height 666
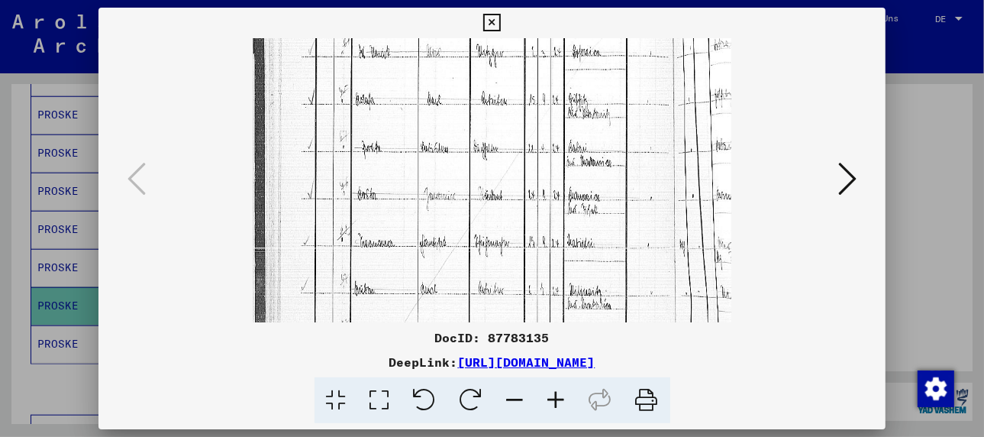
drag, startPoint x: 532, startPoint y: 297, endPoint x: 524, endPoint y: 211, distance: 86.7
click at [524, 211] on img at bounding box center [492, 201] width 479 height 666
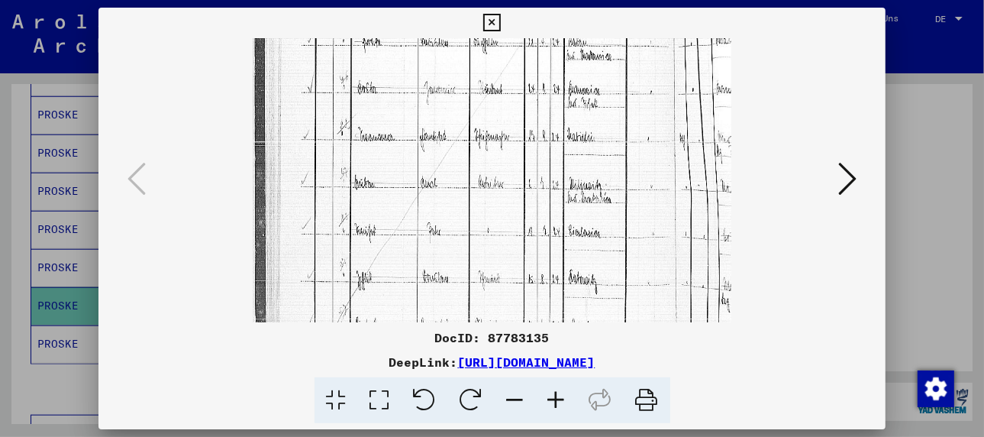
drag, startPoint x: 520, startPoint y: 273, endPoint x: 512, endPoint y: 177, distance: 96.5
click at [512, 177] on img at bounding box center [492, 95] width 479 height 666
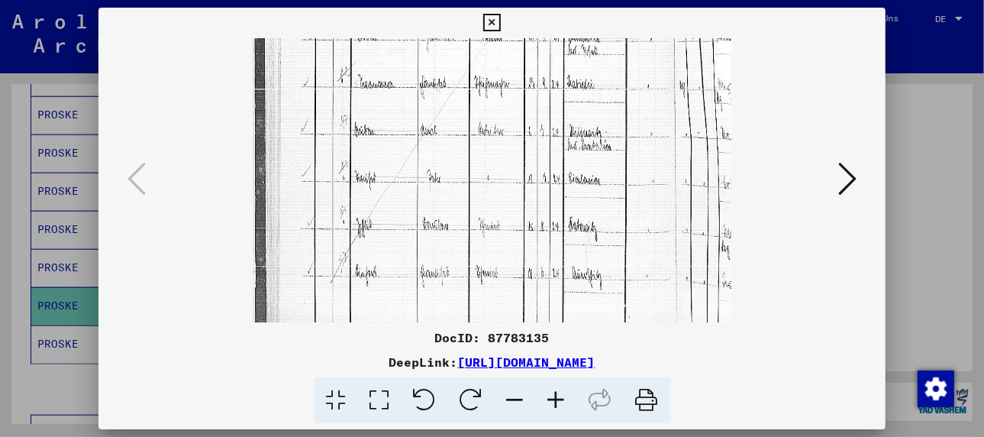
scroll to position [319, 0]
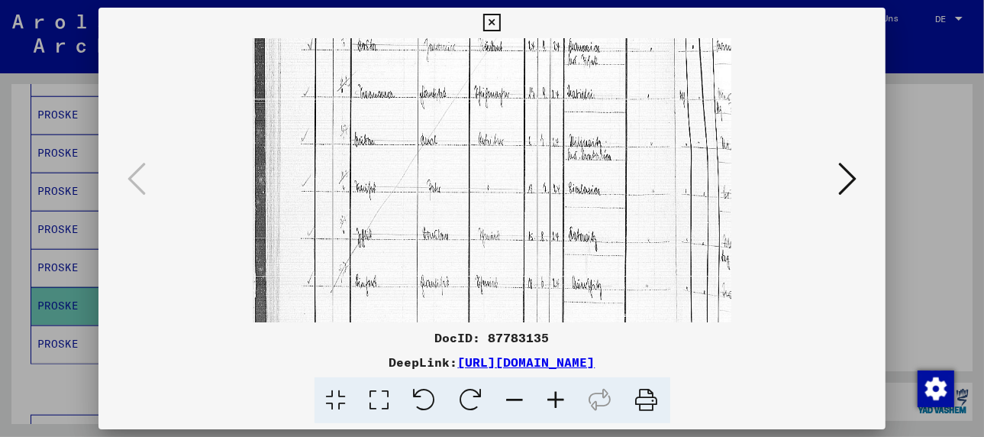
drag, startPoint x: 494, startPoint y: 284, endPoint x: 475, endPoint y: 242, distance: 46.1
click at [475, 242] on img at bounding box center [492, 52] width 479 height 666
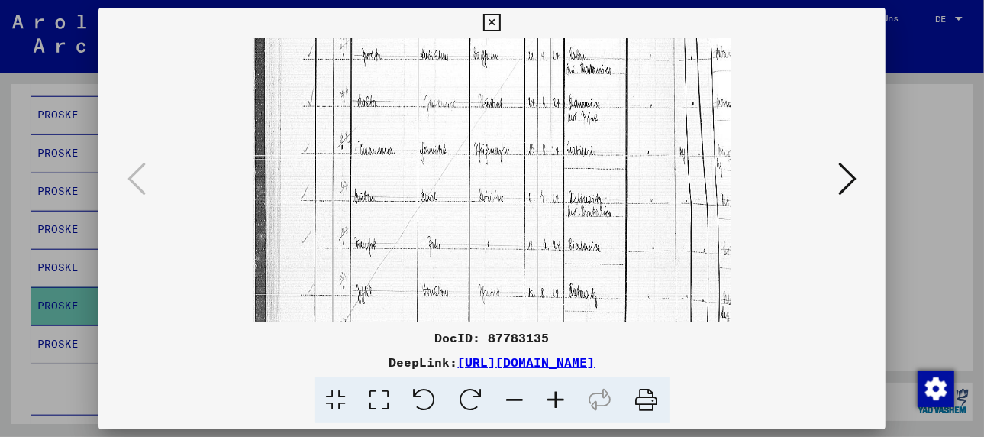
drag, startPoint x: 637, startPoint y: 262, endPoint x: 617, endPoint y: 323, distance: 64.2
click at [617, 323] on div "DocID: 87783135 DeepLink: [URL][DOMAIN_NAME]" at bounding box center [492, 216] width 787 height 416
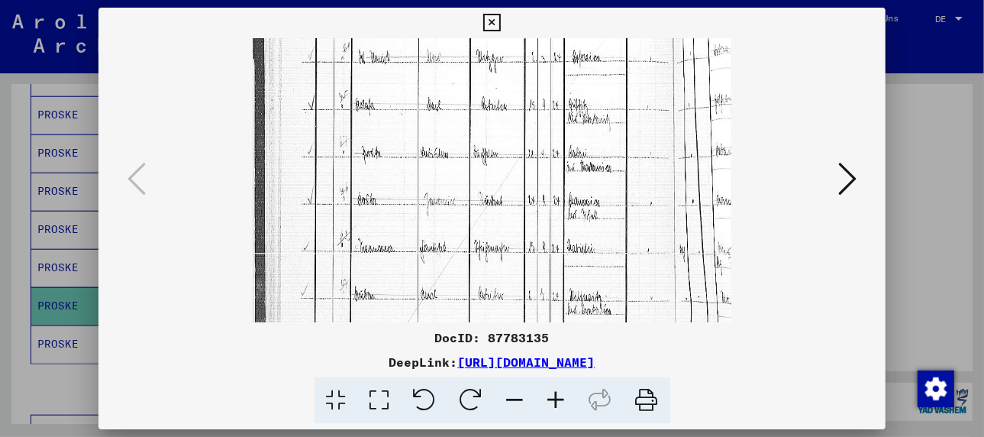
scroll to position [161, 0]
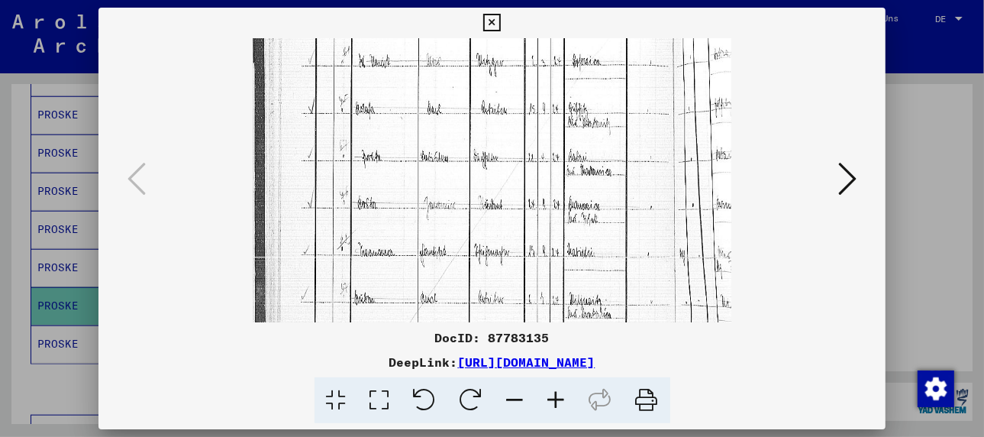
drag, startPoint x: 623, startPoint y: 208, endPoint x: 624, endPoint y: 305, distance: 97.7
click at [624, 305] on img at bounding box center [492, 210] width 479 height 666
click at [63, 274] on div at bounding box center [492, 218] width 984 height 437
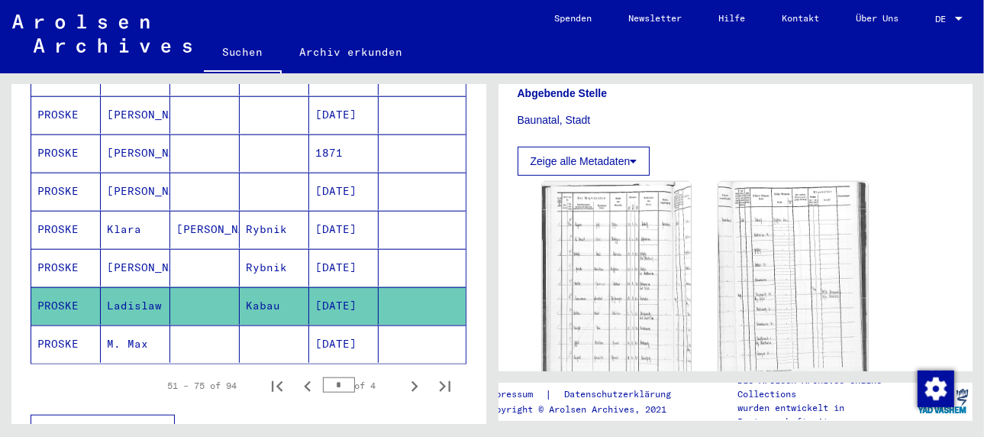
click at [128, 325] on mat-cell "M. Max" at bounding box center [135, 343] width 69 height 37
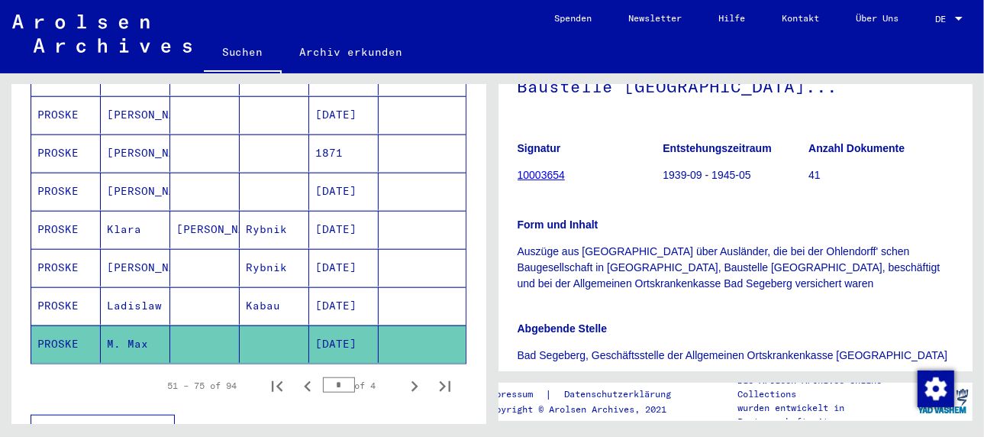
scroll to position [402, 0]
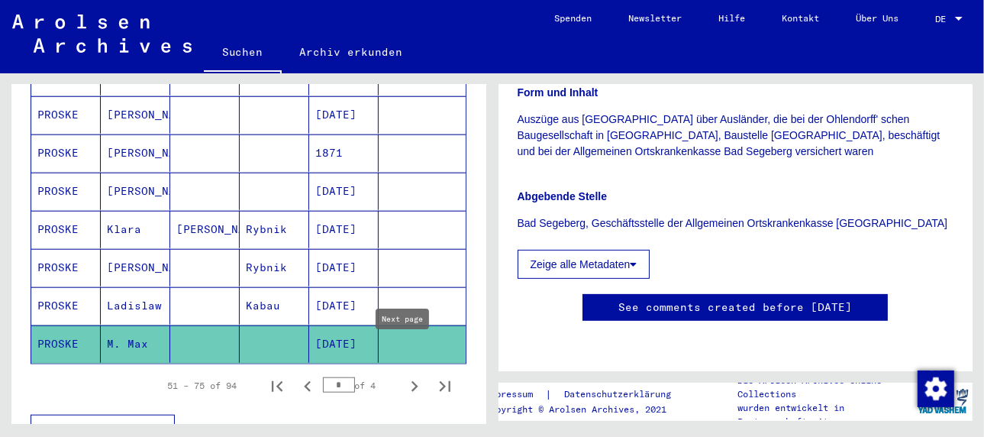
click at [405, 376] on icon "Next page" at bounding box center [414, 386] width 21 height 21
type input "*"
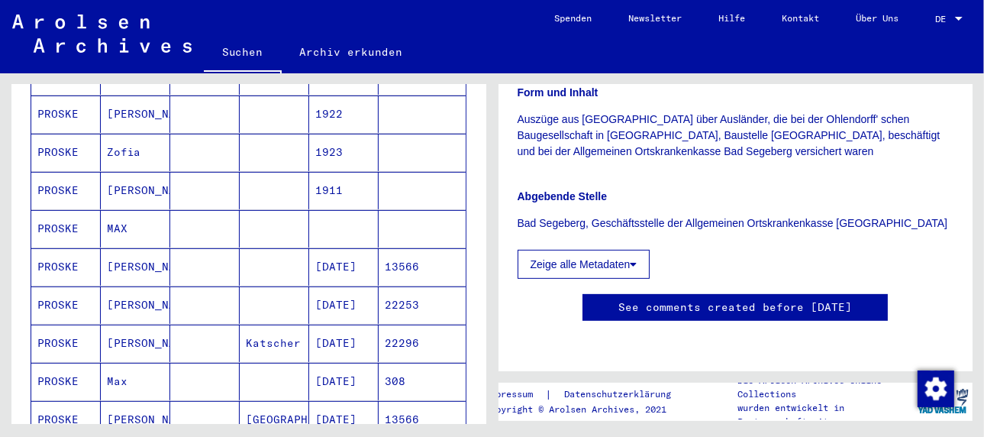
scroll to position [115, 0]
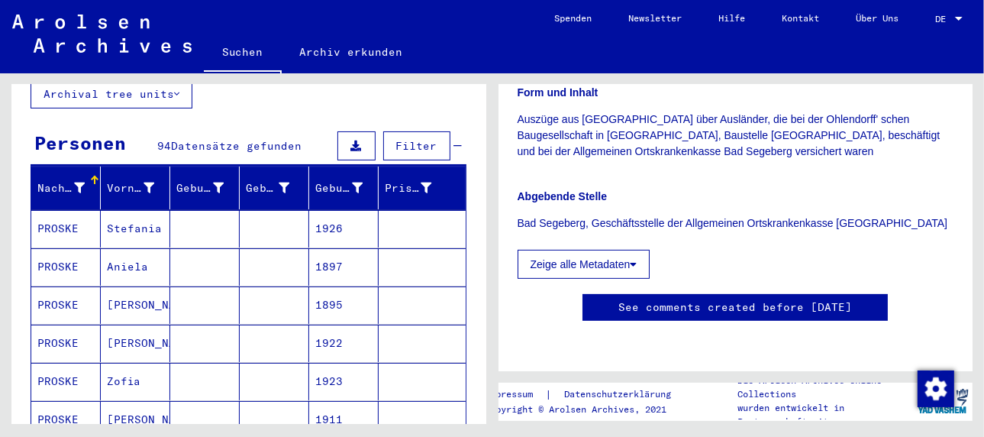
click at [133, 210] on mat-cell "Stefania" at bounding box center [135, 228] width 69 height 37
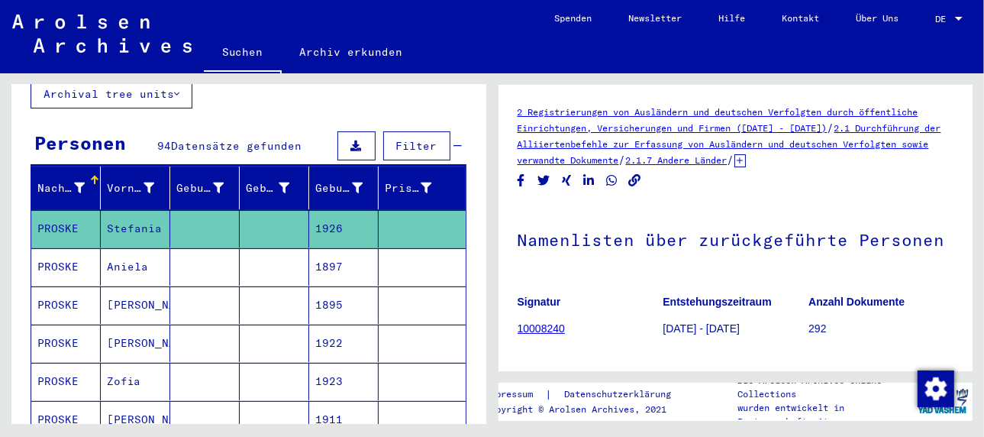
scroll to position [382, 0]
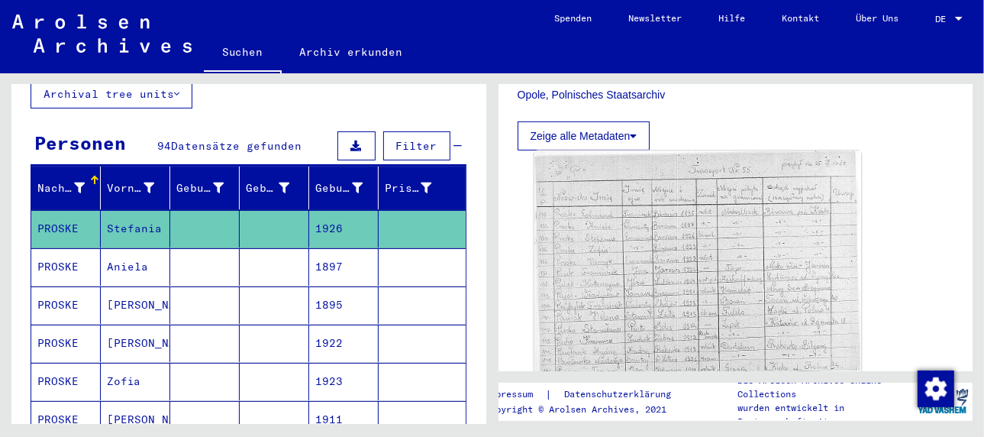
click at [635, 256] on img at bounding box center [697, 265] width 327 height 228
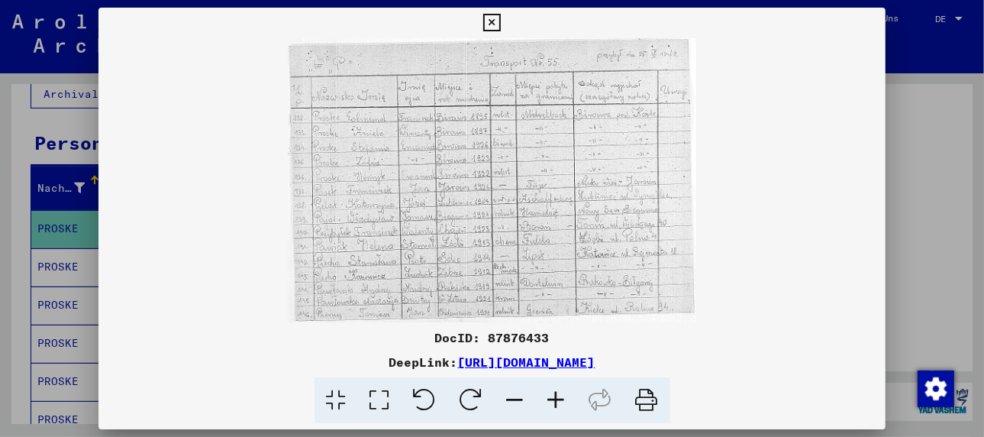
click at [560, 399] on icon at bounding box center [556, 400] width 41 height 47
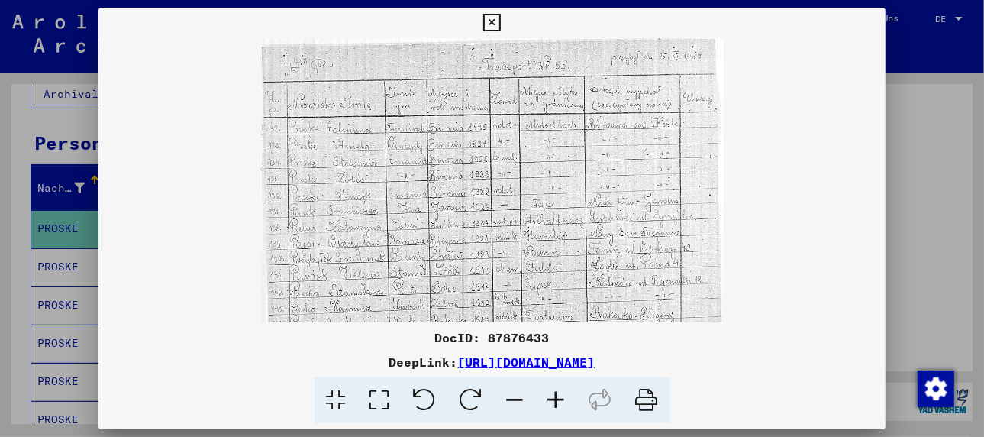
click at [560, 399] on icon at bounding box center [556, 400] width 41 height 47
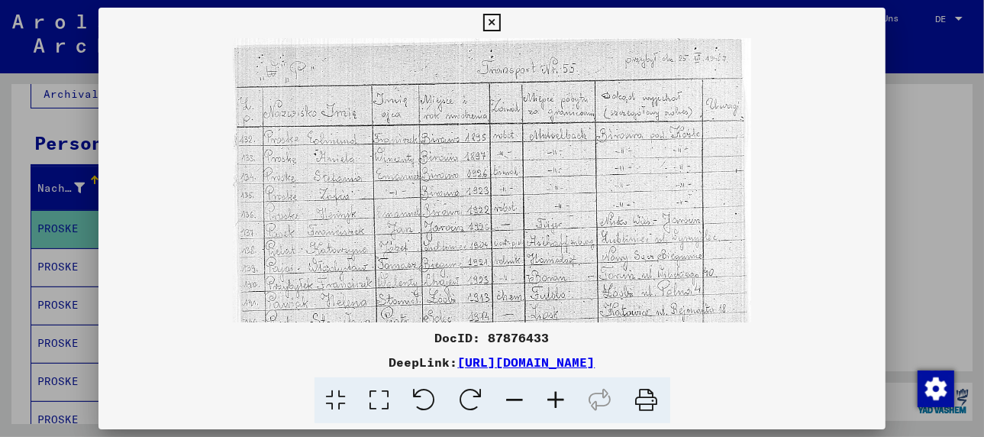
click at [63, 250] on div at bounding box center [492, 218] width 984 height 437
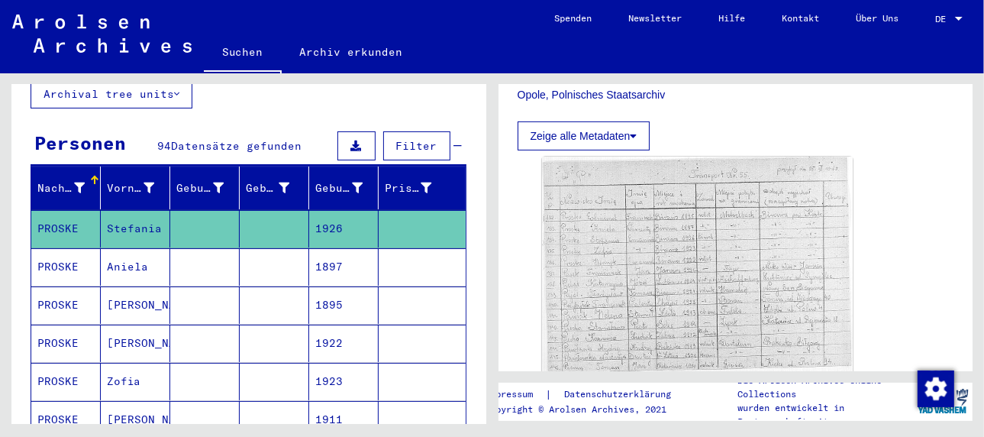
click at [108, 248] on mat-cell "Aniela" at bounding box center [135, 266] width 69 height 37
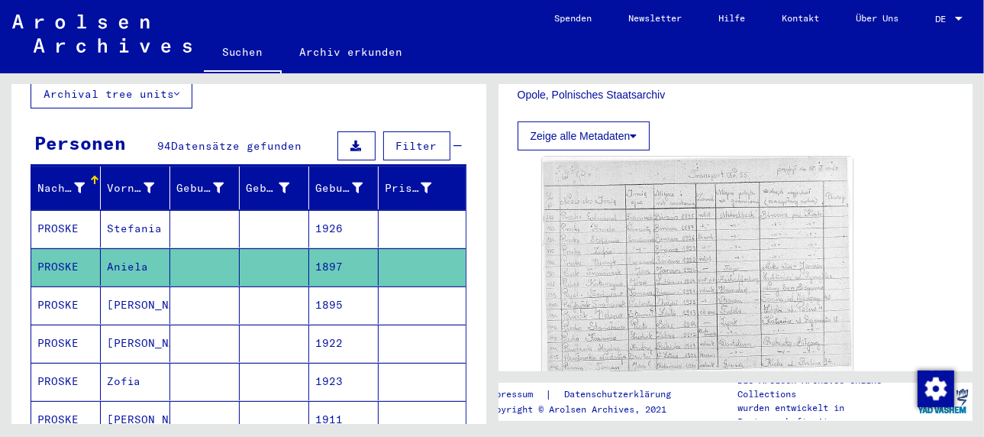
click at [131, 248] on mat-cell "Aniela" at bounding box center [135, 266] width 69 height 37
click at [172, 250] on mat-cell at bounding box center [204, 266] width 69 height 37
click at [212, 250] on mat-cell at bounding box center [204, 266] width 69 height 37
click at [117, 286] on mat-cell "[PERSON_NAME]" at bounding box center [135, 304] width 69 height 37
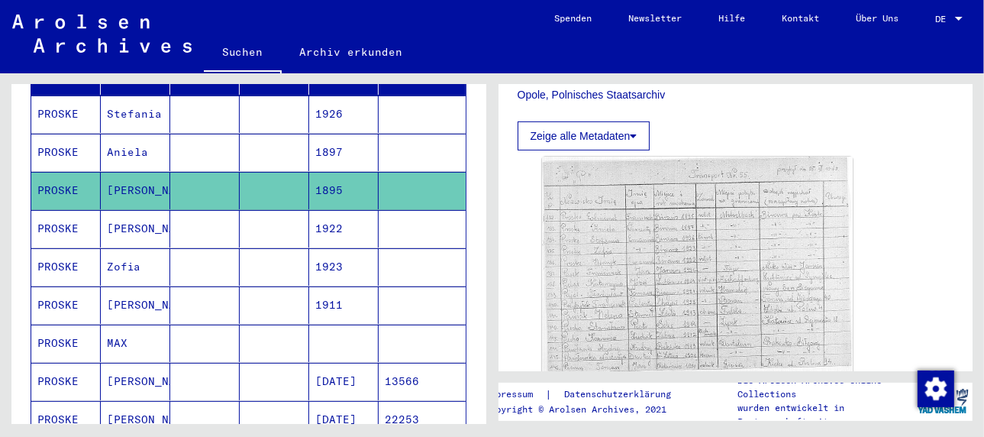
scroll to position [268, 0]
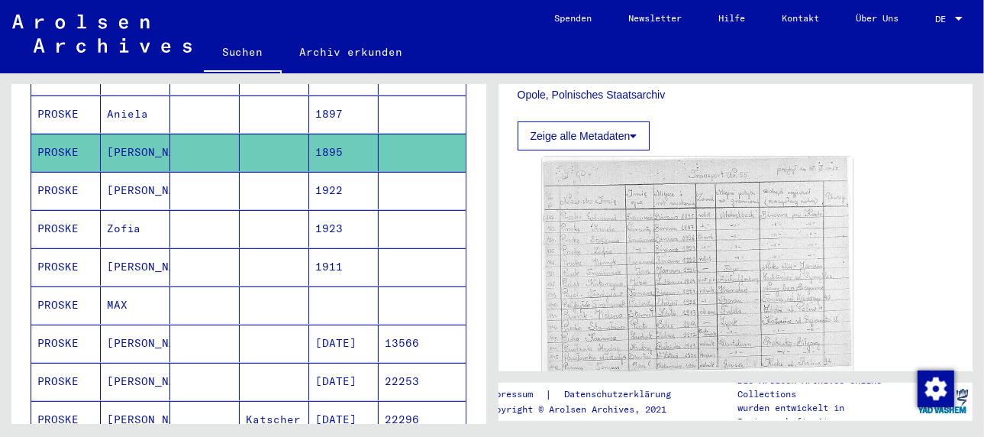
click at [124, 172] on mat-cell "[PERSON_NAME]" at bounding box center [135, 190] width 69 height 37
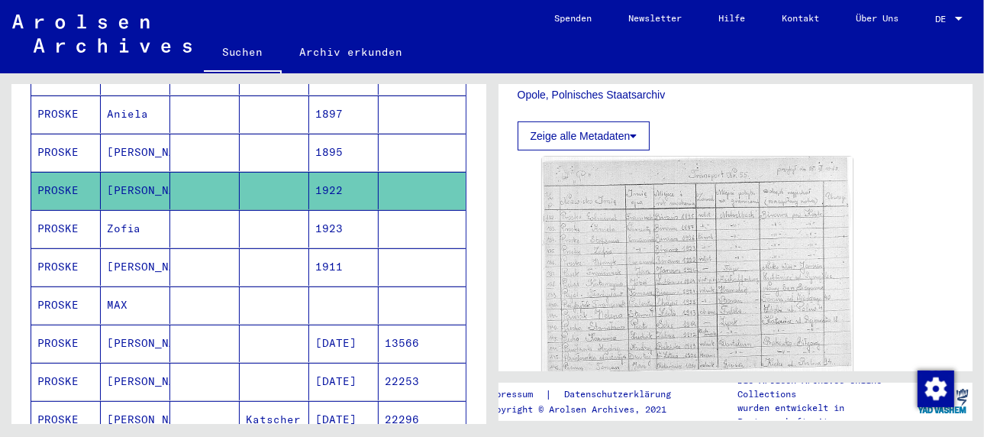
click at [123, 210] on mat-cell "Zofia" at bounding box center [135, 228] width 69 height 37
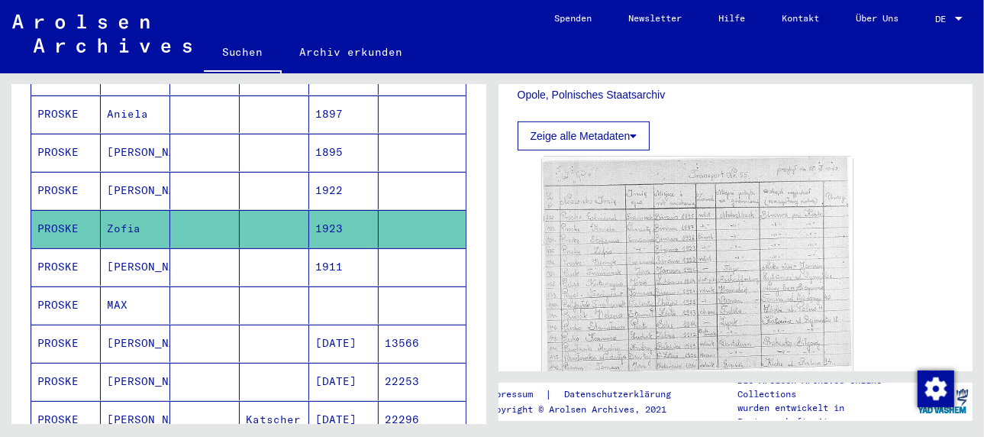
click at [121, 248] on mat-cell "[PERSON_NAME]" at bounding box center [135, 266] width 69 height 37
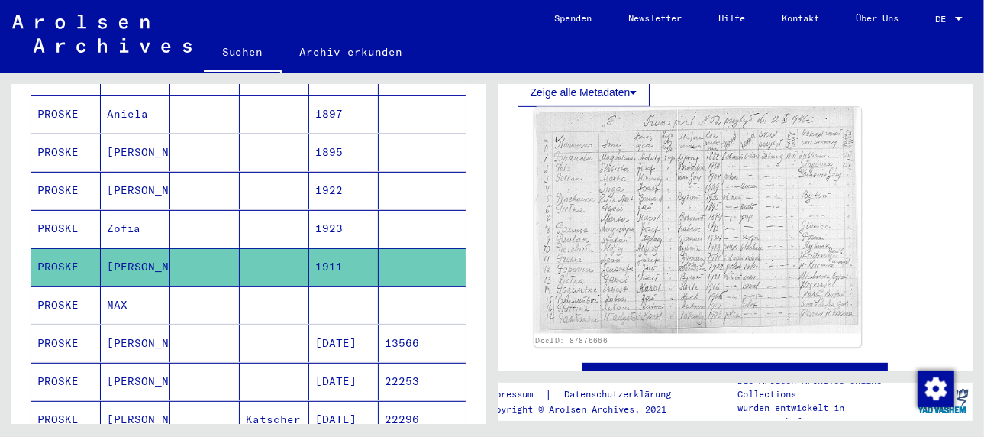
scroll to position [458, 0]
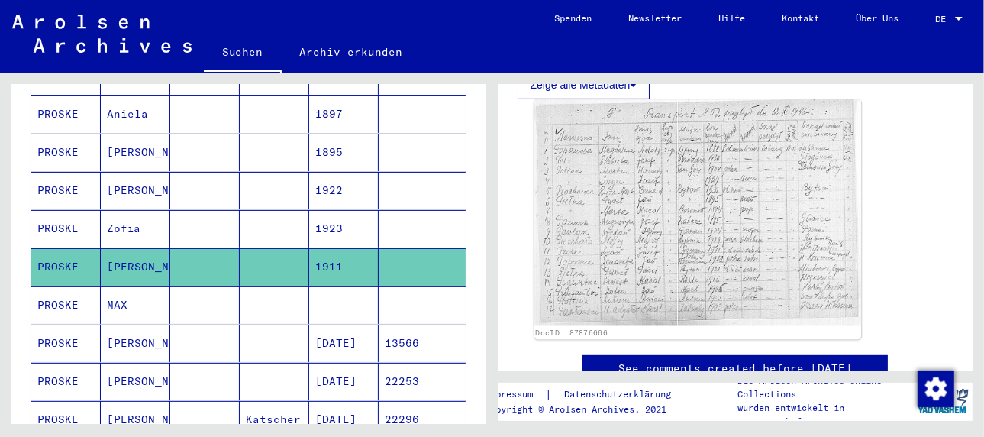
click at [712, 272] on img at bounding box center [697, 213] width 327 height 226
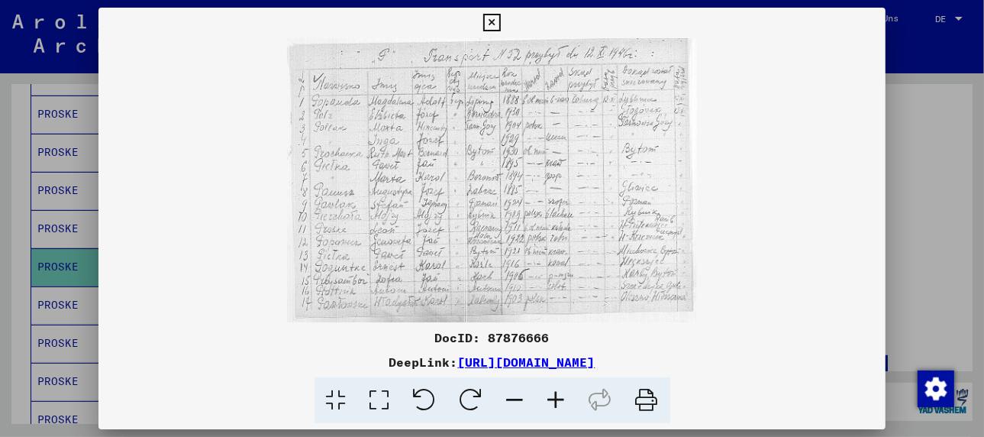
click at [554, 395] on icon at bounding box center [556, 400] width 41 height 47
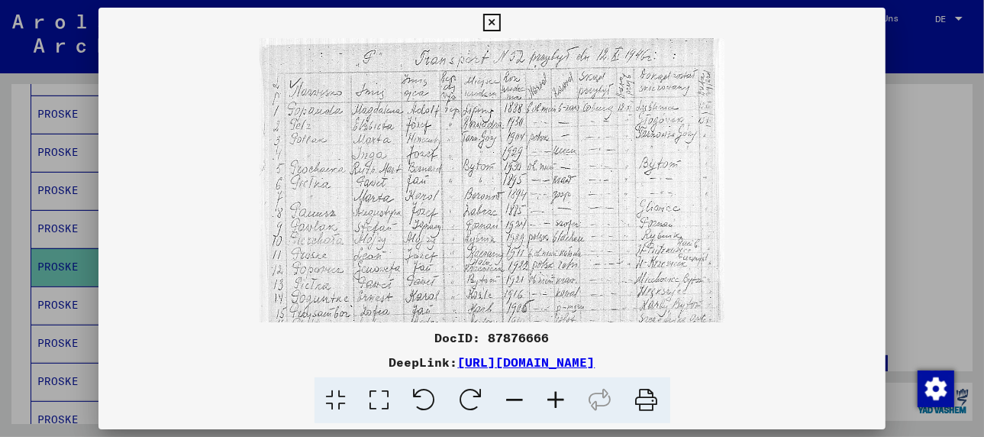
click at [555, 395] on icon at bounding box center [556, 400] width 41 height 47
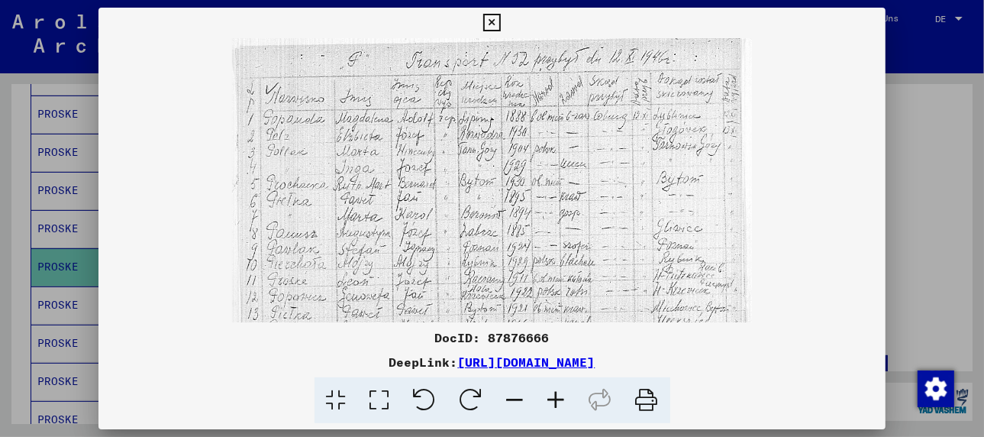
click at [555, 395] on icon at bounding box center [556, 400] width 41 height 47
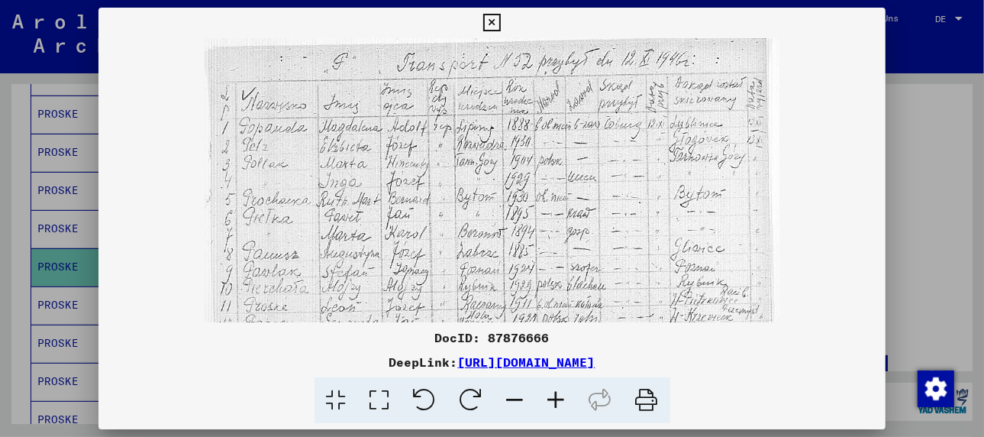
click at [555, 395] on icon at bounding box center [556, 400] width 41 height 47
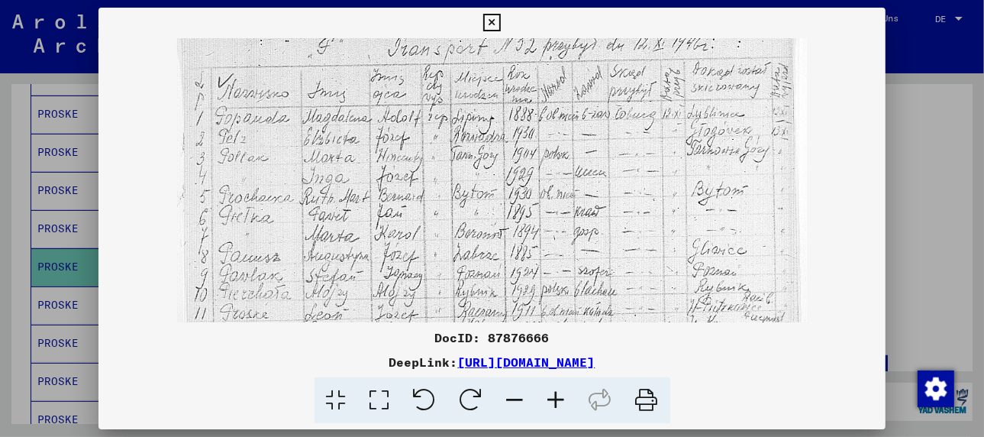
scroll to position [34, 0]
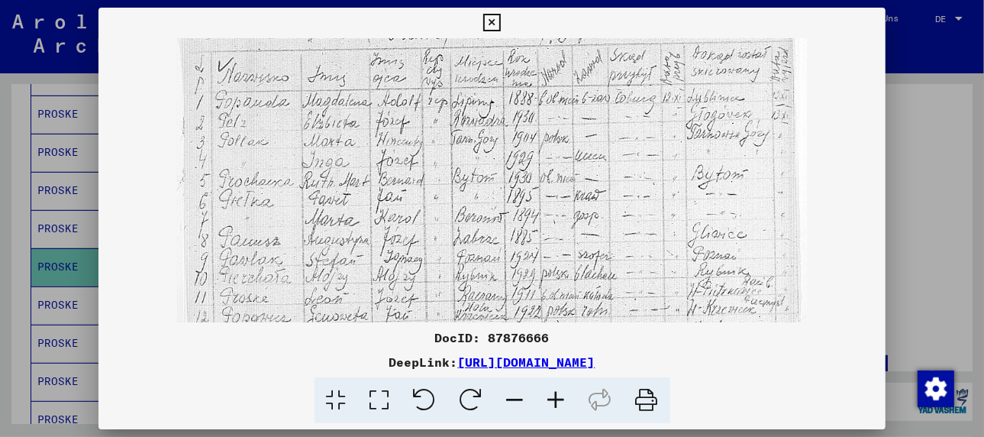
drag, startPoint x: 491, startPoint y: 235, endPoint x: 493, endPoint y: 198, distance: 37.5
click at [493, 198] on img at bounding box center [492, 222] width 631 height 437
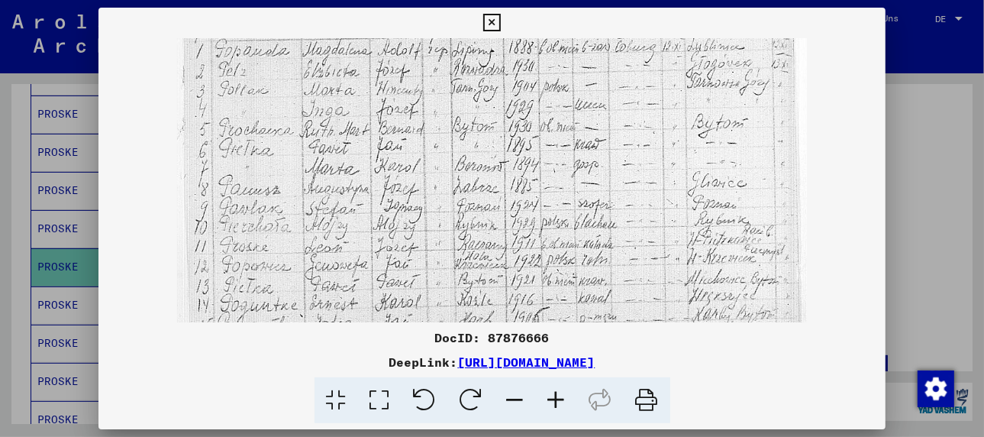
drag, startPoint x: 498, startPoint y: 260, endPoint x: 489, endPoint y: 206, distance: 54.2
click at [489, 206] on img at bounding box center [492, 171] width 631 height 437
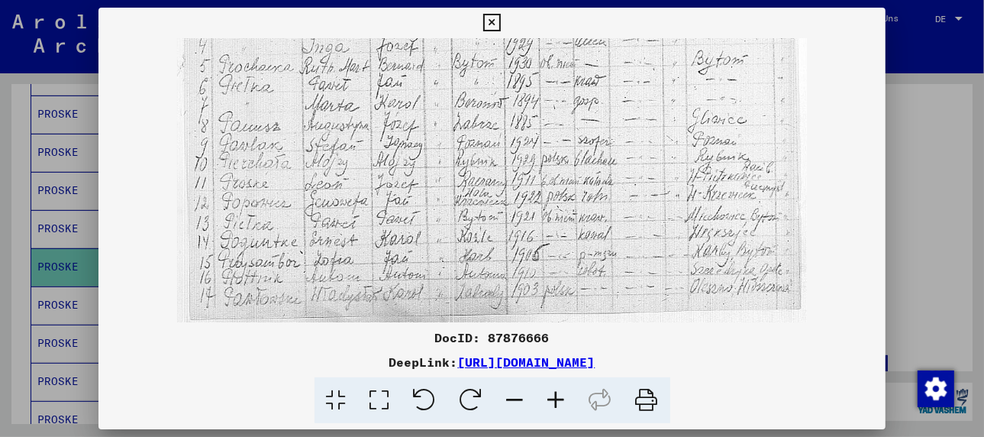
scroll to position [153, 0]
drag, startPoint x: 493, startPoint y: 276, endPoint x: 492, endPoint y: 203, distance: 72.6
click at [492, 203] on img at bounding box center [492, 103] width 631 height 437
drag, startPoint x: 486, startPoint y: 283, endPoint x: 492, endPoint y: 234, distance: 49.3
click at [492, 236] on img at bounding box center [492, 103] width 631 height 437
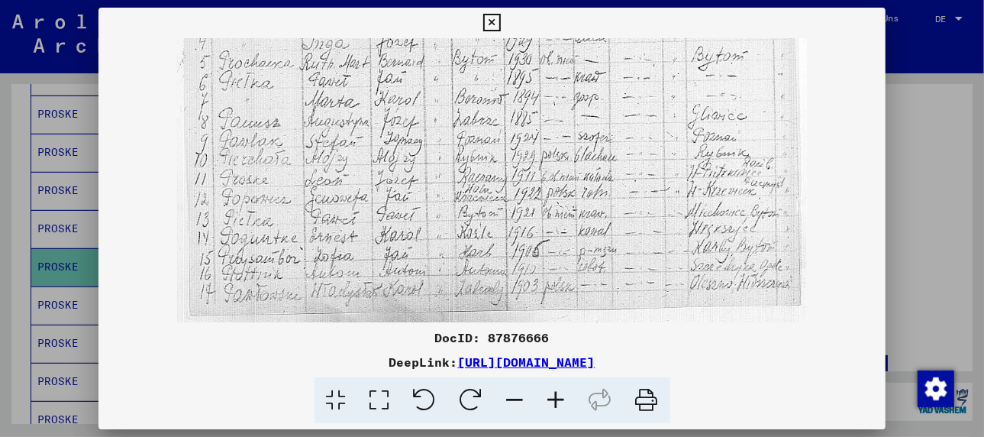
click at [60, 288] on div at bounding box center [492, 218] width 984 height 437
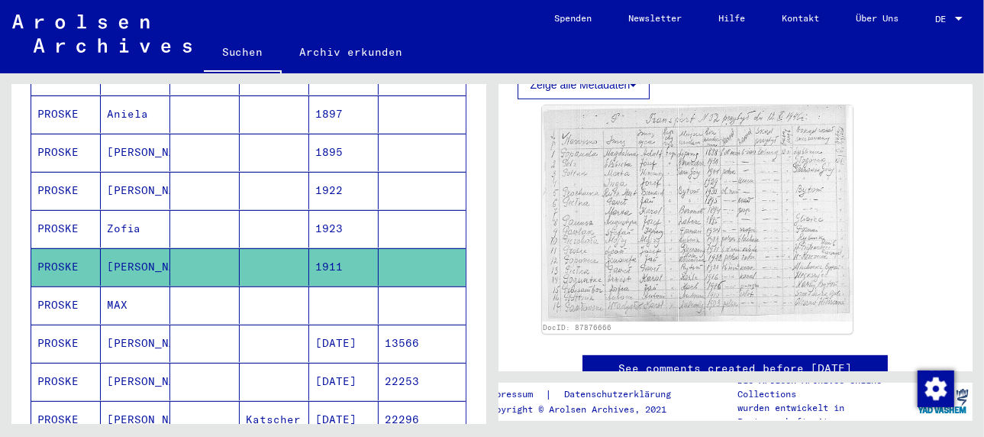
click at [125, 286] on mat-cell "MAX" at bounding box center [135, 304] width 69 height 37
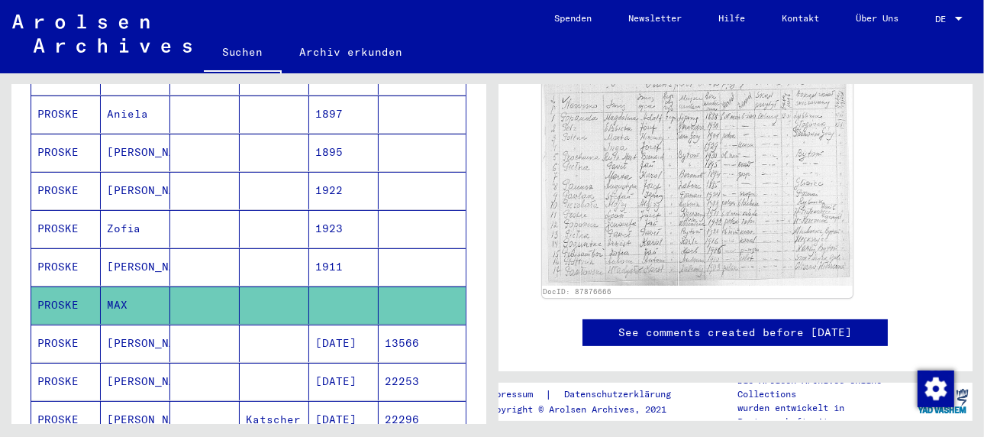
scroll to position [9, 0]
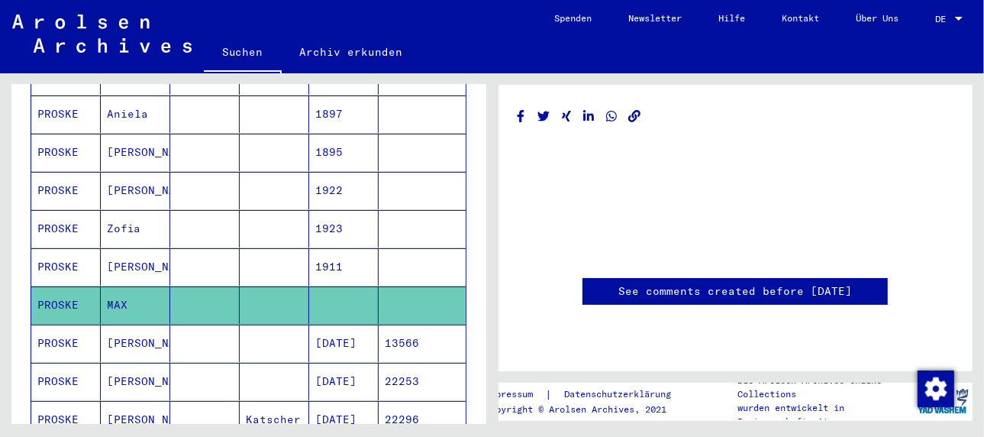
click at [124, 325] on mat-cell "[PERSON_NAME]" at bounding box center [135, 343] width 69 height 37
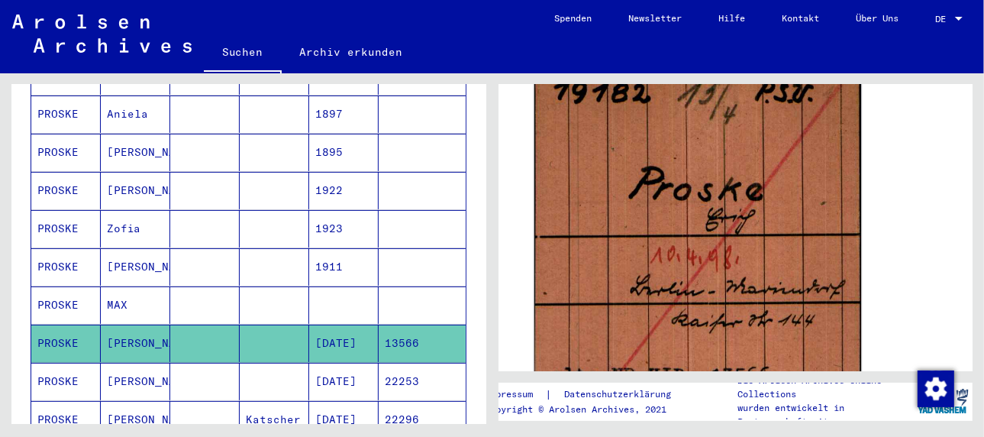
scroll to position [173, 0]
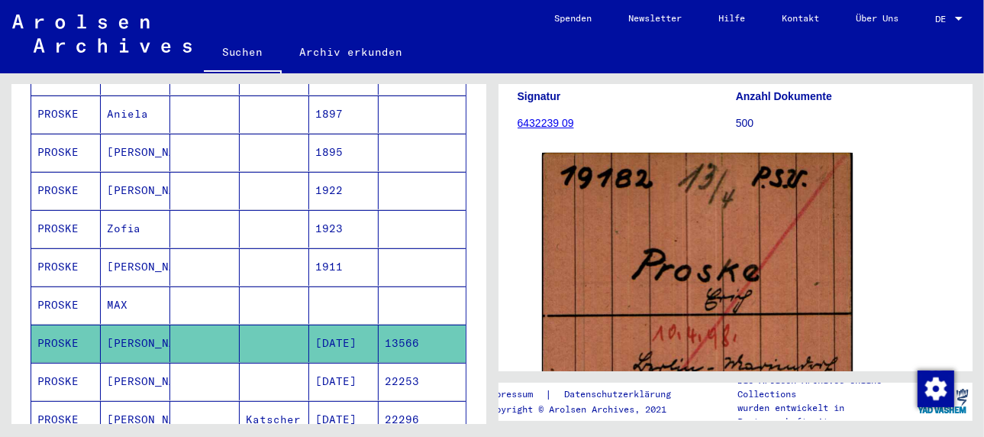
click at [128, 363] on mat-cell "[PERSON_NAME]" at bounding box center [135, 381] width 69 height 37
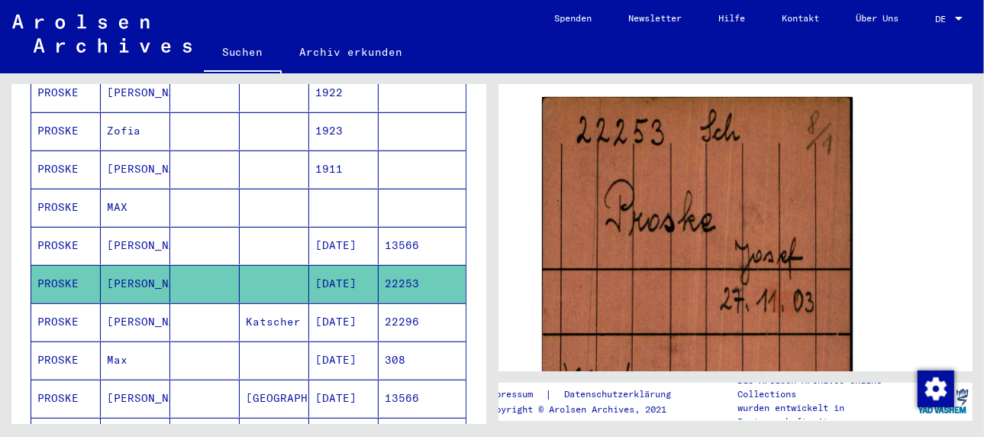
scroll to position [421, 0]
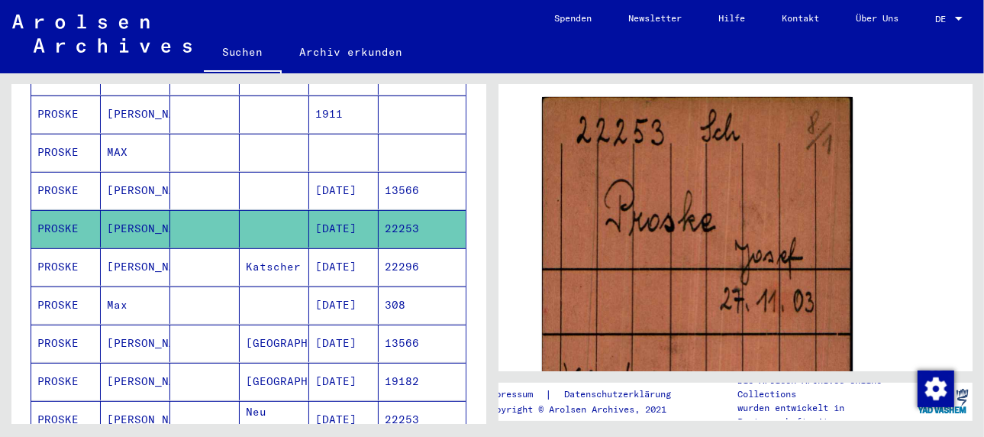
click at [128, 248] on mat-cell "[PERSON_NAME]" at bounding box center [135, 266] width 69 height 37
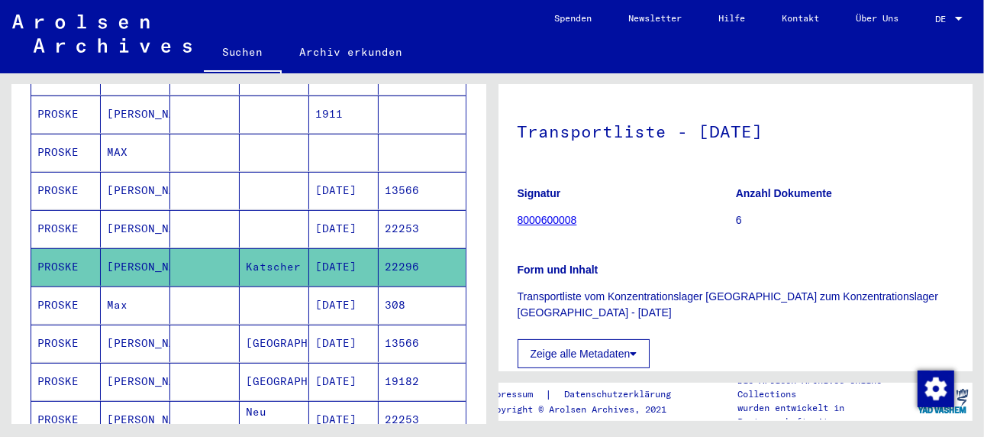
scroll to position [229, 0]
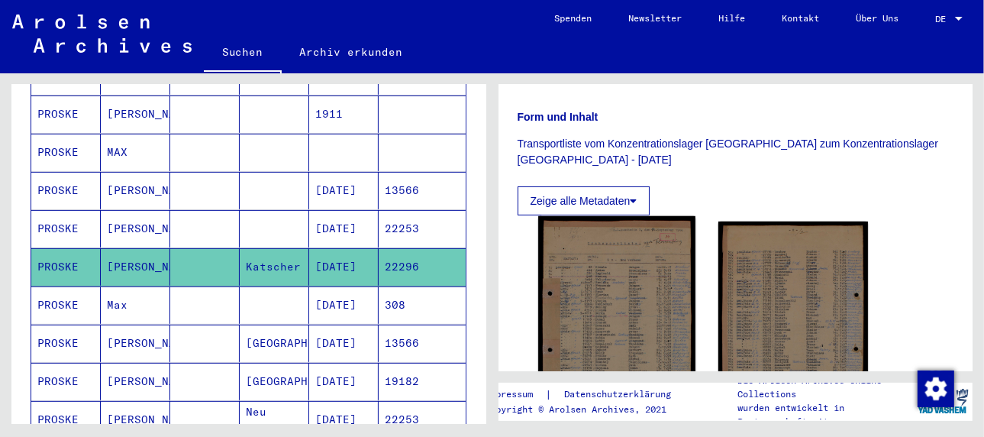
click at [608, 299] on img at bounding box center [616, 323] width 157 height 215
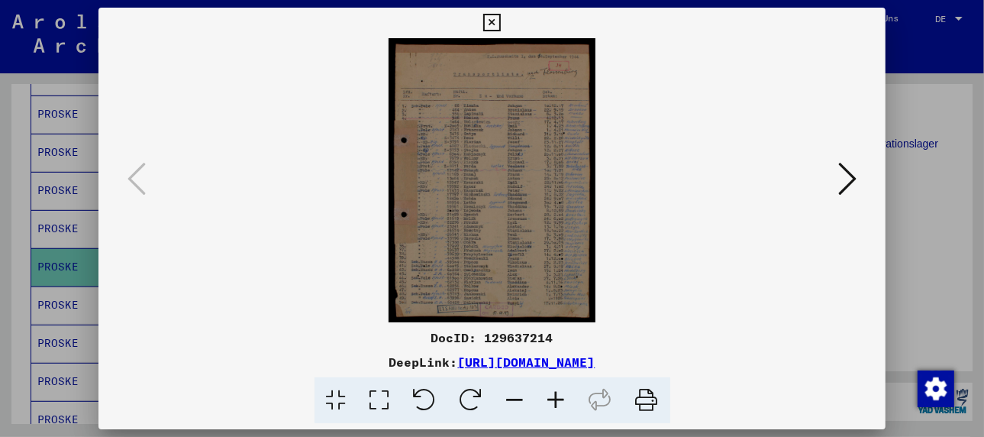
click at [556, 399] on icon at bounding box center [556, 400] width 41 height 47
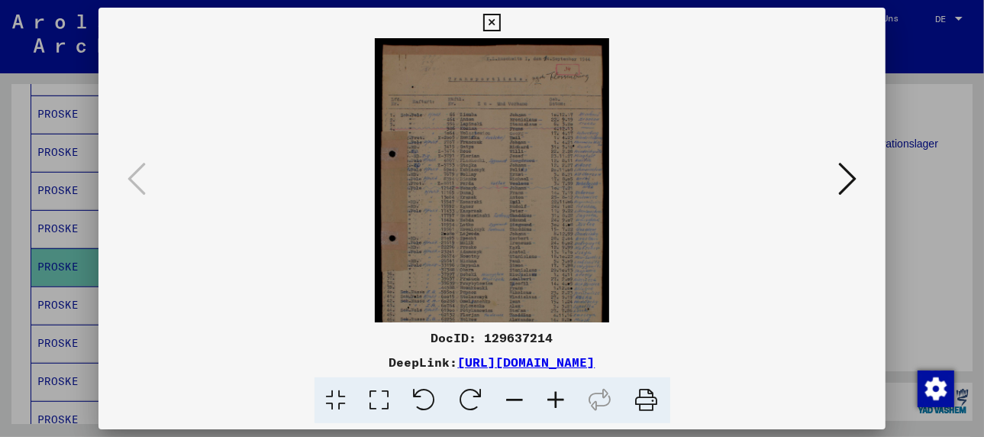
click at [556, 399] on icon at bounding box center [556, 400] width 41 height 47
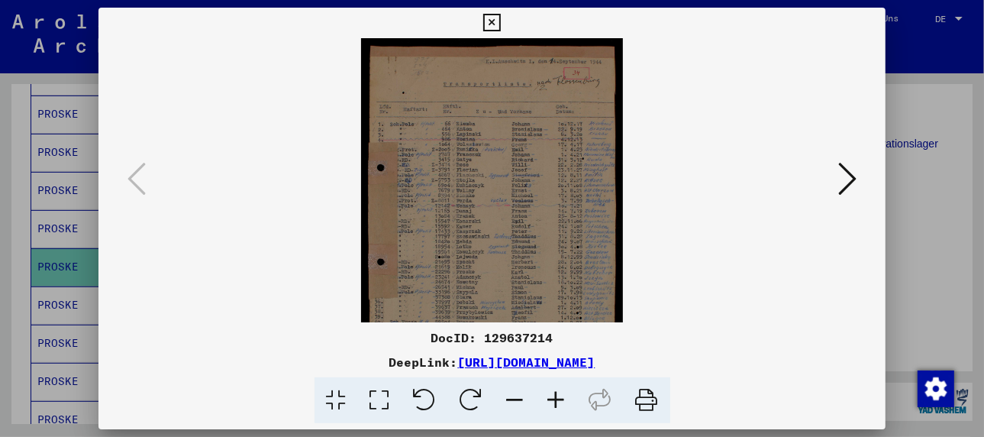
click at [556, 399] on icon at bounding box center [556, 400] width 41 height 47
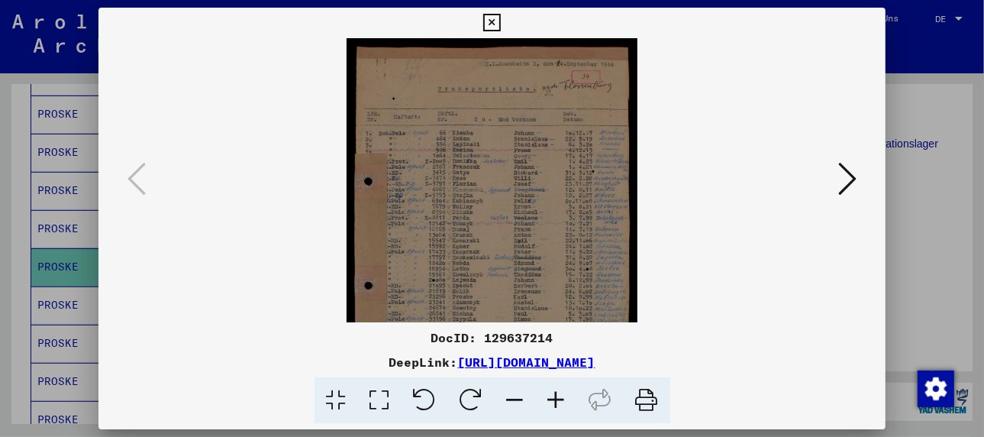
click at [556, 399] on icon at bounding box center [556, 400] width 41 height 47
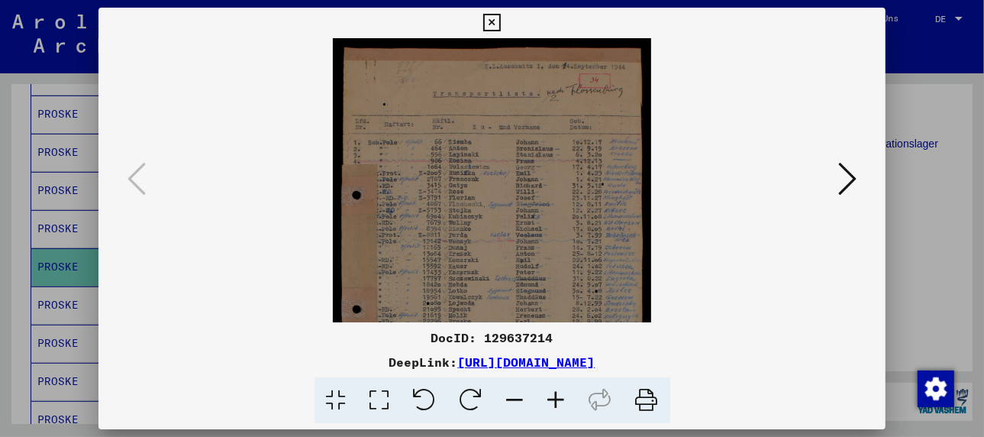
click at [556, 399] on icon at bounding box center [556, 400] width 41 height 47
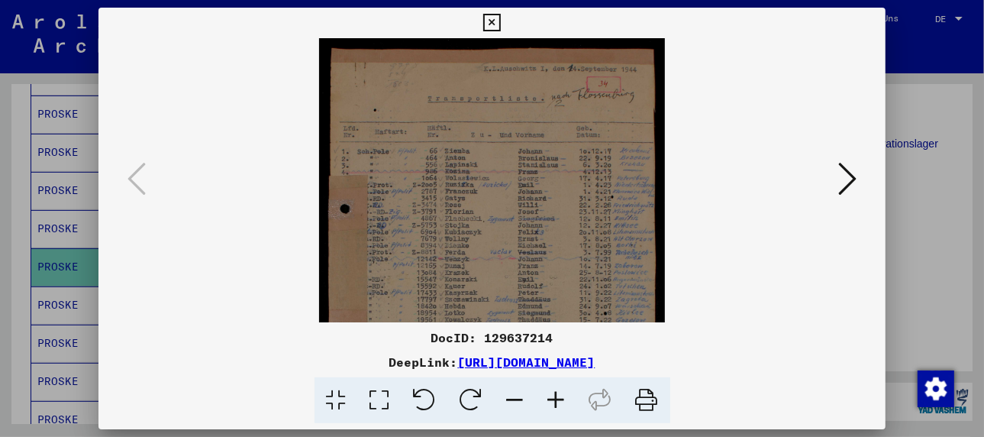
click at [556, 399] on icon at bounding box center [556, 400] width 41 height 47
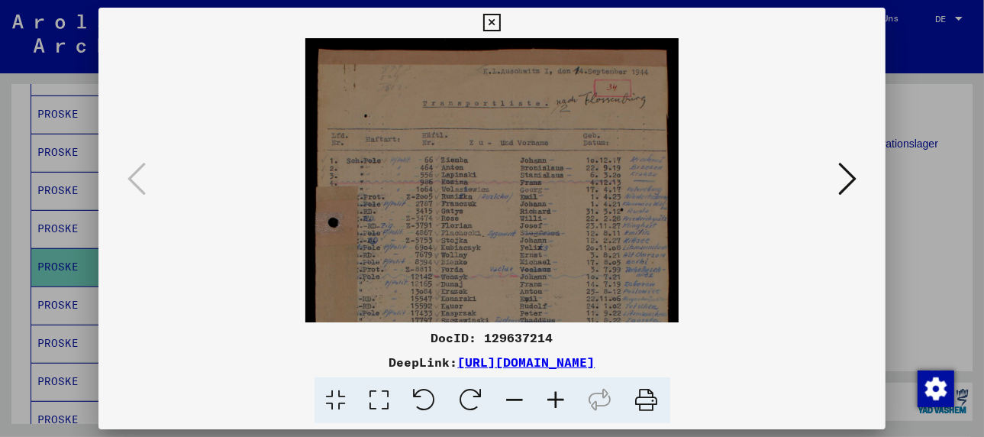
click at [556, 399] on icon at bounding box center [556, 400] width 41 height 47
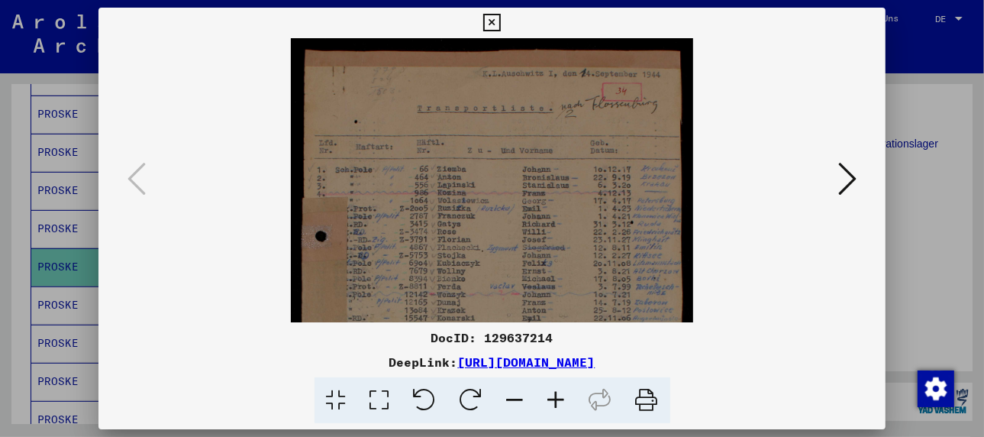
click at [389, 284] on img at bounding box center [492, 313] width 402 height 551
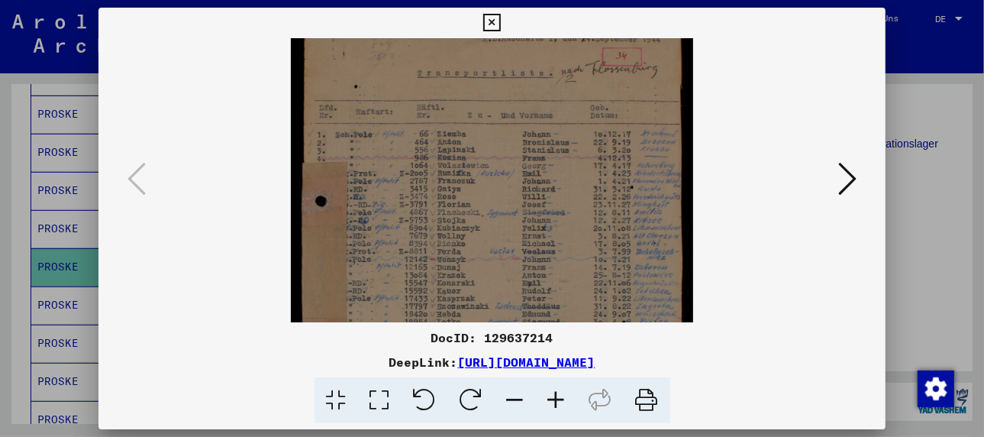
drag, startPoint x: 501, startPoint y: 273, endPoint x: 503, endPoint y: 235, distance: 38.3
click at [503, 235] on img at bounding box center [492, 278] width 402 height 551
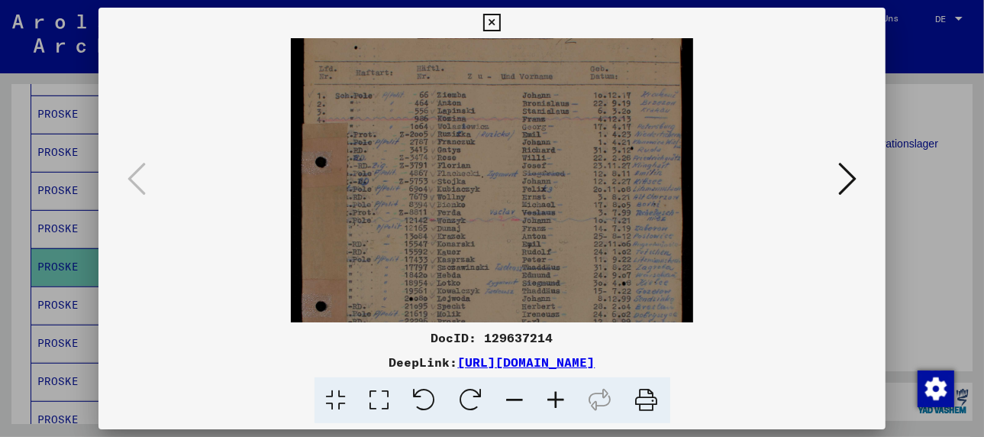
drag, startPoint x: 491, startPoint y: 282, endPoint x: 488, endPoint y: 237, distance: 44.4
click at [488, 237] on img at bounding box center [492, 239] width 402 height 551
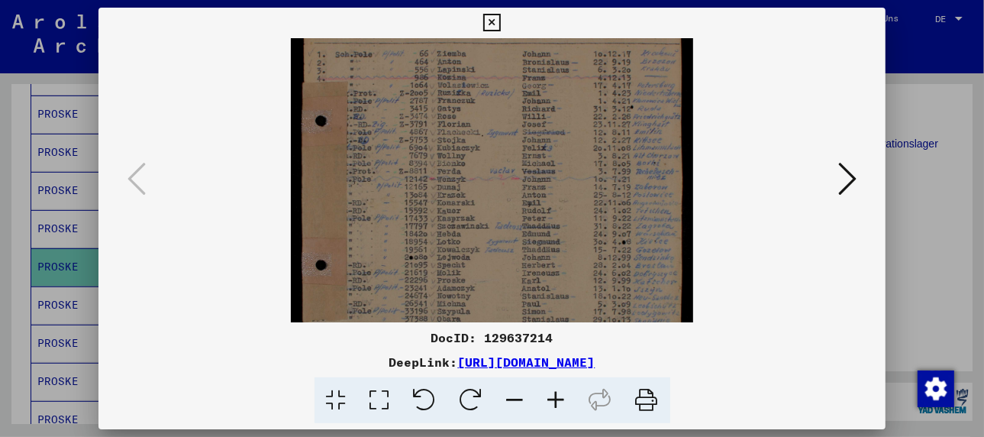
scroll to position [121, 0]
drag, startPoint x: 488, startPoint y: 289, endPoint x: 490, endPoint y: 233, distance: 56.6
click at [490, 233] on img at bounding box center [492, 192] width 402 height 551
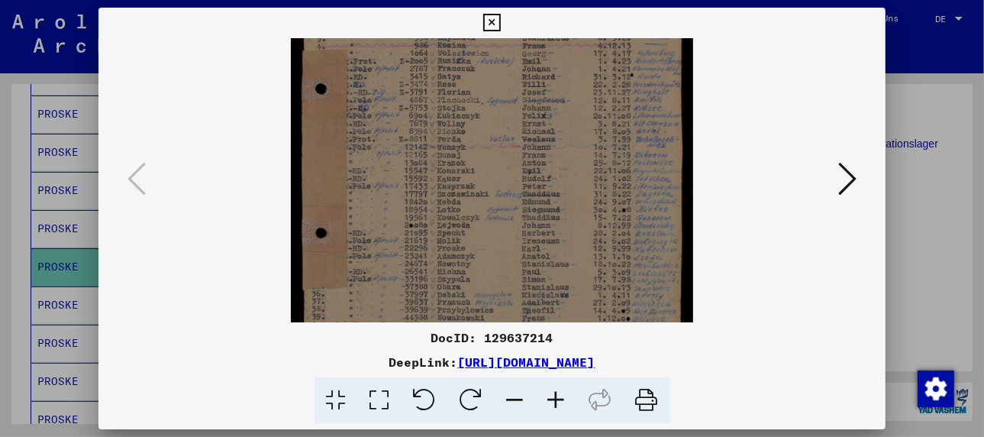
scroll to position [150, 0]
drag, startPoint x: 485, startPoint y: 295, endPoint x: 486, endPoint y: 262, distance: 32.8
click at [486, 262] on img at bounding box center [492, 164] width 402 height 551
drag, startPoint x: 588, startPoint y: 253, endPoint x: 522, endPoint y: 257, distance: 66.6
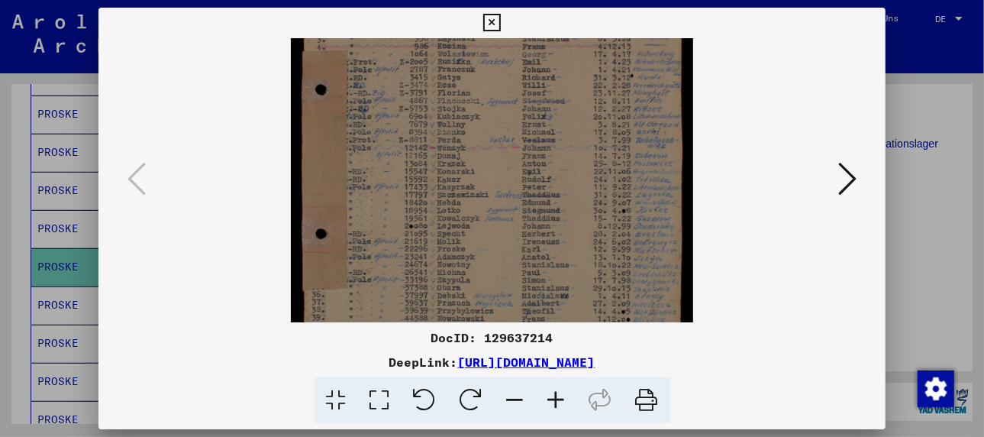
click at [522, 257] on img at bounding box center [492, 167] width 402 height 551
click at [851, 184] on icon at bounding box center [847, 178] width 18 height 37
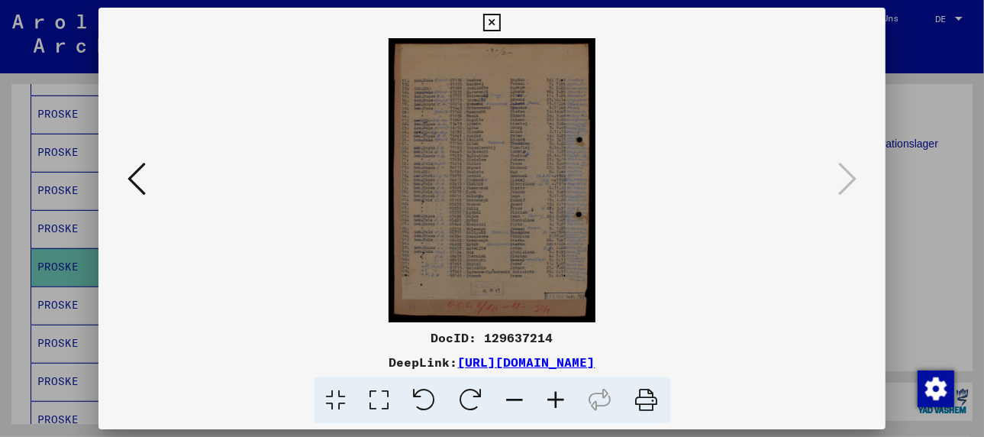
click at [562, 402] on icon at bounding box center [556, 400] width 41 height 47
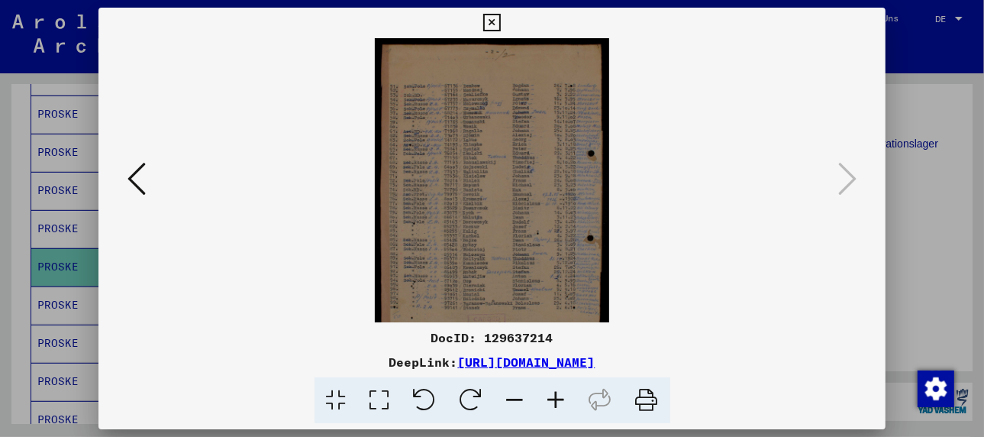
click at [562, 402] on icon at bounding box center [556, 400] width 41 height 47
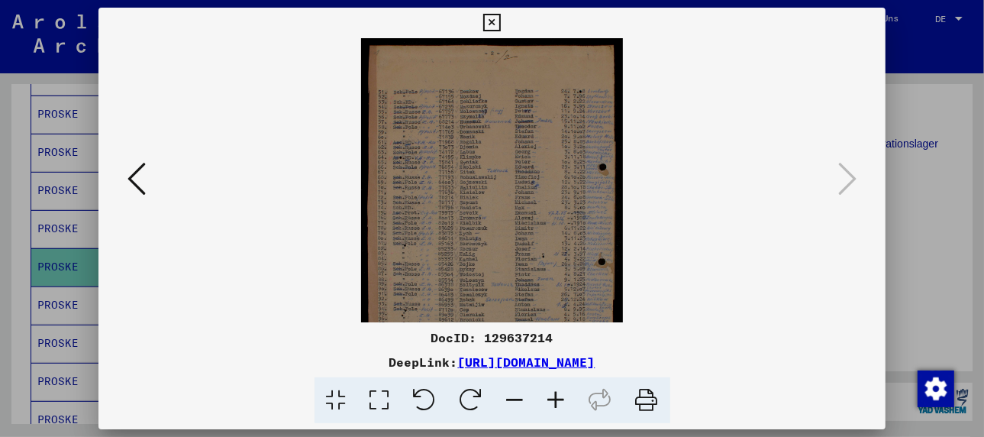
click at [562, 402] on icon at bounding box center [556, 400] width 41 height 47
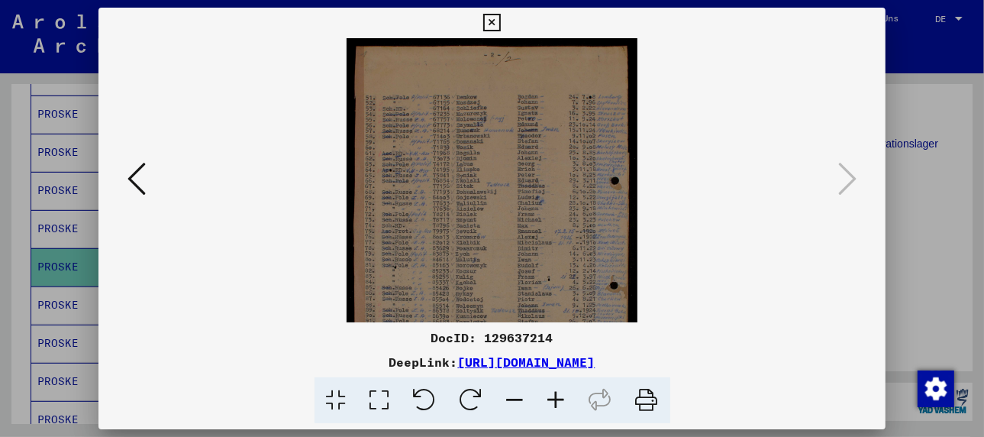
click at [562, 402] on icon at bounding box center [556, 400] width 41 height 47
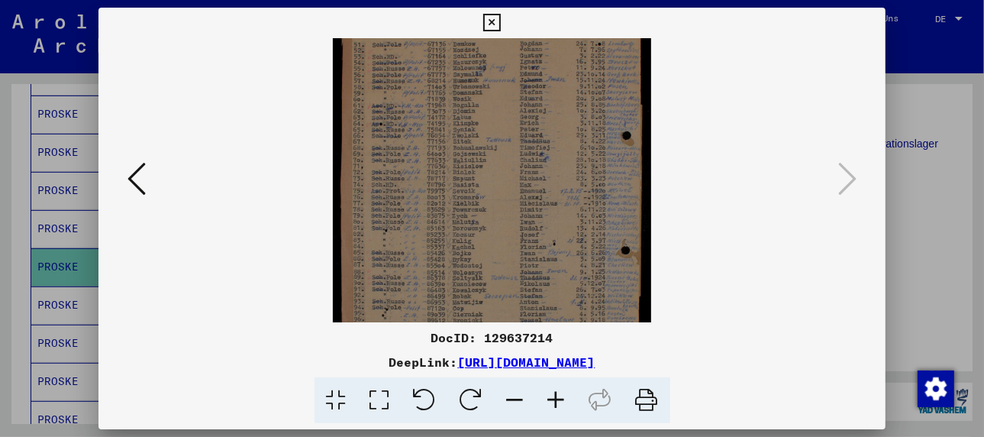
scroll to position [81, 0]
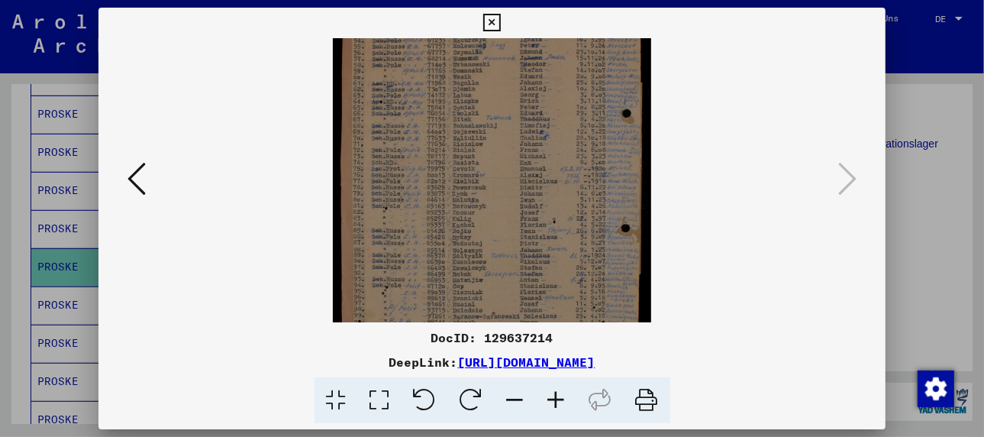
drag, startPoint x: 531, startPoint y: 237, endPoint x: 555, endPoint y: 188, distance: 55.3
click at [555, 188] on img at bounding box center [492, 175] width 318 height 437
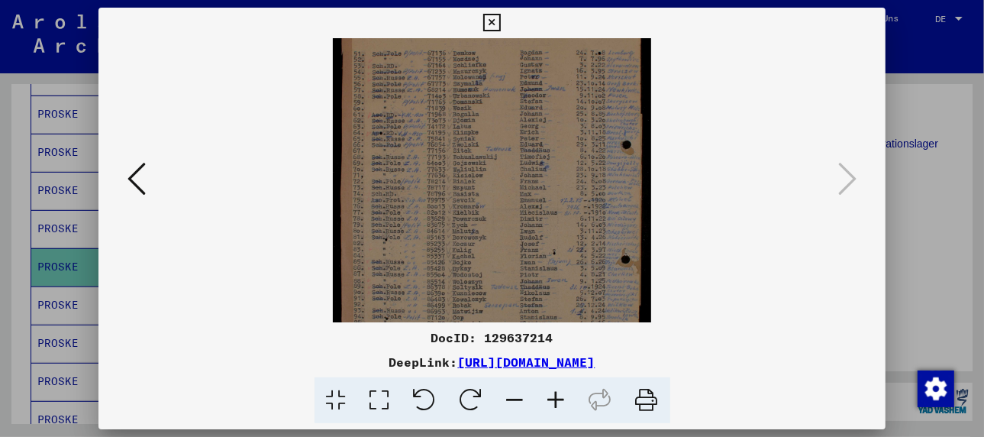
scroll to position [51, 0]
drag, startPoint x: 504, startPoint y: 192, endPoint x: 489, endPoint y: 231, distance: 41.1
click at [489, 231] on img at bounding box center [492, 205] width 318 height 437
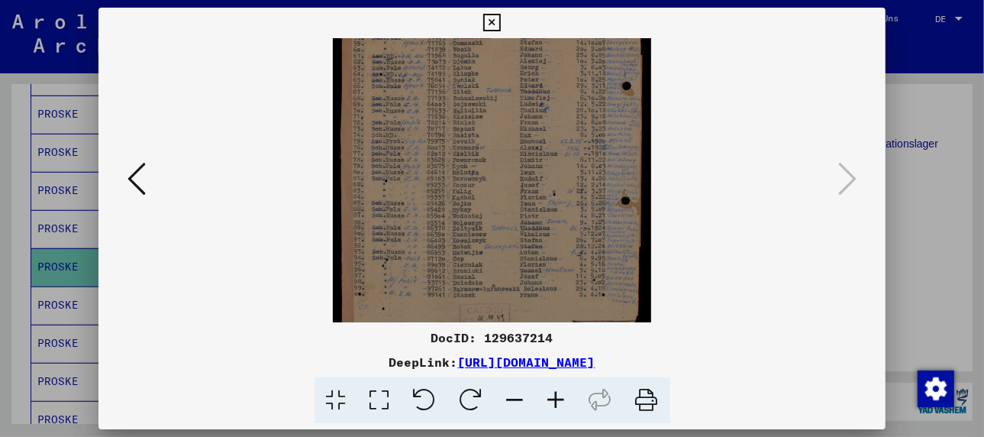
scroll to position [110, 0]
drag, startPoint x: 505, startPoint y: 289, endPoint x: 506, endPoint y: 224, distance: 64.9
click at [506, 224] on img at bounding box center [492, 146] width 318 height 437
click at [144, 194] on icon at bounding box center [137, 178] width 18 height 37
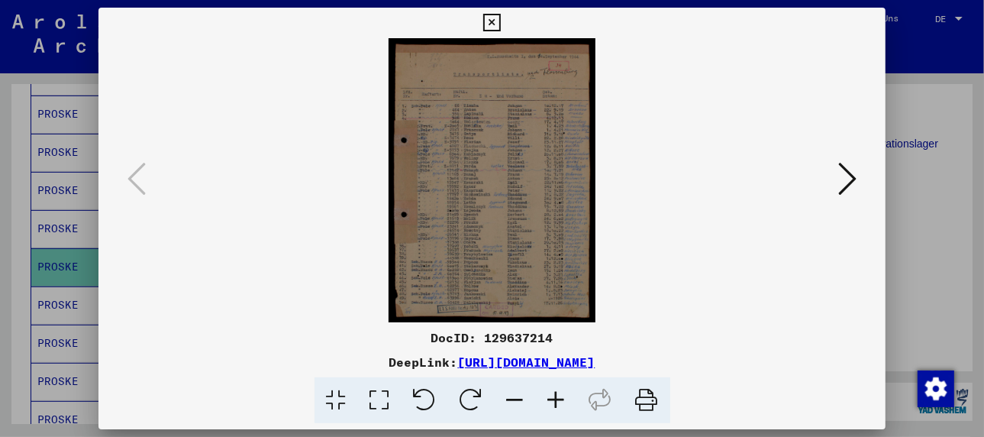
click at [557, 400] on icon at bounding box center [556, 400] width 41 height 47
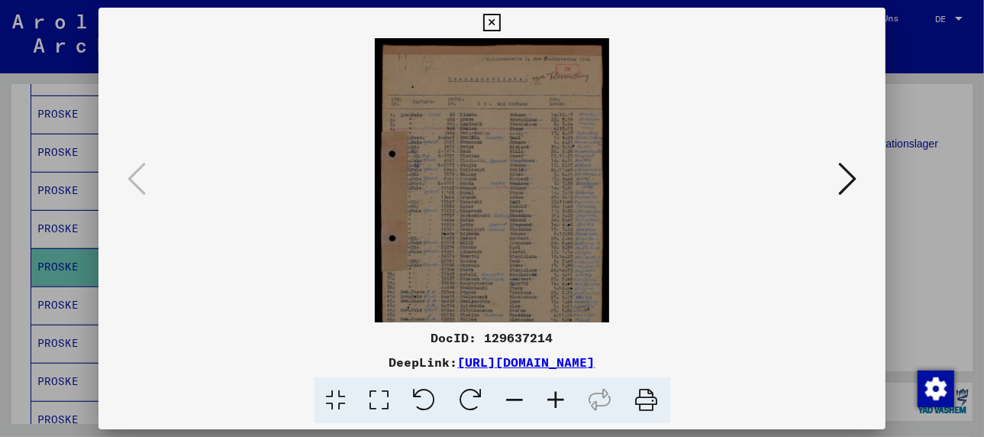
click at [557, 400] on icon at bounding box center [556, 400] width 41 height 47
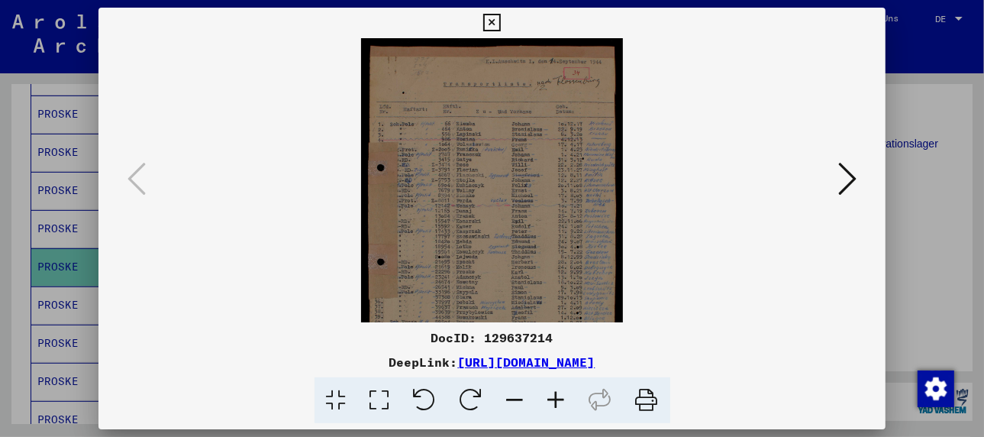
click at [557, 400] on icon at bounding box center [556, 400] width 41 height 47
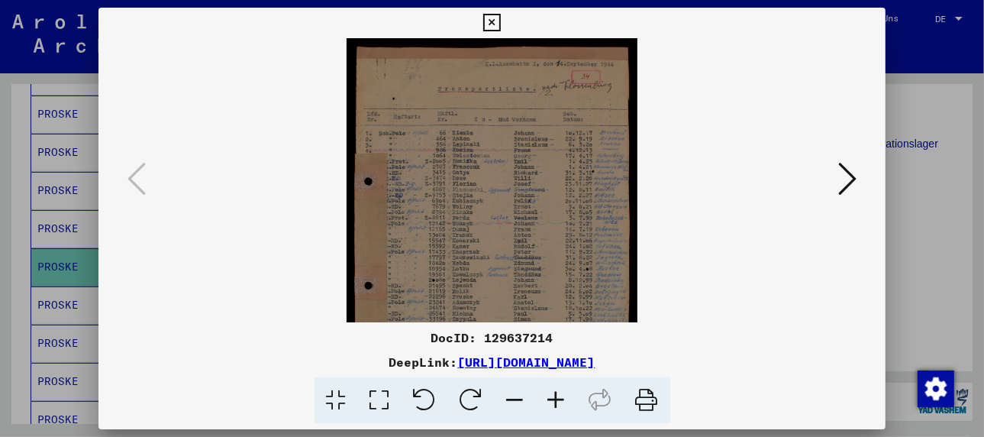
click at [557, 400] on icon at bounding box center [556, 400] width 41 height 47
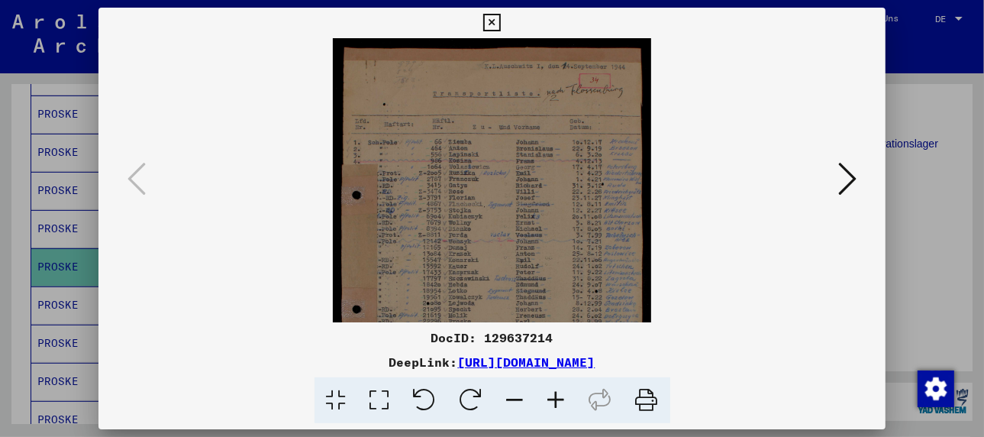
click at [557, 400] on icon at bounding box center [556, 400] width 41 height 47
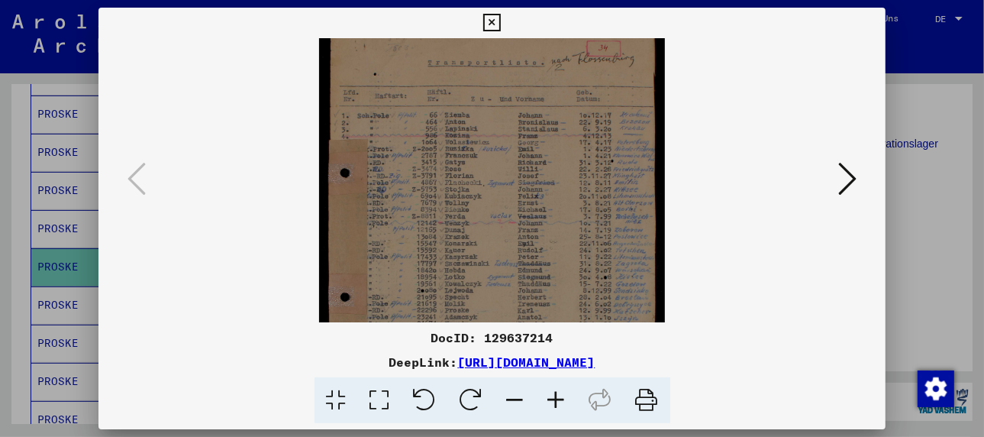
scroll to position [44, 0]
drag, startPoint x: 498, startPoint y: 257, endPoint x: 499, endPoint y: 209, distance: 47.4
click at [499, 209] on img at bounding box center [492, 232] width 346 height 475
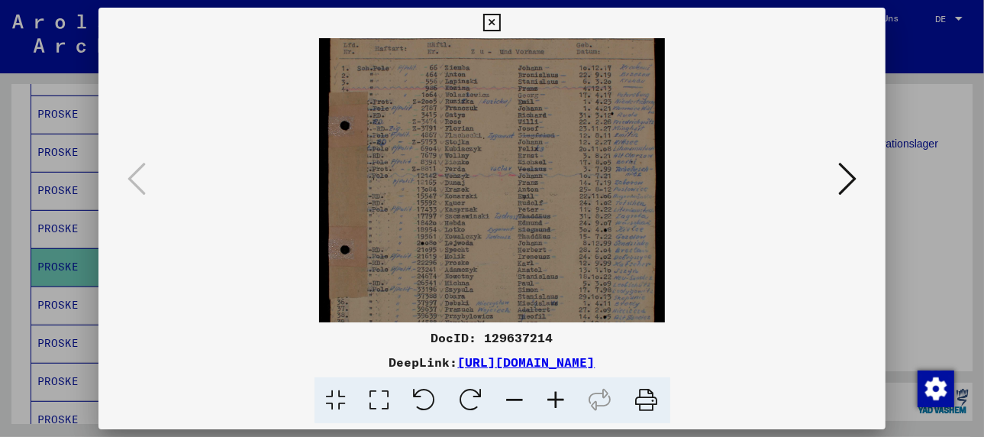
scroll to position [87, 0]
drag, startPoint x: 496, startPoint y: 270, endPoint x: 495, endPoint y: 218, distance: 51.9
click at [495, 218] on img at bounding box center [492, 188] width 346 height 475
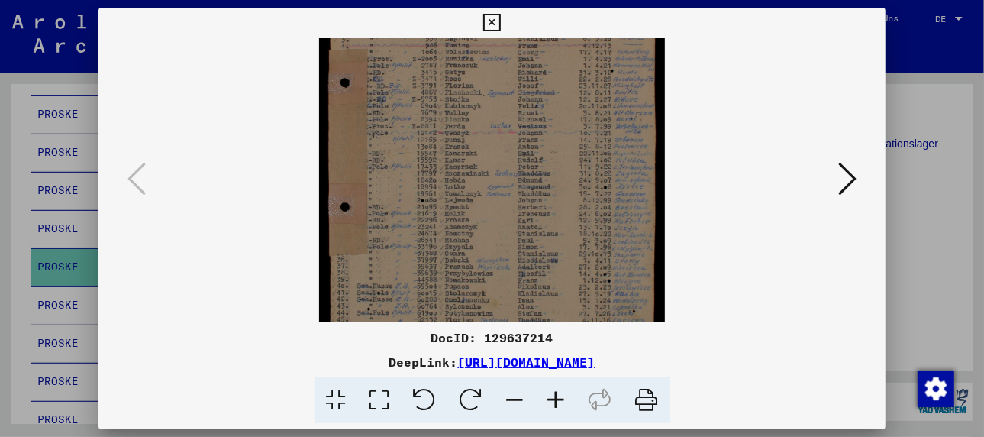
scroll to position [139, 0]
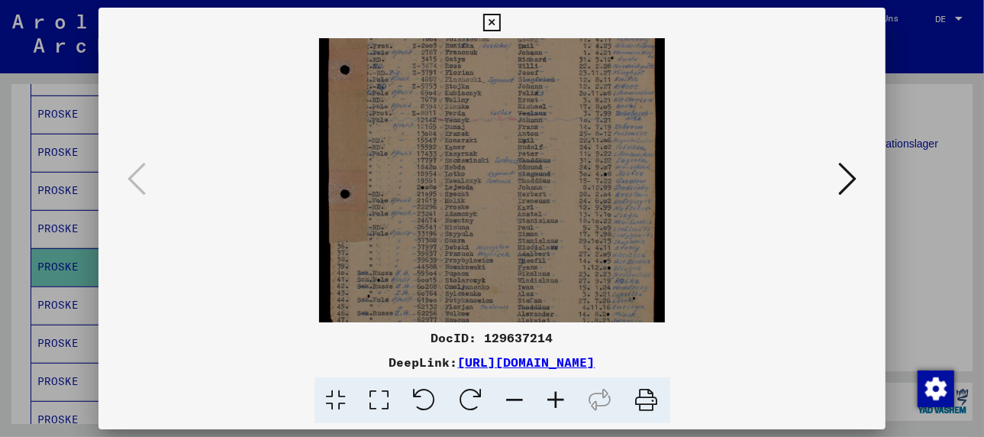
drag, startPoint x: 458, startPoint y: 269, endPoint x: 464, endPoint y: 215, distance: 54.5
click at [464, 215] on img at bounding box center [492, 136] width 346 height 475
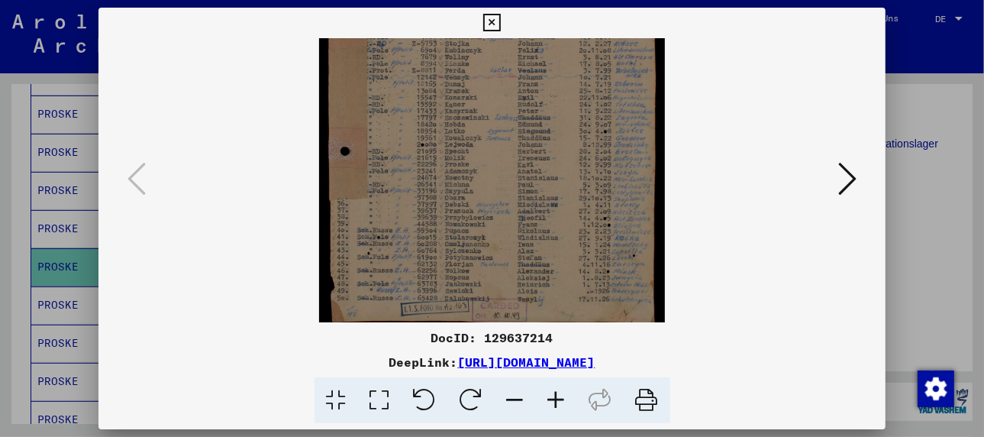
scroll to position [191, 0]
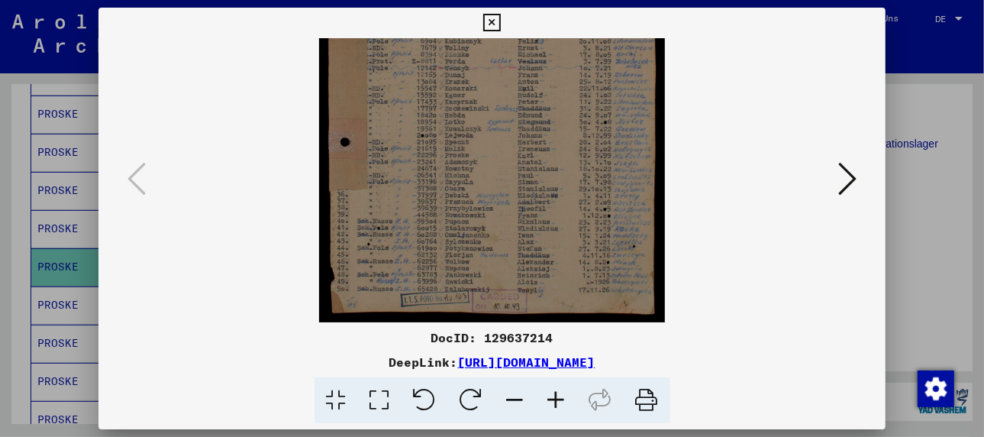
drag, startPoint x: 418, startPoint y: 298, endPoint x: 422, endPoint y: 222, distance: 75.7
click at [422, 222] on img at bounding box center [492, 84] width 346 height 475
click at [48, 267] on div at bounding box center [492, 218] width 984 height 437
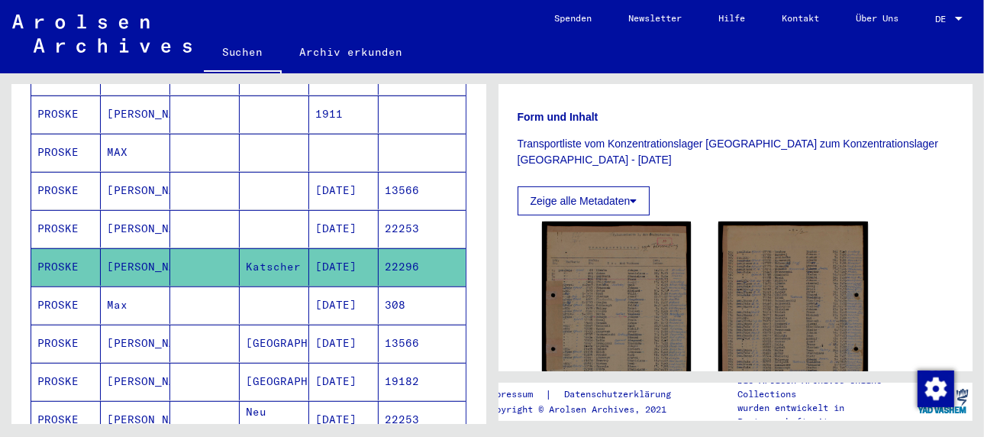
click at [109, 286] on mat-cell "Max" at bounding box center [135, 304] width 69 height 37
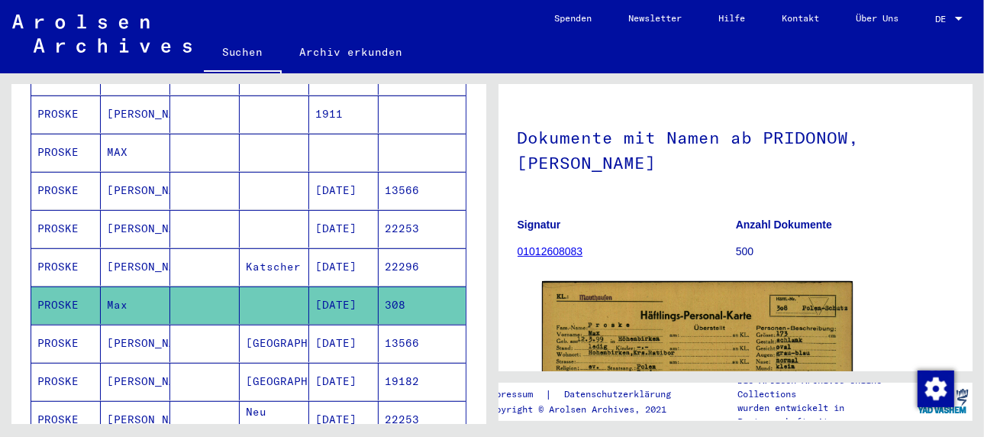
scroll to position [153, 0]
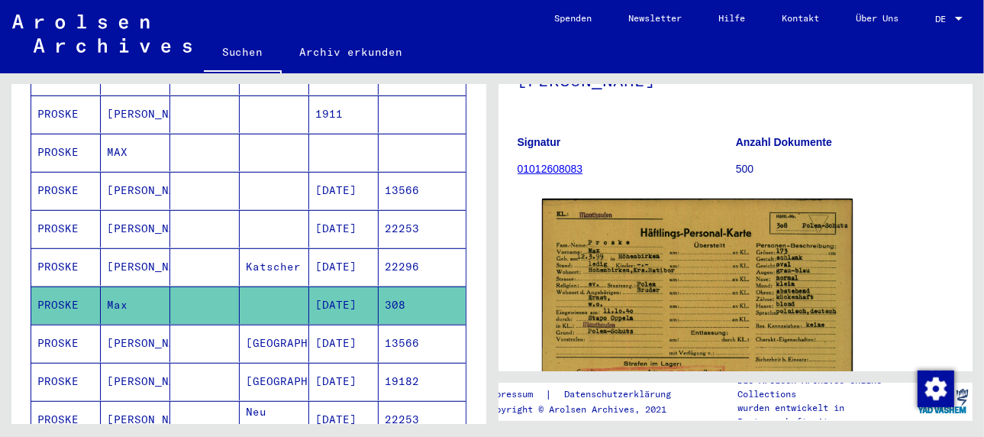
click at [125, 325] on mat-cell "[PERSON_NAME]" at bounding box center [135, 343] width 69 height 37
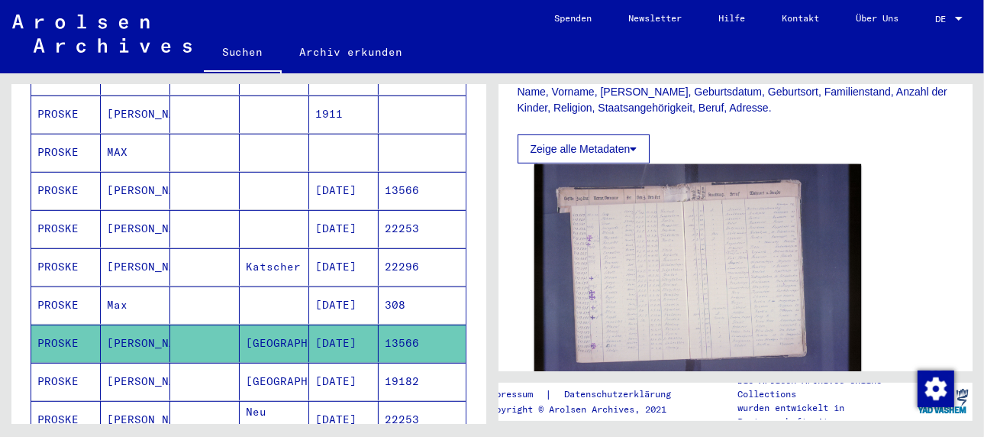
scroll to position [305, 0]
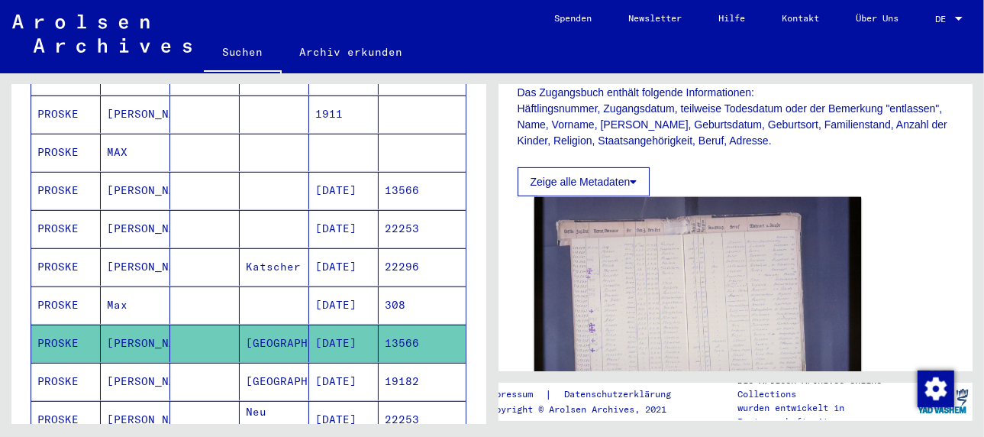
click at [635, 294] on img at bounding box center [697, 306] width 327 height 218
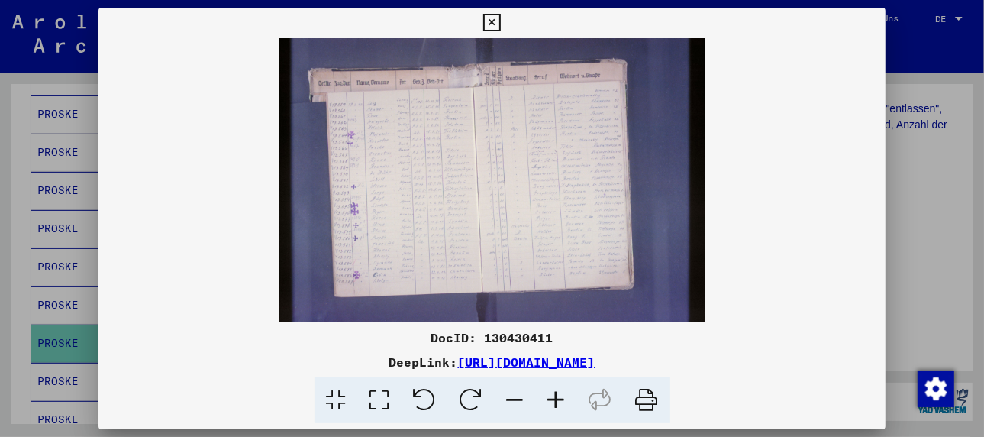
click at [550, 397] on icon at bounding box center [556, 400] width 41 height 47
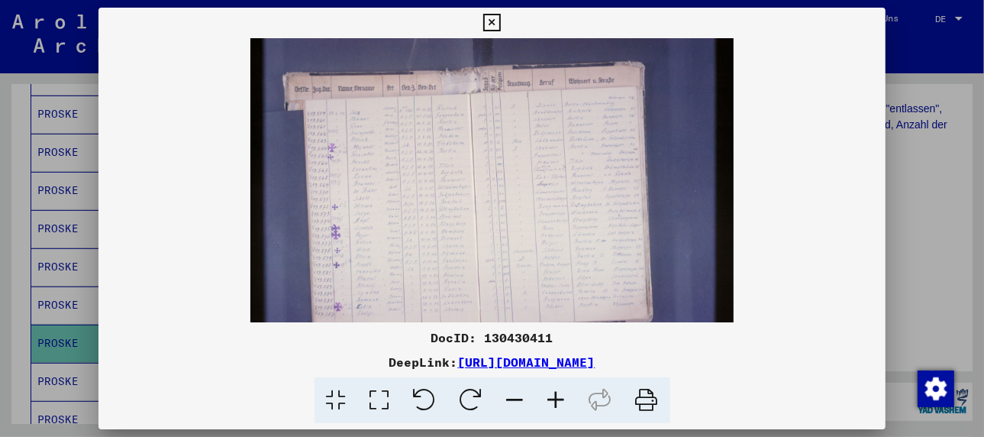
click at [550, 397] on icon at bounding box center [556, 400] width 41 height 47
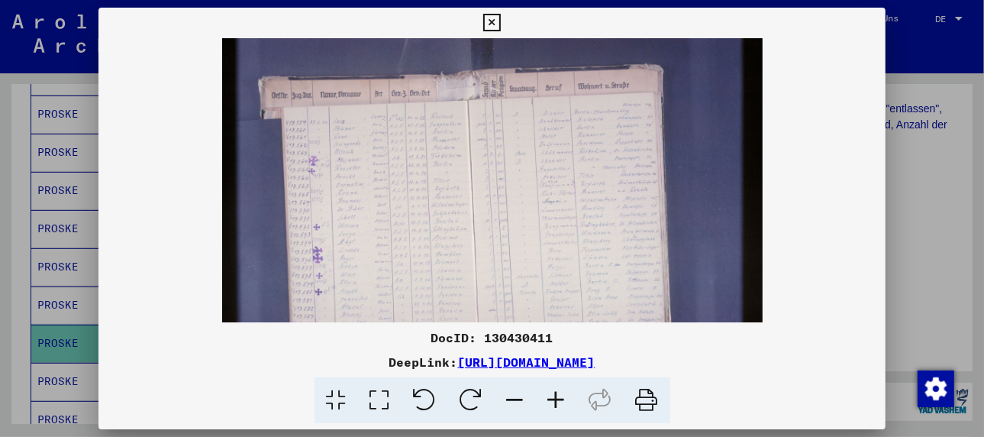
click at [550, 397] on icon at bounding box center [556, 400] width 41 height 47
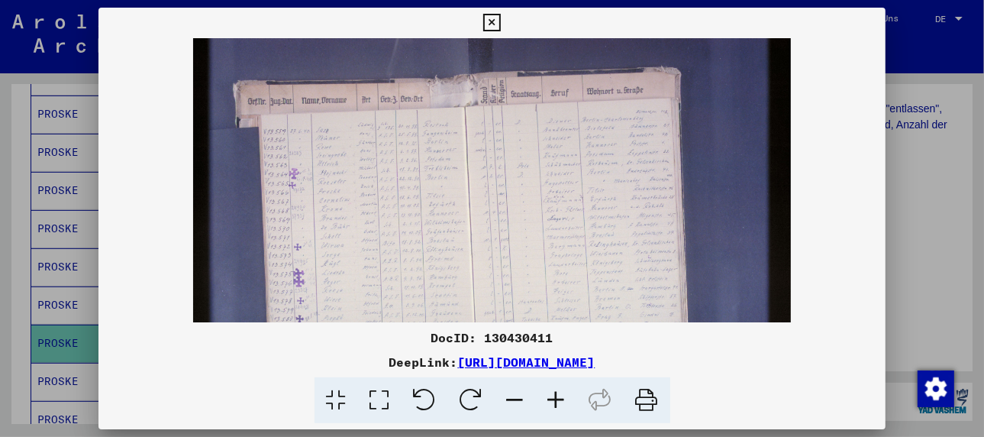
click at [550, 397] on icon at bounding box center [556, 400] width 41 height 47
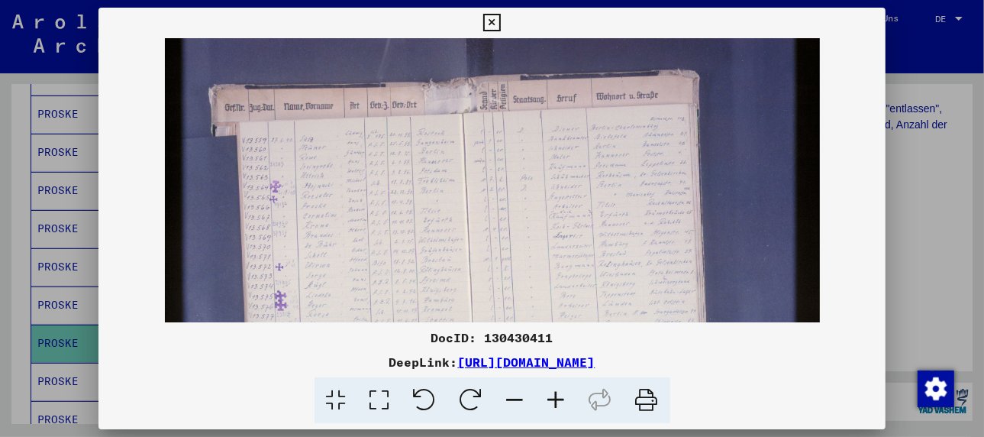
click at [550, 397] on icon at bounding box center [556, 400] width 41 height 47
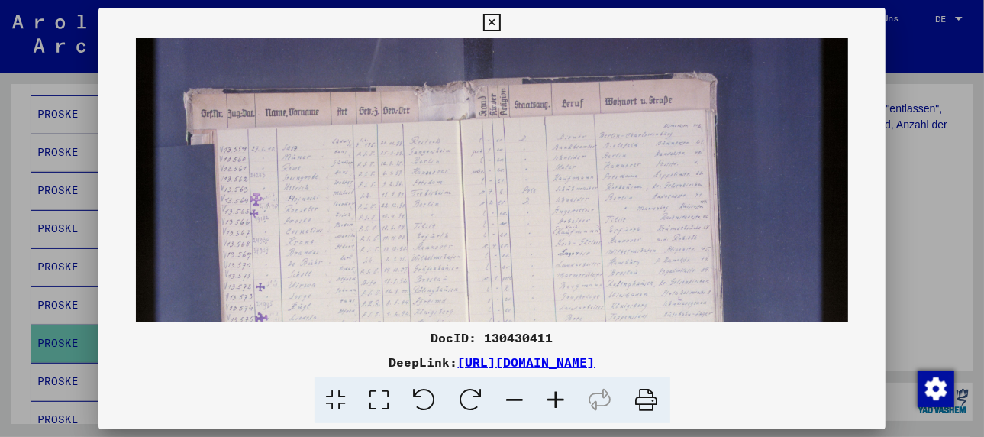
click at [550, 397] on icon at bounding box center [556, 400] width 41 height 47
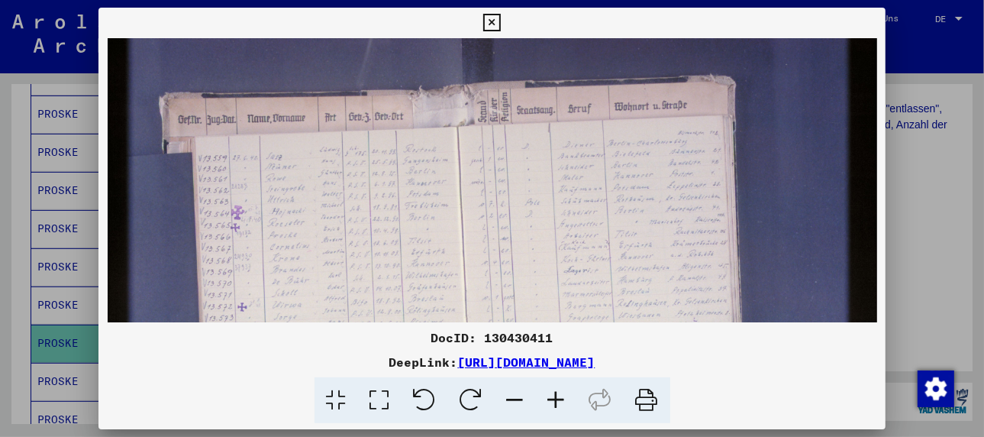
click at [550, 397] on icon at bounding box center [556, 400] width 41 height 47
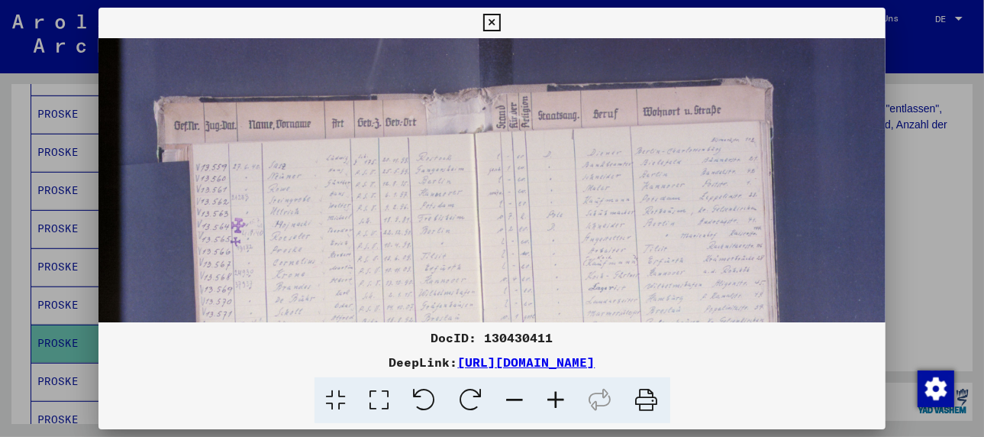
click at [550, 397] on icon at bounding box center [556, 400] width 41 height 47
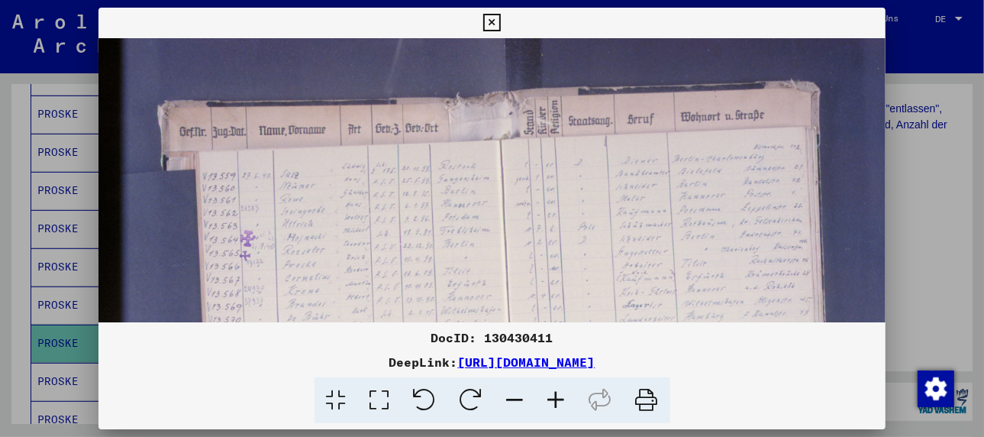
click at [550, 397] on icon at bounding box center [556, 400] width 41 height 47
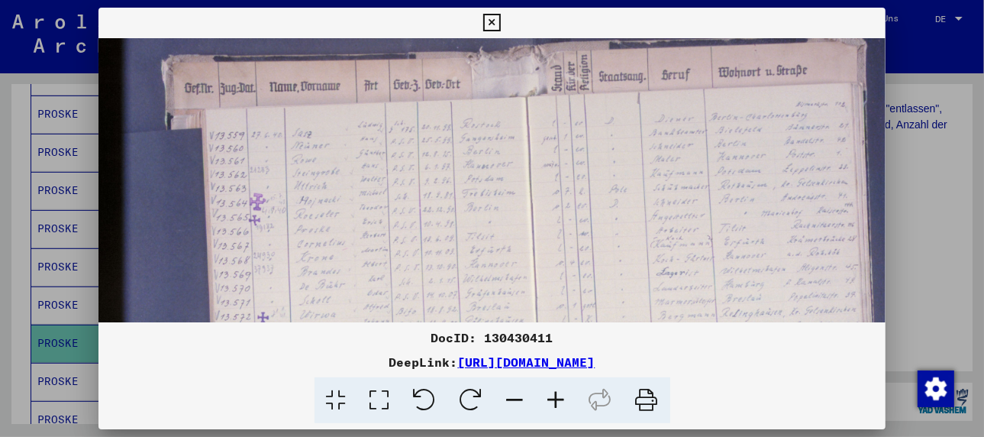
scroll to position [53, 0]
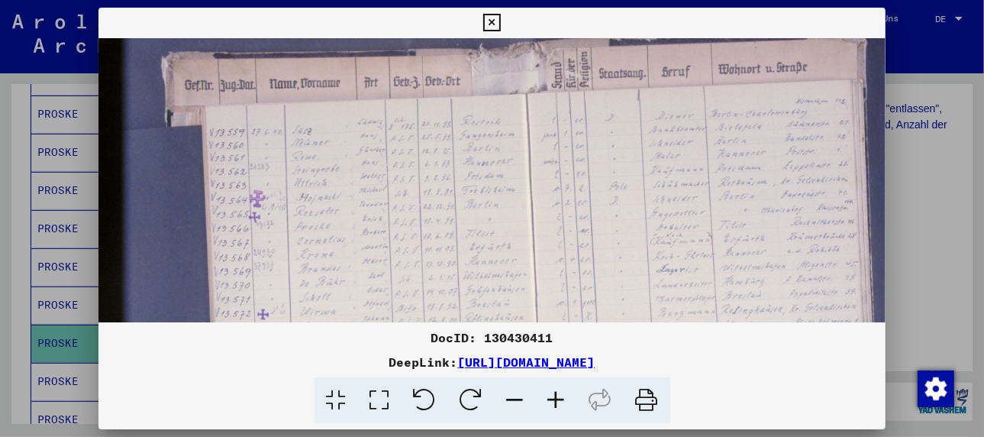
drag, startPoint x: 384, startPoint y: 278, endPoint x: 389, endPoint y: 219, distance: 59.0
click at [389, 219] on img at bounding box center [570, 299] width 942 height 628
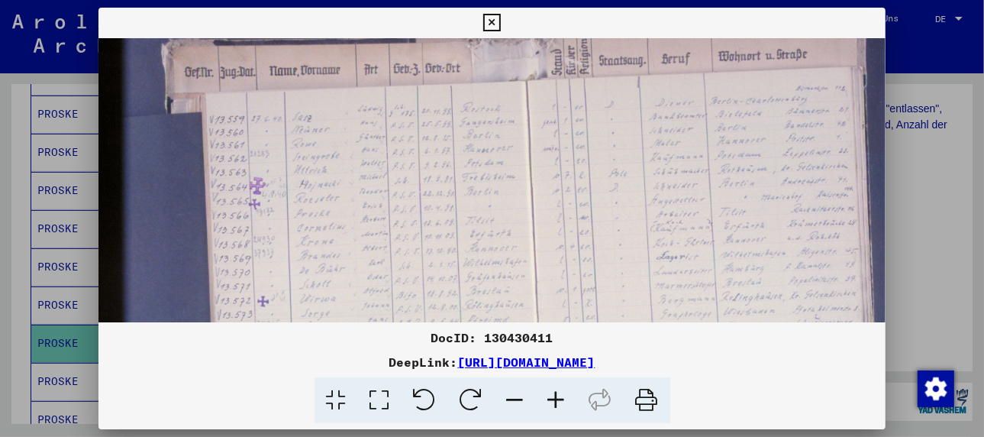
drag, startPoint x: 649, startPoint y: 218, endPoint x: 749, endPoint y: 204, distance: 101.0
click at [749, 204] on img at bounding box center [570, 287] width 942 height 628
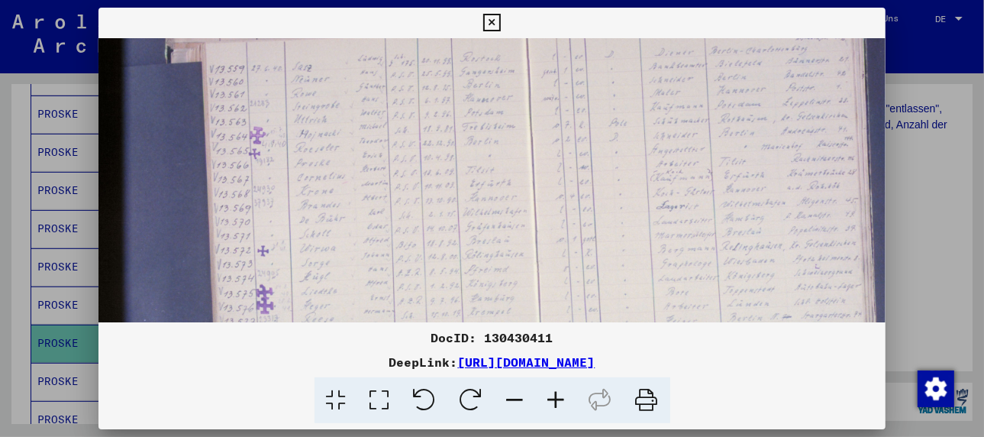
scroll to position [115, 0]
drag, startPoint x: 312, startPoint y: 289, endPoint x: 325, endPoint y: 237, distance: 52.6
click at [325, 237] on img at bounding box center [570, 238] width 942 height 628
click at [60, 315] on div at bounding box center [492, 218] width 984 height 437
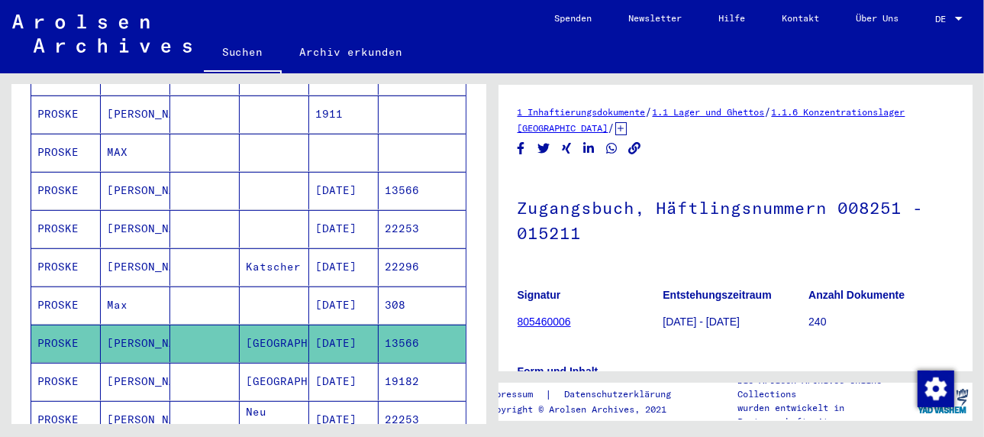
scroll to position [153, 0]
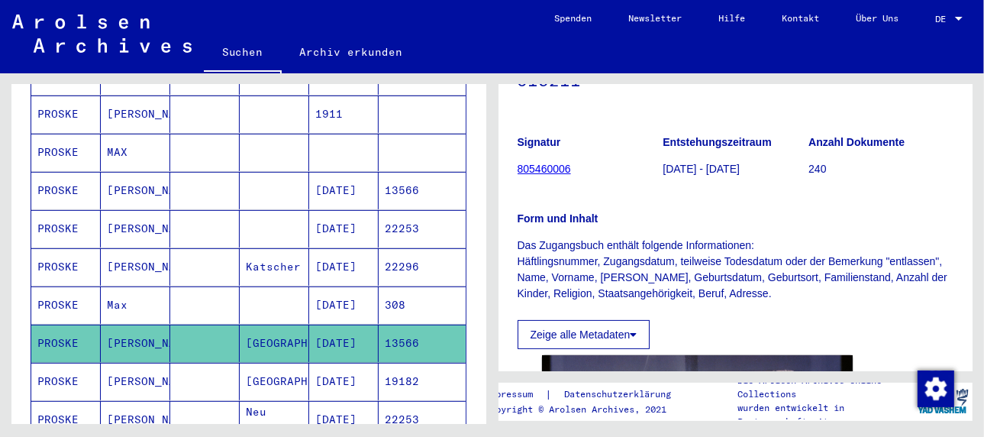
click at [108, 363] on mat-cell "[PERSON_NAME]" at bounding box center [135, 381] width 69 height 37
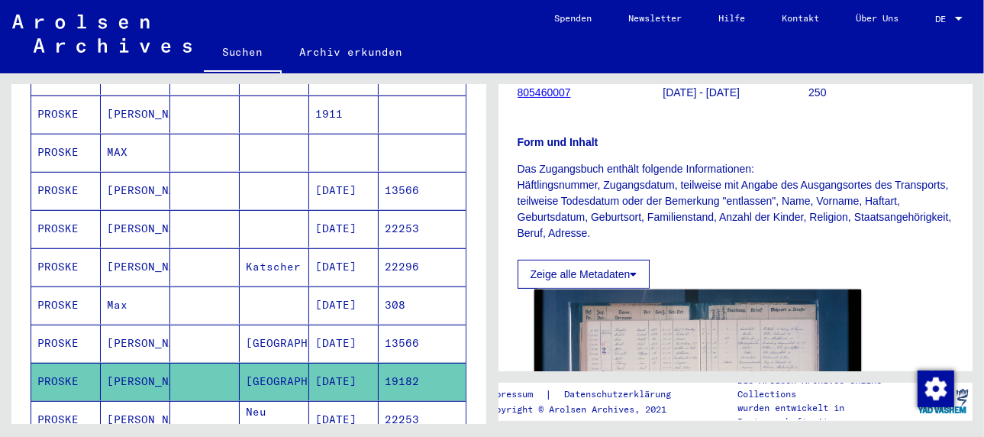
scroll to position [382, 0]
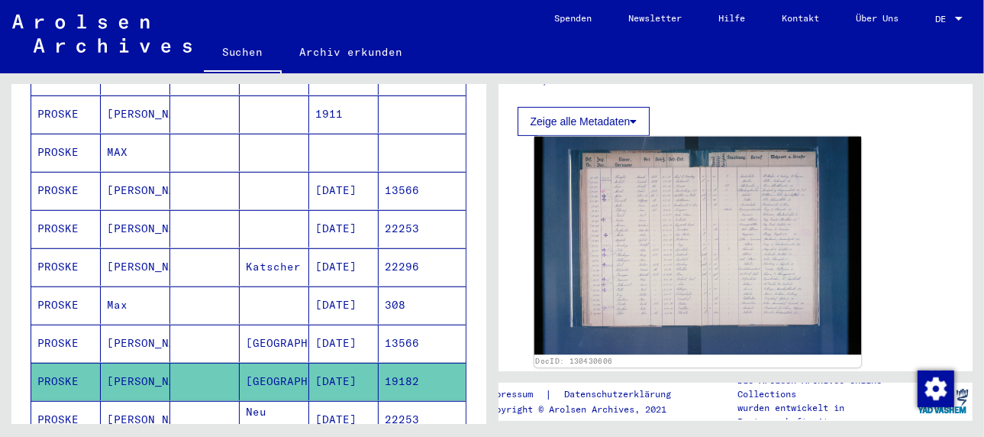
click at [651, 247] on img at bounding box center [697, 246] width 327 height 218
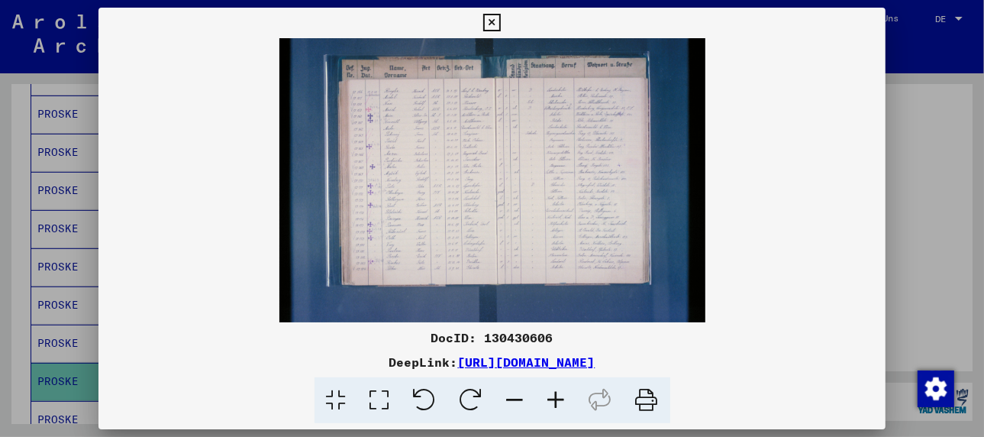
click at [553, 396] on icon at bounding box center [556, 400] width 41 height 47
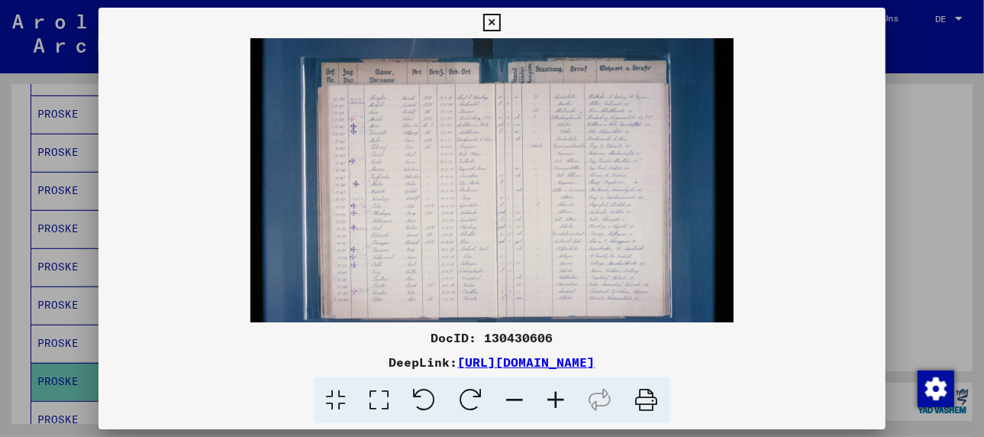
click at [553, 396] on icon at bounding box center [556, 400] width 41 height 47
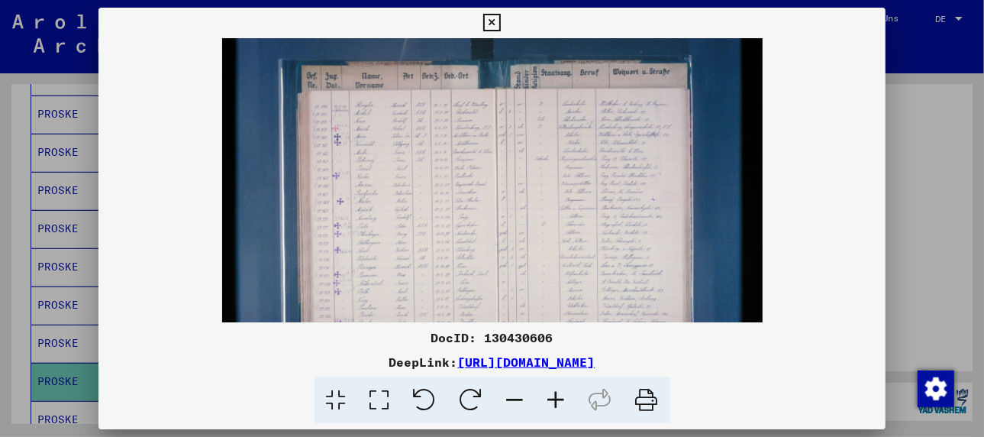
click at [553, 396] on icon at bounding box center [556, 400] width 41 height 47
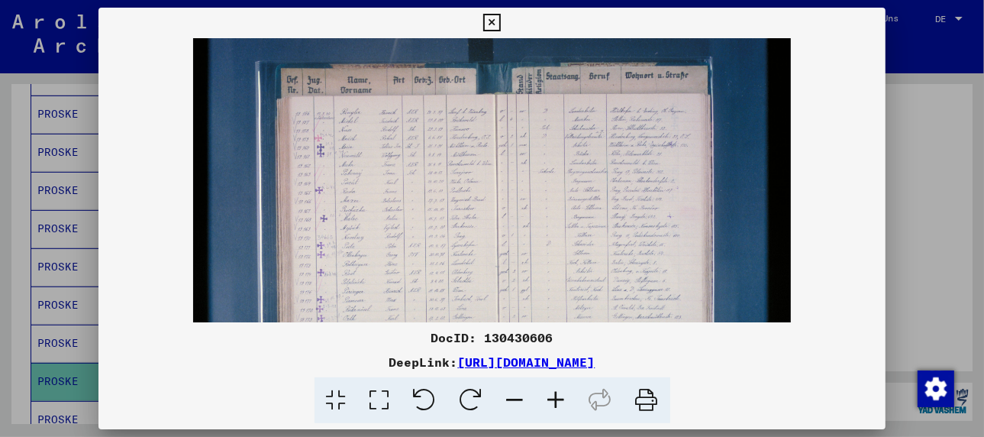
click at [553, 396] on icon at bounding box center [556, 400] width 41 height 47
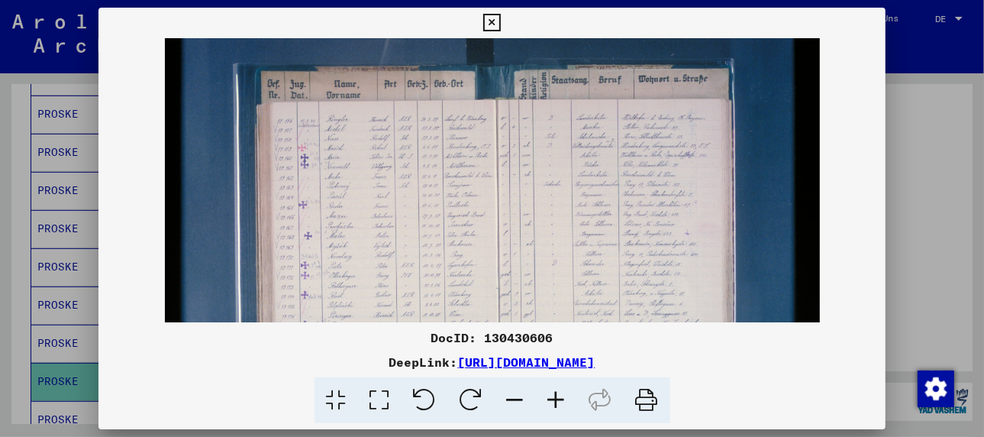
click at [553, 396] on icon at bounding box center [556, 400] width 41 height 47
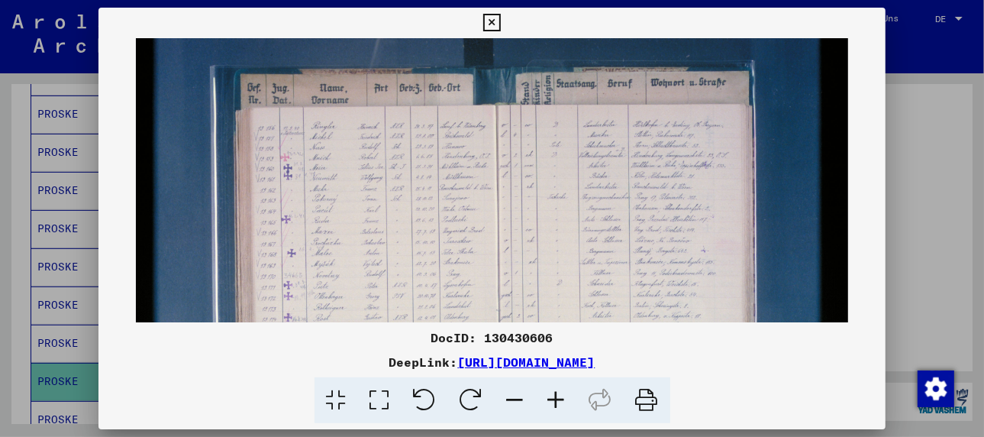
click at [553, 396] on icon at bounding box center [556, 400] width 41 height 47
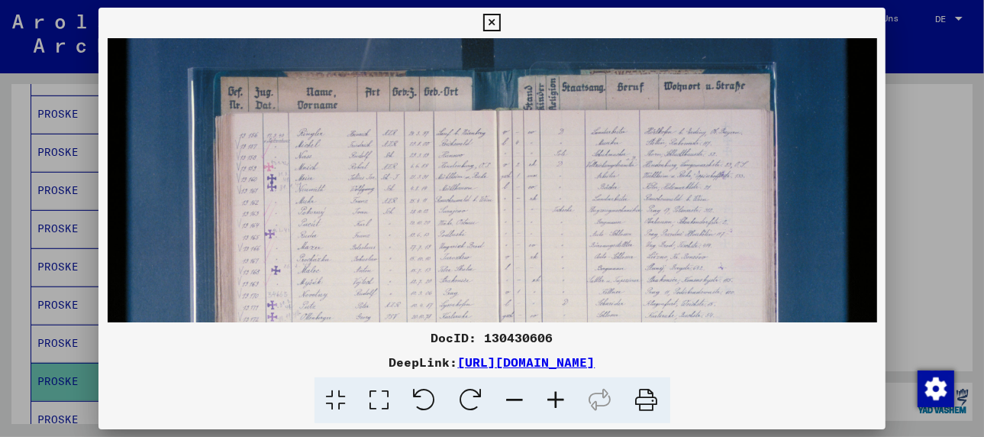
click at [553, 396] on icon at bounding box center [556, 400] width 41 height 47
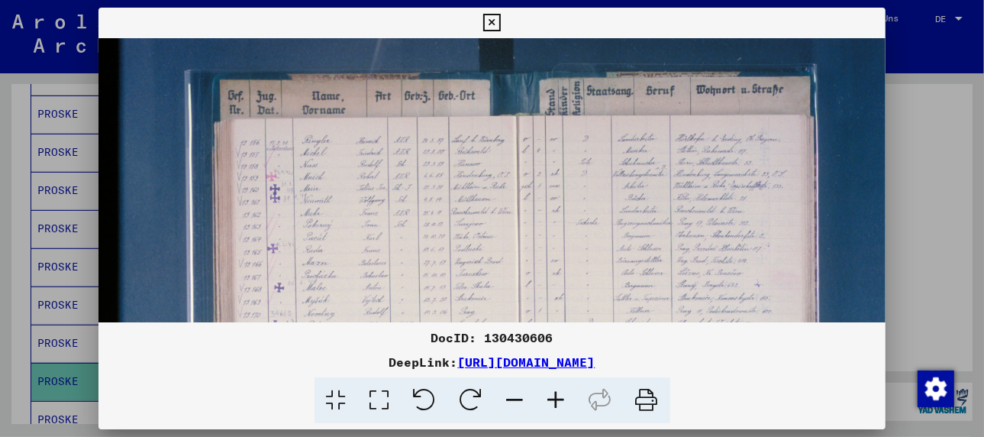
click at [378, 296] on img at bounding box center [512, 313] width 827 height 551
click at [559, 395] on icon at bounding box center [556, 400] width 41 height 47
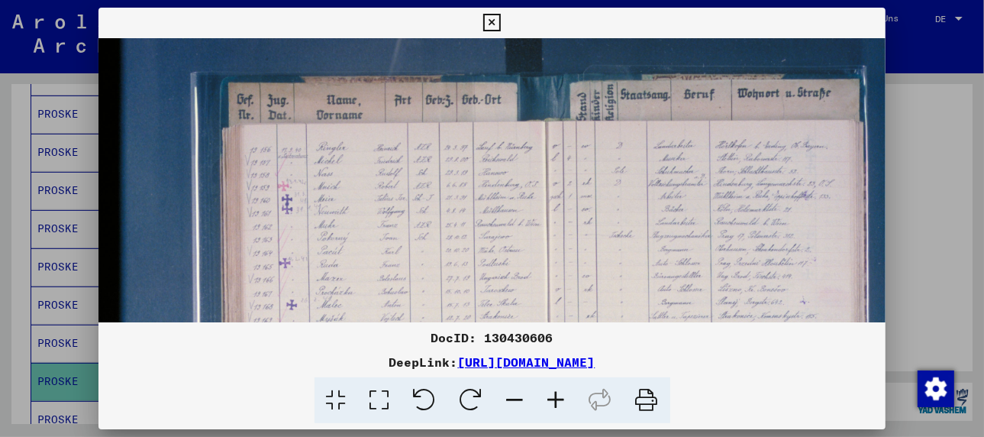
click at [559, 395] on icon at bounding box center [556, 400] width 41 height 47
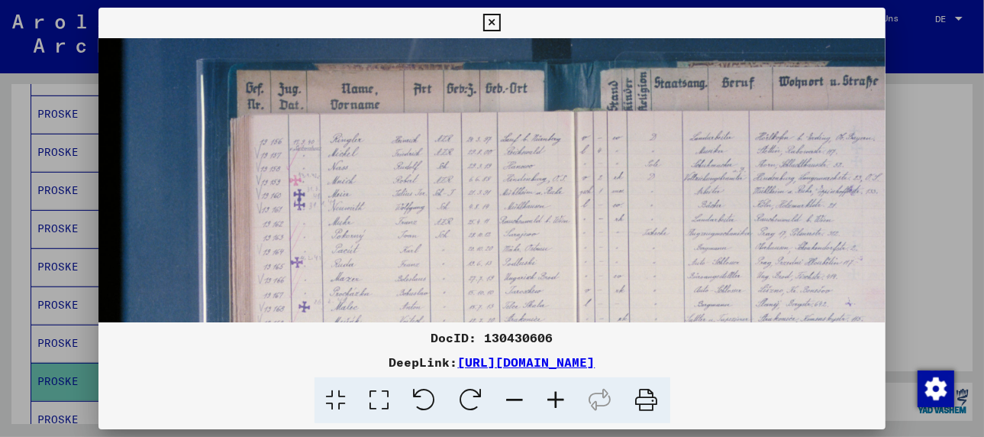
scroll to position [24, 0]
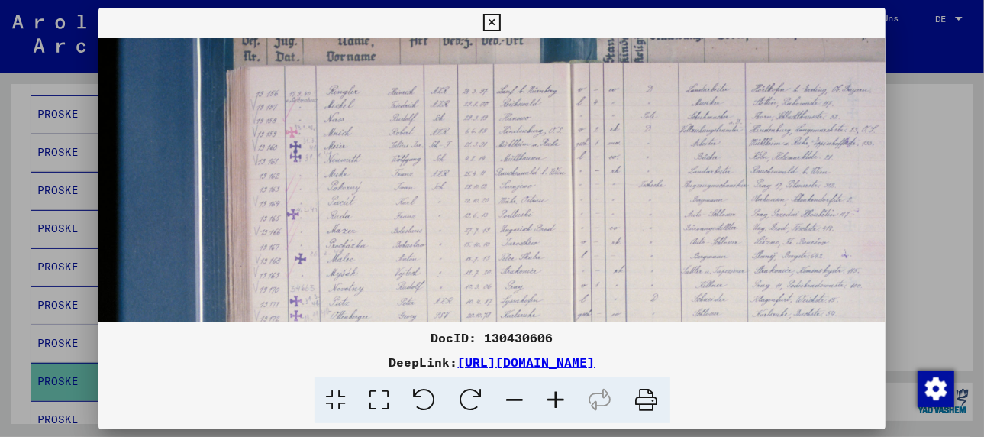
drag, startPoint x: 400, startPoint y: 283, endPoint x: 396, endPoint y: 215, distance: 68.1
click at [396, 215] on img at bounding box center [566, 289] width 942 height 628
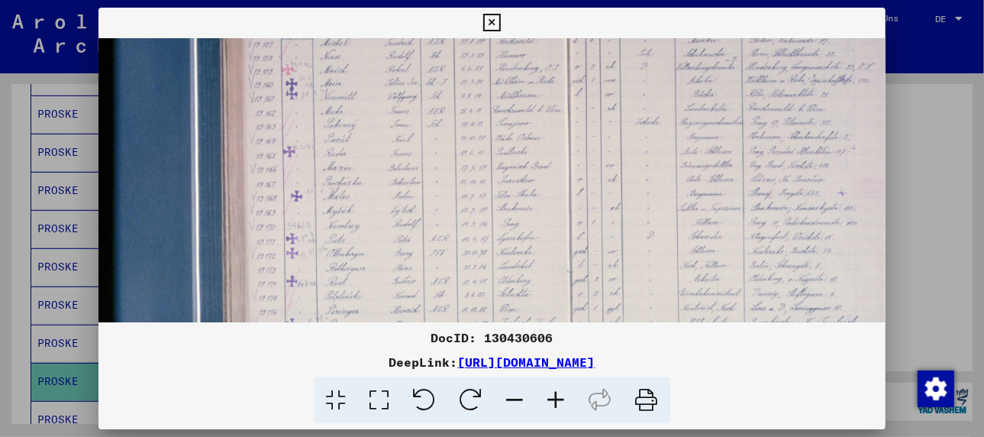
scroll to position [128, 8]
drag, startPoint x: 400, startPoint y: 289, endPoint x: 395, endPoint y: 221, distance: 68.9
click at [395, 221] on img at bounding box center [562, 225] width 942 height 628
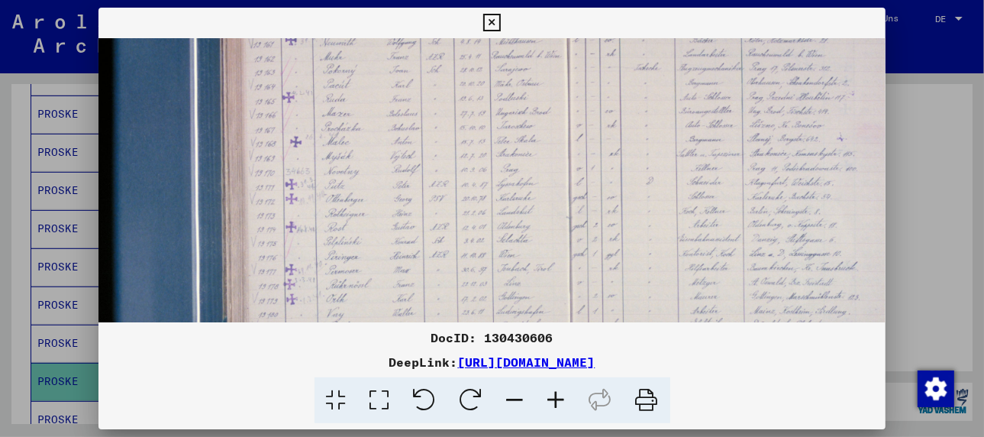
drag, startPoint x: 397, startPoint y: 286, endPoint x: 396, endPoint y: 229, distance: 57.3
click at [396, 229] on img at bounding box center [561, 172] width 942 height 628
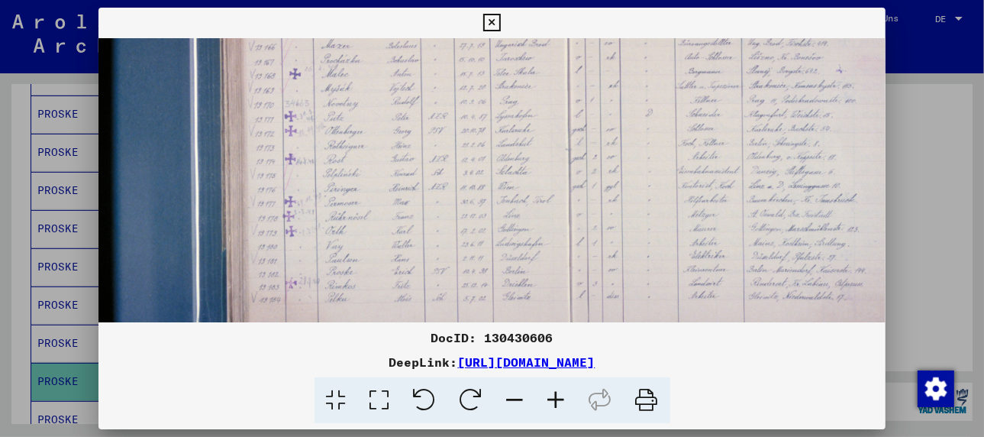
scroll to position [252, 9]
drag, startPoint x: 396, startPoint y: 307, endPoint x: 394, endPoint y: 230, distance: 77.1
click at [394, 230] on img at bounding box center [560, 100] width 942 height 628
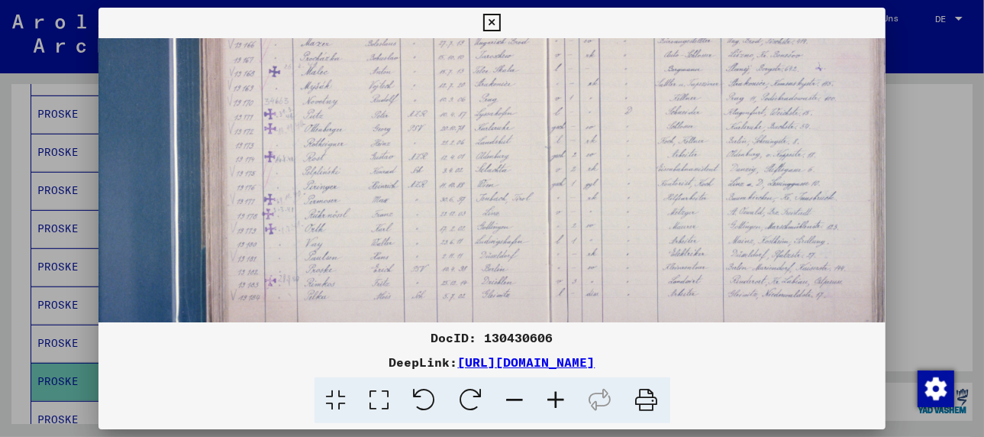
scroll to position [250, 32]
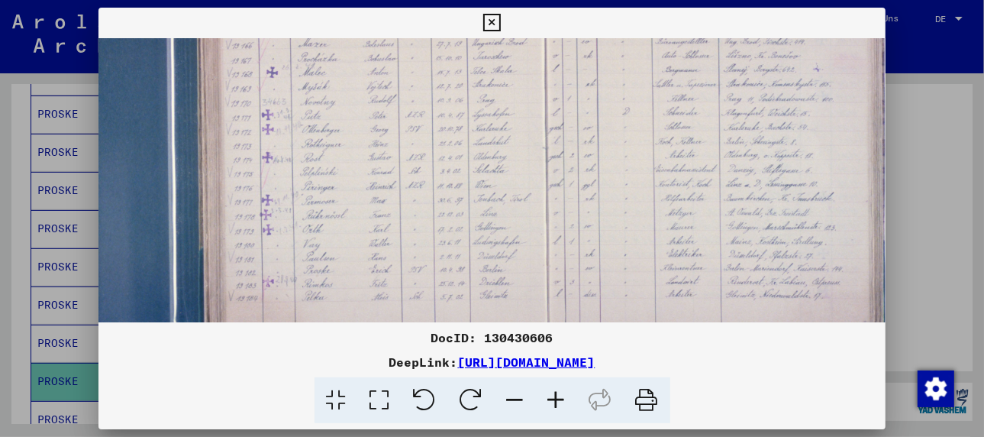
drag, startPoint x: 505, startPoint y: 272, endPoint x: 481, endPoint y: 275, distance: 23.9
click at [481, 275] on img at bounding box center [537, 102] width 942 height 628
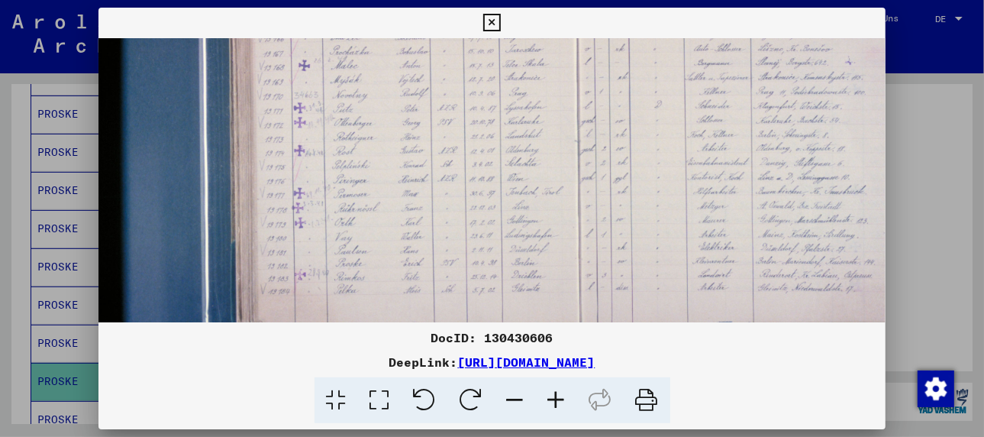
scroll to position [261, 0]
drag, startPoint x: 671, startPoint y: 276, endPoint x: 790, endPoint y: 263, distance: 119.1
click at [790, 263] on img at bounding box center [570, 91] width 942 height 628
click at [57, 397] on div at bounding box center [492, 218] width 984 height 437
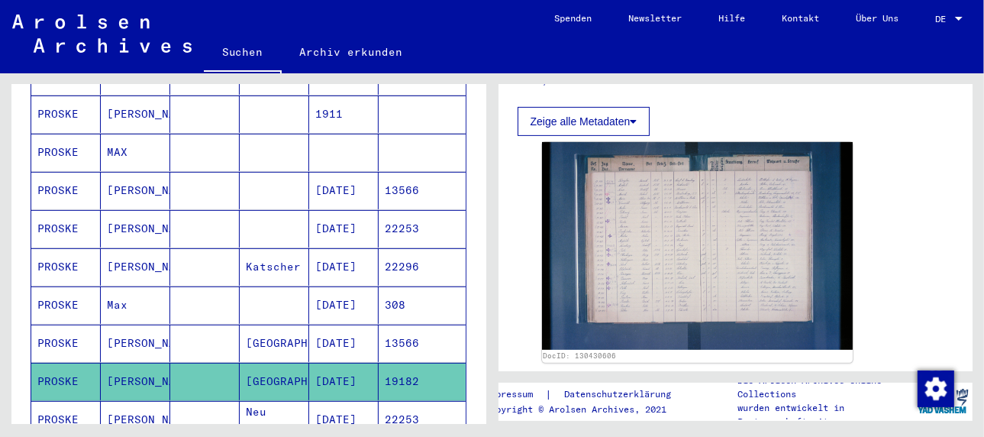
click at [135, 401] on mat-cell "[PERSON_NAME]" at bounding box center [135, 419] width 69 height 37
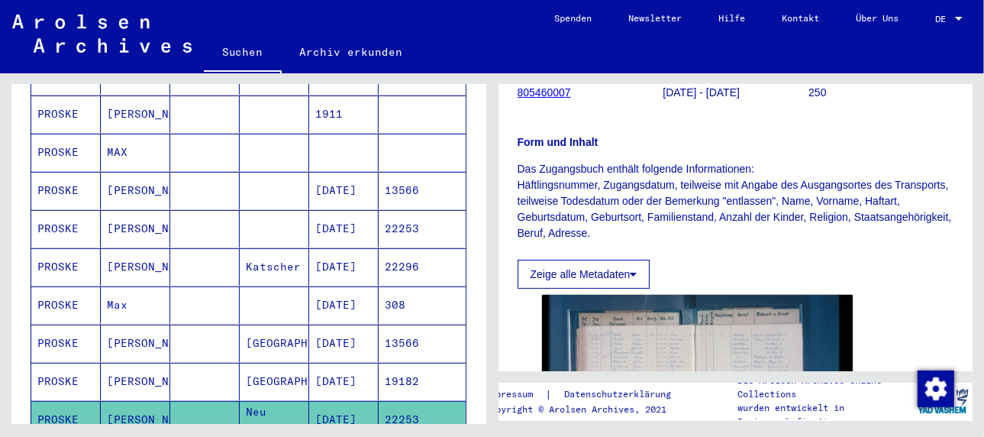
scroll to position [382, 0]
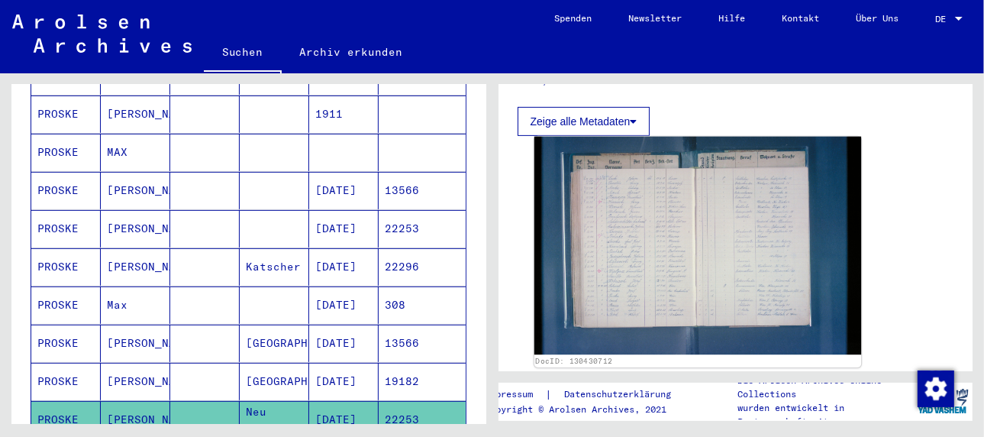
click at [632, 255] on img at bounding box center [697, 246] width 327 height 218
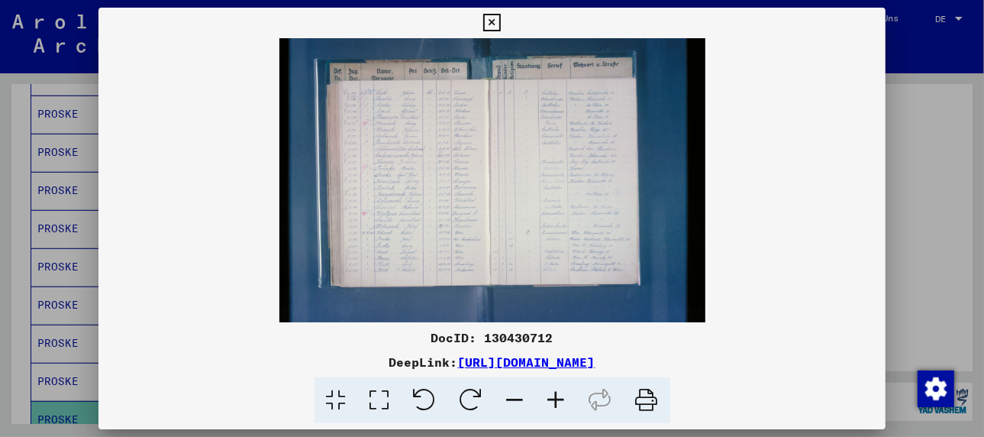
click at [553, 393] on icon at bounding box center [556, 400] width 41 height 47
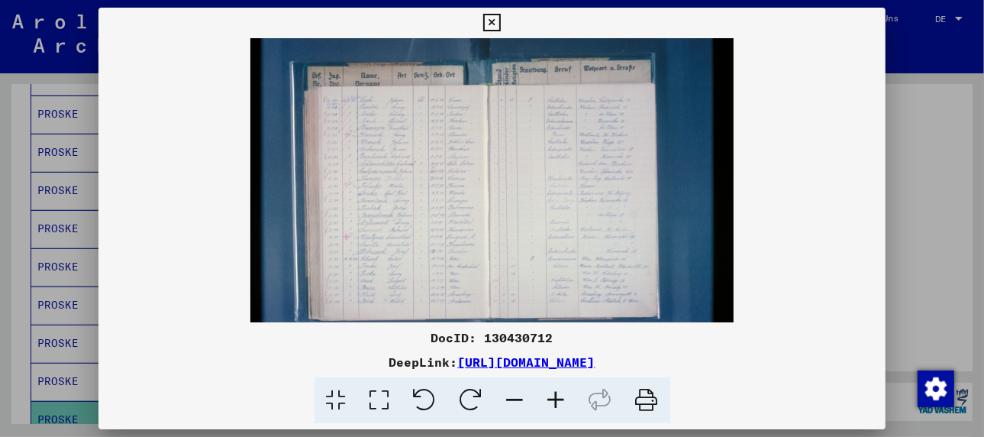
click at [553, 393] on icon at bounding box center [556, 400] width 41 height 47
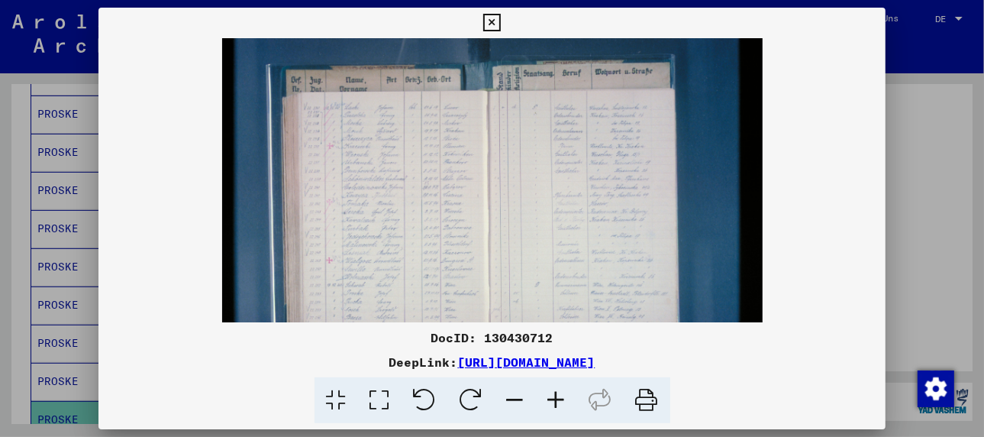
click at [553, 393] on icon at bounding box center [556, 400] width 41 height 47
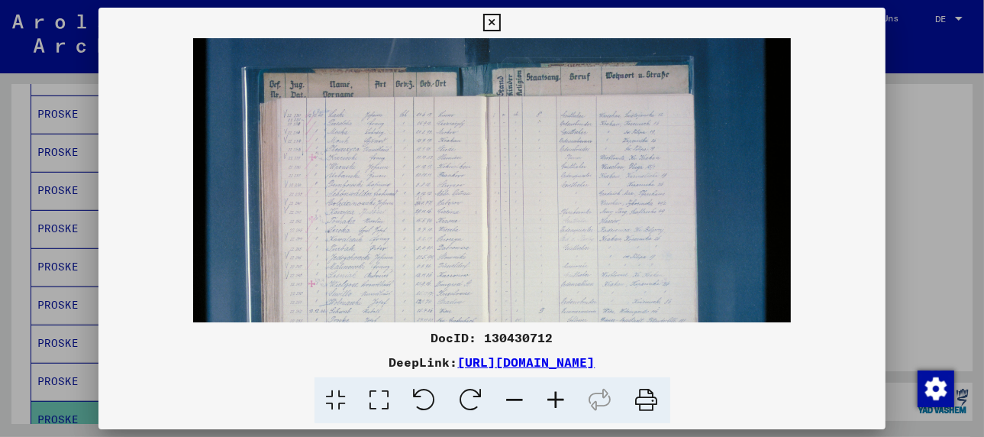
click at [553, 393] on icon at bounding box center [556, 400] width 41 height 47
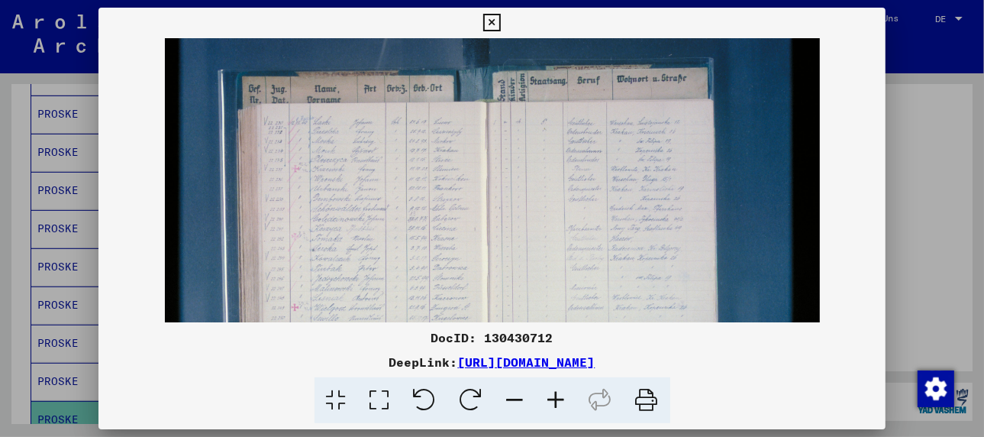
click at [553, 393] on icon at bounding box center [556, 400] width 41 height 47
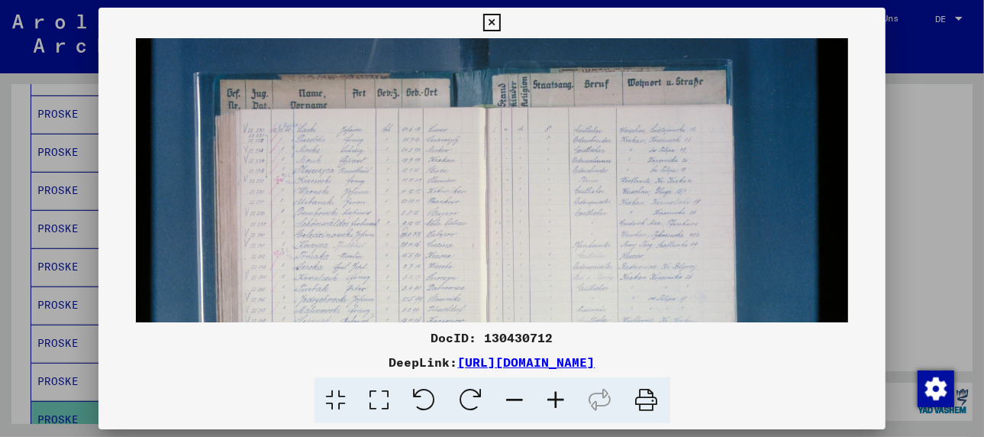
click at [553, 393] on icon at bounding box center [556, 400] width 41 height 47
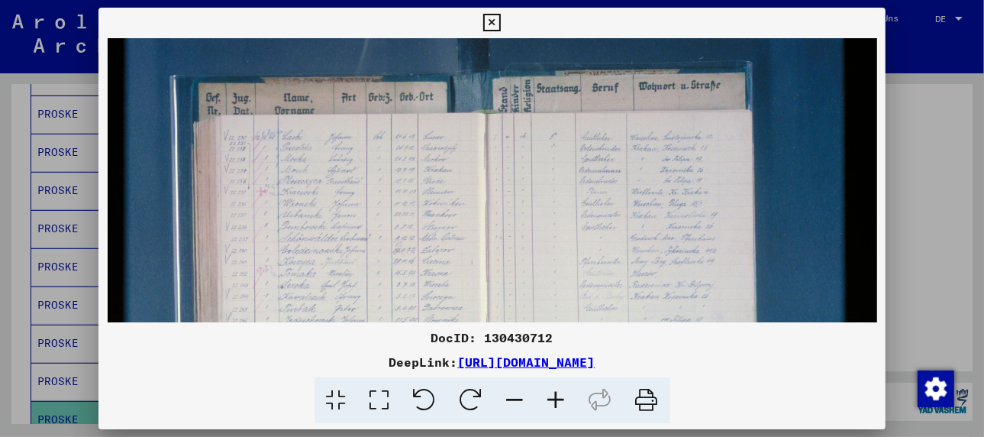
click at [553, 393] on icon at bounding box center [556, 400] width 41 height 47
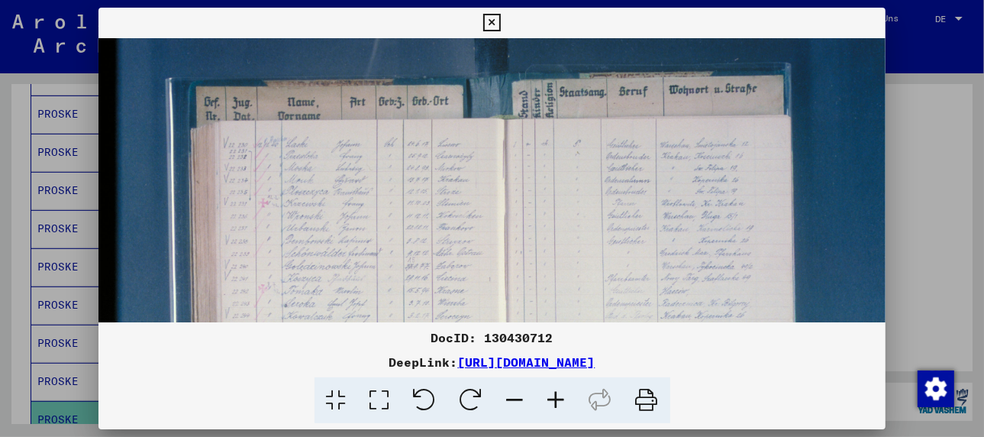
click at [553, 393] on icon at bounding box center [556, 400] width 41 height 47
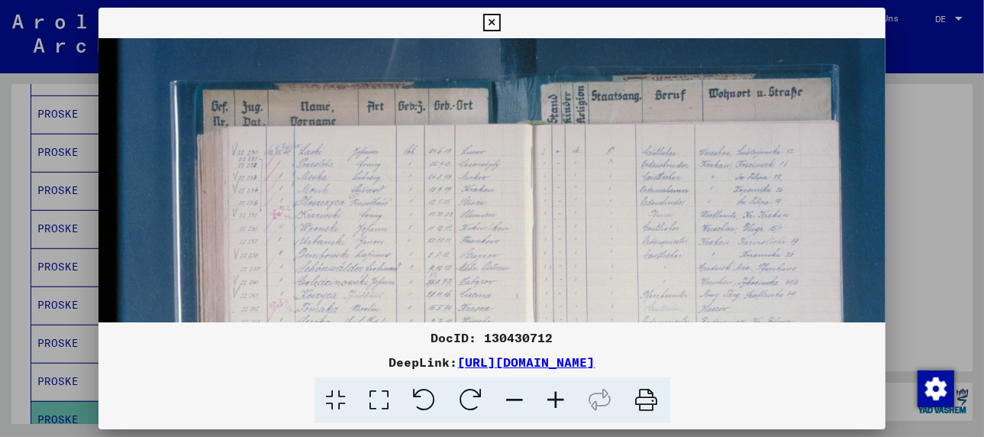
click at [553, 393] on icon at bounding box center [556, 400] width 41 height 47
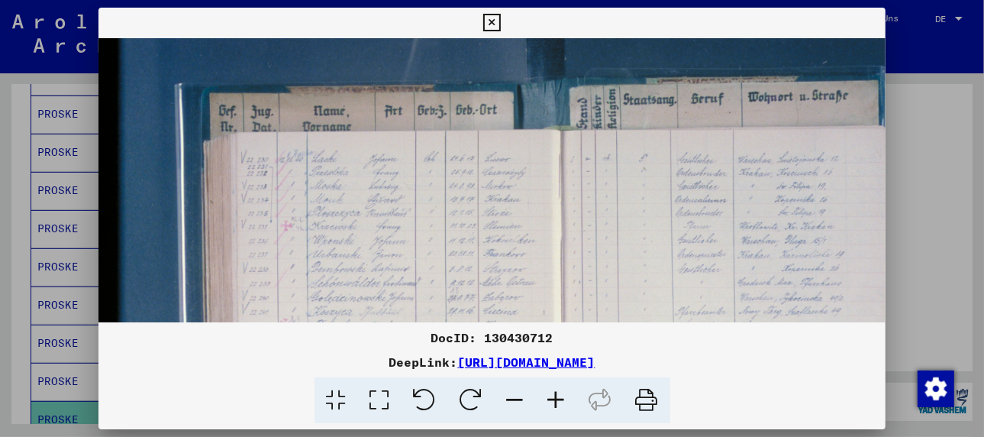
click at [553, 393] on icon at bounding box center [556, 400] width 41 height 47
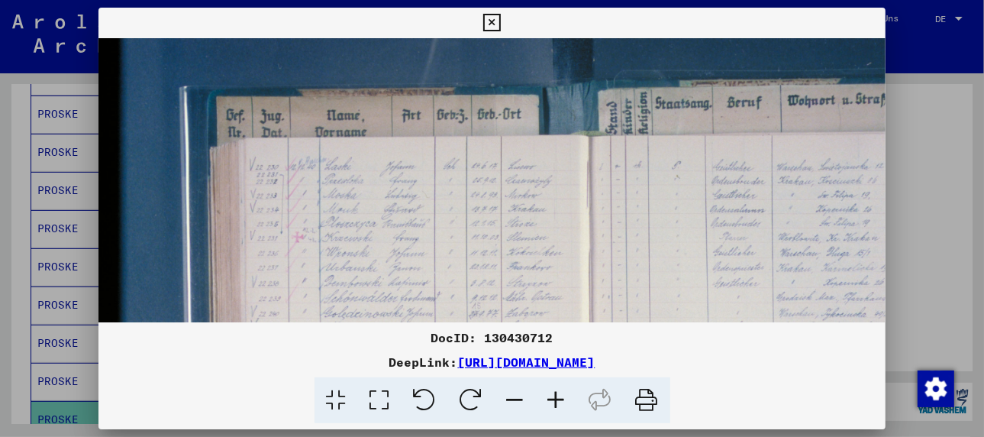
scroll to position [21, 2]
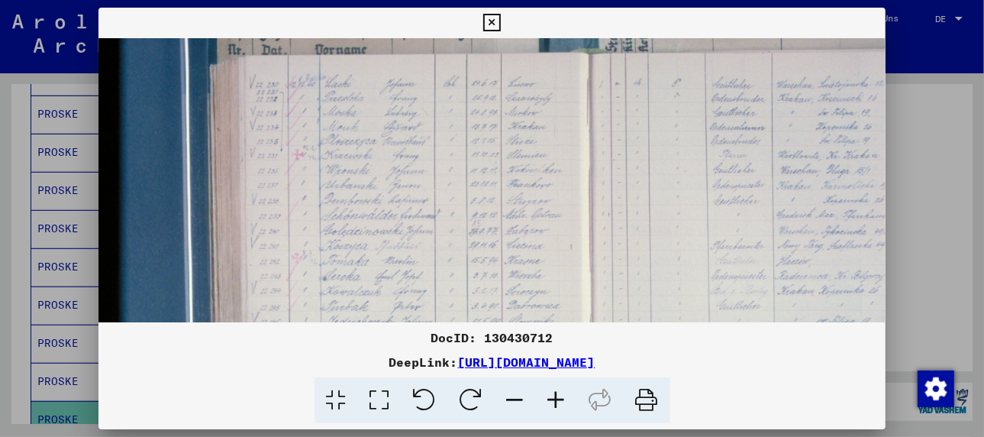
drag, startPoint x: 396, startPoint y: 260, endPoint x: 405, endPoint y: 175, distance: 86.0
click at [405, 175] on img at bounding box center [598, 289] width 999 height 666
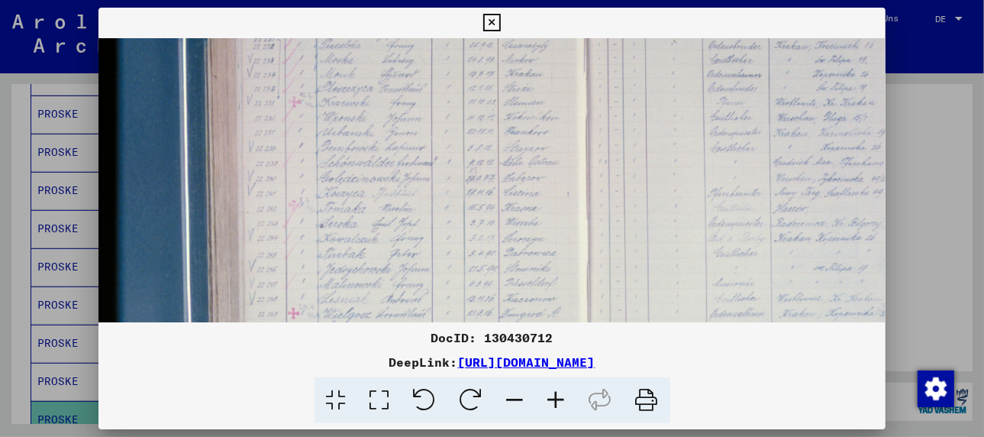
drag, startPoint x: 400, startPoint y: 258, endPoint x: 395, endPoint y: 203, distance: 55.2
click at [395, 203] on img at bounding box center [594, 236] width 999 height 666
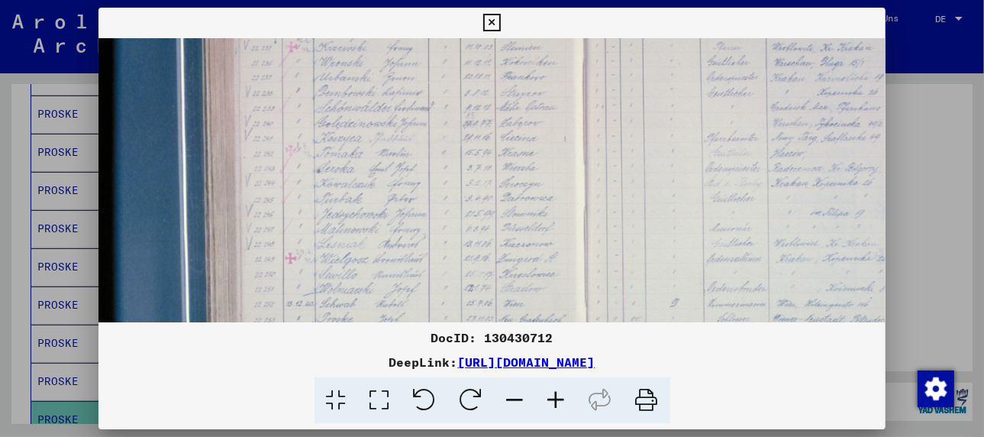
drag, startPoint x: 408, startPoint y: 276, endPoint x: 403, endPoint y: 217, distance: 59.0
click at [403, 217] on img at bounding box center [591, 181] width 999 height 666
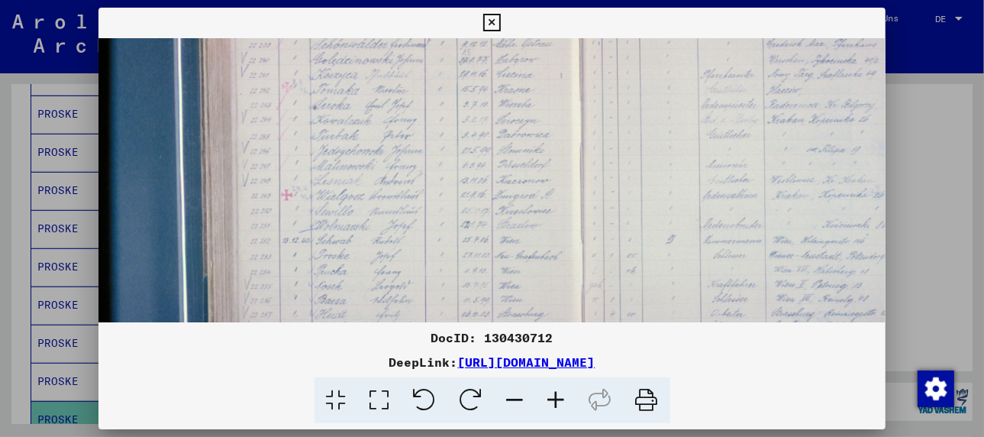
scroll to position [254, 9]
drag, startPoint x: 412, startPoint y: 286, endPoint x: 407, endPoint y: 218, distance: 68.1
click at [407, 218] on img at bounding box center [588, 118] width 999 height 666
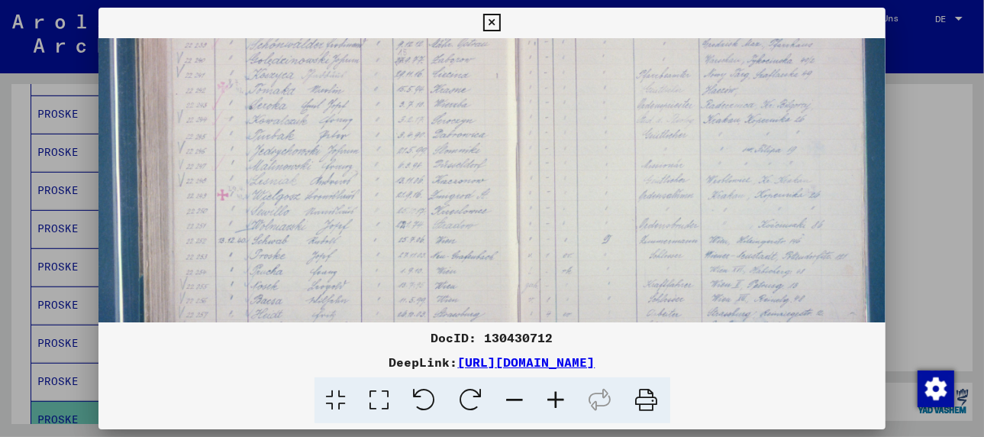
scroll to position [242, 157]
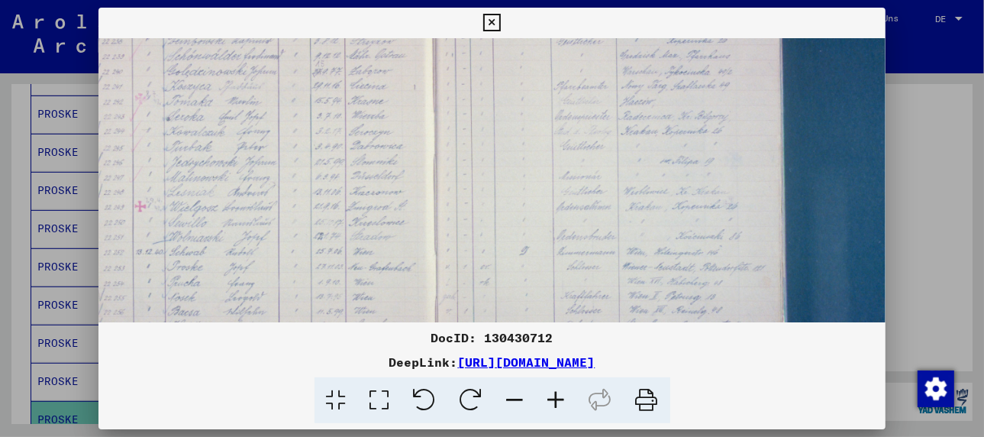
drag, startPoint x: 529, startPoint y: 259, endPoint x: 380, endPoint y: 272, distance: 150.2
click at [380, 272] on img at bounding box center [441, 129] width 999 height 666
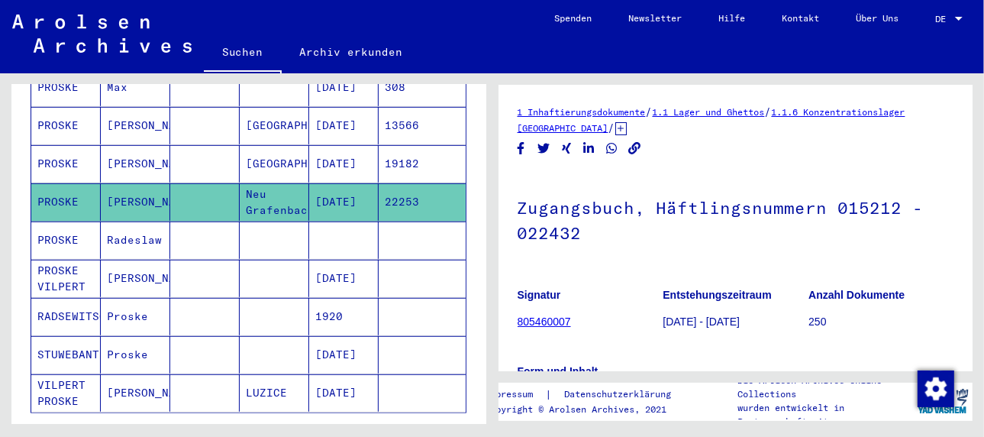
scroll to position [650, 0]
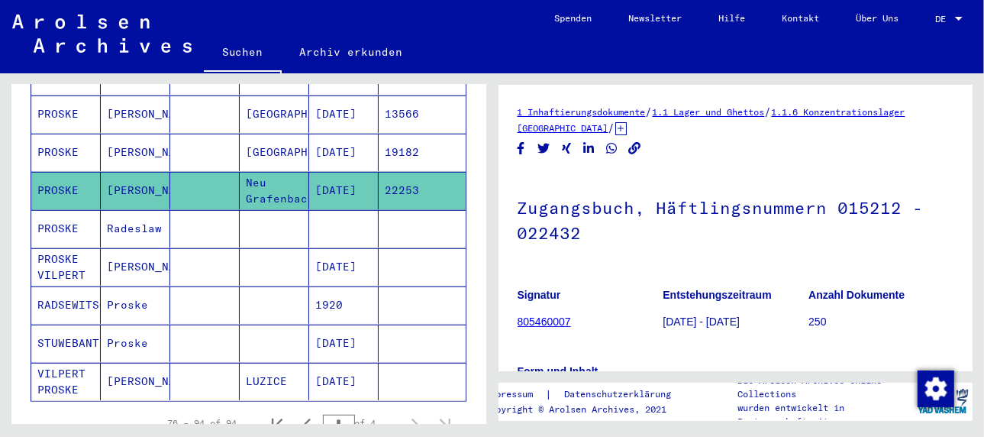
click at [135, 210] on mat-cell "Radeslaw" at bounding box center [135, 228] width 69 height 37
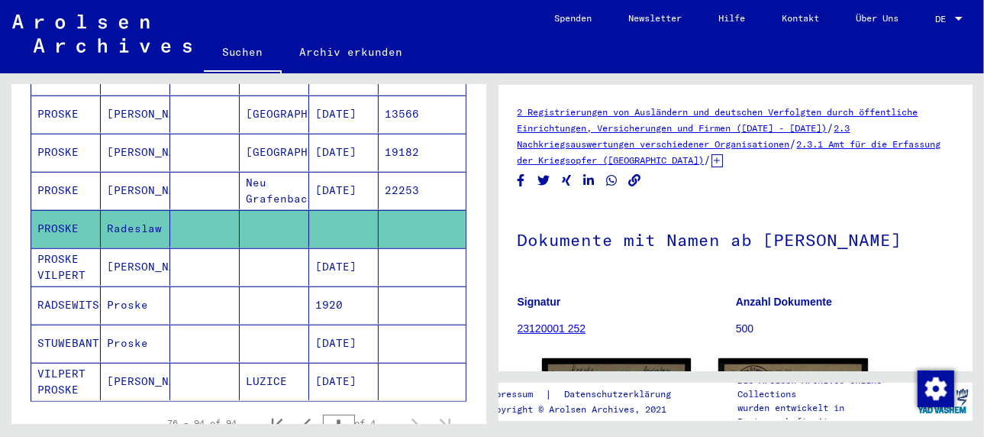
scroll to position [153, 0]
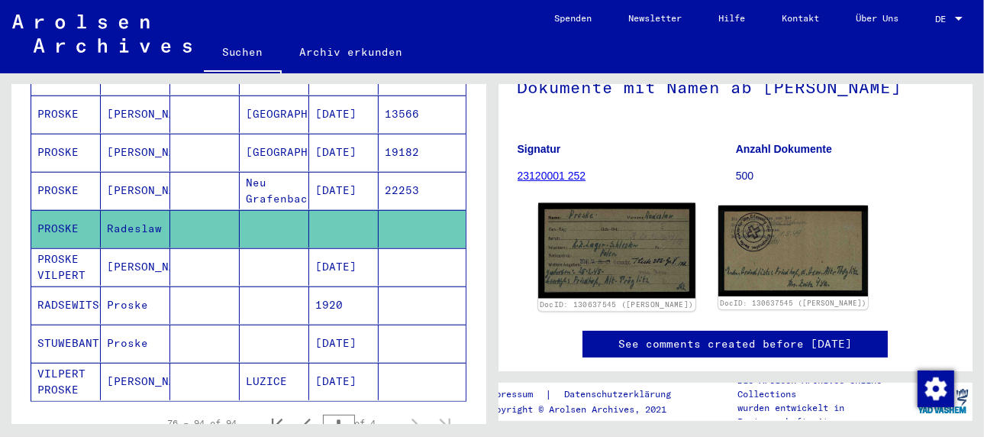
click at [594, 250] on img at bounding box center [616, 250] width 157 height 95
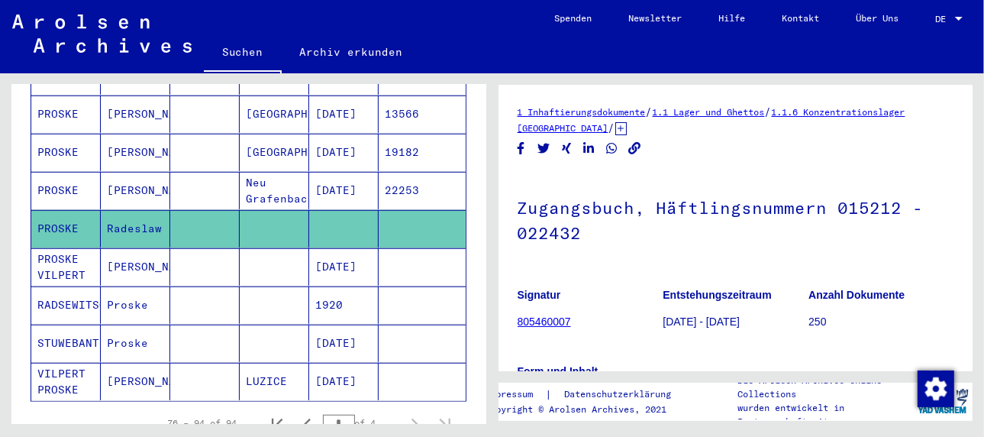
click at [132, 248] on mat-cell "[PERSON_NAME]" at bounding box center [135, 266] width 69 height 37
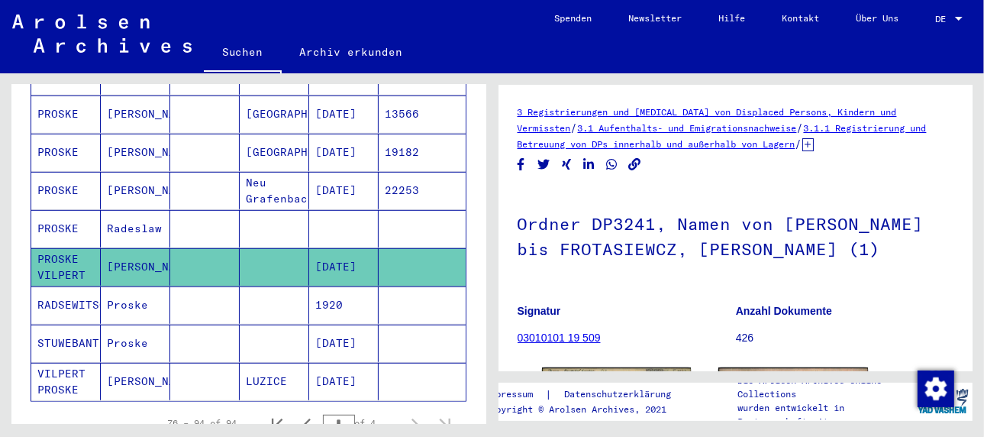
scroll to position [153, 0]
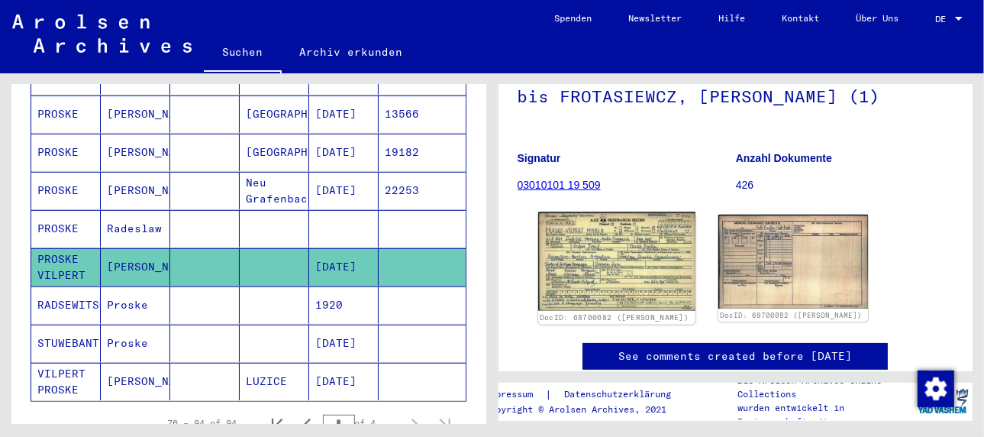
click at [607, 255] on img at bounding box center [616, 261] width 157 height 99
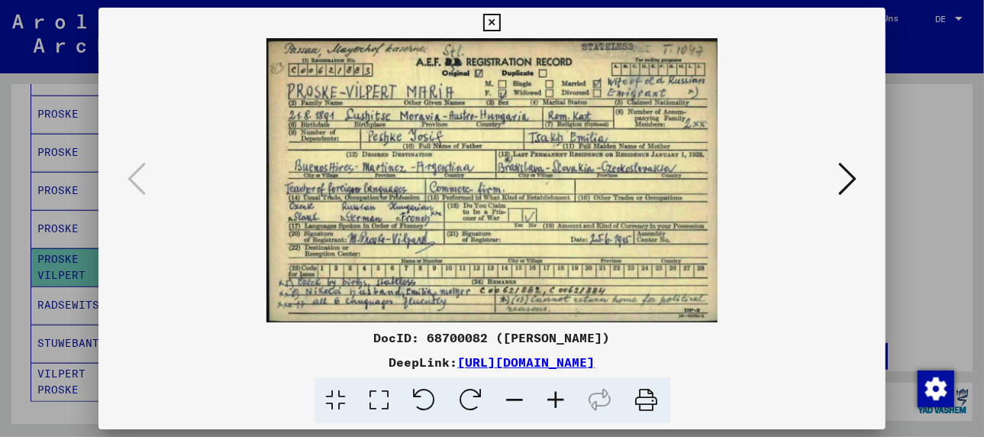
click at [60, 283] on div at bounding box center [492, 218] width 984 height 437
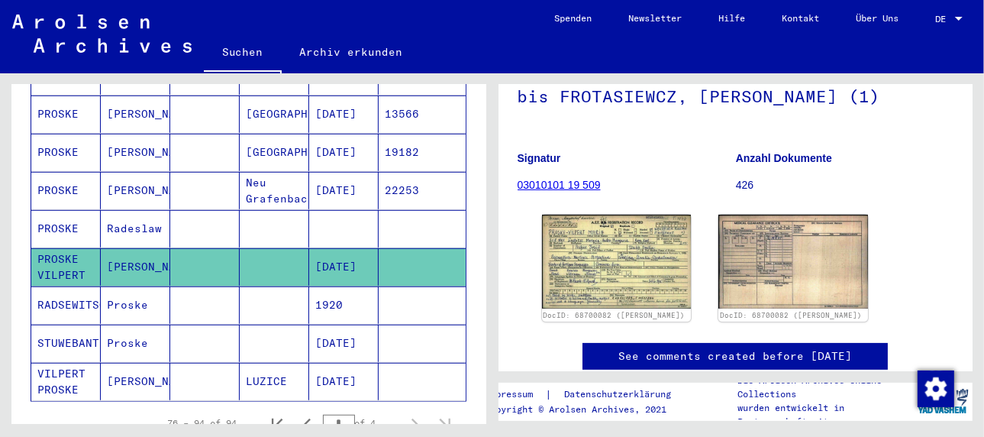
click at [111, 286] on mat-cell "Proske" at bounding box center [135, 304] width 69 height 37
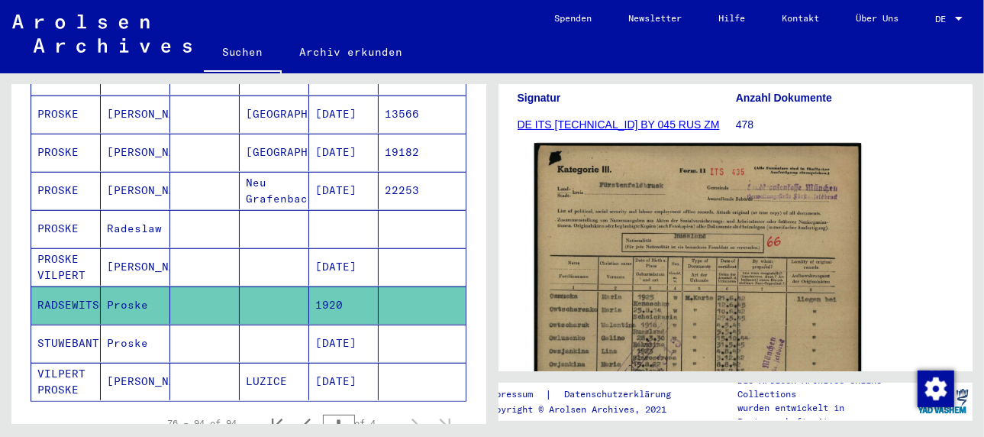
scroll to position [305, 0]
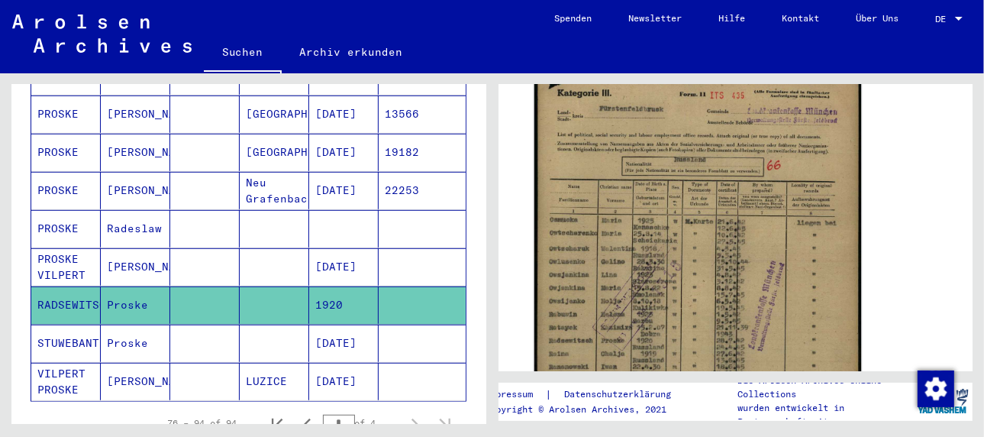
click at [693, 263] on img at bounding box center [697, 296] width 327 height 460
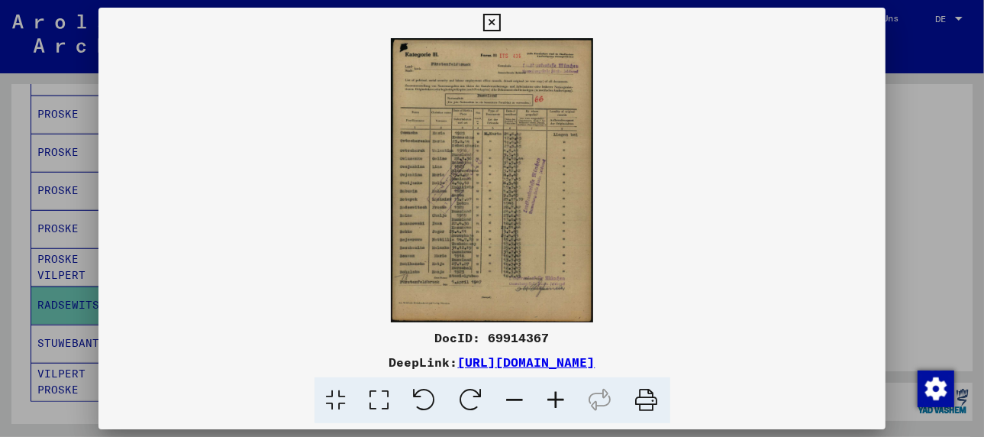
click at [556, 394] on icon at bounding box center [556, 400] width 41 height 47
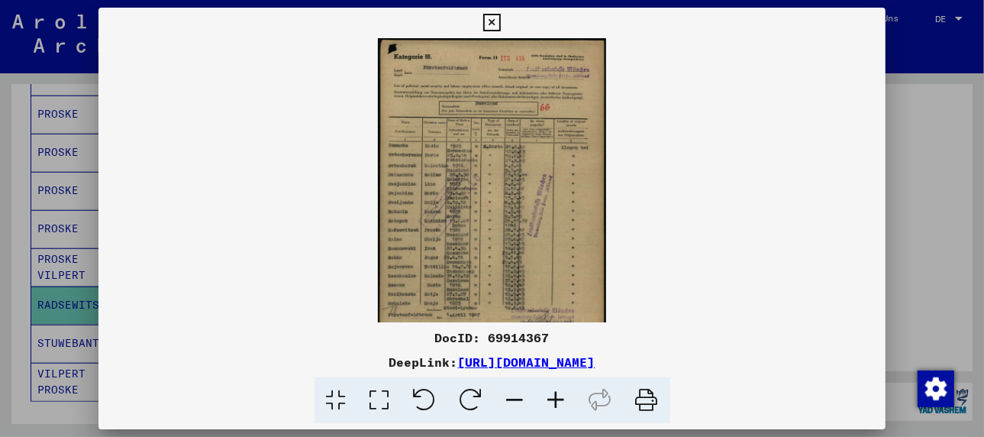
click at [556, 394] on icon at bounding box center [556, 400] width 41 height 47
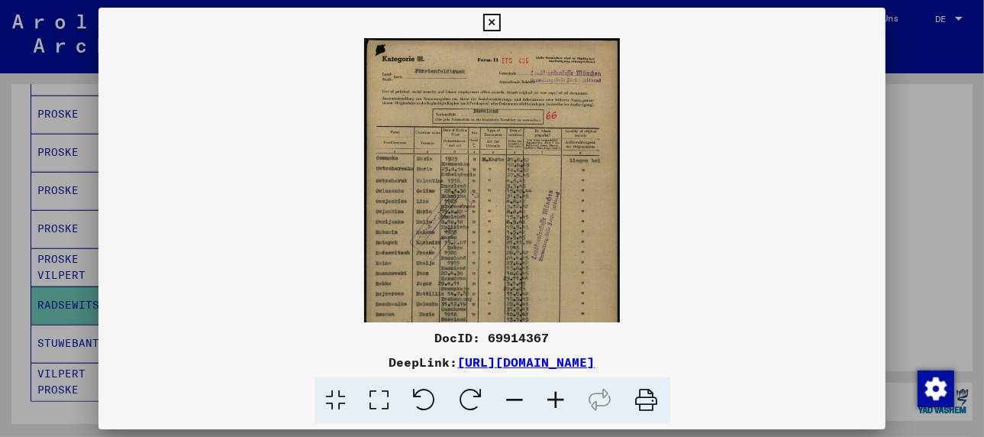
click at [556, 394] on icon at bounding box center [556, 400] width 41 height 47
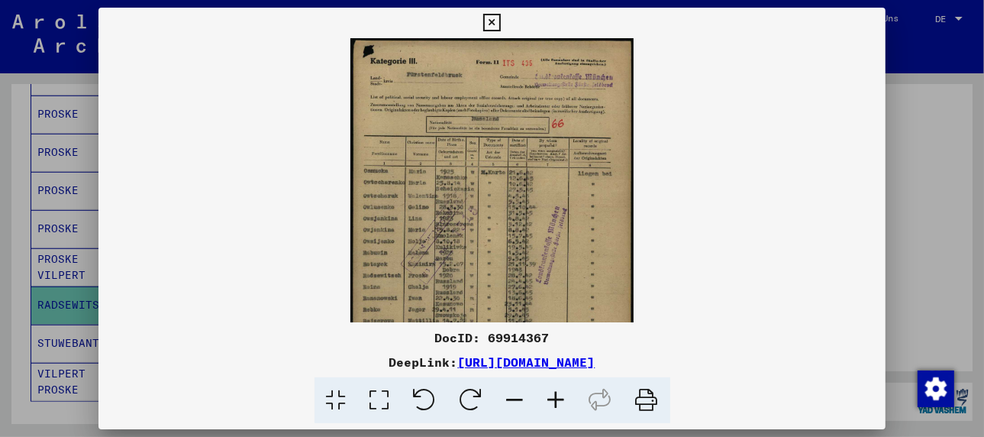
click at [556, 394] on icon at bounding box center [556, 400] width 41 height 47
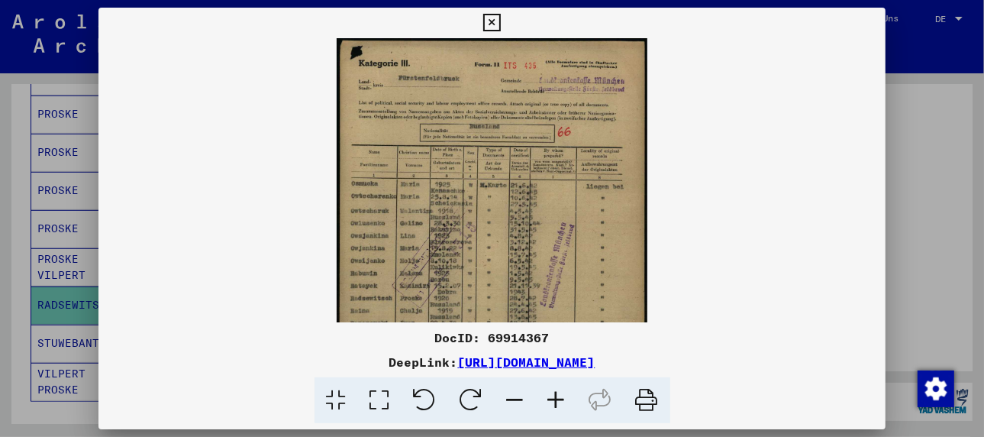
click at [556, 394] on icon at bounding box center [556, 400] width 41 height 47
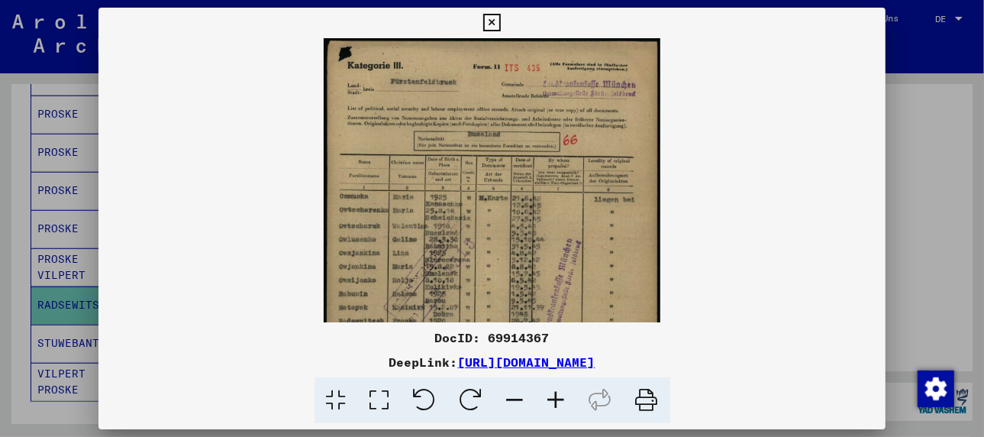
click at [556, 394] on icon at bounding box center [556, 400] width 41 height 47
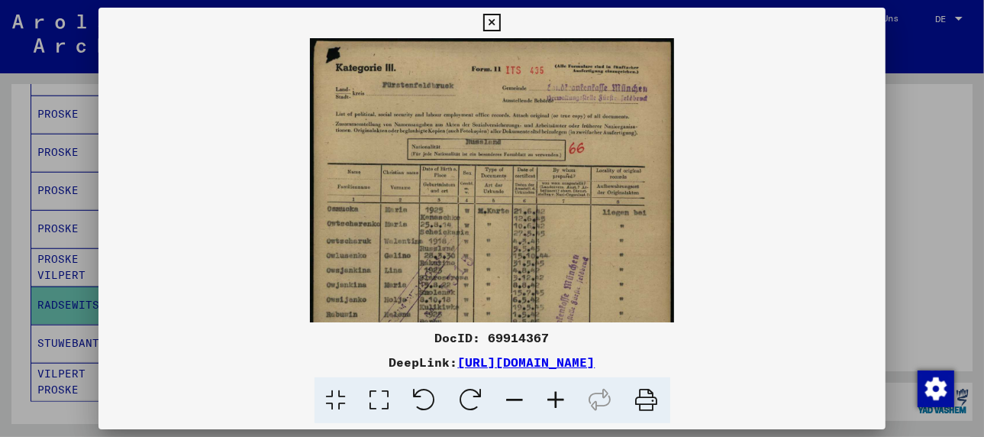
click at [556, 394] on icon at bounding box center [556, 400] width 41 height 47
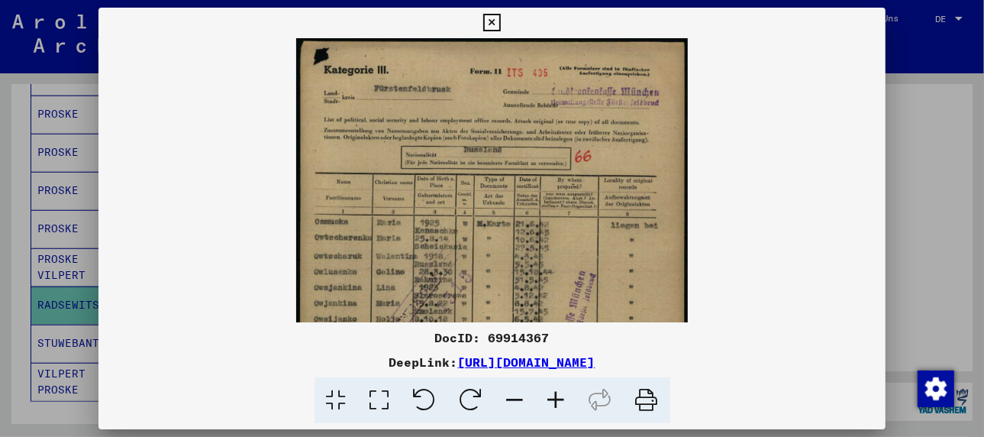
click at [556, 394] on icon at bounding box center [556, 400] width 41 height 47
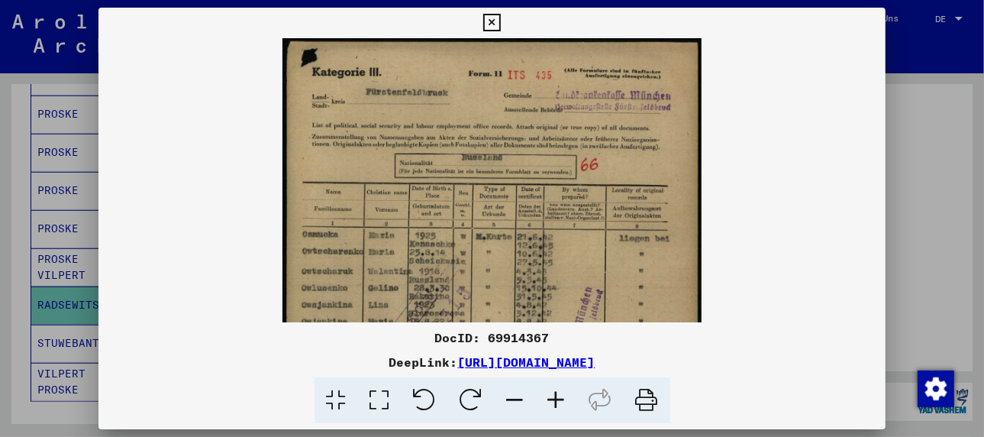
click at [556, 394] on icon at bounding box center [556, 400] width 41 height 47
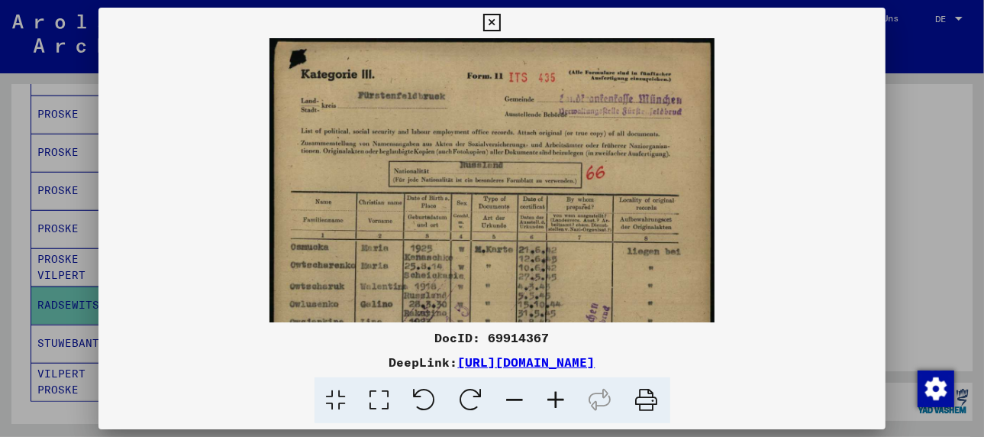
click at [556, 394] on icon at bounding box center [556, 400] width 41 height 47
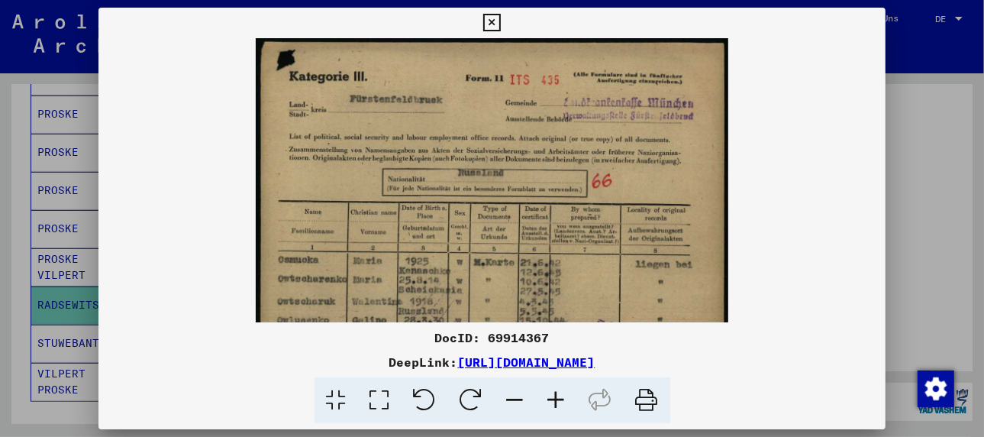
click at [556, 394] on icon at bounding box center [556, 400] width 41 height 47
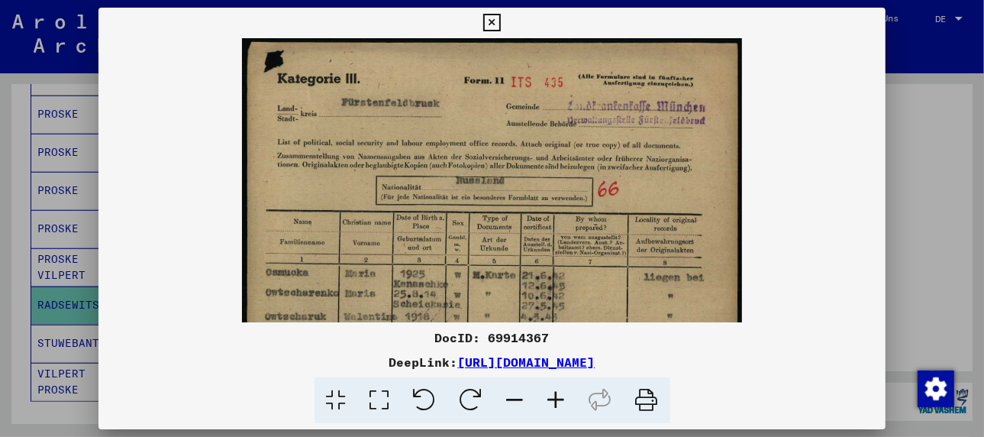
click at [556, 394] on icon at bounding box center [556, 400] width 41 height 47
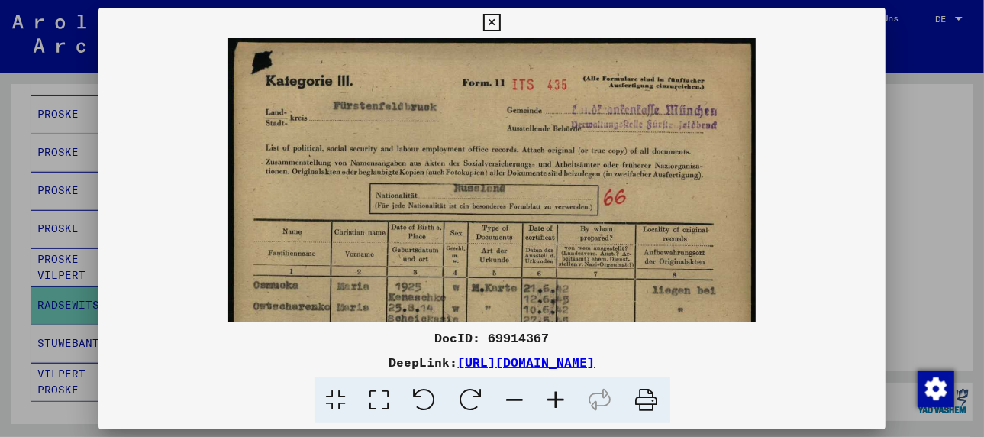
click at [556, 394] on icon at bounding box center [556, 400] width 41 height 47
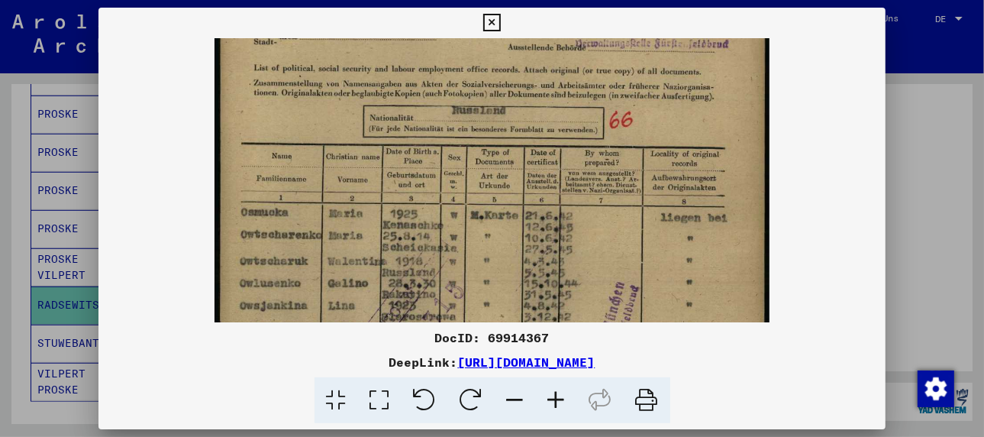
scroll to position [113, 0]
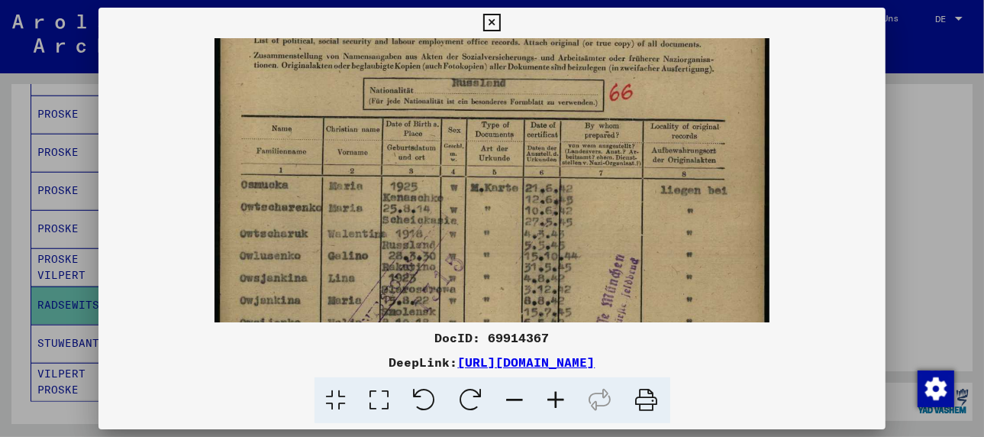
drag, startPoint x: 531, startPoint y: 279, endPoint x: 534, endPoint y: 164, distance: 115.3
click at [534, 164] on img at bounding box center [492, 315] width 554 height 780
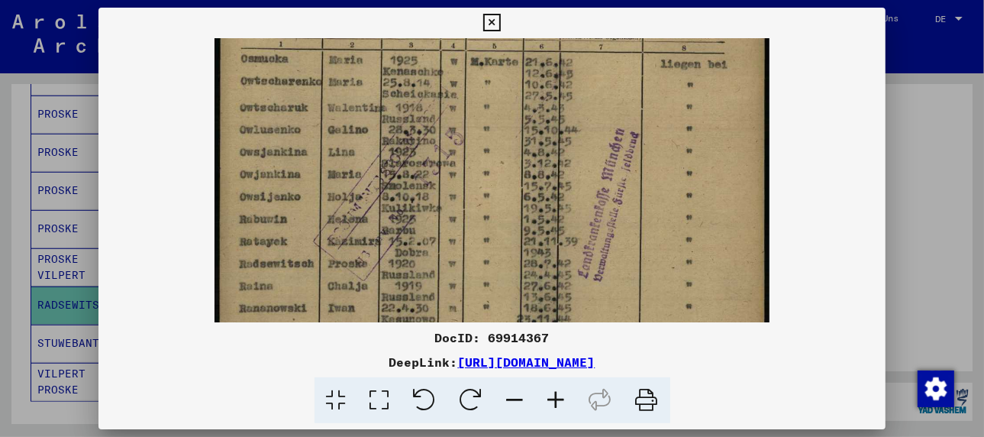
drag, startPoint x: 428, startPoint y: 273, endPoint x: 452, endPoint y: 151, distance: 124.6
click at [453, 141] on img at bounding box center [492, 188] width 554 height 780
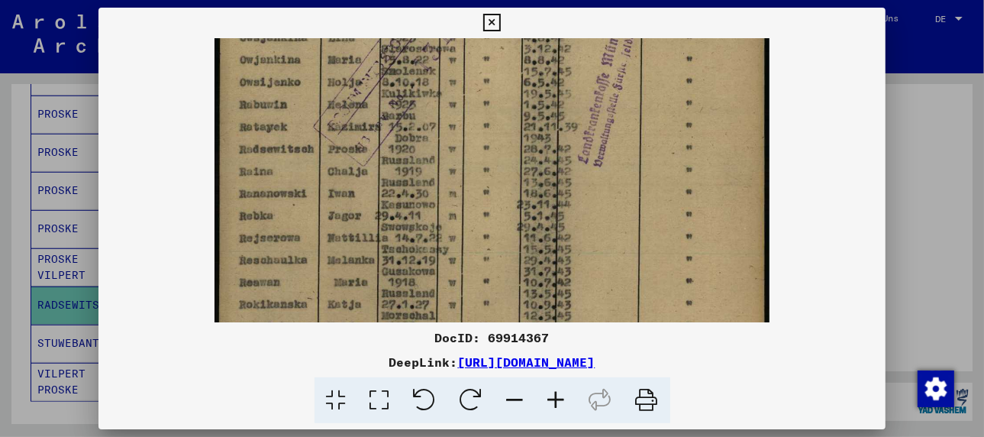
drag, startPoint x: 438, startPoint y: 264, endPoint x: 440, endPoint y: 149, distance: 115.3
click at [440, 149] on img at bounding box center [492, 75] width 554 height 780
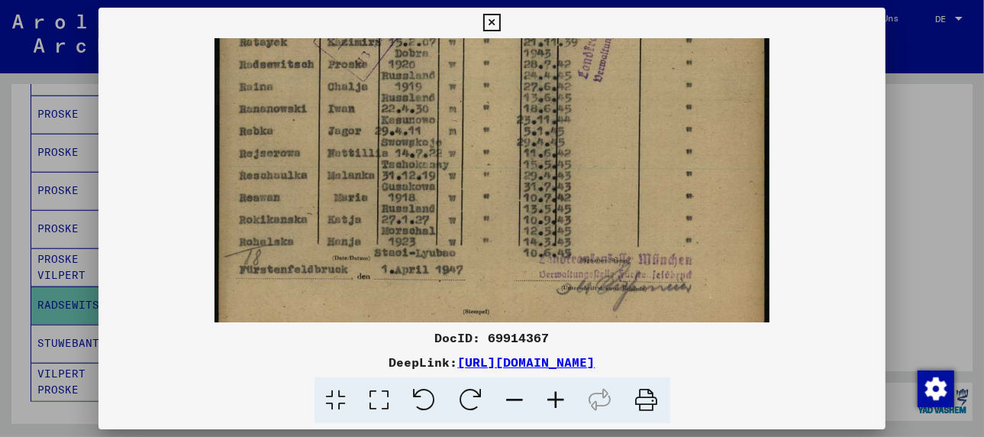
scroll to position [444, 0]
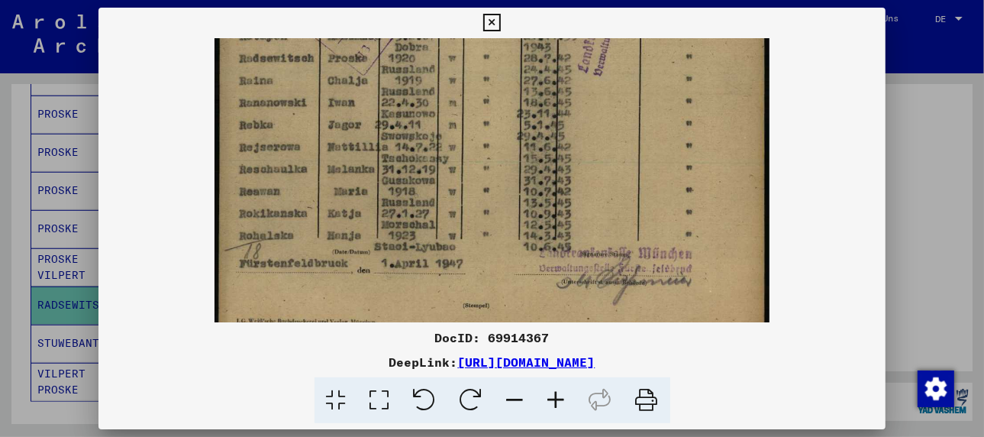
drag, startPoint x: 436, startPoint y: 270, endPoint x: 434, endPoint y: 177, distance: 92.4
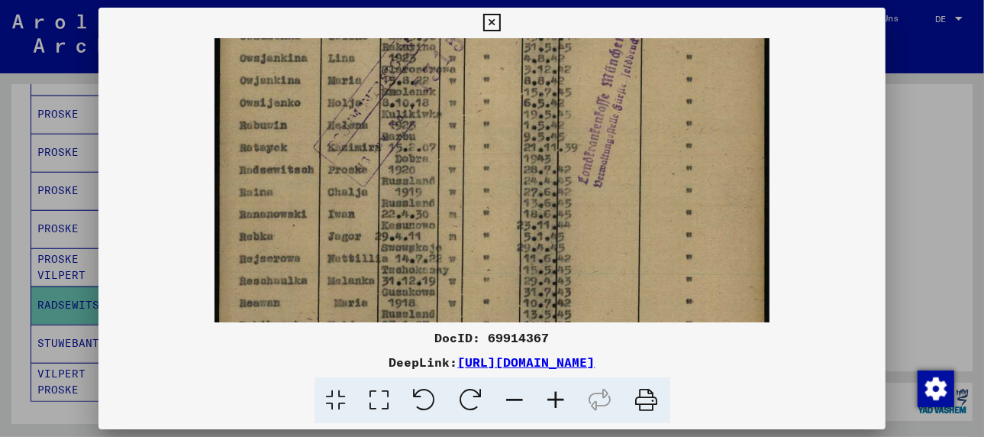
drag, startPoint x: 445, startPoint y: 188, endPoint x: 462, endPoint y: 306, distance: 119.6
click at [462, 306] on img at bounding box center [492, 95] width 554 height 780
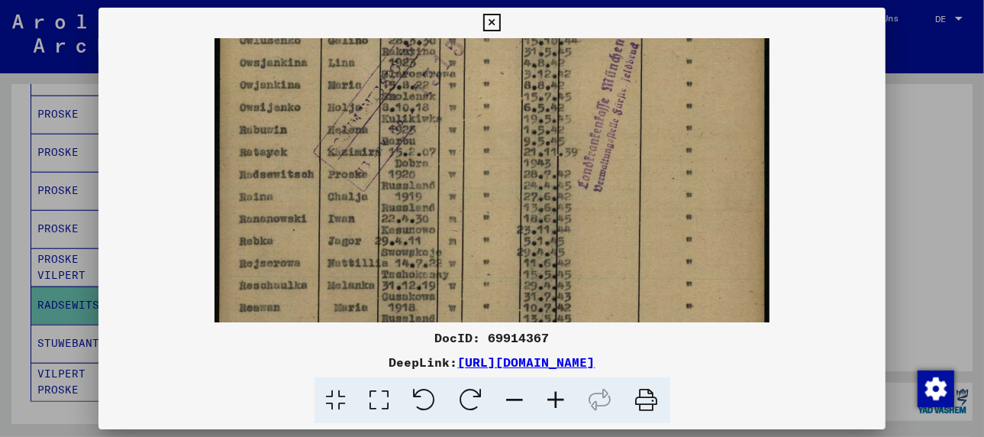
scroll to position [338, 0]
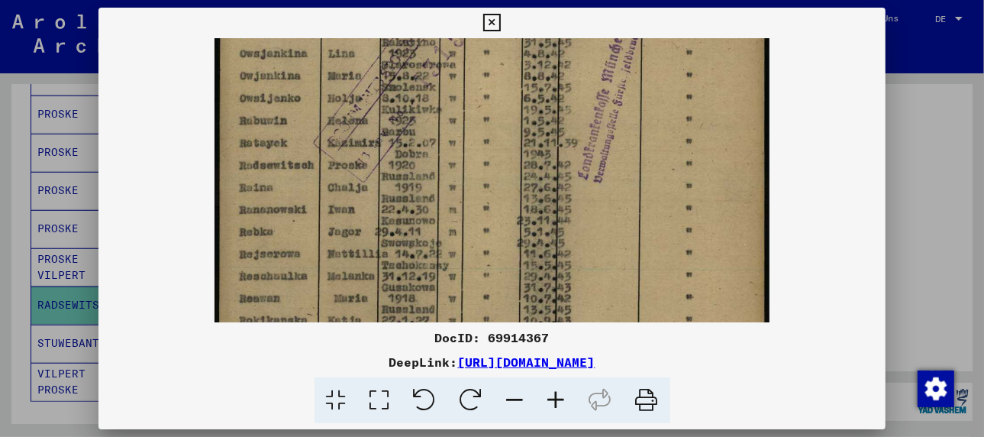
drag, startPoint x: 464, startPoint y: 209, endPoint x: 492, endPoint y: 170, distance: 48.3
click at [492, 170] on img at bounding box center [492, 91] width 554 height 780
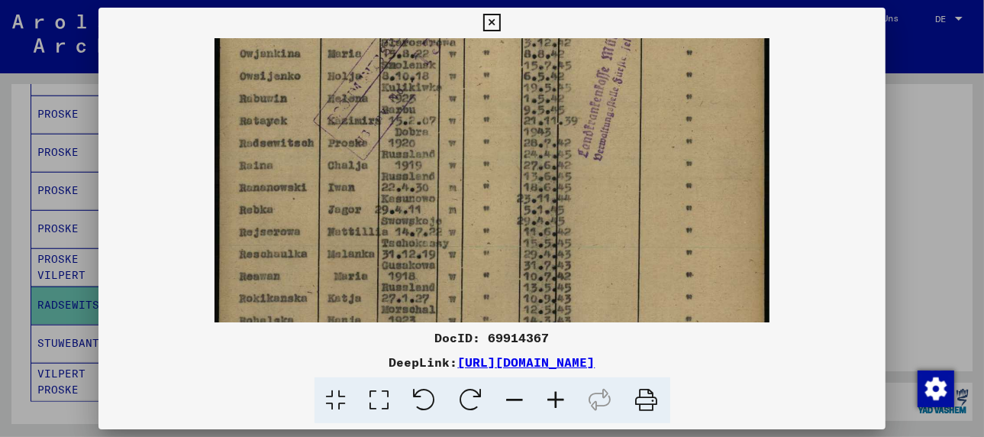
drag, startPoint x: 418, startPoint y: 264, endPoint x: 422, endPoint y: 241, distance: 23.2
click at [422, 241] on img at bounding box center [492, 69] width 554 height 780
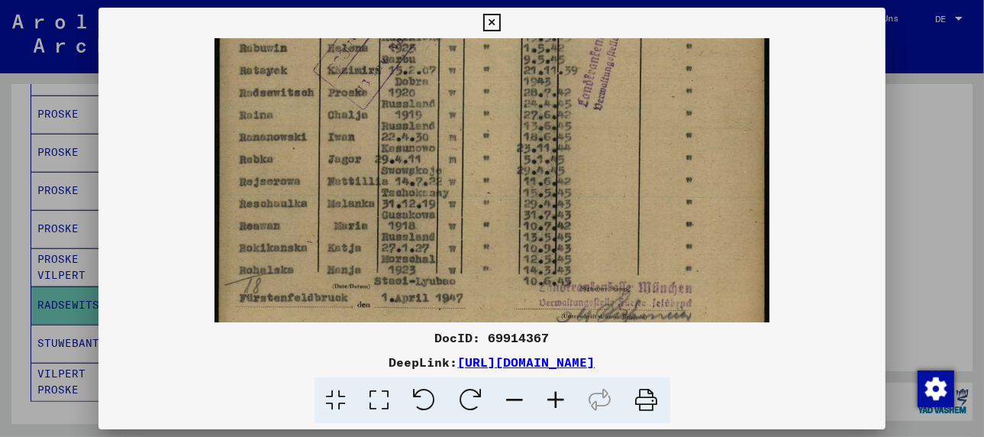
scroll to position [426, 0]
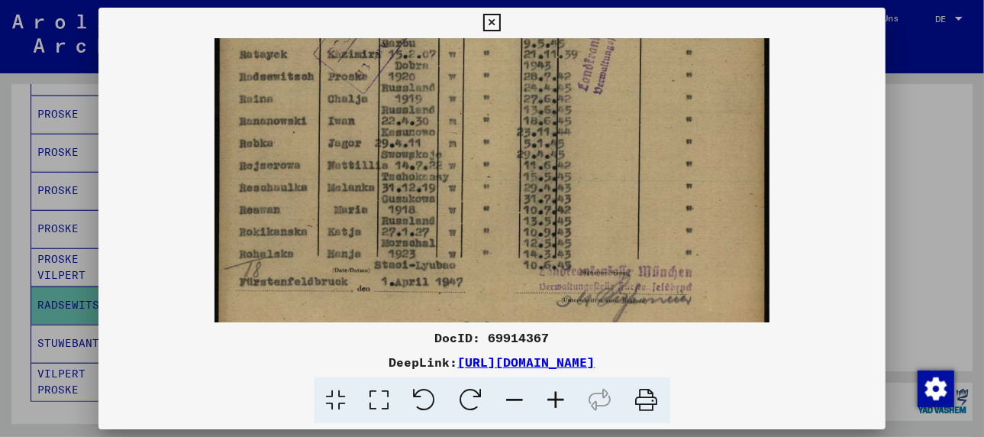
drag, startPoint x: 389, startPoint y: 260, endPoint x: 408, endPoint y: 193, distance: 69.7
click at [408, 193] on img at bounding box center [492, 2] width 554 height 780
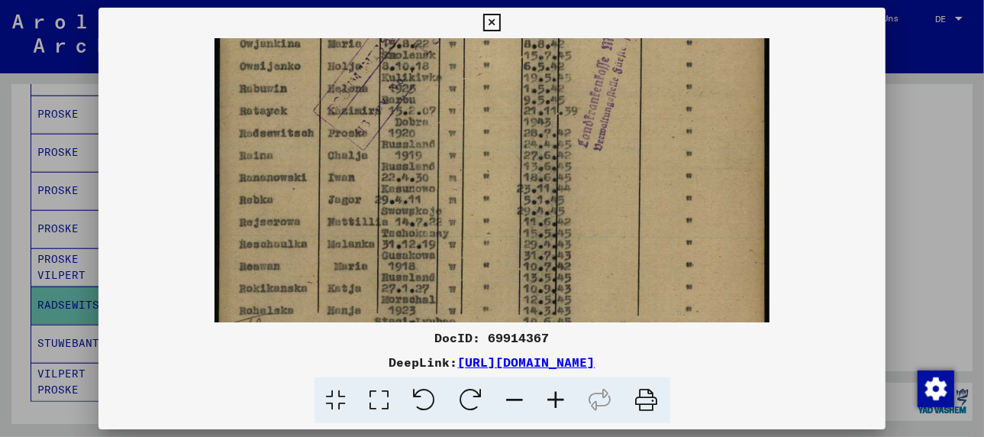
scroll to position [346, 0]
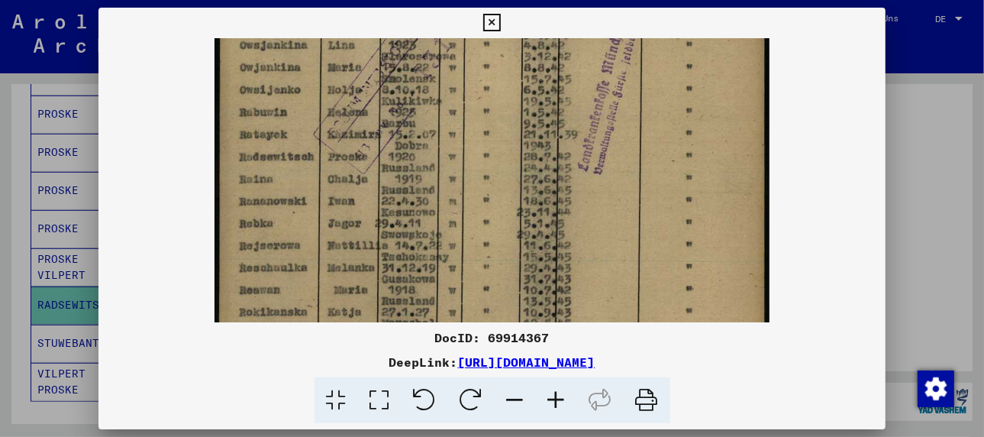
drag, startPoint x: 316, startPoint y: 236, endPoint x: 321, endPoint y: 318, distance: 82.6
click at [321, 318] on img at bounding box center [492, 82] width 554 height 780
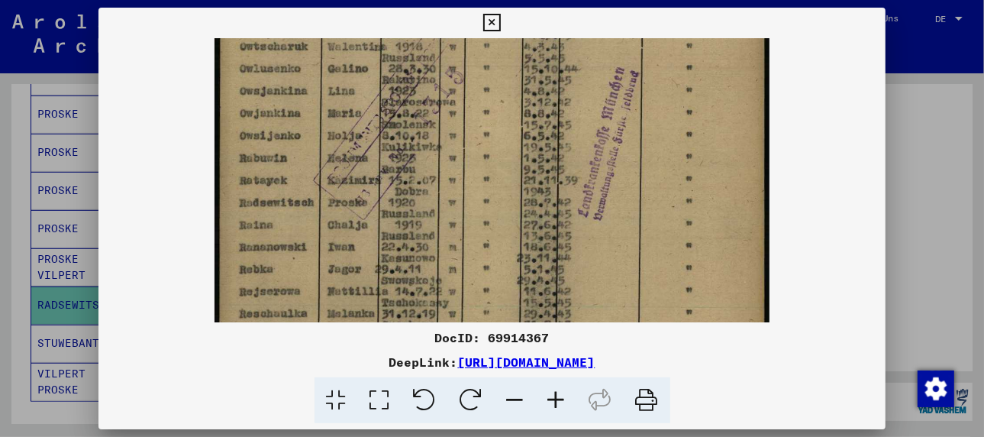
scroll to position [340, 0]
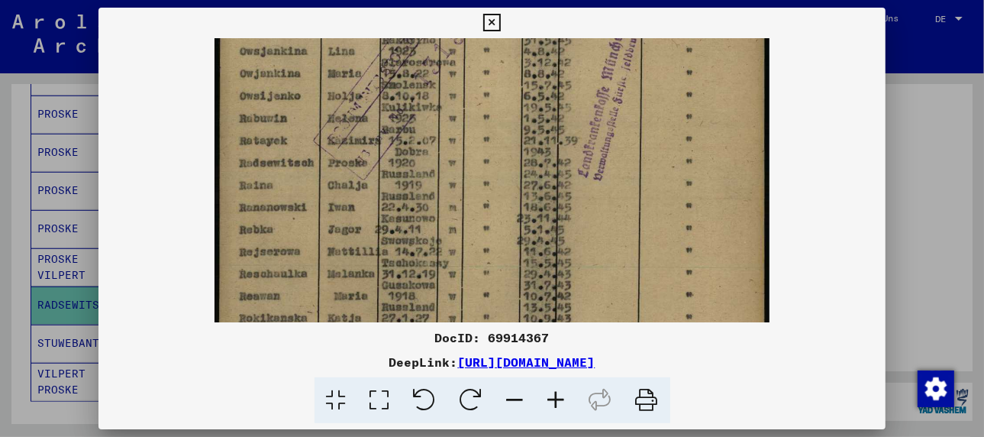
drag, startPoint x: 492, startPoint y: 202, endPoint x: 439, endPoint y: 254, distance: 74.0
click at [506, 212] on img at bounding box center [492, 88] width 554 height 780
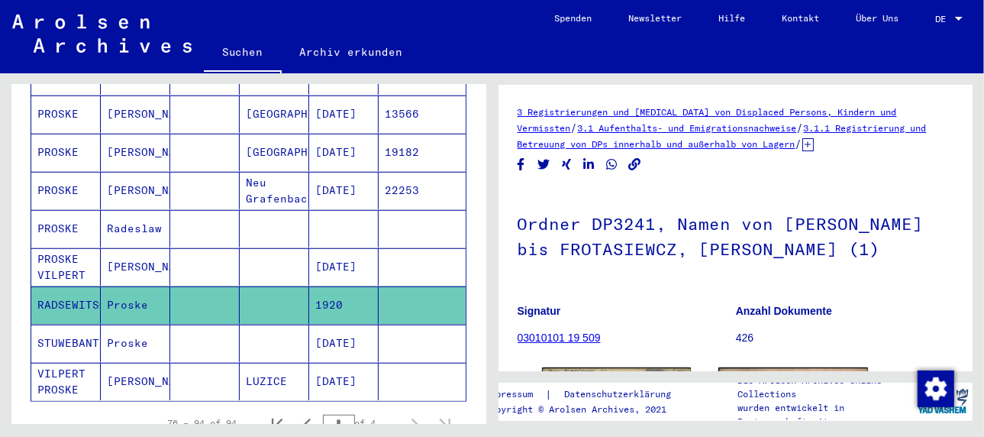
click at [76, 325] on mat-cell "STUWEBANT" at bounding box center [65, 343] width 69 height 37
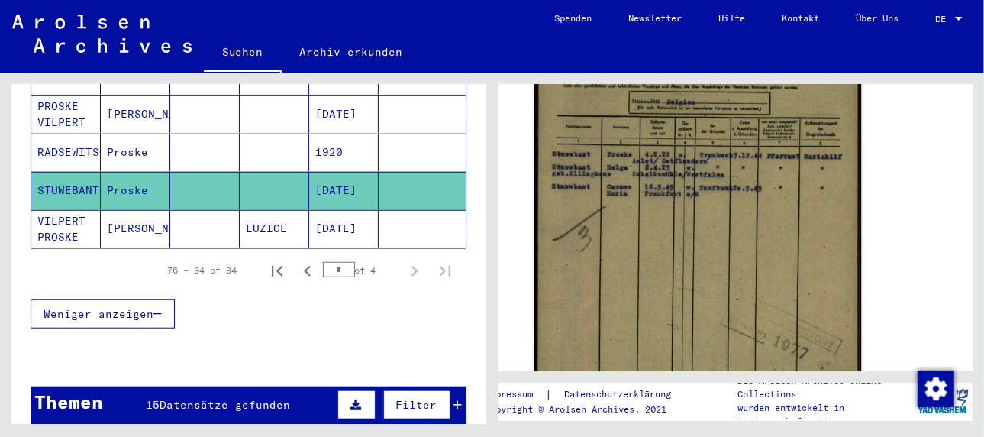
scroll to position [305, 0]
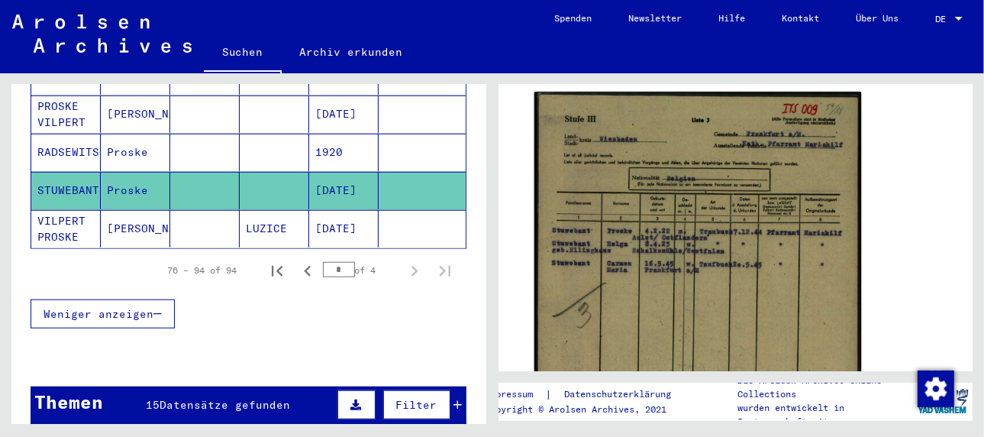
click at [584, 291] on img at bounding box center [697, 322] width 327 height 461
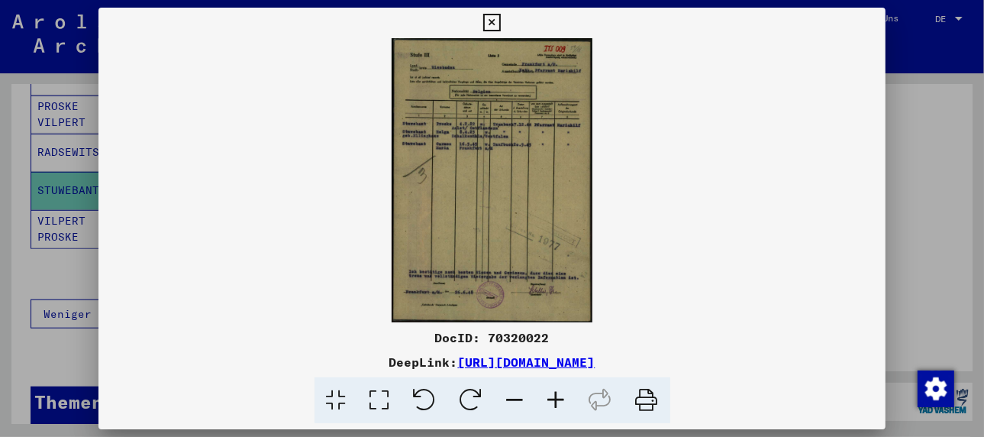
click at [549, 396] on icon at bounding box center [556, 400] width 41 height 47
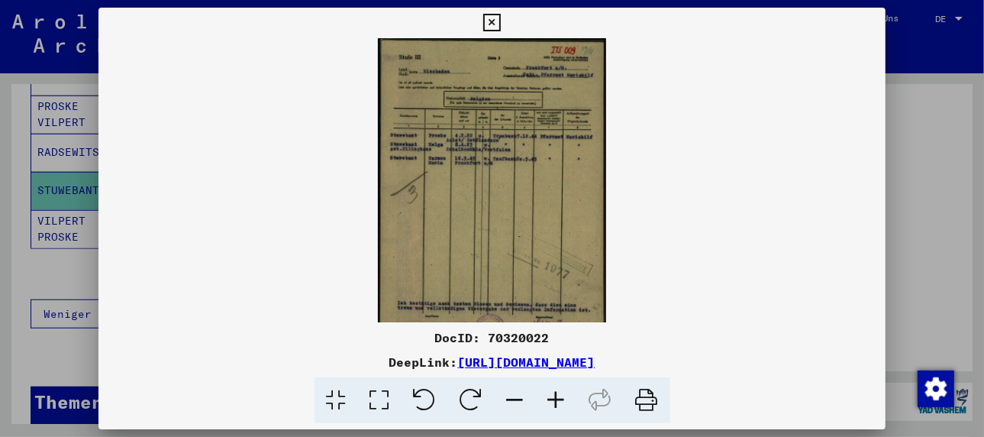
click at [549, 396] on icon at bounding box center [556, 400] width 41 height 47
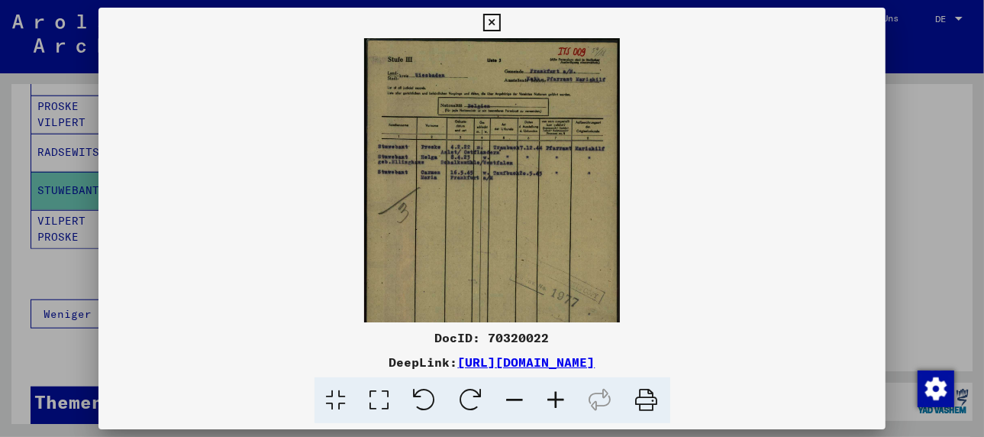
click at [549, 396] on icon at bounding box center [556, 400] width 41 height 47
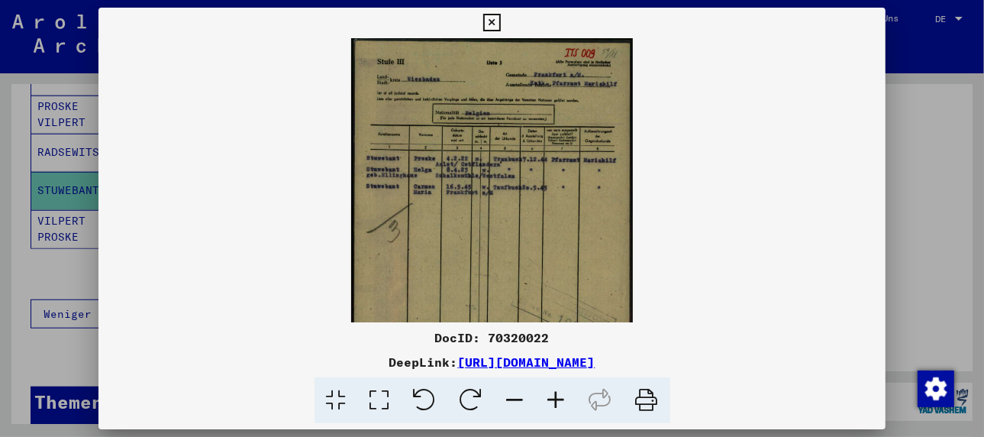
click at [549, 396] on icon at bounding box center [556, 400] width 41 height 47
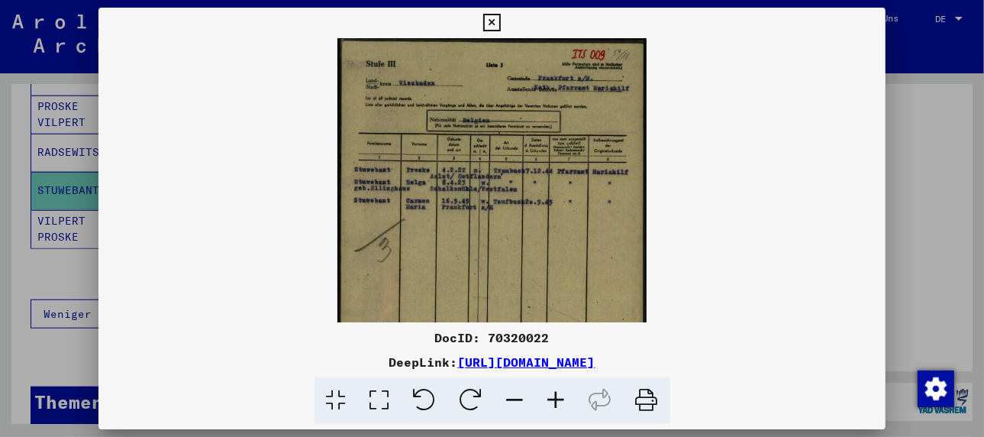
click at [549, 396] on icon at bounding box center [556, 400] width 41 height 47
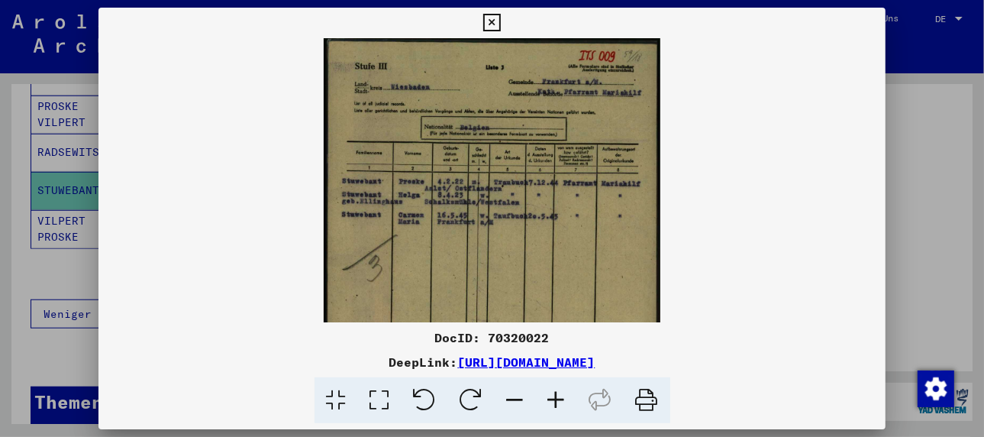
click at [549, 396] on icon at bounding box center [556, 400] width 41 height 47
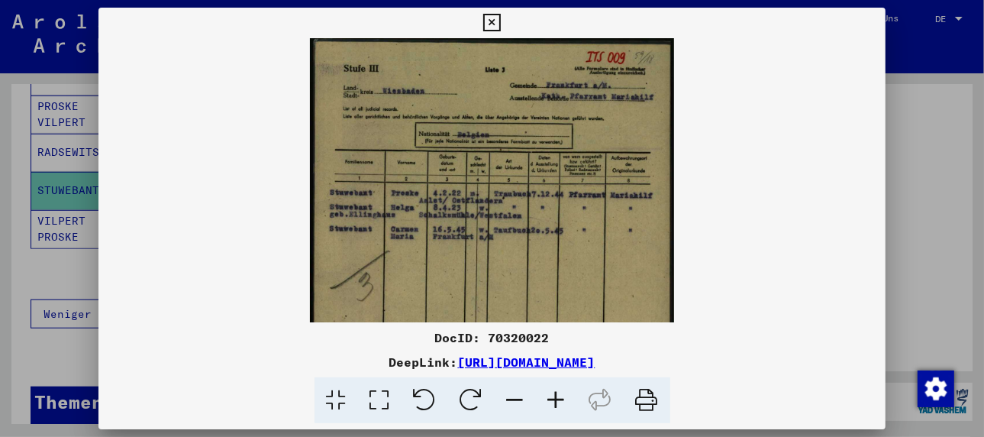
click at [549, 396] on icon at bounding box center [556, 400] width 41 height 47
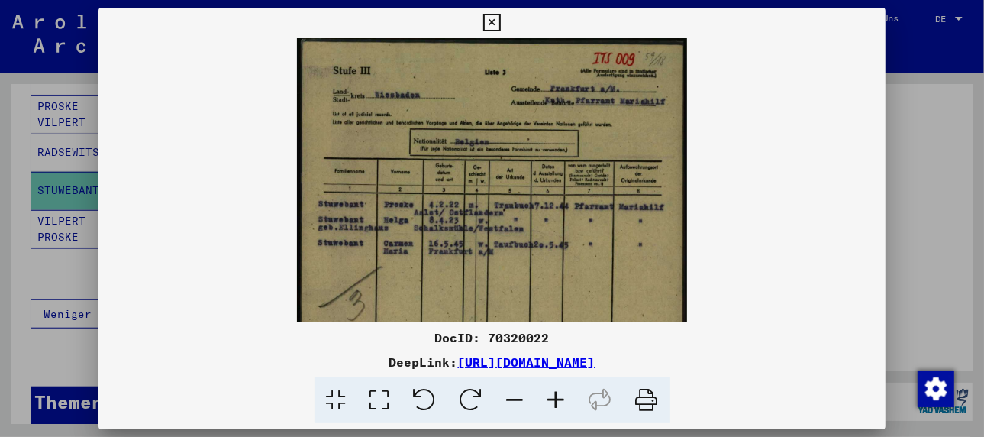
click at [557, 397] on icon at bounding box center [556, 400] width 41 height 47
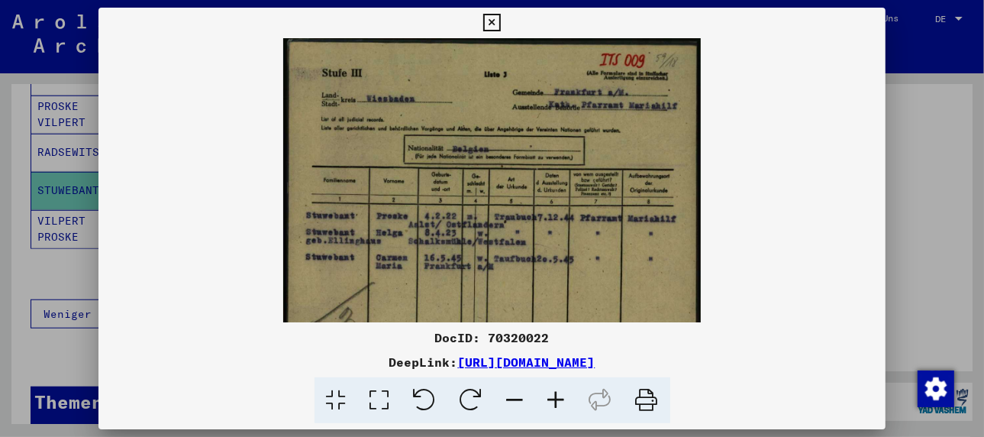
click at [557, 397] on icon at bounding box center [556, 400] width 41 height 47
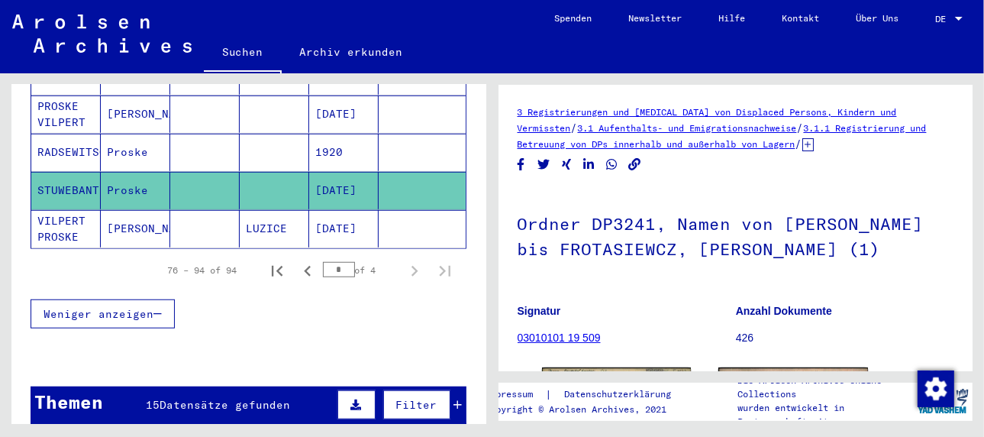
click at [129, 210] on mat-cell "[PERSON_NAME]" at bounding box center [135, 228] width 69 height 37
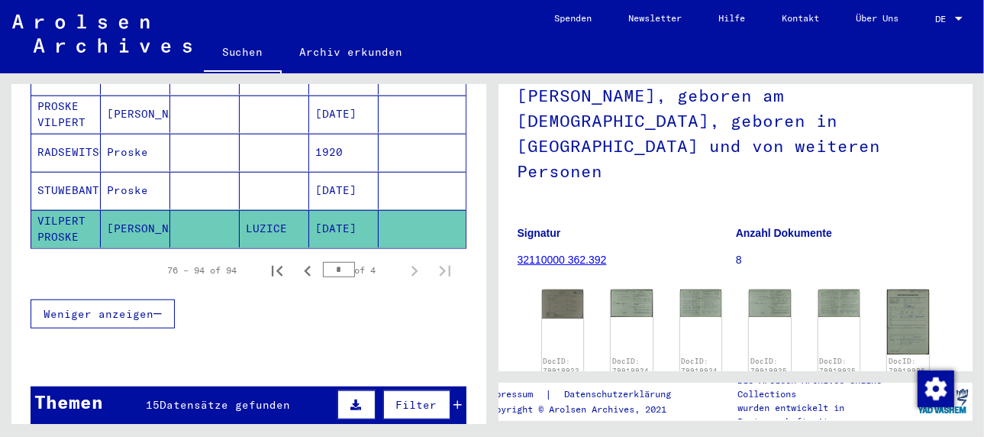
scroll to position [229, 0]
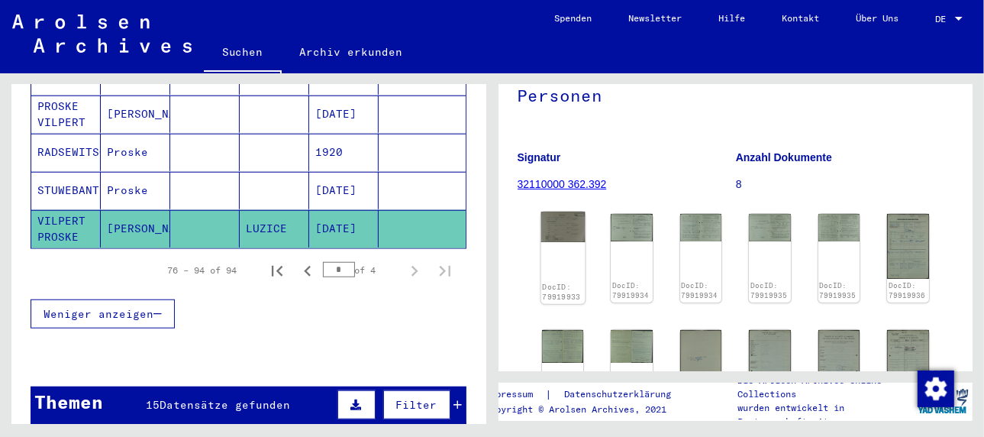
click at [560, 212] on img at bounding box center [563, 227] width 44 height 31
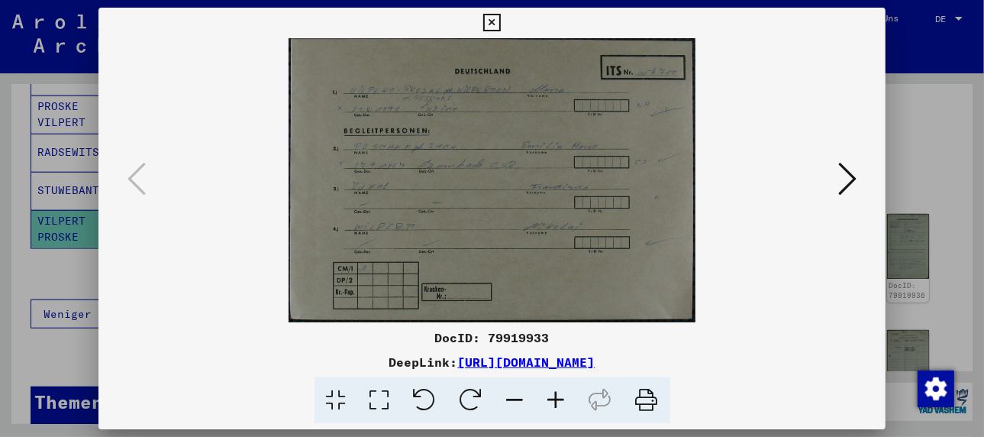
click at [848, 172] on icon at bounding box center [847, 178] width 18 height 37
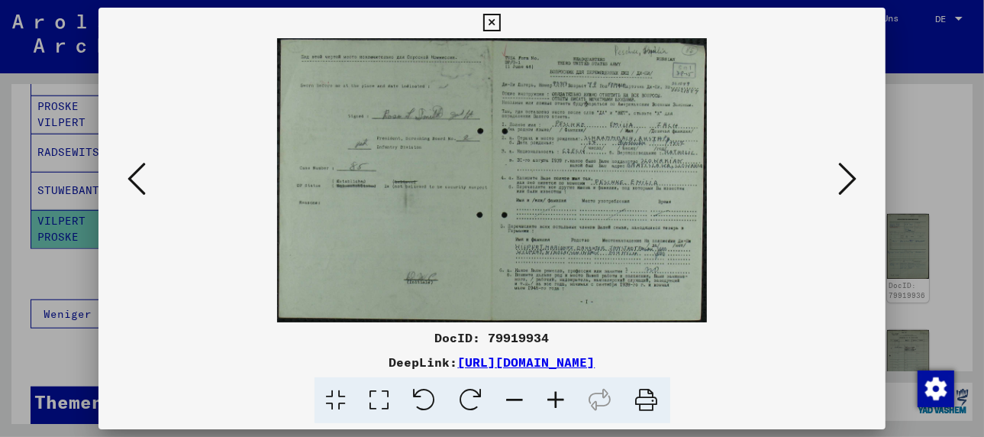
click at [848, 172] on icon at bounding box center [847, 178] width 18 height 37
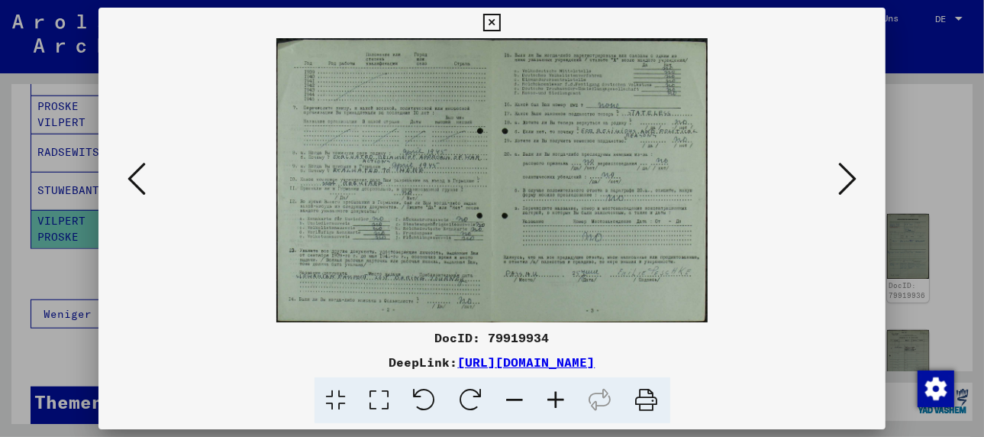
click at [848, 172] on icon at bounding box center [847, 178] width 18 height 37
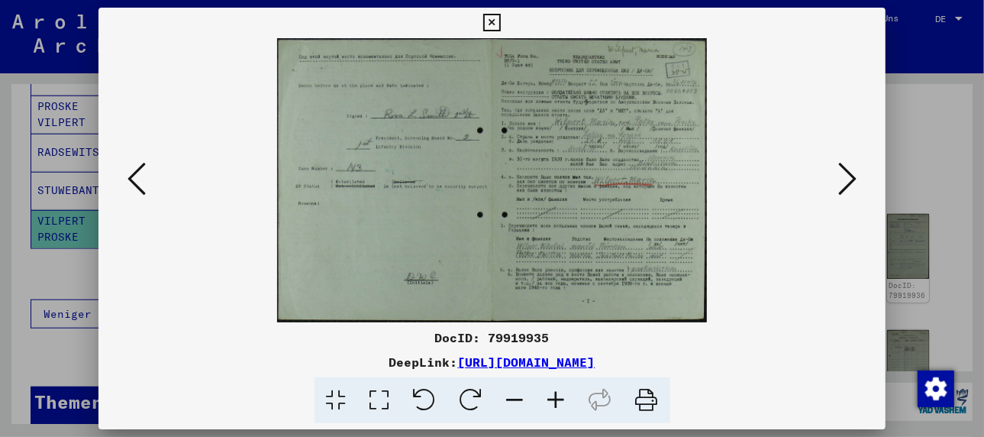
click at [848, 172] on icon at bounding box center [847, 178] width 18 height 37
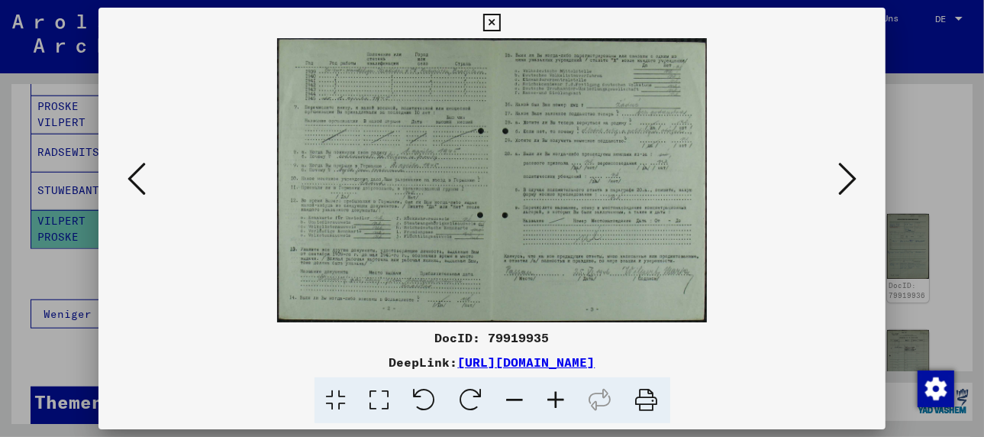
click at [848, 172] on icon at bounding box center [847, 178] width 18 height 37
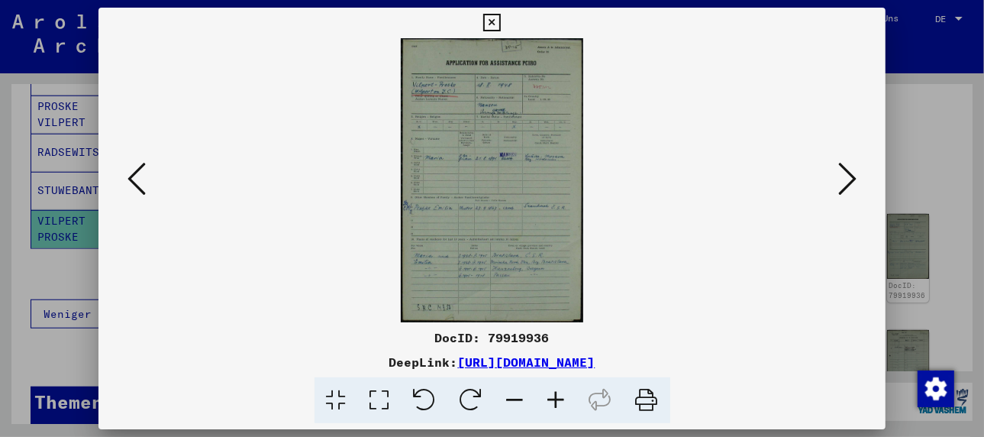
click at [848, 172] on icon at bounding box center [847, 178] width 18 height 37
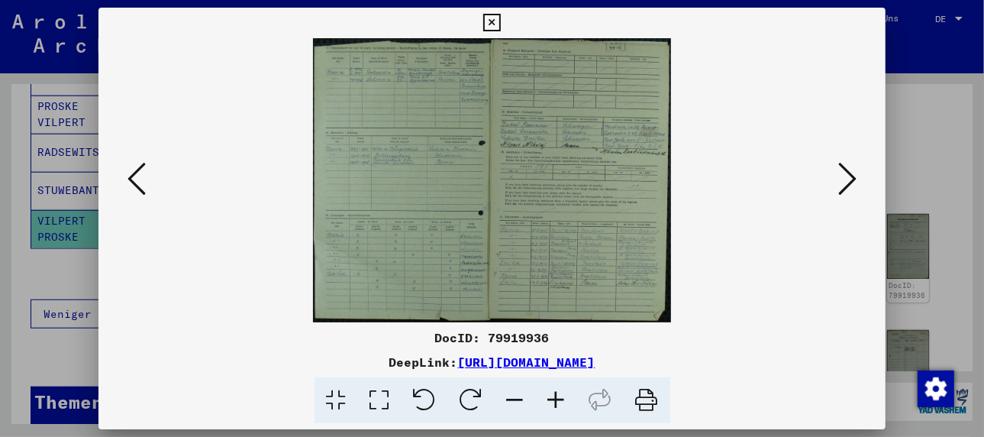
click at [848, 172] on icon at bounding box center [847, 178] width 18 height 37
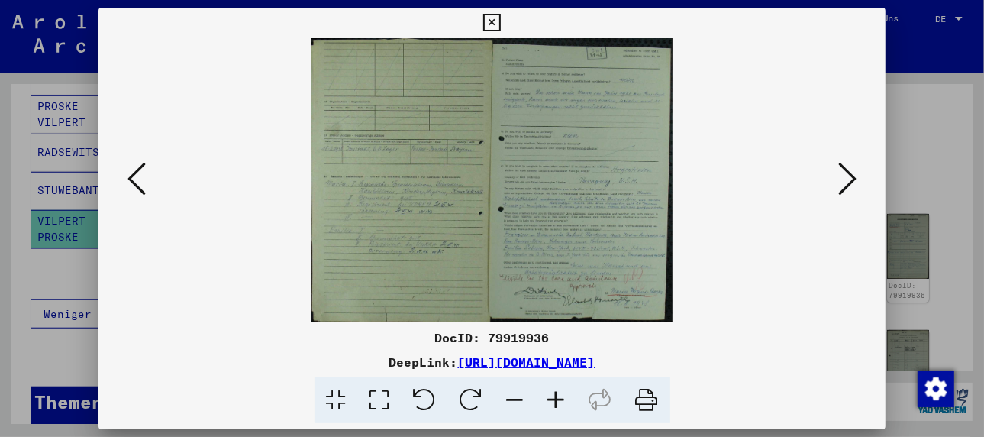
click at [848, 172] on icon at bounding box center [847, 178] width 18 height 37
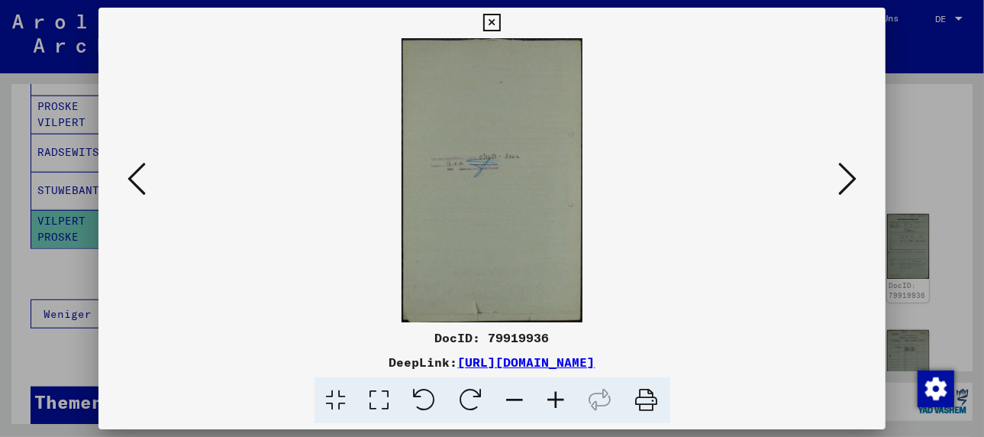
click at [848, 172] on icon at bounding box center [847, 178] width 18 height 37
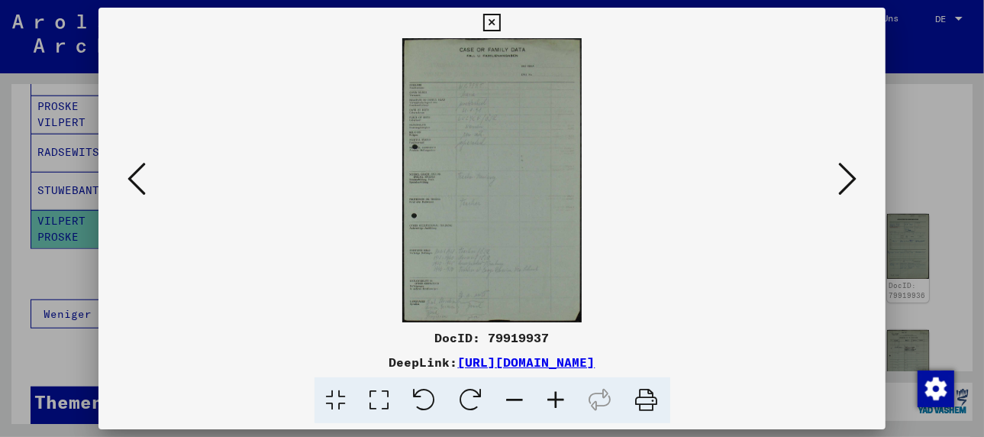
click at [848, 172] on icon at bounding box center [847, 178] width 18 height 37
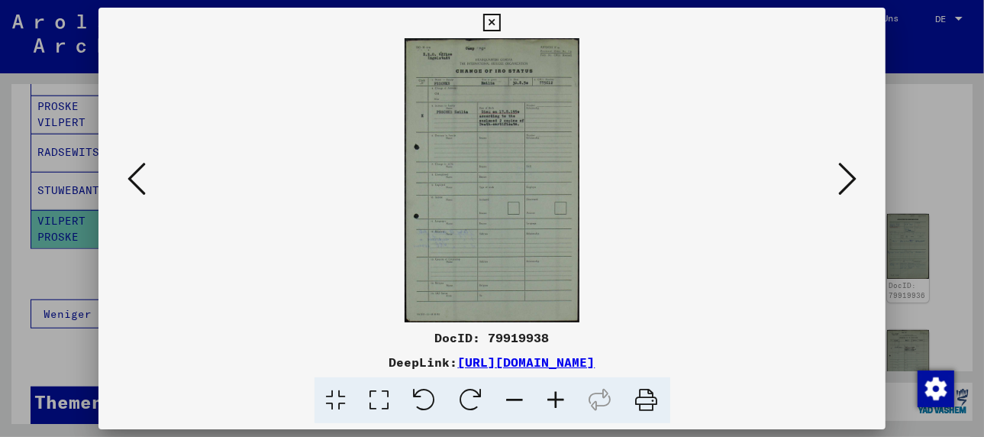
click at [848, 172] on icon at bounding box center [847, 178] width 18 height 37
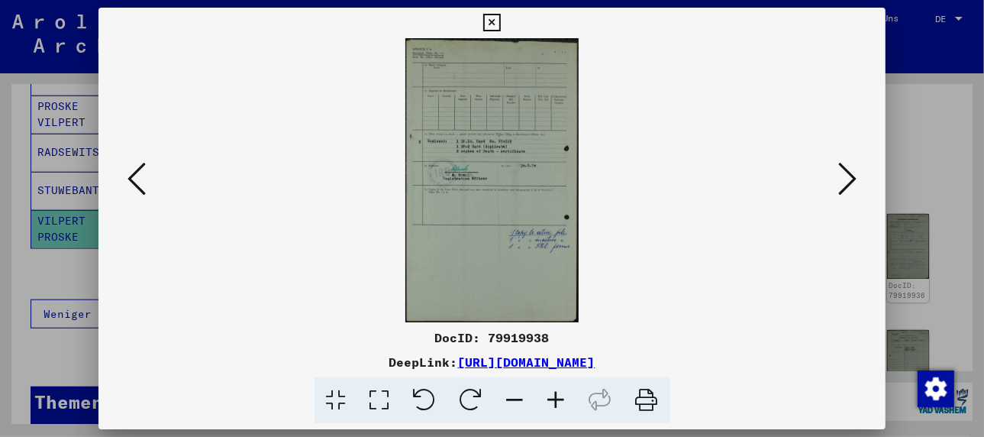
click at [848, 172] on icon at bounding box center [847, 178] width 18 height 37
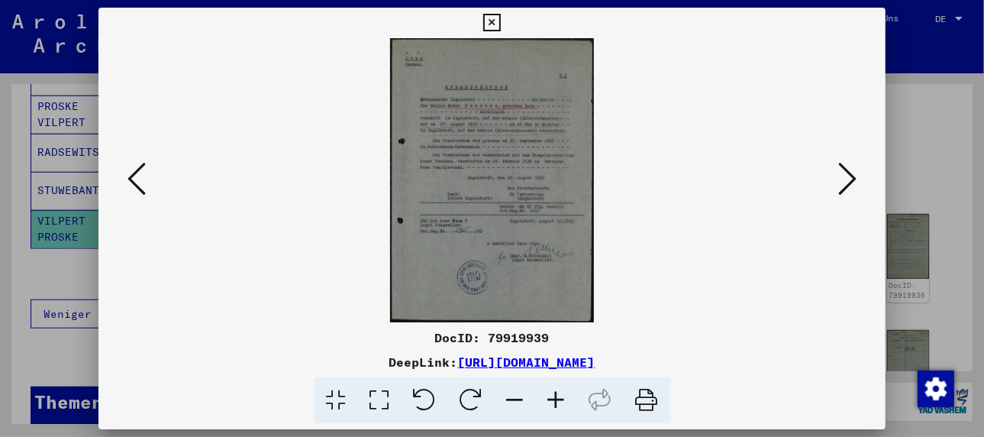
click at [553, 395] on icon at bounding box center [556, 400] width 41 height 47
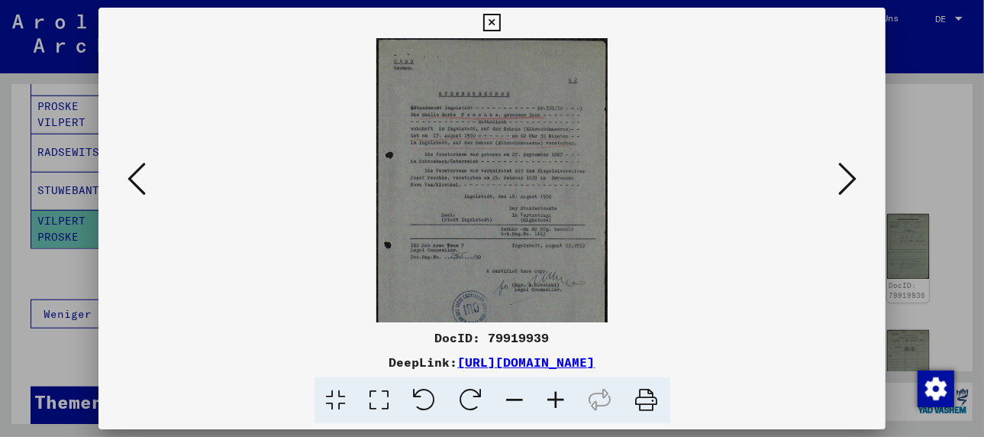
click at [554, 395] on icon at bounding box center [556, 400] width 41 height 47
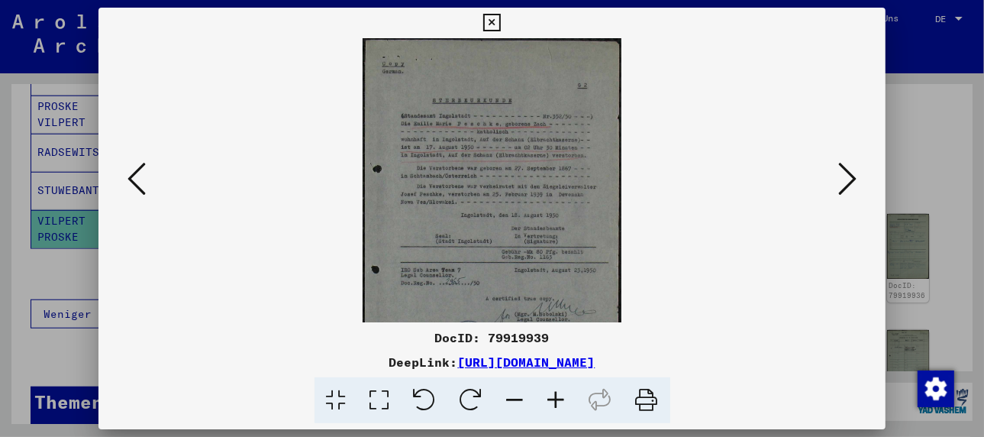
click at [554, 395] on icon at bounding box center [556, 400] width 41 height 47
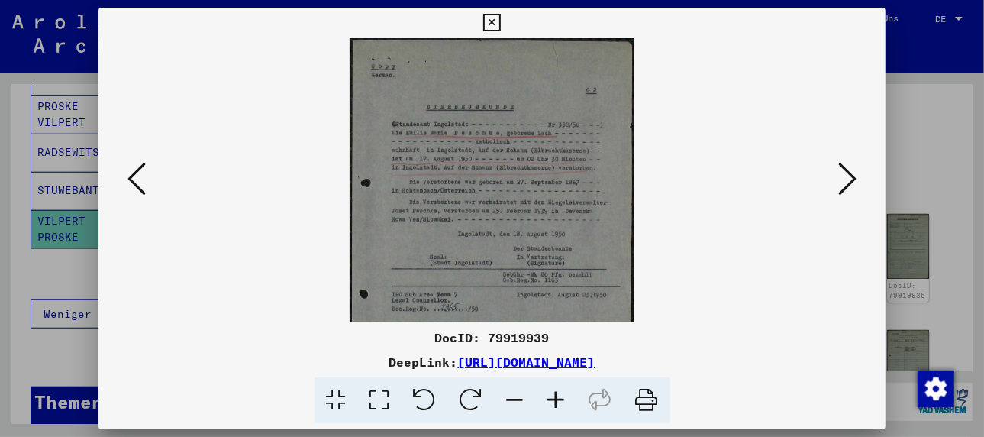
click at [554, 395] on icon at bounding box center [556, 400] width 41 height 47
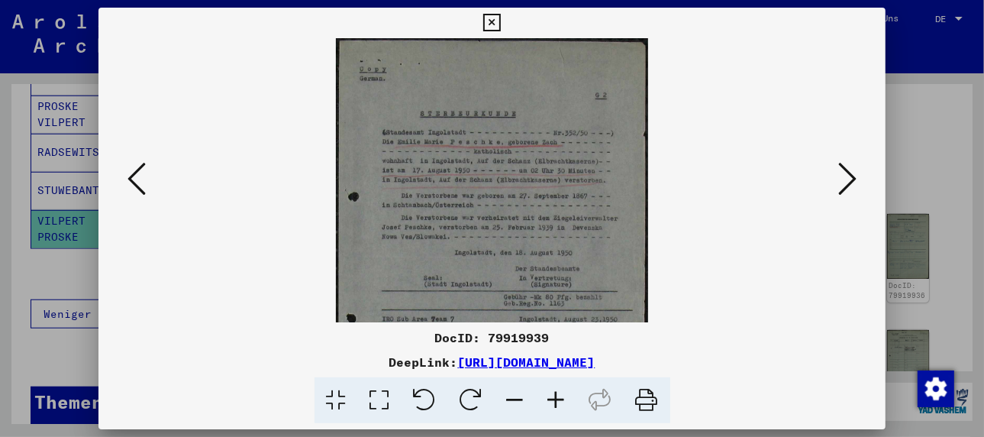
click at [554, 395] on icon at bounding box center [556, 400] width 41 height 47
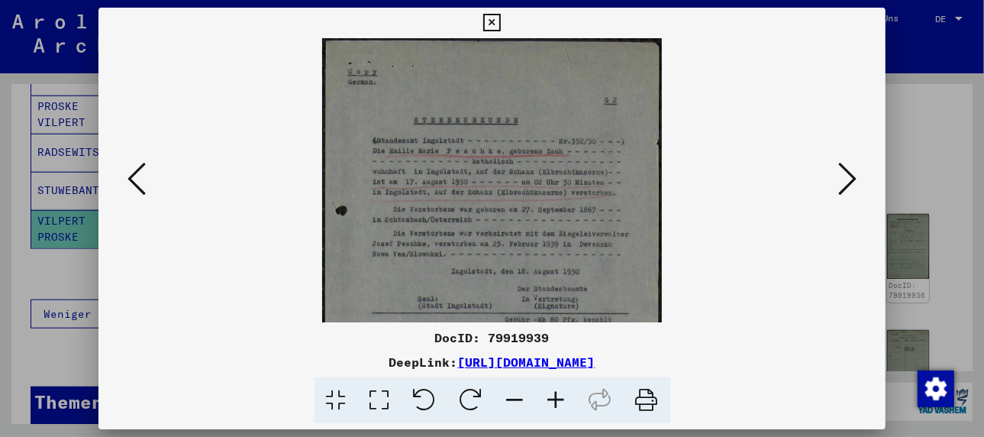
click at [554, 395] on icon at bounding box center [556, 400] width 41 height 47
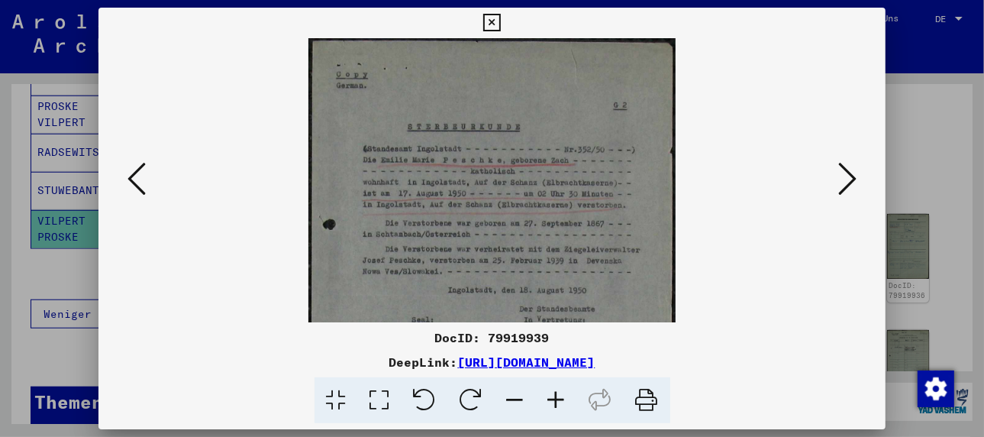
click at [554, 395] on icon at bounding box center [556, 400] width 41 height 47
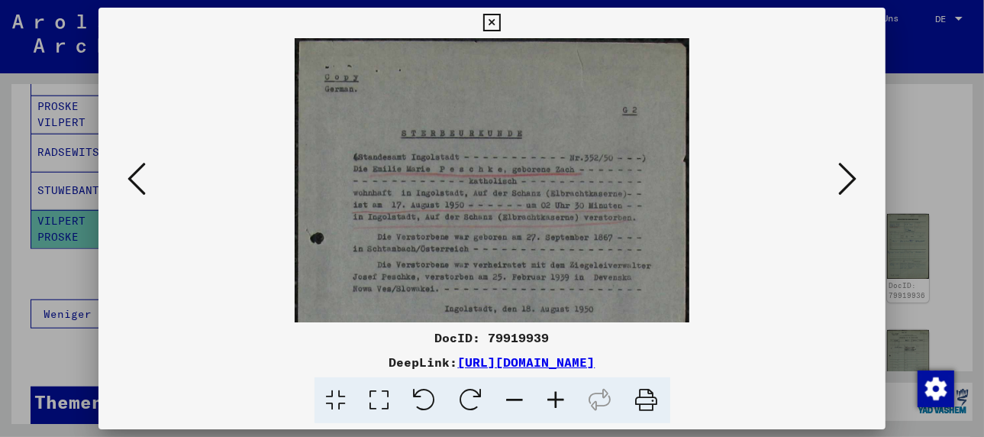
click at [554, 395] on icon at bounding box center [556, 400] width 41 height 47
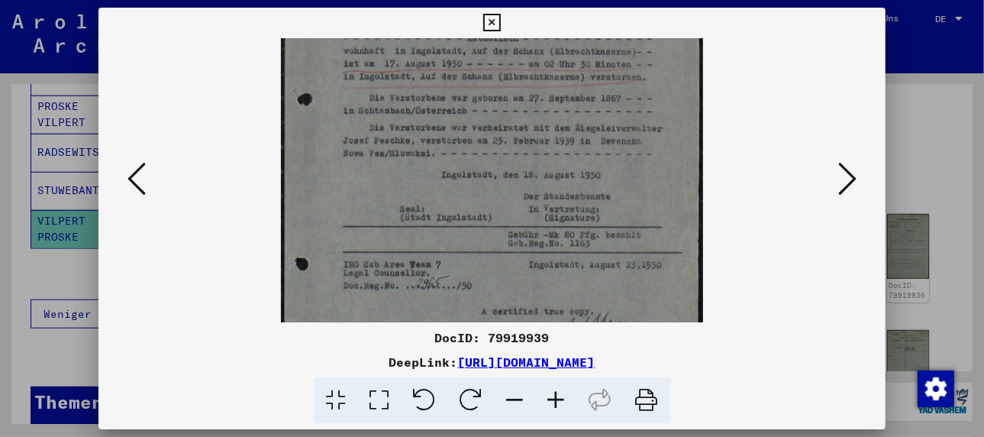
scroll to position [160, 0]
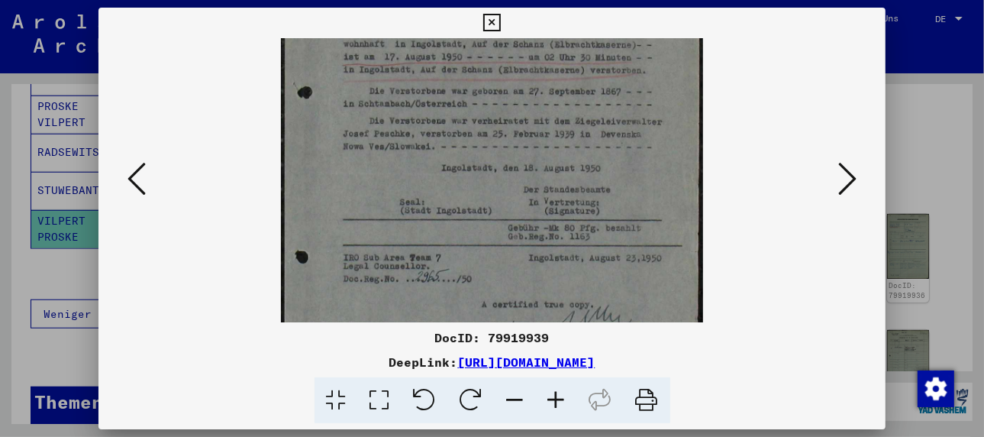
drag, startPoint x: 519, startPoint y: 245, endPoint x: 529, endPoint y: 73, distance: 172.9
click at [529, 73] on img at bounding box center [492, 174] width 422 height 590
